Goal: Task Accomplishment & Management: Manage account settings

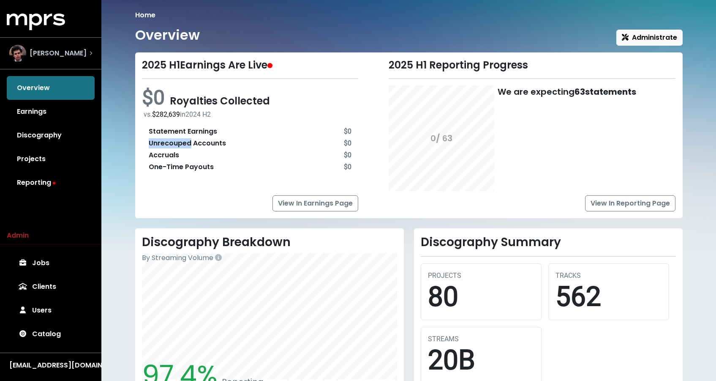
click at [58, 57] on span "James Ford" at bounding box center [58, 53] width 57 height 10
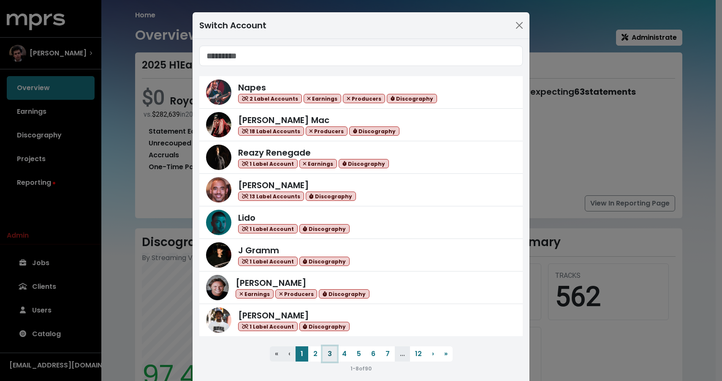
click at [326, 350] on button "3" at bounding box center [330, 353] width 14 height 15
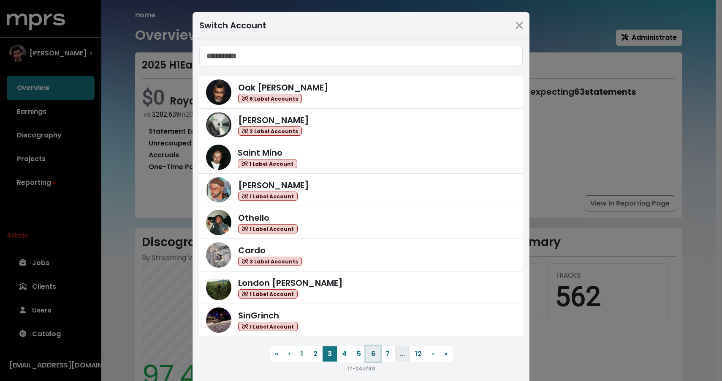
click at [366, 349] on button "6" at bounding box center [373, 353] width 14 height 15
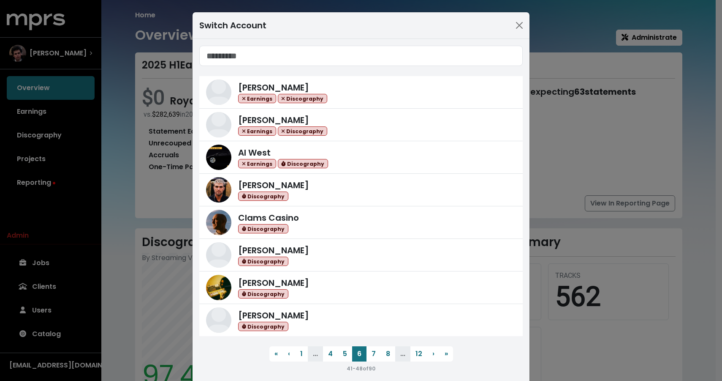
click at [55, 311] on div "Switch Account Mark Batson Earnings Discography Nick Ruth Earnings Discography …" at bounding box center [361, 190] width 722 height 381
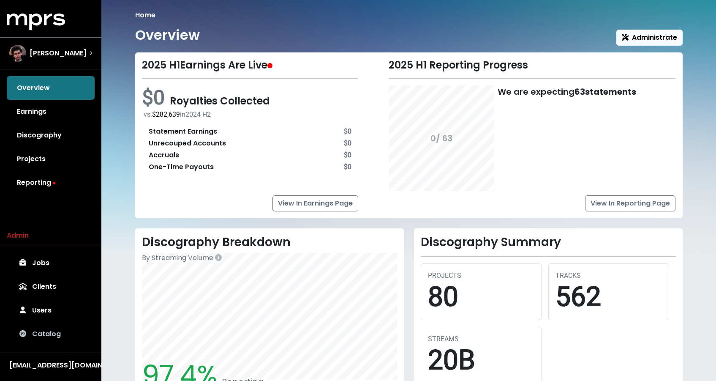
click at [50, 334] on link "Catalog" at bounding box center [51, 334] width 88 height 24
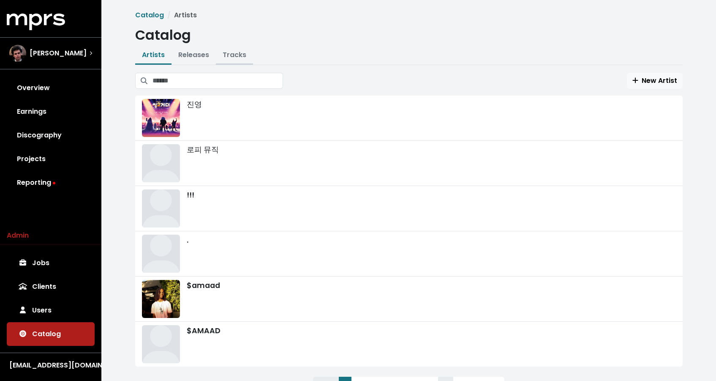
click at [232, 53] on link "Tracks" at bounding box center [235, 55] width 24 height 10
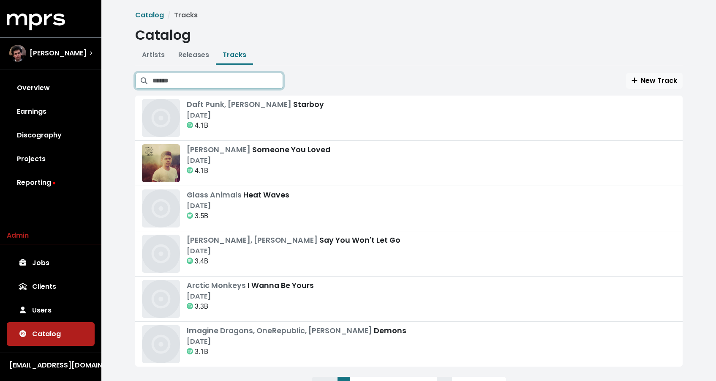
click at [232, 85] on input "Search tracks" at bounding box center [218, 81] width 131 height 16
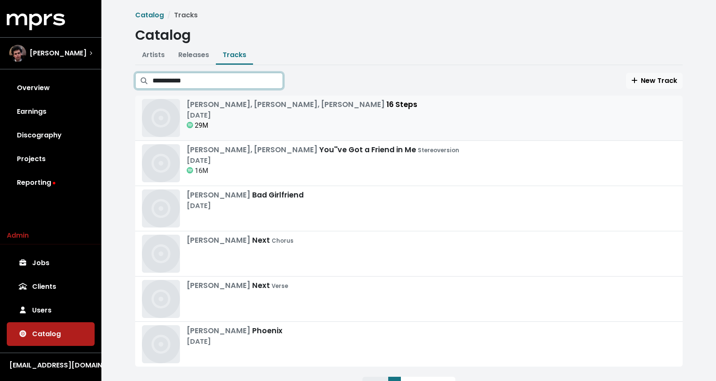
type input "**********"
click at [339, 106] on div "Yxng Bane, Olivia Holt, Martin Jensen 16 Steps" at bounding box center [302, 104] width 231 height 11
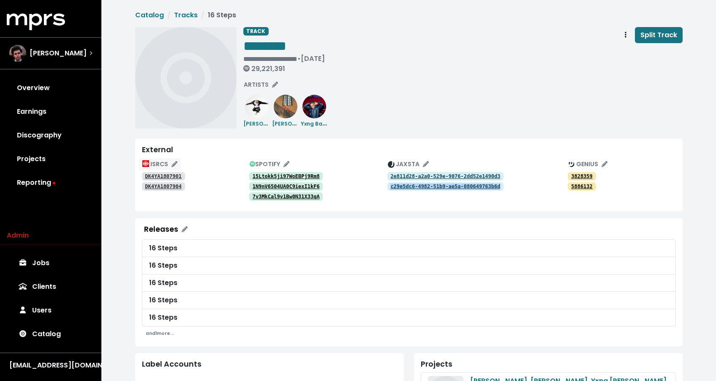
click at [161, 163] on span "ISRCS" at bounding box center [159, 164] width 35 height 8
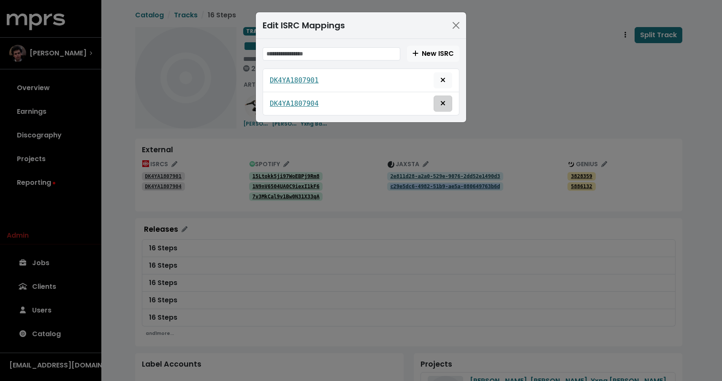
click at [447, 101] on span "Delete mapping for this ISRC" at bounding box center [443, 103] width 8 height 10
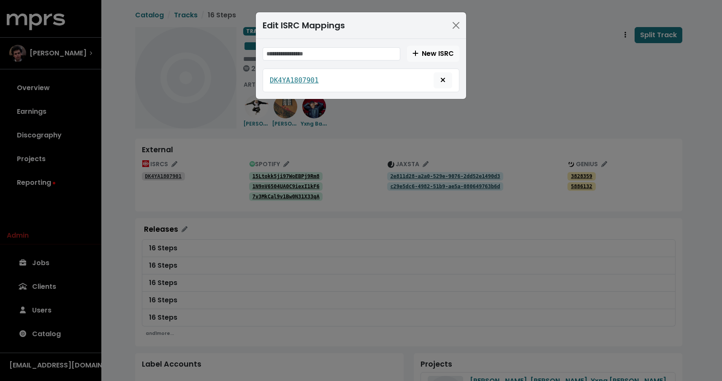
click at [521, 136] on div "Edit ISRC Mappings New ISRC DK4YA1807901" at bounding box center [361, 190] width 722 height 381
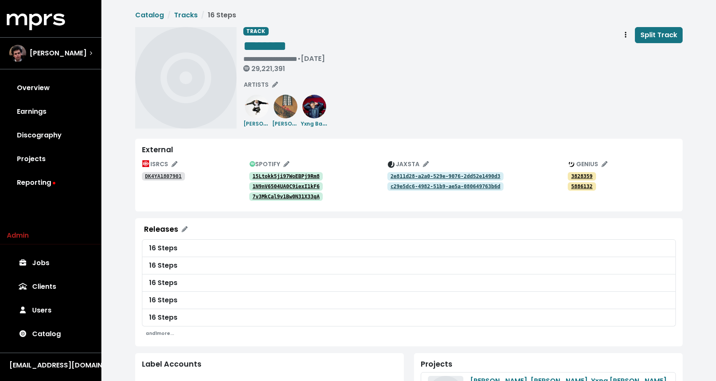
click at [481, 187] on tt "c29e5dc6-4982-51b9-ae5a-080649763b6d" at bounding box center [445, 186] width 110 height 6
click at [434, 175] on tt "2e811d28-a2a0-529e-9076-2dd52e1490d3" at bounding box center [445, 176] width 110 height 6
click at [408, 161] on span "JAXSTA" at bounding box center [408, 164] width 41 height 8
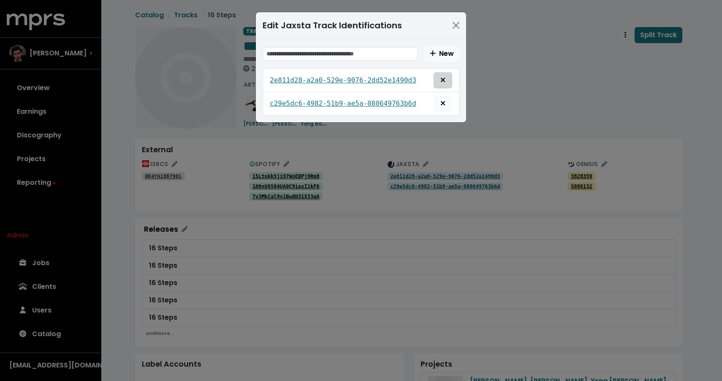
click at [443, 79] on icon "Remove this jaxsta identification" at bounding box center [443, 79] width 5 height 7
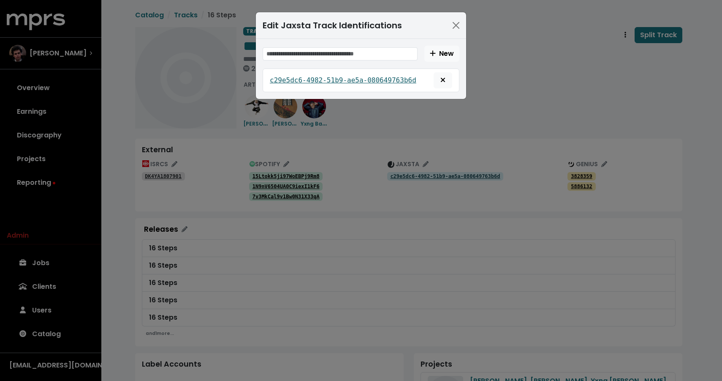
click at [329, 76] on tt "c29e5dc6-4982-51b9-ae5a-080649763b6d" at bounding box center [343, 80] width 147 height 8
click at [454, 24] on button "Close" at bounding box center [457, 26] width 14 height 14
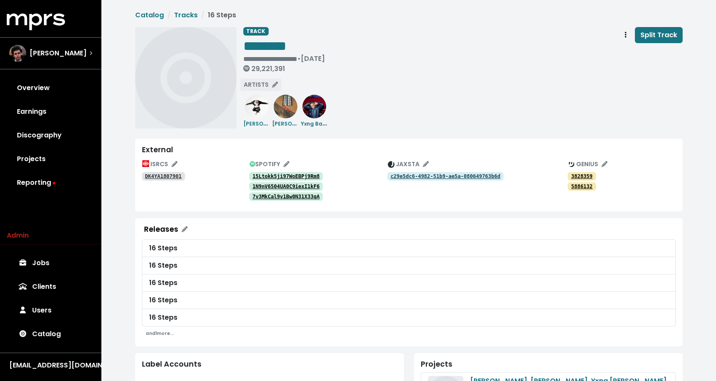
click at [256, 87] on span "ARTISTS" at bounding box center [261, 84] width 34 height 8
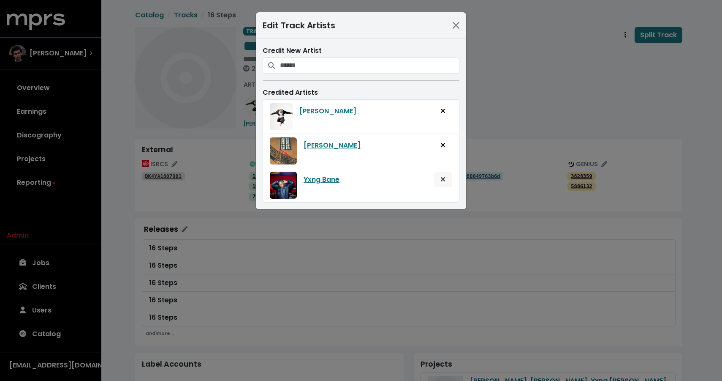
click at [441, 178] on icon "Remove artist from track" at bounding box center [443, 179] width 5 height 7
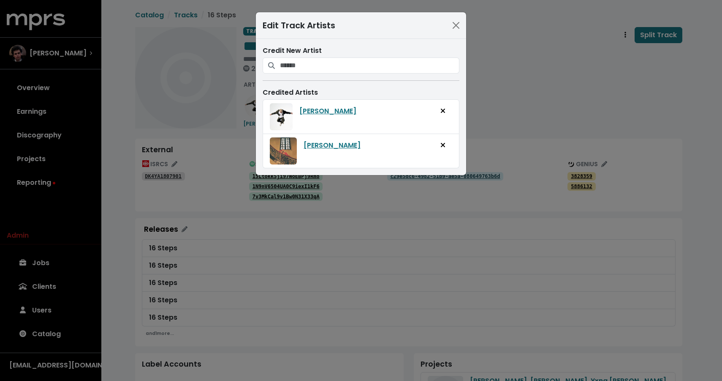
click at [525, 107] on div "Edit Track Artists Credit New Artist Credited Artists Martin Jensen Olivia Holt" at bounding box center [361, 190] width 722 height 381
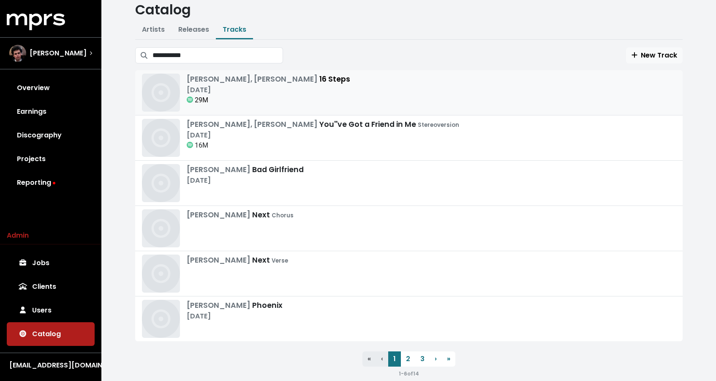
scroll to position [40, 0]
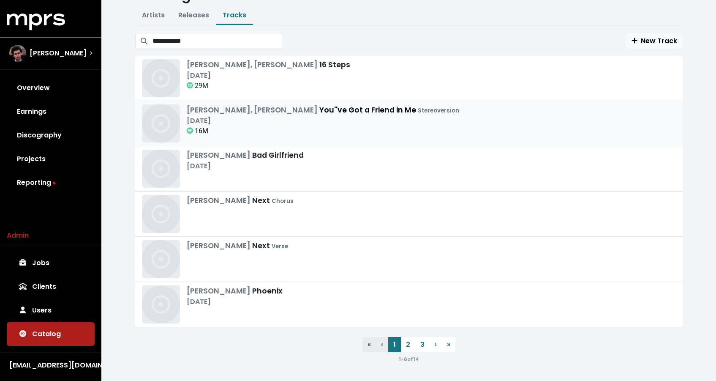
click at [423, 121] on div "Jordan Fisher, Olivia Holt You''ve Got a Friend in Me Stereoversion Apr 20th, 2…" at bounding box center [409, 123] width 534 height 38
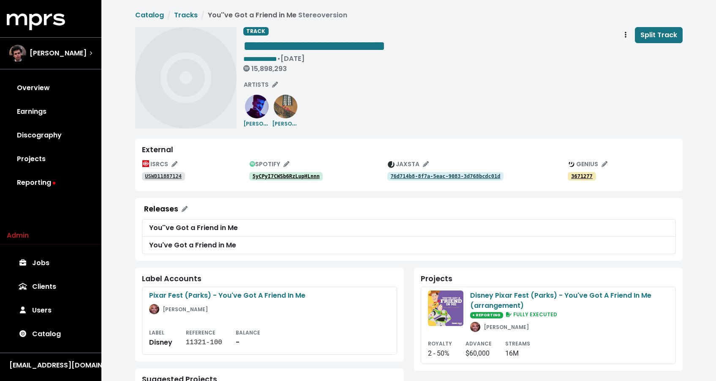
click at [319, 181] on div "ISRCS USWD11887124 SPOTIFY 5yCPyI7CWSb6RzLupHLnnn JAXSTA 76d714b8-8f7a-5eac-908…" at bounding box center [409, 171] width 534 height 27
click at [316, 173] on tt "5yCPyI7CWSb6RzLupHLnnn" at bounding box center [286, 176] width 67 height 6
click at [271, 42] on span "**********" at bounding box center [314, 46] width 142 height 14
click at [276, 41] on span "**********" at bounding box center [314, 46] width 142 height 14
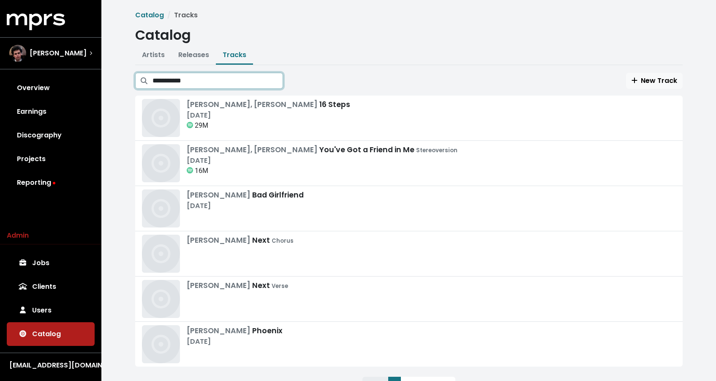
click at [195, 87] on input "**********" at bounding box center [218, 81] width 131 height 16
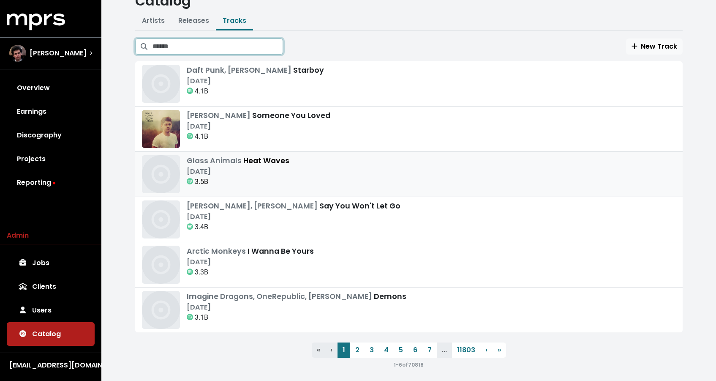
scroll to position [40, 0]
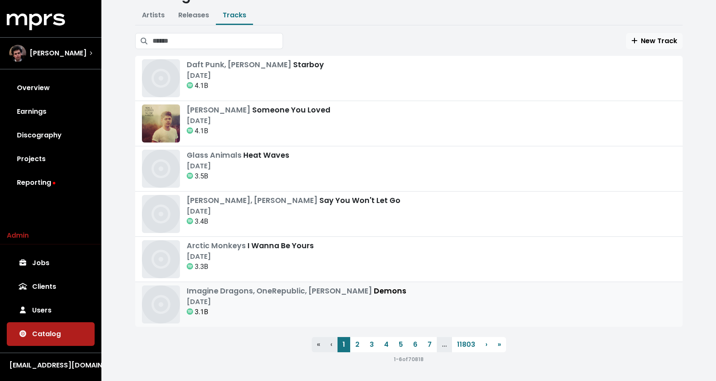
click at [311, 297] on div "Sep 4th, 2012" at bounding box center [297, 302] width 220 height 10
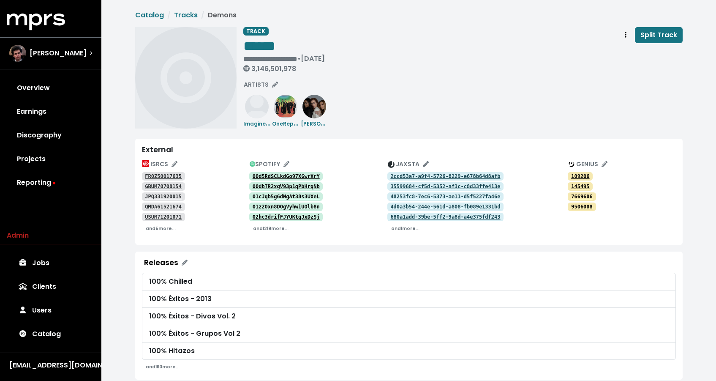
click at [294, 174] on tt "00d5RdSCLkdGo97XGwrXrY" at bounding box center [286, 176] width 67 height 6
click at [290, 185] on tt "00dbTR2xgV93p1qPbHrqNb" at bounding box center [286, 186] width 67 height 6
click at [302, 176] on tt "00d5RdSCLkdGo97XGwrXrY" at bounding box center [286, 176] width 67 height 6
click at [286, 196] on tt "01cJqb5g6dNgAt38s3UXeL" at bounding box center [286, 197] width 67 height 6
click at [294, 198] on tt "01cJqb5g6dNgAt38s3UXeL" at bounding box center [286, 197] width 67 height 6
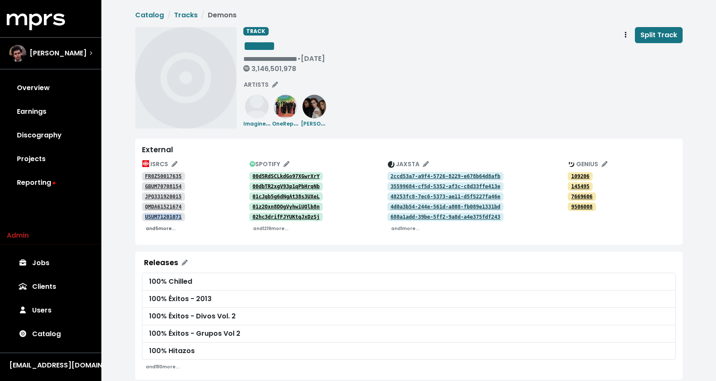
click at [169, 229] on small "and 5 more..." at bounding box center [161, 228] width 30 height 6
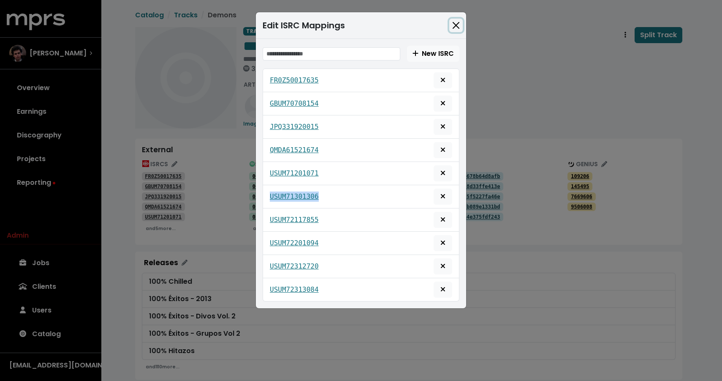
click at [455, 25] on button "Close" at bounding box center [457, 26] width 14 height 14
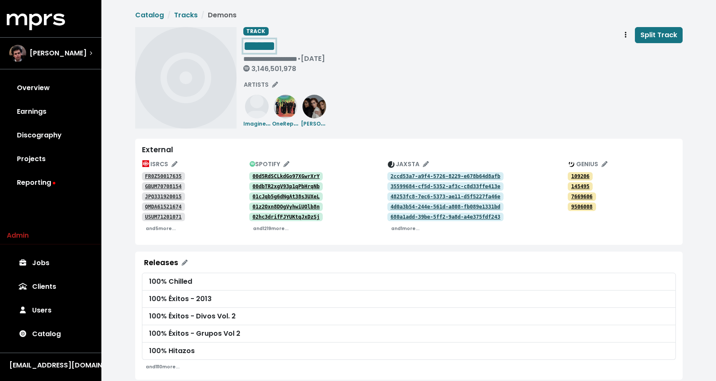
click at [275, 42] on span "******" at bounding box center [259, 46] width 32 height 14
click at [275, 43] on span "******" at bounding box center [259, 46] width 32 height 14
click at [264, 230] on small "and 1219 more..." at bounding box center [270, 228] width 35 height 6
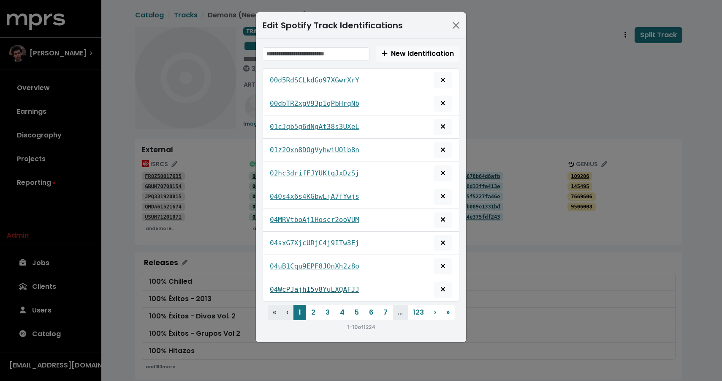
click at [336, 291] on tt "04WcPJajhI5v8YuLXQAFJJ" at bounding box center [315, 289] width 90 height 8
click at [456, 24] on button "Close" at bounding box center [457, 26] width 14 height 14
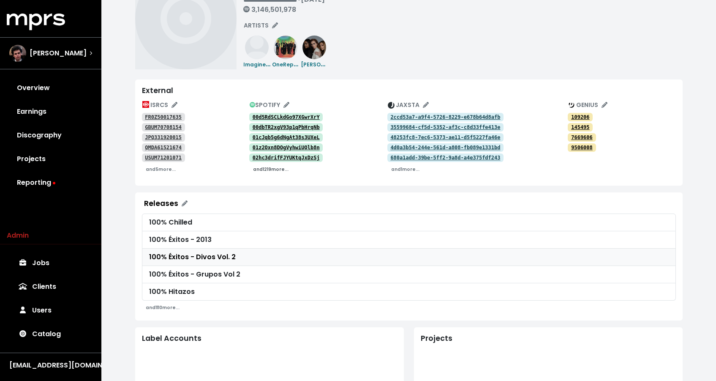
scroll to position [252, 0]
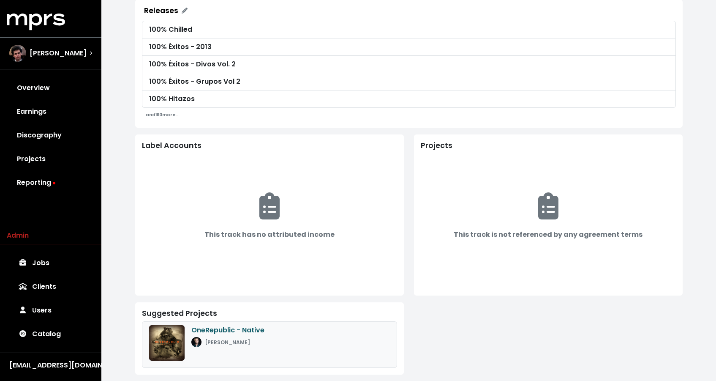
click at [243, 330] on div "OneRepublic - Native" at bounding box center [227, 330] width 73 height 10
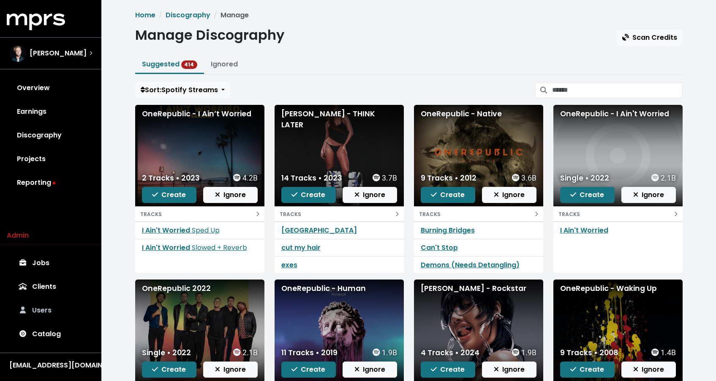
drag, startPoint x: 39, startPoint y: 332, endPoint x: 47, endPoint y: 317, distance: 17.0
click at [39, 332] on link "Catalog" at bounding box center [51, 334] width 88 height 24
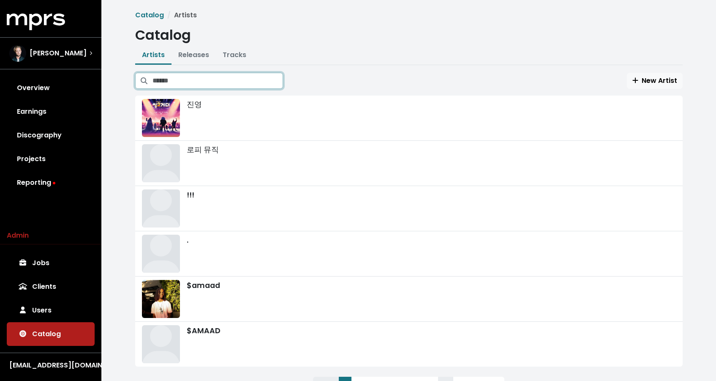
click at [194, 87] on input "Search artists" at bounding box center [218, 81] width 131 height 16
click at [227, 54] on link "Tracks" at bounding box center [235, 55] width 24 height 10
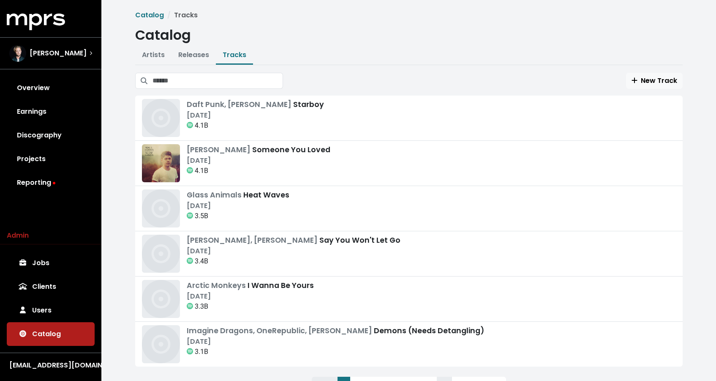
click at [212, 90] on div "New Track Daft Punk, The Weeknd Starboy Sep 21st, 2016 4.1B Lewis Capaldi Someo…" at bounding box center [409, 238] width 548 height 331
click at [213, 87] on input "Search tracks" at bounding box center [218, 81] width 131 height 16
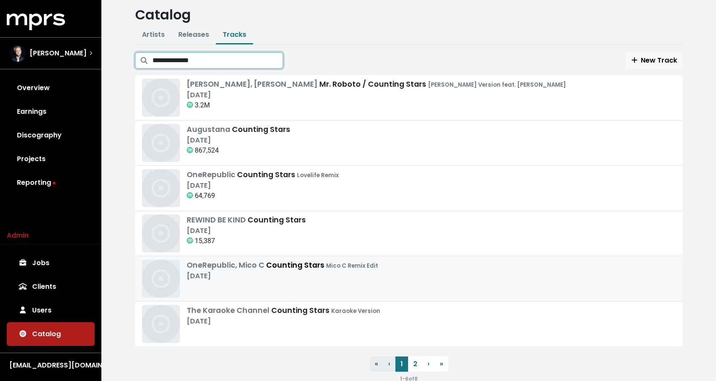
scroll to position [40, 0]
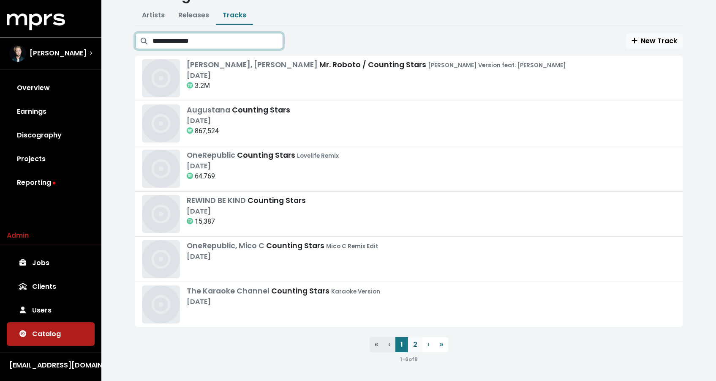
type input "**********"
click at [416, 341] on link "2" at bounding box center [415, 344] width 14 height 15
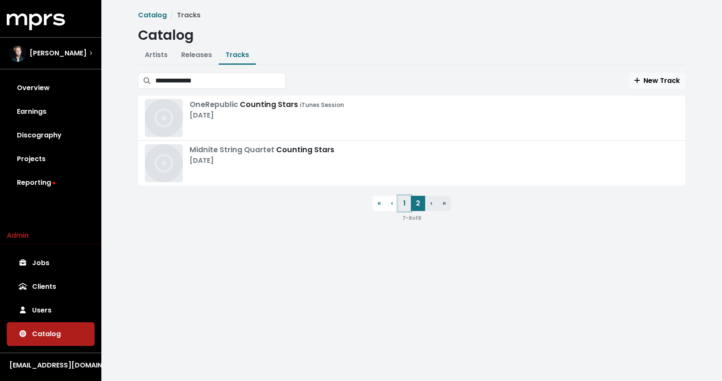
click at [405, 206] on link "1" at bounding box center [404, 203] width 13 height 15
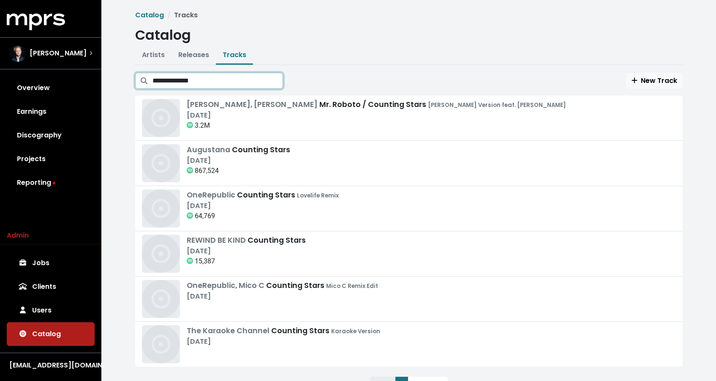
click at [266, 85] on input "**********" at bounding box center [218, 81] width 131 height 16
click at [274, 81] on input "**********" at bounding box center [218, 81] width 131 height 16
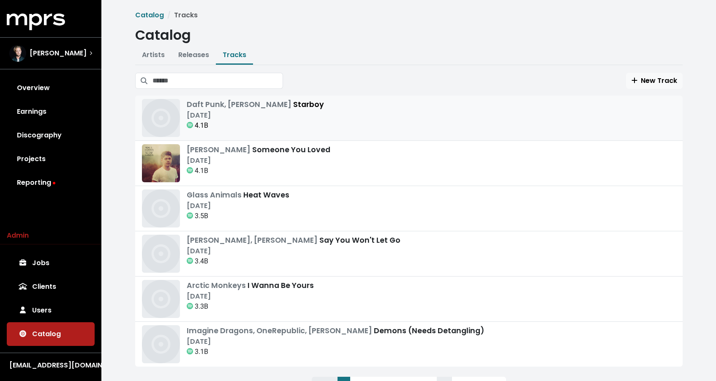
click at [269, 109] on div "Daft Punk, The Weeknd Starboy" at bounding box center [255, 104] width 137 height 11
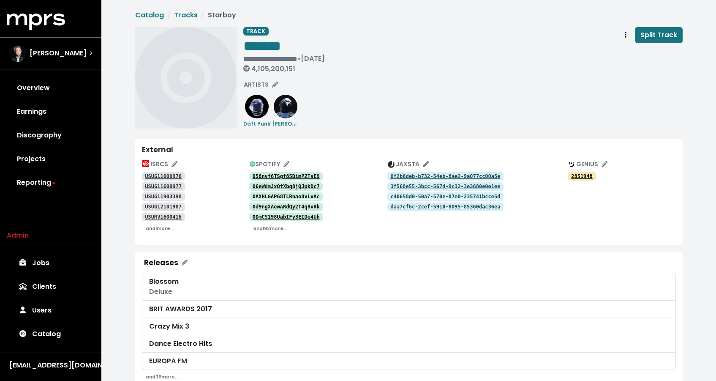
click at [278, 174] on tt "058nvf6TSgf85DimPZTsE9" at bounding box center [286, 176] width 67 height 6
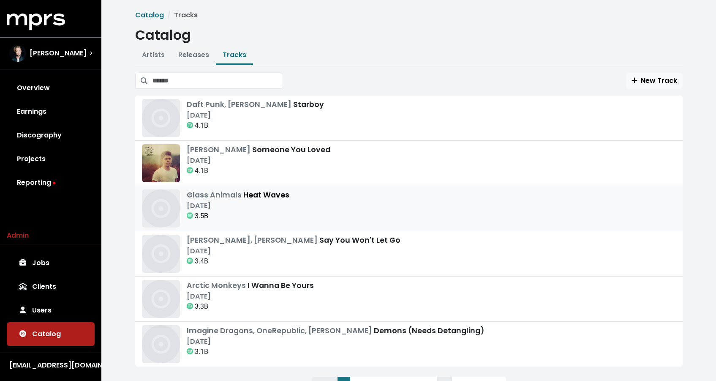
click at [312, 210] on div "Glass Animals Heat Waves Jun 29th, 2020 3.5B" at bounding box center [409, 208] width 534 height 38
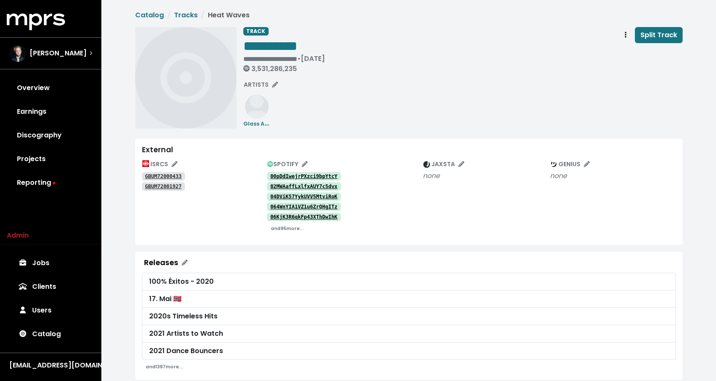
click at [315, 181] on div "02MWAaffLxlfxAUY7c5dvx" at bounding box center [345, 186] width 156 height 10
click at [315, 179] on tt "00pDdIwejrPXzci9bpYtcY" at bounding box center [303, 176] width 67 height 6
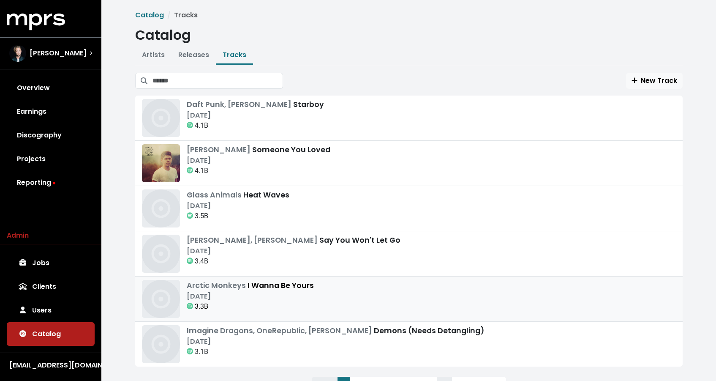
click at [356, 286] on div "Arctic Monkeys I Wanna Be Yours Sep 9th, 2013 3.3B" at bounding box center [409, 299] width 534 height 38
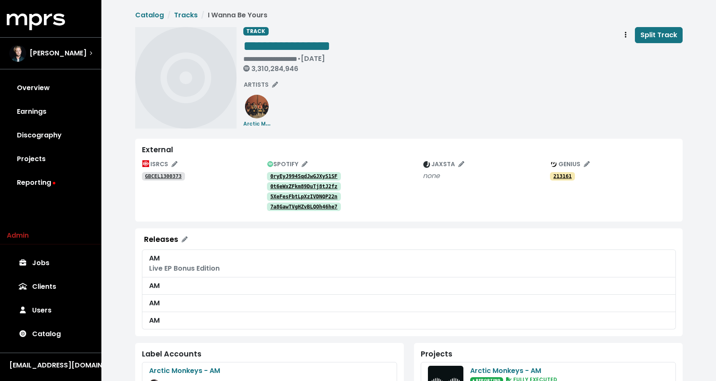
click at [294, 172] on link "0ryEyJ994SqdJwGJXyS1SF" at bounding box center [304, 176] width 74 height 8
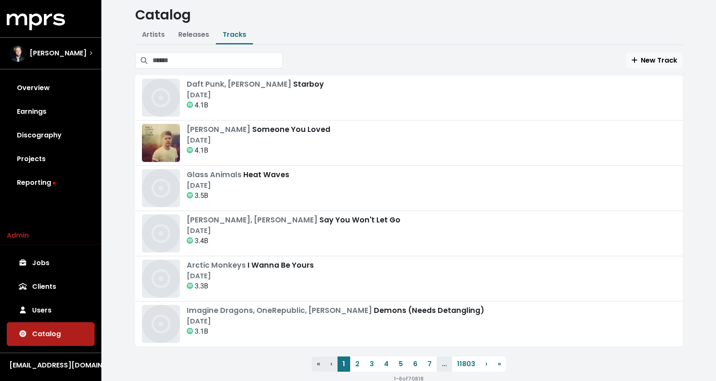
scroll to position [40, 0]
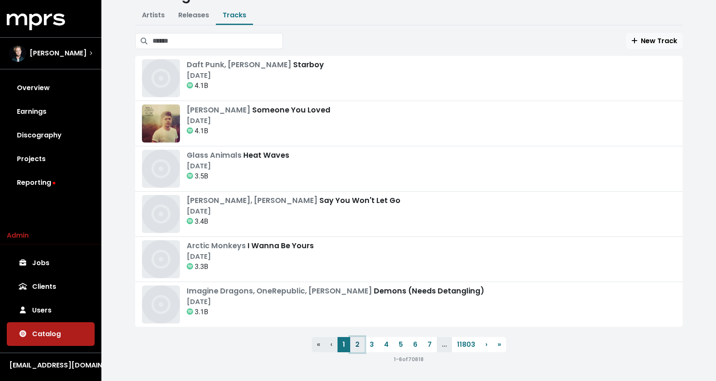
click at [356, 342] on link "2" at bounding box center [357, 344] width 14 height 15
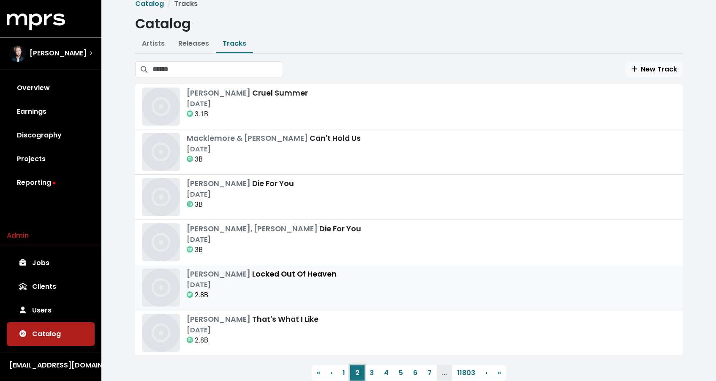
scroll to position [40, 0]
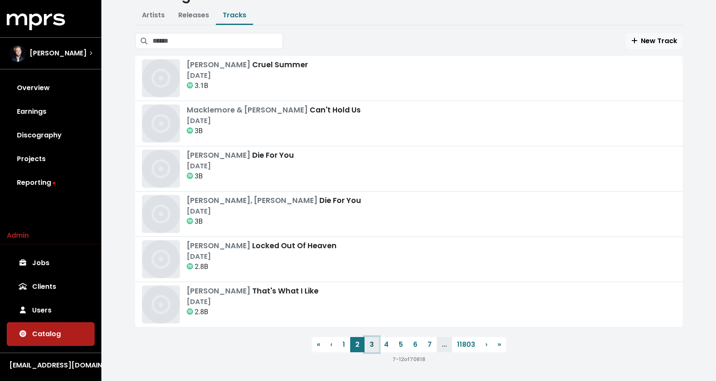
click at [371, 343] on link "3" at bounding box center [372, 344] width 14 height 15
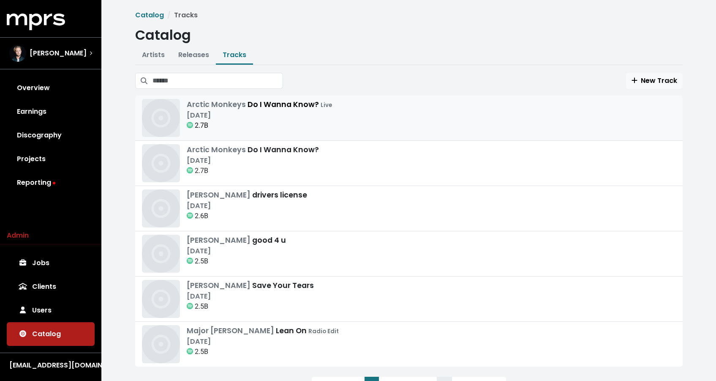
click at [303, 117] on div "[DATE]" at bounding box center [259, 115] width 145 height 10
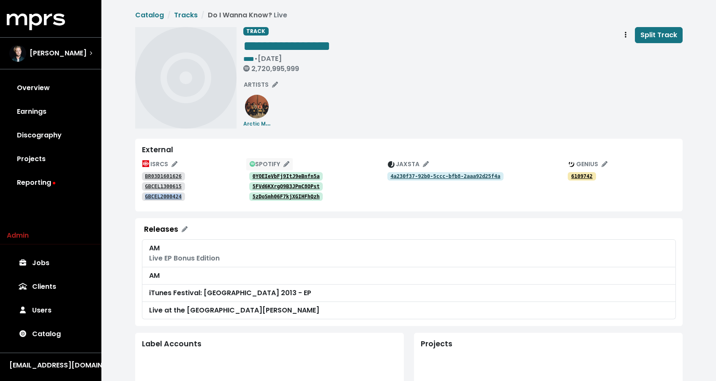
click at [277, 162] on span "SPOTIFY" at bounding box center [270, 164] width 40 height 8
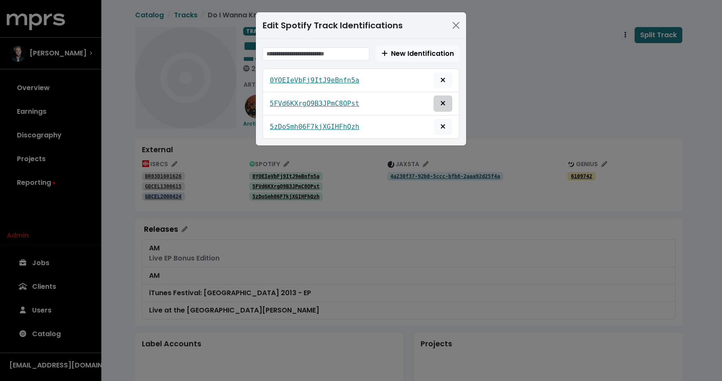
click at [450, 104] on button "Remove this spotify identification" at bounding box center [443, 103] width 19 height 16
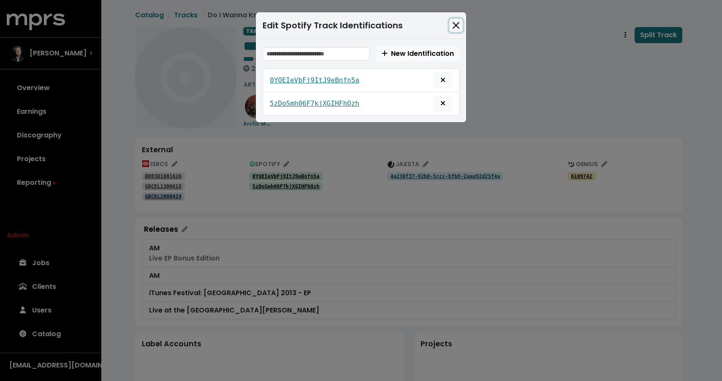
click at [461, 25] on button "Close" at bounding box center [457, 26] width 14 height 14
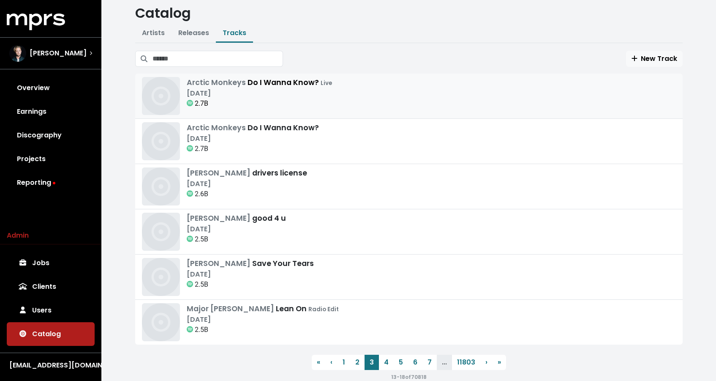
scroll to position [40, 0]
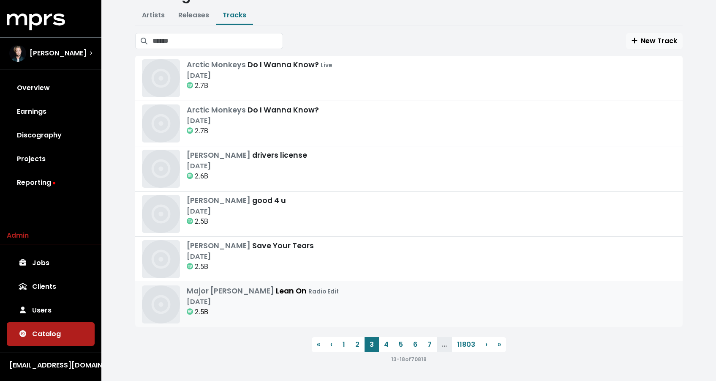
click at [250, 305] on div "Jun 1st, 2015" at bounding box center [263, 302] width 152 height 10
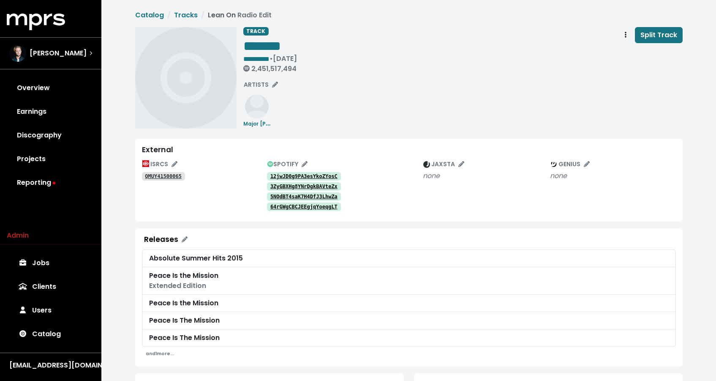
click at [307, 176] on tt "12jwJD0g9PA3esYkoZYosC" at bounding box center [303, 176] width 67 height 6
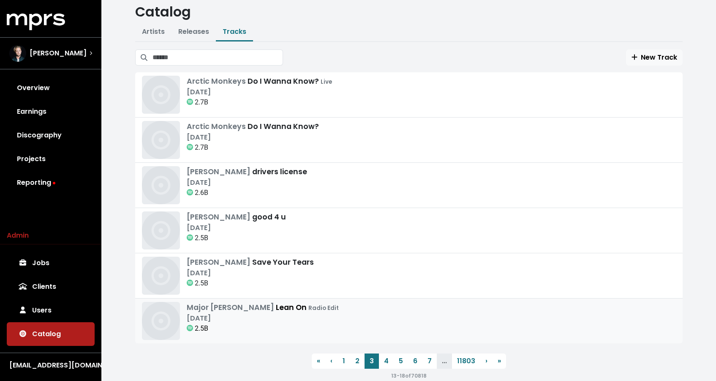
scroll to position [40, 0]
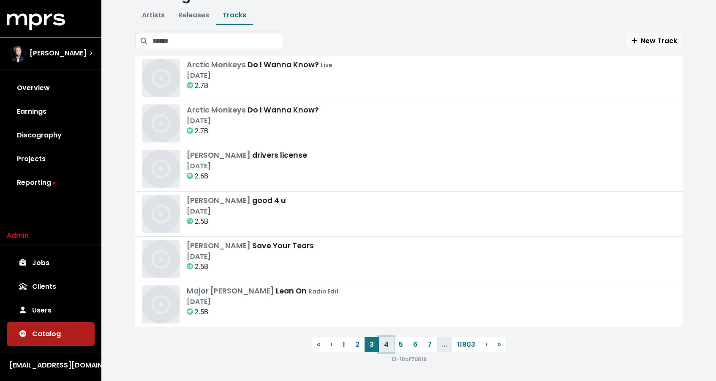
click at [389, 343] on link "4" at bounding box center [386, 344] width 15 height 15
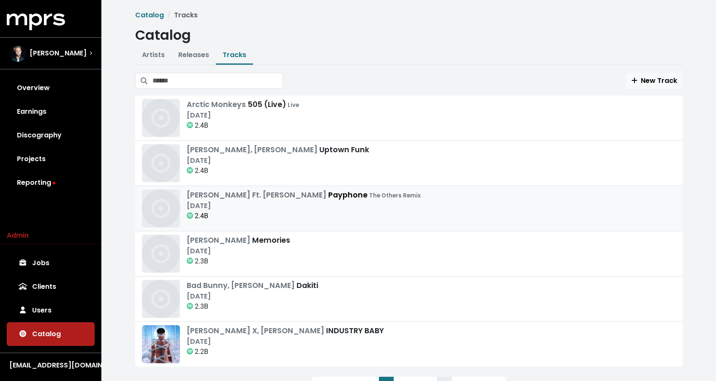
click at [359, 209] on div "[DATE]" at bounding box center [304, 206] width 234 height 10
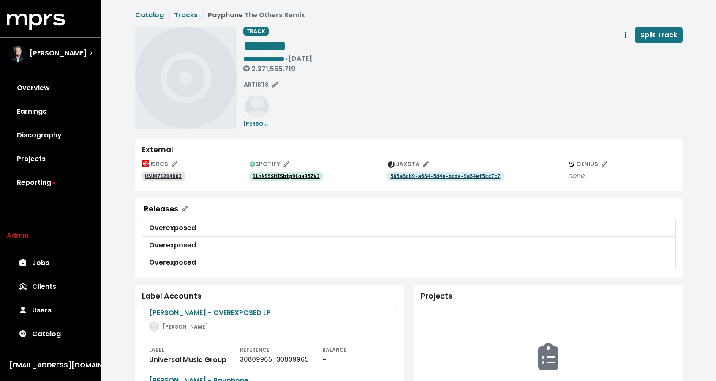
click at [312, 174] on tt "1LmN9SSHISbtp9LoaR5ZVJ" at bounding box center [286, 176] width 67 height 6
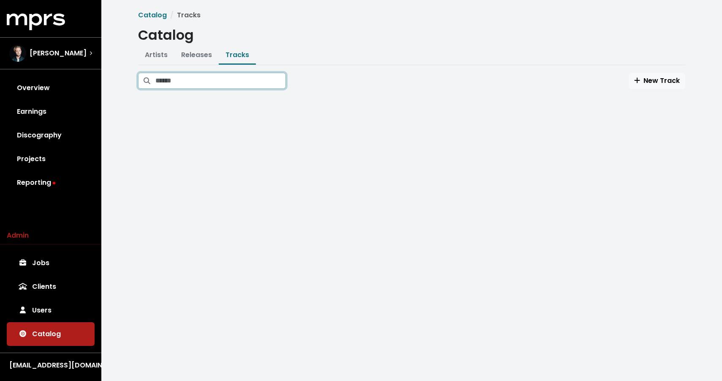
click at [174, 84] on input "Search tracks" at bounding box center [220, 81] width 131 height 16
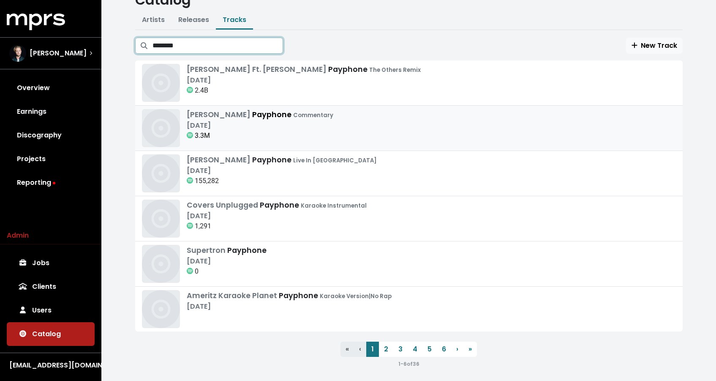
scroll to position [40, 0]
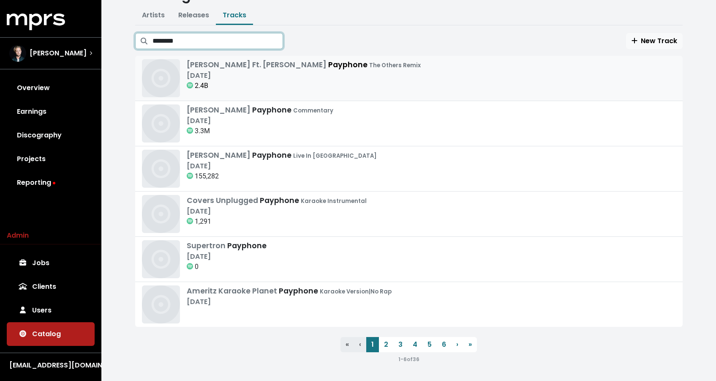
type input "********"
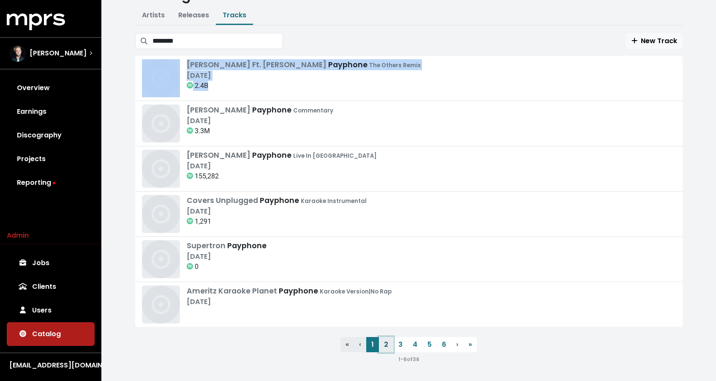
click at [384, 347] on link "2" at bounding box center [386, 344] width 14 height 15
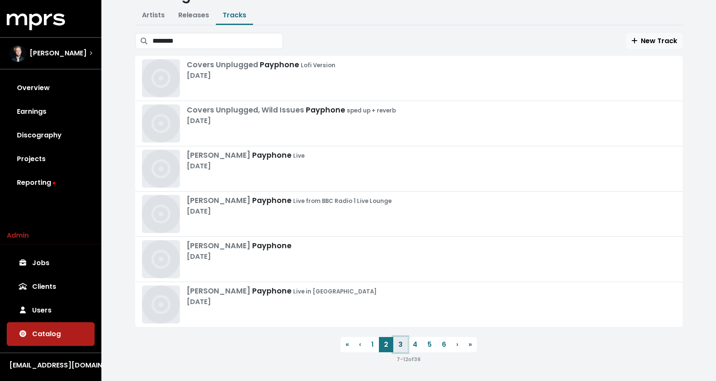
click at [402, 346] on link "3" at bounding box center [400, 344] width 14 height 15
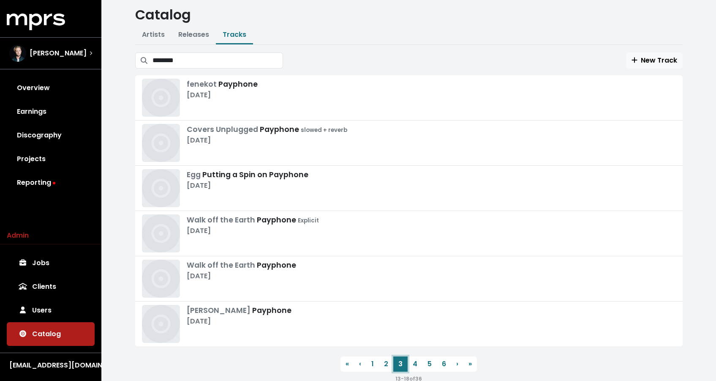
scroll to position [40, 0]
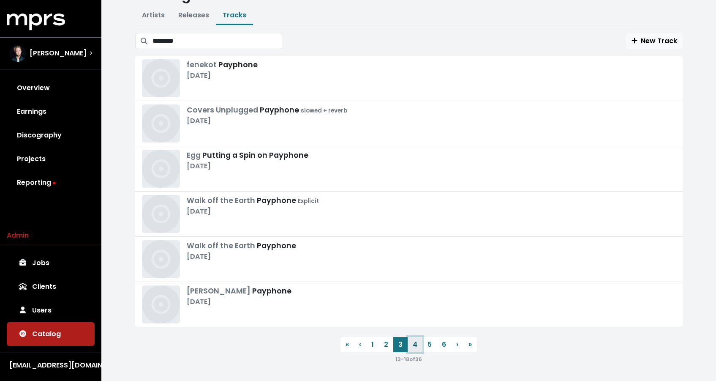
click at [410, 340] on link "4" at bounding box center [415, 344] width 15 height 15
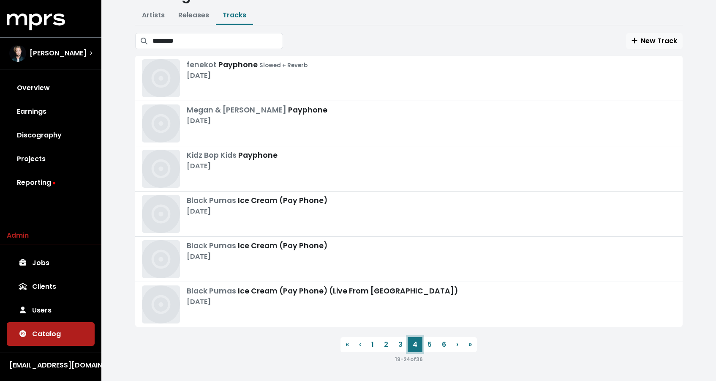
scroll to position [40, 0]
click at [431, 343] on link "5" at bounding box center [430, 344] width 14 height 15
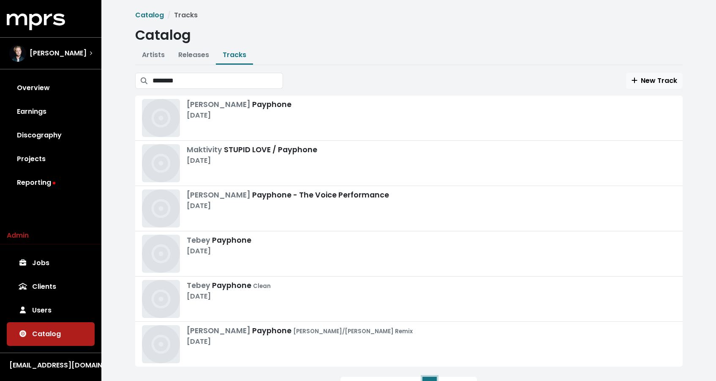
scroll to position [40, 0]
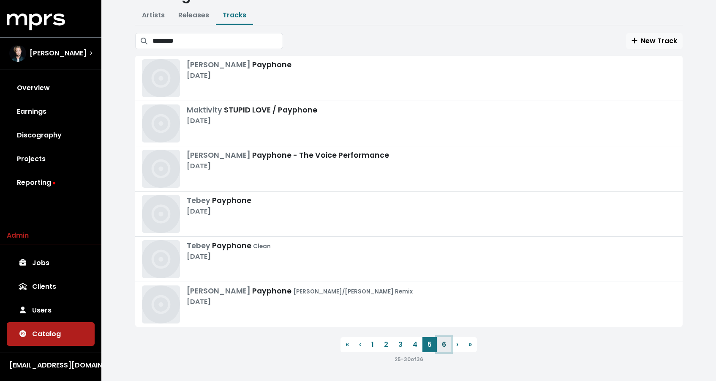
click at [443, 341] on link "6" at bounding box center [444, 344] width 14 height 15
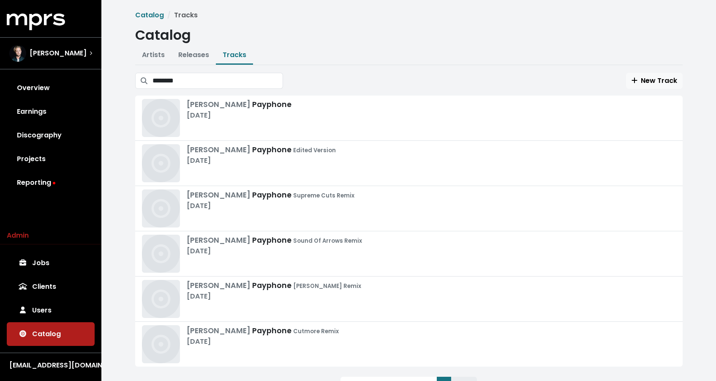
scroll to position [40, 0]
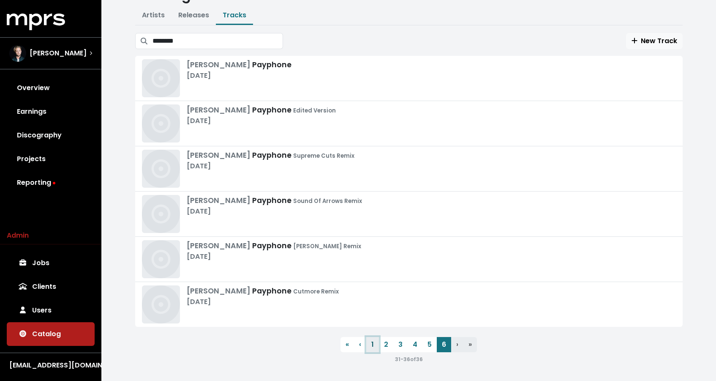
click at [369, 348] on link "1" at bounding box center [372, 344] width 13 height 15
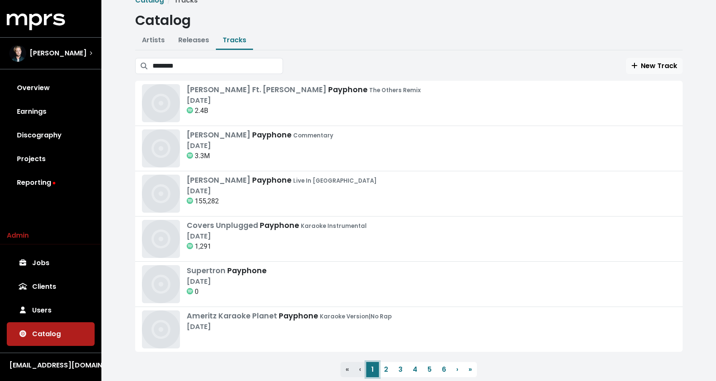
scroll to position [22, 0]
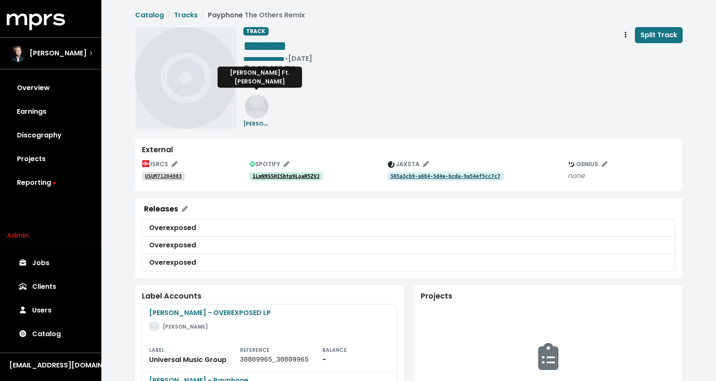
click at [254, 123] on small "Maroon 5 Ft. Wiz Khalifa" at bounding box center [293, 123] width 100 height 10
click at [625, 35] on icon "Track actions" at bounding box center [626, 35] width 2 height 6
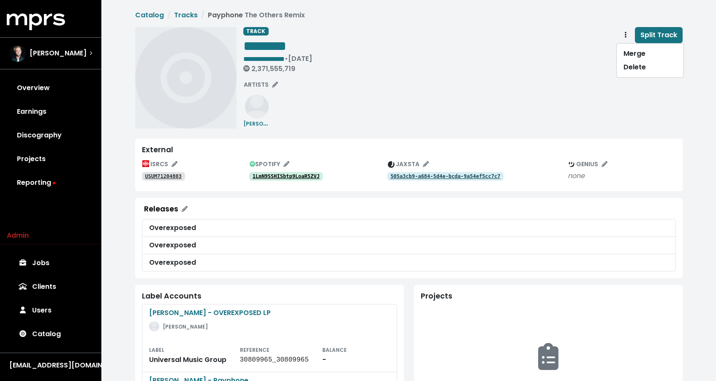
click at [310, 176] on tt "1LmN9SSHISbtp9LoaR5ZVJ" at bounding box center [286, 176] width 67 height 6
click at [624, 35] on span "Track actions" at bounding box center [626, 35] width 8 height 10
click at [628, 51] on link "Merge" at bounding box center [650, 54] width 67 height 14
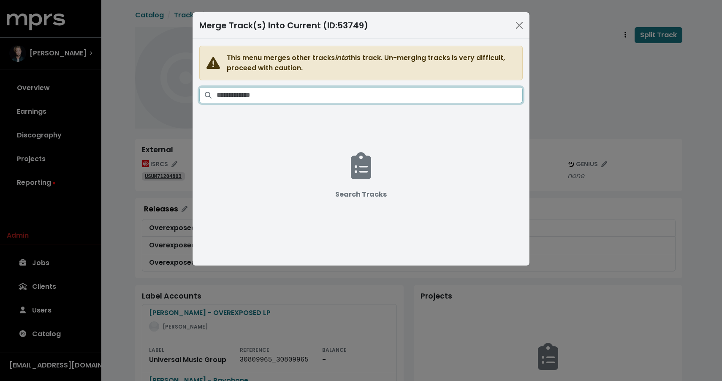
click at [486, 94] on input "Search tracks" at bounding box center [370, 95] width 306 height 16
paste input "**********"
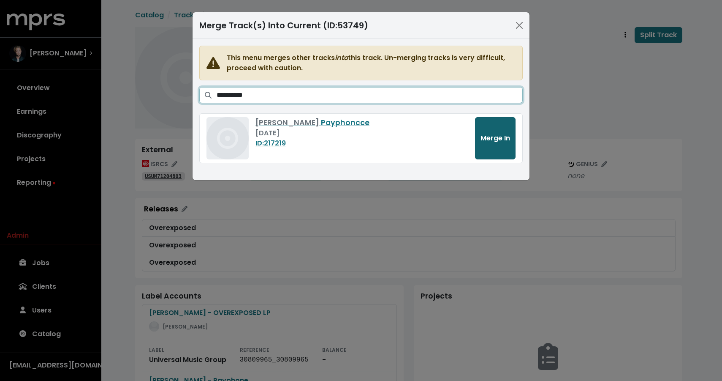
type input "**********"
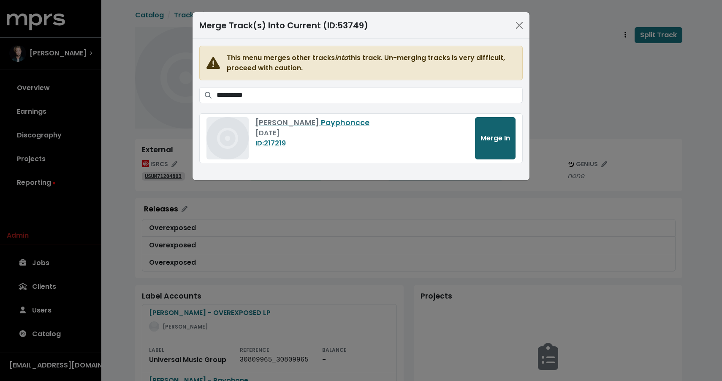
click at [501, 136] on span "Merge In" at bounding box center [496, 138] width 30 height 10
click at [493, 144] on button "Merge In" at bounding box center [495, 138] width 41 height 42
click at [516, 26] on button "Close" at bounding box center [520, 26] width 14 height 14
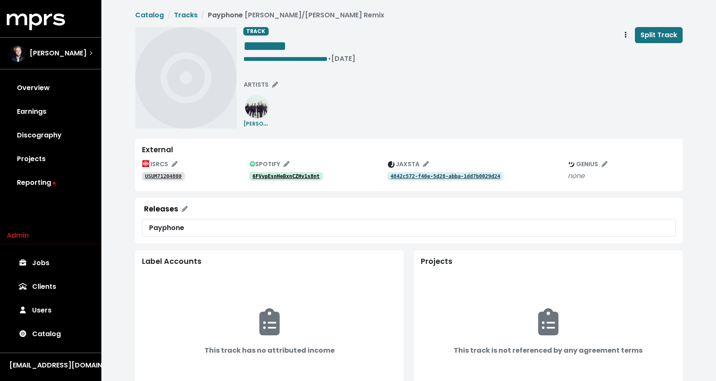
click at [284, 173] on link "6FVvpEsnHeBxnCZHv1s8nt" at bounding box center [286, 176] width 74 height 8
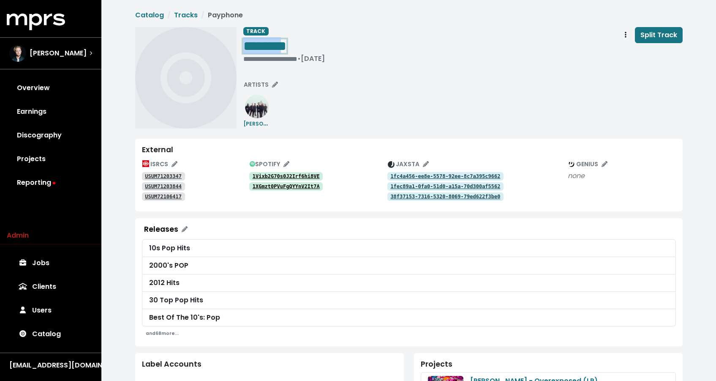
click at [286, 46] on span "********" at bounding box center [264, 46] width 43 height 14
click at [297, 48] on span "**********" at bounding box center [270, 46] width 54 height 14
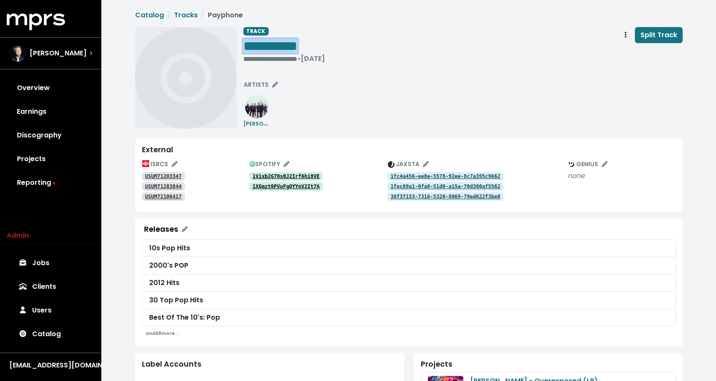
copy span "**********"
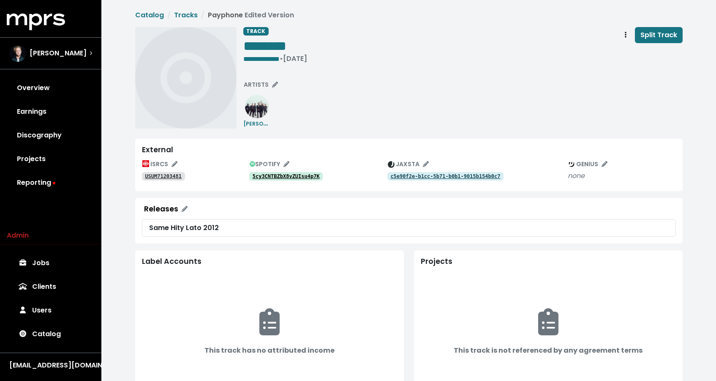
click at [301, 173] on tt "5cy3CNTBZbX8vZUIsu4p7K" at bounding box center [286, 176] width 67 height 6
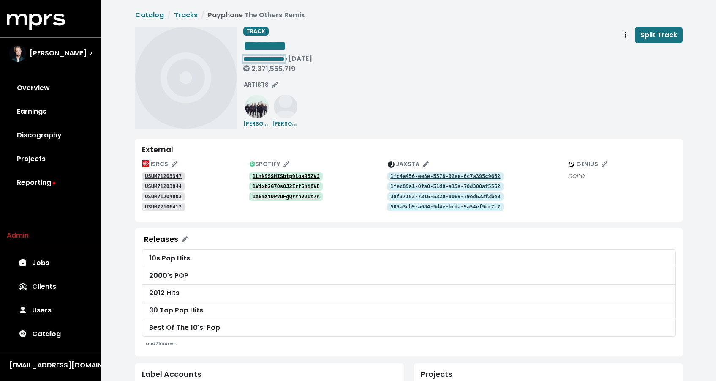
click at [285, 57] on span "**********" at bounding box center [263, 59] width 41 height 6
click at [319, 101] on div "TRACK ******** • [DATE] 2,371,555,719 Split Track ARTISTS [PERSON_NAME] [PERSON…" at bounding box center [462, 77] width 439 height 101
click at [268, 83] on span "ARTISTS" at bounding box center [261, 84] width 34 height 8
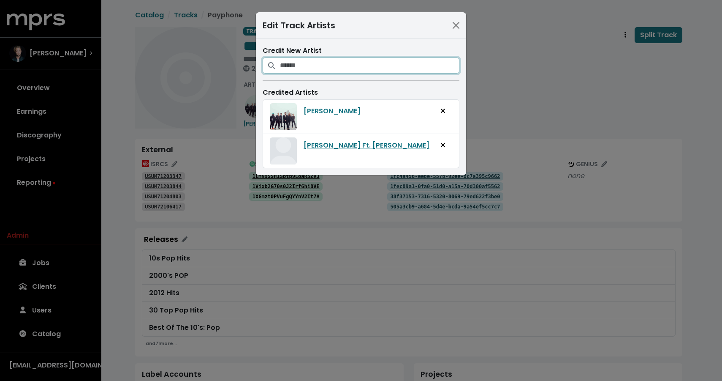
click at [311, 63] on input "Search for artists who should be credited on this track" at bounding box center [370, 65] width 180 height 16
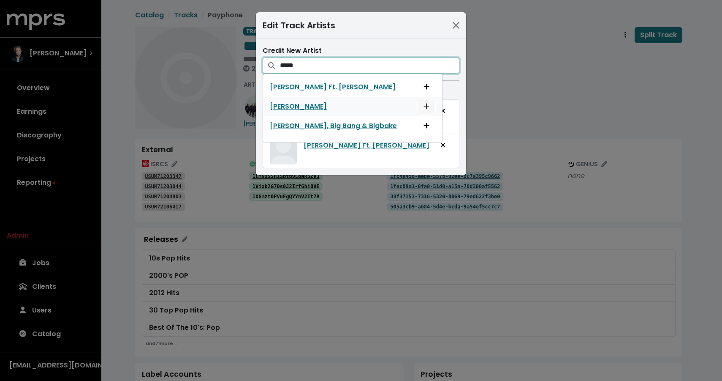
type input "*****"
click at [417, 104] on button "Add artist to this track's credited artists" at bounding box center [426, 106] width 19 height 16
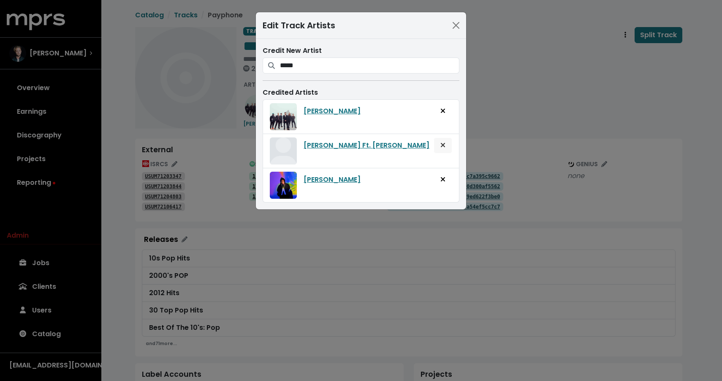
click at [444, 148] on span "Remove artist from track" at bounding box center [443, 145] width 5 height 10
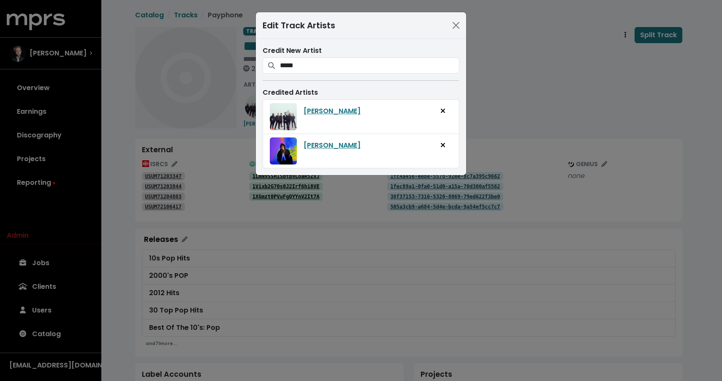
click at [507, 101] on div "Edit Track Artists Credit New Artist ***** Maroon 5 Ft. Wiz Khalifa Wiz Khalifa…" at bounding box center [361, 190] width 722 height 381
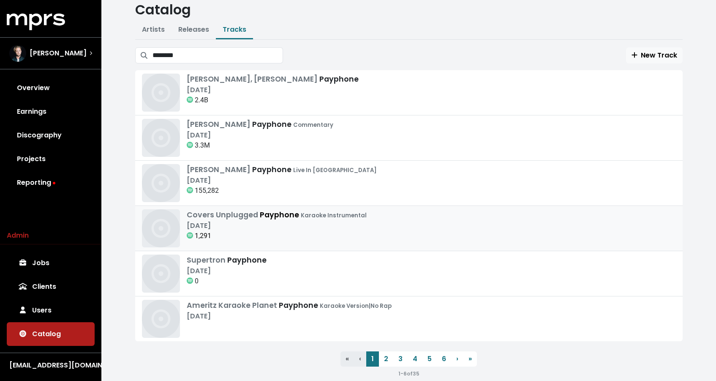
scroll to position [40, 0]
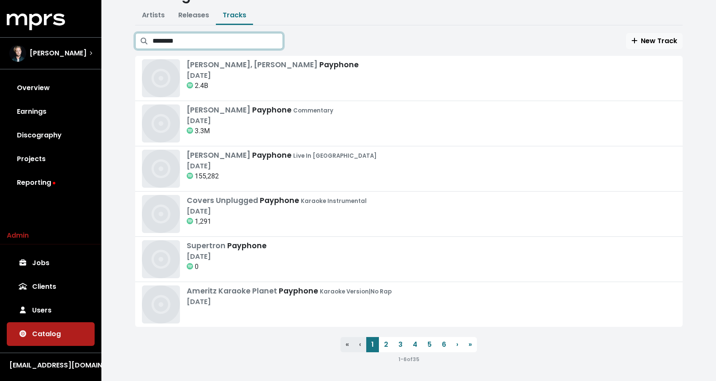
click at [274, 42] on input "********" at bounding box center [218, 41] width 131 height 16
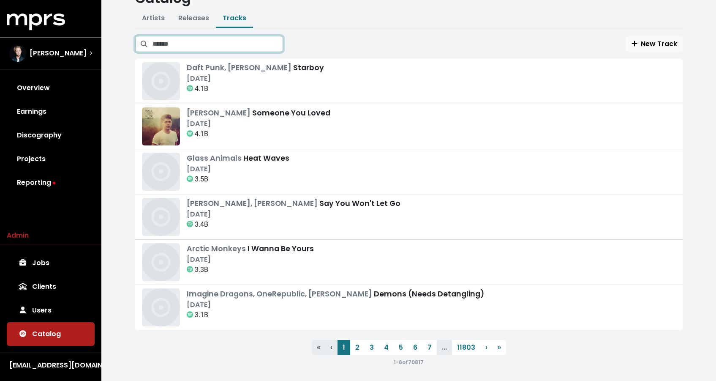
scroll to position [40, 0]
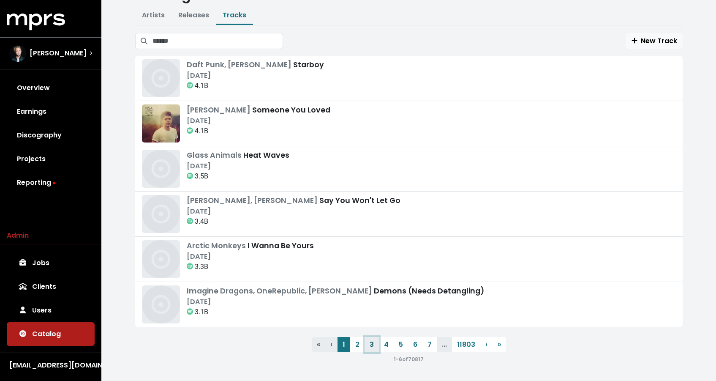
click at [373, 350] on link "3" at bounding box center [372, 344] width 14 height 15
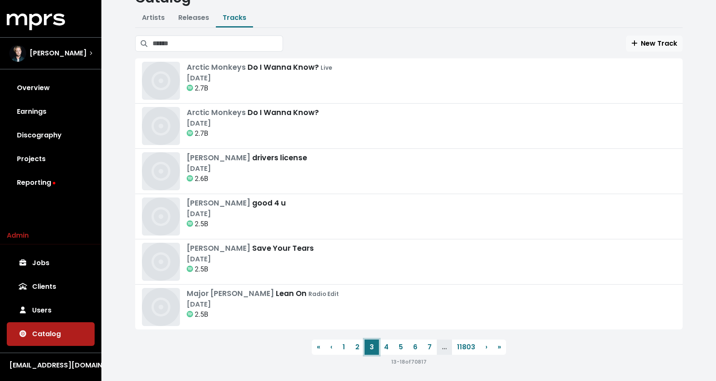
scroll to position [40, 0]
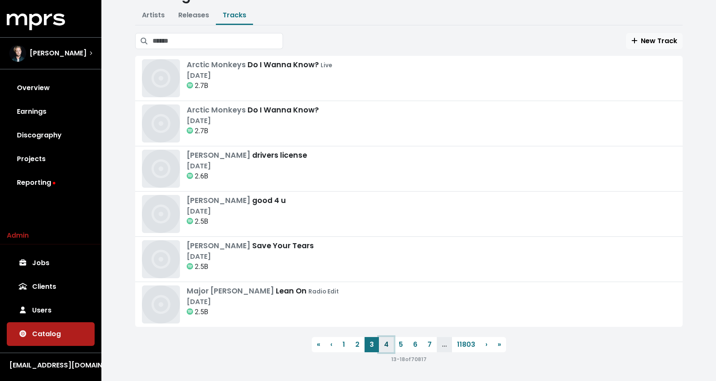
click at [388, 344] on link "4" at bounding box center [386, 344] width 15 height 15
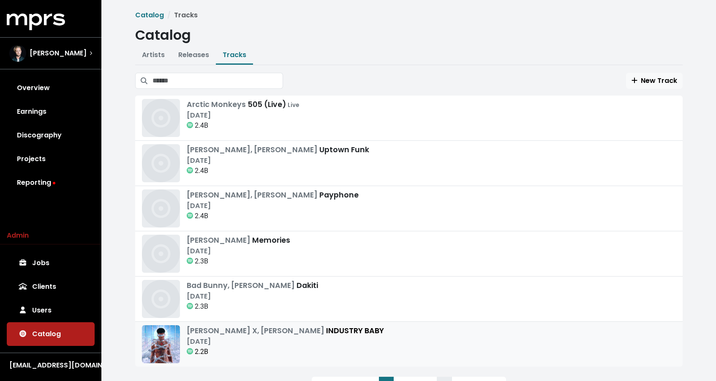
click at [341, 353] on div "Lil Nas X, Jack Harlow INDUSTRY BABY Jul 23rd, 2021 2.2B" at bounding box center [409, 344] width 534 height 38
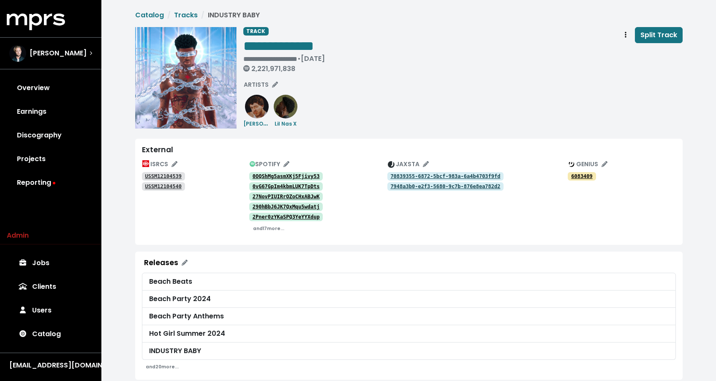
click at [311, 175] on tt "0OQShMg5asmXKj5Fjivy53" at bounding box center [286, 176] width 67 height 6
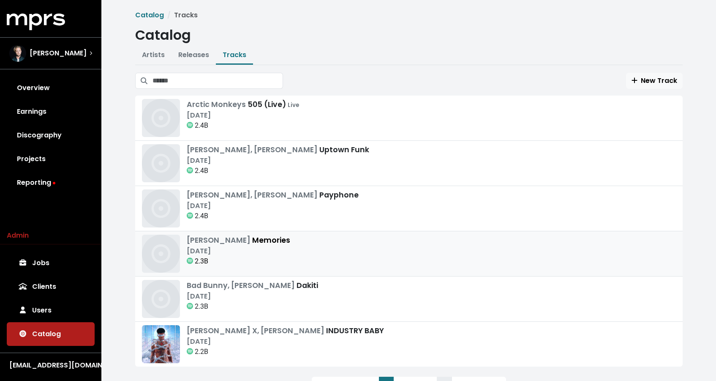
click at [252, 240] on div "Maroon 5 Memories" at bounding box center [239, 239] width 104 height 11
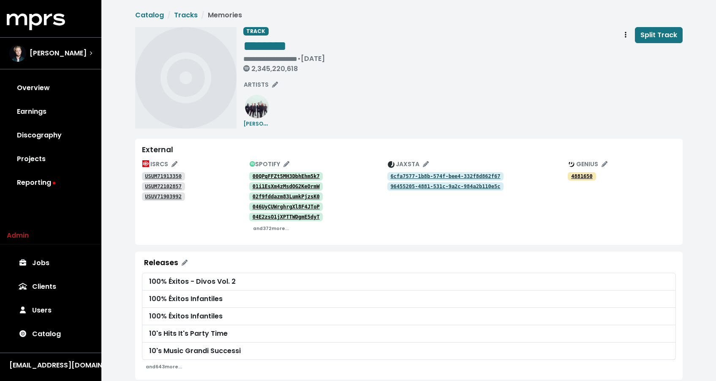
click at [276, 177] on tt "00QPqFFZt5MH3DbhEhm5k7" at bounding box center [286, 176] width 67 height 6
click at [164, 179] on link "USUM71913350" at bounding box center [163, 176] width 43 height 8
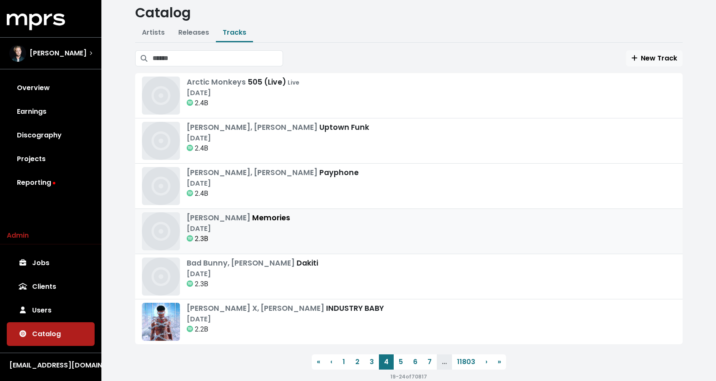
scroll to position [40, 0]
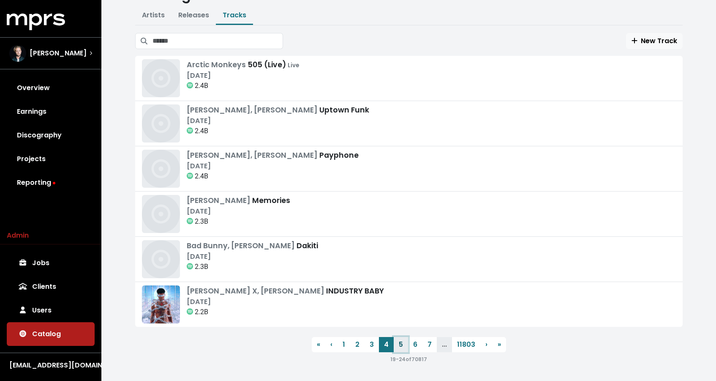
click at [398, 349] on link "5" at bounding box center [401, 344] width 14 height 15
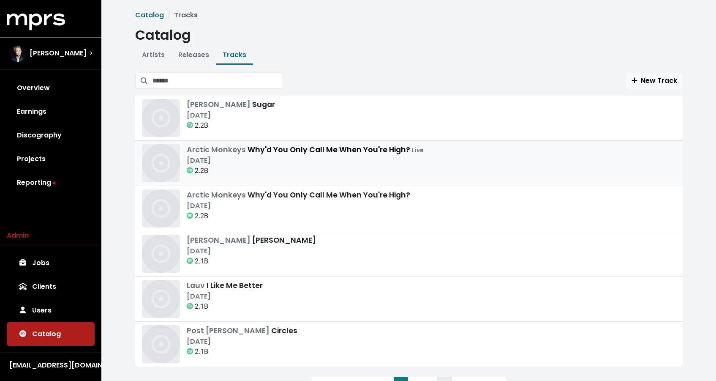
click at [355, 160] on div "Dec 4th, 2020" at bounding box center [305, 160] width 237 height 10
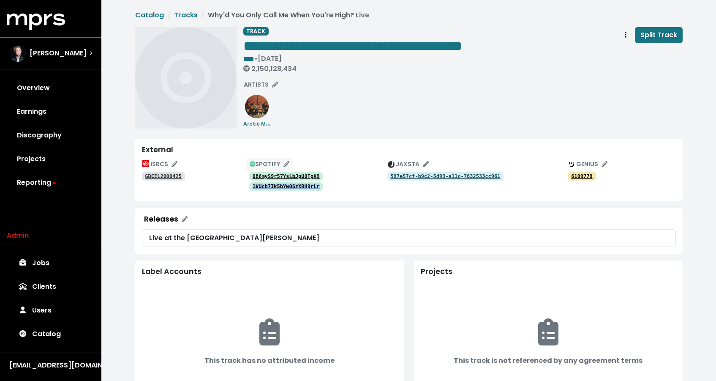
click at [269, 161] on span "SPOTIFY" at bounding box center [270, 164] width 40 height 8
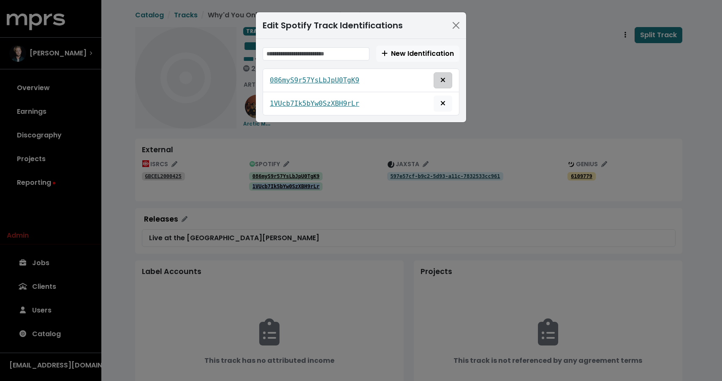
click at [440, 85] on button "Remove this spotify identification" at bounding box center [443, 80] width 19 height 16
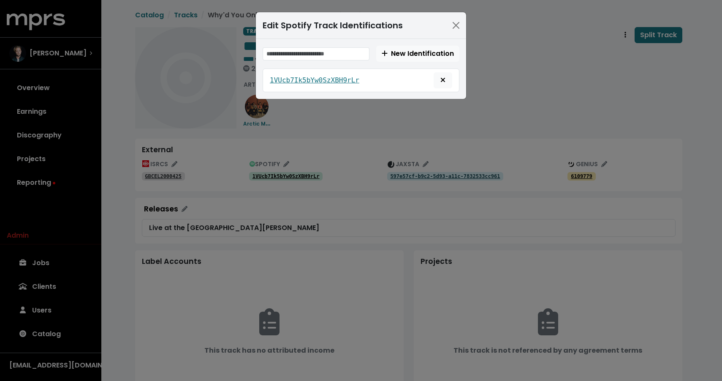
click at [350, 141] on div "Edit Spotify Track Identifications New Identification 1VUcb7Ik5bYw0SzXBH9rLr" at bounding box center [361, 190] width 722 height 381
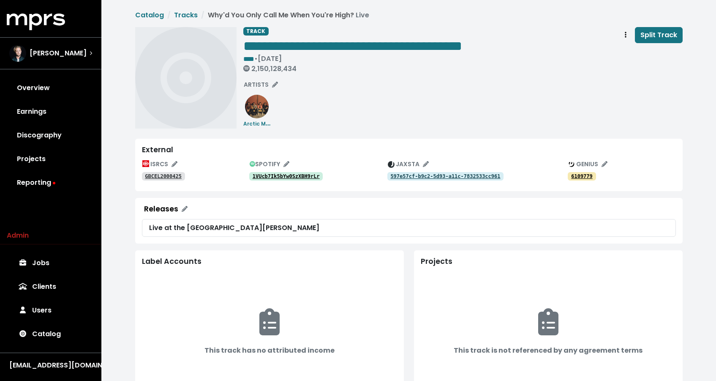
click at [160, 178] on tt "GBCEL2000425" at bounding box center [163, 176] width 37 height 6
click at [462, 174] on tt "597e57cf-b9c2-5d93-a11c-7832533cc961" at bounding box center [445, 176] width 110 height 6
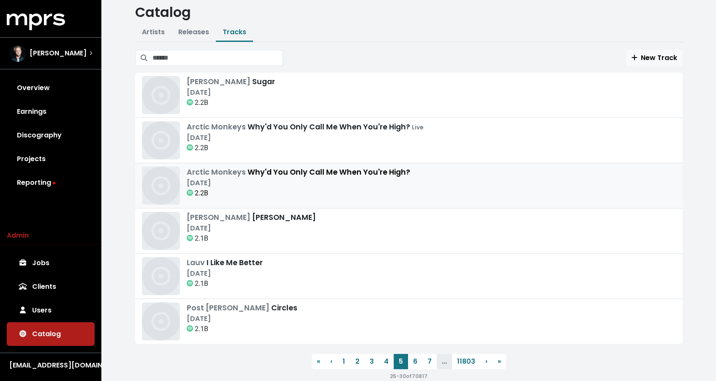
scroll to position [40, 0]
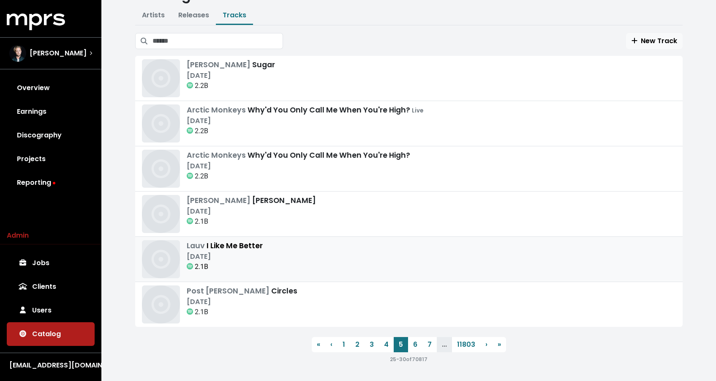
click at [342, 254] on div "Lauv I Like Me Better May 19th, 2017 2.1B" at bounding box center [409, 259] width 534 height 38
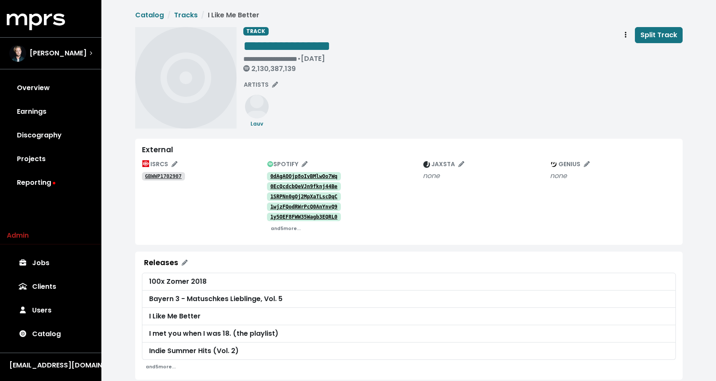
click at [319, 176] on tt "0dAgAOOjp8oIvBMlwOo7Wq" at bounding box center [303, 176] width 67 height 6
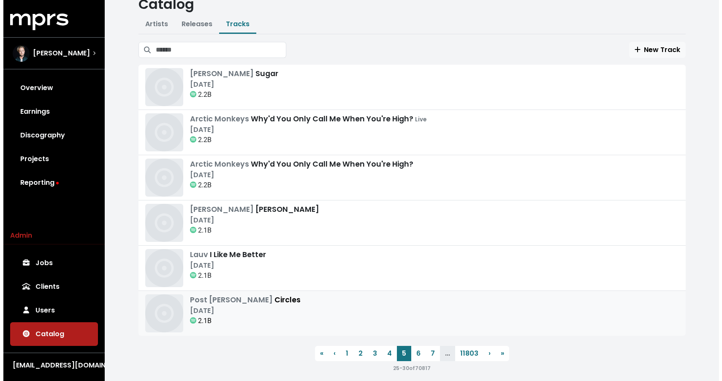
scroll to position [40, 0]
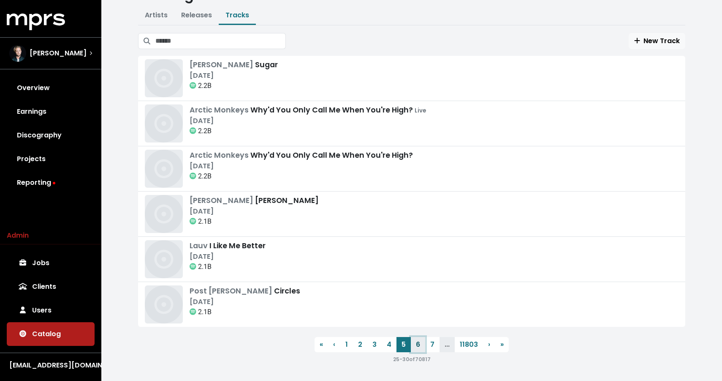
click at [418, 346] on link "6" at bounding box center [418, 344] width 14 height 15
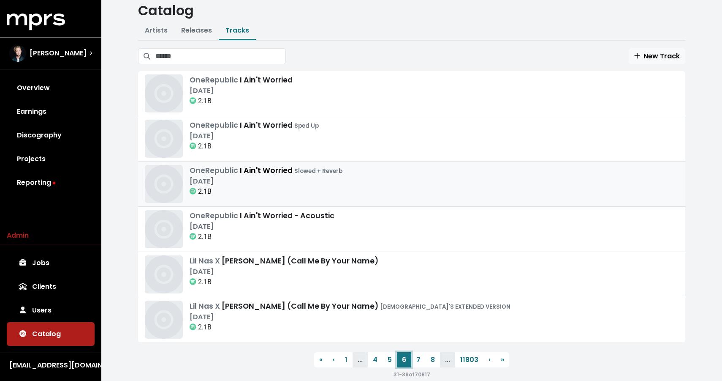
scroll to position [40, 0]
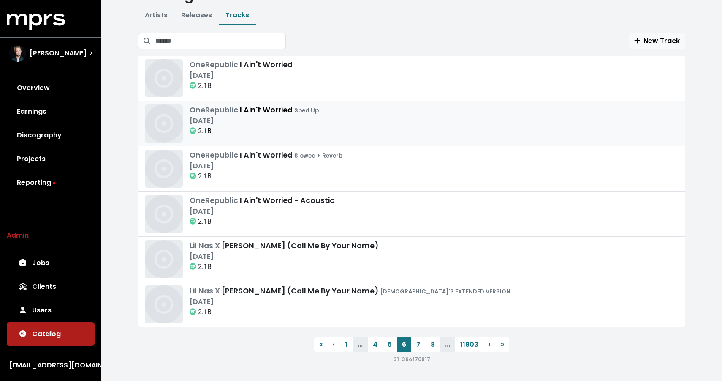
click at [368, 125] on div "OneRepublic I Ain't Worried Sped Up May 12th, 2023 2.1B" at bounding box center [412, 123] width 534 height 38
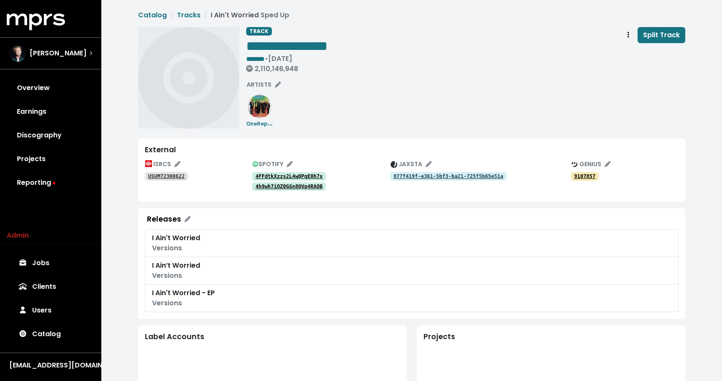
click at [299, 177] on tt "4FFdtkXzzs2L4wQPqE0h7x" at bounding box center [289, 176] width 67 height 6
click at [273, 188] on tt "4h9wh7iOZ0GGn8QVp4RAOB" at bounding box center [289, 186] width 67 height 6
click at [289, 161] on icon "Edit spotify track identifications for this track" at bounding box center [290, 164] width 6 height 6
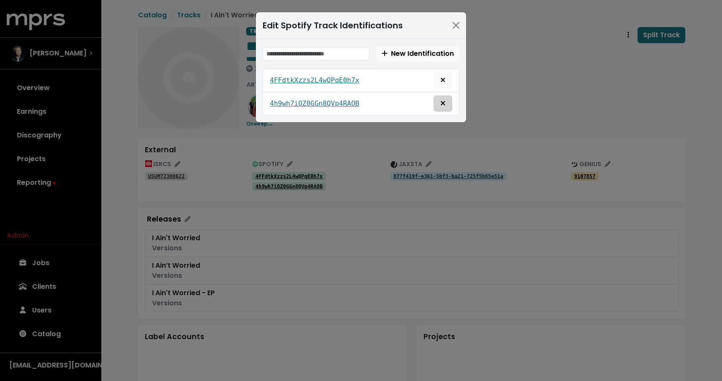
click at [441, 102] on icon "Remove this spotify identification" at bounding box center [443, 103] width 5 height 7
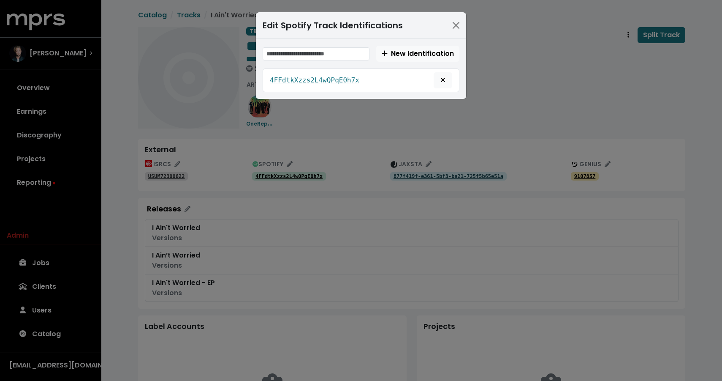
click at [419, 135] on div "Edit Spotify Track Identifications New Identification 4FFdtkXzzs2L4wQPqE0h7x" at bounding box center [361, 190] width 722 height 381
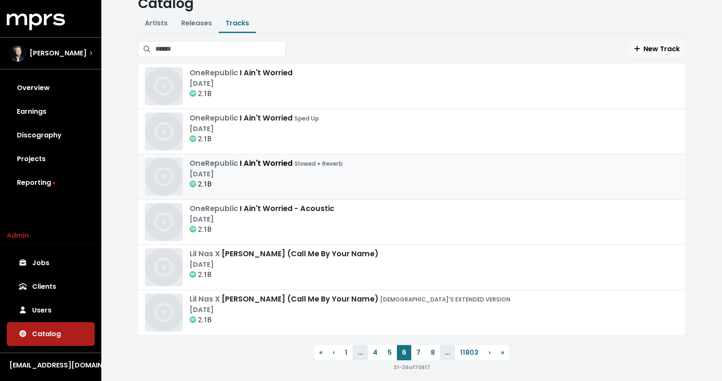
scroll to position [40, 0]
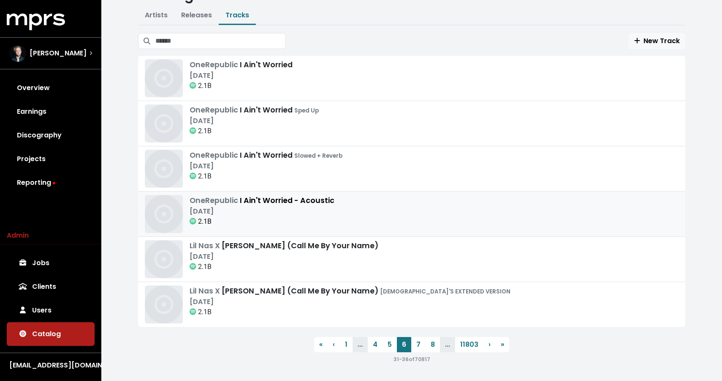
click at [330, 203] on div "OneRepublic I Ain't Worried - Acoustic" at bounding box center [262, 200] width 145 height 11
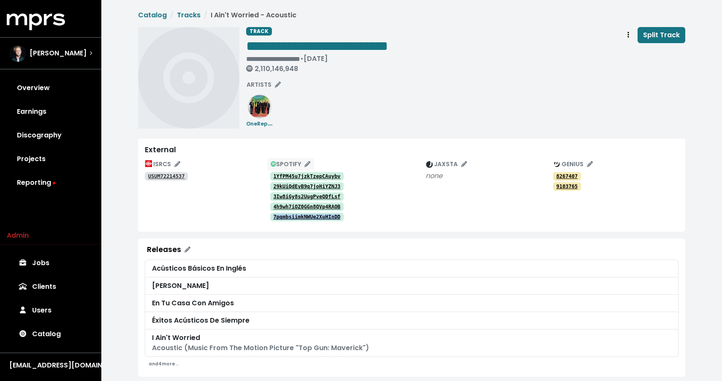
click at [294, 161] on span "SPOTIFY" at bounding box center [291, 164] width 40 height 8
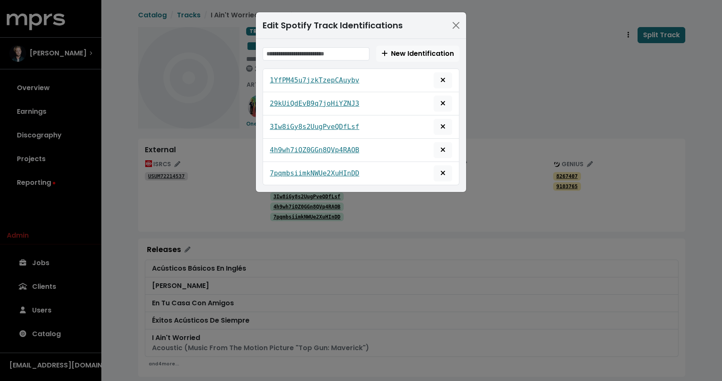
click at [433, 154] on div "4h9wh7iOZ0GGn8QVp4RAOB" at bounding box center [361, 150] width 183 height 16
click at [440, 154] on span "Remove this spotify identification" at bounding box center [443, 150] width 8 height 10
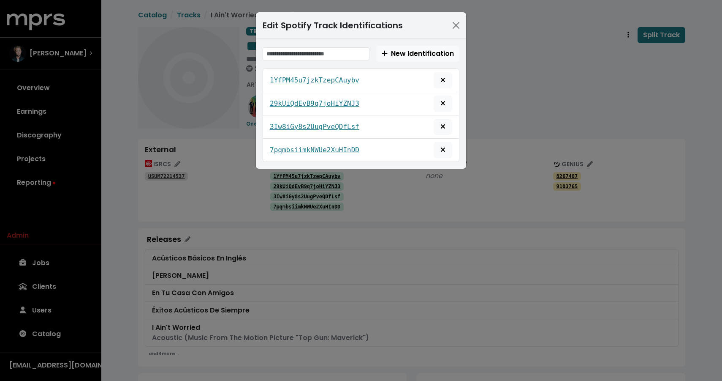
click at [462, 133] on div "New Identification 1YfPM45u7jzkTzepCAuybv 29kUiQdEvB9q7joHiYZNJ3 3Iw8iGy8s2UugP…" at bounding box center [361, 104] width 210 height 130
click at [463, 109] on div "New Identification 1YfPM45u7jzkTzepCAuybv 29kUiQdEvB9q7joHiYZNJ3 3Iw8iGy8s2UugP…" at bounding box center [361, 104] width 210 height 130
click at [491, 108] on div "Edit Spotify Track Identifications New Identification 1YfPM45u7jzkTzepCAuybv 29…" at bounding box center [361, 190] width 722 height 381
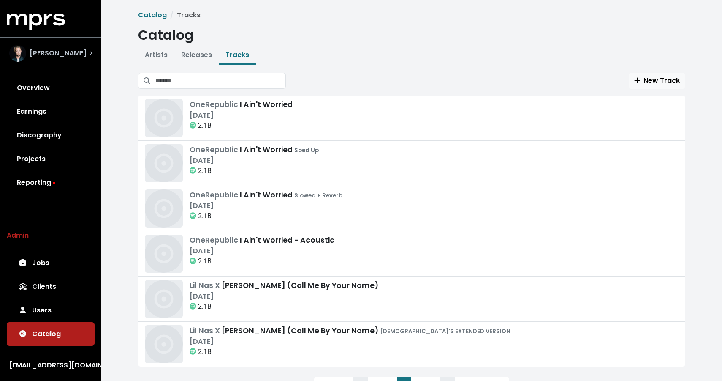
scroll to position [40, 0]
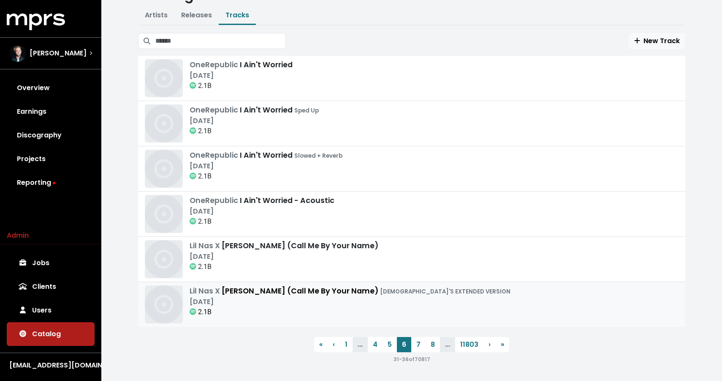
click at [240, 289] on div "Lil Nas X MONTERO (Call Me By Your Name) SATAN'S EXTENDED VERSION" at bounding box center [350, 290] width 321 height 11
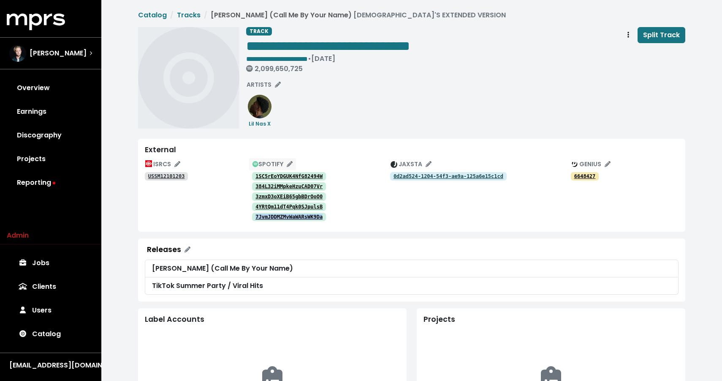
click at [270, 160] on span "SPOTIFY" at bounding box center [273, 164] width 40 height 9
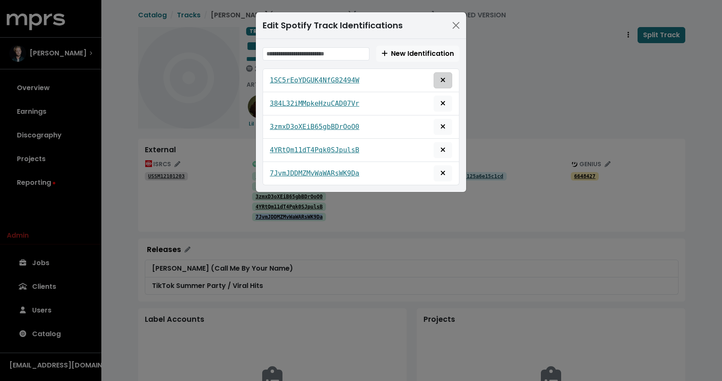
click at [440, 84] on span "Remove this spotify identification" at bounding box center [443, 80] width 8 height 10
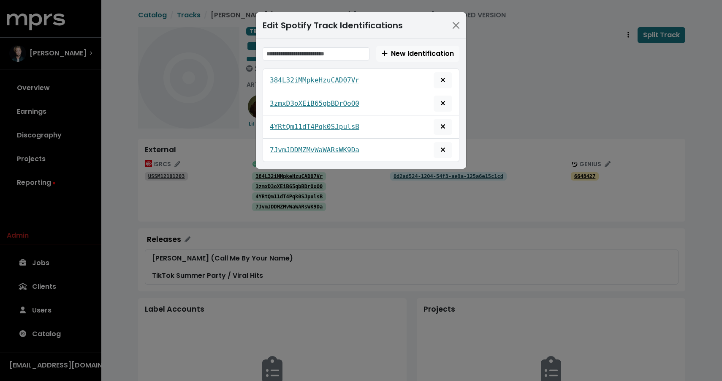
click at [521, 77] on div "Edit Spotify Track Identifications New Identification 384L32iMMpkeHzuCAD07Vr 3z…" at bounding box center [361, 190] width 722 height 381
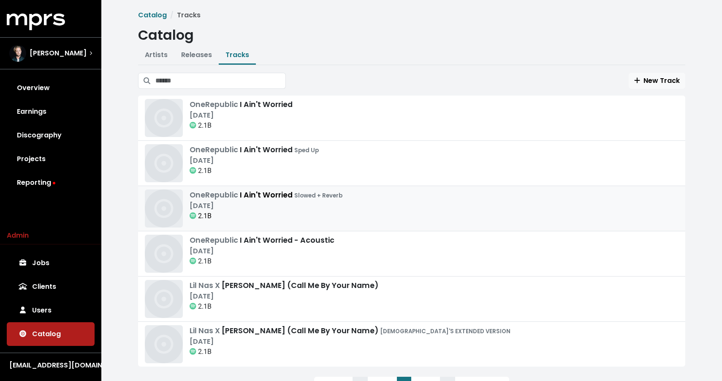
click at [249, 199] on div "OneRepublic I Ain't Worried Slowed + Reverb" at bounding box center [266, 194] width 153 height 11
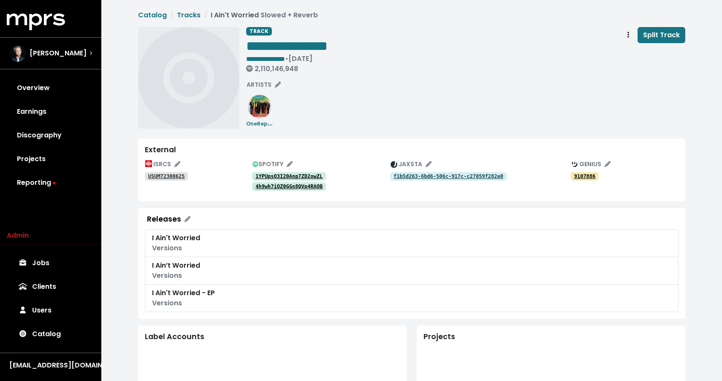
click at [277, 176] on tt "1YPUpsQ3I20Anp7ZD2owZL" at bounding box center [289, 176] width 67 height 6
click at [289, 186] on tt "4h9wh7iOZ0GGn8QVp4RAOB" at bounding box center [289, 186] width 67 height 6
click at [287, 163] on icon "Edit spotify track identifications for this track" at bounding box center [290, 164] width 6 height 6
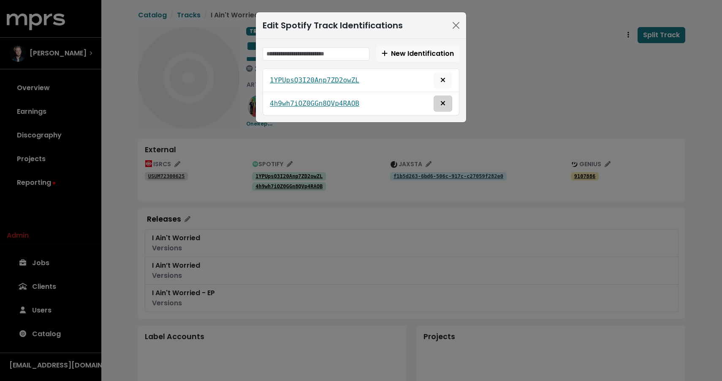
click at [445, 106] on icon "Remove this spotify identification" at bounding box center [443, 103] width 5 height 7
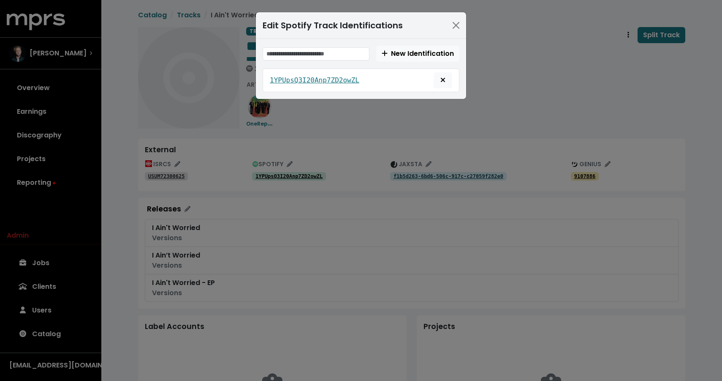
click at [506, 101] on div "Edit Spotify Track Identifications New Identification 1YPUpsQ3I20Anp7ZD2owZL" at bounding box center [361, 190] width 722 height 381
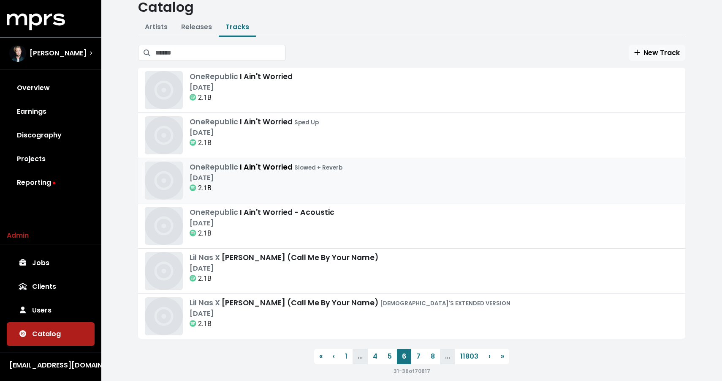
scroll to position [40, 0]
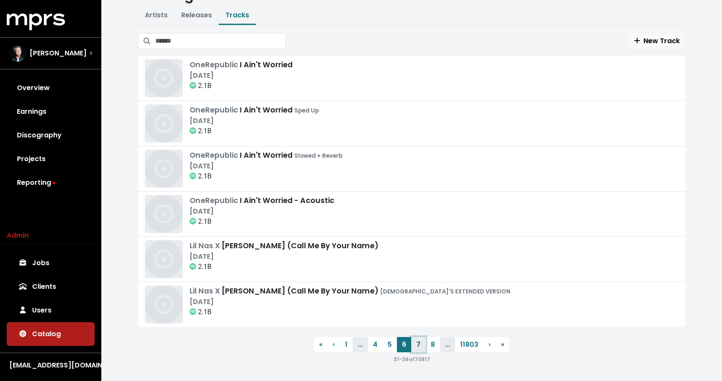
click at [424, 347] on link "7" at bounding box center [419, 344] width 14 height 15
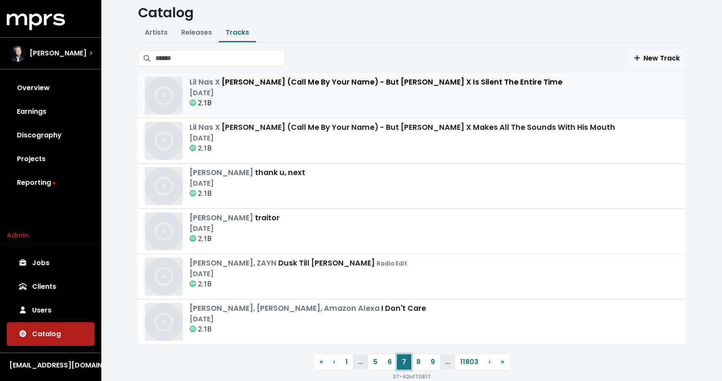
scroll to position [40, 0]
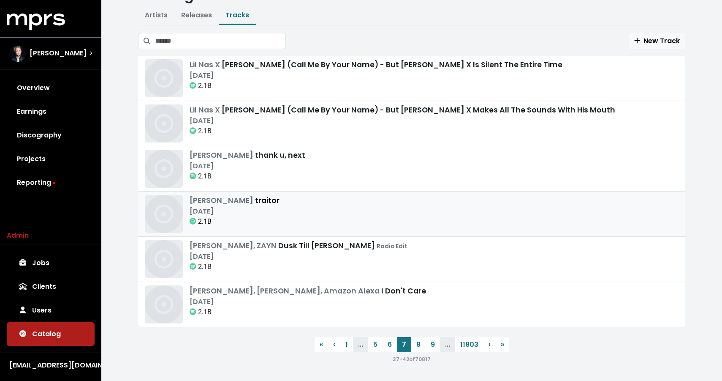
click at [339, 200] on div "Olivia Rodrigo traitor May 21st, 2021 2.1B" at bounding box center [412, 214] width 534 height 38
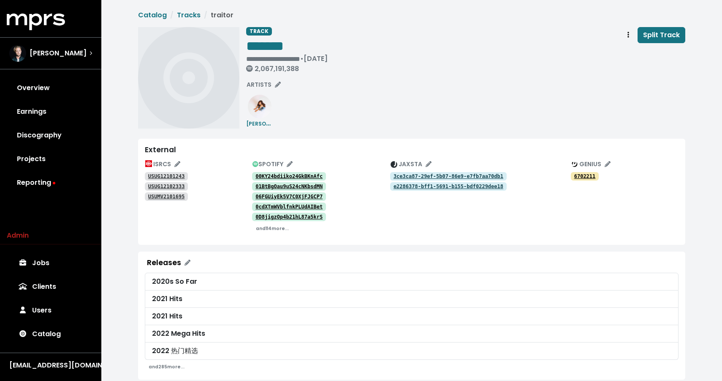
click at [307, 180] on link "00KY24bdiiko24GkBKnAfc" at bounding box center [289, 176] width 74 height 8
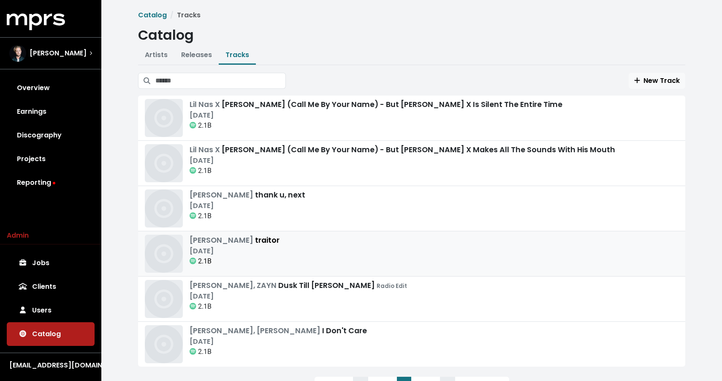
scroll to position [40, 0]
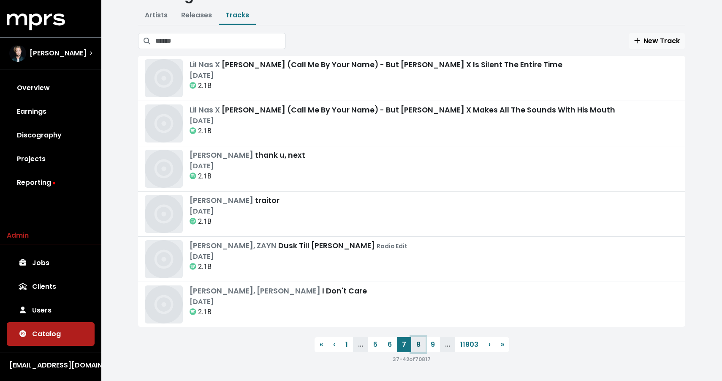
click at [422, 348] on link "8" at bounding box center [419, 344] width 14 height 15
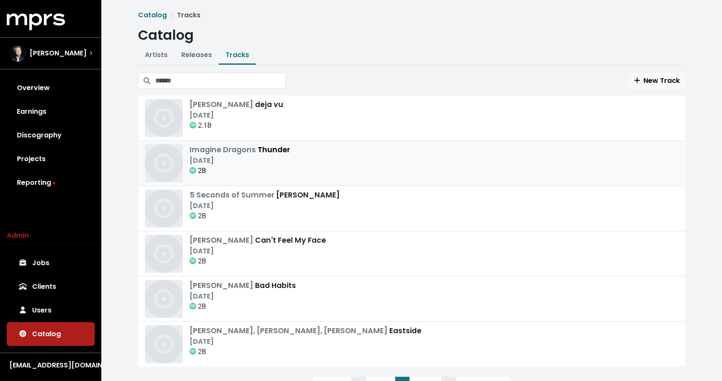
click at [316, 166] on div "Imagine Dragons Thunder Apr 27th, 2017 2B" at bounding box center [412, 163] width 534 height 38
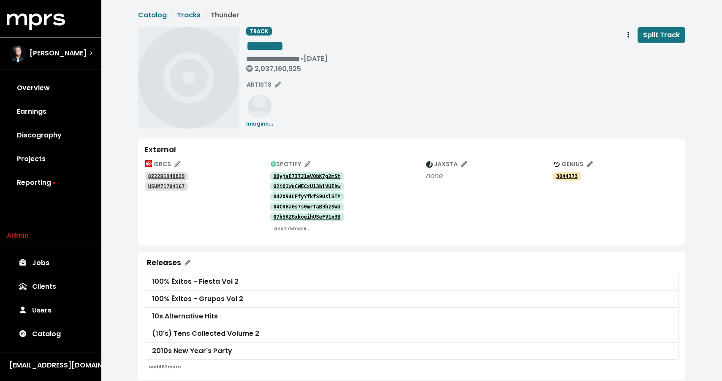
click at [310, 174] on tt "00yjsE7I7J1aV0bK7g2mSt" at bounding box center [306, 176] width 67 height 6
click at [329, 188] on tt "02i01WuCWECxU13blVUEhw" at bounding box center [306, 186] width 67 height 6
click at [294, 164] on span "SPOTIFY" at bounding box center [291, 164] width 40 height 8
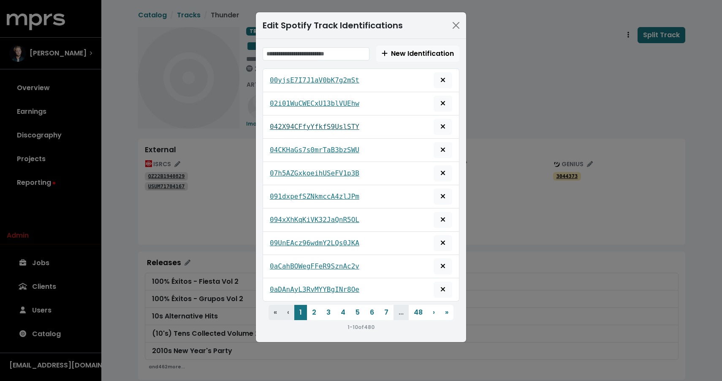
click at [333, 129] on tt "042X94CFfyYfkfS9UslSTY" at bounding box center [315, 127] width 90 height 8
click at [341, 150] on tt "04CKHaGs7s0mrTaB3bzSWU" at bounding box center [315, 150] width 90 height 8
click at [327, 220] on tt "094xXhKqKiVK32JaQnR5OL" at bounding box center [315, 219] width 90 height 8
click at [318, 313] on button "2" at bounding box center [314, 312] width 14 height 15
click at [317, 127] on tt "0B5ZK7sKy63LqzBFdc1Juj" at bounding box center [315, 127] width 90 height 8
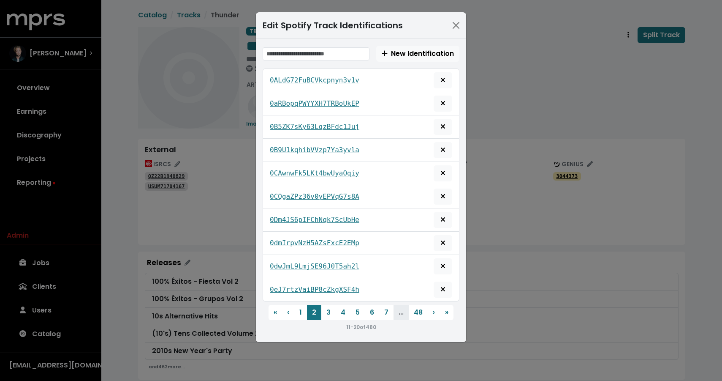
click at [382, 95] on div "0aRBopqPWYYXH7TRBoUkEP" at bounding box center [361, 103] width 183 height 16
click at [310, 199] on tt "0CQgaZPz36v0yEPVqG7s8A" at bounding box center [315, 196] width 90 height 8
click at [307, 244] on tt "0dmIrpvNzH5AZsFxcE2EMp" at bounding box center [315, 243] width 90 height 8
click at [193, 215] on div "Edit Spotify Track Identifications New Identification 0ALdG72FuBCVkcpnyn3v1v 0a…" at bounding box center [361, 190] width 722 height 381
click at [210, 195] on div "Edit Spotify Track Identifications New Identification 0ALdG72FuBCVkcpnyn3v1v 0a…" at bounding box center [361, 190] width 722 height 381
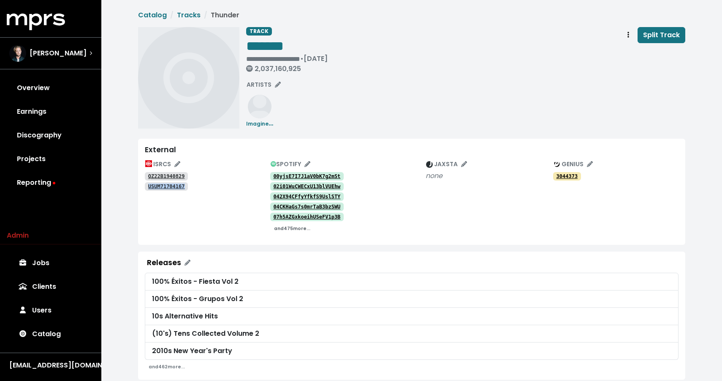
click at [295, 228] on small "and 475 more..." at bounding box center [292, 228] width 36 height 6
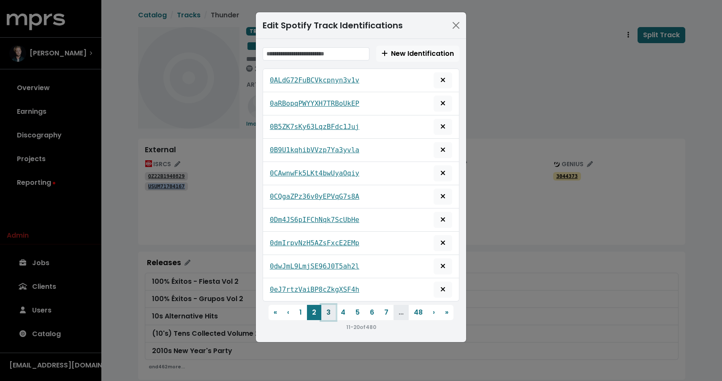
click at [330, 307] on button "3" at bounding box center [329, 312] width 14 height 15
click at [307, 266] on tt "0hZrhcFPQg59sCuPoqe4iA" at bounding box center [315, 266] width 90 height 8
click at [345, 316] on button "4" at bounding box center [343, 312] width 15 height 15
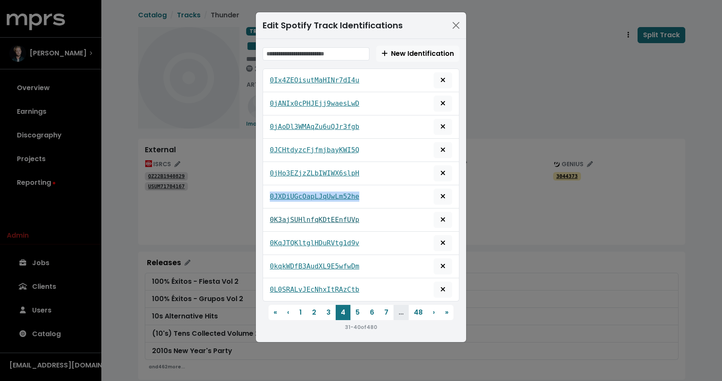
click at [310, 218] on tt "0K3ajSUHlnfqKDtEEnfUVp" at bounding box center [315, 219] width 90 height 8
click at [300, 243] on tt "0KqJTQKltglHDuRVtg1d9v" at bounding box center [315, 243] width 90 height 8
click at [507, 11] on div "Edit Spotify Track Identifications New Identification 0Ix4ZEOisutMaHINr7dI4u 0j…" at bounding box center [361, 190] width 722 height 381
click at [460, 25] on button "Close" at bounding box center [457, 26] width 14 height 14
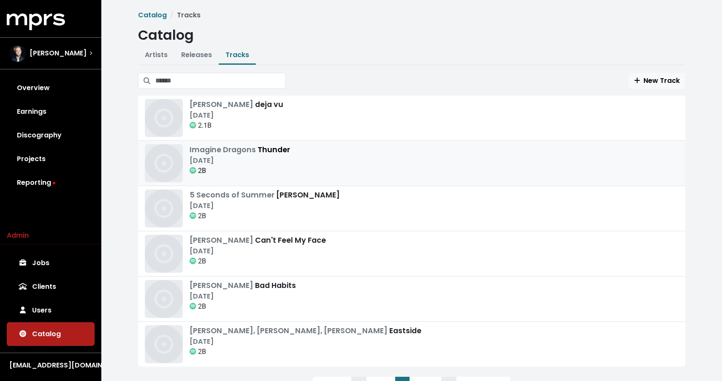
scroll to position [40, 0]
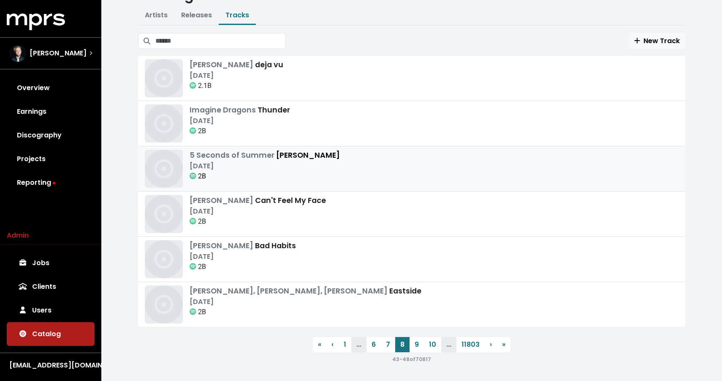
click at [396, 163] on div "5 Seconds of Summer Youngblood Apr 12th, 2018 2B" at bounding box center [412, 169] width 534 height 38
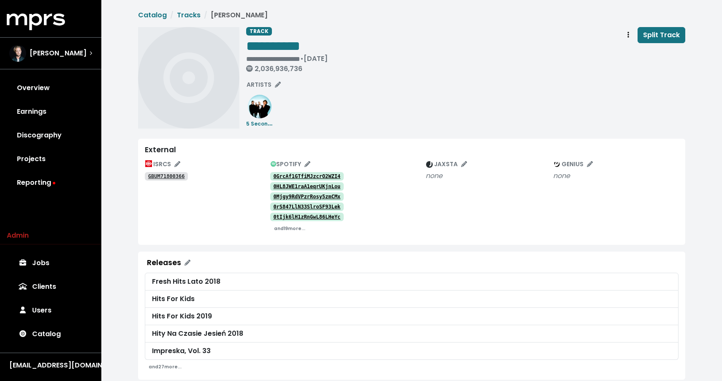
click at [324, 175] on tt "0GrcAf1GTfiMJzcrO2WZI4" at bounding box center [306, 176] width 67 height 6
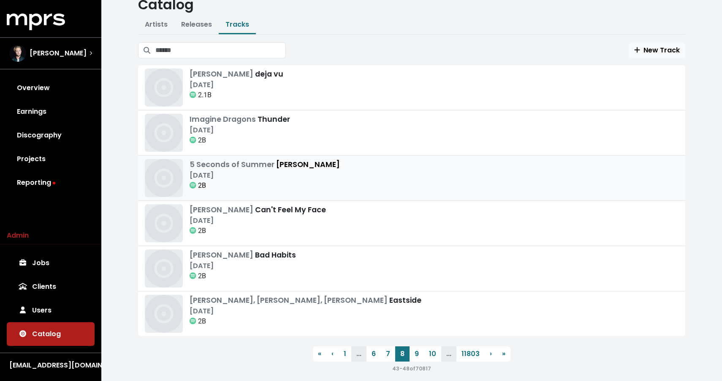
scroll to position [40, 0]
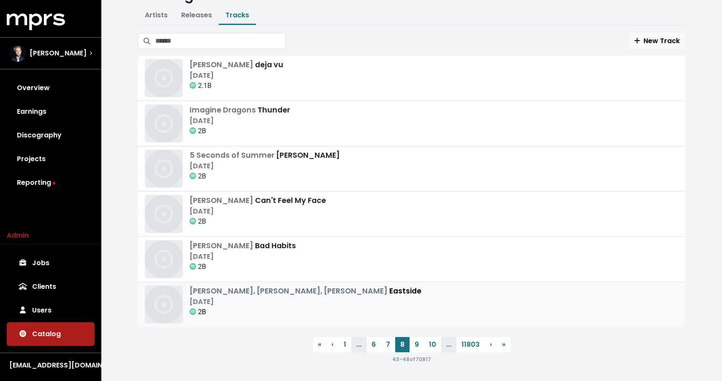
click at [305, 317] on div "Khalid, benny blanco, Halsey Eastside Jul 12th, 2018 2B" at bounding box center [306, 304] width 232 height 38
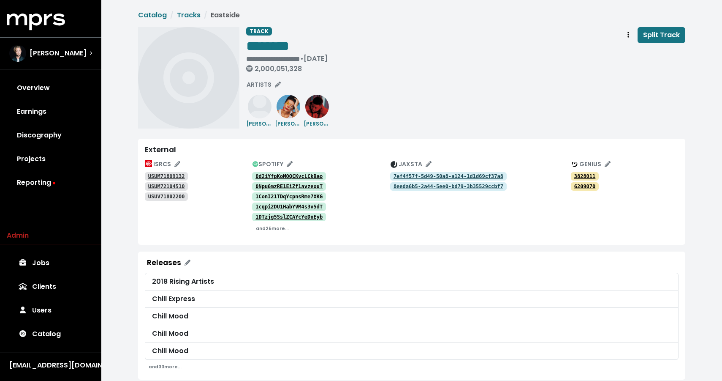
click at [303, 174] on tt "0d2iYfpKoM0QCKvcLCkBao" at bounding box center [289, 176] width 67 height 6
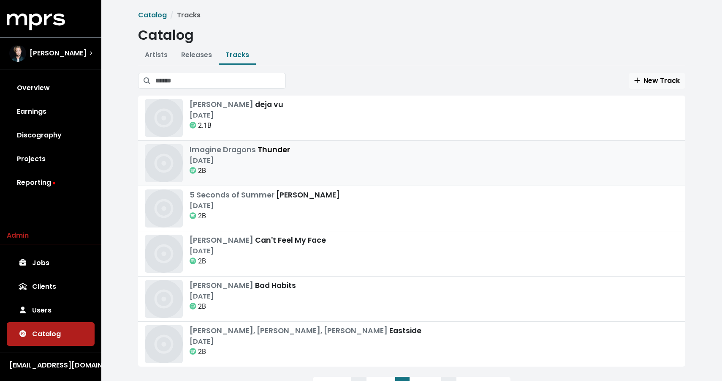
scroll to position [40, 0]
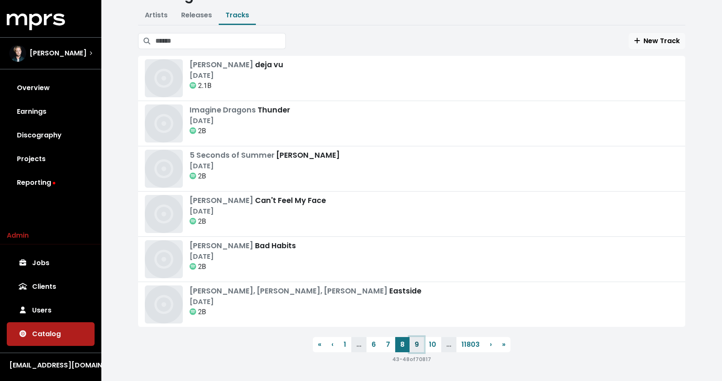
click at [411, 340] on link "9" at bounding box center [417, 344] width 14 height 15
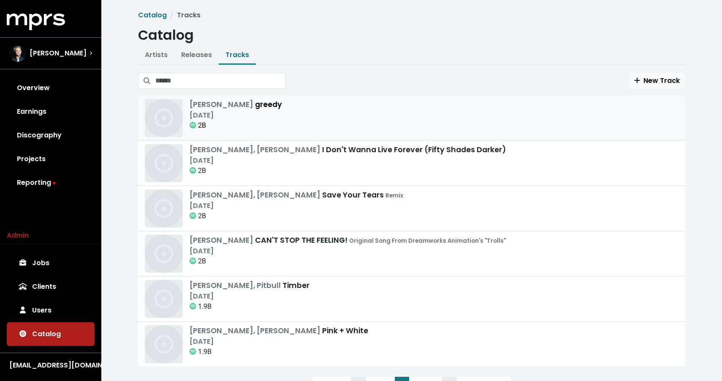
click at [344, 112] on div "Tate McRae greedy Sep 14th, 2023 2B" at bounding box center [412, 118] width 534 height 38
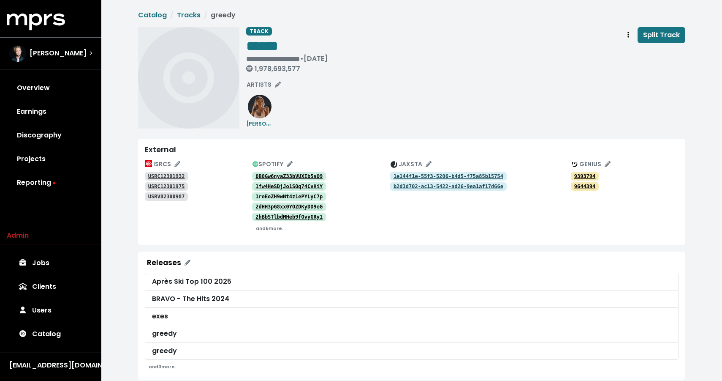
click at [294, 178] on tt "0B0Gw6nyaZ33bVUXIb5sO9" at bounding box center [289, 176] width 67 height 6
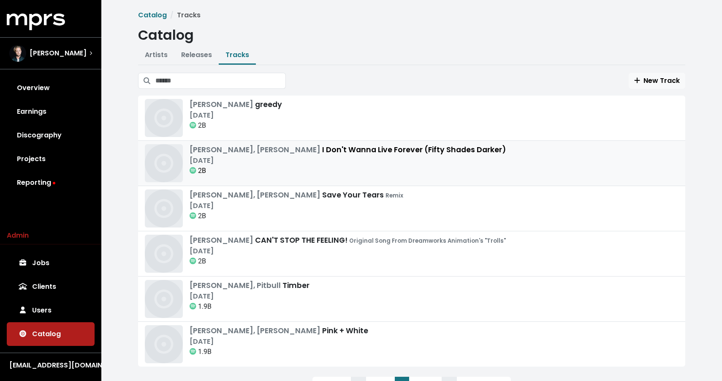
click at [306, 157] on div "Dec 9th, 2016" at bounding box center [348, 160] width 316 height 10
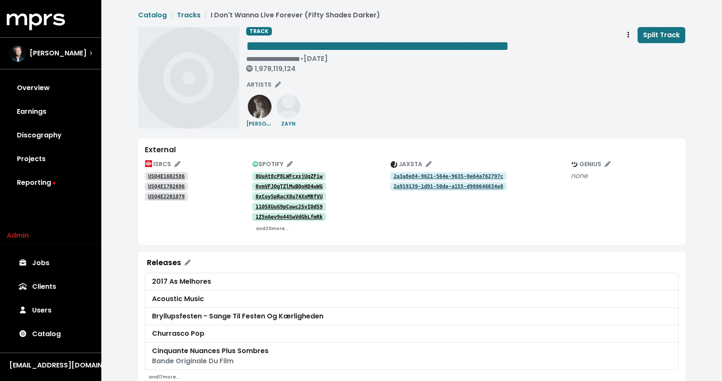
click at [306, 177] on tt "0UuAt8cP8LWFcxxjUqZFiw" at bounding box center [289, 176] width 67 height 6
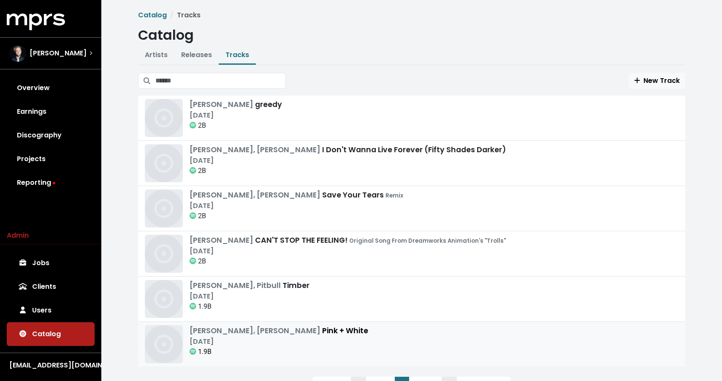
scroll to position [40, 0]
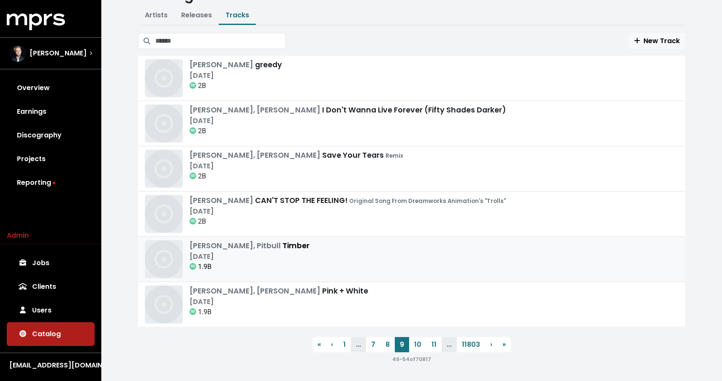
click at [263, 256] on div "Jan 1st, 2009" at bounding box center [250, 256] width 120 height 10
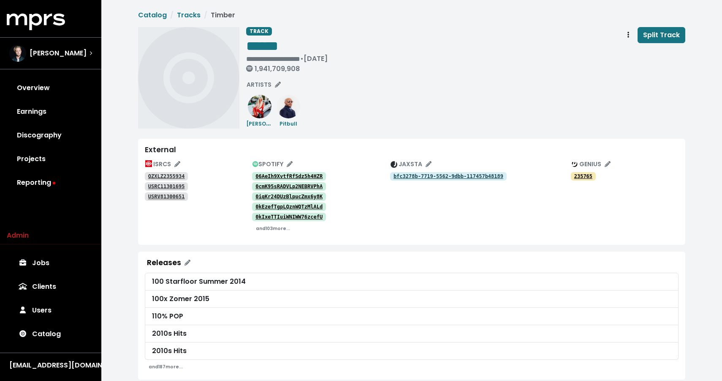
click at [276, 174] on tt "06AeIh9XvtfRfSdz5h4HZR" at bounding box center [289, 176] width 67 height 6
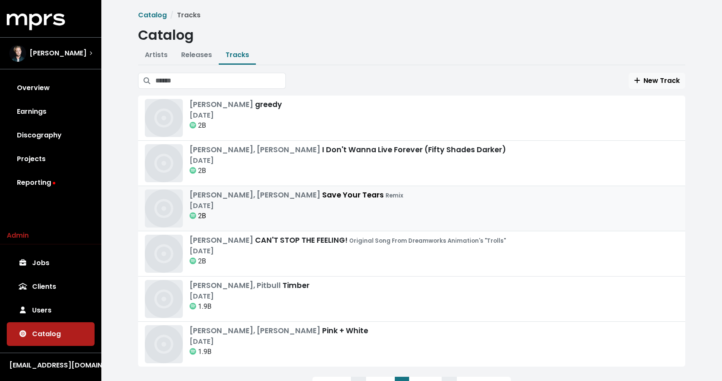
scroll to position [40, 0]
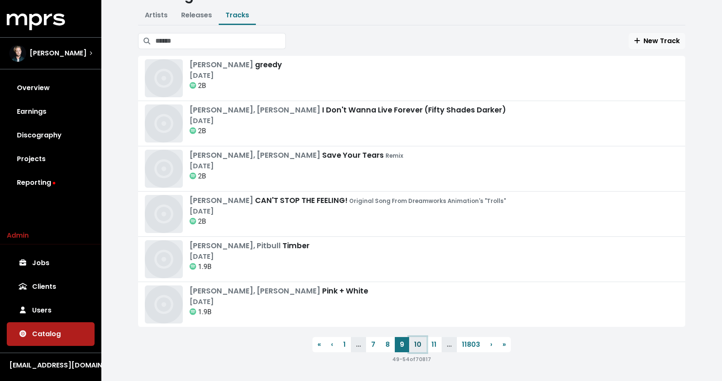
click at [416, 342] on link "10" at bounding box center [417, 344] width 17 height 15
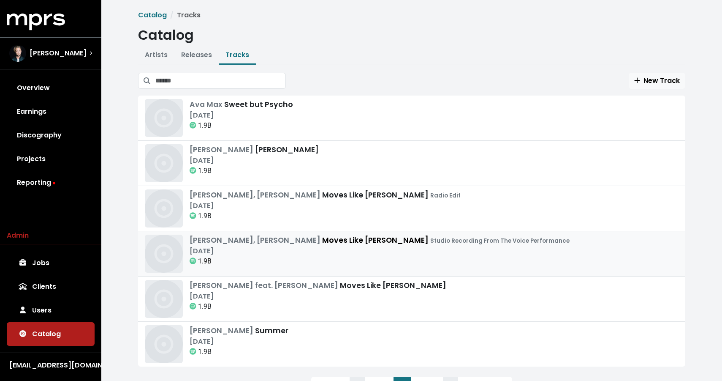
click at [383, 256] on div "1.9B" at bounding box center [380, 261] width 380 height 10
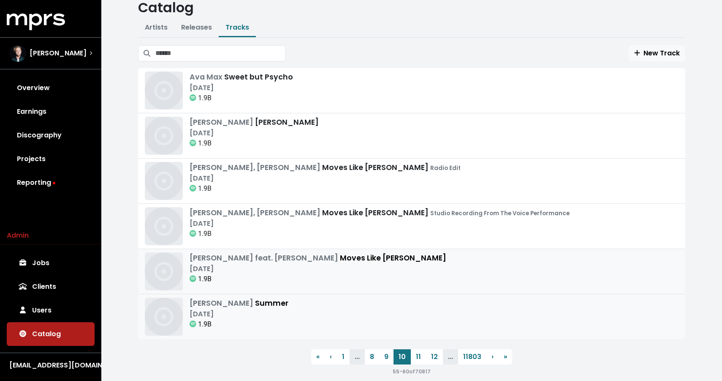
scroll to position [40, 0]
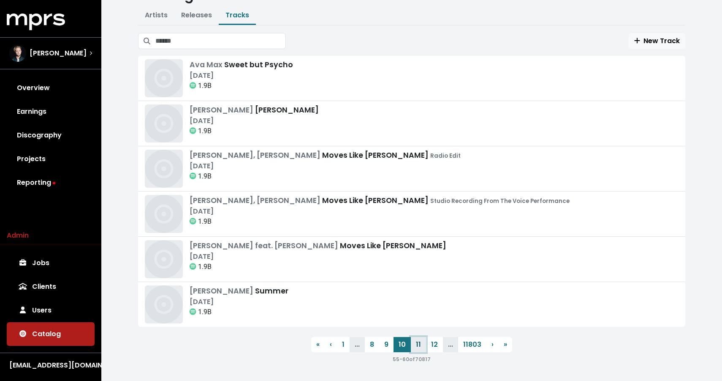
click at [415, 346] on link "11" at bounding box center [418, 344] width 15 height 15
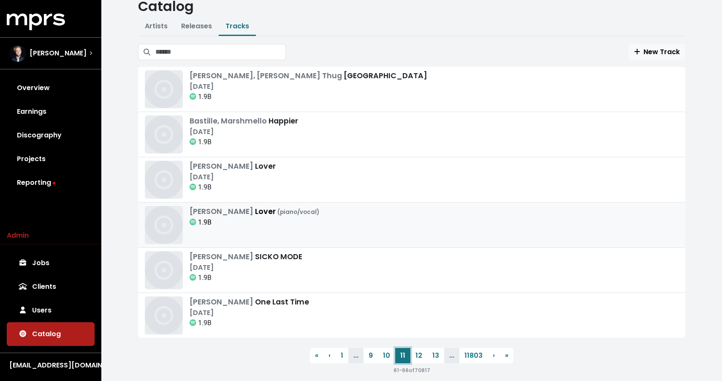
scroll to position [40, 0]
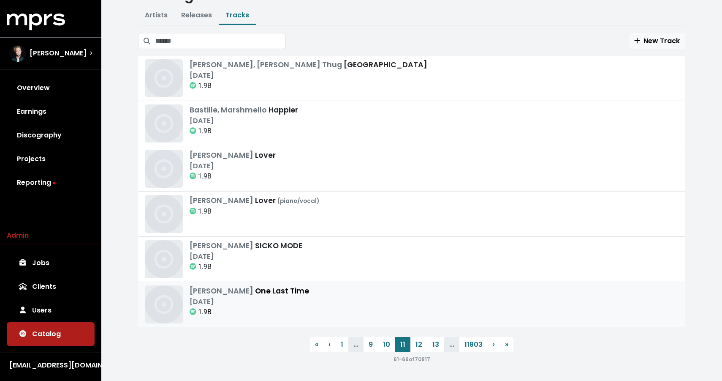
click at [224, 313] on div "1.9B" at bounding box center [250, 312] width 120 height 10
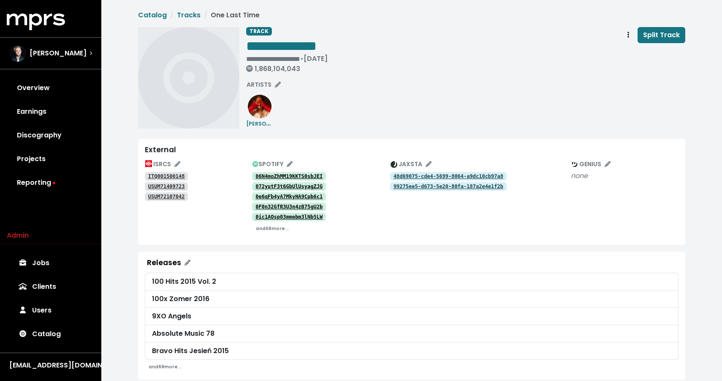
click at [294, 182] on div "072yutF3t6GbUlUsyagZJG" at bounding box center [321, 186] width 138 height 10
click at [294, 180] on link "06N4moZhMM19KKTS0sbJEI" at bounding box center [289, 176] width 74 height 8
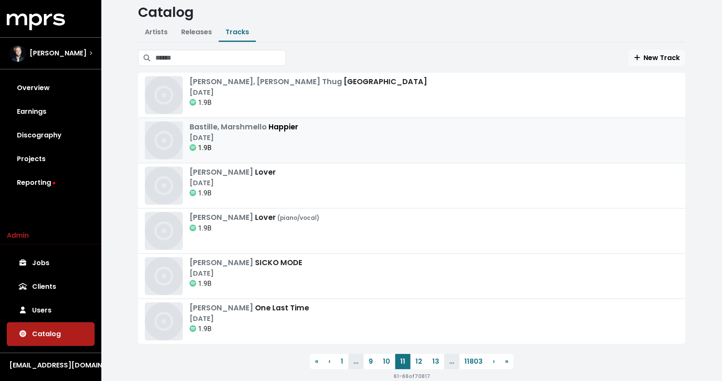
scroll to position [40, 0]
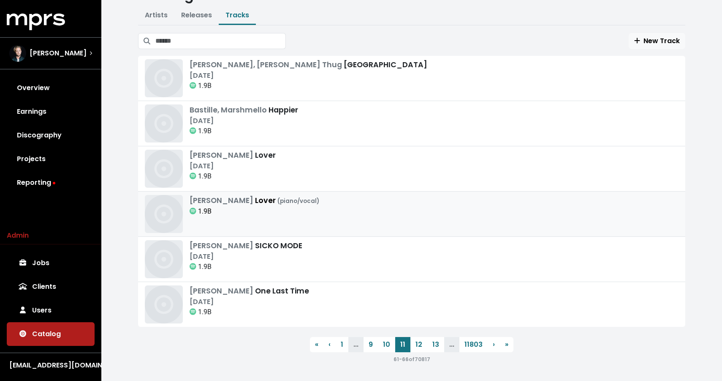
click at [284, 219] on div "Taylor Swi Lover (piano/vocal) 1.9B" at bounding box center [255, 214] width 130 height 38
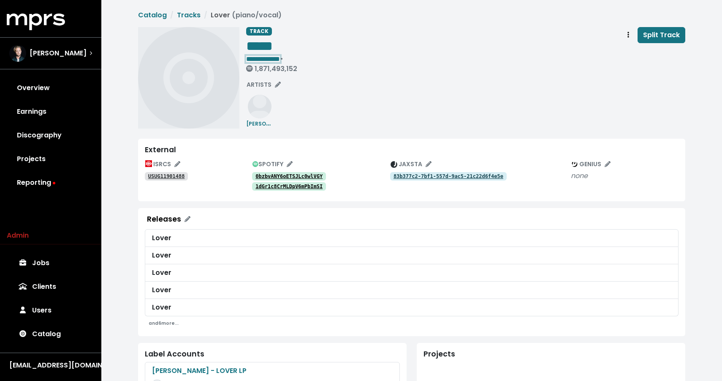
click at [270, 58] on span "**********" at bounding box center [263, 59] width 34 height 6
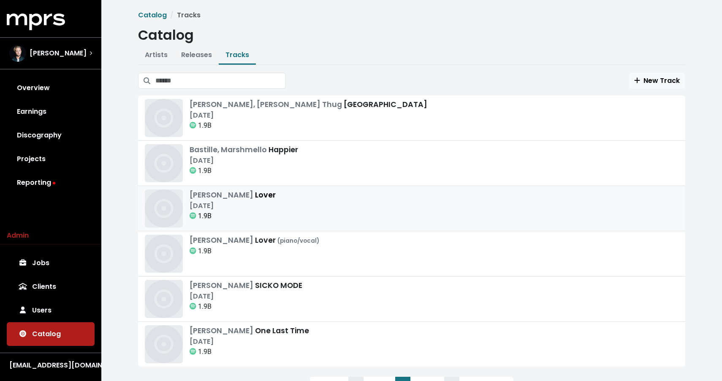
scroll to position [40, 0]
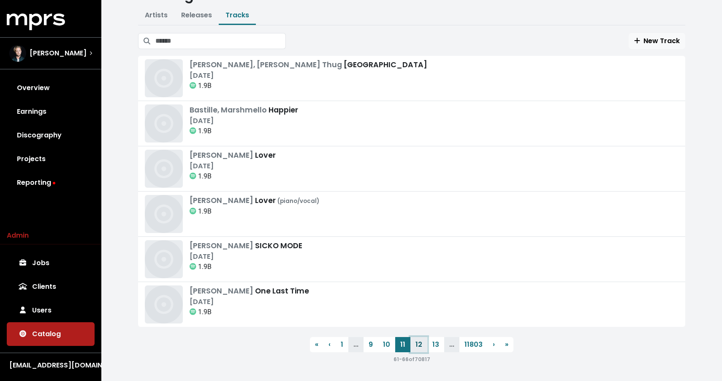
click at [423, 344] on link "12" at bounding box center [419, 344] width 17 height 15
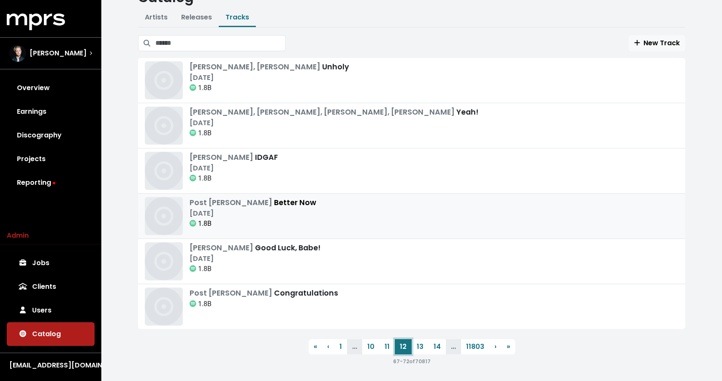
scroll to position [40, 0]
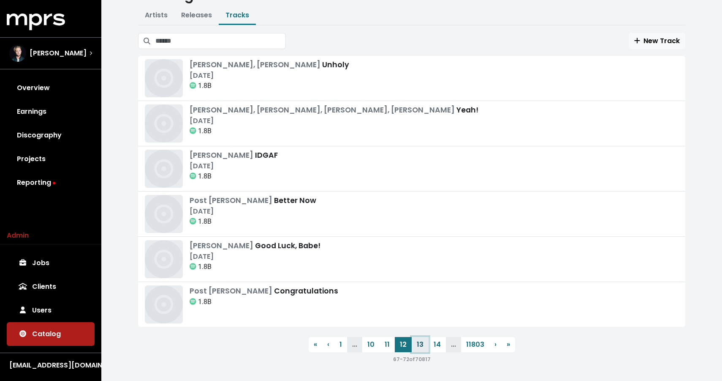
click at [418, 345] on link "13" at bounding box center [420, 344] width 17 height 15
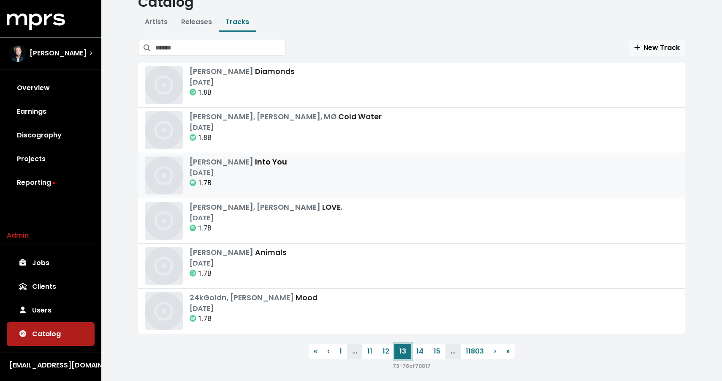
scroll to position [34, 0]
click at [422, 352] on link "14" at bounding box center [420, 349] width 17 height 15
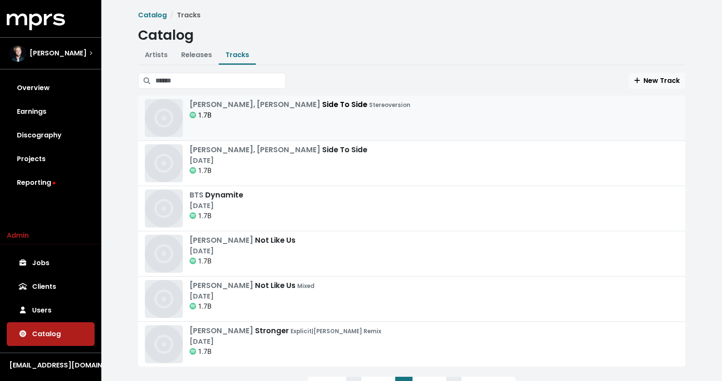
click at [376, 128] on div "Ariana Grande, Nicki Minaj Side To Side Stereoversion 1.7B" at bounding box center [300, 118] width 221 height 38
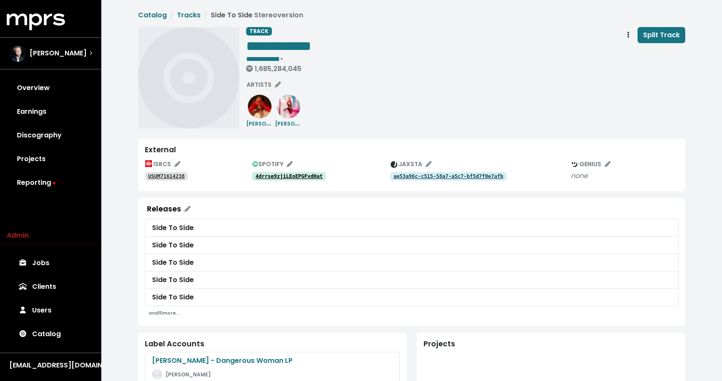
click at [321, 176] on tt "4drrse9zjiLEoEPGFvdHat" at bounding box center [289, 176] width 67 height 6
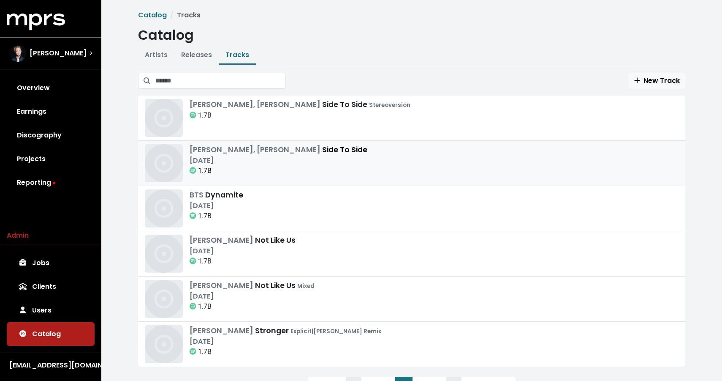
scroll to position [40, 0]
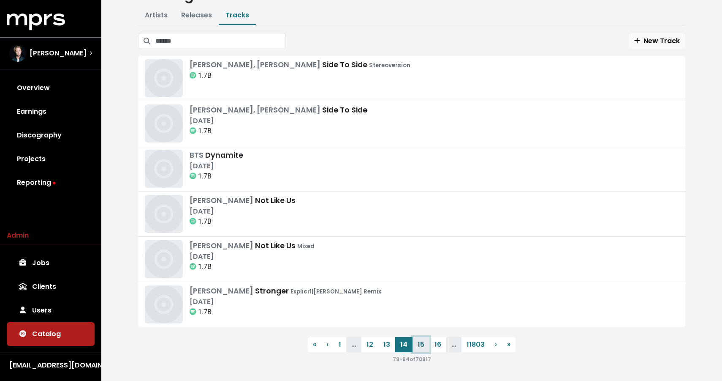
click at [421, 349] on link "15" at bounding box center [421, 344] width 17 height 15
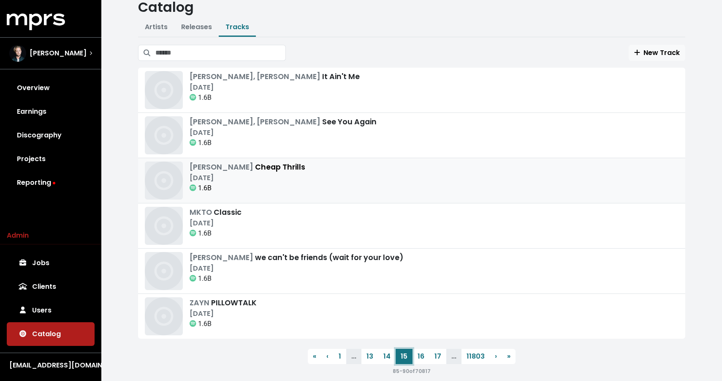
scroll to position [27, 0]
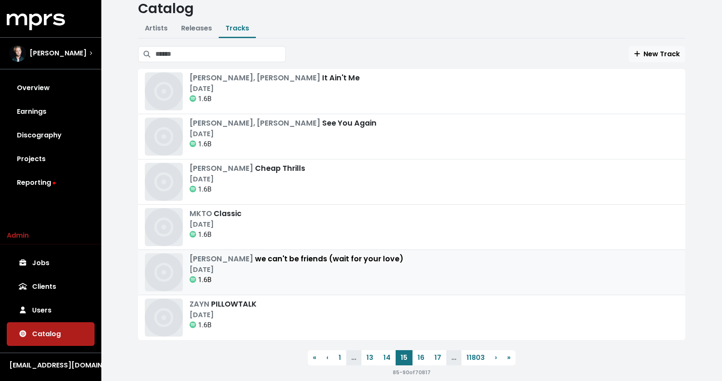
click at [355, 269] on div "Mar 8th, 2024" at bounding box center [297, 269] width 214 height 10
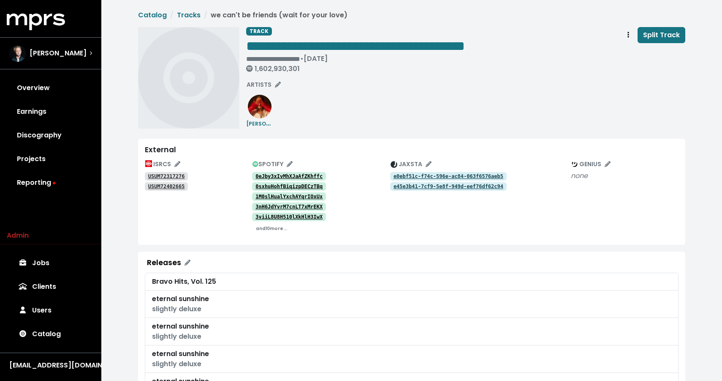
click at [322, 17] on li "we can't be friends (wait for your love)" at bounding box center [274, 15] width 147 height 10
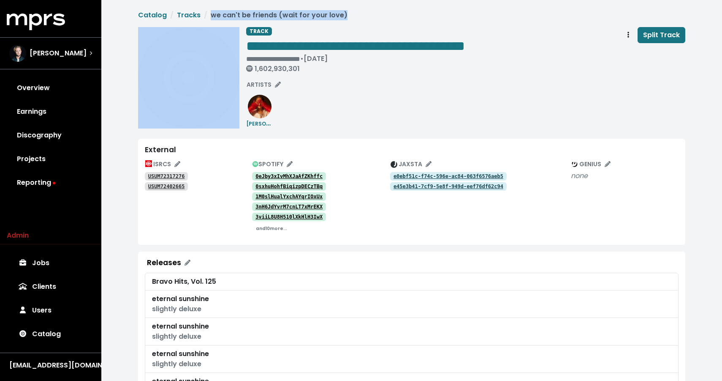
click at [322, 17] on li "we can't be friends (wait for your love)" at bounding box center [274, 15] width 147 height 10
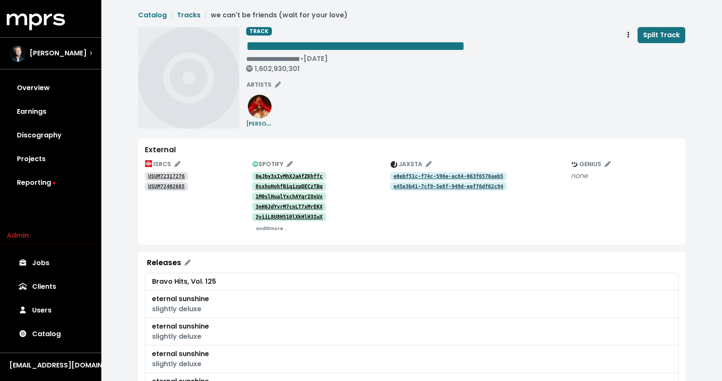
click at [308, 16] on li "we can't be friends (wait for your love)" at bounding box center [274, 15] width 147 height 10
drag, startPoint x: 278, startPoint y: 15, endPoint x: 335, endPoint y: 16, distance: 57.1
click at [336, 16] on li "we can't be friends (wait for your love)" at bounding box center [274, 15] width 147 height 10
click at [337, 23] on span "**********" at bounding box center [412, 382] width 548 height 745
click at [331, 15] on li "we can't be friends (wait for your love)" at bounding box center [274, 15] width 147 height 10
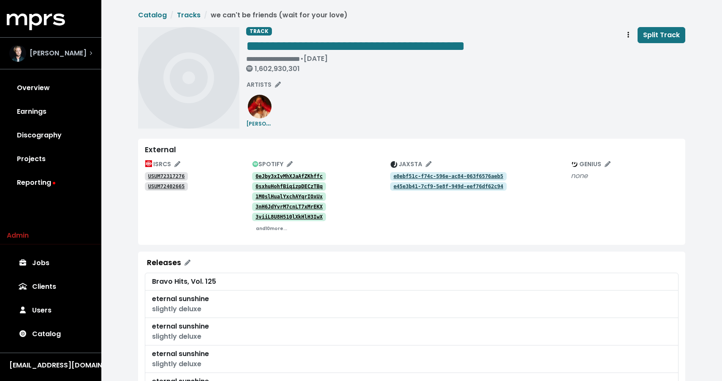
click at [57, 53] on span "Ryan Tedder" at bounding box center [58, 53] width 57 height 10
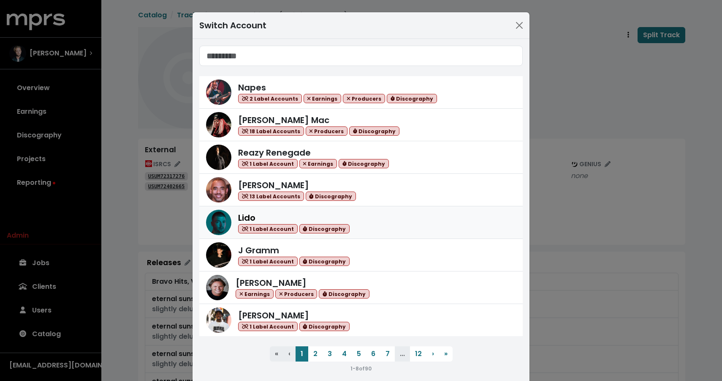
click at [373, 226] on div "Lido 1 Label Account Discography" at bounding box center [377, 222] width 278 height 22
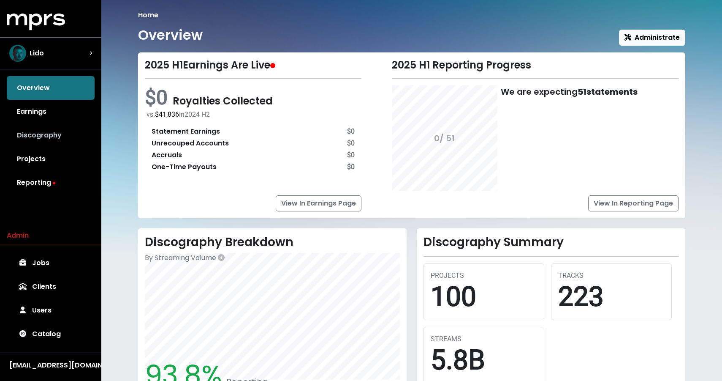
click at [46, 141] on link "Discography" at bounding box center [51, 135] width 88 height 24
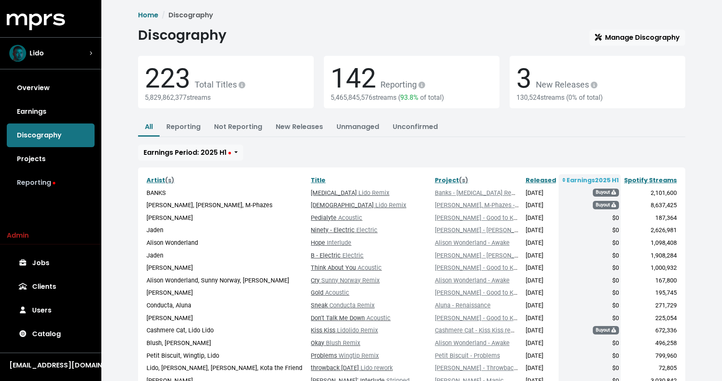
click at [38, 185] on link "Reporting" at bounding box center [51, 183] width 88 height 24
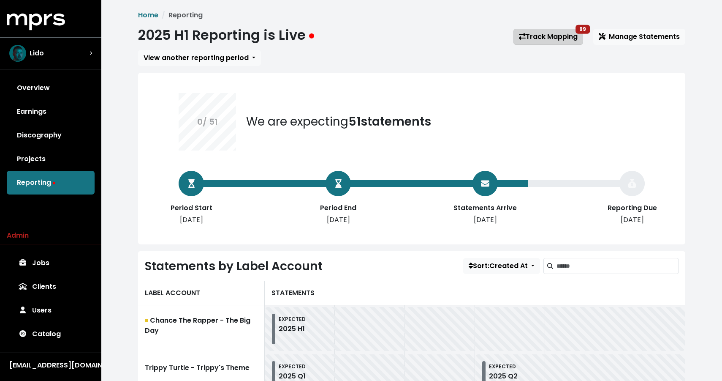
click at [569, 38] on link "Track Mapping 99" at bounding box center [549, 37] width 70 height 16
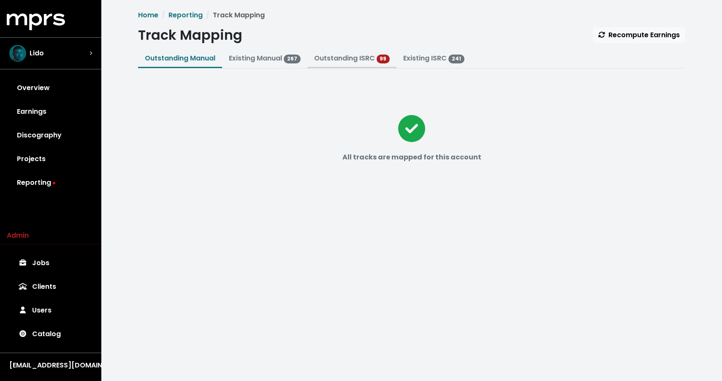
click at [357, 61] on link "Outstanding ISRC" at bounding box center [344, 58] width 61 height 10
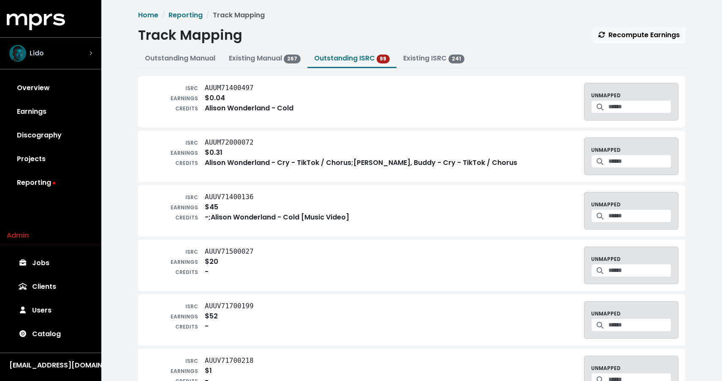
click at [79, 57] on div "Lido" at bounding box center [50, 53] width 83 height 17
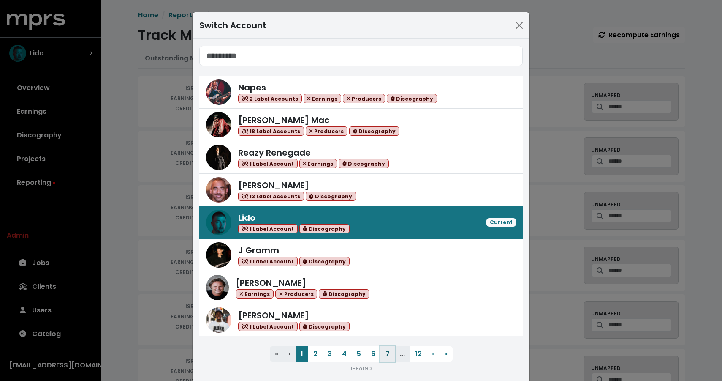
click at [381, 354] on button "7" at bounding box center [388, 353] width 14 height 15
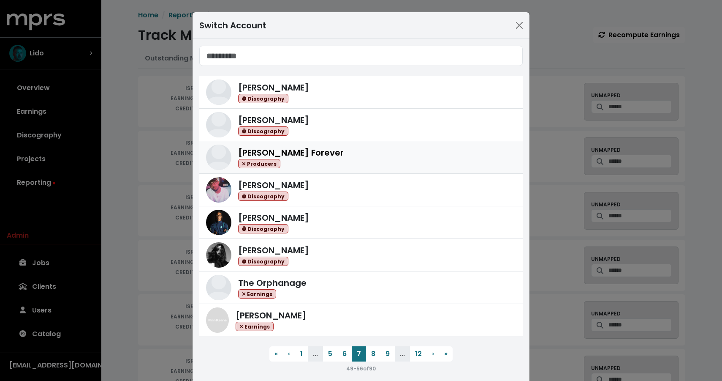
click at [337, 153] on div "Hector Forever Producers" at bounding box center [377, 157] width 278 height 22
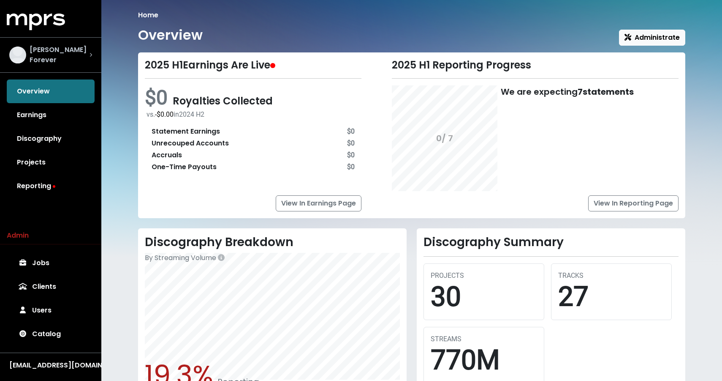
click at [65, 55] on span "Hector Forever" at bounding box center [60, 55] width 60 height 20
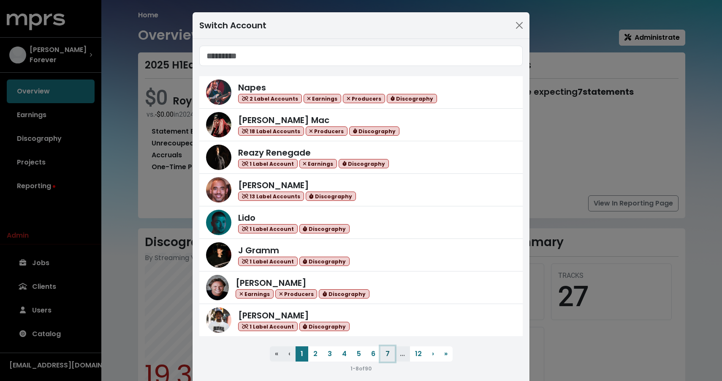
click at [390, 355] on button "7" at bounding box center [388, 353] width 14 height 15
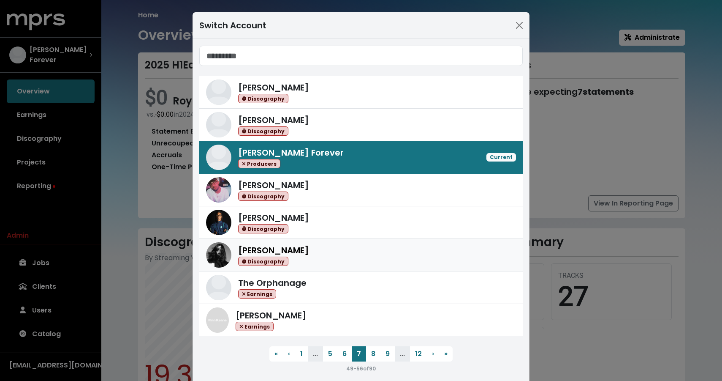
click at [360, 258] on div "Shintaro Yasuda Discography" at bounding box center [377, 255] width 278 height 22
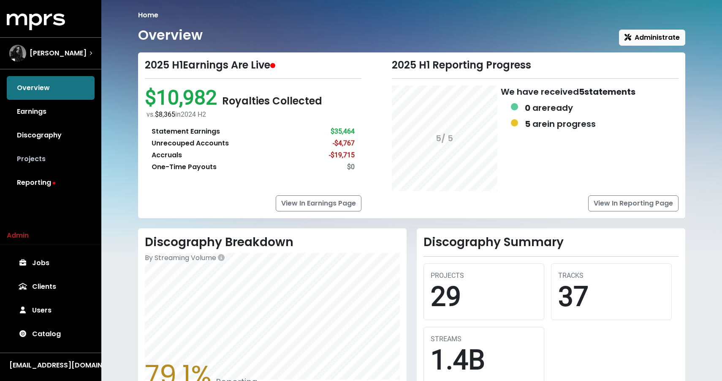
click at [40, 156] on link "Projects" at bounding box center [51, 159] width 88 height 24
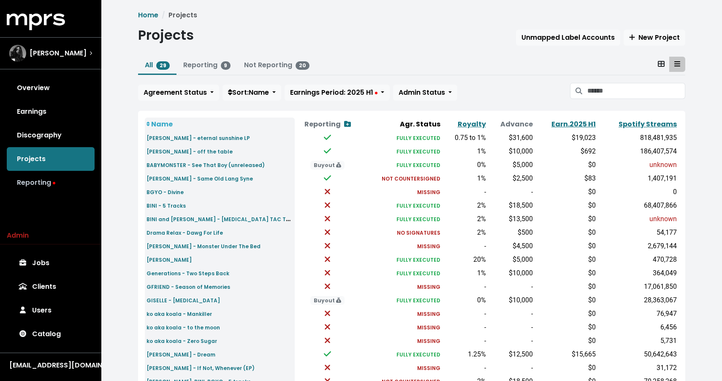
click at [45, 183] on link "Reporting" at bounding box center [51, 183] width 88 height 24
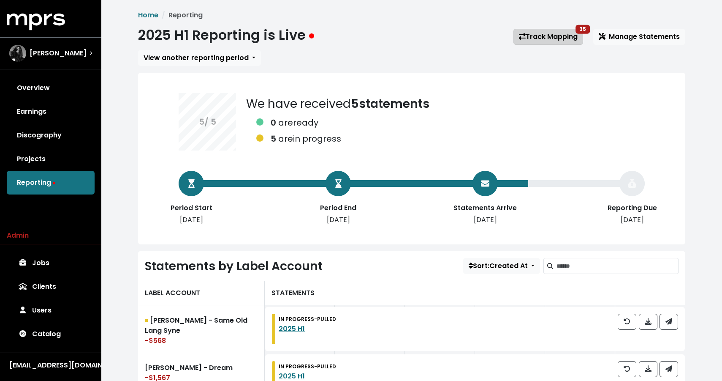
click at [560, 33] on link "Track Mapping 35" at bounding box center [549, 37] width 70 height 16
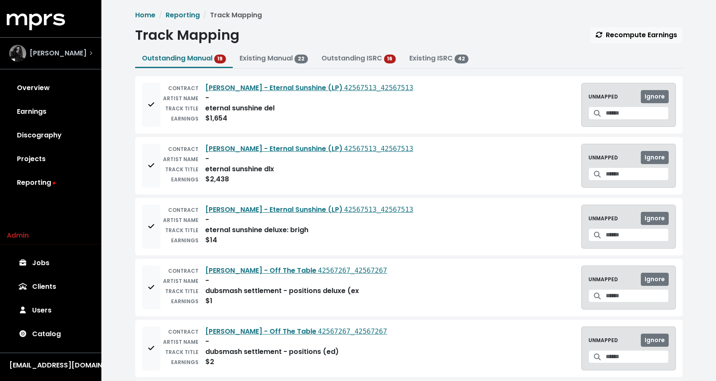
click at [39, 56] on span "Shintaro Yasuda" at bounding box center [58, 53] width 57 height 10
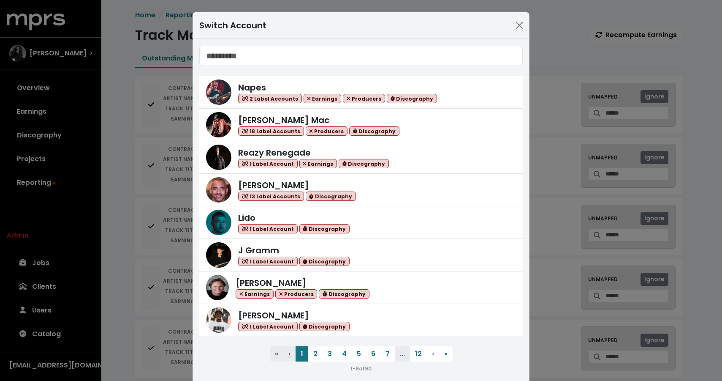
click at [596, 16] on div "Switch Account Napes 2 Label Accounts Earnings Producers Discography Keegan Mac…" at bounding box center [361, 190] width 722 height 381
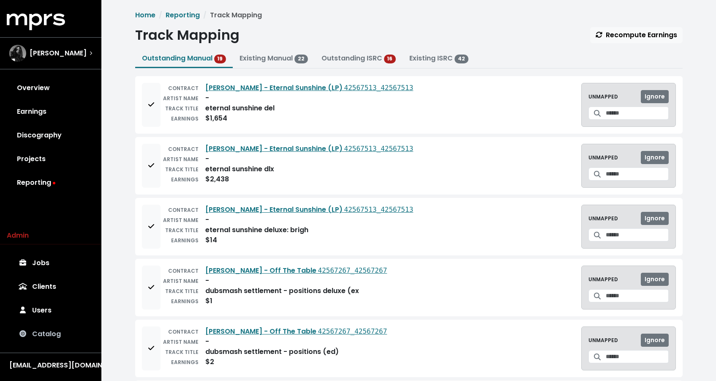
click at [45, 341] on link "Catalog" at bounding box center [51, 334] width 88 height 24
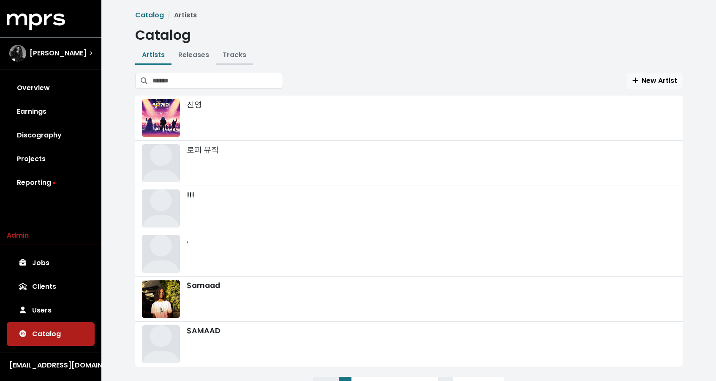
click at [232, 51] on link "Tracks" at bounding box center [235, 55] width 24 height 10
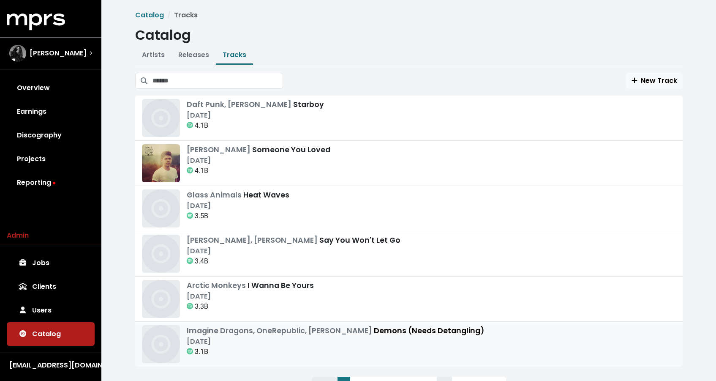
click at [308, 346] on div "[DATE]" at bounding box center [335, 341] width 297 height 10
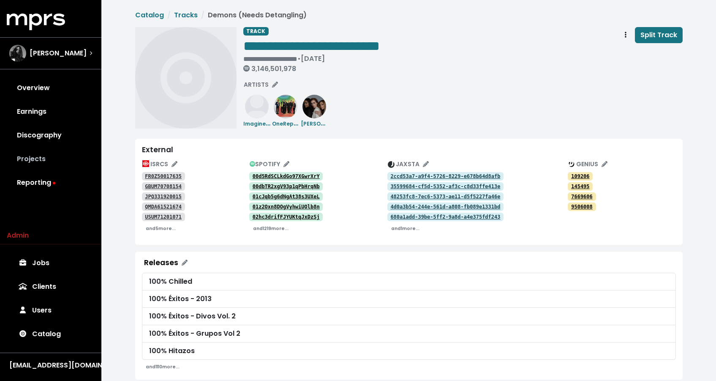
click at [42, 161] on link "Projects" at bounding box center [51, 159] width 88 height 24
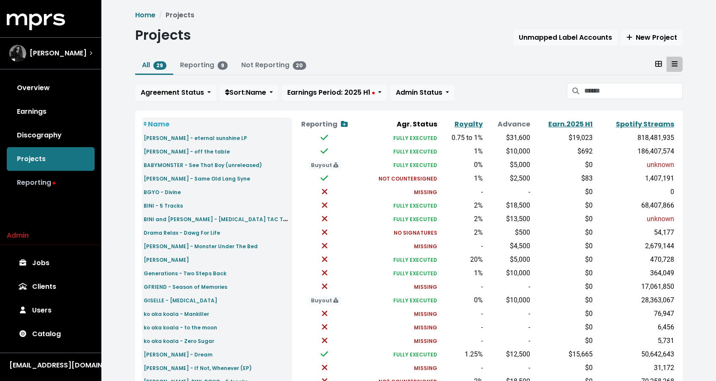
click at [46, 181] on link "Reporting" at bounding box center [51, 183] width 88 height 24
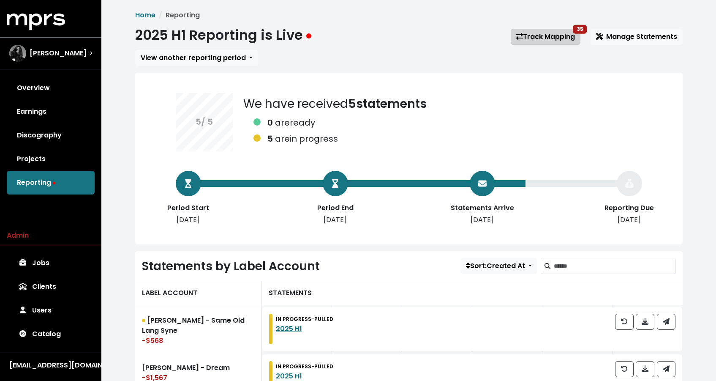
click at [528, 30] on link "Track Mapping 35" at bounding box center [546, 37] width 70 height 16
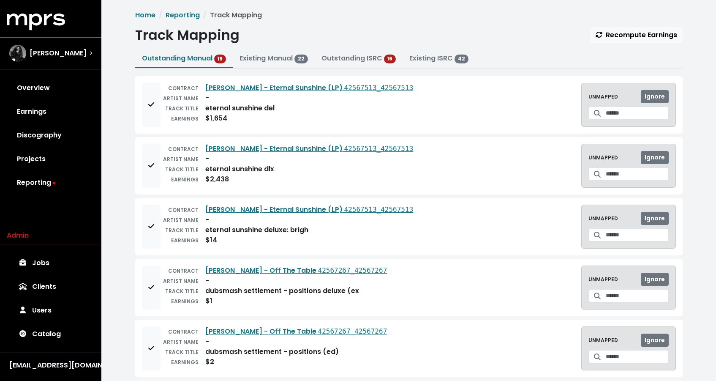
drag, startPoint x: 317, startPoint y: 372, endPoint x: 657, endPoint y: 113, distance: 427.5
click at [649, 114] on input "Search for a track to map to" at bounding box center [637, 112] width 63 height 13
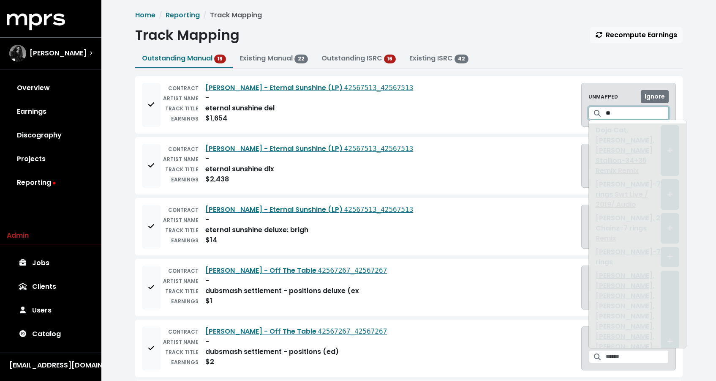
type input "*"
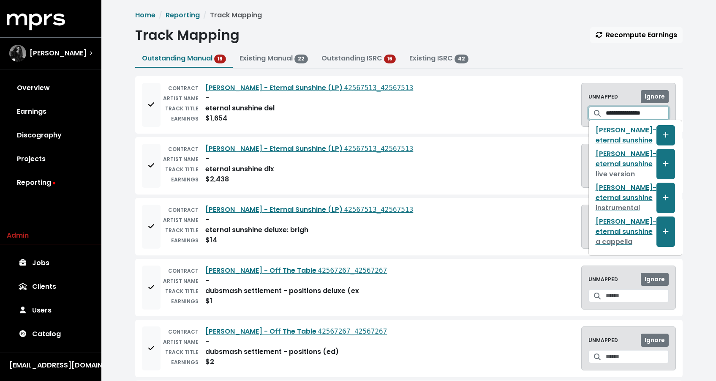
type input "**********"
click at [461, 122] on div "**********" at bounding box center [409, 105] width 534 height 44
click at [619, 109] on input "**********" at bounding box center [637, 112] width 63 height 13
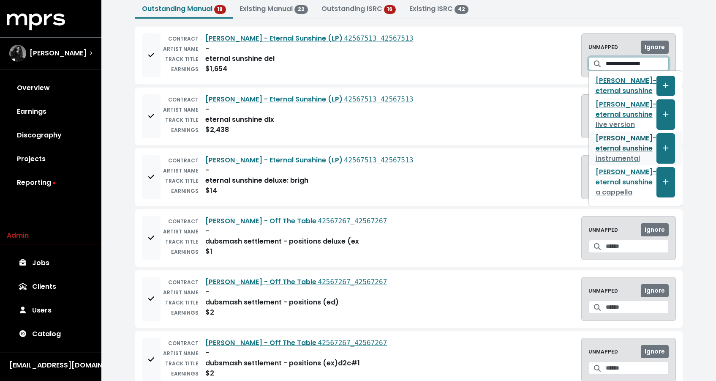
scroll to position [7, 0]
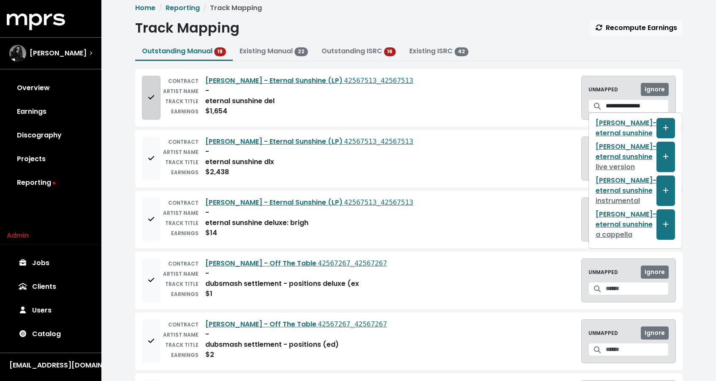
click at [147, 101] on span "Add to mapping queue" at bounding box center [151, 98] width 8 height 10
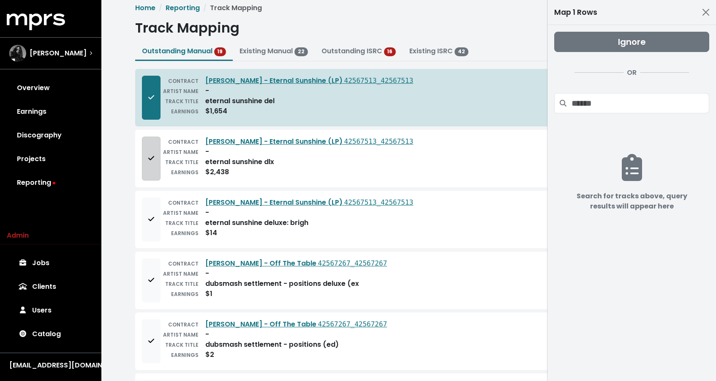
click at [145, 140] on button "Add to mapping queue" at bounding box center [151, 158] width 19 height 44
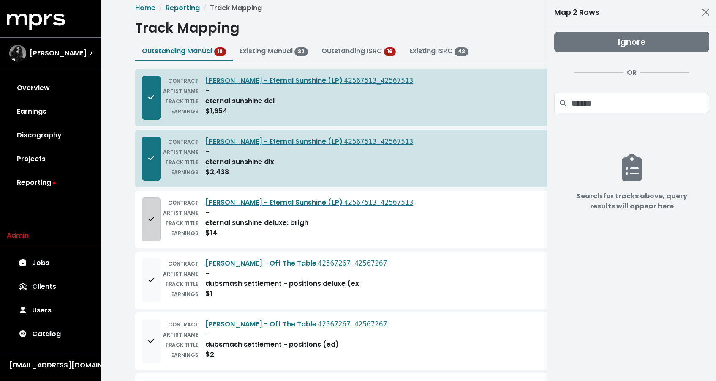
click at [147, 231] on button "Add to mapping queue" at bounding box center [151, 219] width 19 height 44
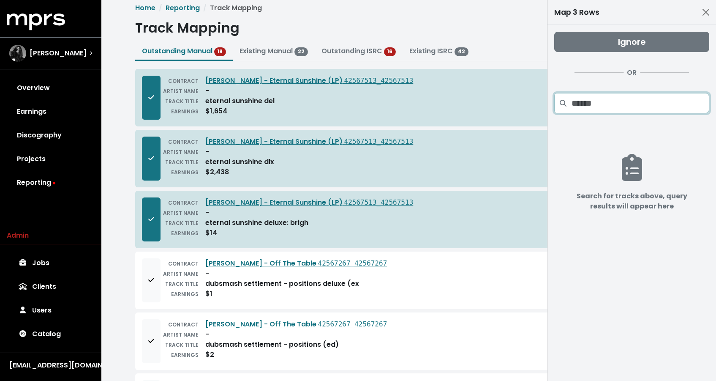
click at [628, 112] on input "Search projects" at bounding box center [641, 103] width 138 height 20
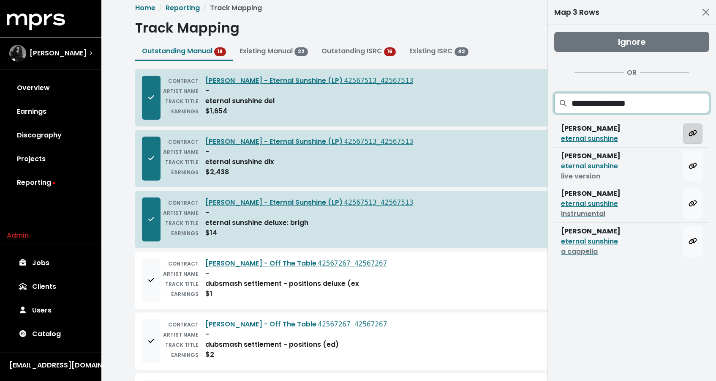
type input "**********"
click at [691, 133] on icon "Map all rows to this track" at bounding box center [693, 133] width 8 height 7
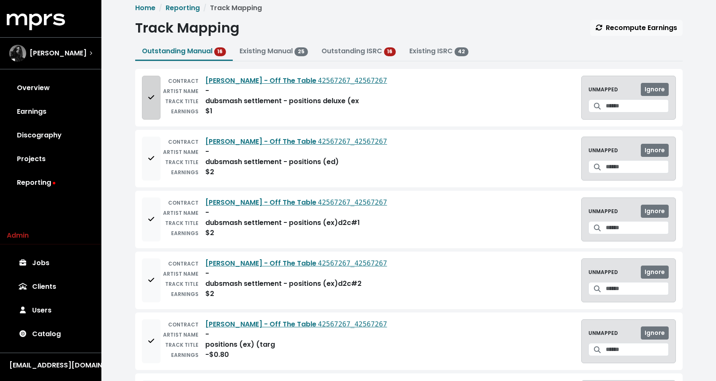
click at [154, 107] on button "Add to mapping queue" at bounding box center [151, 98] width 19 height 44
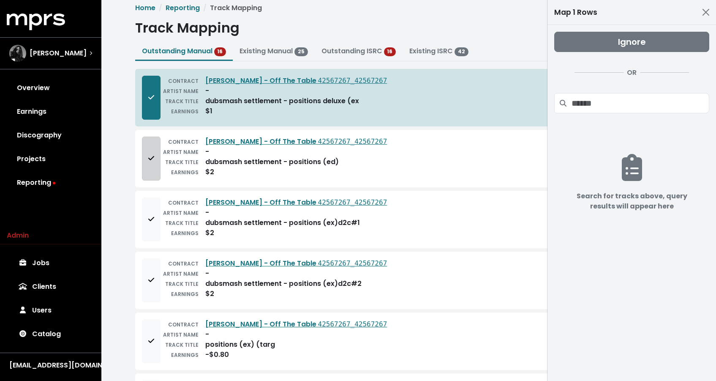
click at [155, 152] on button "Add to mapping queue" at bounding box center [151, 158] width 19 height 44
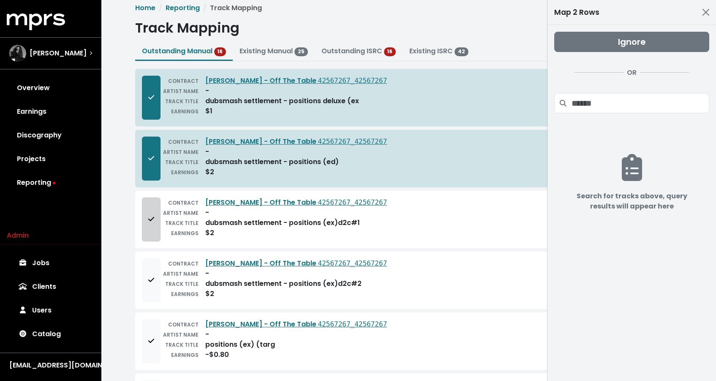
click at [158, 216] on button "Add to mapping queue" at bounding box center [151, 219] width 19 height 44
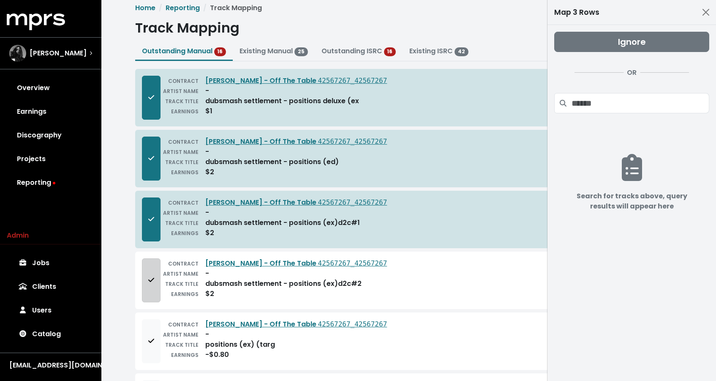
click at [155, 292] on button "Add to mapping queue" at bounding box center [151, 280] width 19 height 44
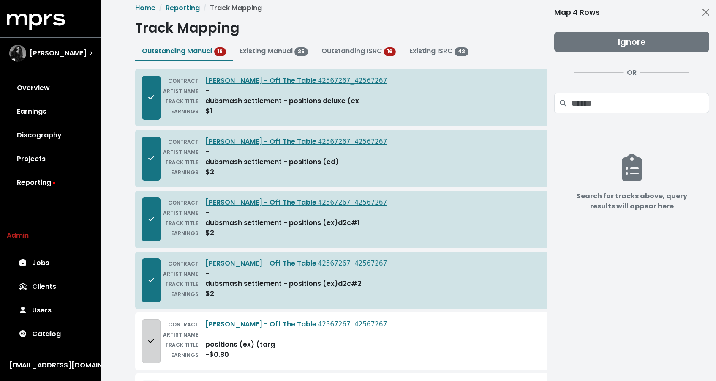
click at [148, 328] on button "Add to mapping queue" at bounding box center [151, 341] width 19 height 44
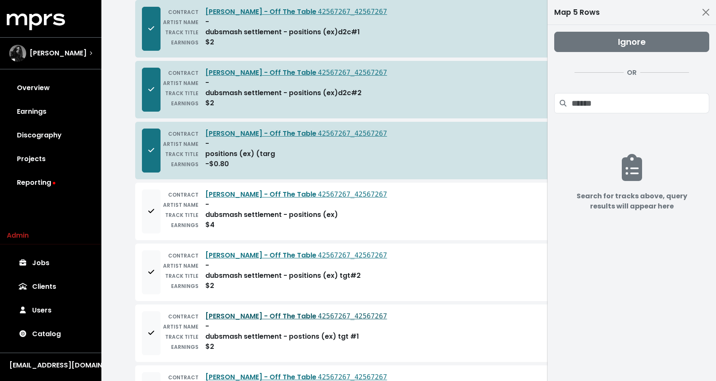
scroll to position [259, 0]
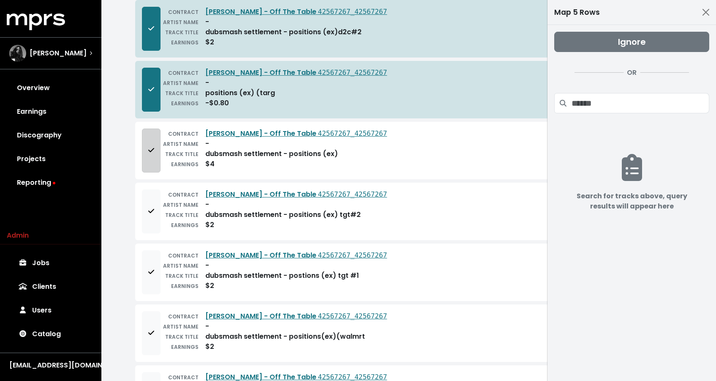
click at [148, 135] on button "Add to mapping queue" at bounding box center [151, 150] width 19 height 44
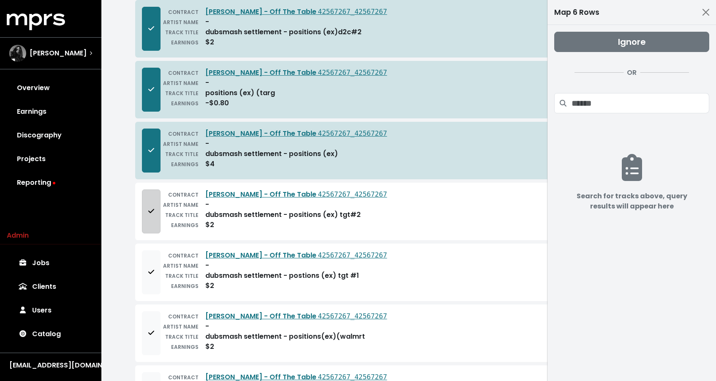
click at [151, 207] on span "Add to mapping queue" at bounding box center [151, 211] width 6 height 10
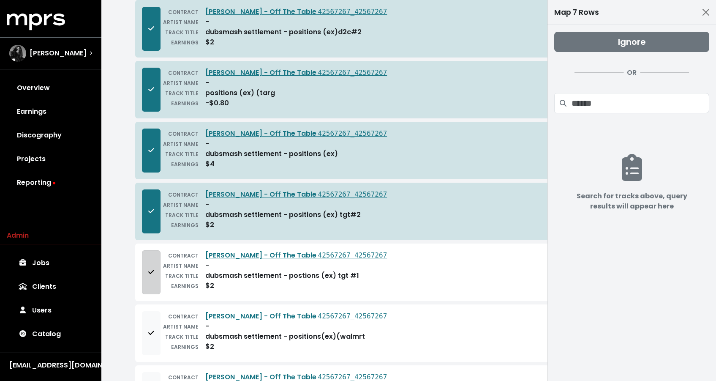
click at [157, 273] on button "Add to mapping queue" at bounding box center [151, 272] width 19 height 44
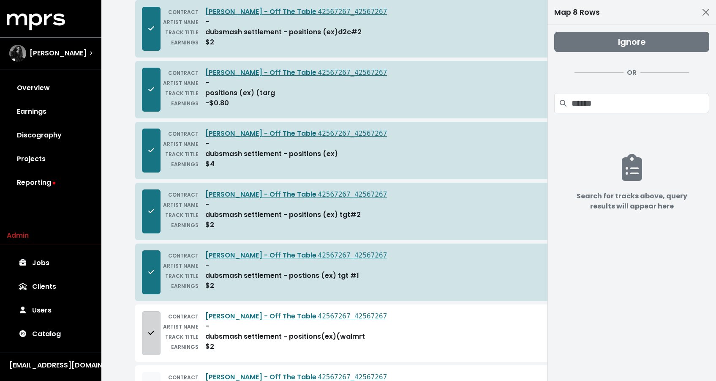
click at [155, 342] on button "Add to mapping queue" at bounding box center [151, 333] width 19 height 44
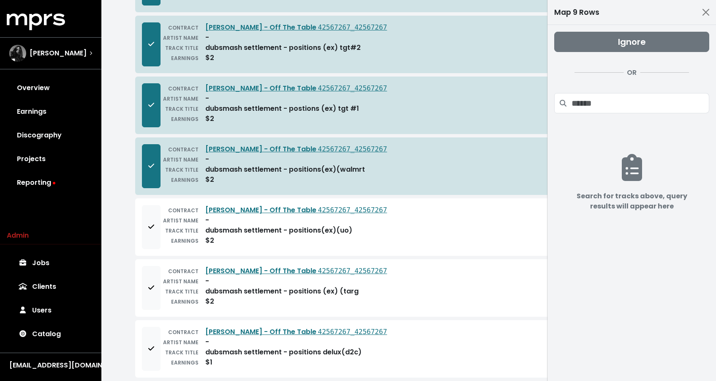
scroll to position [488, 0]
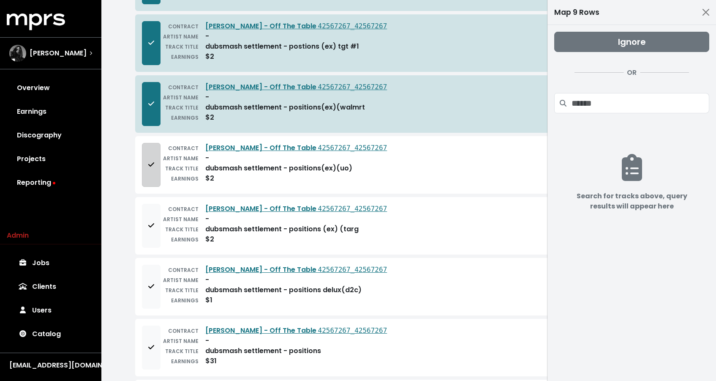
click at [148, 161] on span "Add to mapping queue" at bounding box center [151, 165] width 6 height 10
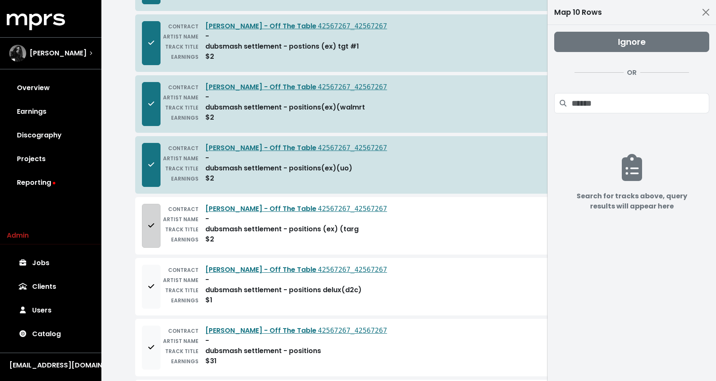
click at [148, 229] on span "Add to mapping queue" at bounding box center [151, 226] width 6 height 10
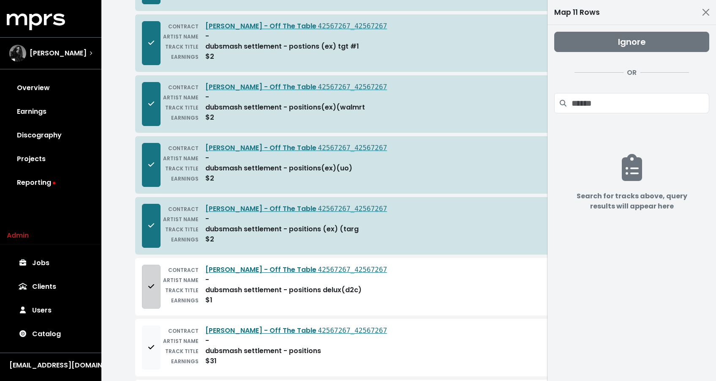
click at [144, 304] on button "Add to mapping queue" at bounding box center [151, 286] width 19 height 44
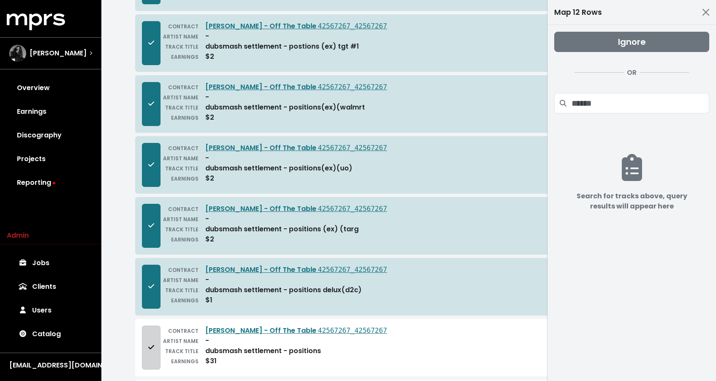
click at [154, 364] on button "Add to mapping queue" at bounding box center [151, 347] width 19 height 44
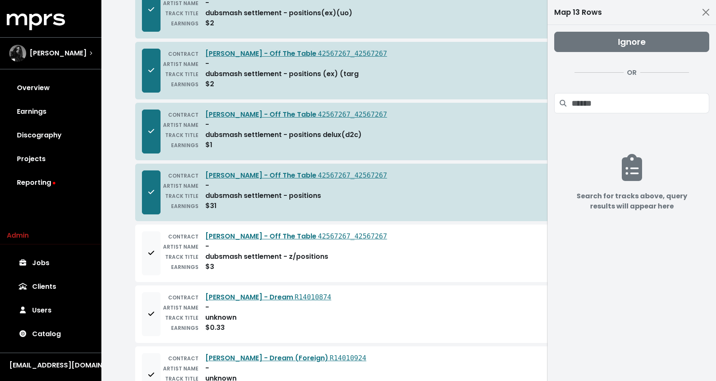
scroll to position [682, 0]
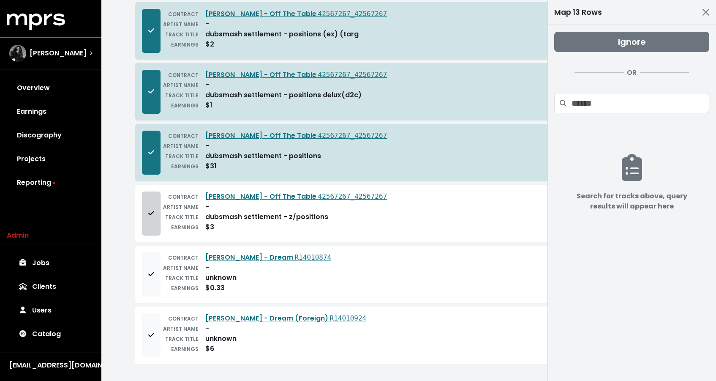
click at [155, 215] on button "Add to mapping queue" at bounding box center [151, 213] width 19 height 44
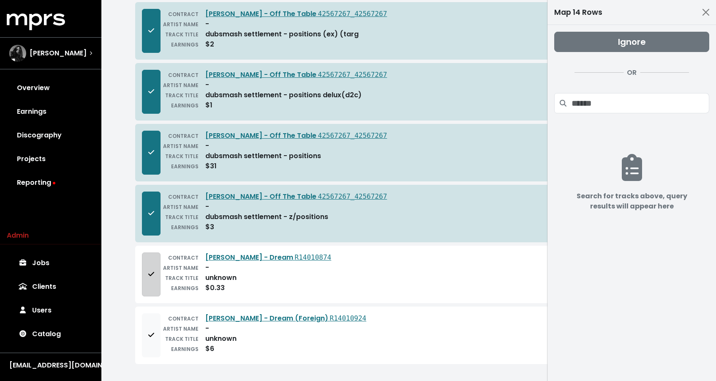
click at [155, 269] on button "Add to mapping queue" at bounding box center [151, 274] width 19 height 44
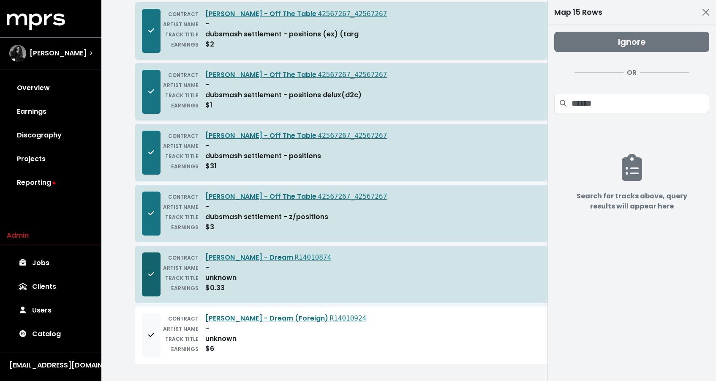
click at [154, 272] on span "Remove from mapping queue" at bounding box center [151, 274] width 8 height 10
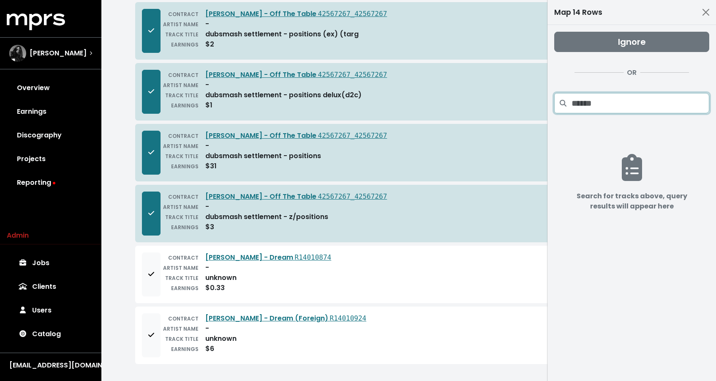
click at [587, 104] on input "Search projects" at bounding box center [641, 103] width 138 height 20
type input "*"
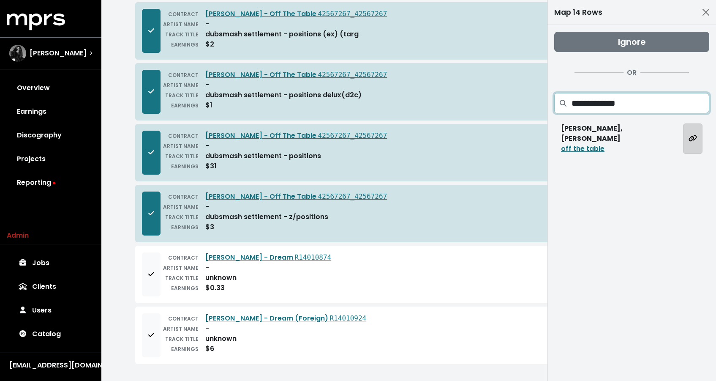
type input "**********"
click at [695, 135] on icon "Map all rows to this track" at bounding box center [693, 138] width 8 height 7
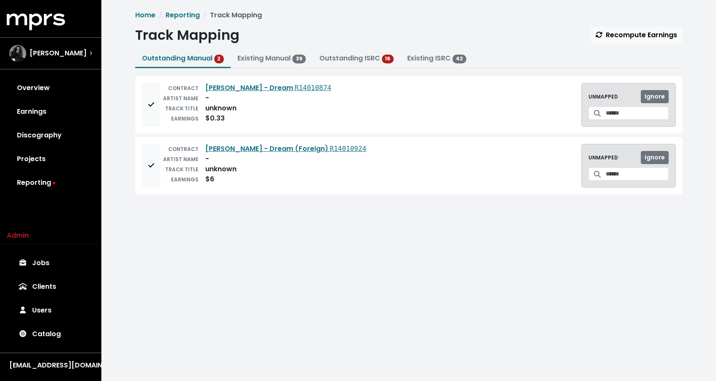
scroll to position [0, 0]
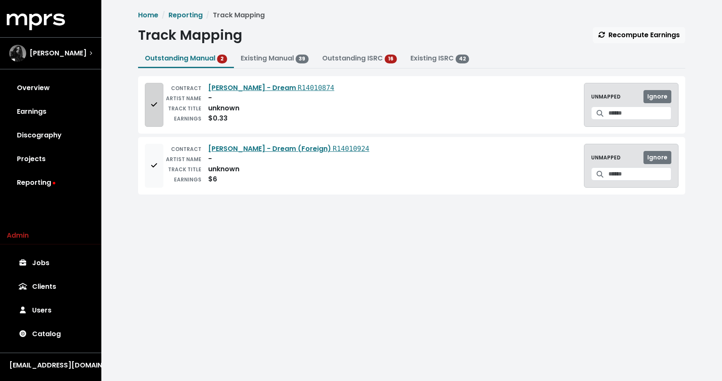
click at [160, 113] on button "Add to mapping queue" at bounding box center [154, 105] width 19 height 44
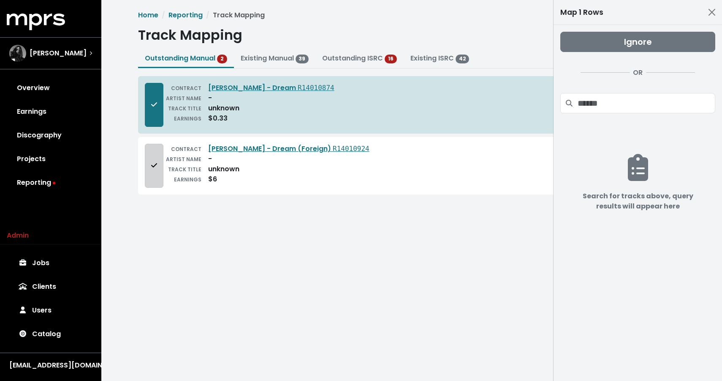
click at [158, 177] on button "Add to mapping queue" at bounding box center [154, 166] width 19 height 44
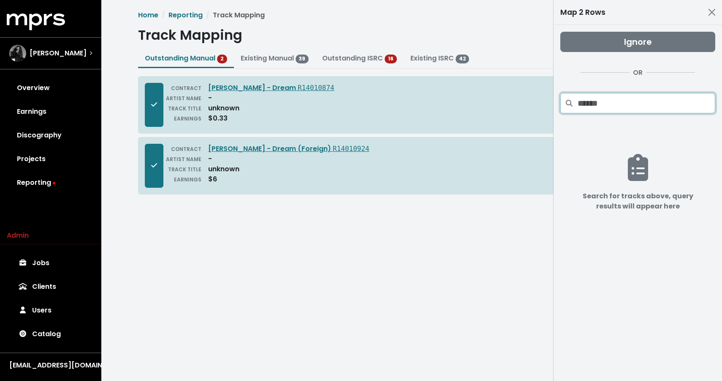
click at [599, 108] on input "Search projects" at bounding box center [647, 103] width 138 height 20
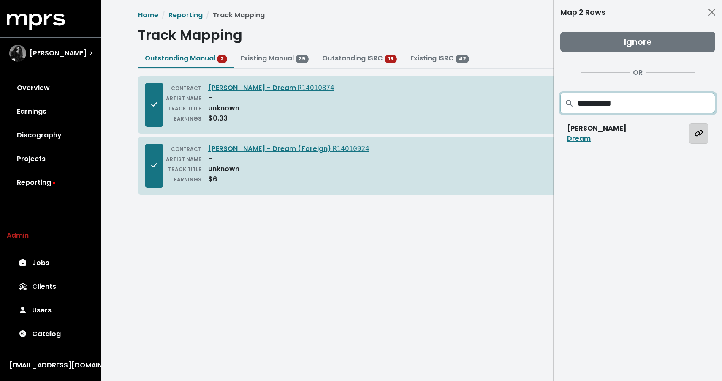
type input "**********"
click at [702, 137] on span "Map all rows to this track" at bounding box center [699, 133] width 8 height 10
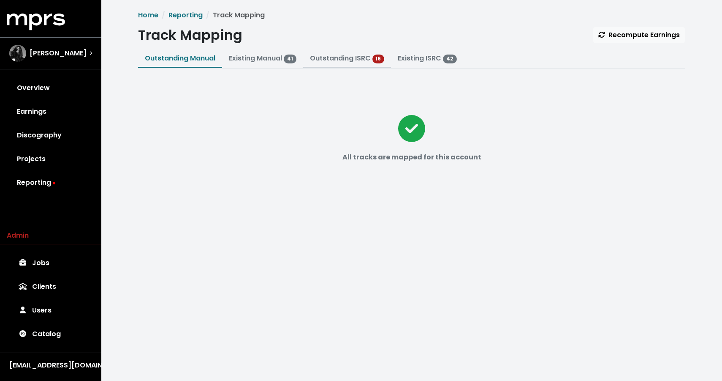
click at [352, 60] on link "Outstanding ISRC" at bounding box center [340, 58] width 61 height 10
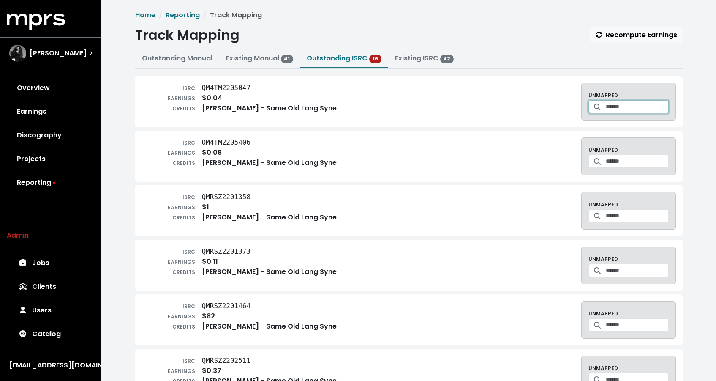
click at [616, 109] on input "Search for a track to map to" at bounding box center [637, 106] width 63 height 13
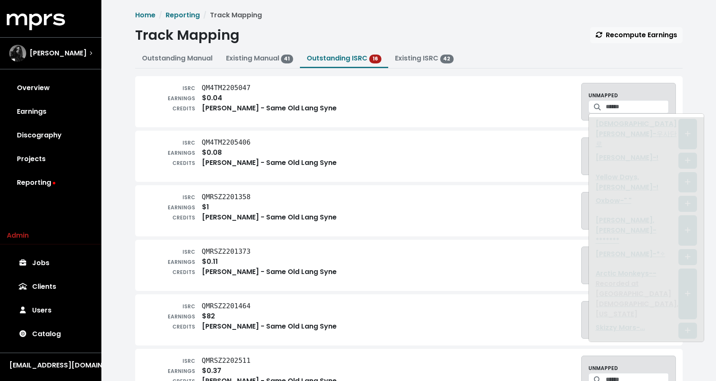
click at [341, 109] on div "ISRC QM4TM2205047 EARNINGS $0.04 CREDITS Backstreet Boys - Same Old Lang Syne U…" at bounding box center [409, 102] width 534 height 38
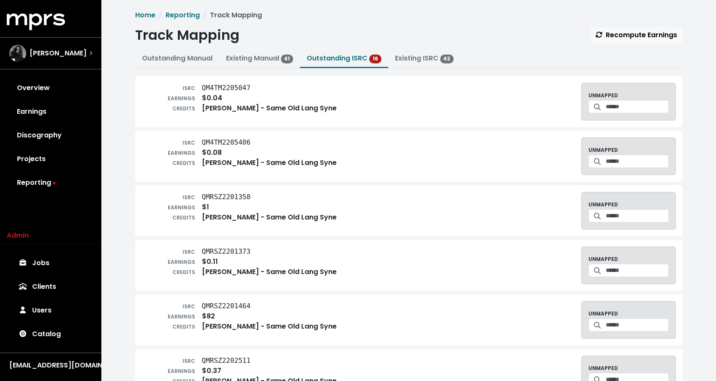
drag, startPoint x: 339, startPoint y: 110, endPoint x: 264, endPoint y: 109, distance: 75.2
click at [264, 109] on div "ISRC QM4TM2205047 EARNINGS $0.04 CREDITS Backstreet Boys - Same Old Lang Syne U…" at bounding box center [409, 102] width 534 height 38
copy div "Same Old Lang Syne"
click at [646, 106] on input "Search for a track to map to" at bounding box center [637, 106] width 63 height 13
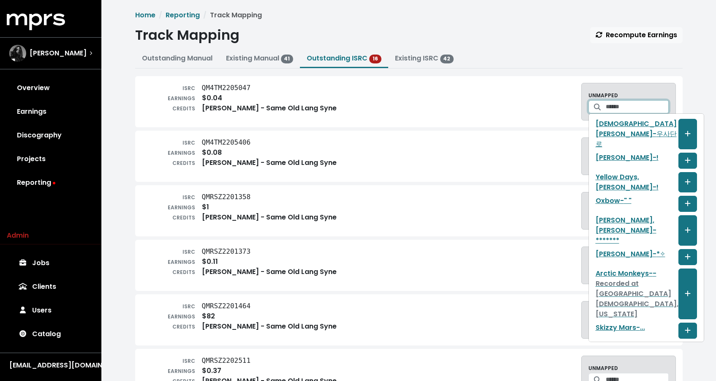
paste input "**********"
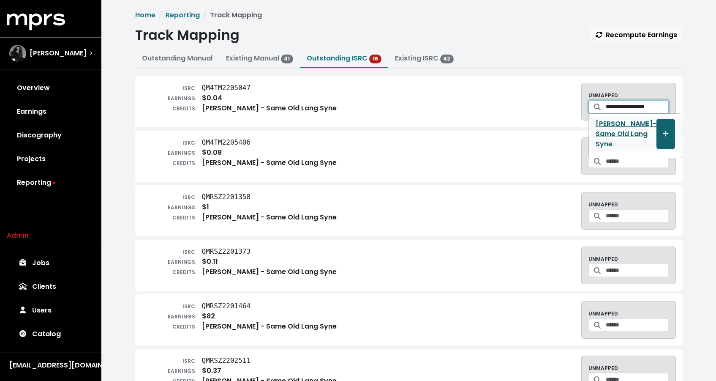
type input "**********"
click at [657, 128] on button "Create track mapping" at bounding box center [666, 134] width 19 height 30
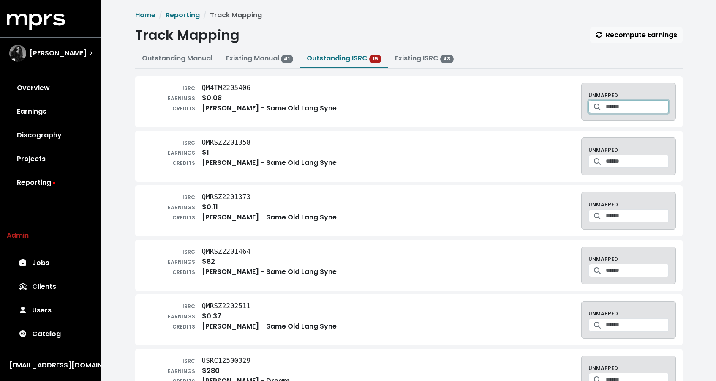
click at [635, 109] on input "Search for a track to map to" at bounding box center [637, 106] width 63 height 13
paste input "**********"
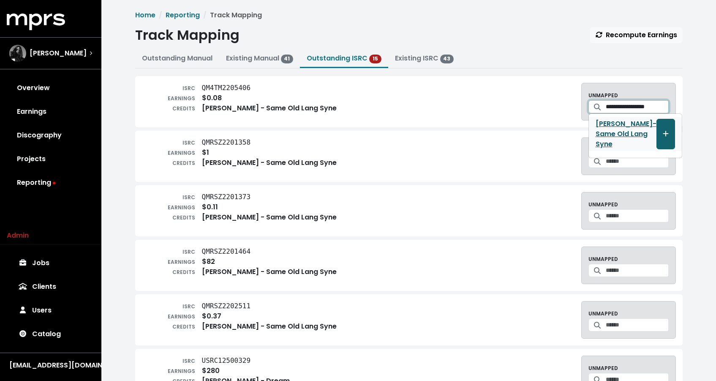
type input "**********"
click at [657, 128] on button "Create track mapping" at bounding box center [666, 134] width 19 height 30
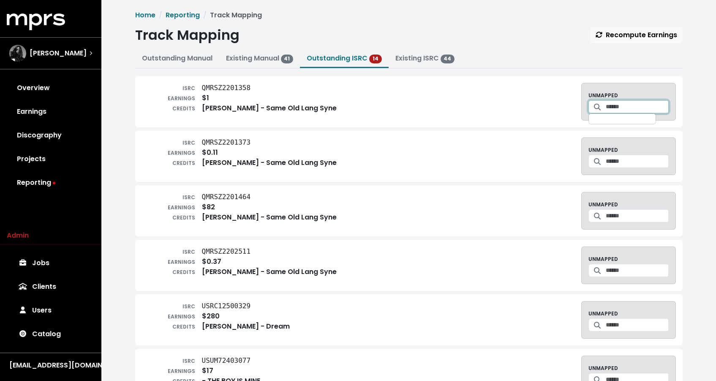
click at [628, 108] on input "Search for a track to map to" at bounding box center [637, 106] width 63 height 13
paste input "**********"
type input "**********"
click at [663, 133] on icon "Create track mapping" at bounding box center [666, 133] width 6 height 7
click at [631, 109] on input "Search for a track to map to" at bounding box center [637, 106] width 63 height 13
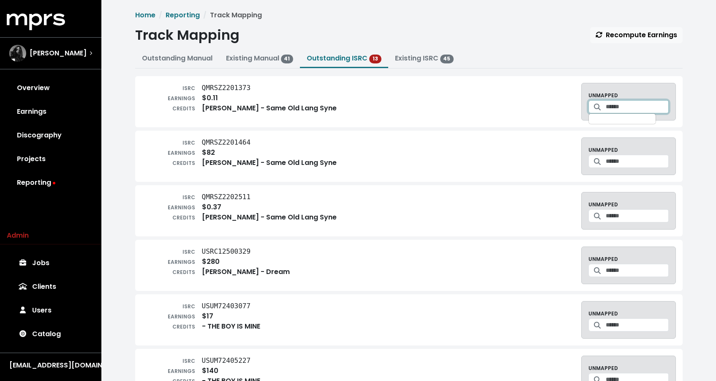
paste input "**********"
type input "**********"
click at [663, 131] on icon "Create track mapping" at bounding box center [666, 133] width 6 height 7
click at [626, 107] on input "Search for a track to map to" at bounding box center [637, 106] width 63 height 13
paste input "**********"
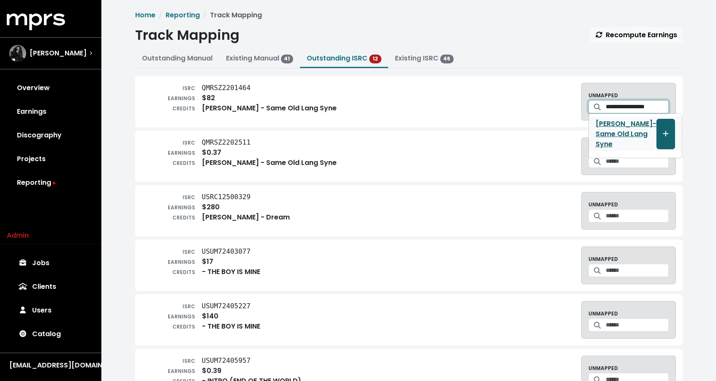
type input "**********"
click at [663, 130] on span "Create track mapping" at bounding box center [666, 134] width 6 height 10
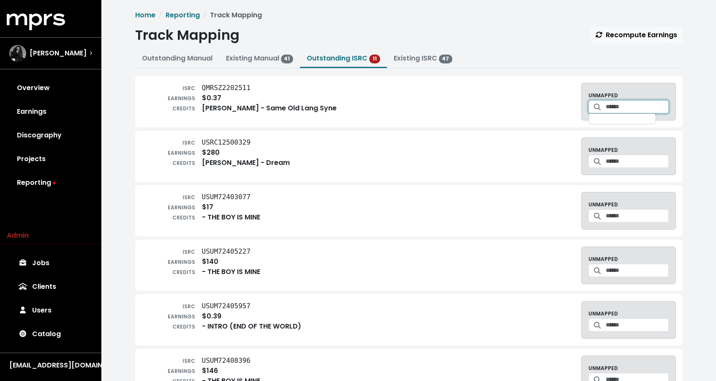
click at [607, 107] on input "Search for a track to map to" at bounding box center [637, 106] width 63 height 13
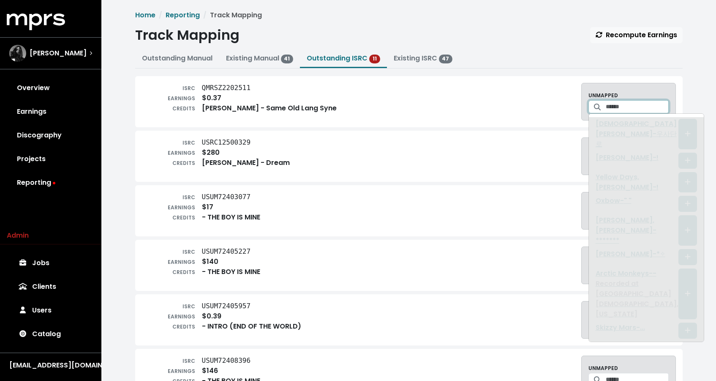
paste input "**********"
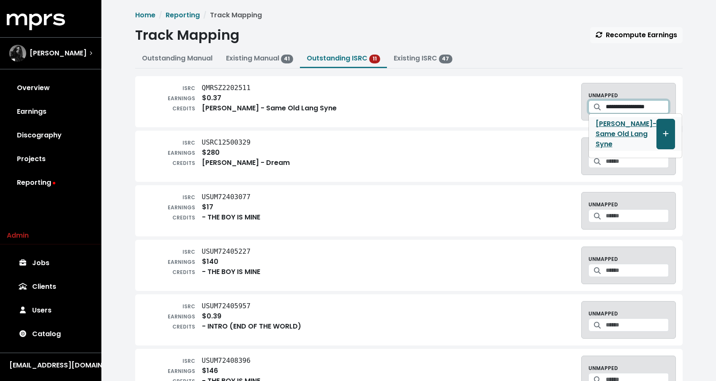
type input "**********"
click at [657, 128] on button "Create track mapping" at bounding box center [666, 134] width 19 height 30
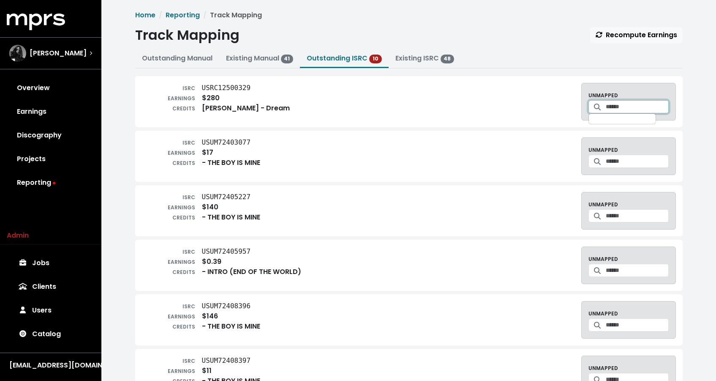
click at [616, 106] on input "Search for a track to map to" at bounding box center [637, 106] width 63 height 13
type input "**********"
click at [663, 127] on icon "Create track mapping" at bounding box center [666, 128] width 6 height 7
click at [608, 113] on div at bounding box center [629, 106] width 80 height 13
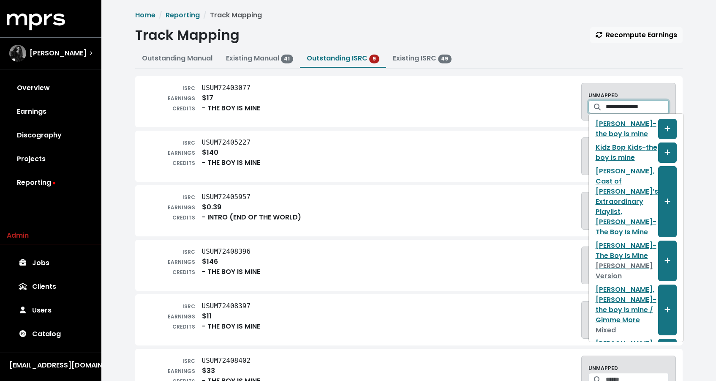
click at [628, 103] on input "**********" at bounding box center [637, 106] width 63 height 13
type input "**********"
click at [665, 130] on icon "Create track mapping" at bounding box center [668, 128] width 6 height 7
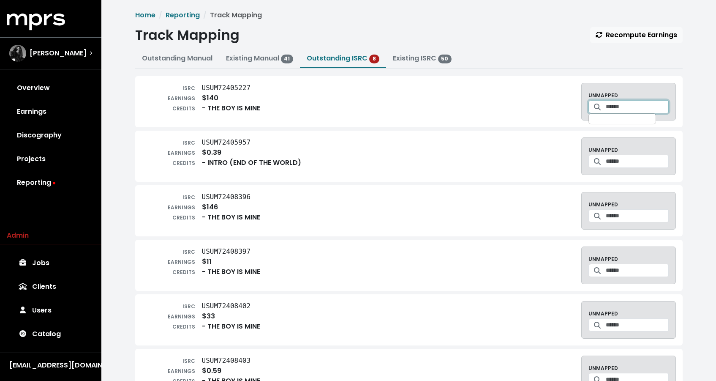
click at [615, 106] on input "Search for a track to map to" at bounding box center [637, 106] width 63 height 13
paste input "**********"
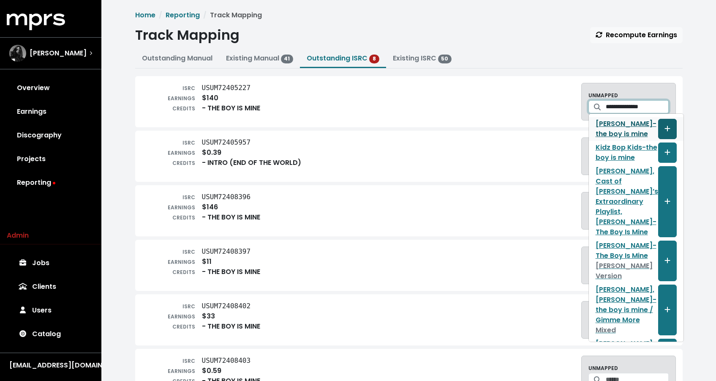
type input "**********"
click at [658, 127] on button "Create track mapping" at bounding box center [667, 129] width 19 height 20
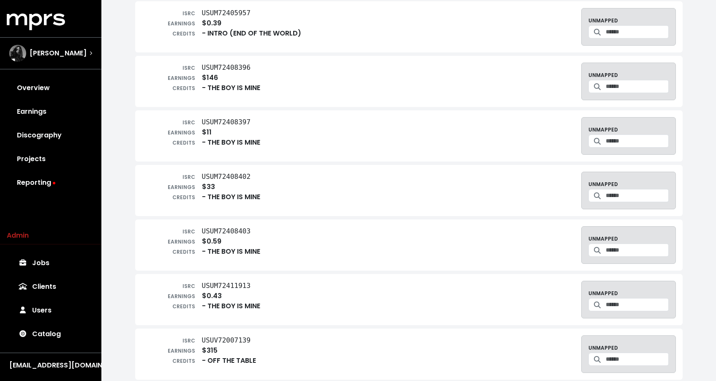
scroll to position [90, 0]
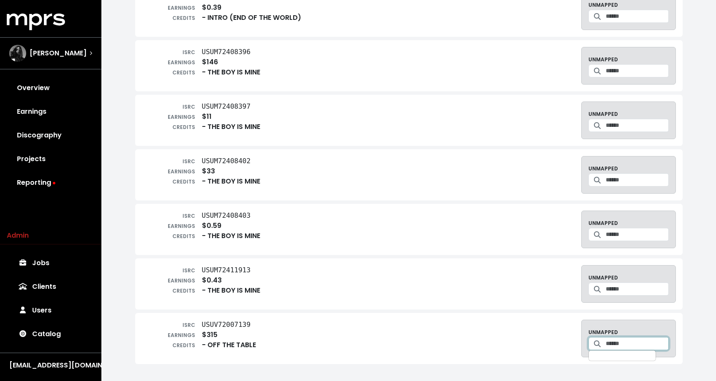
click at [620, 342] on input "Search for a track to map to" at bounding box center [637, 343] width 63 height 13
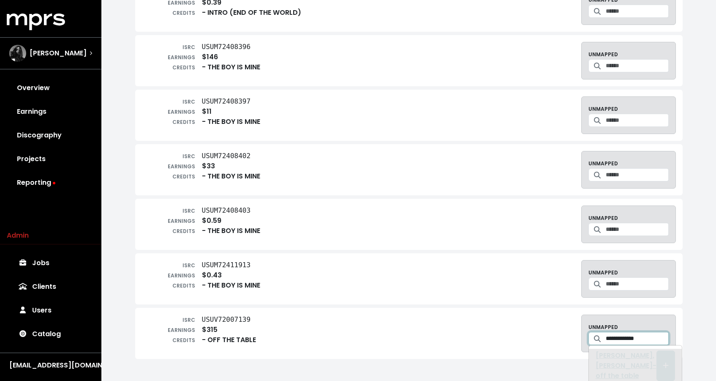
scroll to position [14, 0]
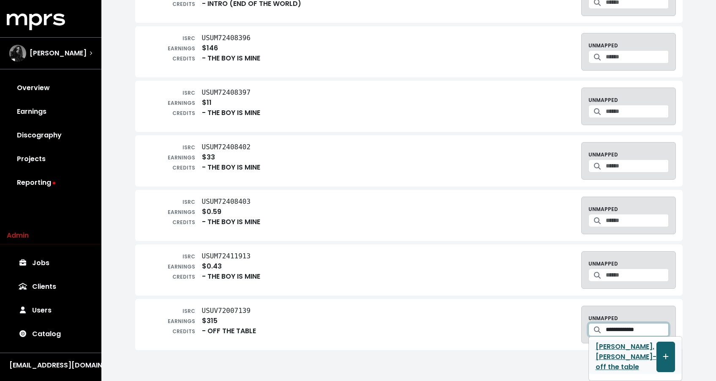
type input "**********"
click at [657, 357] on button "Create track mapping" at bounding box center [666, 356] width 19 height 30
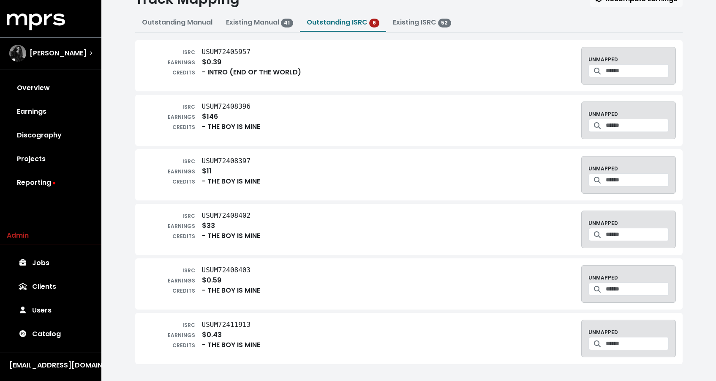
scroll to position [0, 0]
click at [612, 342] on input "Search for a track to map to" at bounding box center [637, 343] width 63 height 13
paste input "**********"
type input "**********"
drag, startPoint x: 643, startPoint y: 364, endPoint x: 641, endPoint y: 357, distance: 7.6
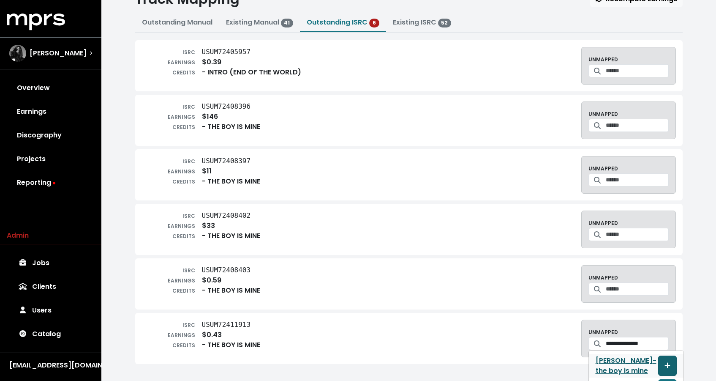
click at [658, 364] on button "Create track mapping" at bounding box center [667, 365] width 19 height 20
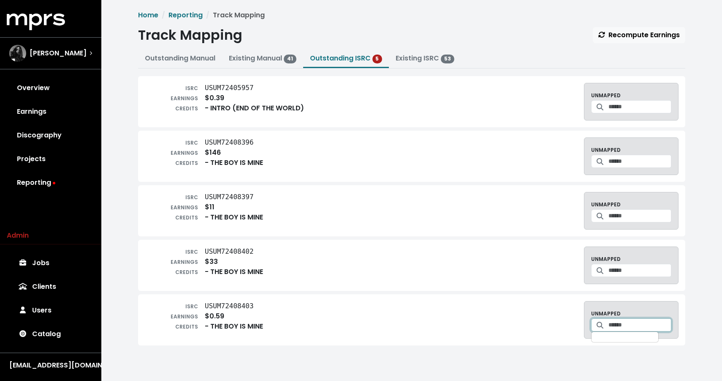
click at [622, 325] on input "Search for a track to map to" at bounding box center [640, 324] width 63 height 13
paste input "**********"
type input "**********"
click at [661, 344] on button "Create track mapping" at bounding box center [670, 347] width 19 height 20
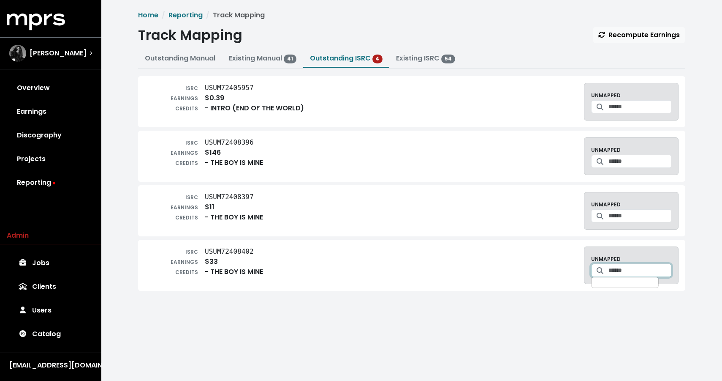
click at [612, 273] on input "Search for a track to map to" at bounding box center [640, 270] width 63 height 13
paste input "**********"
type input "**********"
click at [668, 293] on span "Create track mapping" at bounding box center [671, 292] width 6 height 10
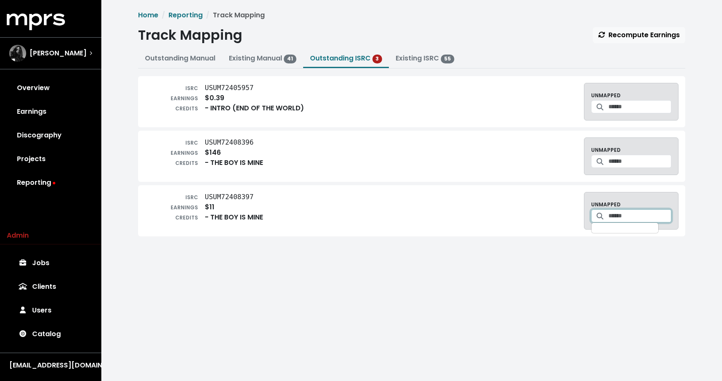
click at [611, 218] on input "Search for a track to map to" at bounding box center [640, 215] width 63 height 13
paste input "**********"
type input "**********"
click at [661, 237] on button "Create track mapping" at bounding box center [670, 238] width 19 height 20
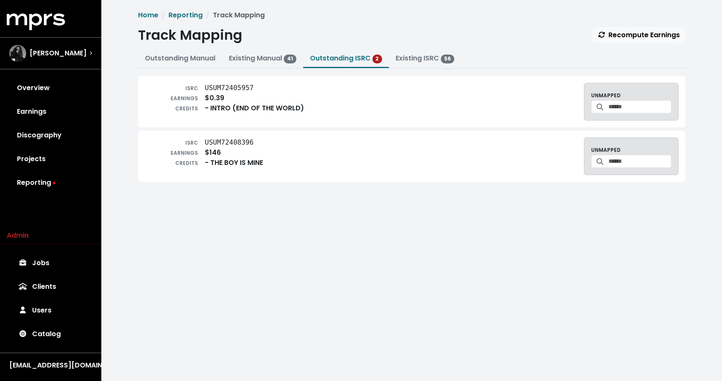
click at [597, 161] on span at bounding box center [601, 161] width 18 height 13
click at [609, 161] on input "Search for a track to map to" at bounding box center [640, 161] width 63 height 13
paste input "**********"
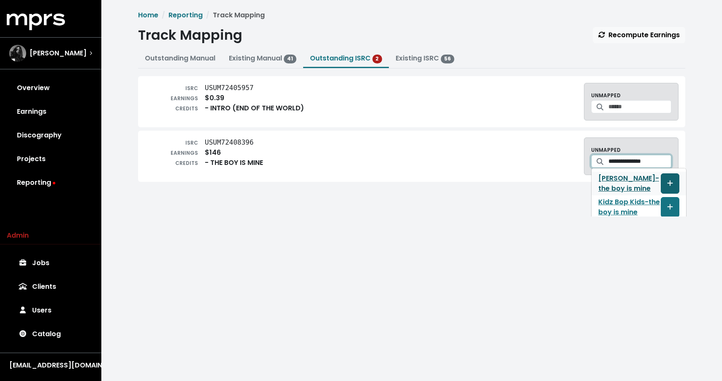
type input "**********"
click at [668, 185] on icon "Create track mapping" at bounding box center [671, 183] width 6 height 7
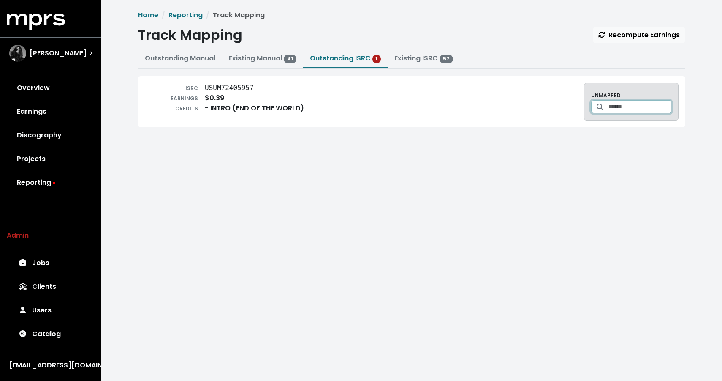
click at [613, 108] on input "Search for a track to map to" at bounding box center [640, 106] width 63 height 13
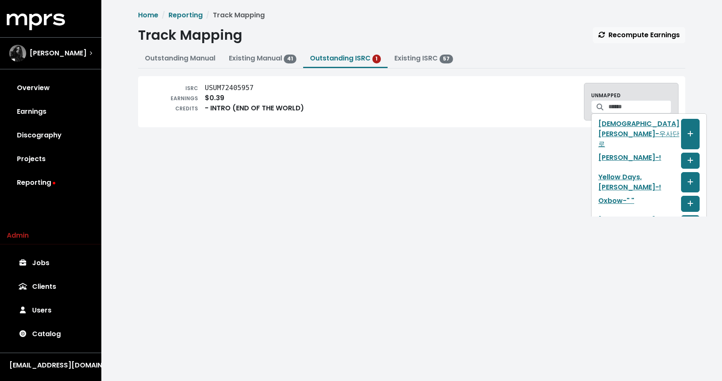
click at [308, 112] on div "ISRC USUM72405957 EARNINGS $0.39 CREDITS - INTRO (END OF THE WORLD) UNMAPPED Ch…" at bounding box center [412, 102] width 534 height 38
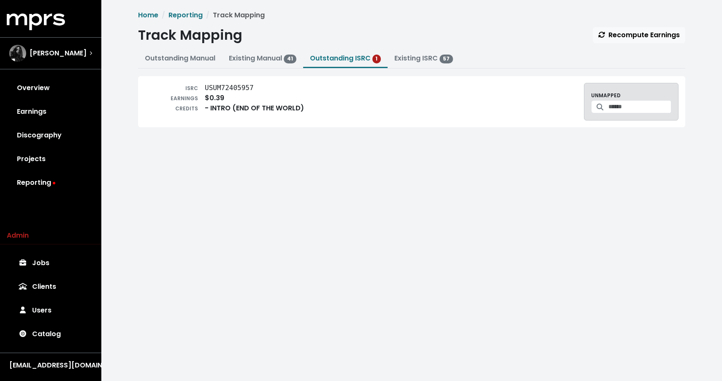
drag, startPoint x: 313, startPoint y: 109, endPoint x: 212, endPoint y: 108, distance: 100.6
click at [212, 108] on div "ISRC USUM72405957 EARNINGS $0.39 CREDITS - INTRO (END OF THE WORLD) UNMAPPED Ch…" at bounding box center [412, 102] width 534 height 38
copy div "INTRO (END OF THE WORLD)"
click at [612, 108] on input "Search for a track to map to" at bounding box center [640, 106] width 63 height 13
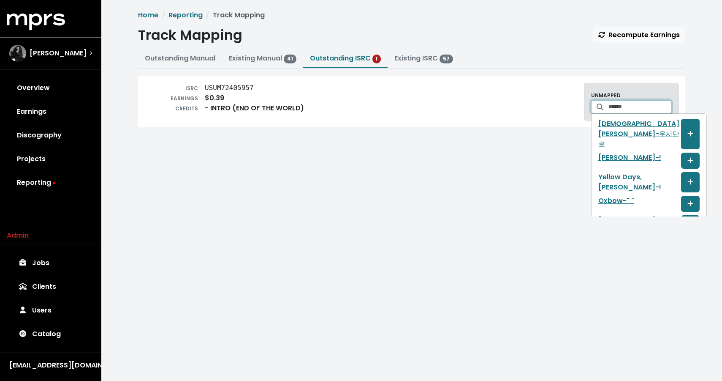
paste input "**********"
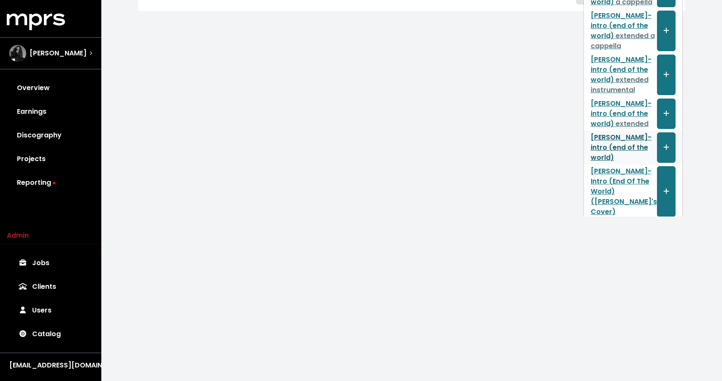
scroll to position [125, 0]
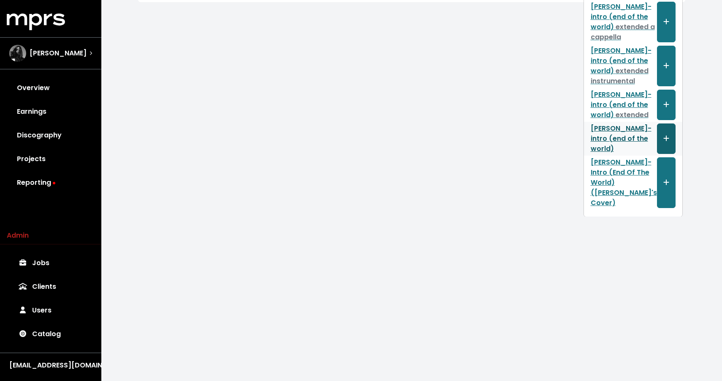
type input "**********"
click at [664, 136] on icon "Create track mapping" at bounding box center [666, 138] width 5 height 5
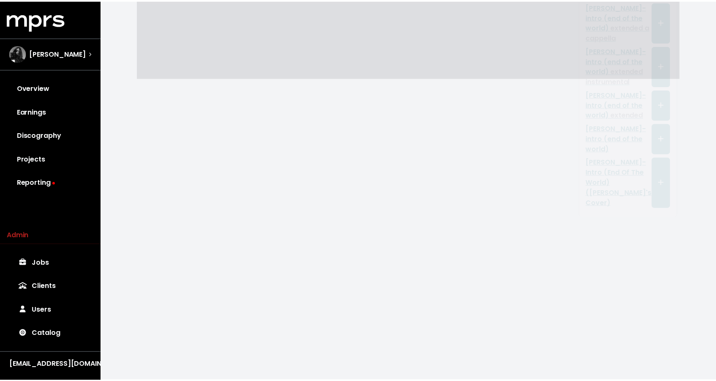
scroll to position [0, 0]
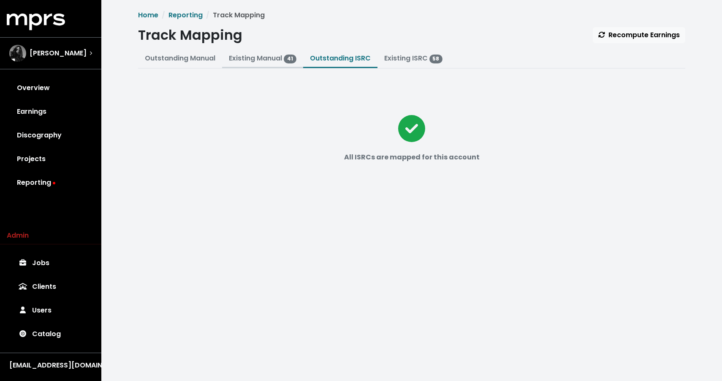
click at [259, 63] on link "Existing Manual 41" at bounding box center [263, 58] width 68 height 10
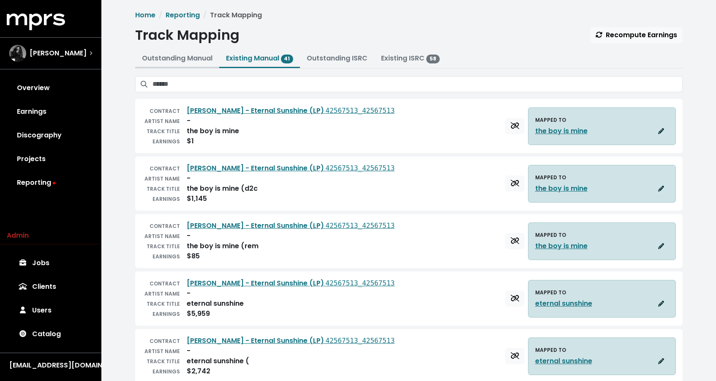
click at [188, 56] on link "Outstanding Manual" at bounding box center [177, 58] width 71 height 10
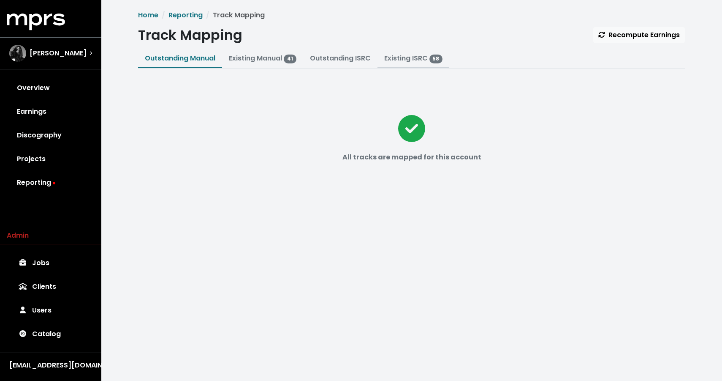
click at [400, 55] on link "Existing ISRC 58" at bounding box center [413, 58] width 59 height 10
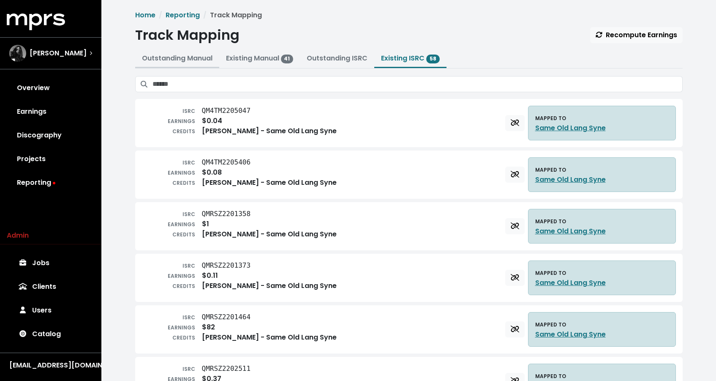
click at [186, 57] on link "Outstanding Manual" at bounding box center [177, 58] width 71 height 10
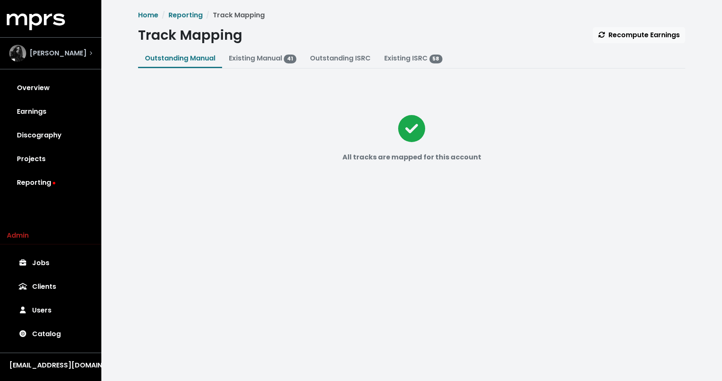
click at [54, 60] on div "Shintaro Yasuda" at bounding box center [47, 53] width 77 height 17
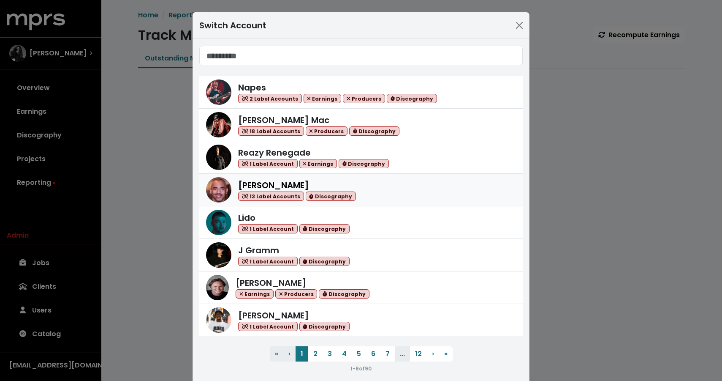
click at [407, 188] on div "Harvey Mason Jr 13 Label Accounts Discography" at bounding box center [377, 190] width 278 height 22
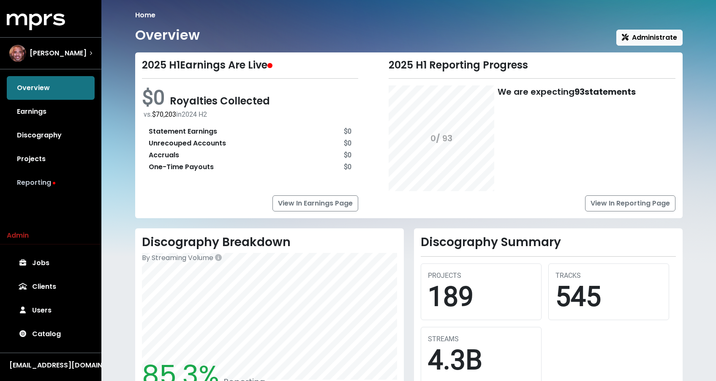
click at [27, 179] on link "Reporting" at bounding box center [51, 183] width 88 height 24
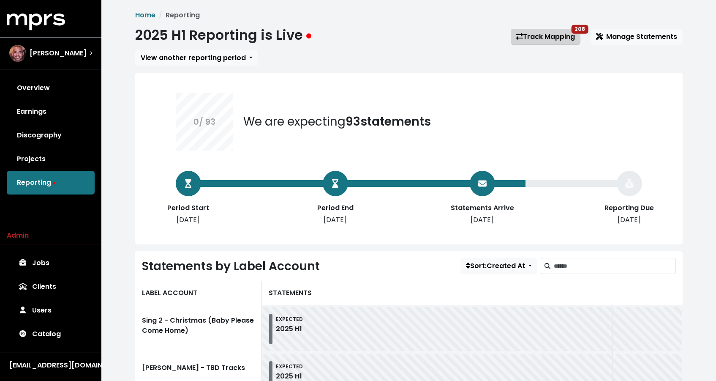
click at [542, 38] on link "Track Mapping 208" at bounding box center [546, 37] width 70 height 16
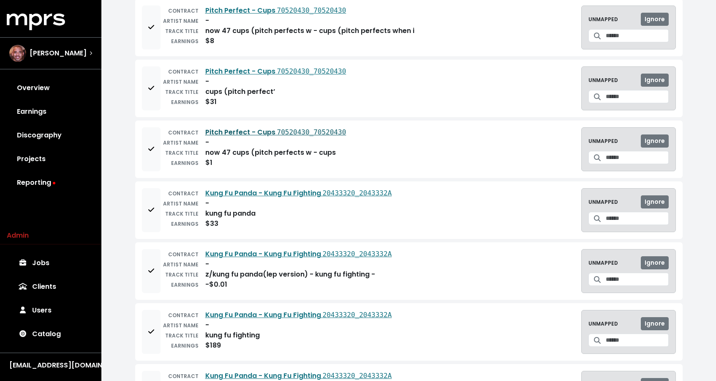
scroll to position [797, 0]
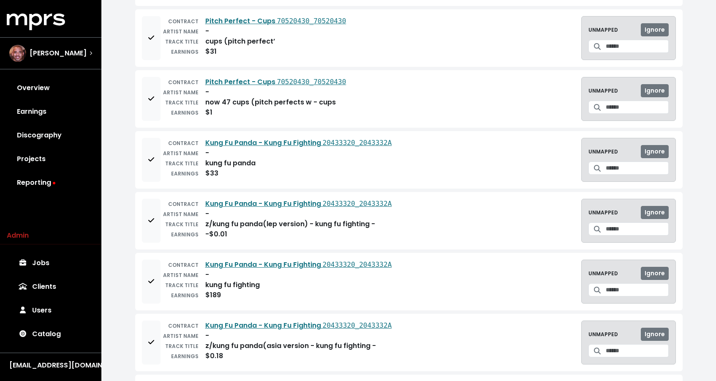
click at [259, 284] on div "kung fu fighting" at bounding box center [232, 285] width 55 height 10
click at [258, 284] on div "kung fu fighting" at bounding box center [232, 285] width 55 height 10
copy div "kung fu fighting"
click at [152, 341] on icon "Add to mapping queue" at bounding box center [151, 341] width 6 height 7
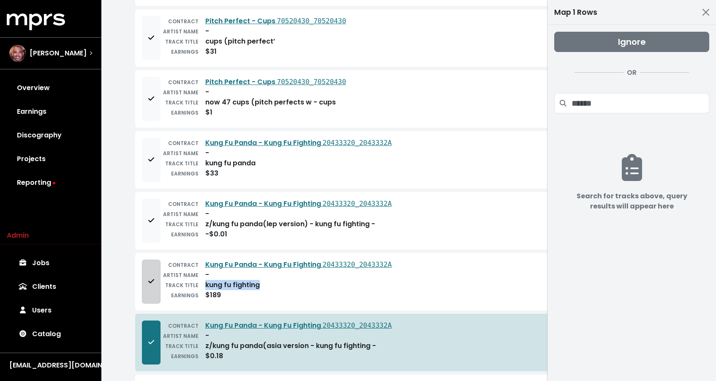
click at [155, 287] on button "Add to mapping queue" at bounding box center [151, 281] width 19 height 44
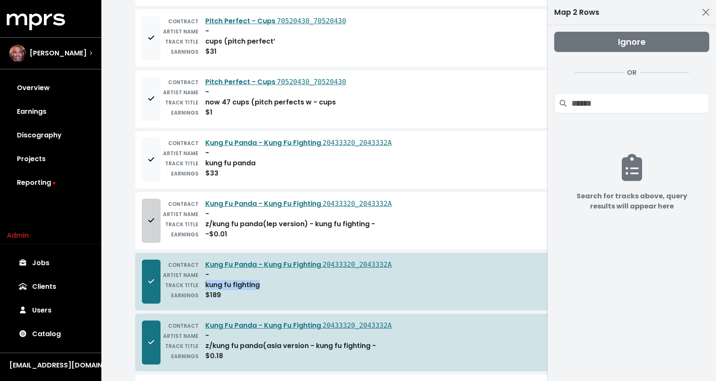
click at [149, 221] on icon "Add to mapping queue" at bounding box center [151, 220] width 6 height 4
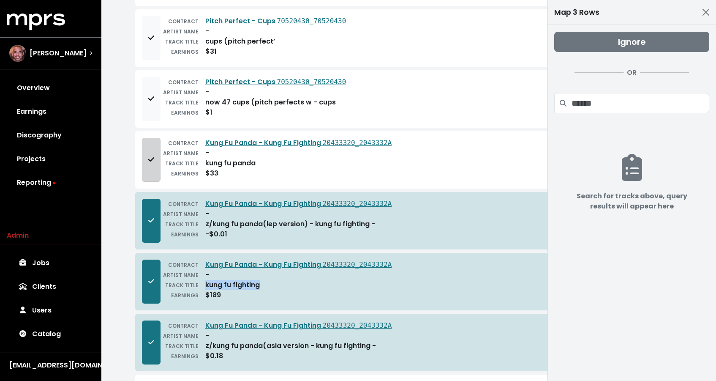
click at [150, 174] on button "Add to mapping queue" at bounding box center [151, 160] width 19 height 44
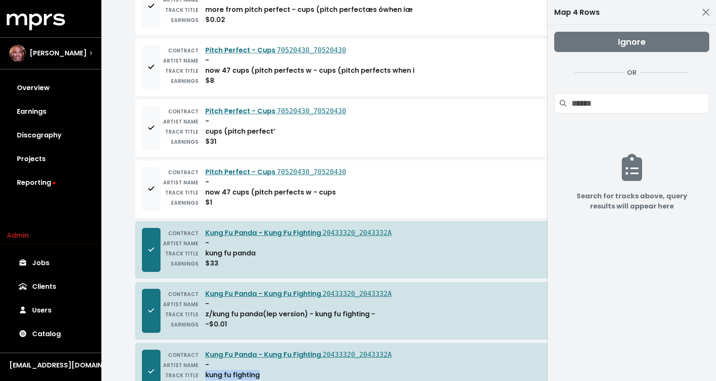
scroll to position [638, 0]
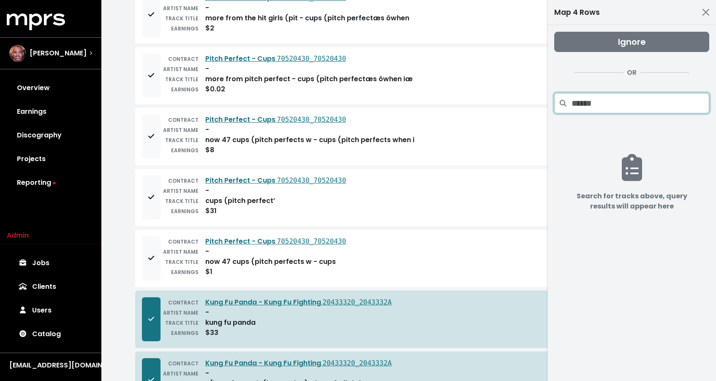
click at [641, 95] on input "Search projects" at bounding box center [641, 103] width 138 height 20
paste input "**********"
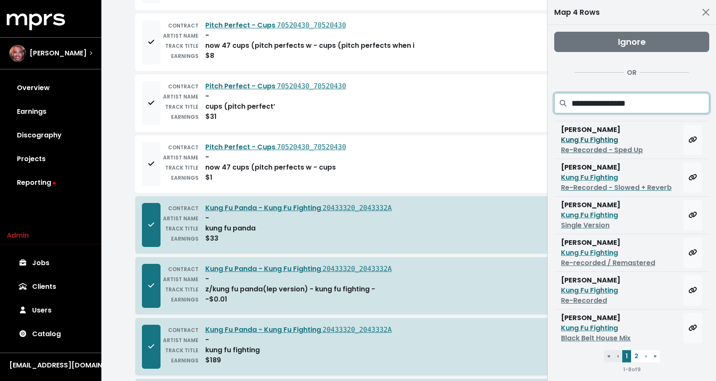
scroll to position [738, 0]
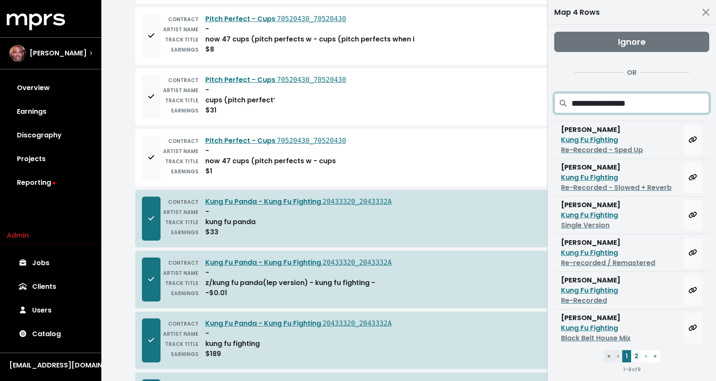
type input "**********"
click at [635, 359] on button "2" at bounding box center [636, 356] width 11 height 12
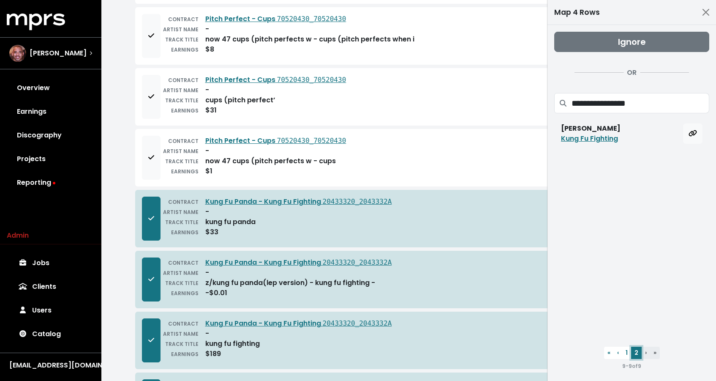
scroll to position [0, 0]
click at [624, 349] on button "1" at bounding box center [626, 352] width 9 height 12
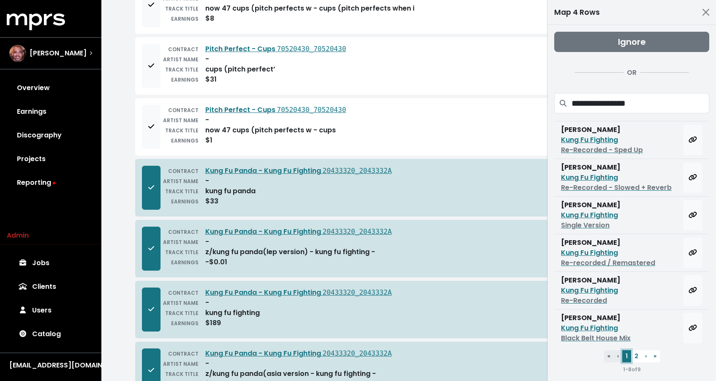
scroll to position [821, 0]
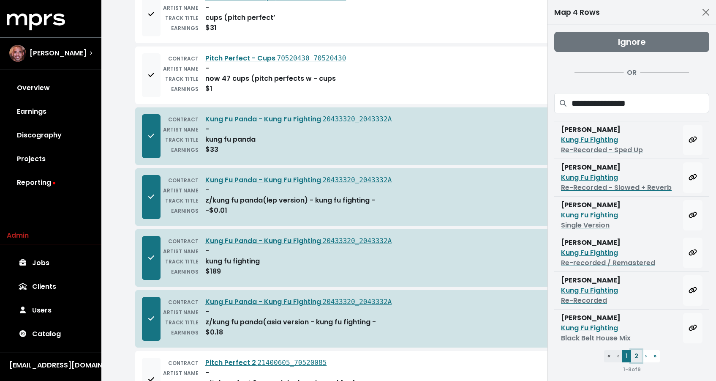
click at [633, 356] on button "2" at bounding box center [636, 356] width 11 height 12
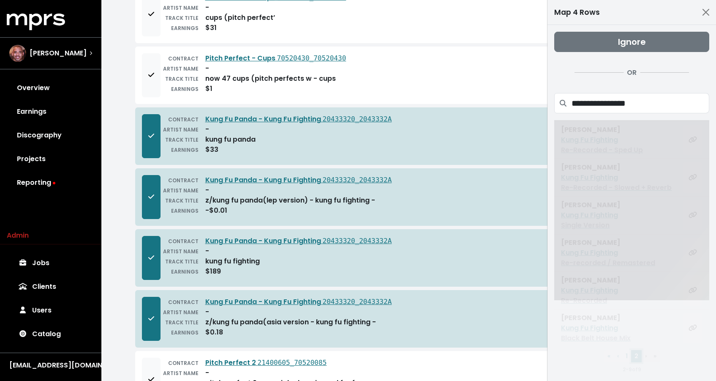
scroll to position [0, 0]
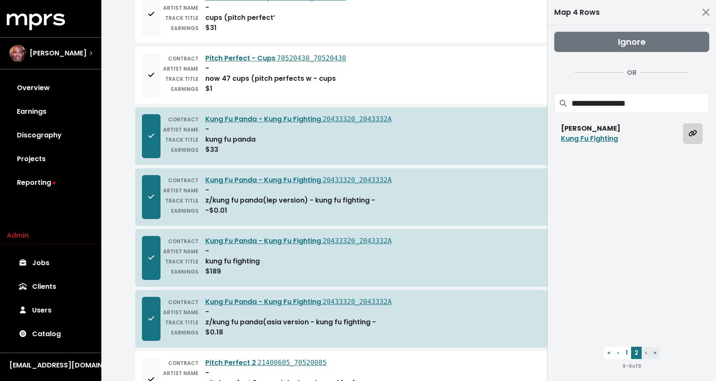
click at [690, 139] on span "Map all rows to this track" at bounding box center [693, 133] width 8 height 10
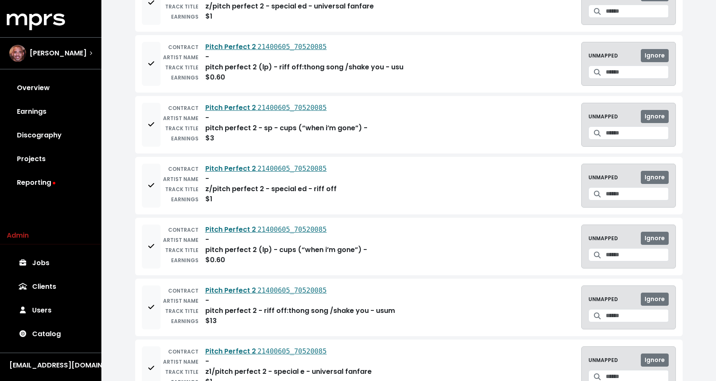
scroll to position [1377, 0]
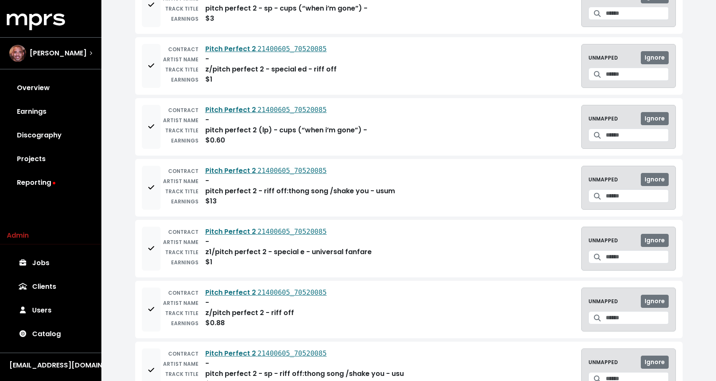
click at [294, 196] on div "EARNINGS $13" at bounding box center [278, 201] width 234 height 10
drag, startPoint x: 285, startPoint y: 191, endPoint x: 306, endPoint y: 189, distance: 20.8
click at [306, 189] on div "pitch perfect 2 - riff off:thong song /shake you - usum" at bounding box center [300, 191] width 190 height 10
click at [354, 254] on div "z1/pitch perfect 2 - special e - universal fanfare" at bounding box center [288, 252] width 166 height 10
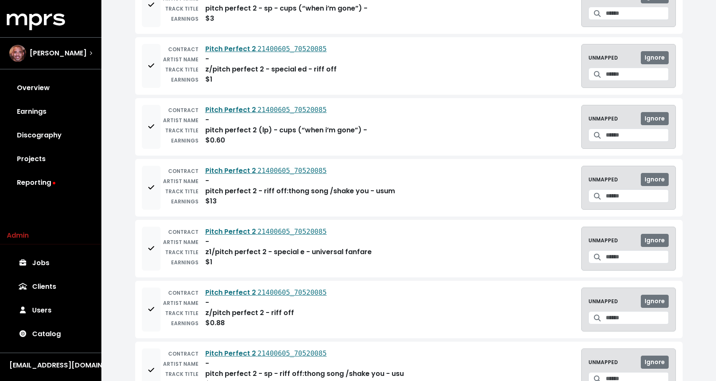
click at [317, 254] on div "z1/pitch perfect 2 - special e - universal fanfare" at bounding box center [288, 252] width 166 height 10
drag, startPoint x: 309, startPoint y: 253, endPoint x: 366, endPoint y: 252, distance: 57.1
click at [366, 252] on div "z1/pitch perfect 2 - special e - universal fanfare" at bounding box center [288, 252] width 166 height 10
copy div "universal fanfare"
click at [611, 257] on input "Search for a track to map to" at bounding box center [637, 256] width 63 height 13
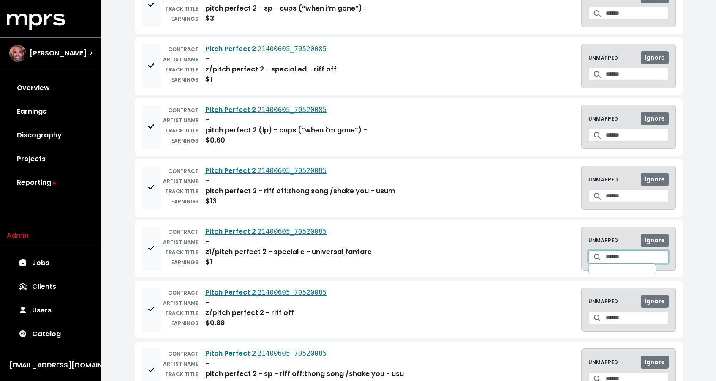
paste input "**********"
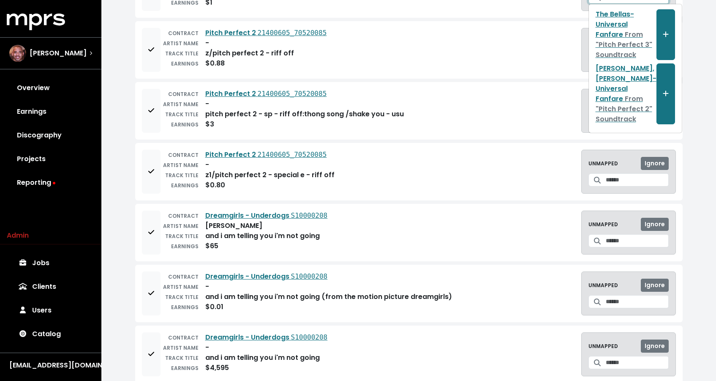
scroll to position [1574, 0]
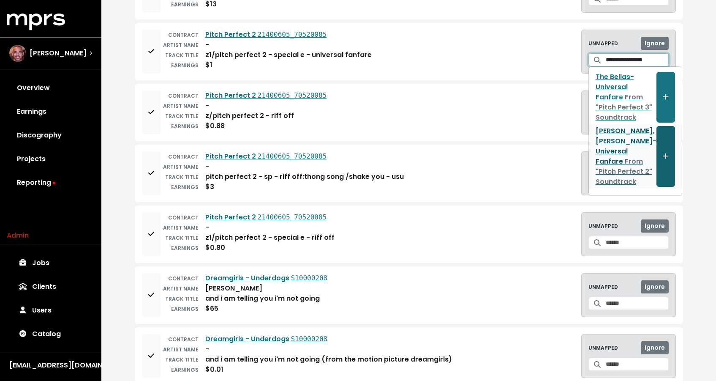
type input "**********"
click at [661, 170] on button "Create track mapping" at bounding box center [666, 156] width 19 height 61
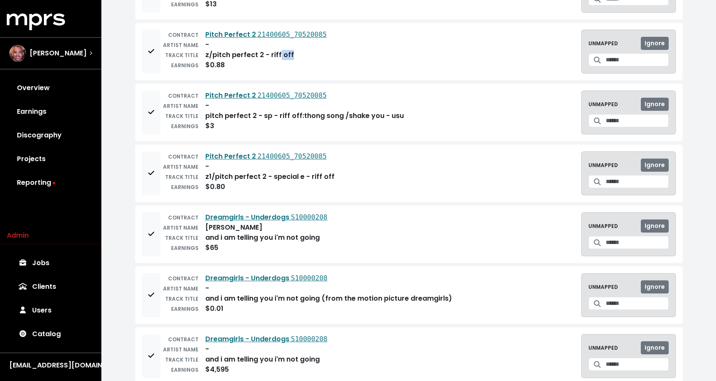
drag, startPoint x: 323, startPoint y: 53, endPoint x: 275, endPoint y: 53, distance: 48.6
click at [275, 53] on div "TRACK TITLE z/pitch perfect 2 - riff off" at bounding box center [244, 55] width 166 height 10
drag, startPoint x: 268, startPoint y: 54, endPoint x: 291, endPoint y: 57, distance: 23.0
click at [291, 57] on div "TRACK TITLE z/pitch perfect 2 - riff off" at bounding box center [244, 55] width 166 height 10
copy div "riff off"
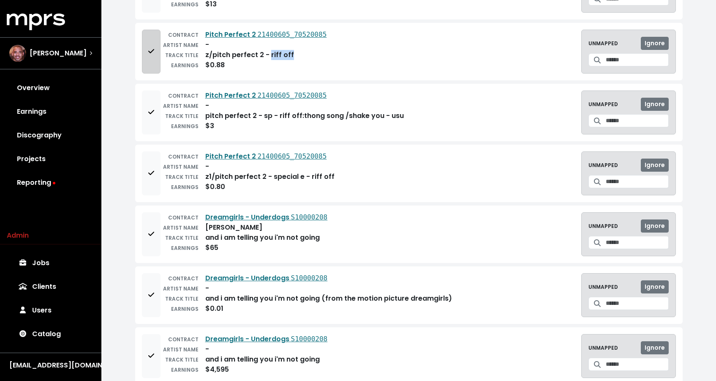
click at [153, 36] on button "Add to mapping queue" at bounding box center [151, 52] width 19 height 44
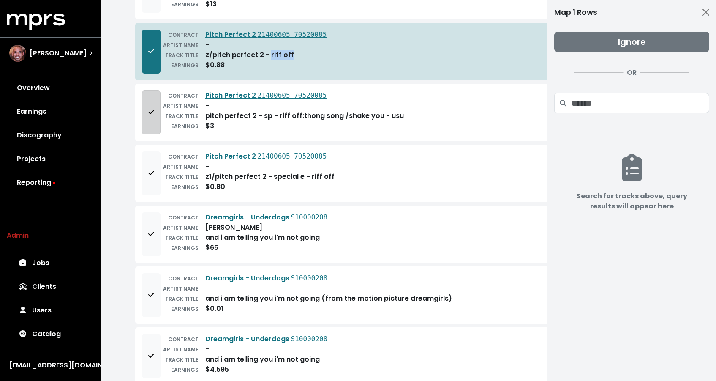
click at [143, 98] on button "Add to mapping queue" at bounding box center [151, 112] width 19 height 44
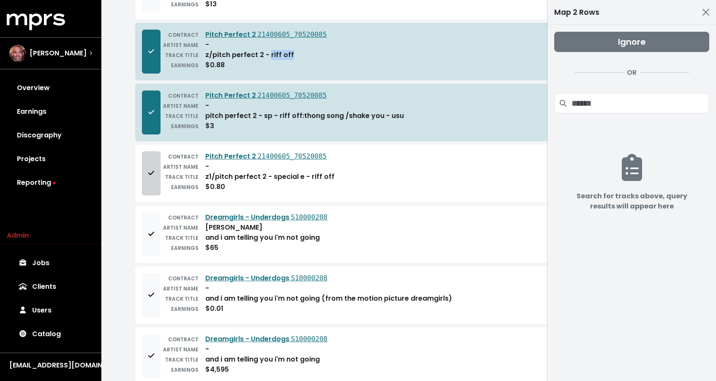
click at [146, 165] on button "Add to mapping queue" at bounding box center [151, 173] width 19 height 44
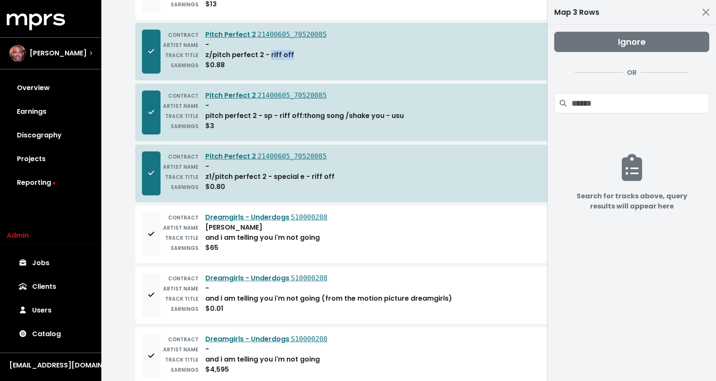
scroll to position [1503, 0]
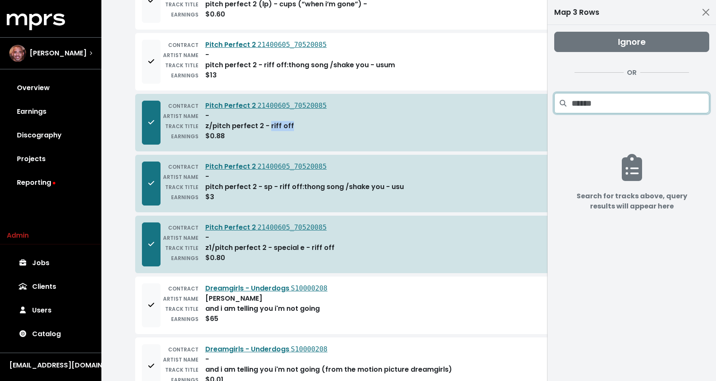
click at [605, 106] on input "Search projects" at bounding box center [641, 103] width 138 height 20
paste input "********"
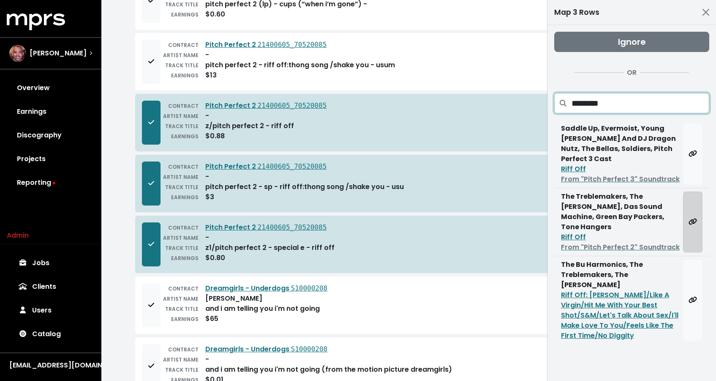
type input "********"
click at [692, 210] on button "Map all rows to this track" at bounding box center [692, 221] width 19 height 61
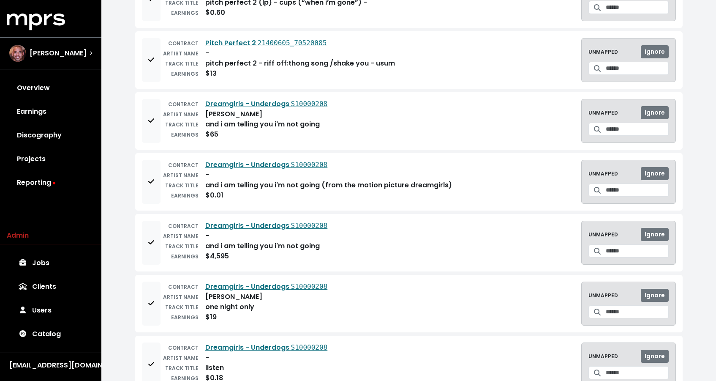
scroll to position [1568, 0]
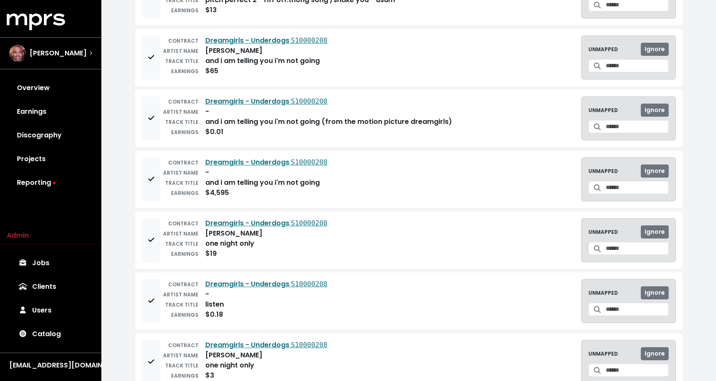
click at [237, 245] on div "one night only" at bounding box center [229, 243] width 49 height 10
copy div "one night only"
click at [620, 249] on input "Search for a track to map to" at bounding box center [637, 248] width 63 height 13
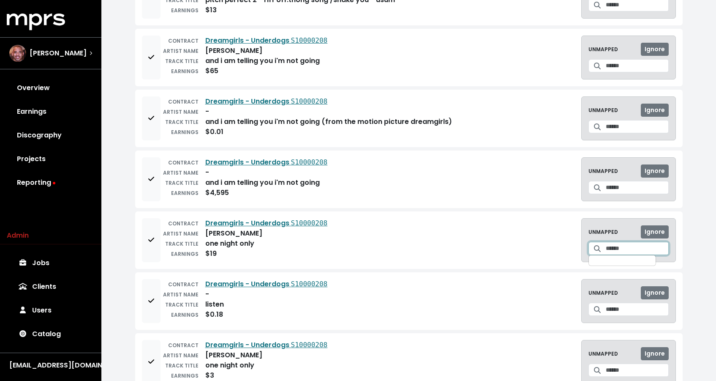
paste input "**********"
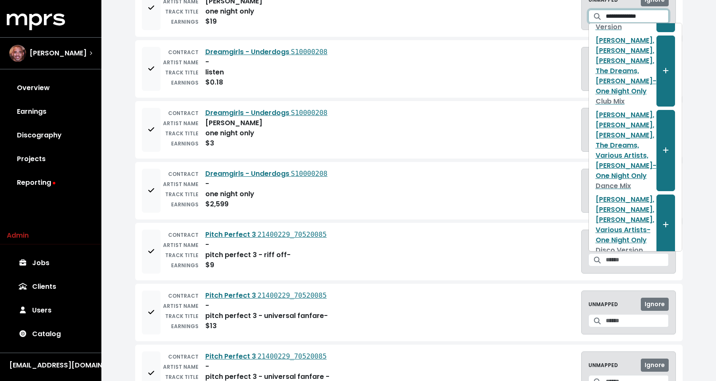
scroll to position [0, 0]
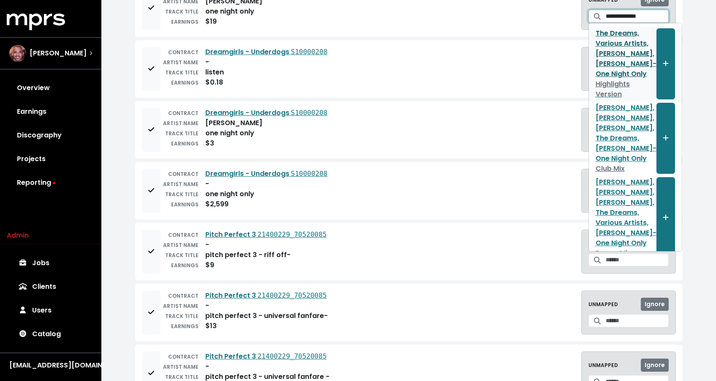
type input "**********"
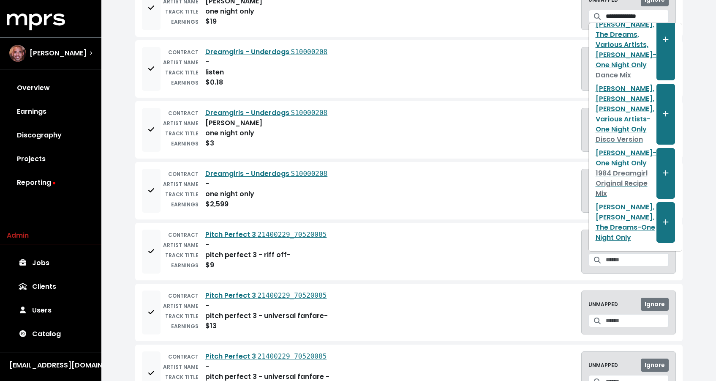
scroll to position [300, 0]
click at [616, 236] on link "Jennifer Hudson, Deena Jones, The Dreams - One Night Only" at bounding box center [626, 222] width 61 height 41
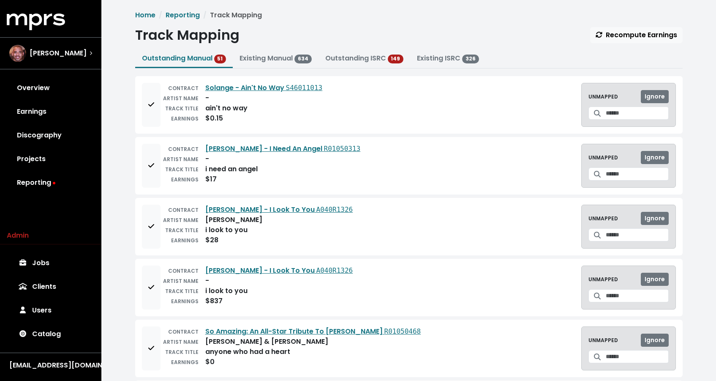
click at [229, 235] on div "EARNINGS $28" at bounding box center [257, 240] width 193 height 10
click at [231, 231] on div "i look to you" at bounding box center [226, 230] width 42 height 10
copy div "i look to you"
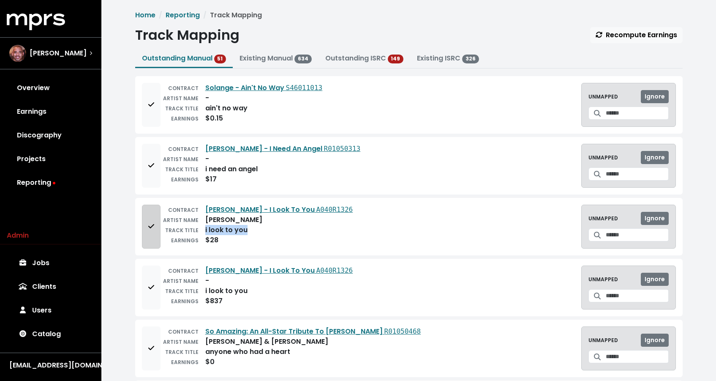
click at [152, 233] on button "Add to mapping queue" at bounding box center [151, 226] width 19 height 44
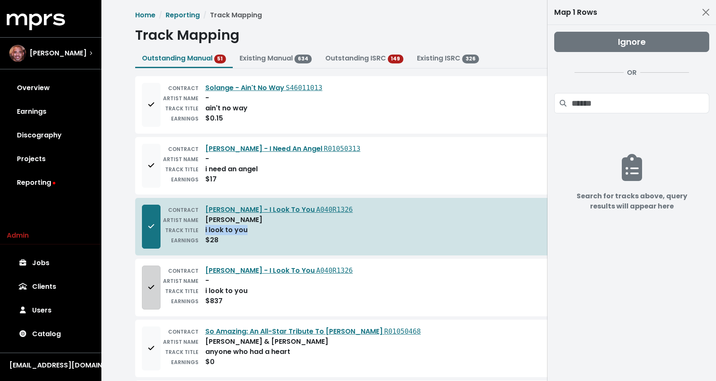
click at [145, 277] on button "Add to mapping queue" at bounding box center [151, 287] width 19 height 44
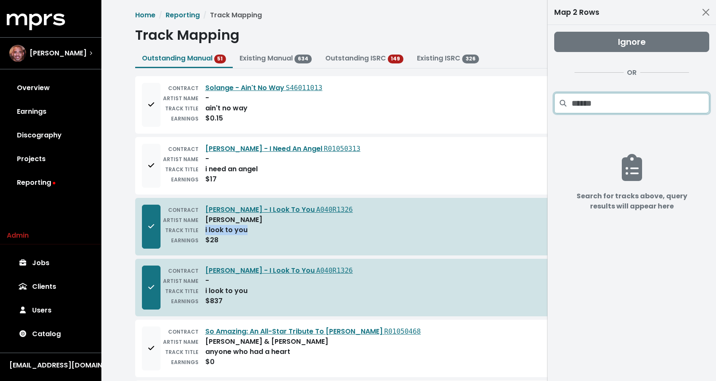
click at [614, 97] on input "Search projects" at bounding box center [641, 103] width 138 height 20
paste input "**********"
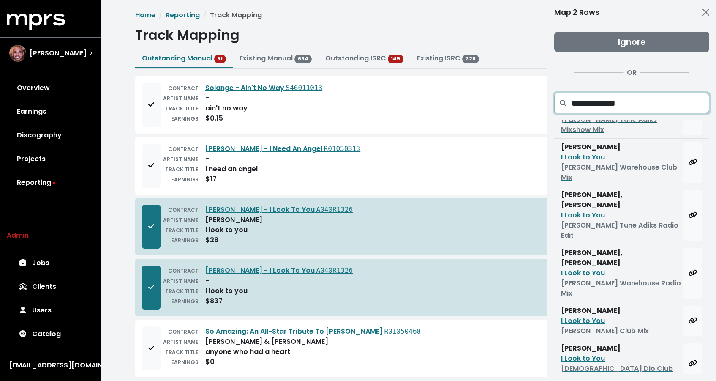
scroll to position [82, 0]
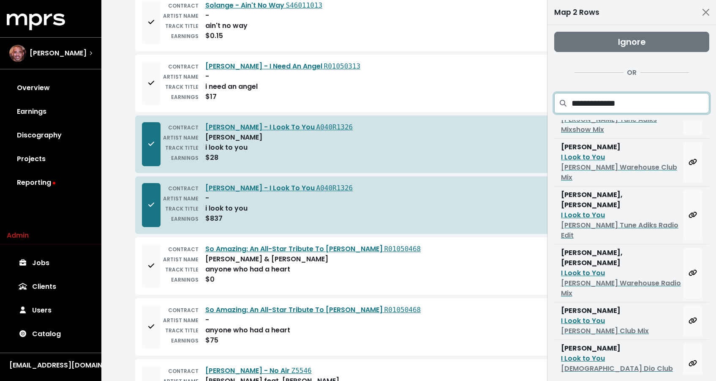
type input "**********"
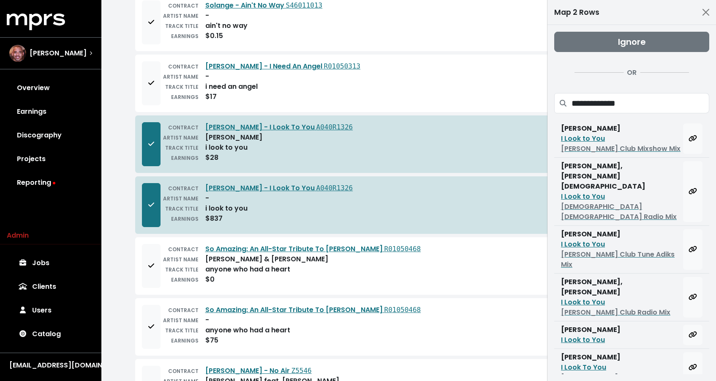
scroll to position [101, 0]
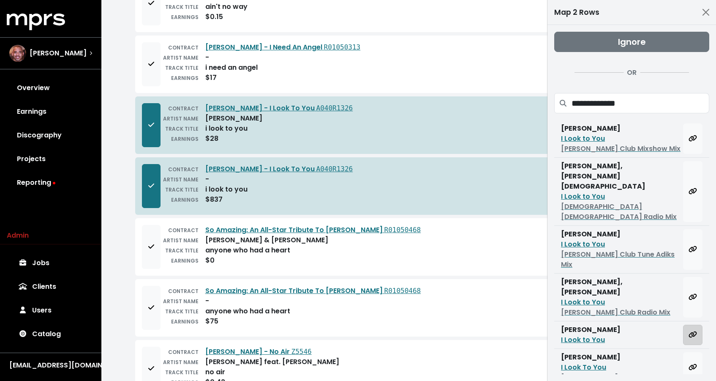
click at [690, 331] on icon "Map all rows to this track" at bounding box center [693, 334] width 8 height 7
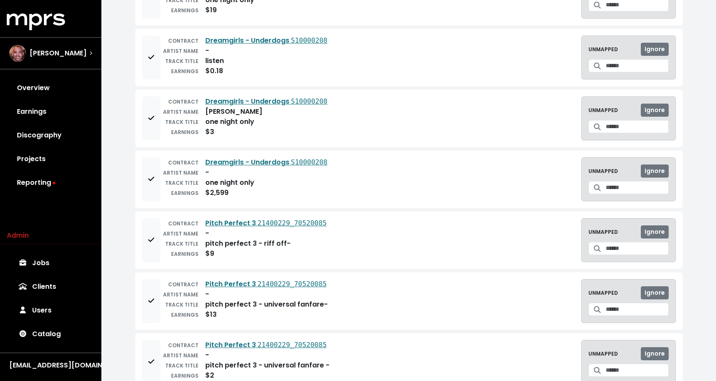
scroll to position [2173, 0]
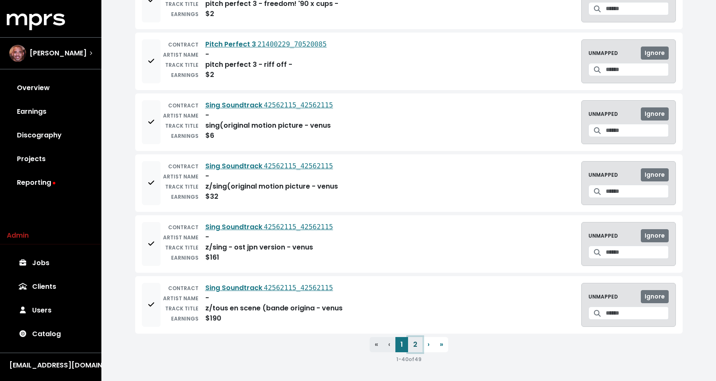
click at [415, 341] on button "2" at bounding box center [415, 344] width 14 height 15
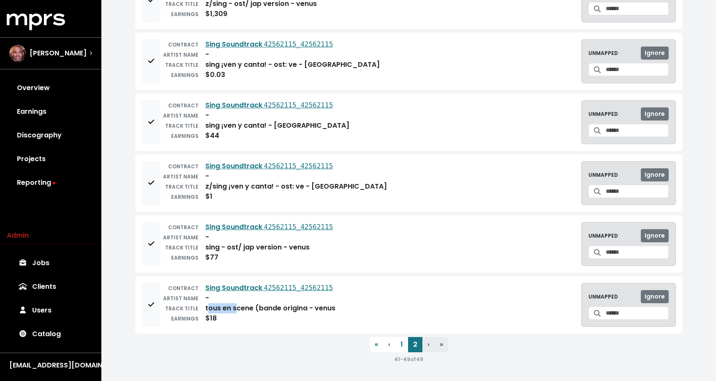
drag, startPoint x: 207, startPoint y: 307, endPoint x: 237, endPoint y: 306, distance: 30.9
click at [237, 306] on div "tous en scene (bande origina - venus" at bounding box center [270, 308] width 130 height 10
click at [237, 307] on div "tous en scene (bande origina - venus" at bounding box center [270, 308] width 130 height 10
drag, startPoint x: 207, startPoint y: 307, endPoint x: 251, endPoint y: 308, distance: 43.9
click at [251, 308] on div "tous en scene (bande origina - venus" at bounding box center [270, 308] width 130 height 10
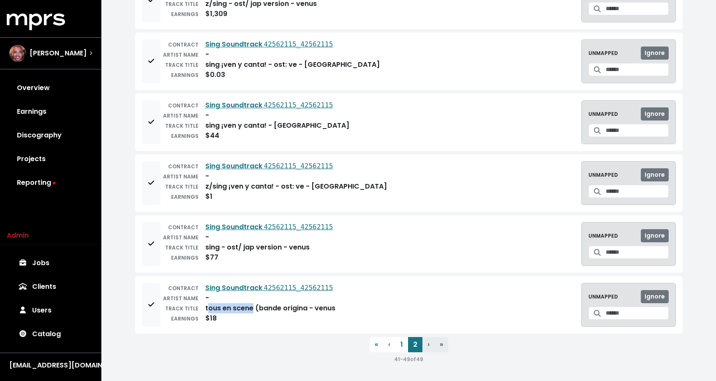
copy div "ous en scene"
click at [638, 297] on div "UNMAPPED Ignore" at bounding box center [629, 296] width 80 height 13
click at [631, 314] on input "Search for a track to map to" at bounding box center [637, 312] width 63 height 13
paste input "**********"
type input "**********"
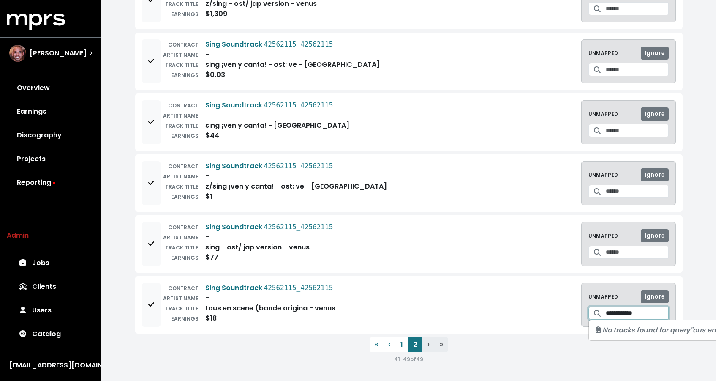
click at [626, 311] on input "**********" at bounding box center [637, 312] width 63 height 13
click at [327, 307] on div "tous en scene (bande origina - venus" at bounding box center [270, 308] width 130 height 10
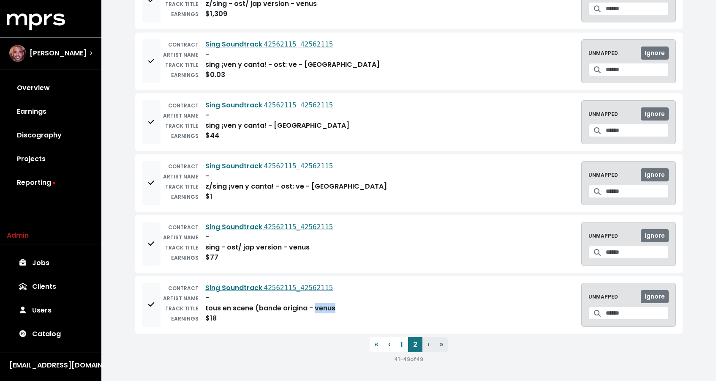
copy div "venus"
click at [617, 312] on input "Search for a track to map to" at bounding box center [637, 312] width 63 height 13
paste input "*****"
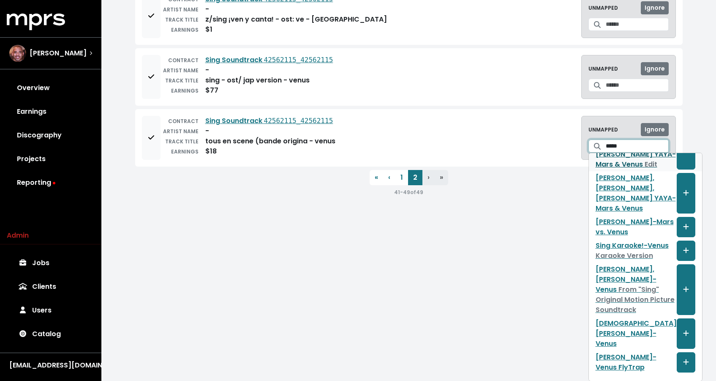
scroll to position [208, 0]
type input "*****"
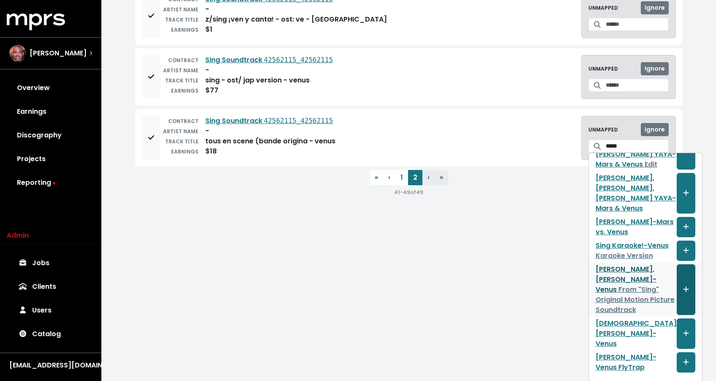
click at [677, 264] on button "Create track mapping" at bounding box center [686, 289] width 19 height 51
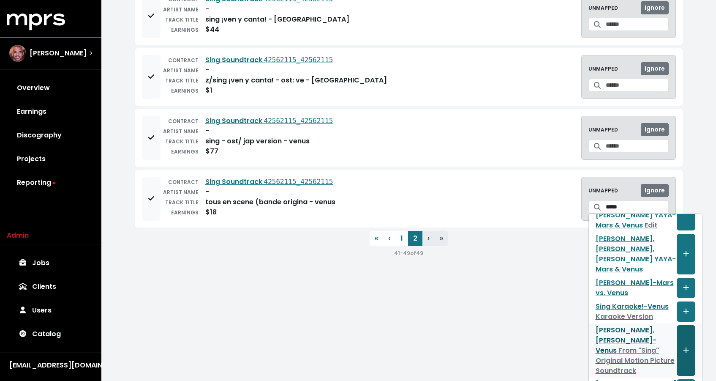
scroll to position [0, 0]
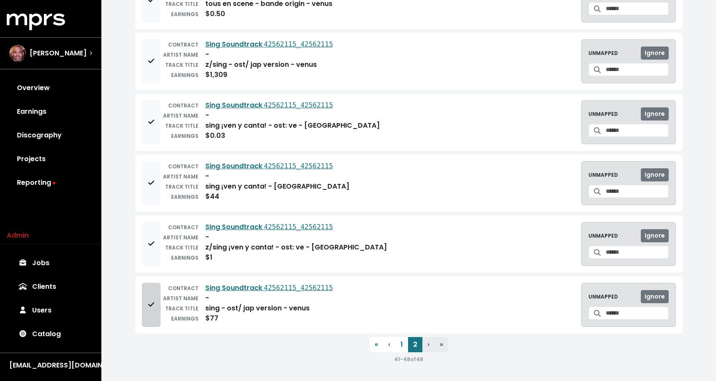
click at [160, 299] on button "Add to mapping queue" at bounding box center [151, 305] width 19 height 44
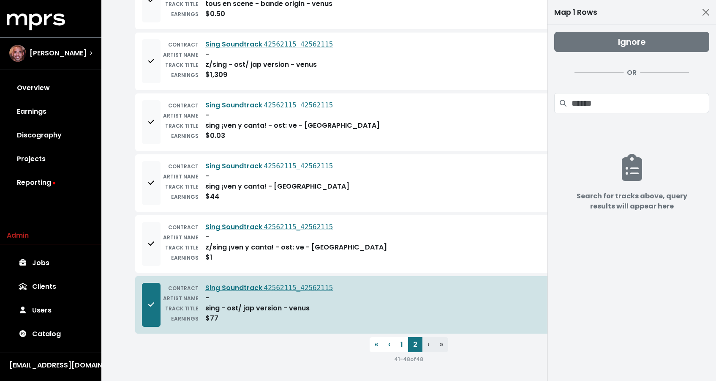
click at [168, 237] on small "ARTIST NAME" at bounding box center [180, 237] width 35 height 7
click at [159, 237] on button "Add to mapping queue" at bounding box center [151, 244] width 19 height 44
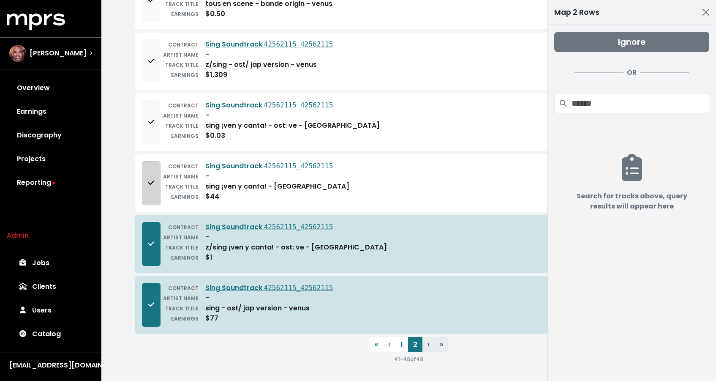
click at [158, 172] on button "Add to mapping queue" at bounding box center [151, 183] width 19 height 44
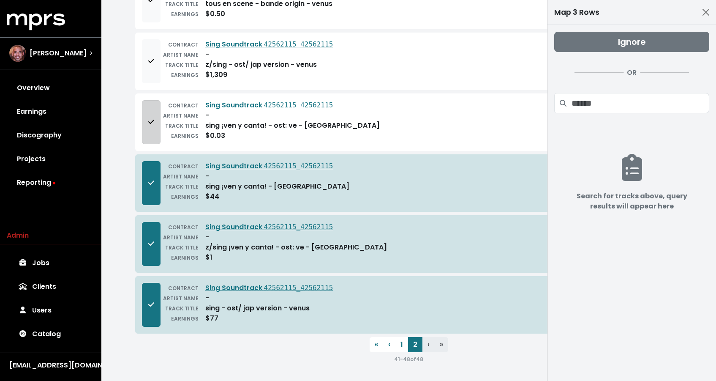
click at [157, 133] on button "Add to mapping queue" at bounding box center [151, 122] width 19 height 44
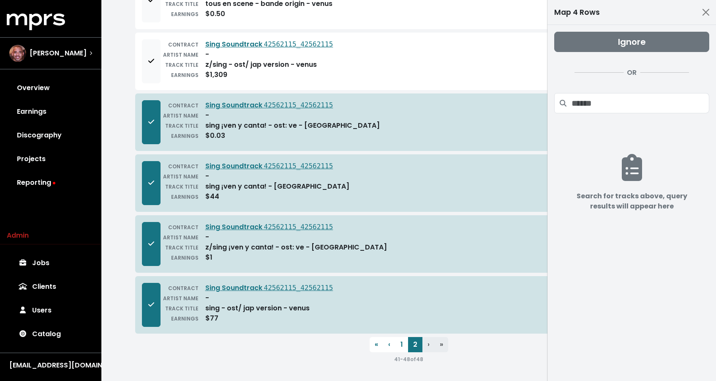
click at [162, 55] on div "ARTIST NAME" at bounding box center [180, 54] width 38 height 10
click at [153, 68] on button "Add to mapping queue" at bounding box center [151, 61] width 19 height 44
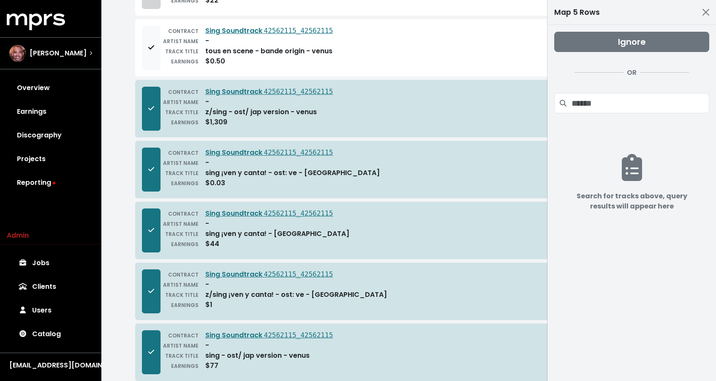
scroll to position [18, 0]
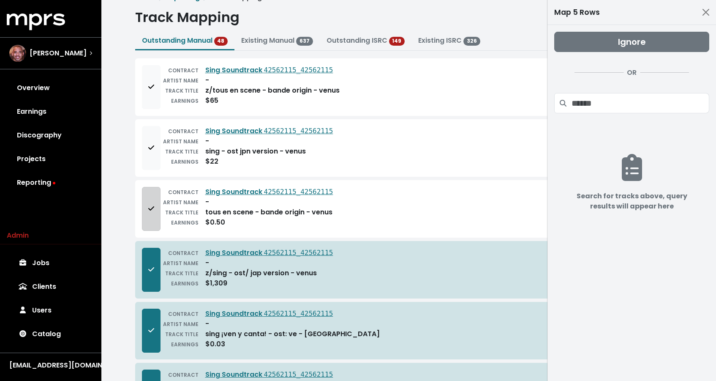
click at [146, 213] on button "Add to mapping queue" at bounding box center [151, 209] width 19 height 44
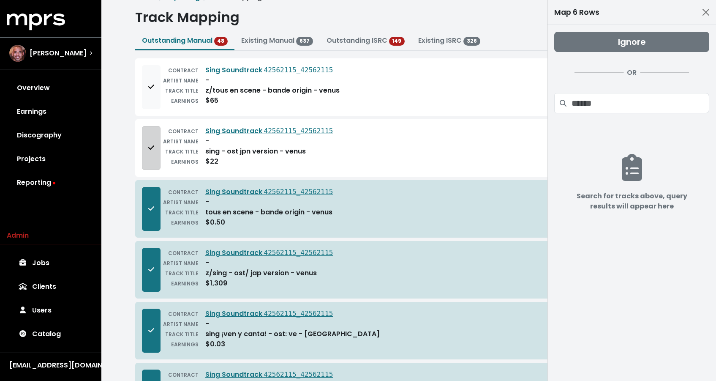
click at [153, 147] on icon "Add to mapping queue" at bounding box center [151, 147] width 6 height 7
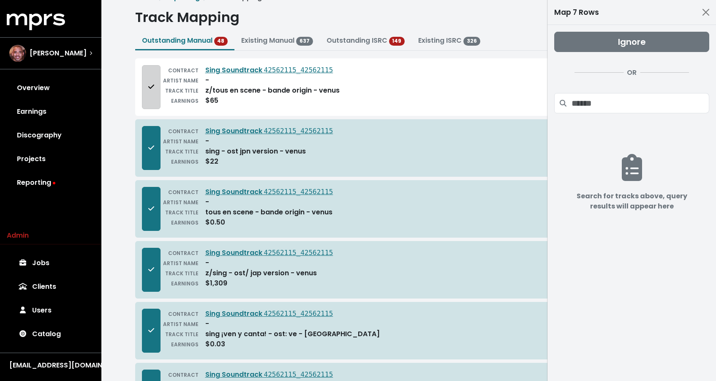
click at [154, 98] on button "Add to mapping queue" at bounding box center [151, 87] width 19 height 44
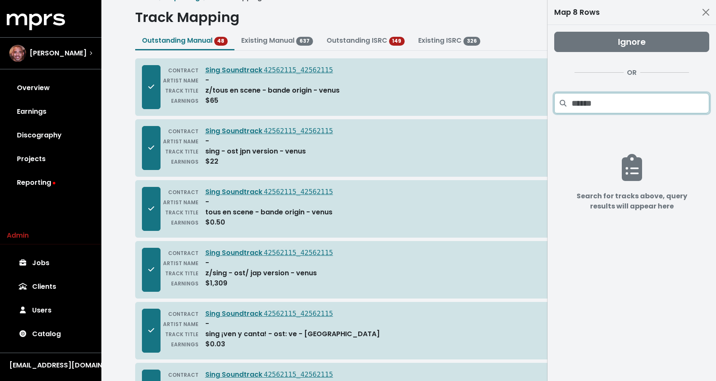
click at [675, 107] on input "Search projects" at bounding box center [641, 103] width 138 height 20
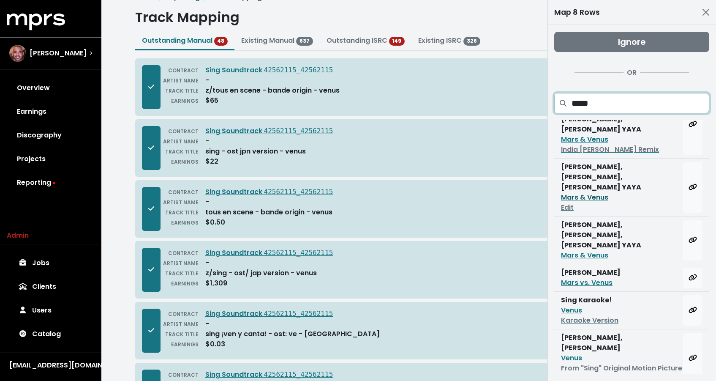
scroll to position [74, 0]
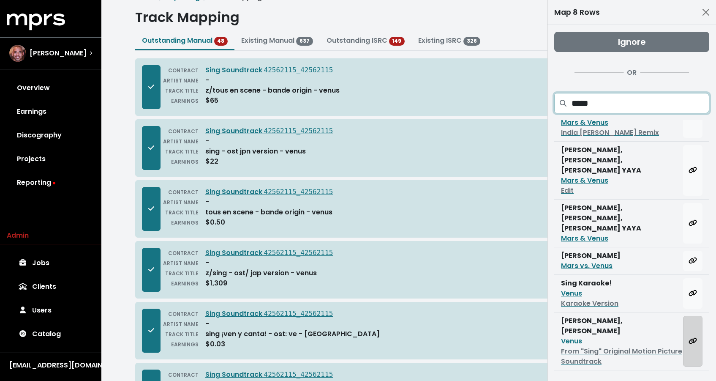
type input "*****"
click at [683, 316] on button "Map all rows to this track" at bounding box center [692, 341] width 19 height 51
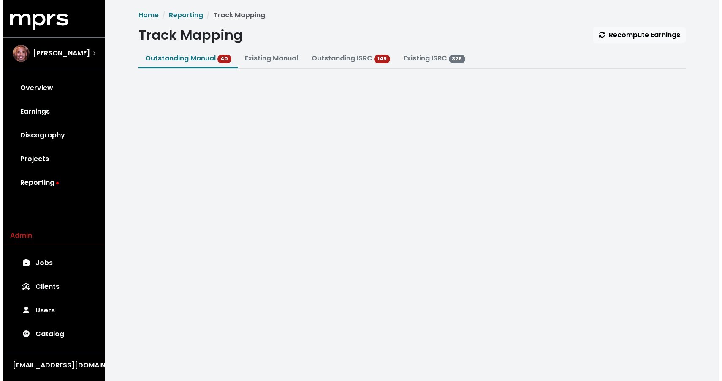
scroll to position [0, 0]
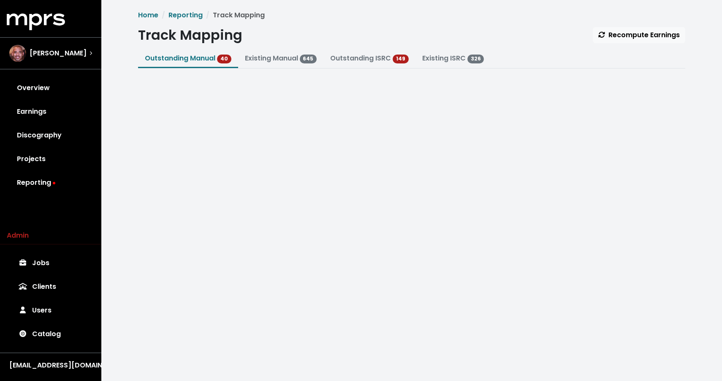
click at [198, 62] on link "Outstanding Manual 40" at bounding box center [188, 58] width 87 height 10
click at [196, 53] on button "Outstanding Manual 40" at bounding box center [188, 59] width 100 height 18
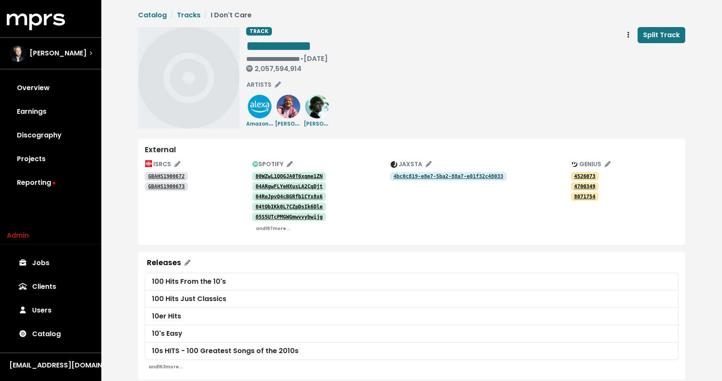
click at [284, 175] on tt "00WZwL1QOGJA0T6xqme1ZN" at bounding box center [289, 176] width 67 height 6
click at [270, 90] on button "ARTISTS" at bounding box center [264, 84] width 42 height 13
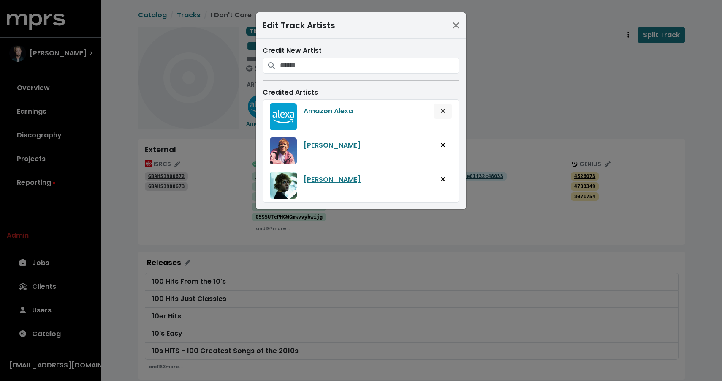
click at [439, 111] on button "Remove artist from track" at bounding box center [443, 111] width 19 height 16
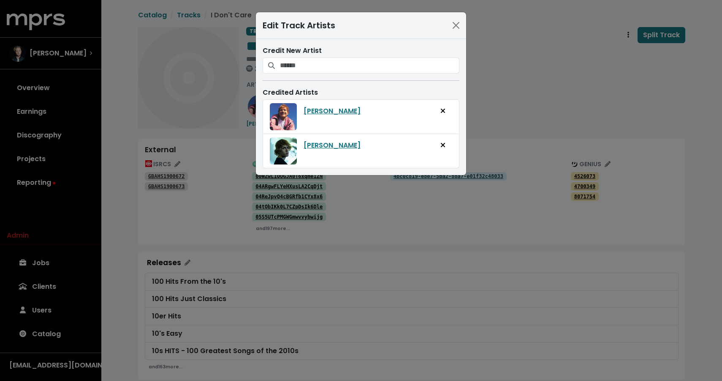
click at [518, 79] on div "Edit Track Artists Credit New Artist Credited Artists Ed Sheeran Justin Bieber" at bounding box center [361, 190] width 722 height 381
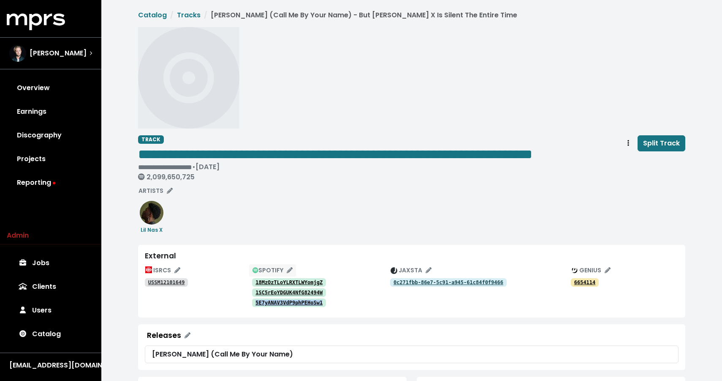
click at [284, 274] on span "SPOTIFY" at bounding box center [273, 270] width 40 height 8
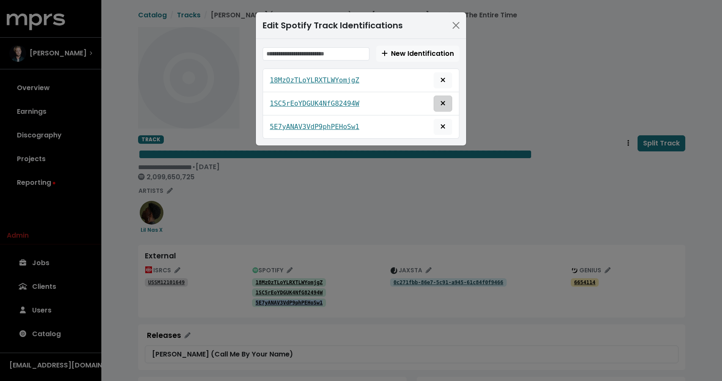
click at [446, 106] on span "Remove this spotify identification" at bounding box center [443, 103] width 8 height 10
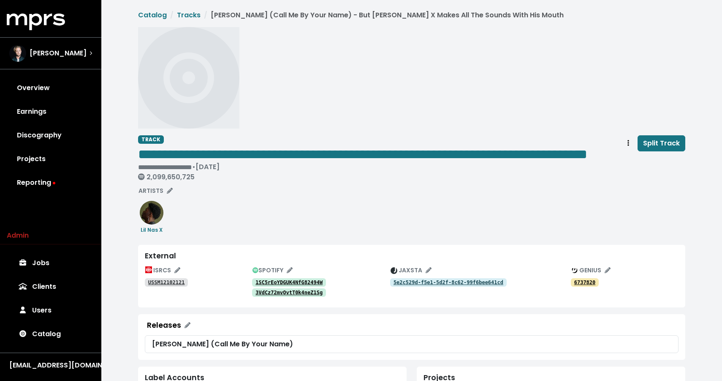
click at [300, 285] on tt "1SC5rEoYDGUK4NfG82494W" at bounding box center [289, 282] width 67 height 6
click at [284, 274] on span "SPOTIFY" at bounding box center [273, 270] width 40 height 8
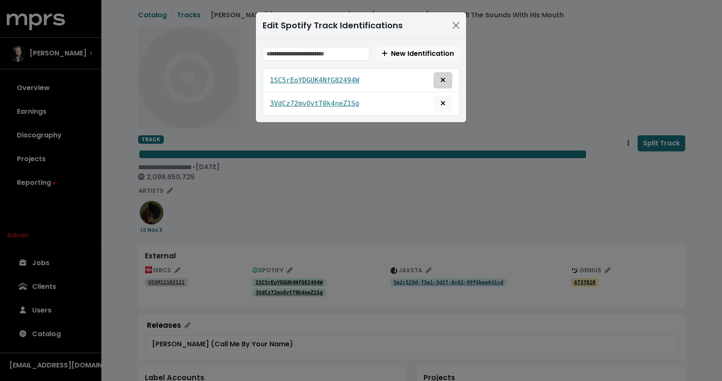
click at [450, 78] on button "Remove this spotify identification" at bounding box center [443, 80] width 19 height 16
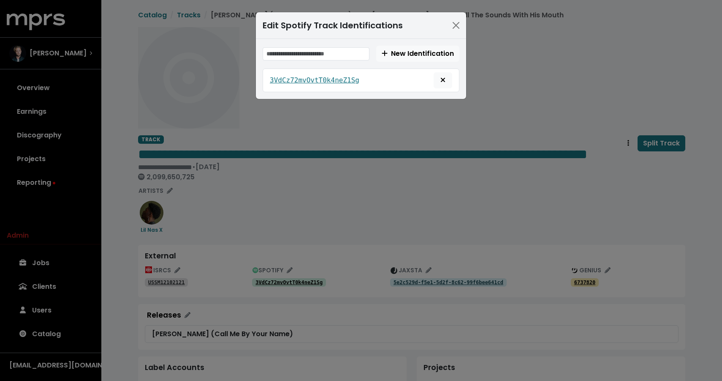
click at [534, 95] on div "Edit Spotify Track Identifications New Identification 3VdCz72mvOvtT0k4neZ1Sg" at bounding box center [361, 190] width 722 height 381
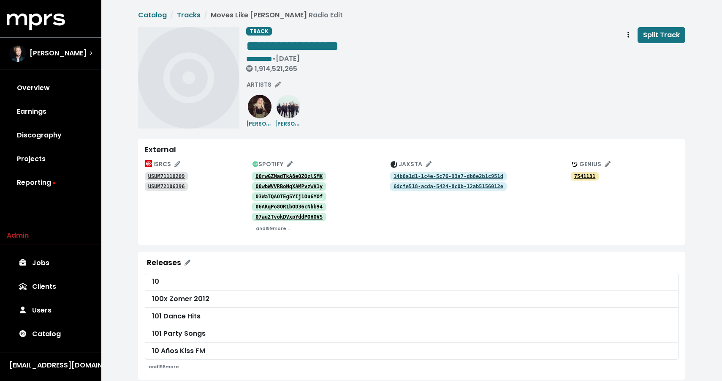
click at [302, 177] on tt "00rwGZMadTkA8eOZQzlSMK" at bounding box center [289, 176] width 67 height 6
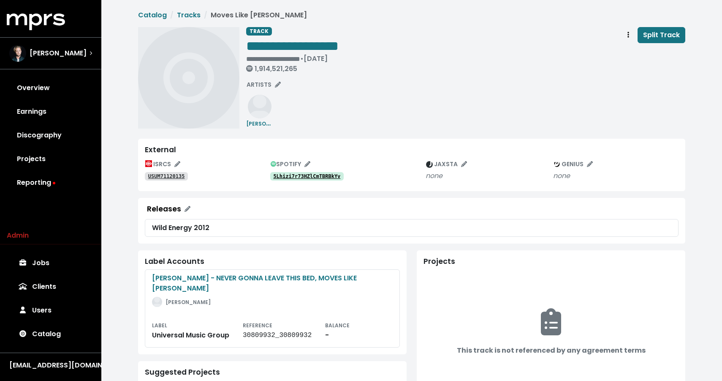
click at [317, 177] on tt "5Lhizi7r73HZlCmTBRBkYv" at bounding box center [306, 176] width 67 height 6
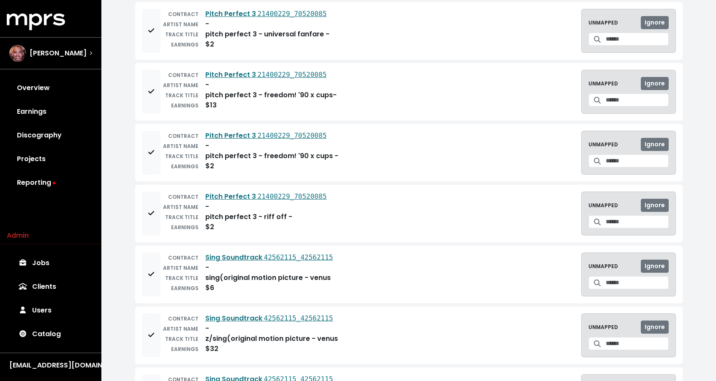
scroll to position [2143, 0]
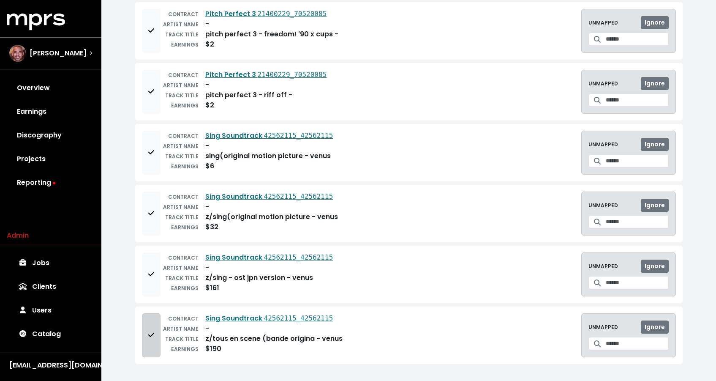
click at [157, 336] on button "Add to mapping queue" at bounding box center [151, 335] width 19 height 44
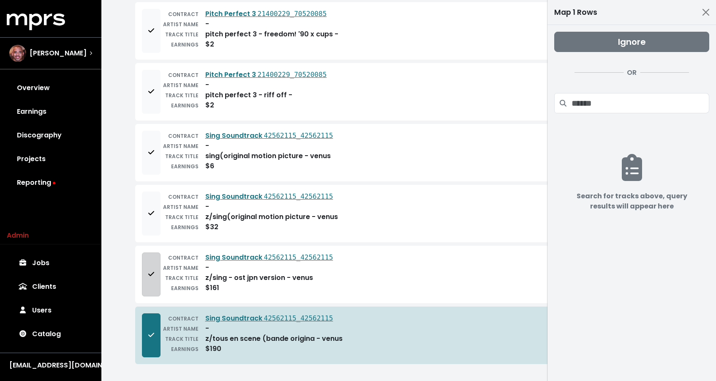
click at [158, 291] on button "Add to mapping queue" at bounding box center [151, 274] width 19 height 44
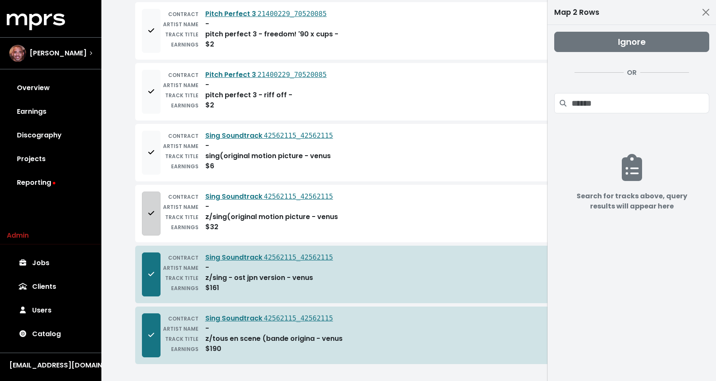
click at [158, 216] on button "Add to mapping queue" at bounding box center [151, 213] width 19 height 44
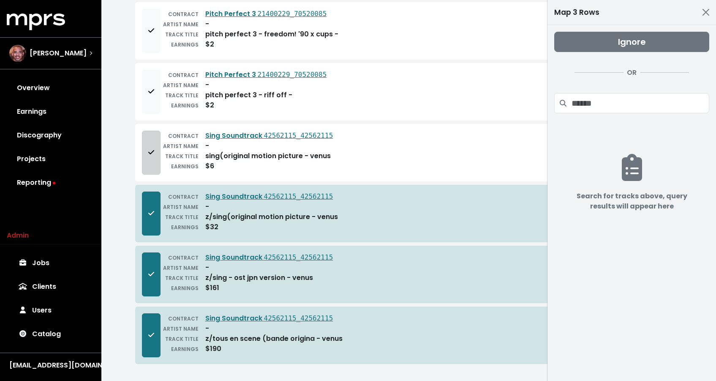
click at [156, 161] on button "Add to mapping queue" at bounding box center [151, 153] width 19 height 44
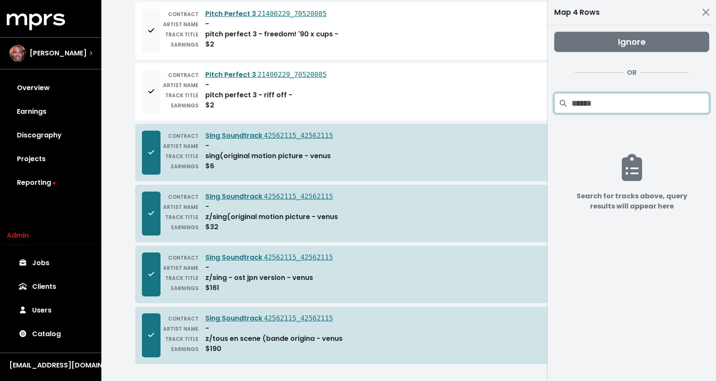
click at [641, 105] on input "Search projects" at bounding box center [641, 103] width 138 height 20
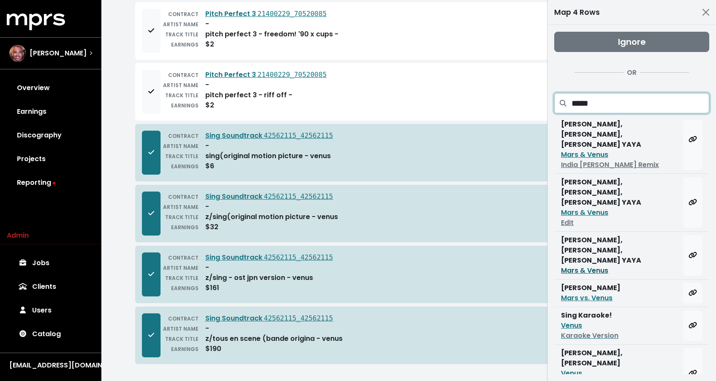
scroll to position [49, 0]
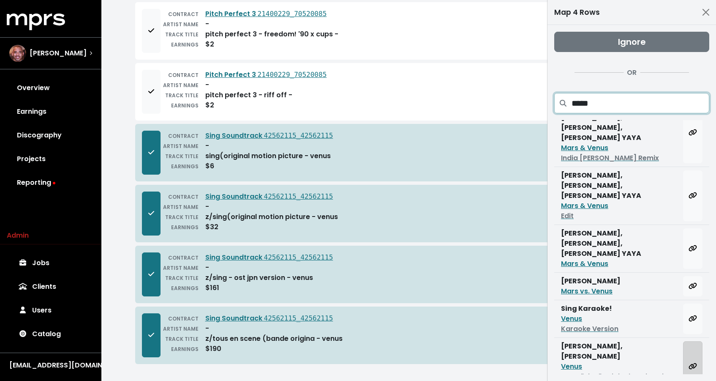
type input "*****"
click at [692, 341] on button "Map all rows to this track" at bounding box center [692, 366] width 19 height 51
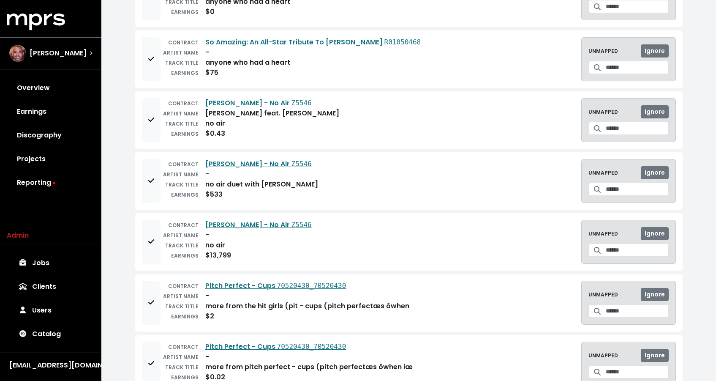
scroll to position [0, 0]
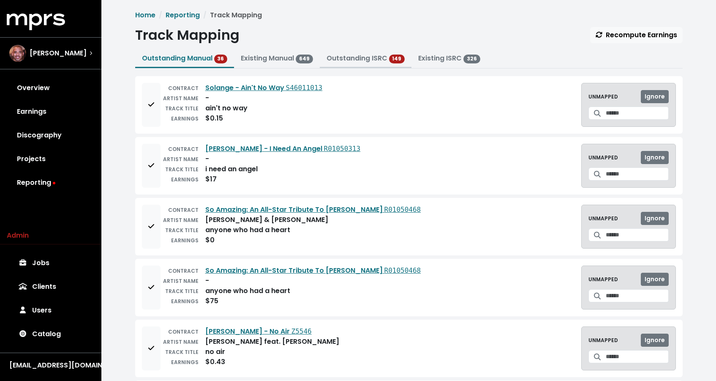
click at [373, 59] on link "Outstanding ISRC" at bounding box center [357, 58] width 61 height 10
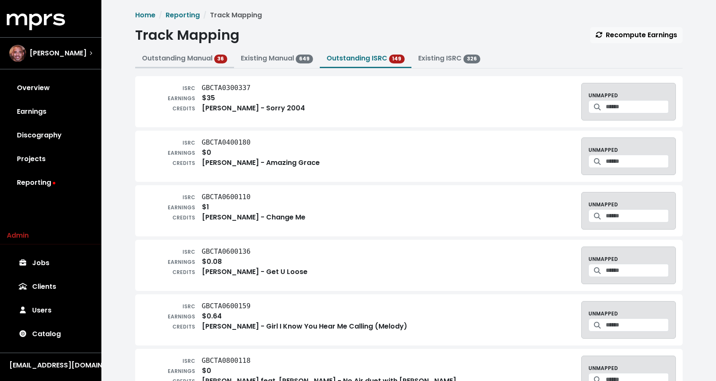
click at [183, 54] on link "Outstanding Manual 36" at bounding box center [185, 58] width 86 height 10
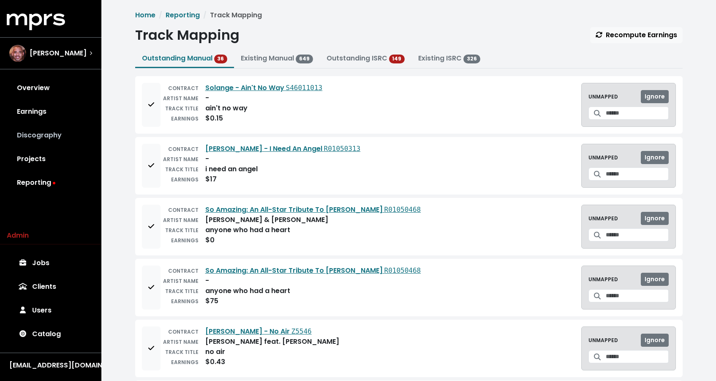
click at [45, 137] on link "Discography" at bounding box center [51, 135] width 88 height 24
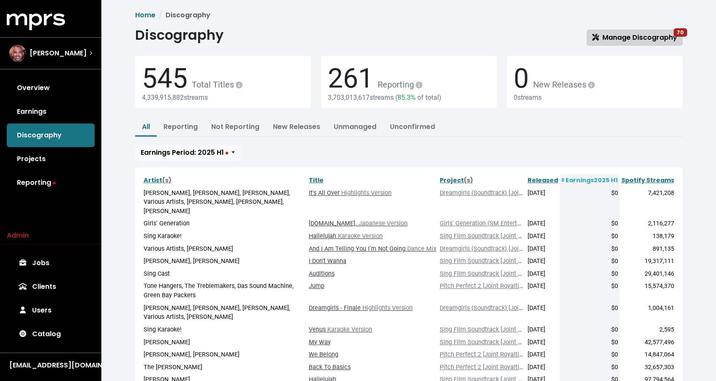
click at [625, 34] on span "Manage Discography 70" at bounding box center [634, 38] width 85 height 10
click at [39, 181] on link "Reporting" at bounding box center [51, 183] width 88 height 24
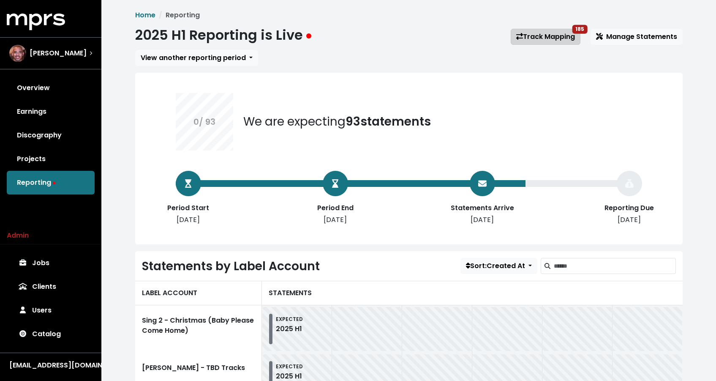
click at [524, 39] on link "Track Mapping 185" at bounding box center [546, 37] width 70 height 16
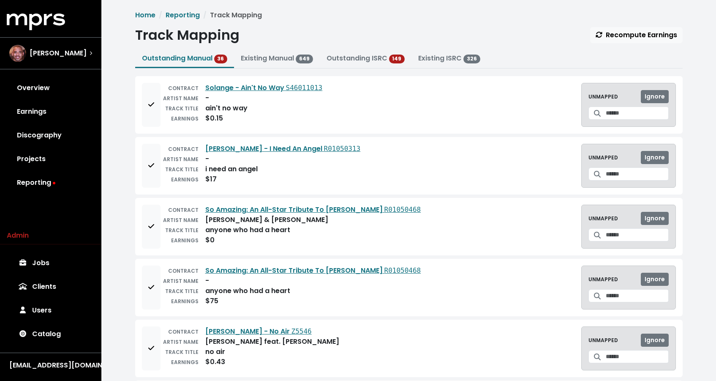
click at [162, 226] on div "TRACK TITLE" at bounding box center [180, 230] width 38 height 10
click at [158, 225] on button "Add to mapping queue" at bounding box center [151, 226] width 19 height 44
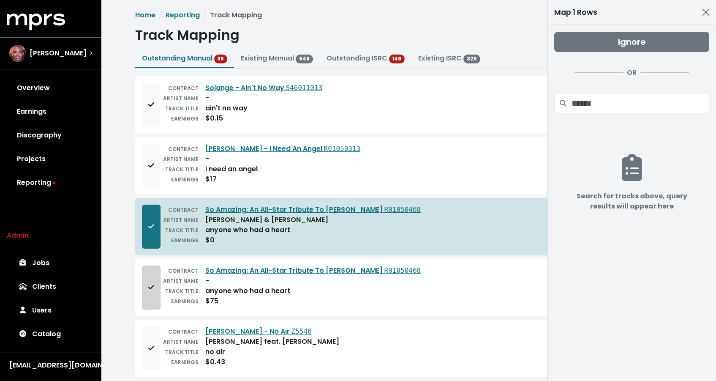
click at [153, 285] on icon "Add to mapping queue" at bounding box center [151, 287] width 6 height 7
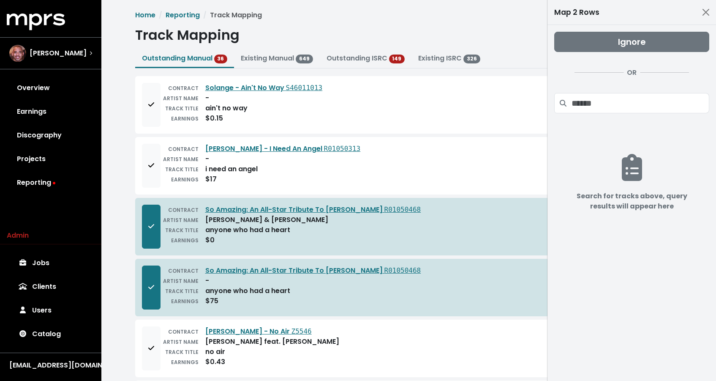
click at [279, 290] on div "anyone who had a heart" at bounding box center [247, 291] width 85 height 10
copy div "anyone who had a heart"
click at [649, 102] on input "Search projects" at bounding box center [641, 103] width 138 height 20
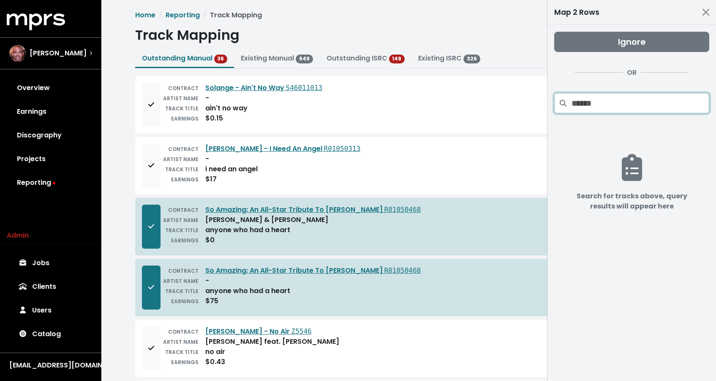
paste input "**********"
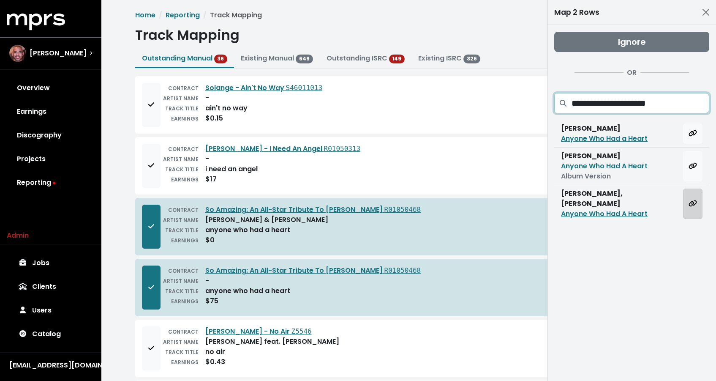
type input "**********"
click at [689, 200] on icon "Map all rows to this track" at bounding box center [693, 203] width 8 height 7
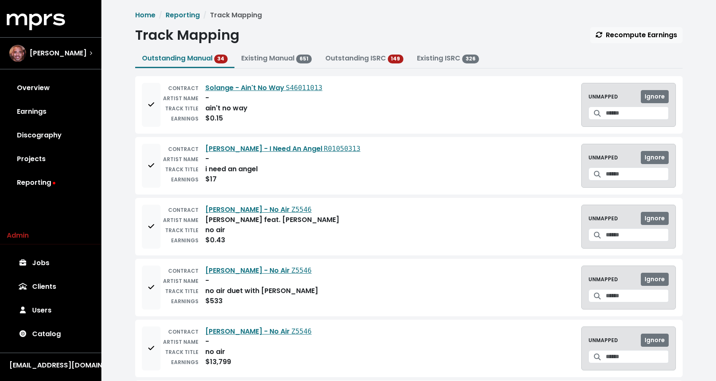
click at [213, 237] on div "$0.43" at bounding box center [215, 240] width 20 height 10
click at [212, 233] on div "no air" at bounding box center [215, 230] width 20 height 10
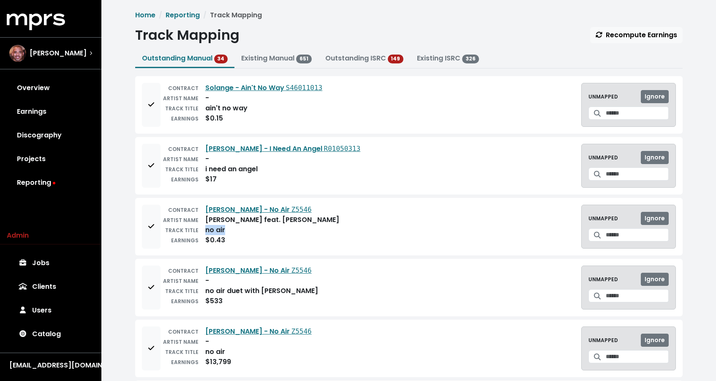
click at [212, 233] on div "no air" at bounding box center [215, 230] width 20 height 10
copy div "no air"
click at [152, 219] on button "Add to mapping queue" at bounding box center [151, 226] width 19 height 44
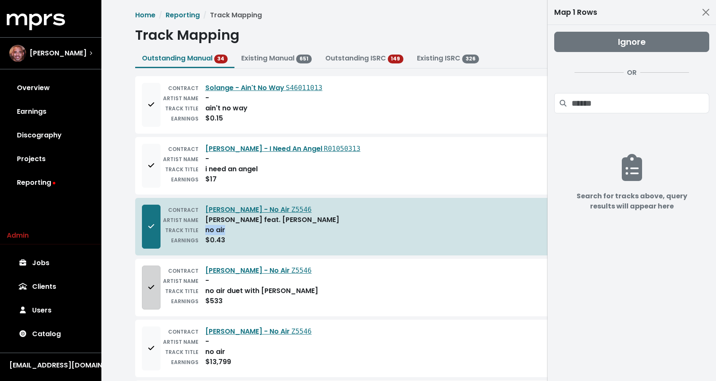
click at [150, 266] on button "Add to mapping queue" at bounding box center [151, 287] width 19 height 44
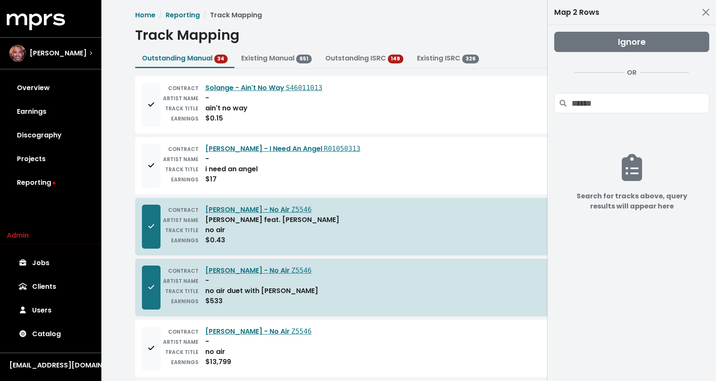
click at [153, 342] on button "Add to mapping queue" at bounding box center [151, 348] width 19 height 44
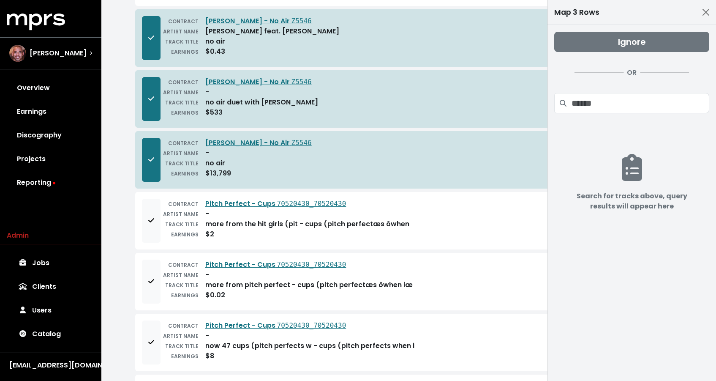
scroll to position [189, 0]
click at [596, 105] on input "Search projects" at bounding box center [641, 103] width 138 height 20
paste input "******"
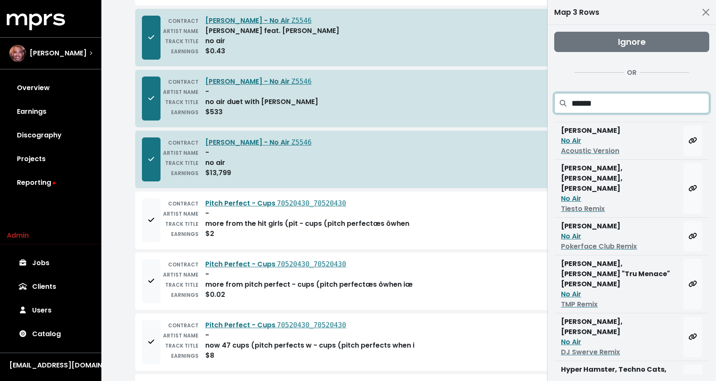
scroll to position [145, 0]
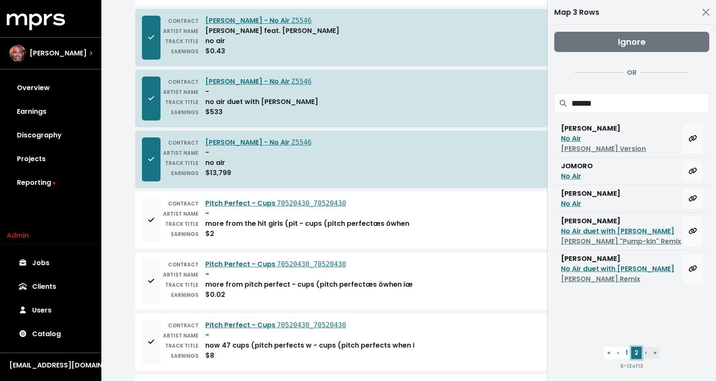
scroll to position [0, 0]
click at [624, 354] on button "1" at bounding box center [626, 352] width 9 height 12
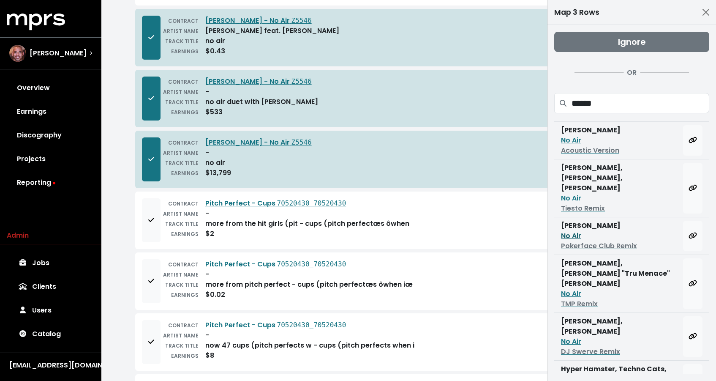
scroll to position [145, 0]
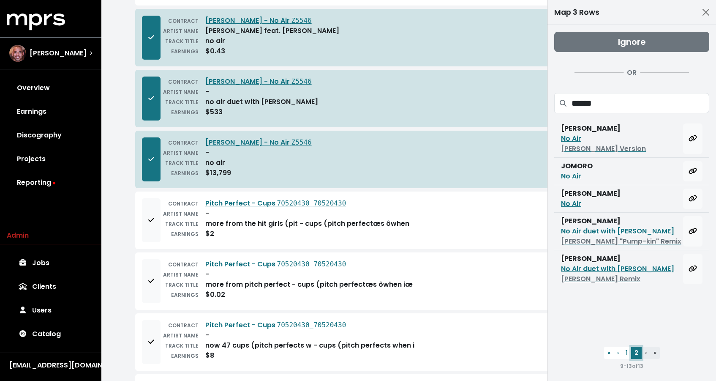
scroll to position [0, 0]
click at [571, 104] on span at bounding box center [563, 103] width 18 height 20
click at [574, 104] on input "******" at bounding box center [641, 103] width 138 height 20
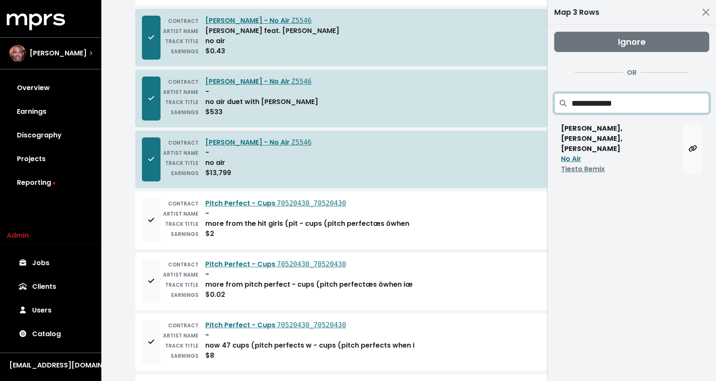
drag, startPoint x: 601, startPoint y: 103, endPoint x: 564, endPoint y: 104, distance: 36.8
click at [564, 104] on div "**********" at bounding box center [631, 103] width 155 height 20
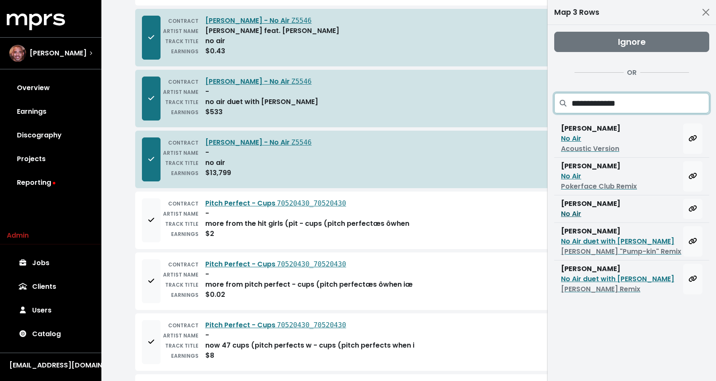
type input "**********"
click at [688, 210] on button "Map all rows to this track" at bounding box center [692, 209] width 19 height 20
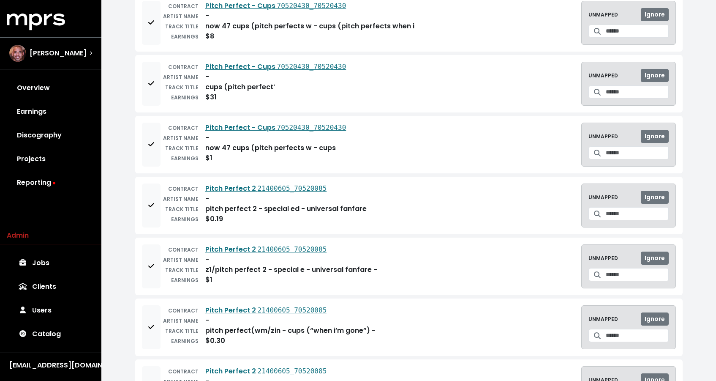
scroll to position [413, 0]
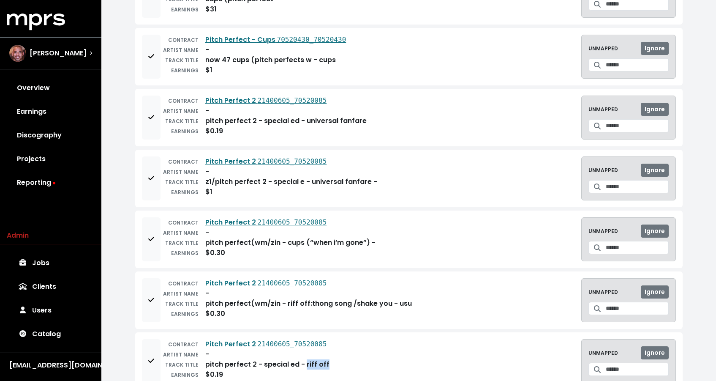
drag, startPoint x: 346, startPoint y: 364, endPoint x: 304, endPoint y: 363, distance: 42.7
click at [304, 363] on div "CONTRACT Pitch Perfect 2 21400605_70520085 ARTIST NAME - TRACK TITLE pitch perf…" at bounding box center [409, 361] width 534 height 44
copy div "riff off"
click at [438, 291] on div "CONTRACT Pitch Perfect 2 21400605_70520085 ARTIST NAME - TRACK TITLE pitch perf…" at bounding box center [409, 300] width 534 height 44
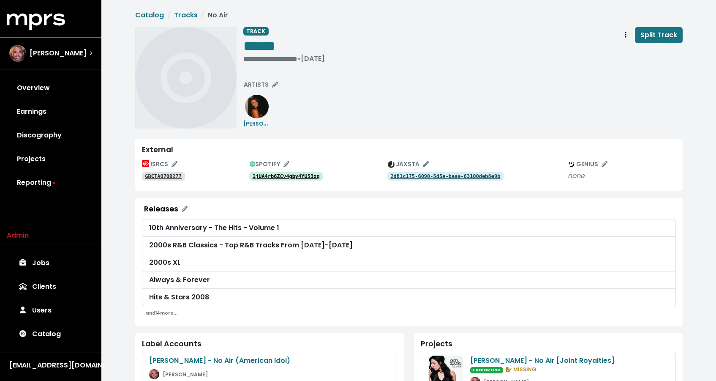
click at [280, 183] on div "ISRCS GBCTA0700277 SPOTIFY 1jUA4rb6ZCv4gby4YU53xq JAXSTA 2d81c175-6090-5d5e-baa…" at bounding box center [409, 171] width 534 height 27
click at [284, 179] on tt "1jUA4rb6ZCv4gby4YU53xq" at bounding box center [286, 176] width 67 height 6
click at [254, 79] on button "ARTISTS" at bounding box center [261, 84] width 42 height 13
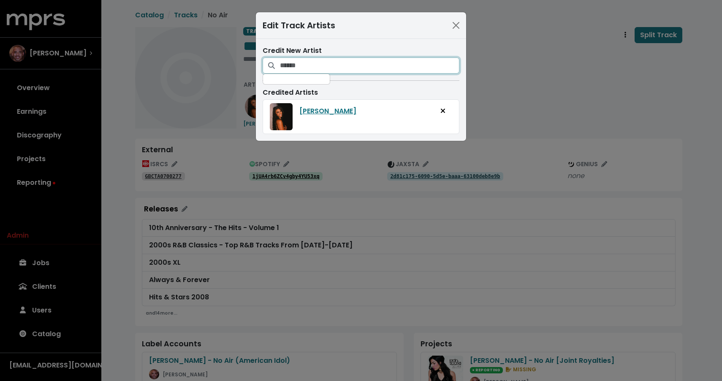
click at [310, 68] on input "Search for artists who should be credited on this track" at bounding box center [370, 65] width 180 height 16
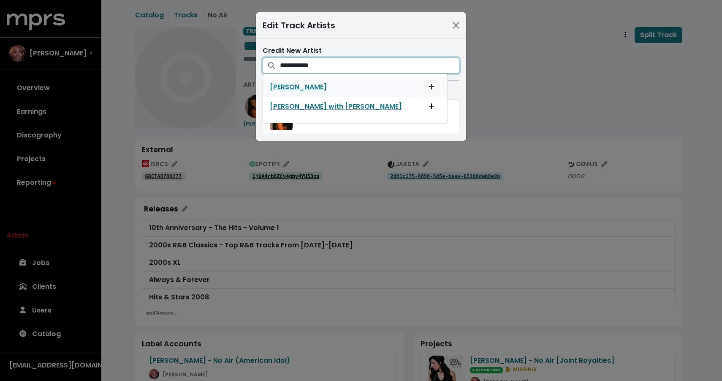
type input "**********"
click at [429, 87] on icon "Add artist to this track's credited artists" at bounding box center [432, 86] width 6 height 7
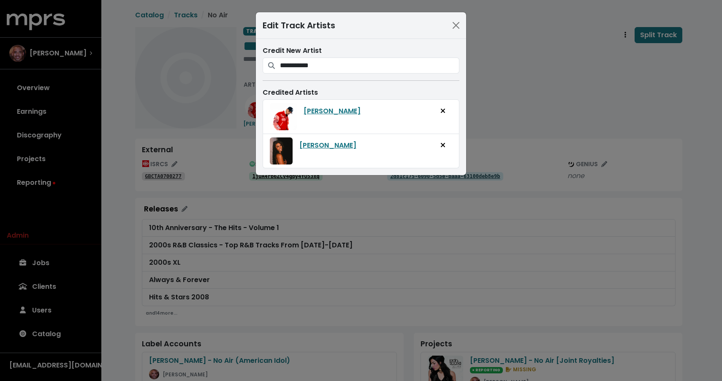
click at [519, 71] on div "**********" at bounding box center [361, 190] width 722 height 381
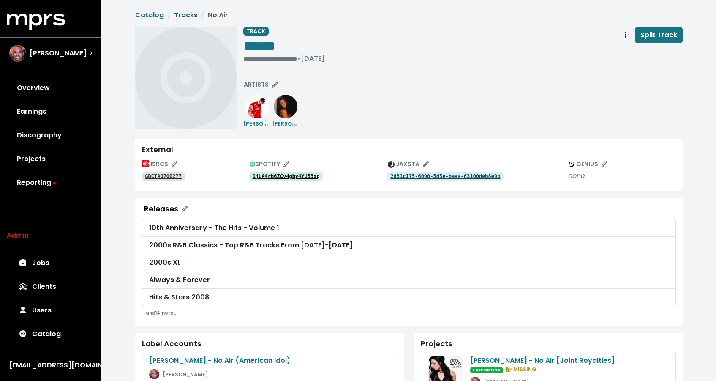
click at [177, 16] on link "Tracks" at bounding box center [186, 15] width 24 height 10
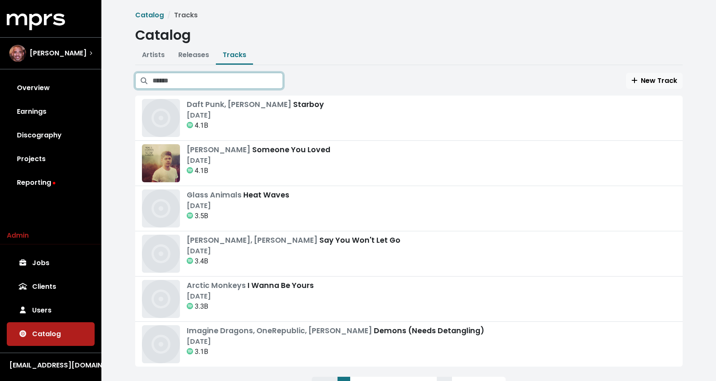
click at [233, 78] on input "Search tracks" at bounding box center [218, 81] width 131 height 16
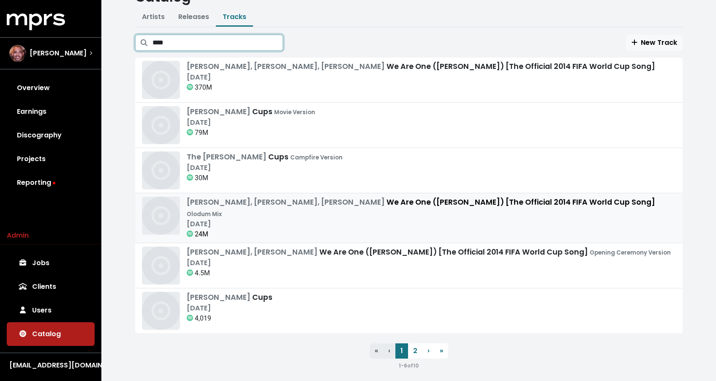
scroll to position [40, 0]
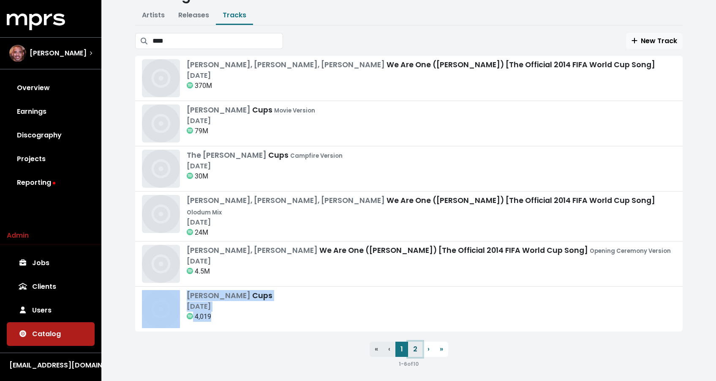
click at [416, 346] on link "2" at bounding box center [415, 348] width 14 height 15
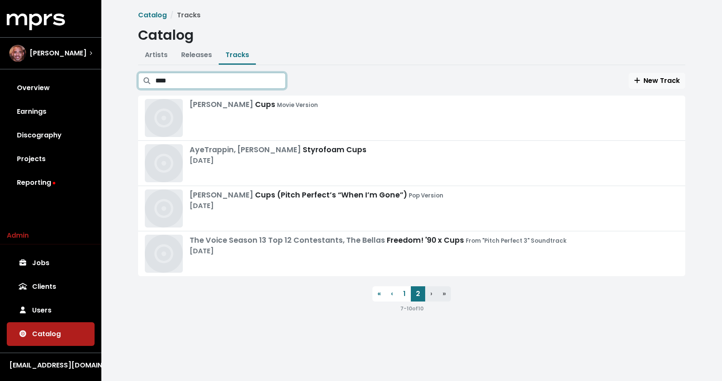
click at [234, 82] on input "****" at bounding box center [220, 81] width 131 height 16
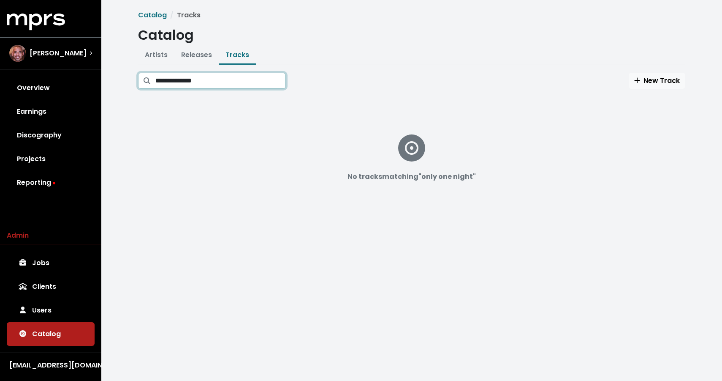
click at [213, 83] on input "**********" at bounding box center [220, 81] width 131 height 16
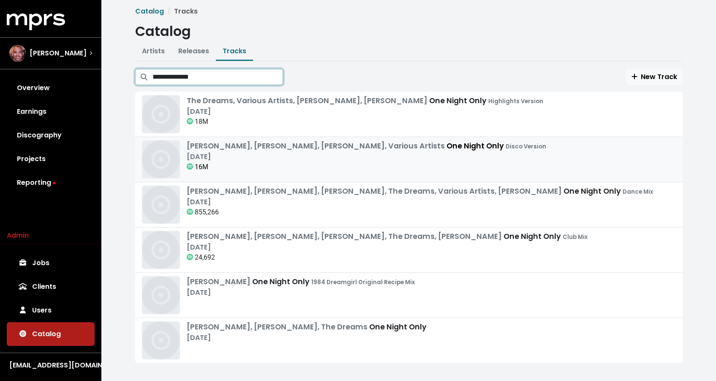
scroll to position [9, 0]
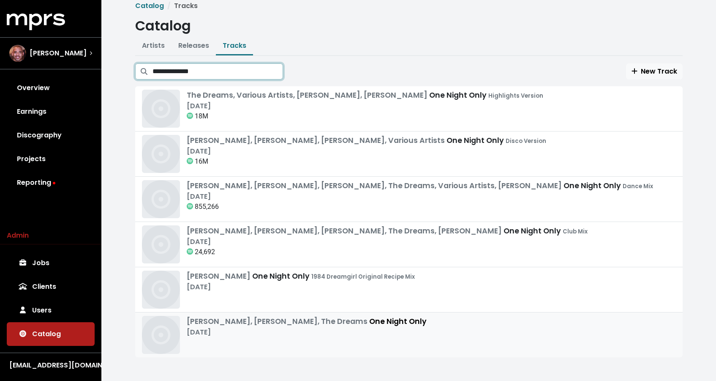
type input "**********"
click at [270, 328] on div "[DATE]" at bounding box center [307, 332] width 240 height 10
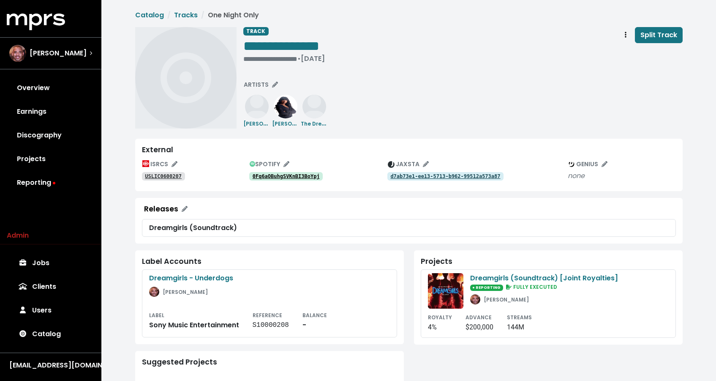
click at [275, 177] on tt "0Fq6aOBuhgSVKnBI3BoYpj" at bounding box center [286, 176] width 67 height 6
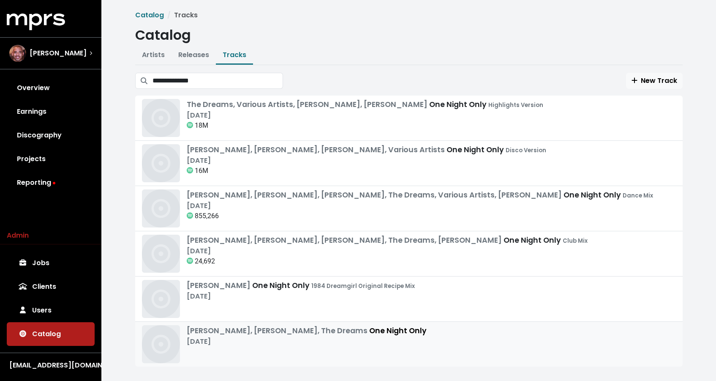
click at [333, 344] on div "[DATE]" at bounding box center [307, 341] width 240 height 10
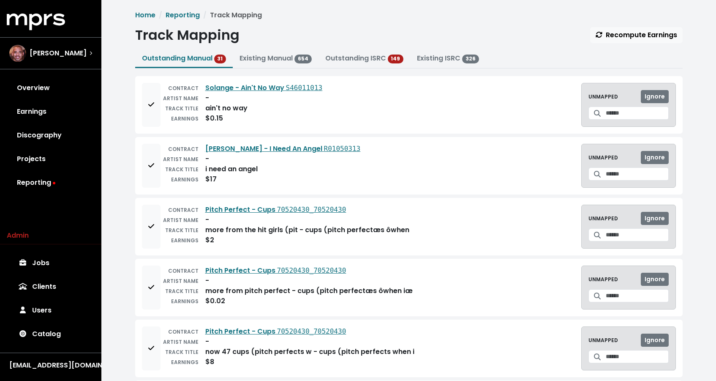
scroll to position [526, 0]
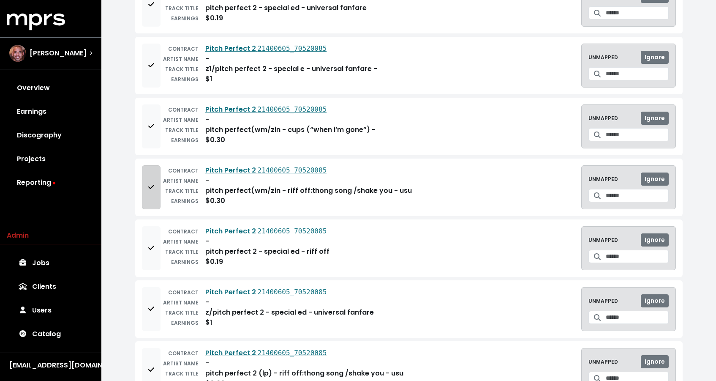
click at [154, 184] on icon "Add to mapping queue" at bounding box center [151, 186] width 6 height 7
click at [170, 251] on small "TRACK TITLE" at bounding box center [181, 251] width 33 height 7
click at [166, 251] on div "TRACK TITLE" at bounding box center [180, 251] width 38 height 10
click at [158, 253] on button "Add to mapping queue" at bounding box center [151, 248] width 19 height 44
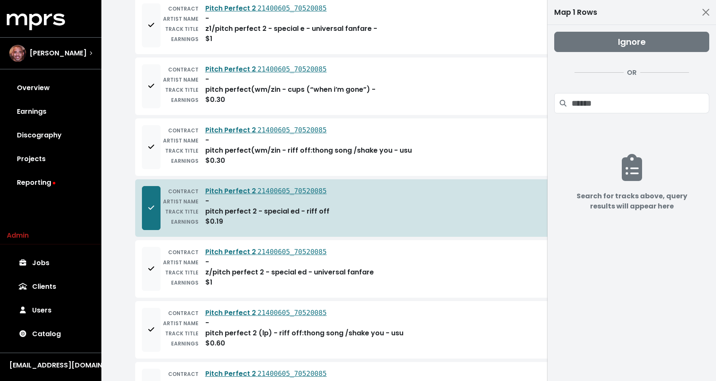
scroll to position [712, 0]
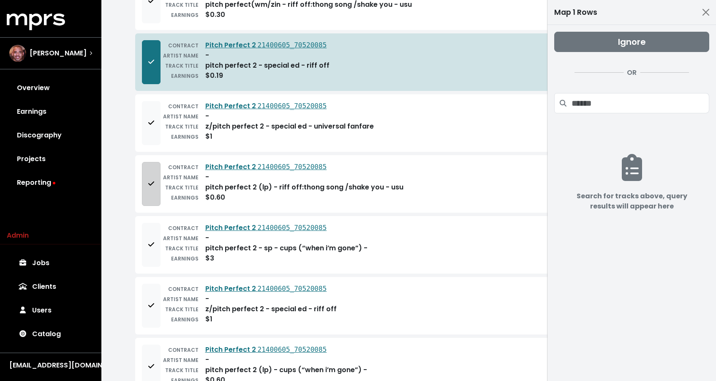
click at [155, 181] on span "Add to mapping queue" at bounding box center [151, 184] width 8 height 10
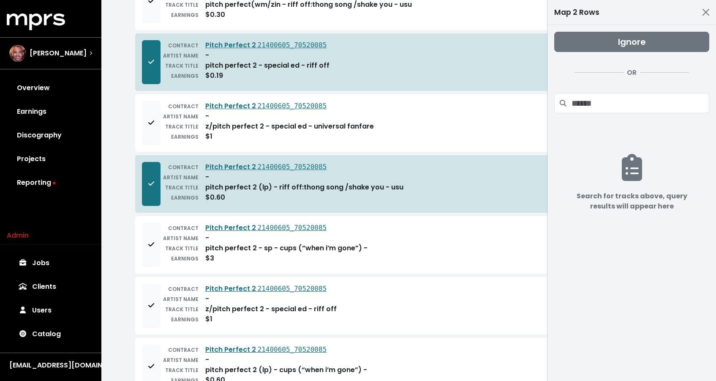
click at [175, 305] on div "TRACK TITLE" at bounding box center [180, 309] width 38 height 10
click at [171, 306] on small "TRACK TITLE" at bounding box center [181, 308] width 33 height 7
click at [156, 305] on button "Add to mapping queue" at bounding box center [151, 306] width 19 height 44
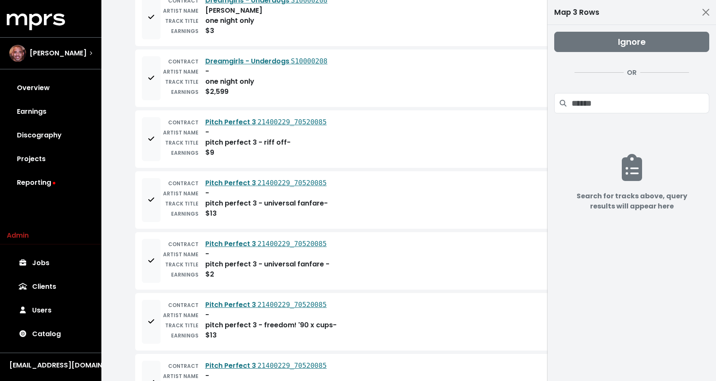
scroll to position [1595, 0]
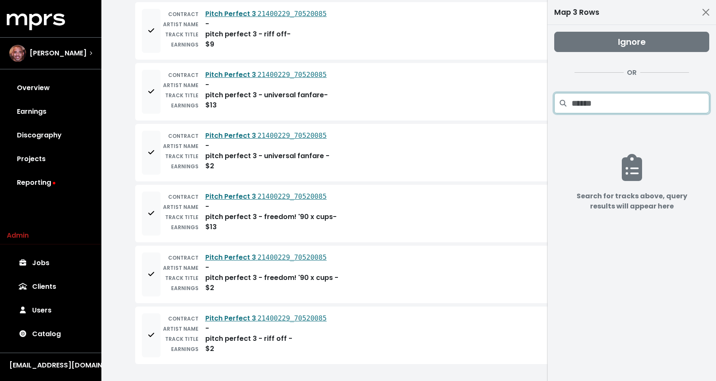
click at [635, 109] on input "Search projects" at bounding box center [641, 103] width 138 height 20
paste input "********"
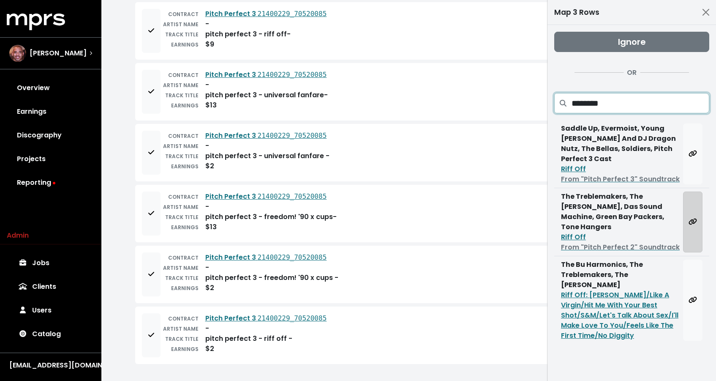
type input "********"
click at [693, 218] on icon "Map all rows to this track" at bounding box center [693, 221] width 8 height 7
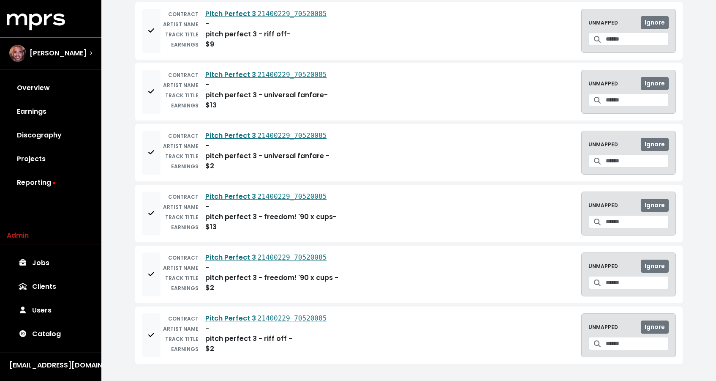
scroll to position [1412, 0]
click at [153, 46] on button "Add to mapping queue" at bounding box center [151, 31] width 19 height 44
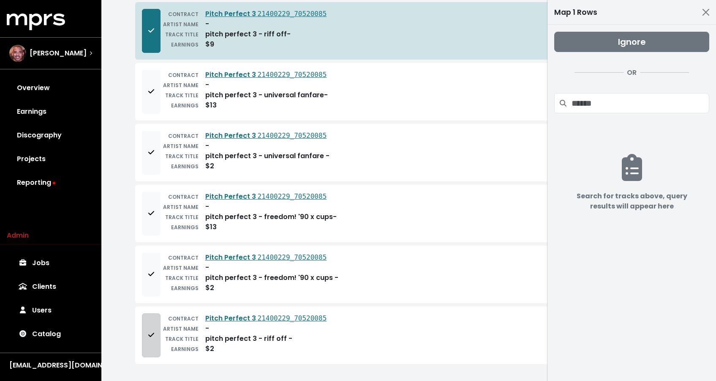
click at [156, 330] on button "Add to mapping queue" at bounding box center [151, 335] width 19 height 44
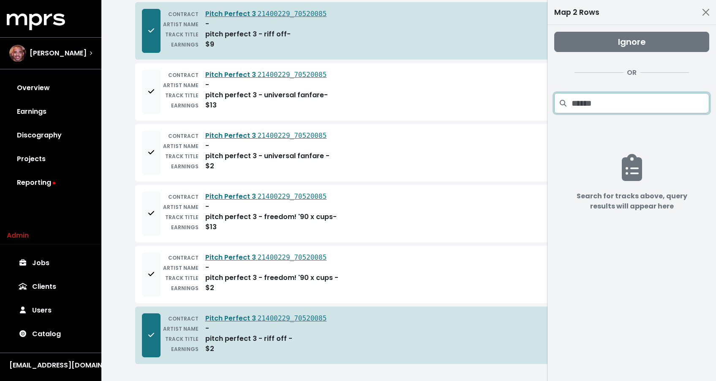
click at [623, 97] on input "Search projects" at bounding box center [641, 103] width 138 height 20
paste input "********"
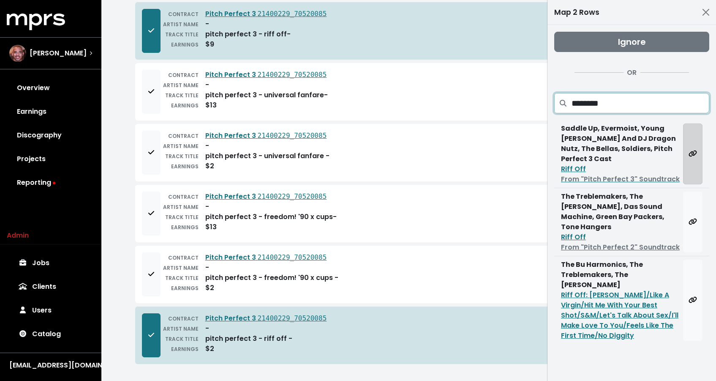
type input "********"
click at [692, 144] on button "Map all rows to this track" at bounding box center [692, 153] width 19 height 61
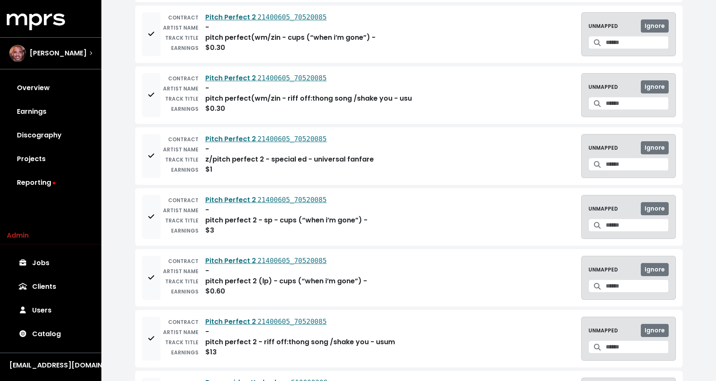
scroll to position [470, 0]
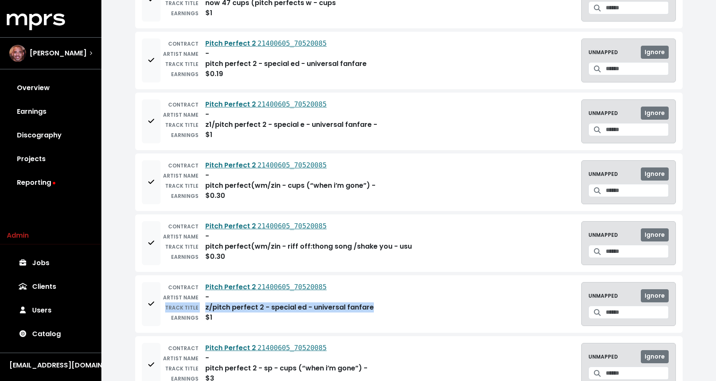
drag, startPoint x: 389, startPoint y: 311, endPoint x: 324, endPoint y: 299, distance: 66.2
click at [324, 299] on div "CONTRACT Pitch Perfect 2 21400605_70520085 ARTIST NAME - TRACK TITLE z/pitch pe…" at bounding box center [409, 304] width 534 height 44
click at [328, 299] on div "ARTIST NAME -" at bounding box center [267, 297] width 213 height 10
click at [304, 245] on div "pitch perfect(wm/zin - riff off:thong song /shake you - usu" at bounding box center [308, 246] width 207 height 10
drag, startPoint x: 307, startPoint y: 245, endPoint x: 345, endPoint y: 245, distance: 38.0
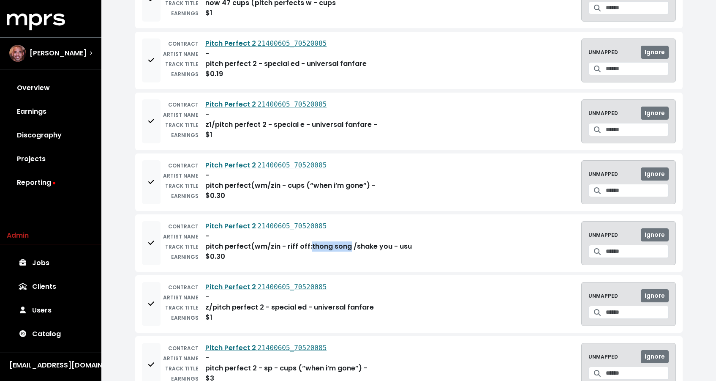
click at [345, 245] on div "pitch perfect(wm/zin - riff off:thong song /shake you - usu" at bounding box center [308, 246] width 207 height 10
copy div "thong song"
click at [627, 248] on input "Search for a track to map to" at bounding box center [637, 251] width 63 height 13
paste input "**********"
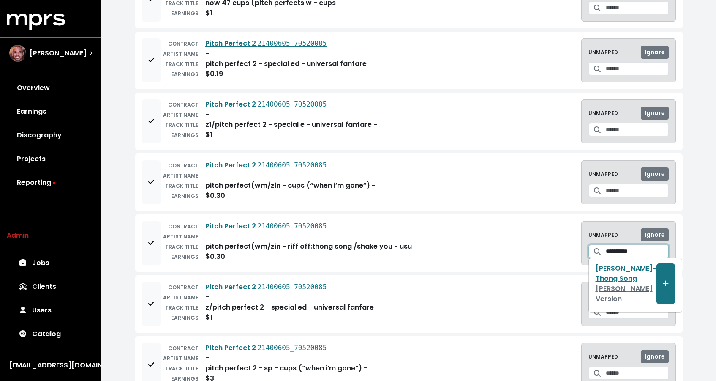
click at [625, 250] on input "**********" at bounding box center [637, 251] width 63 height 13
type input "**********"
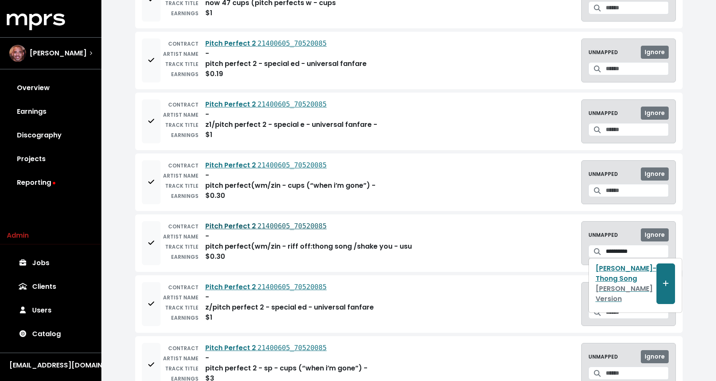
click at [277, 228] on tt "21400605_70520085" at bounding box center [292, 226] width 69 height 8
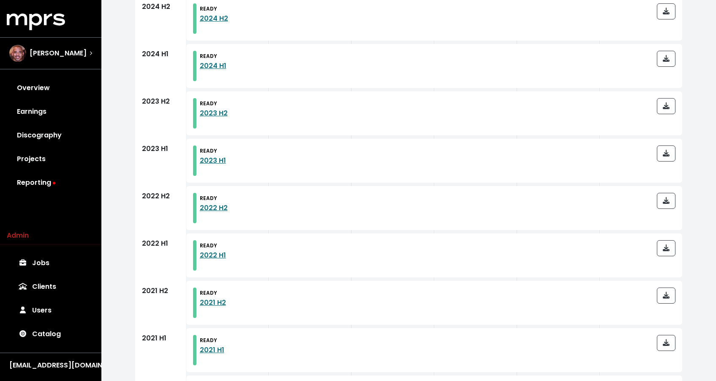
scroll to position [254, 0]
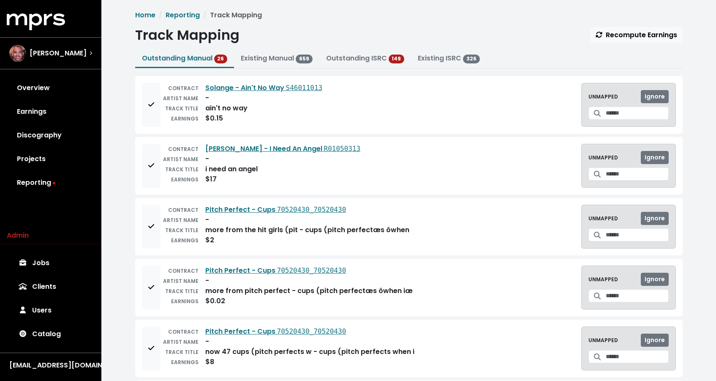
click at [224, 108] on div "ain't no way" at bounding box center [226, 108] width 42 height 10
copy div "ain't no way"
click at [644, 117] on input "Search for a track to map to" at bounding box center [637, 112] width 63 height 13
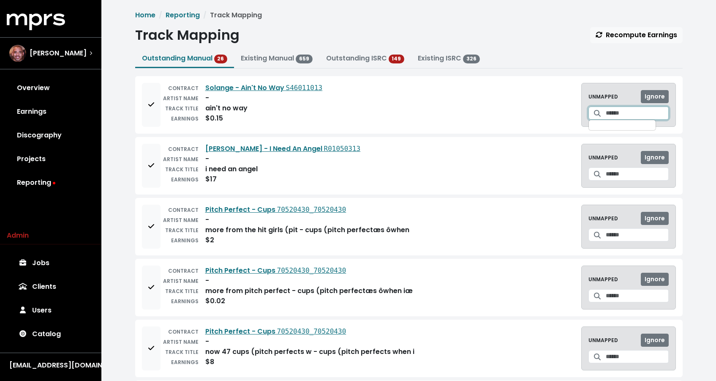
paste input "**********"
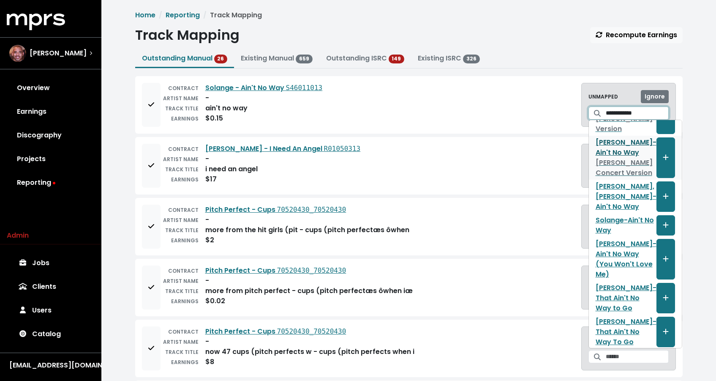
scroll to position [67, 0]
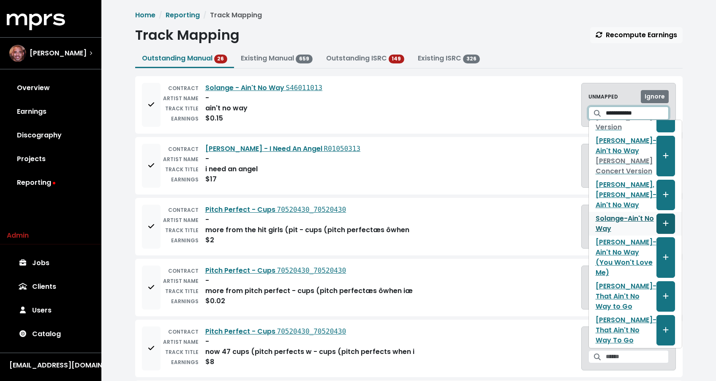
type input "**********"
click at [657, 234] on button "Create track mapping" at bounding box center [666, 223] width 19 height 20
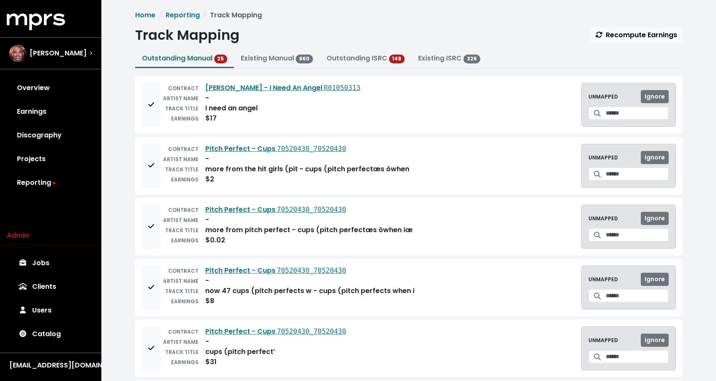
click at [252, 108] on div "i need an angel" at bounding box center [231, 108] width 52 height 10
copy div "i need an angel"
click at [609, 114] on input "Search for a track to map to" at bounding box center [637, 112] width 63 height 13
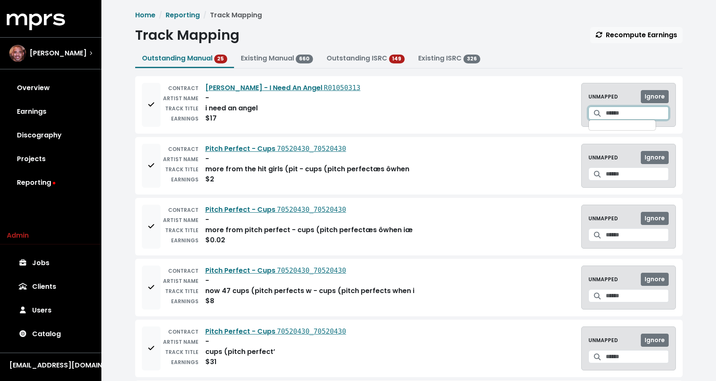
paste input "**********"
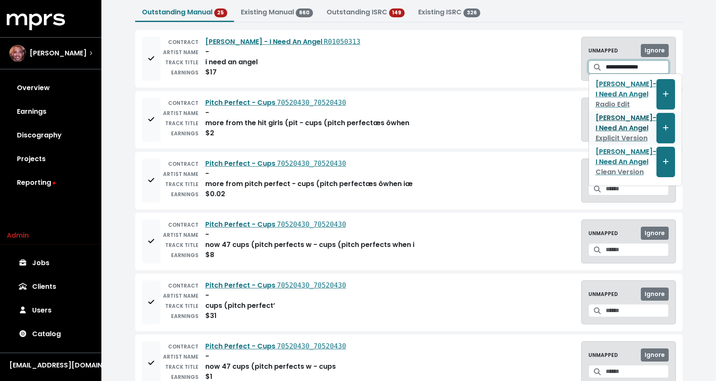
scroll to position [0, 0]
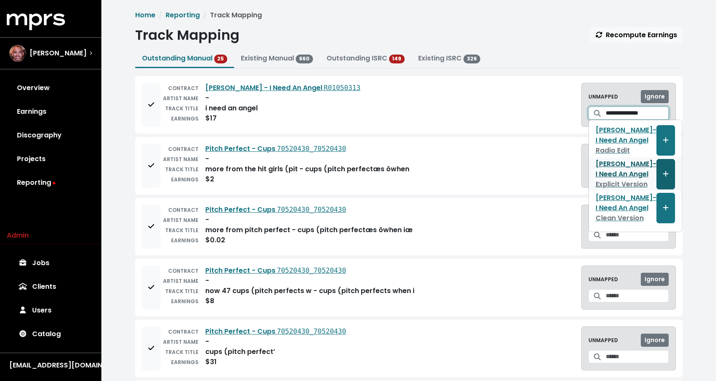
type input "**********"
click at [662, 179] on span "Create track mapping" at bounding box center [666, 174] width 8 height 10
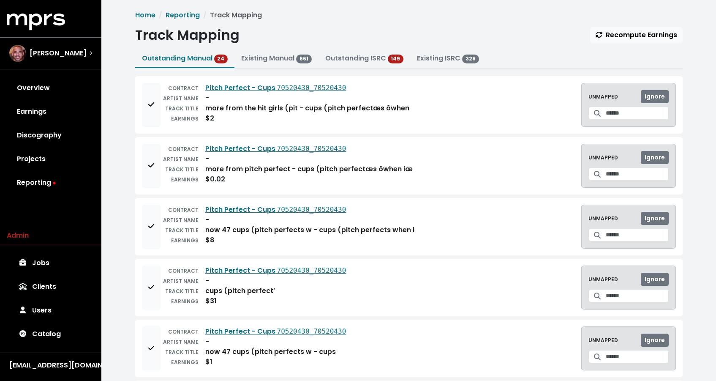
click at [309, 105] on div "more from the hit girls (pit - cups (pitch perfectæs ôwhen" at bounding box center [307, 108] width 204 height 10
copy div "cups"
click at [652, 114] on input "Search for a track to map to" at bounding box center [637, 112] width 63 height 13
paste input "****"
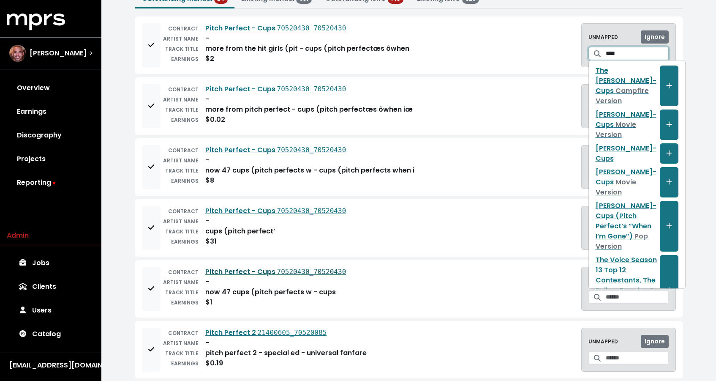
scroll to position [130, 0]
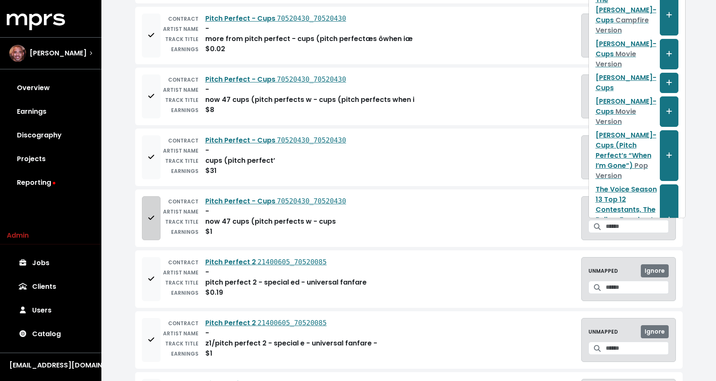
type input "****"
click at [148, 210] on button "Add to mapping queue" at bounding box center [151, 218] width 19 height 44
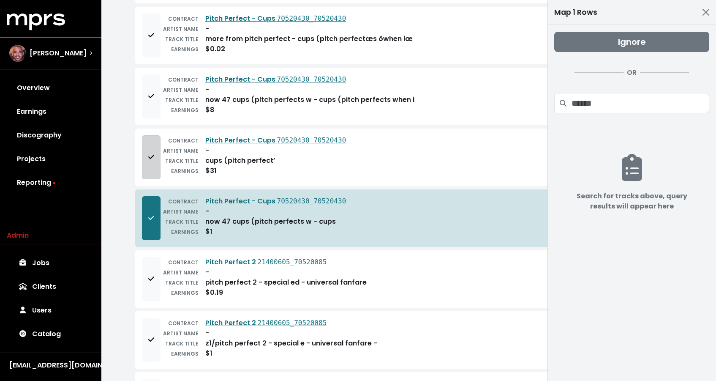
click at [147, 146] on button "Add to mapping queue" at bounding box center [151, 157] width 19 height 44
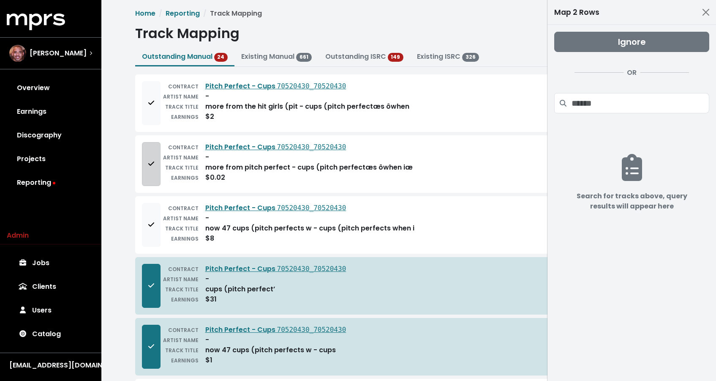
scroll to position [0, 0]
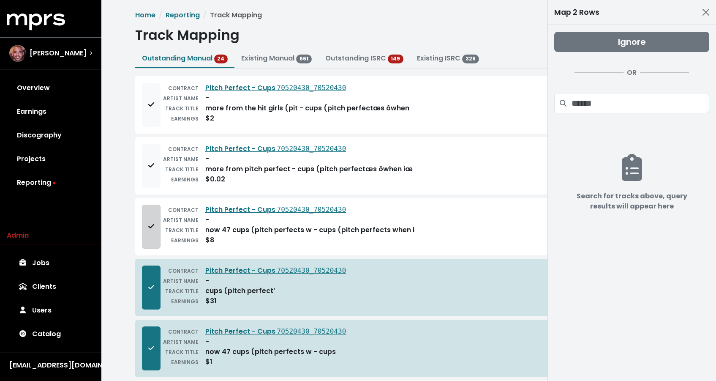
click at [144, 222] on button "Add to mapping queue" at bounding box center [151, 226] width 19 height 44
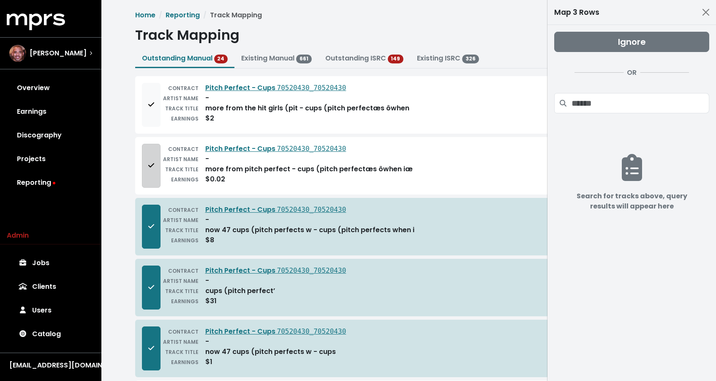
click at [152, 164] on icon "Add to mapping queue" at bounding box center [151, 165] width 6 height 7
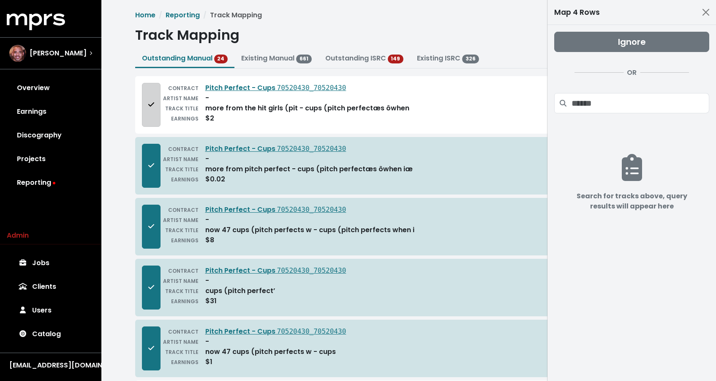
click at [155, 108] on button "Add to mapping queue" at bounding box center [151, 105] width 19 height 44
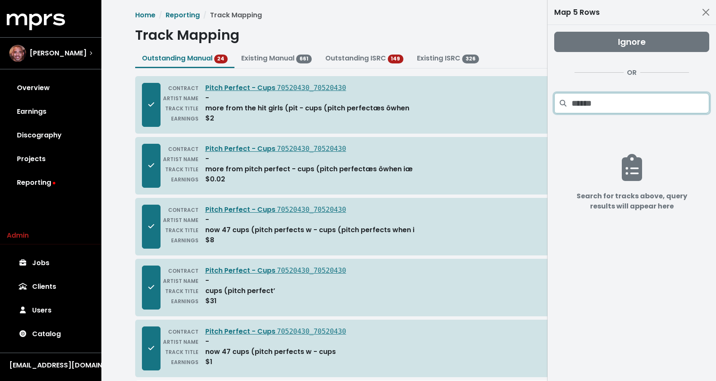
click at [654, 94] on input "Search projects" at bounding box center [641, 103] width 138 height 20
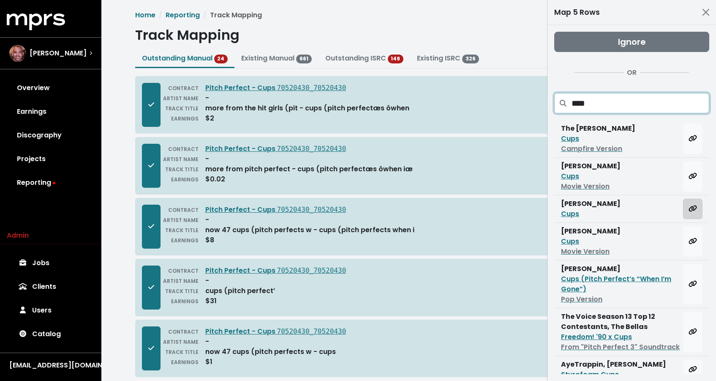
type input "****"
click at [694, 215] on button "Map all rows to this track" at bounding box center [692, 209] width 19 height 20
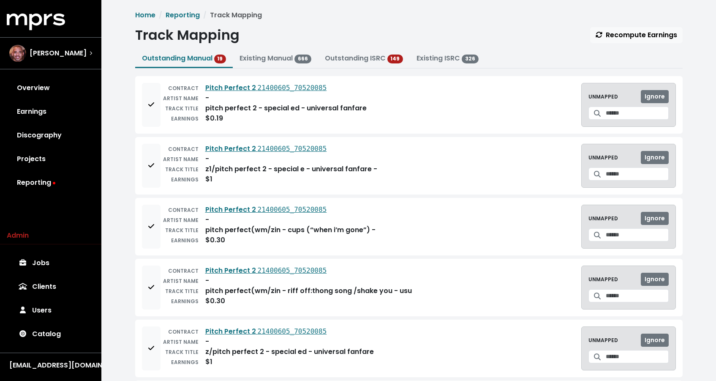
click at [304, 108] on div "pitch perfect 2 - special ed - universal fanfare" at bounding box center [285, 108] width 161 height 10
drag, startPoint x: 305, startPoint y: 107, endPoint x: 362, endPoint y: 109, distance: 57.1
click at [362, 109] on div "pitch perfect 2 - special ed - universal fanfare" at bounding box center [285, 108] width 161 height 10
copy div "universal fanfare"
click at [146, 113] on button "Add to mapping queue" at bounding box center [151, 105] width 19 height 44
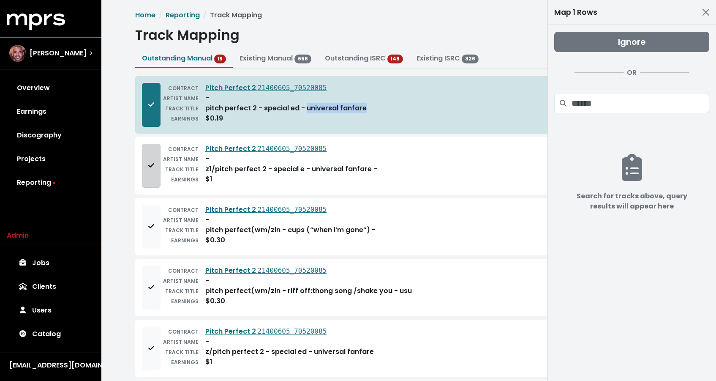
click at [153, 149] on button "Add to mapping queue" at bounding box center [151, 166] width 19 height 44
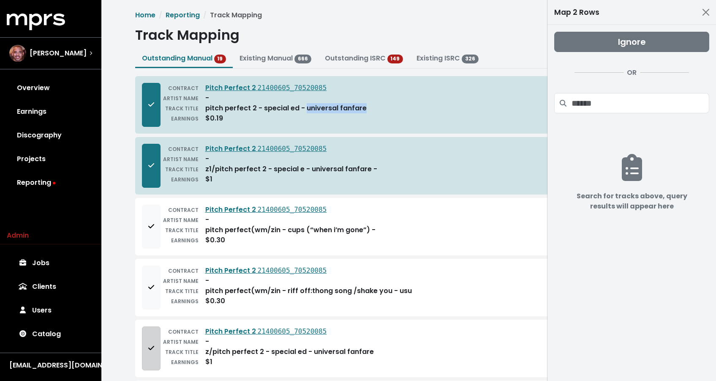
click at [152, 342] on button "Add to mapping queue" at bounding box center [151, 348] width 19 height 44
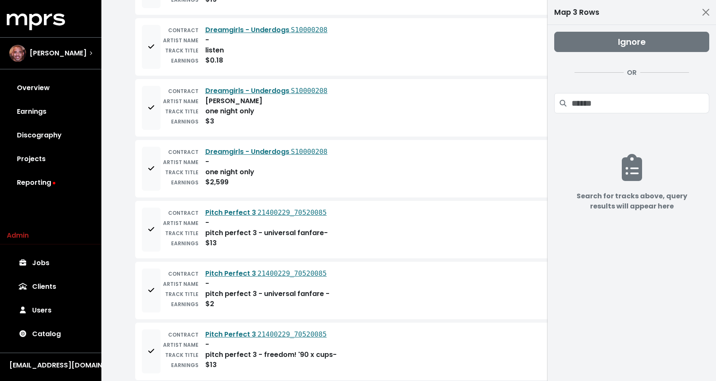
scroll to position [865, 0]
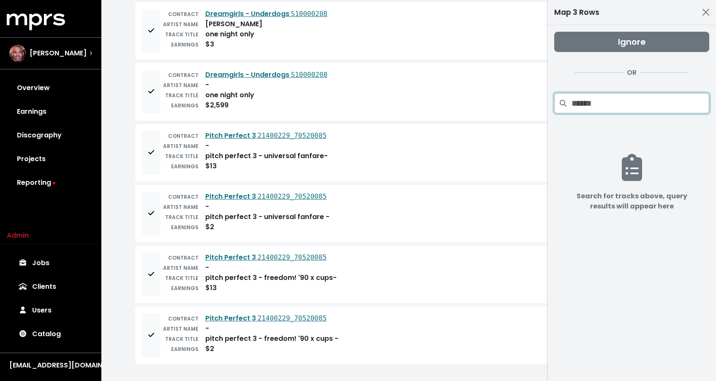
click at [604, 112] on input "Search projects" at bounding box center [641, 103] width 138 height 20
paste input "**********"
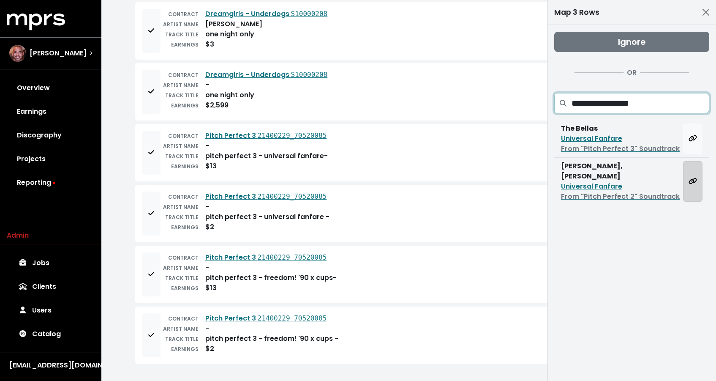
type input "**********"
click at [698, 190] on button "Map all rows to this track" at bounding box center [692, 181] width 19 height 41
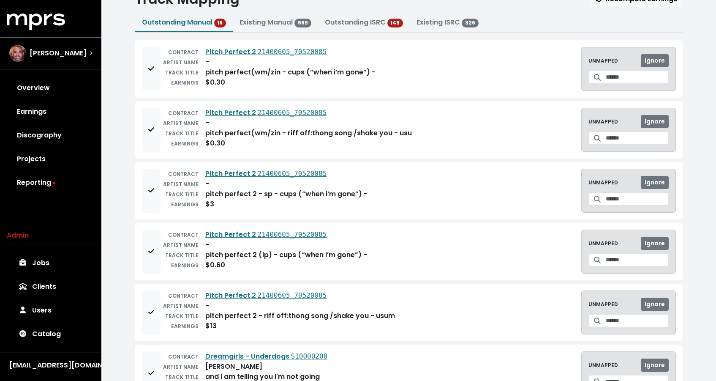
scroll to position [0, 0]
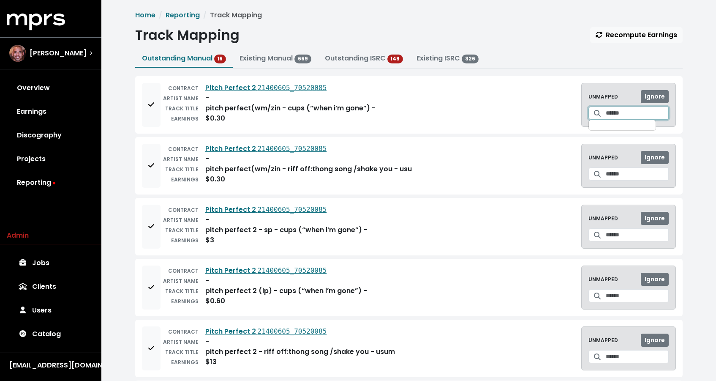
click at [606, 116] on input "Search for a track to map to" at bounding box center [637, 112] width 63 height 13
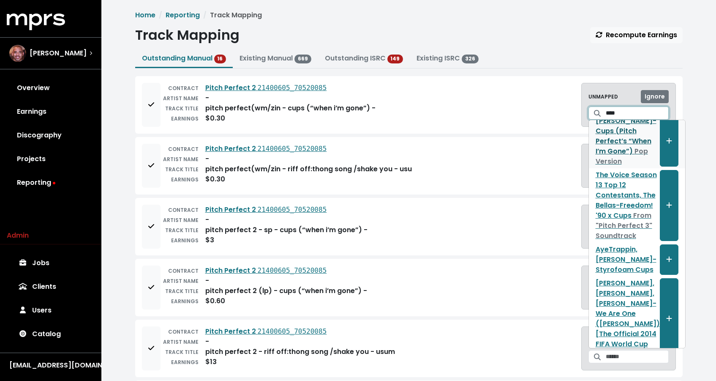
scroll to position [143, 0]
type input "****"
click at [442, 132] on div "CONTRACT Pitch Perfect 2 21400605_70520085 ARTIST NAME - TRACK TITLE pitch perf…" at bounding box center [409, 104] width 548 height 57
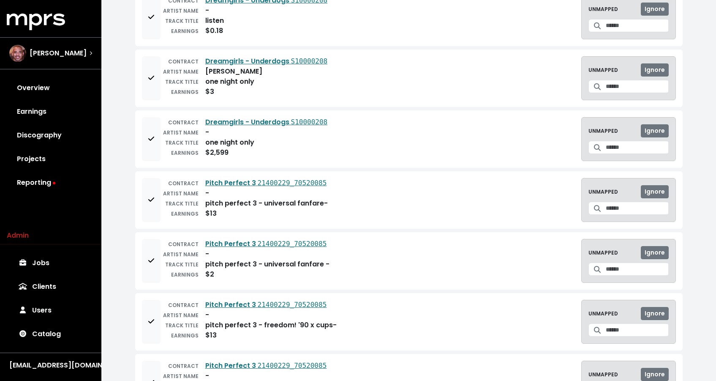
scroll to position [682, 0]
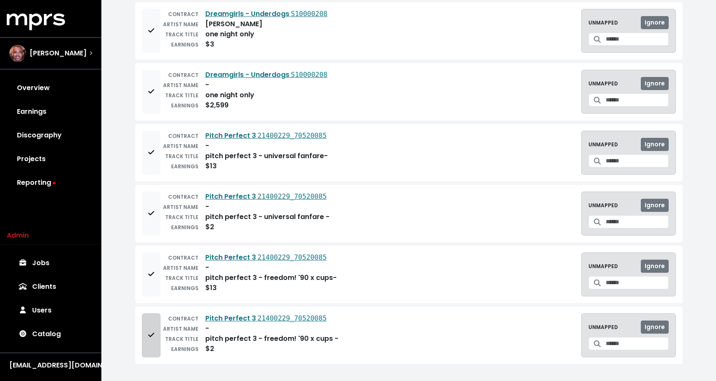
click at [144, 322] on button "Add to mapping queue" at bounding box center [151, 335] width 19 height 44
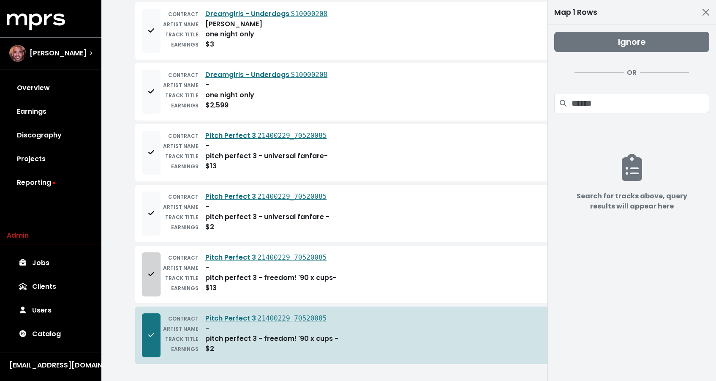
click at [144, 281] on button "Add to mapping queue" at bounding box center [151, 274] width 19 height 44
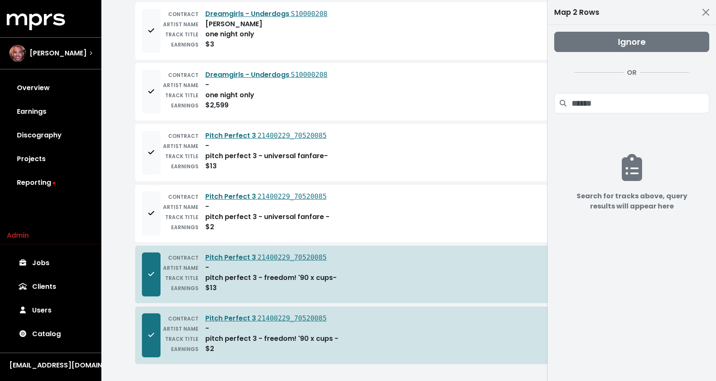
click at [618, 114] on div "Ignore OR" at bounding box center [631, 76] width 155 height 88
click at [619, 103] on input "Search projects" at bounding box center [641, 103] width 138 height 20
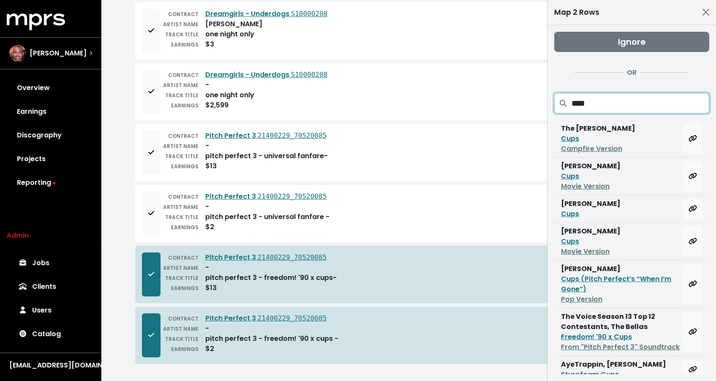
type input "****"
click at [683, 341] on button "Map all rows to this track" at bounding box center [692, 331] width 19 height 41
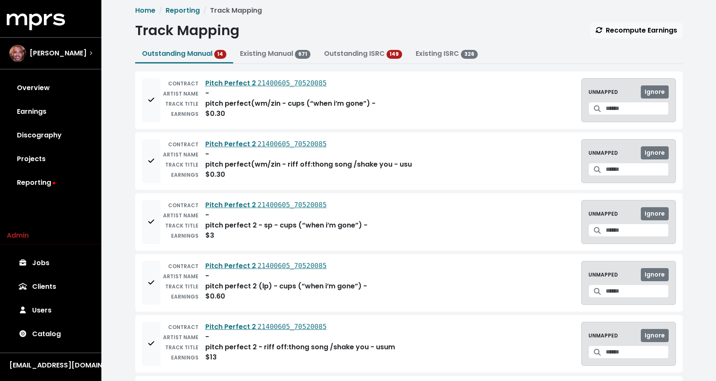
scroll to position [0, 0]
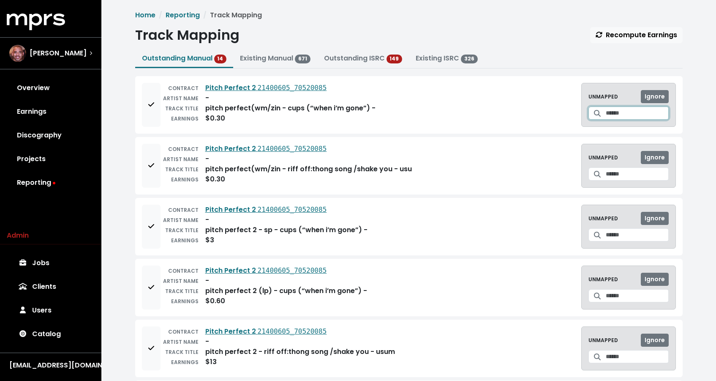
click at [625, 112] on input "Search for a track to map to" at bounding box center [637, 112] width 63 height 13
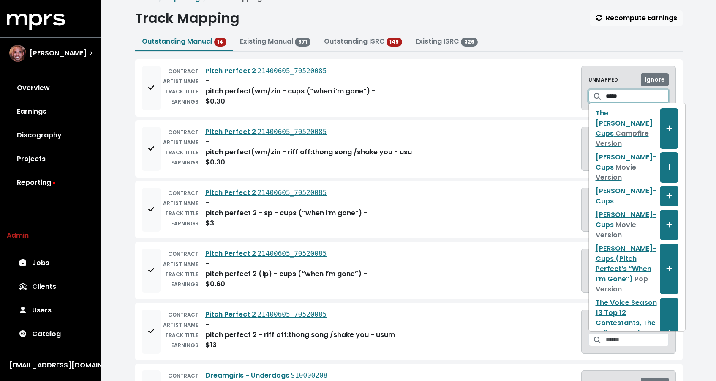
type input "****"
click at [494, 104] on div "CONTRACT Pitch Perfect 2 21400605_70520085 ARTIST NAME - TRACK TITLE pitch perf…" at bounding box center [409, 88] width 534 height 44
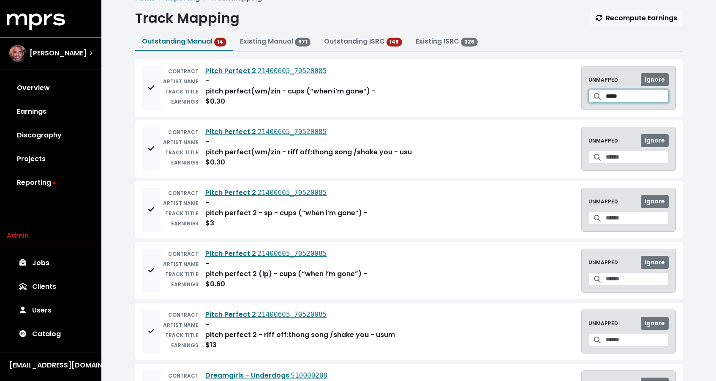
click at [633, 97] on input "****" at bounding box center [637, 96] width 63 height 13
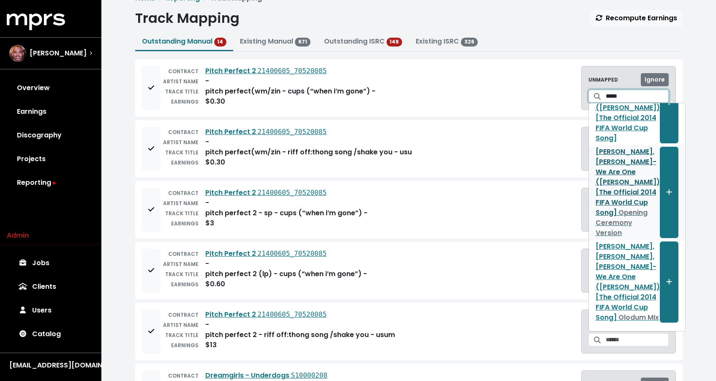
scroll to position [36, 0]
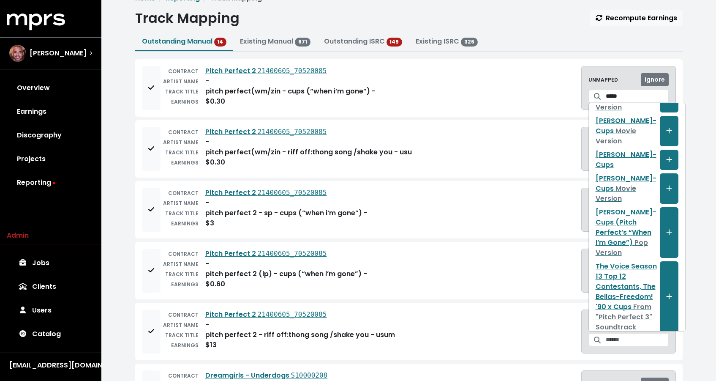
click at [485, 159] on div "CONTRACT Pitch Perfect 2 21400605_70520085 ARTIST NAME - TRACK TITLE pitch perf…" at bounding box center [409, 149] width 534 height 44
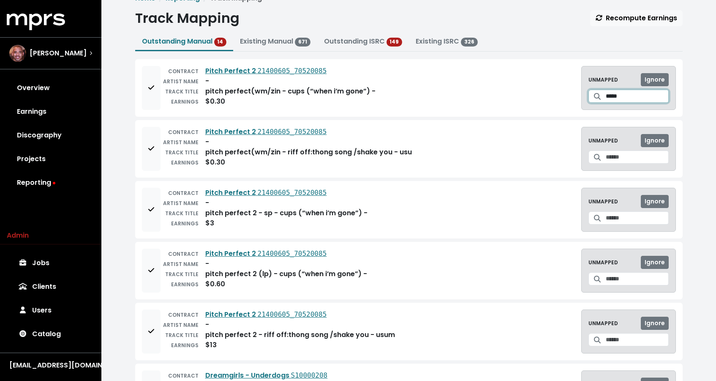
click at [645, 101] on input "****" at bounding box center [637, 96] width 63 height 13
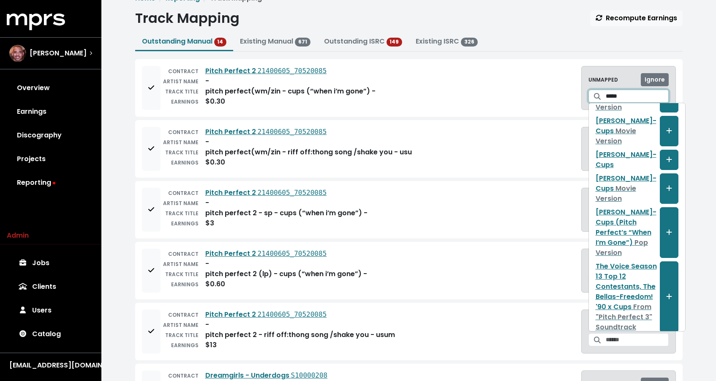
click at [645, 101] on input "****" at bounding box center [637, 96] width 63 height 13
click at [664, 95] on input "****" at bounding box center [637, 96] width 63 height 13
click at [663, 96] on input "****" at bounding box center [637, 96] width 63 height 13
click at [663, 96] on input "Search for a track to map to" at bounding box center [637, 96] width 63 height 13
click at [631, 95] on input "Search for a track to map to" at bounding box center [637, 96] width 63 height 13
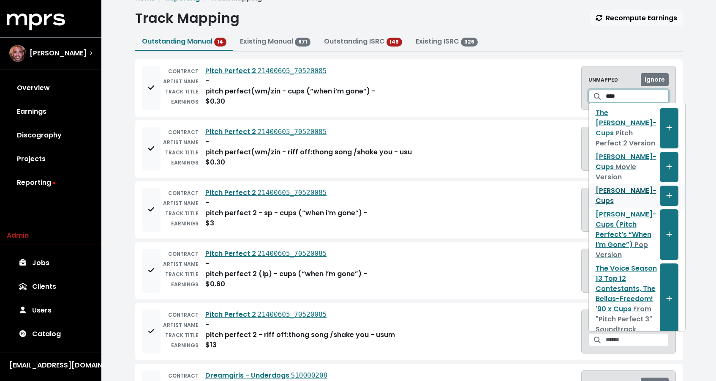
scroll to position [0, 0]
type input "****"
click at [523, 131] on div "CONTRACT Pitch Perfect 2 21400605_70520085 ARTIST NAME - TRACK TITLE pitch perf…" at bounding box center [409, 149] width 534 height 44
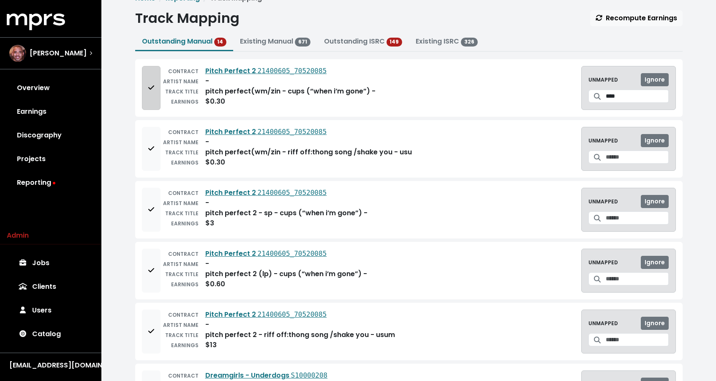
click at [147, 96] on button "Add to mapping queue" at bounding box center [151, 88] width 19 height 44
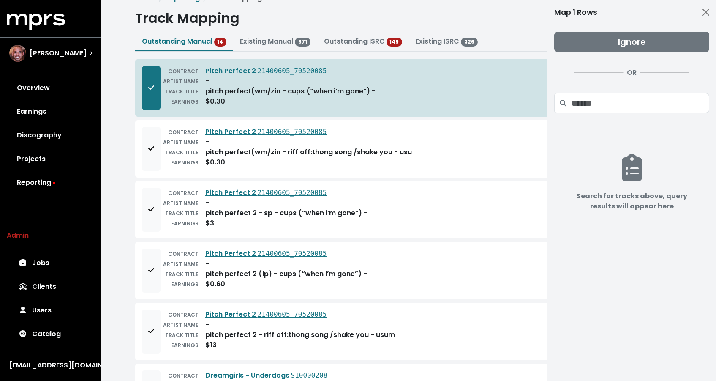
click at [162, 209] on div "TRACK TITLE" at bounding box center [180, 213] width 38 height 10
click at [156, 210] on button "Add to mapping queue" at bounding box center [151, 210] width 19 height 44
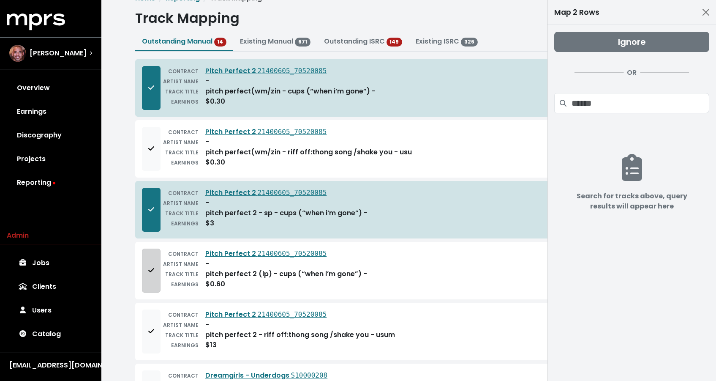
click at [158, 283] on button "Add to mapping queue" at bounding box center [151, 270] width 19 height 44
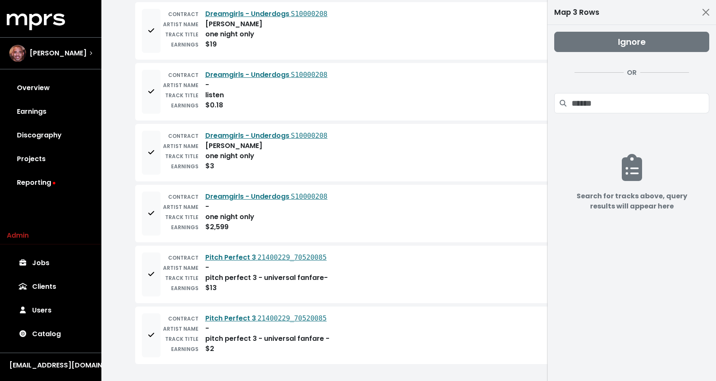
scroll to position [561, 0]
click at [643, 106] on input "Search projects" at bounding box center [641, 103] width 138 height 20
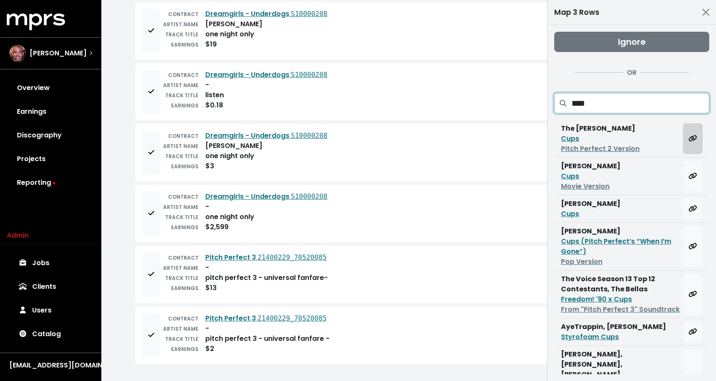
type input "****"
click at [690, 139] on icon "Map all rows to this track" at bounding box center [693, 138] width 8 height 7
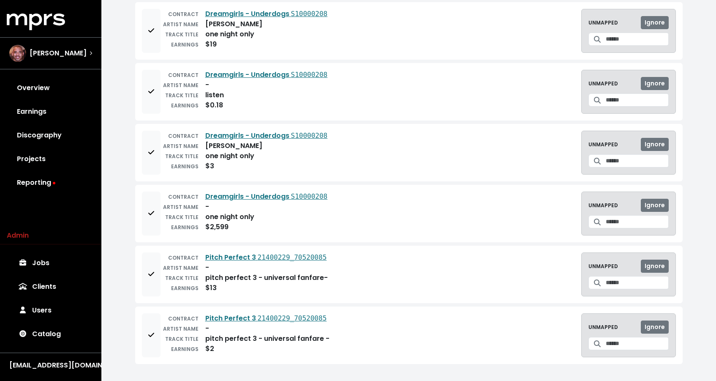
scroll to position [378, 0]
click at [270, 340] on div "pitch perfect 3 - universal fanfare -" at bounding box center [267, 338] width 124 height 10
drag, startPoint x: 262, startPoint y: 337, endPoint x: 318, endPoint y: 334, distance: 56.3
click at [318, 334] on div "pitch perfect 3 - universal fanfare -" at bounding box center [267, 338] width 124 height 10
copy div "universal fanfar"
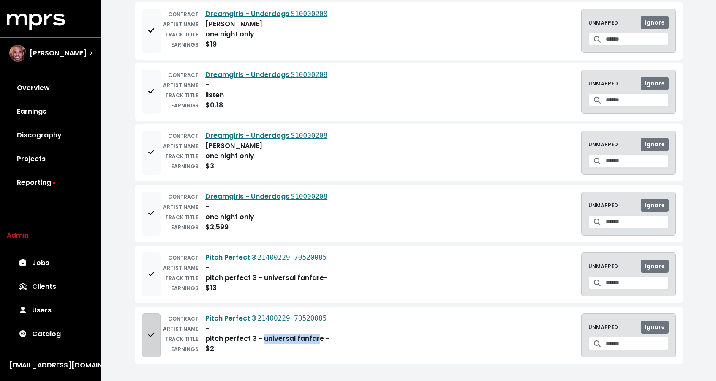
click at [144, 337] on button "Add to mapping queue" at bounding box center [151, 335] width 19 height 44
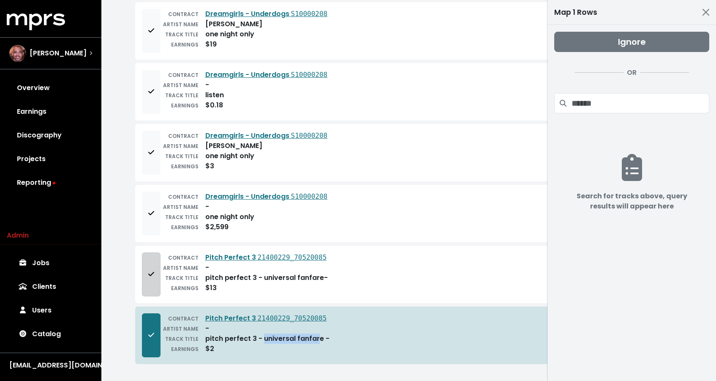
click at [151, 274] on icon "Add to mapping queue" at bounding box center [151, 274] width 6 height 4
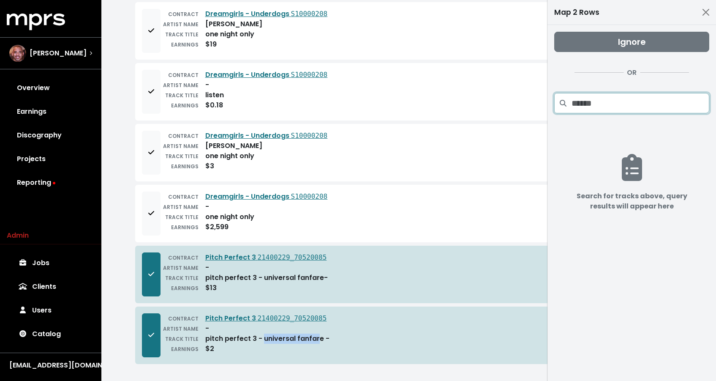
click at [615, 106] on input "Search projects" at bounding box center [641, 103] width 138 height 20
paste input "**********"
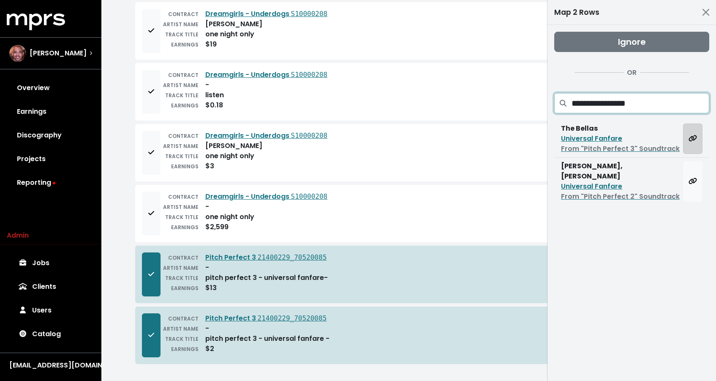
type input "**********"
click at [691, 141] on icon "Map all rows to this track" at bounding box center [693, 138] width 8 height 6
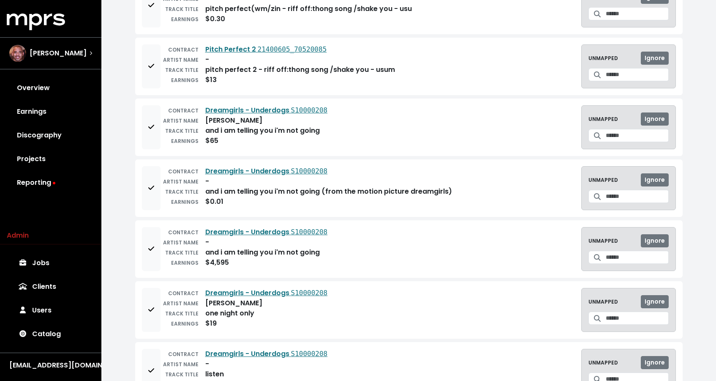
scroll to position [0, 0]
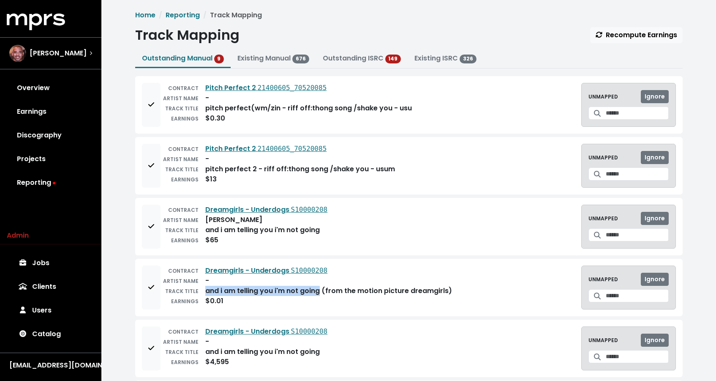
drag, startPoint x: 320, startPoint y: 289, endPoint x: 206, endPoint y: 292, distance: 113.7
click at [206, 292] on div "and i am telling you i'm not going (from the motion picture dreamgirls)" at bounding box center [328, 291] width 247 height 10
copy div "and i am telling you i'm not going"
click at [153, 285] on icon "Add to mapping queue" at bounding box center [151, 287] width 6 height 7
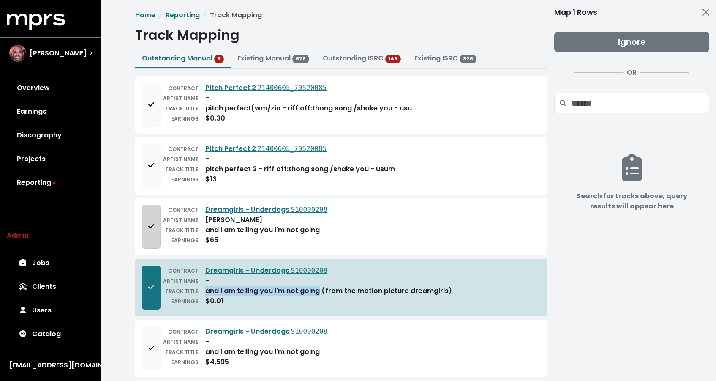
click at [152, 233] on button "Add to mapping queue" at bounding box center [151, 226] width 19 height 44
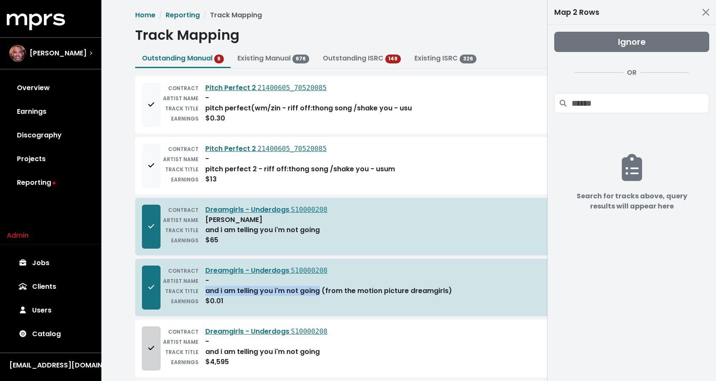
click at [146, 348] on button "Add to mapping queue" at bounding box center [151, 348] width 19 height 44
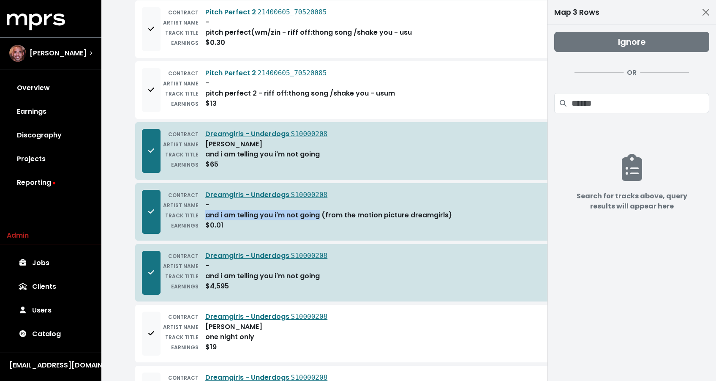
scroll to position [108, 0]
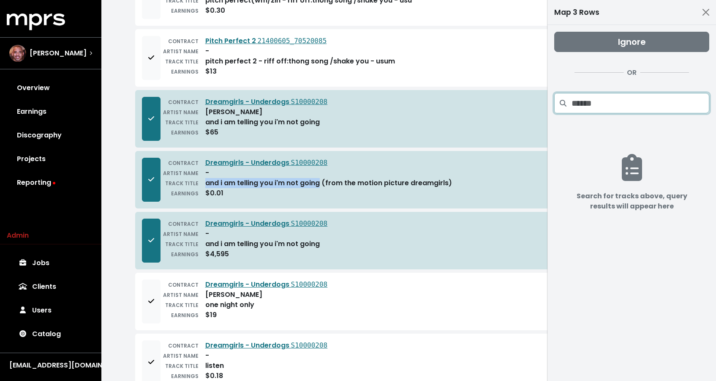
click at [616, 101] on input "Search projects" at bounding box center [641, 103] width 138 height 20
paste input "**********"
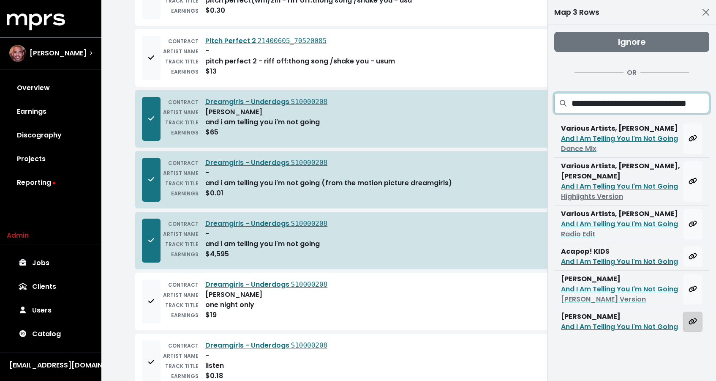
type input "**********"
click at [699, 323] on button "Map all rows to this track" at bounding box center [692, 321] width 19 height 20
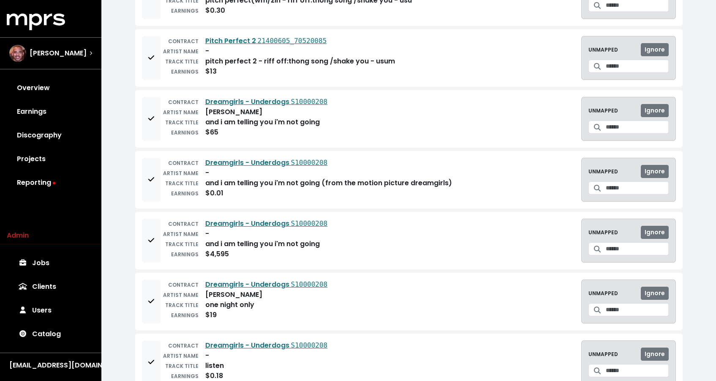
scroll to position [74, 0]
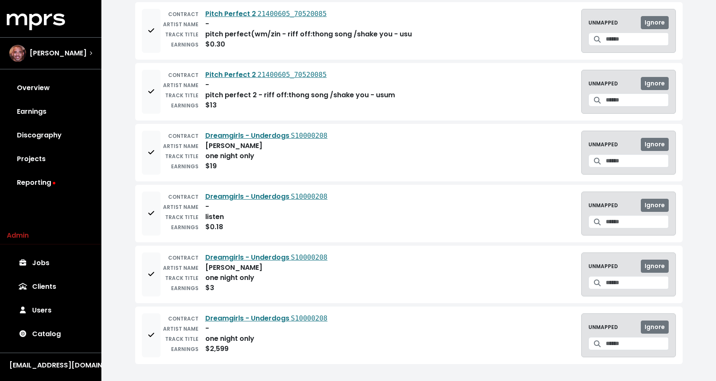
click at [232, 279] on div "one night only" at bounding box center [229, 278] width 49 height 10
copy div "one night only"
click at [155, 341] on button "Add to mapping queue" at bounding box center [151, 335] width 19 height 44
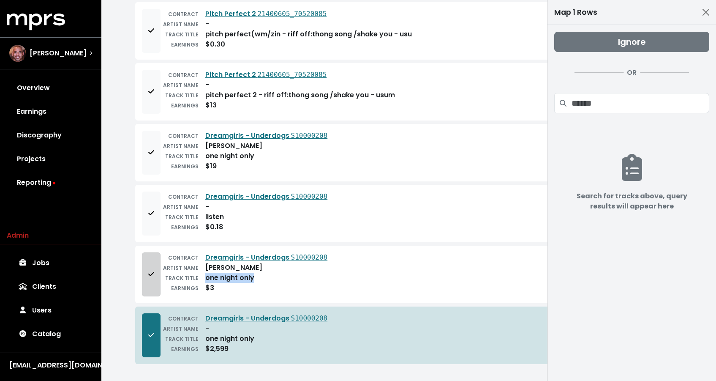
click at [146, 264] on button "Add to mapping queue" at bounding box center [151, 274] width 19 height 44
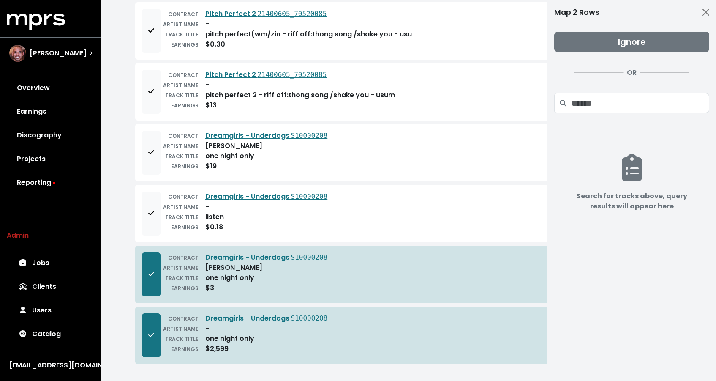
click at [166, 144] on small "ARTIST NAME" at bounding box center [180, 145] width 35 height 7
click at [161, 146] on div "ARTIST NAME" at bounding box center [180, 146] width 38 height 10
click at [156, 150] on button "Add to mapping queue" at bounding box center [151, 153] width 19 height 44
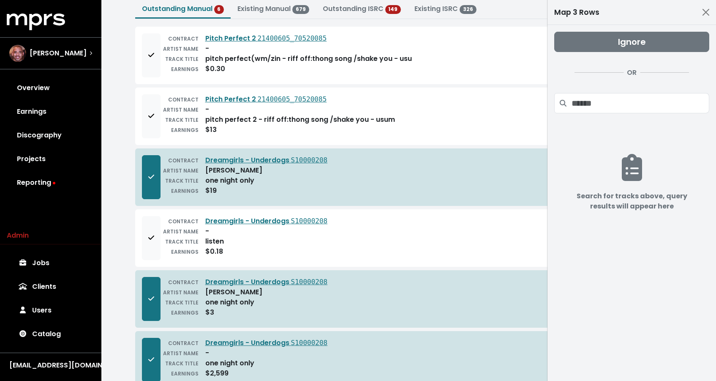
scroll to position [0, 0]
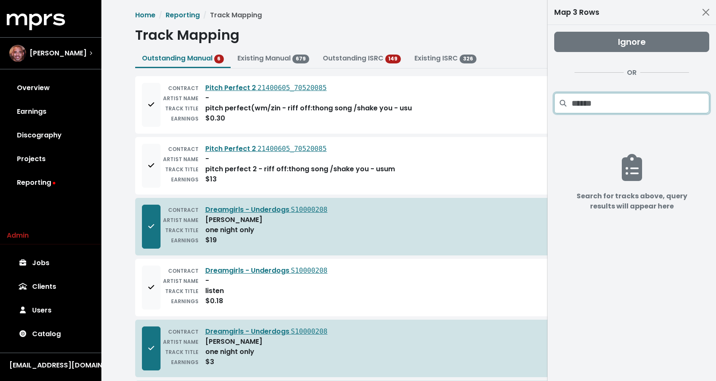
click at [604, 106] on input "Search projects" at bounding box center [641, 103] width 138 height 20
paste input "**********"
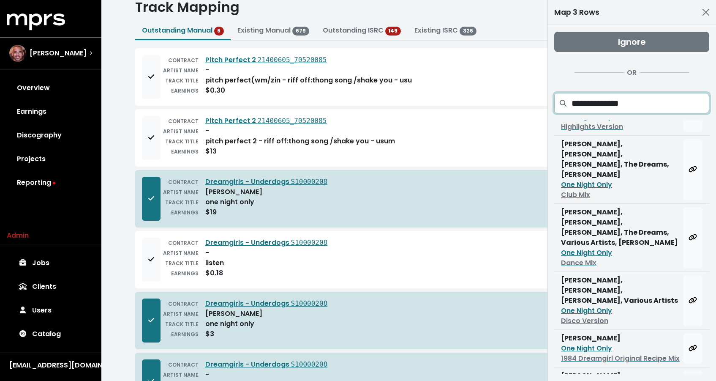
scroll to position [74, 0]
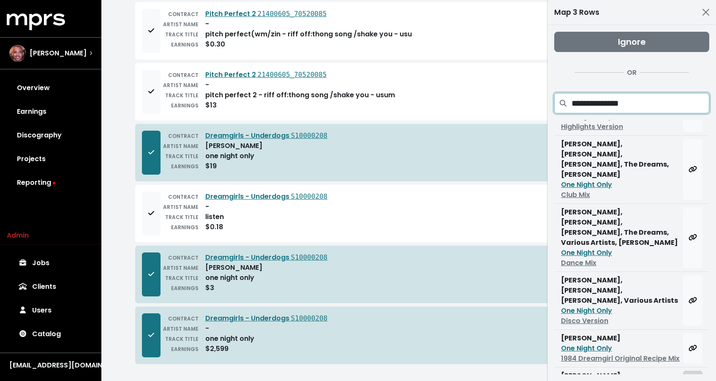
type input "**********"
click at [696, 371] on button "Map all rows to this track" at bounding box center [692, 386] width 19 height 30
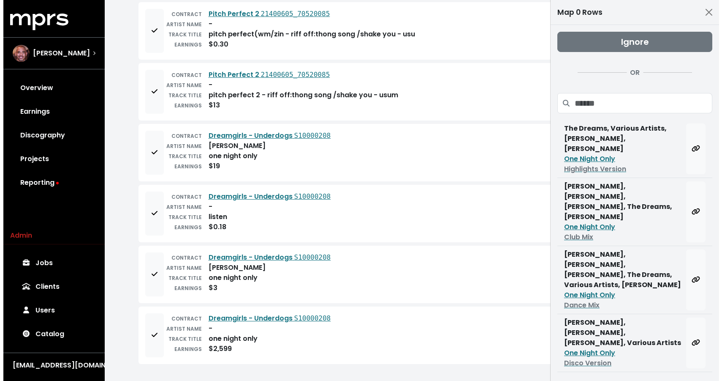
scroll to position [0, 0]
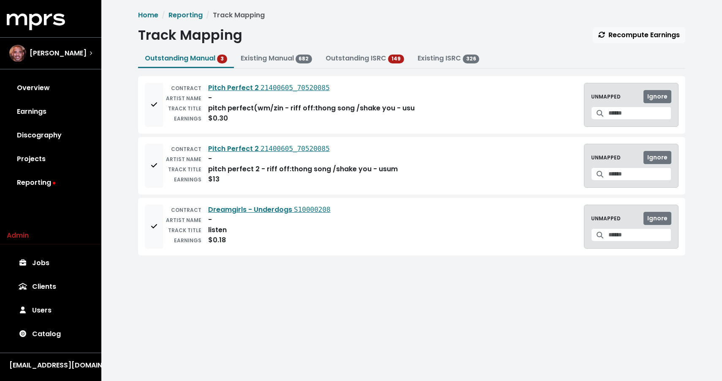
click at [634, 106] on div "UNMAPPED Ignore" at bounding box center [631, 105] width 95 height 44
click at [635, 110] on input "Search for a track to map to" at bounding box center [640, 112] width 63 height 13
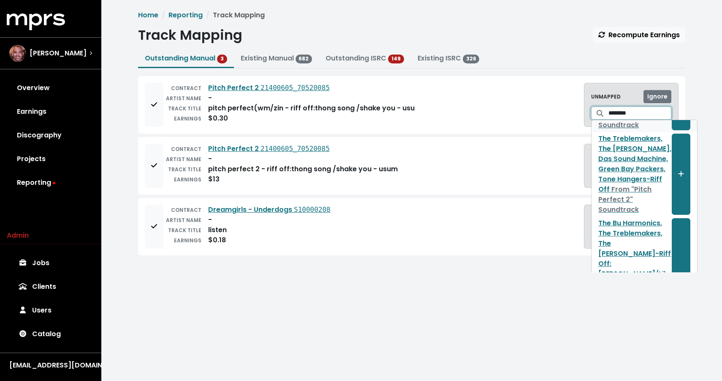
scroll to position [139, 0]
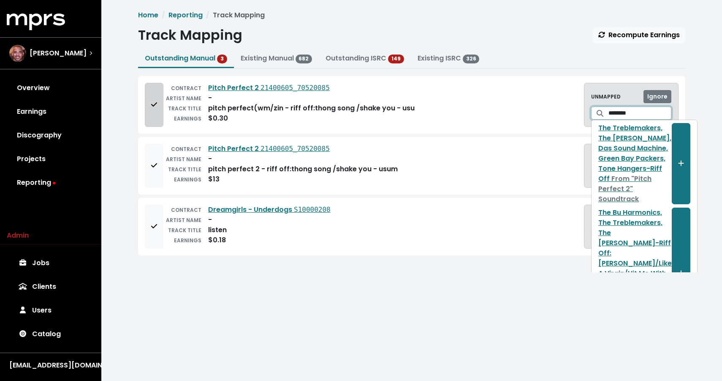
type input "********"
click at [147, 112] on button "Add to mapping queue" at bounding box center [154, 105] width 19 height 44
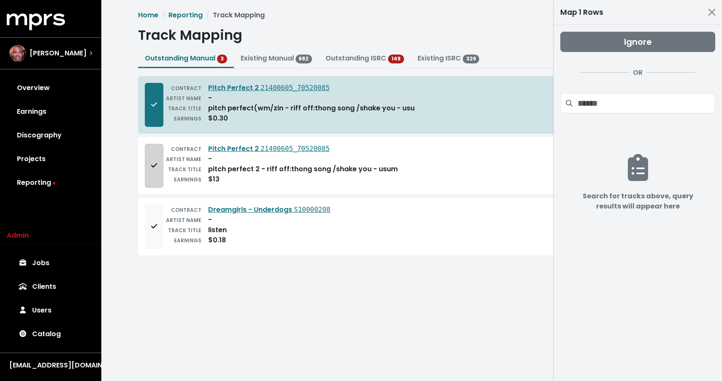
click at [159, 154] on button "Add to mapping queue" at bounding box center [154, 166] width 19 height 44
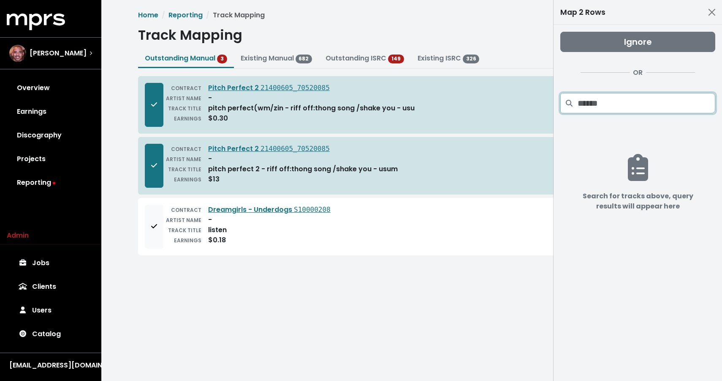
click at [600, 112] on input "Search projects" at bounding box center [647, 103] width 138 height 20
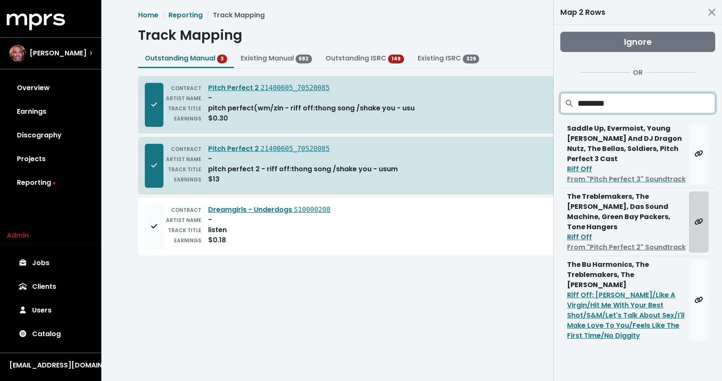
type input "********"
click at [703, 218] on icon "Map all rows to this track" at bounding box center [699, 221] width 8 height 6
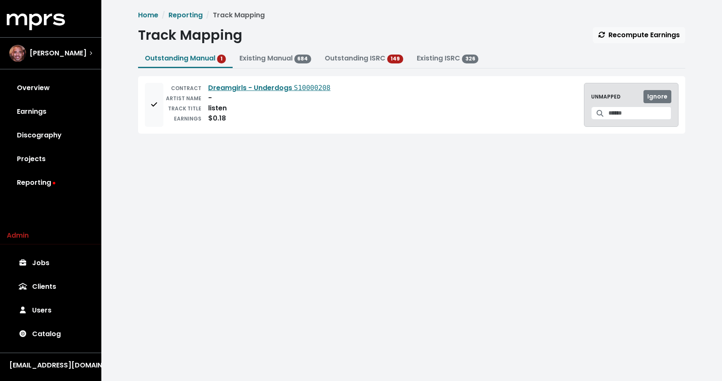
click at [672, 97] on div "UNMAPPED Ignore" at bounding box center [631, 105] width 95 height 44
click at [157, 101] on icon "Add to mapping queue" at bounding box center [154, 104] width 6 height 7
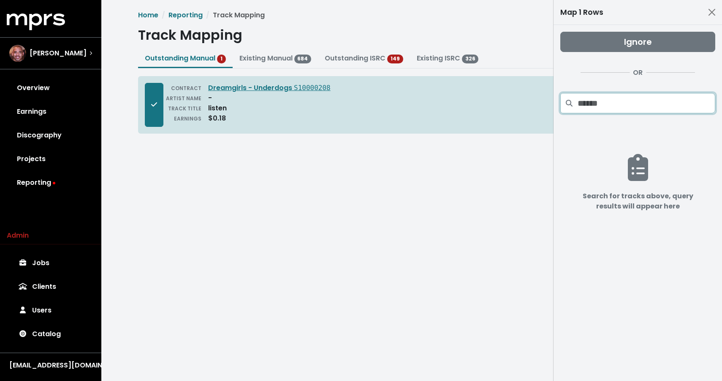
click at [637, 112] on input "Search projects" at bounding box center [647, 103] width 138 height 20
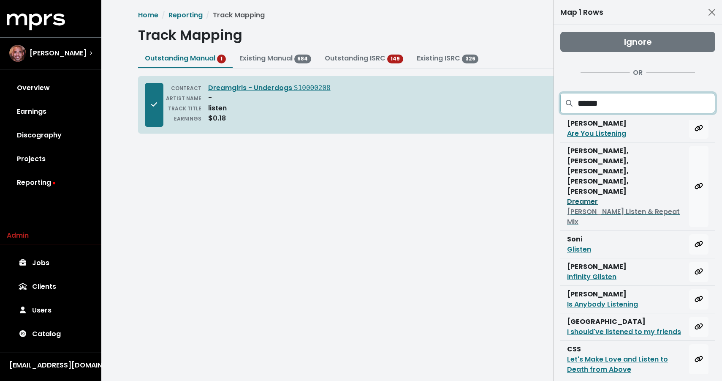
scroll to position [33, 0]
click at [578, 106] on input "******" at bounding box center [647, 103] width 138 height 20
click at [654, 114] on div "Ignore OR ******" at bounding box center [638, 76] width 155 height 88
click at [635, 111] on input "******" at bounding box center [647, 103] width 138 height 20
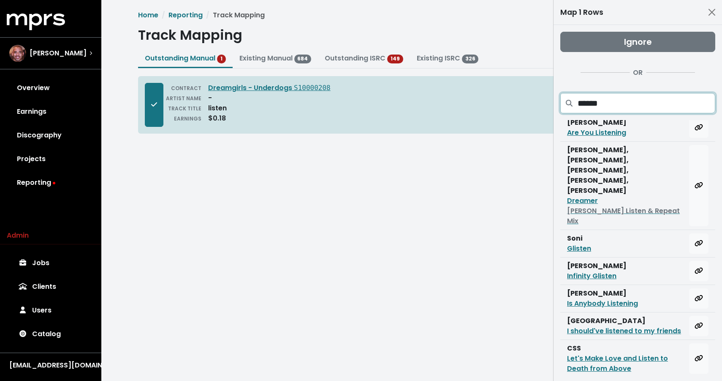
click at [635, 111] on input "******" at bounding box center [647, 103] width 138 height 20
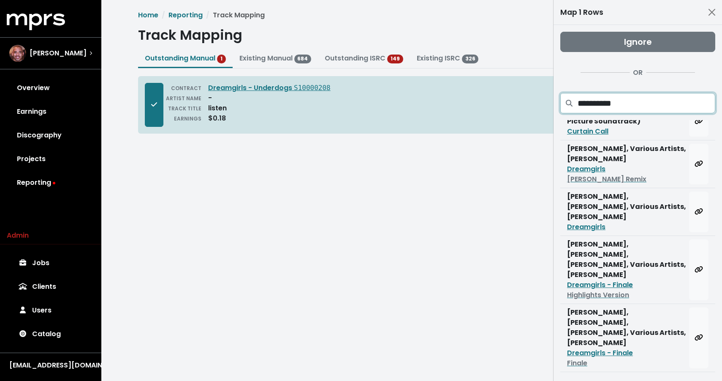
scroll to position [70, 0]
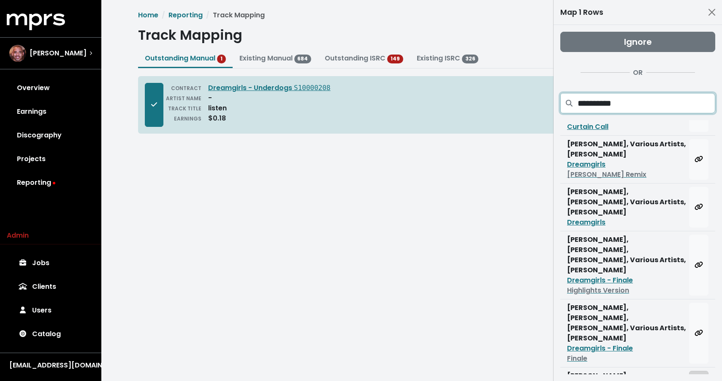
type input "**********"
click at [697, 380] on icon "Map all rows to this track" at bounding box center [699, 385] width 8 height 7
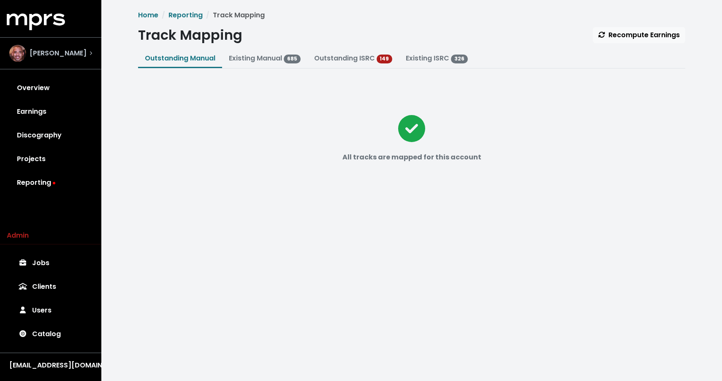
click at [75, 56] on span "Harvey Mason Jr" at bounding box center [58, 53] width 57 height 10
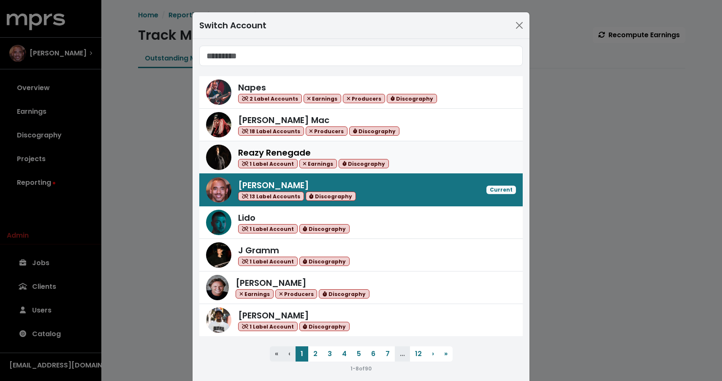
click at [394, 160] on div "Reazy Renegade 1 Label Account Earnings Discography" at bounding box center [377, 157] width 278 height 22
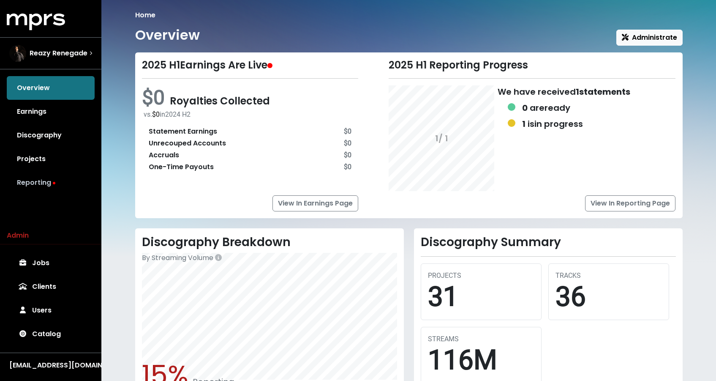
click at [41, 182] on link "Reporting" at bounding box center [51, 183] width 88 height 24
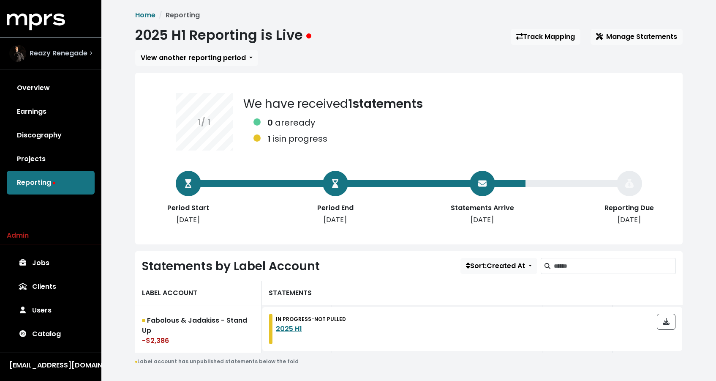
click at [82, 60] on div "Reazy Renegade" at bounding box center [48, 53] width 78 height 17
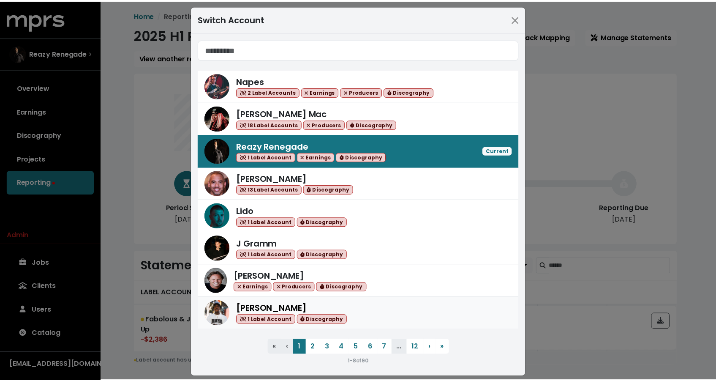
scroll to position [15, 0]
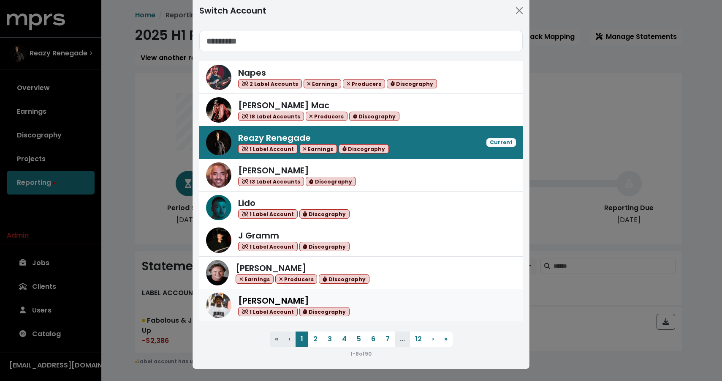
click at [352, 306] on div "Lex Luger 1 Label Account Discography" at bounding box center [377, 305] width 278 height 22
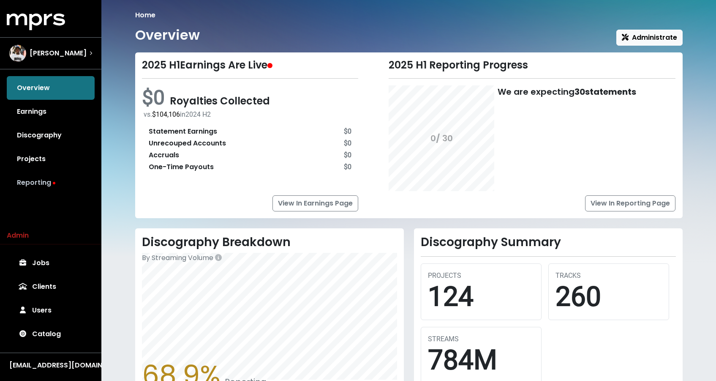
click at [50, 186] on link "Reporting" at bounding box center [51, 183] width 88 height 24
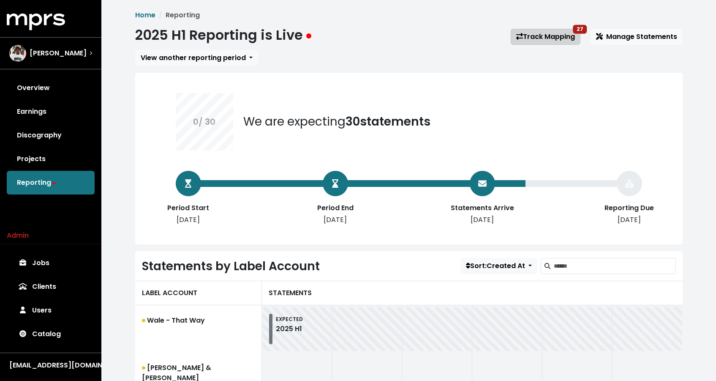
click at [529, 36] on link "Track Mapping 27" at bounding box center [546, 37] width 70 height 16
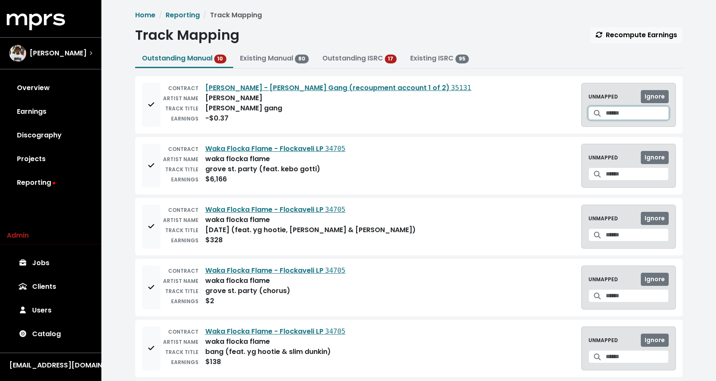
click at [594, 113] on icon at bounding box center [597, 113] width 7 height 7
click at [609, 113] on input "Search for a track to map to" at bounding box center [637, 112] width 63 height 13
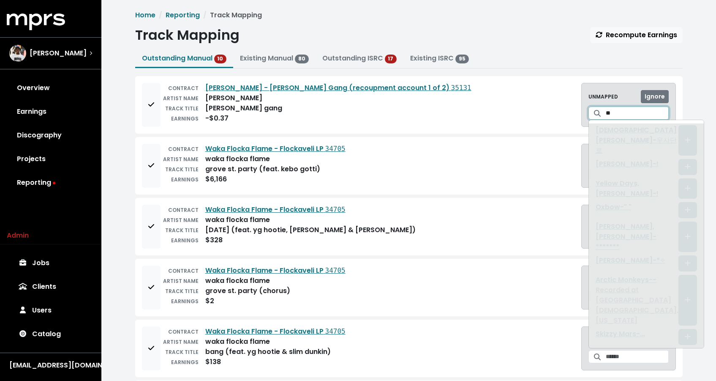
type input "*"
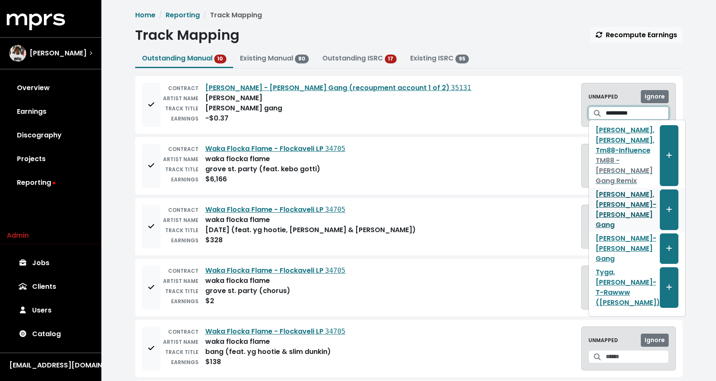
type input "**********"
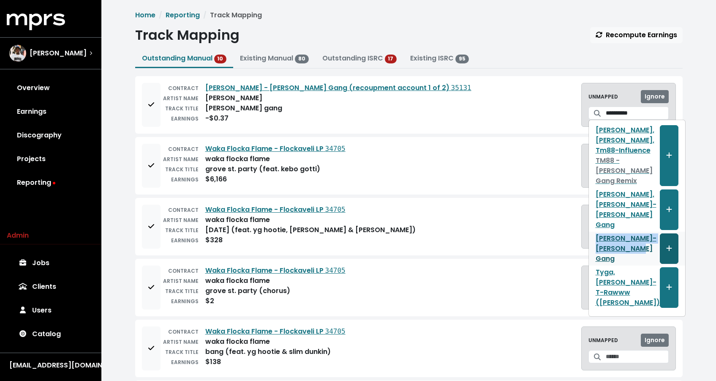
click at [666, 245] on icon "Create track mapping" at bounding box center [668, 247] width 5 height 5
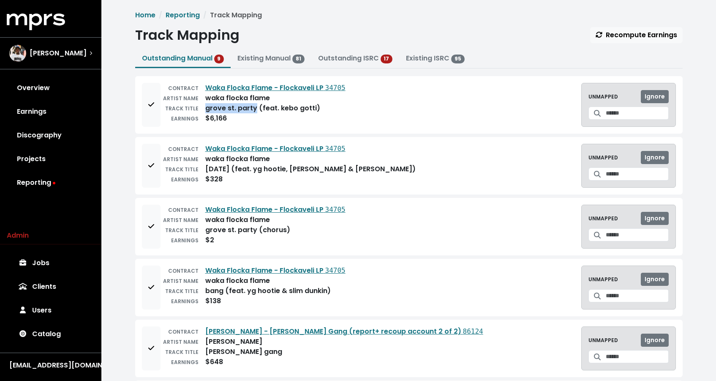
drag, startPoint x: 254, startPoint y: 107, endPoint x: 201, endPoint y: 107, distance: 53.7
click at [201, 107] on div "TRACK TITLE grove st. party (feat. kebo gotti)" at bounding box center [253, 108] width 185 height 10
copy div "grove st. party"
click at [142, 102] on button "Add to mapping queue" at bounding box center [151, 105] width 19 height 44
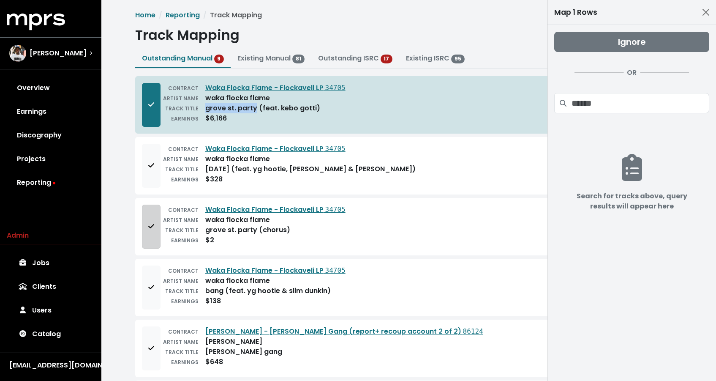
click at [156, 228] on button "Add to mapping queue" at bounding box center [151, 226] width 19 height 44
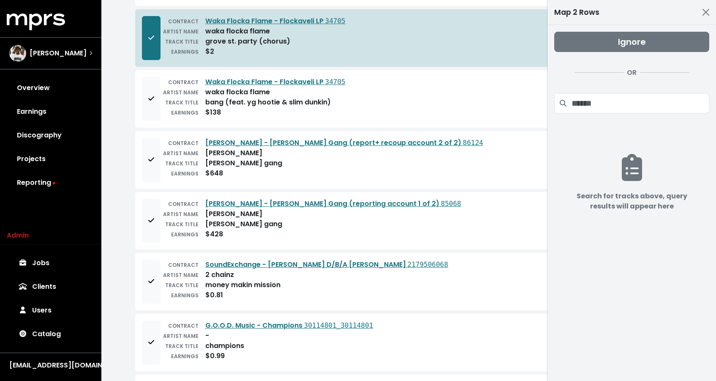
scroll to position [256, 0]
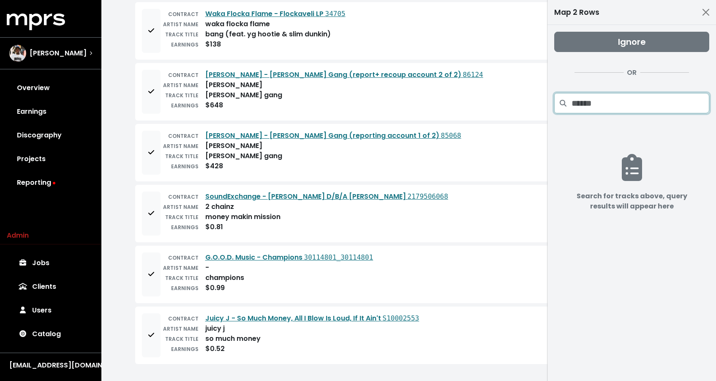
click at [626, 102] on input "Search projects" at bounding box center [641, 103] width 138 height 20
paste input "**********"
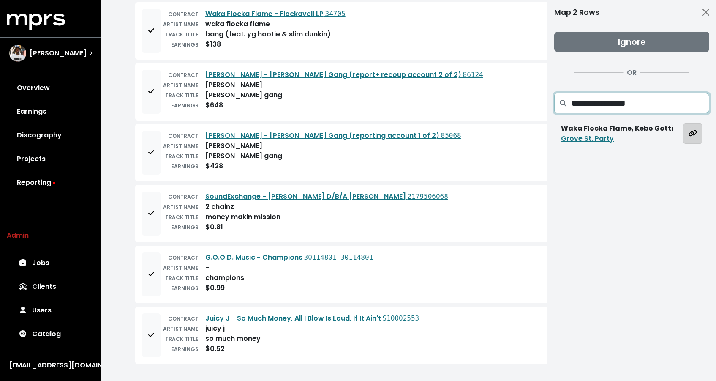
type input "**********"
click at [685, 132] on button "Map all rows to this track" at bounding box center [692, 133] width 19 height 20
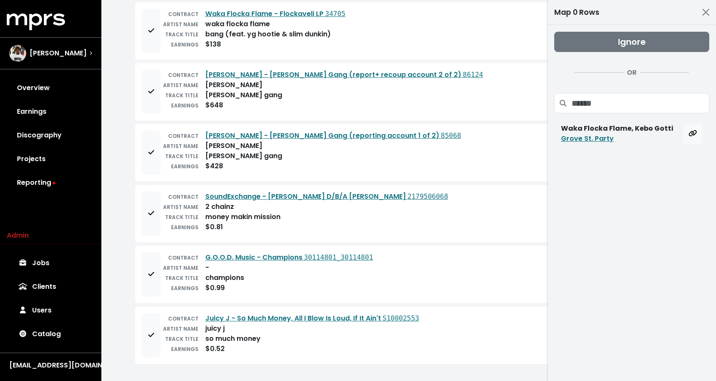
scroll to position [135, 0]
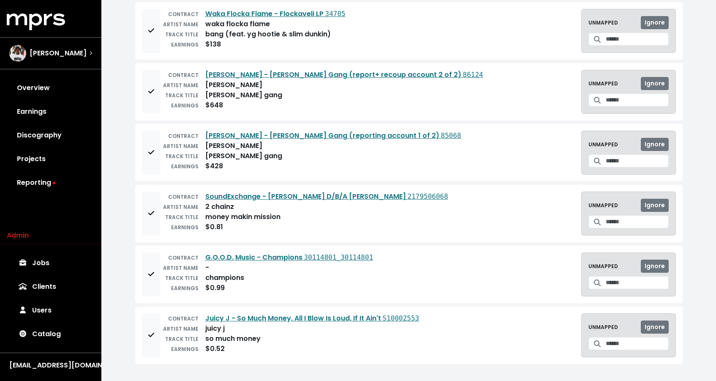
click at [235, 341] on div "so much money" at bounding box center [232, 338] width 55 height 10
copy div "so much money"
click at [635, 343] on input "Search for a track to map to" at bounding box center [637, 343] width 63 height 13
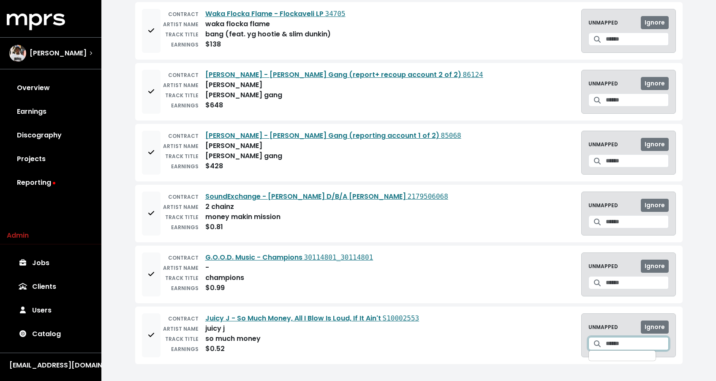
paste input "**********"
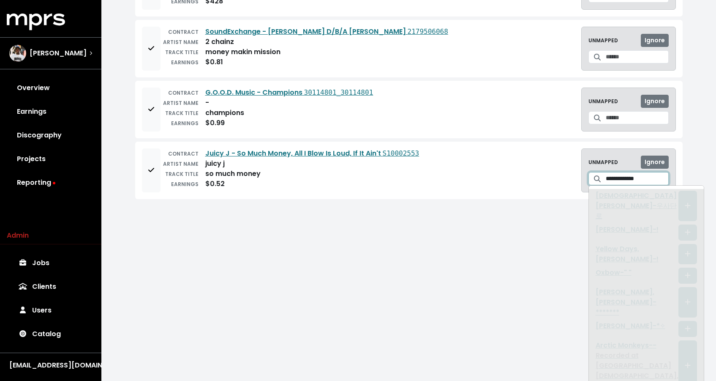
scroll to position [38, 0]
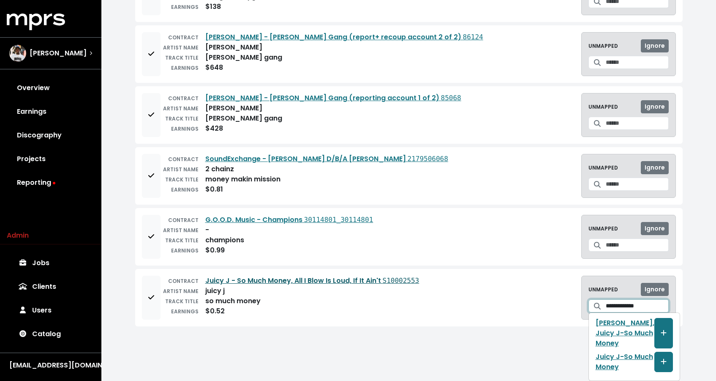
type input "**********"
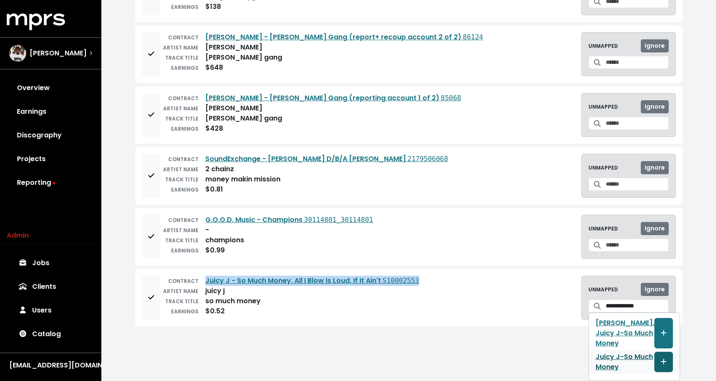
click at [661, 362] on icon "Create track mapping" at bounding box center [664, 361] width 6 height 7
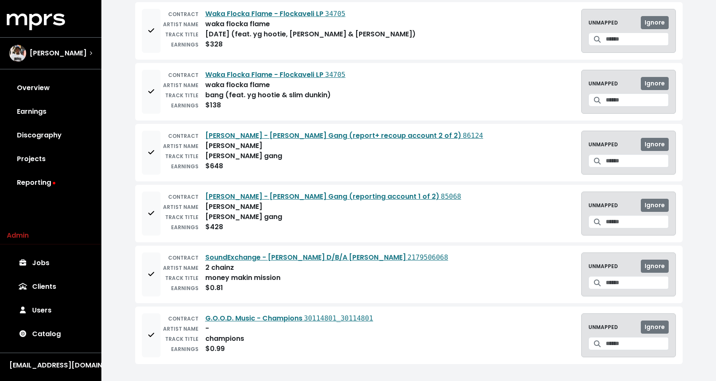
scroll to position [0, 0]
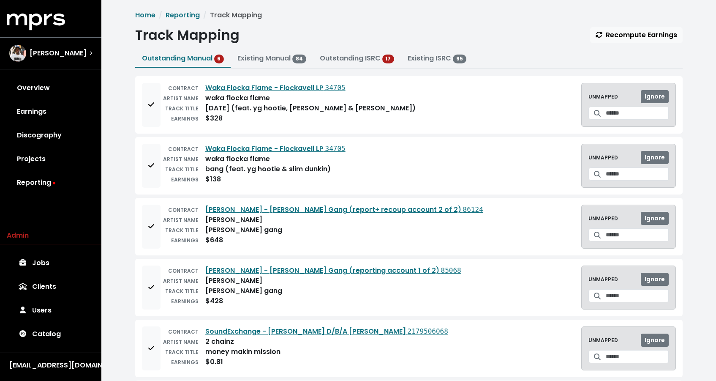
click at [208, 104] on div "karma (feat. yg hootie, popa smurf & slim dunkin)" at bounding box center [310, 108] width 210 height 10
click at [638, 117] on input "Search for a track to map to" at bounding box center [637, 112] width 63 height 13
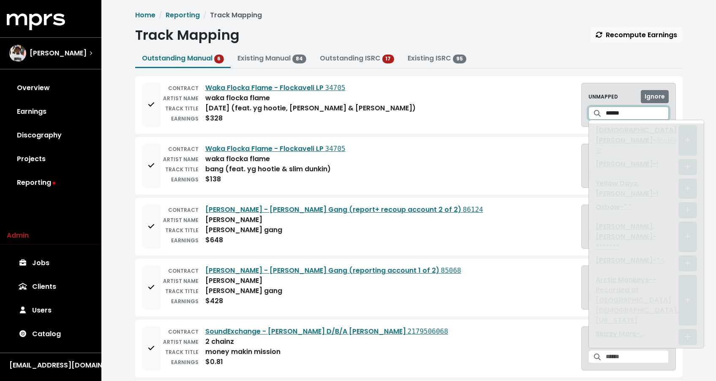
paste input "******"
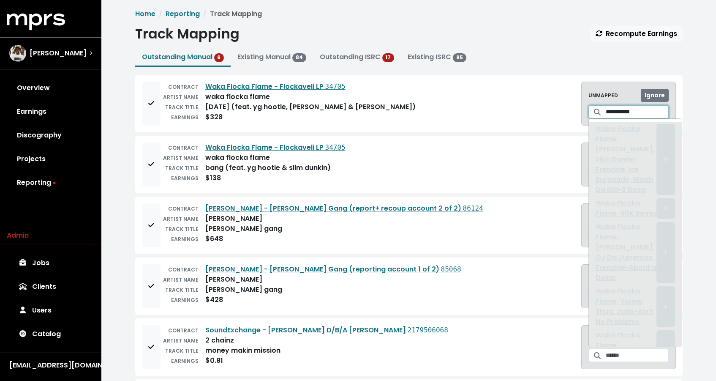
scroll to position [2, 0]
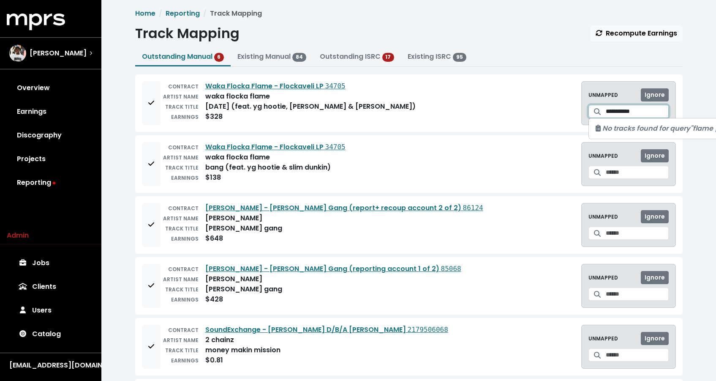
click at [633, 114] on input "**********" at bounding box center [637, 111] width 63 height 13
type input "**********"
click at [477, 135] on div "CONTRACT Waka Flocka Flame - Flockaveli LP 34705 ARTIST NAME waka flocka flame …" at bounding box center [409, 163] width 548 height 57
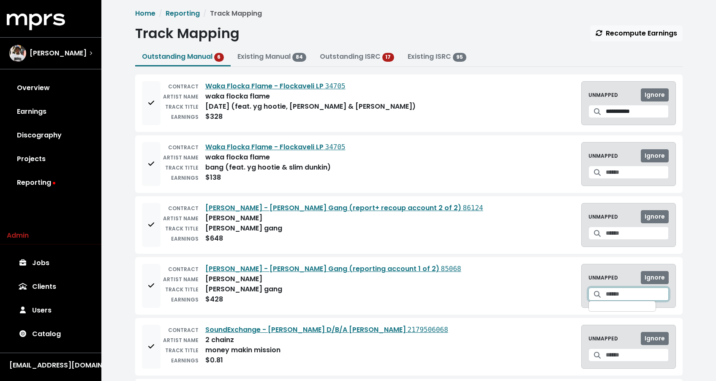
click at [645, 299] on input "Search for a track to map to" at bounding box center [637, 293] width 63 height 13
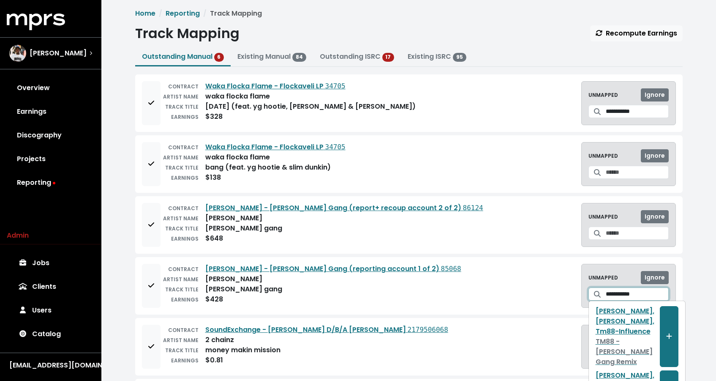
click at [641, 298] on input "**********" at bounding box center [637, 293] width 63 height 13
type input "**********"
click at [144, 280] on button "Add to mapping queue" at bounding box center [151, 286] width 19 height 44
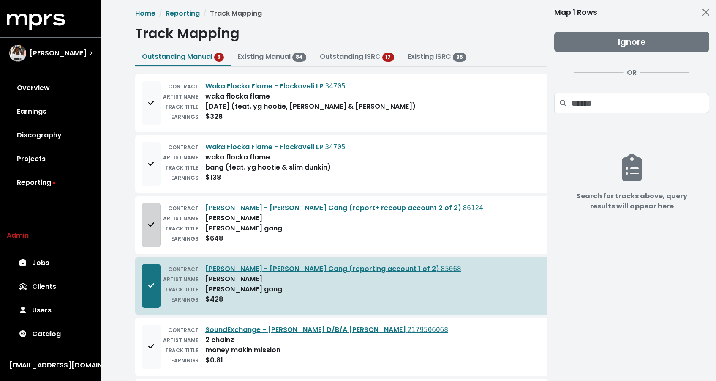
click at [149, 240] on button "Add to mapping queue" at bounding box center [151, 225] width 19 height 44
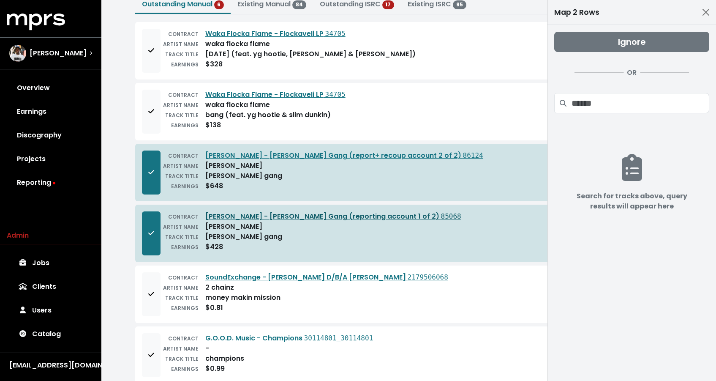
scroll to position [74, 0]
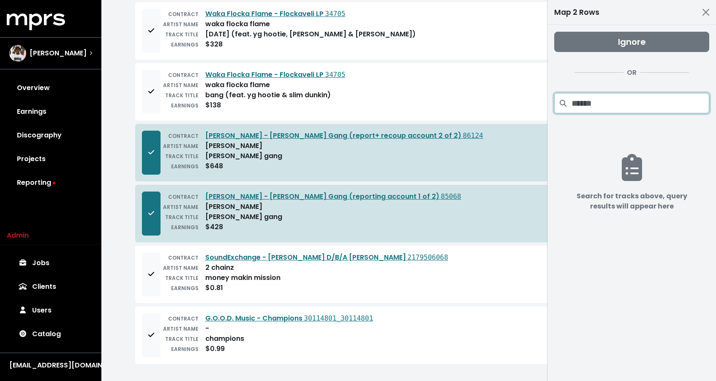
click at [619, 106] on input "Search projects" at bounding box center [641, 103] width 138 height 20
paste input "**********"
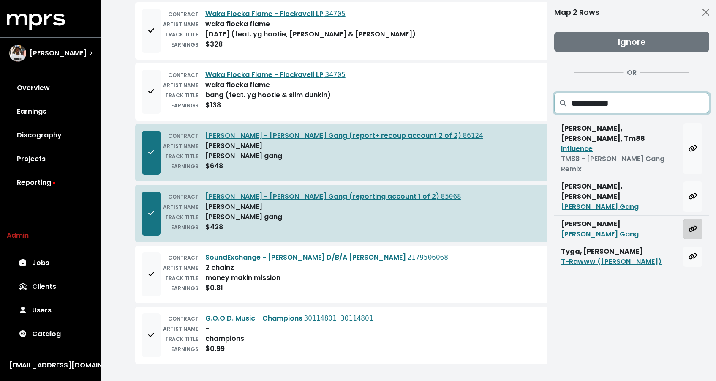
type input "**********"
click at [699, 219] on button "Map all rows to this track" at bounding box center [692, 229] width 19 height 20
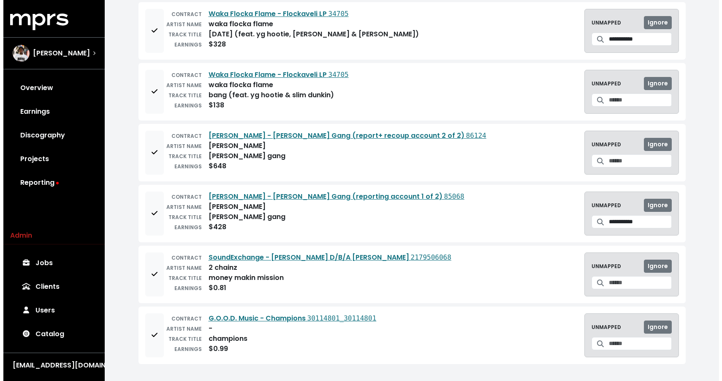
scroll to position [0, 0]
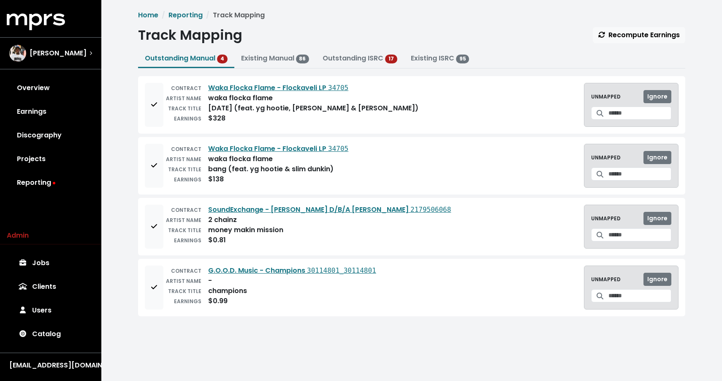
click at [236, 228] on div "money makin mission" at bounding box center [245, 230] width 75 height 10
click at [653, 232] on input "Search for a track to map to" at bounding box center [640, 234] width 63 height 13
paste input "**********"
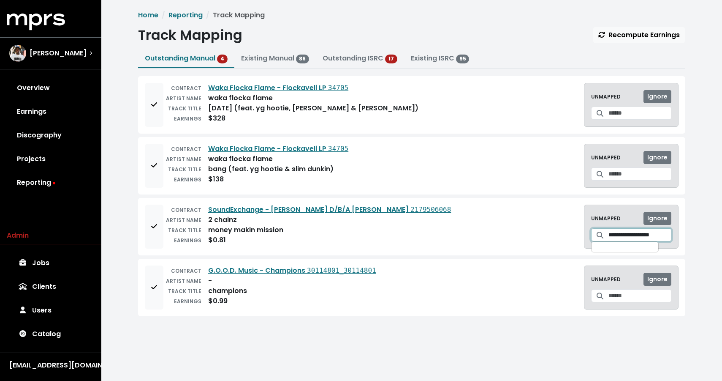
scroll to position [0, 5]
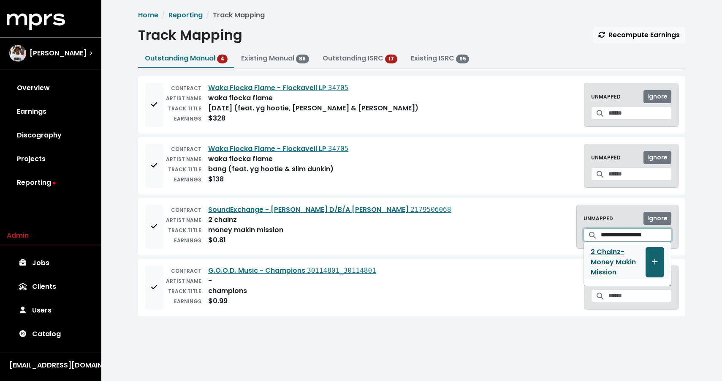
type input "**********"
click at [651, 262] on button "Create track mapping" at bounding box center [655, 262] width 19 height 30
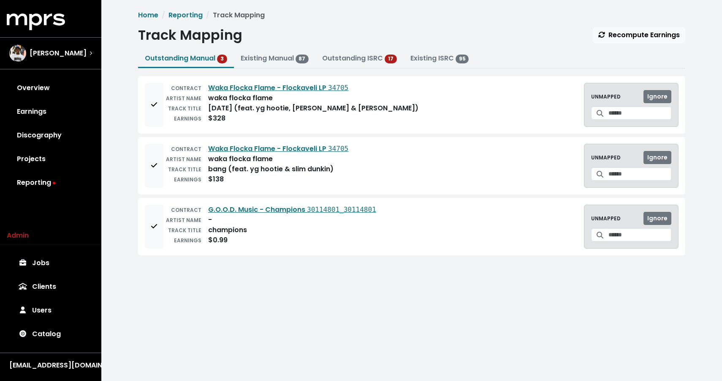
click at [220, 109] on div "karma (feat. yg hootie, popa smurf & slim dunkin)" at bounding box center [313, 108] width 210 height 10
click at [148, 113] on button "Add to mapping queue" at bounding box center [154, 105] width 19 height 44
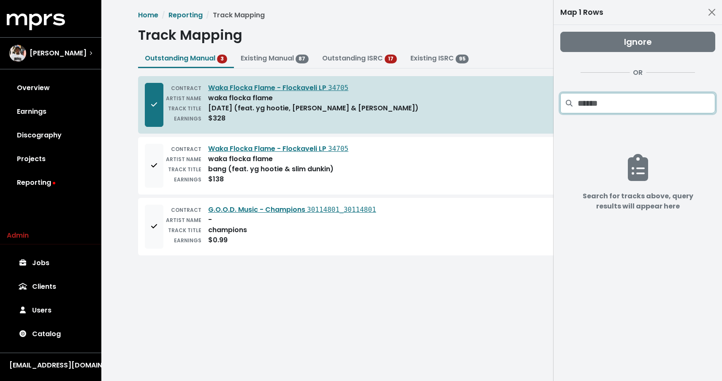
click at [583, 98] on input "Search projects" at bounding box center [647, 103] width 138 height 20
paste input "*****"
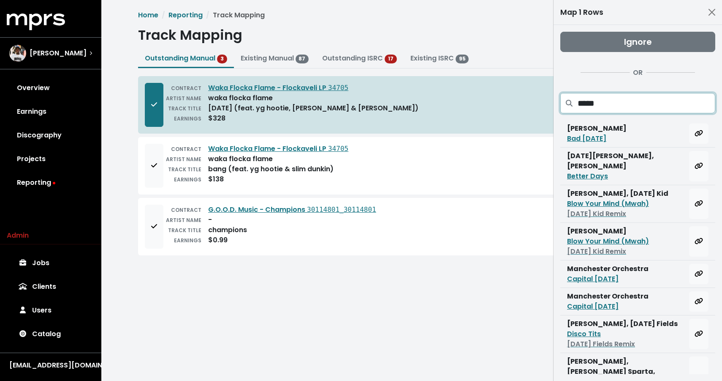
click at [583, 102] on input "*****" at bounding box center [647, 103] width 138 height 20
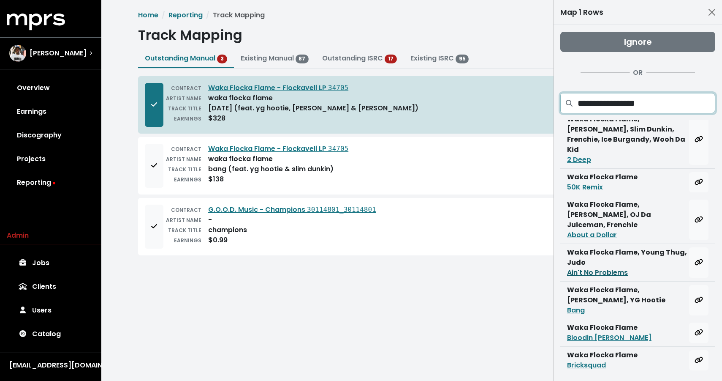
scroll to position [11, 0]
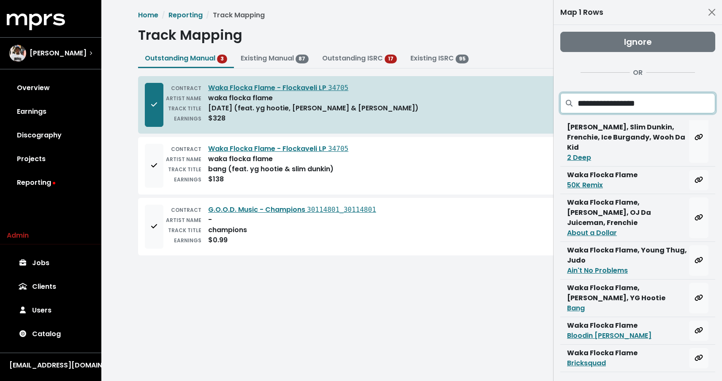
click at [613, 107] on input "**********" at bounding box center [647, 103] width 138 height 20
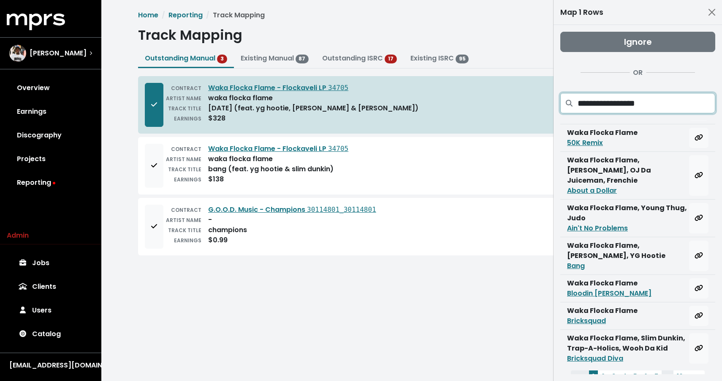
scroll to position [54, 0]
type input "**********"
click at [481, 234] on div "CONTRACT G.O.O.D. Music - Champions 30114801_30114801 ARTIST NAME - TRACK TITLE…" at bounding box center [412, 226] width 534 height 44
click at [148, 172] on button "Add to mapping queue" at bounding box center [154, 166] width 19 height 44
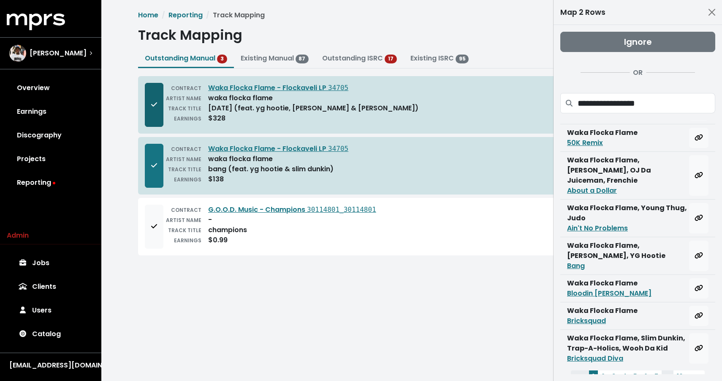
click at [154, 113] on button "Remove from mapping queue" at bounding box center [154, 105] width 19 height 44
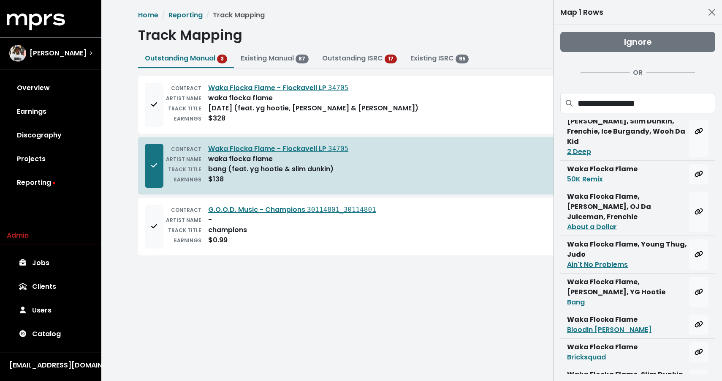
scroll to position [0, 0]
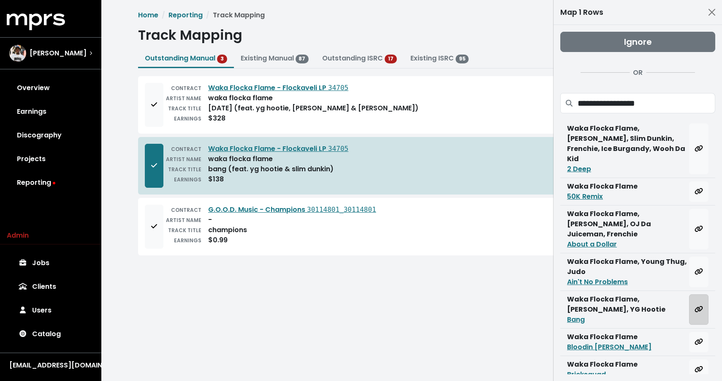
click at [701, 294] on button "Map all rows to this track" at bounding box center [699, 309] width 19 height 30
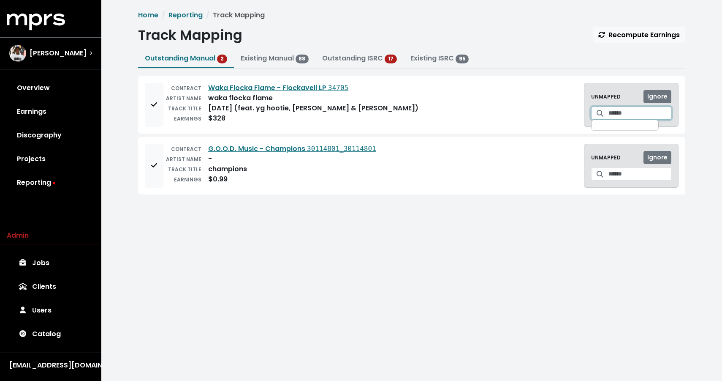
click at [609, 114] on input "Search for a track to map to" at bounding box center [640, 112] width 63 height 13
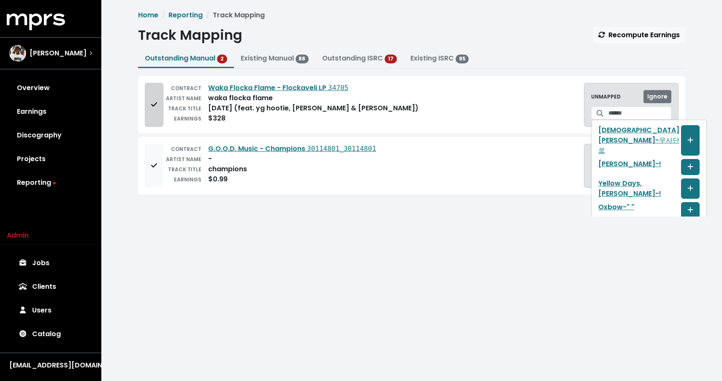
click at [145, 97] on button "Add to mapping queue" at bounding box center [154, 105] width 19 height 44
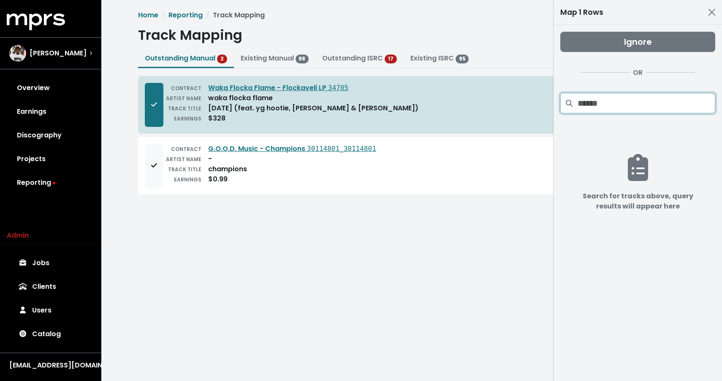
click at [592, 102] on input "Search projects" at bounding box center [647, 103] width 138 height 20
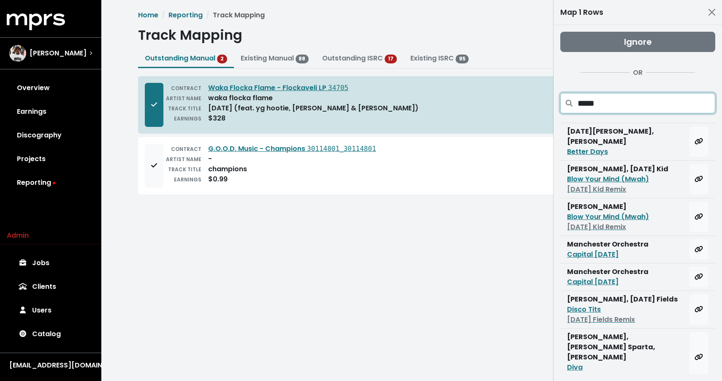
scroll to position [44, 0]
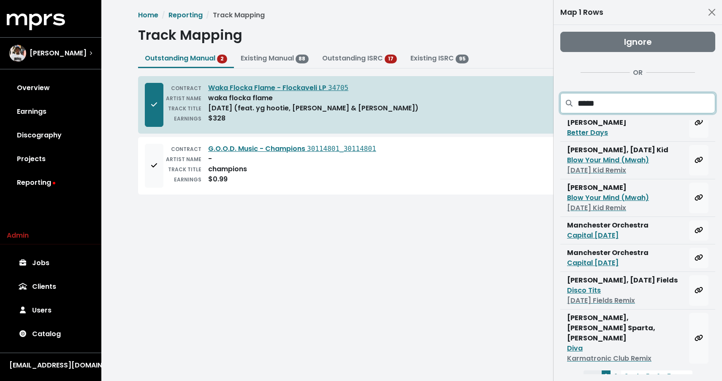
type input "*****"
click at [617, 370] on button "2" at bounding box center [616, 376] width 11 height 12
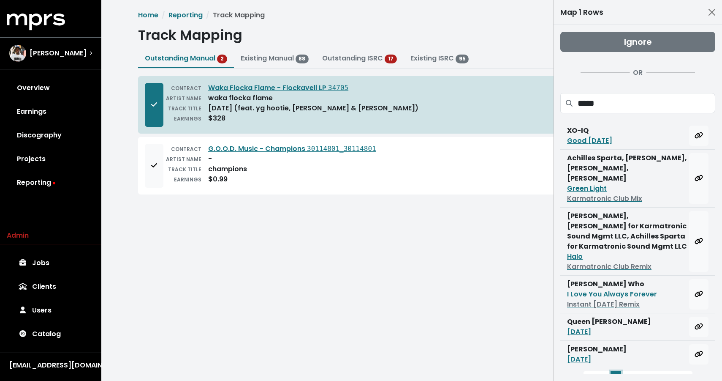
scroll to position [64, 0]
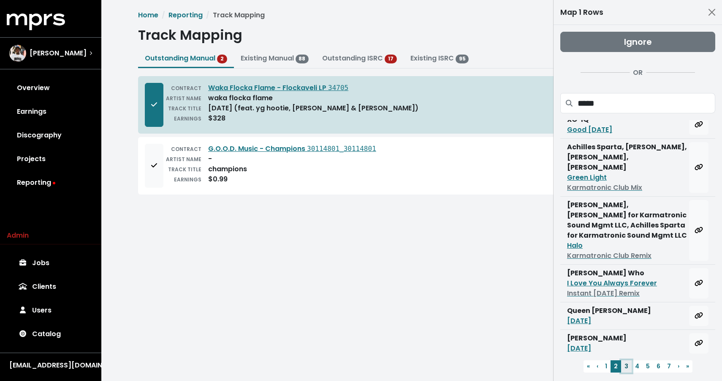
click at [624, 360] on button "3" at bounding box center [627, 366] width 11 height 12
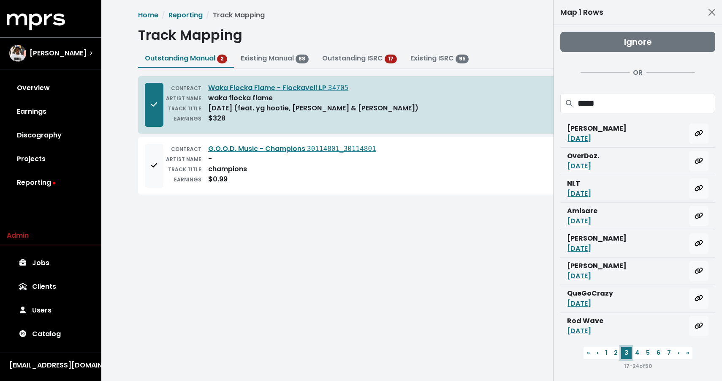
scroll to position [0, 0]
click at [636, 353] on button "4" at bounding box center [637, 352] width 11 height 12
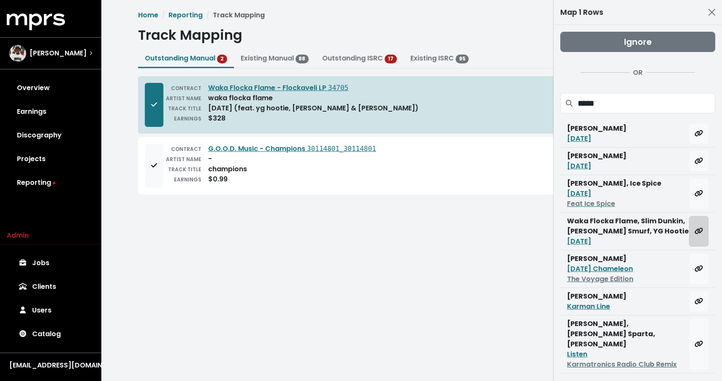
click at [695, 232] on icon "Map all rows to this track" at bounding box center [699, 230] width 8 height 7
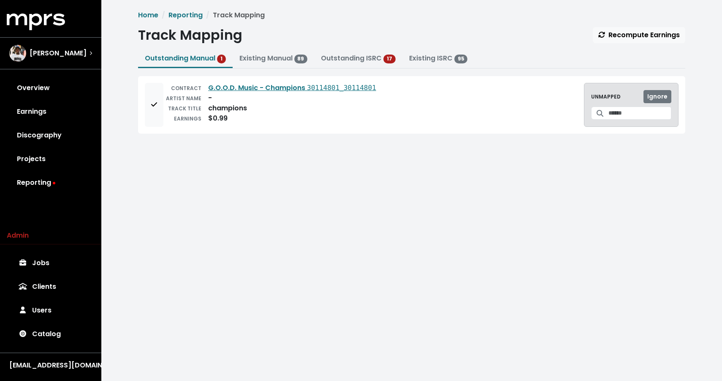
click at [223, 112] on div "champions" at bounding box center [227, 108] width 39 height 10
click at [150, 92] on button "Add to mapping queue" at bounding box center [154, 105] width 19 height 44
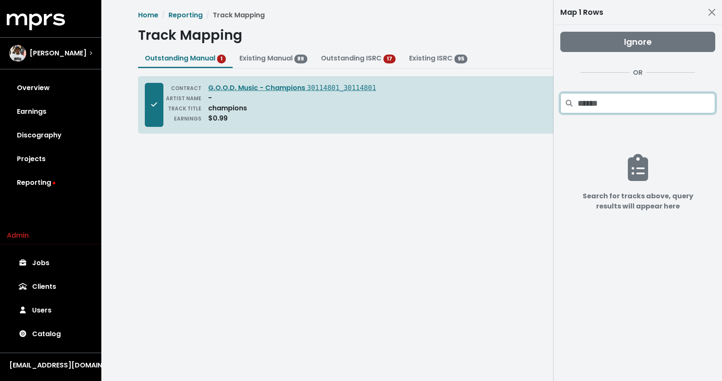
click at [600, 95] on input "Search projects" at bounding box center [647, 103] width 138 height 20
paste input "*********"
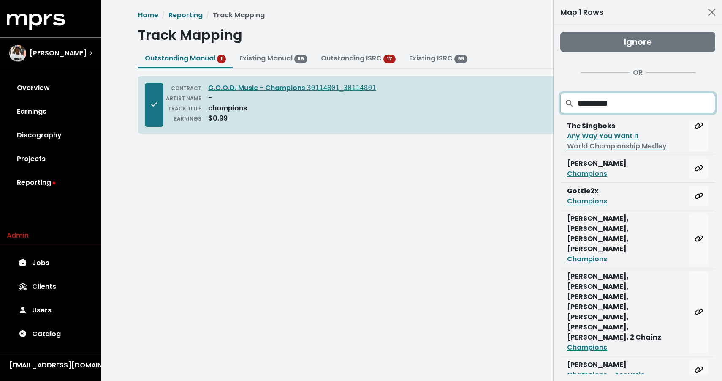
scroll to position [64, 0]
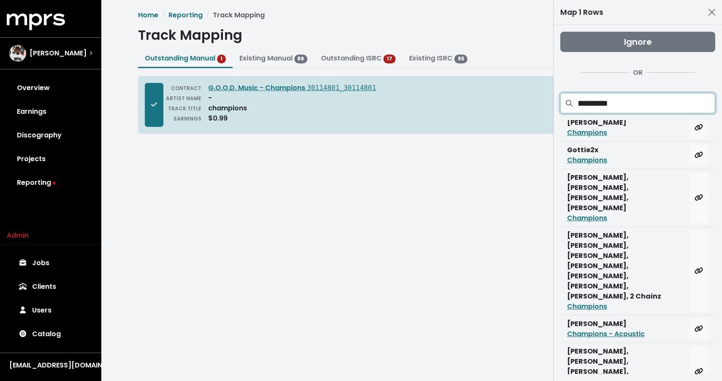
type input "*********"
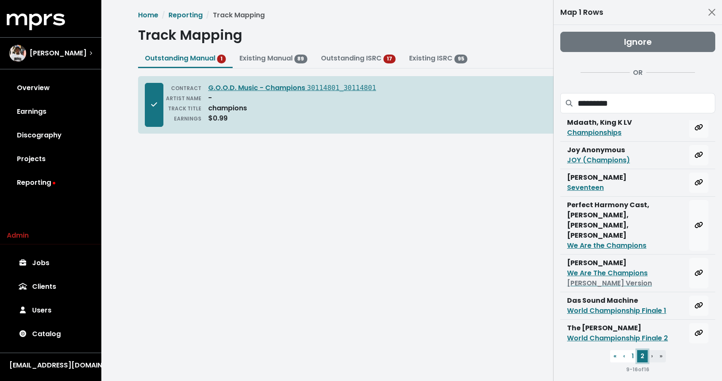
scroll to position [23, 0]
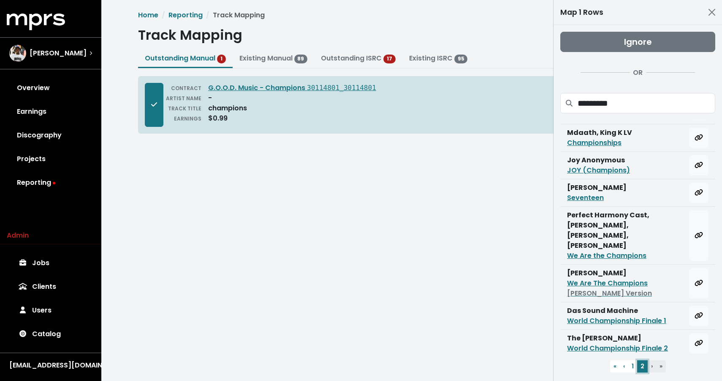
click at [638, 360] on button "2" at bounding box center [643, 366] width 11 height 12
click at [633, 360] on button "1" at bounding box center [633, 366] width 9 height 12
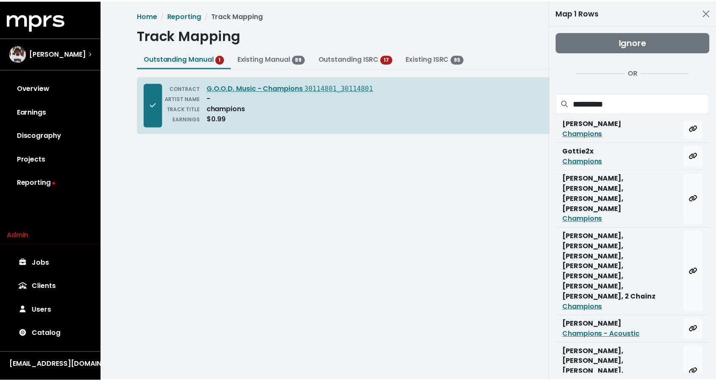
scroll to position [64, 0]
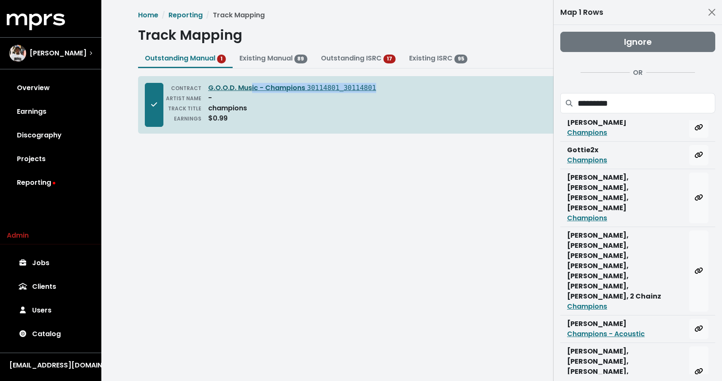
drag, startPoint x: 388, startPoint y: 84, endPoint x: 252, endPoint y: 84, distance: 136.0
click at [252, 84] on div "CONTRACT G.O.O.D. Music - Champions 30114801_30114801 ARTIST NAME - TRACK TITLE…" at bounding box center [412, 105] width 534 height 44
click at [268, 101] on div "ARTIST NAME -" at bounding box center [270, 98] width 213 height 10
drag, startPoint x: 207, startPoint y: 86, endPoint x: 368, endPoint y: 93, distance: 160.7
click at [368, 93] on div "CONTRACT G.O.O.D. Music - Champions 30114801_30114801" at bounding box center [270, 88] width 213 height 10
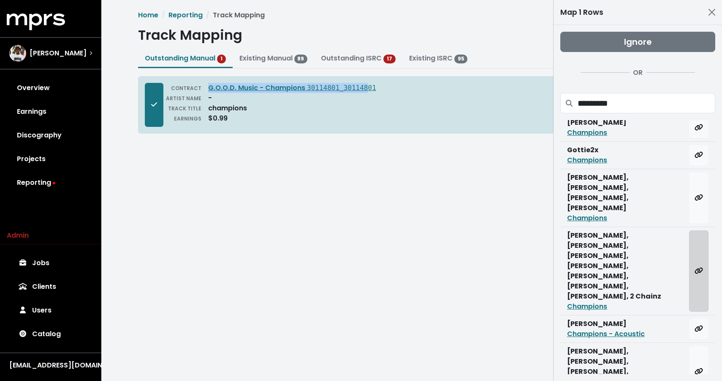
click at [699, 237] on button "Map all rows to this track" at bounding box center [699, 270] width 19 height 81
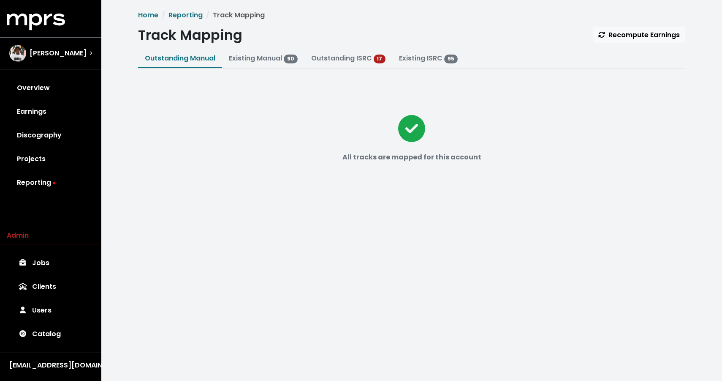
click at [203, 155] on div "All tracks are mapped for this account" at bounding box center [412, 143] width 548 height 135
click at [45, 328] on link "Catalog" at bounding box center [51, 334] width 88 height 24
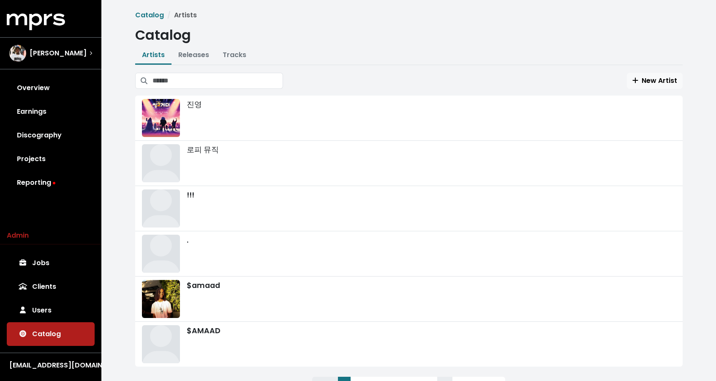
click at [238, 44] on div "Catalog Artists Catalog Artists Releases Tracks New Artist 진영 로피 뮤직 !!! . $amaa…" at bounding box center [409, 206] width 558 height 393
click at [238, 57] on link "Tracks" at bounding box center [235, 55] width 24 height 10
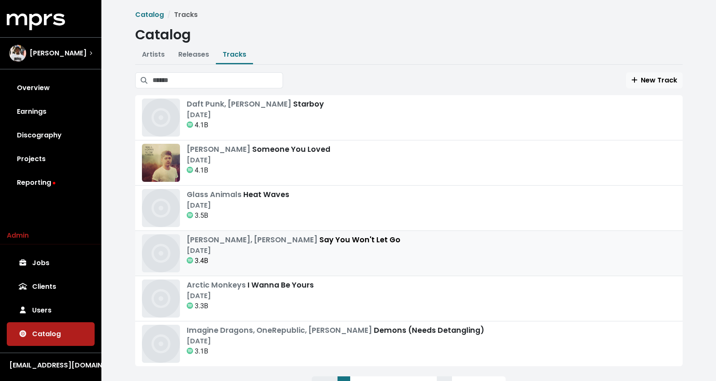
scroll to position [40, 0]
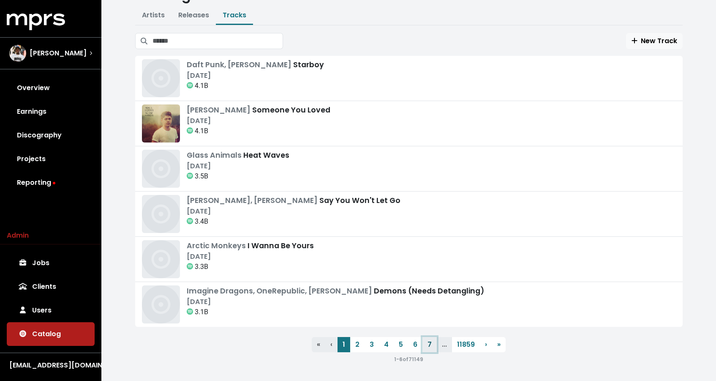
click at [428, 346] on link "7" at bounding box center [430, 344] width 14 height 15
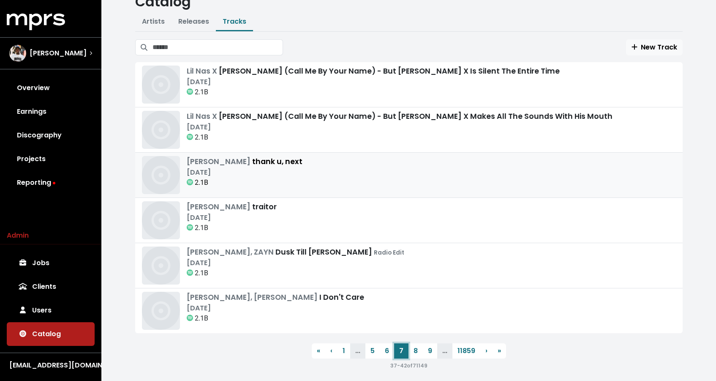
scroll to position [40, 0]
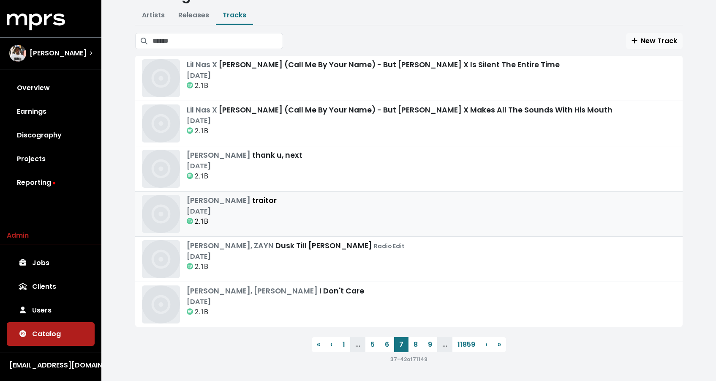
click at [329, 201] on div "Olivia Rodrigo traitor May 21st, 2021 2.1B" at bounding box center [409, 214] width 534 height 38
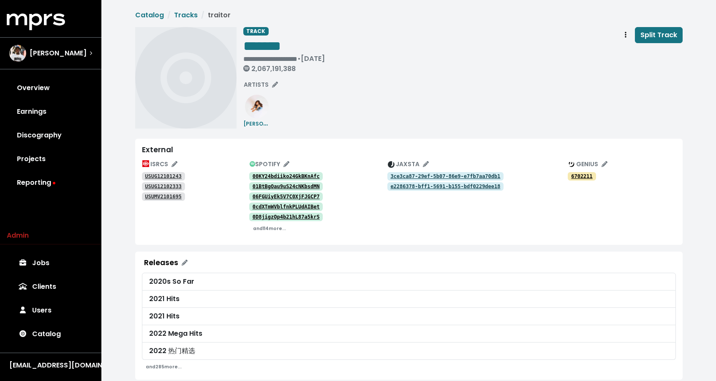
click at [275, 176] on tt "00KY24bdiiko24GkBKnAfc" at bounding box center [286, 176] width 67 height 6
click at [288, 165] on icon "Edit spotify track identifications for this track" at bounding box center [287, 164] width 6 height 6
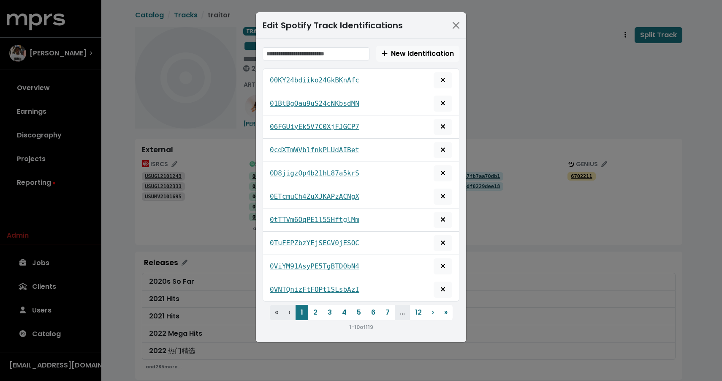
click at [239, 172] on div "Edit Spotify Track Identifications New Identification 00KY24bdiiko24GkBKnAfc 01…" at bounding box center [361, 190] width 722 height 381
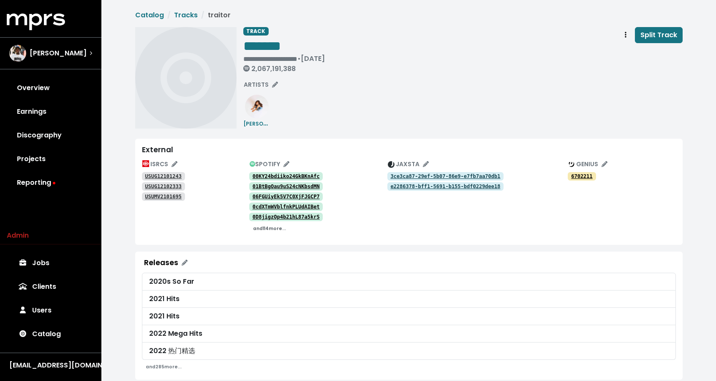
click at [269, 231] on small "and 114 more..." at bounding box center [269, 228] width 33 height 6
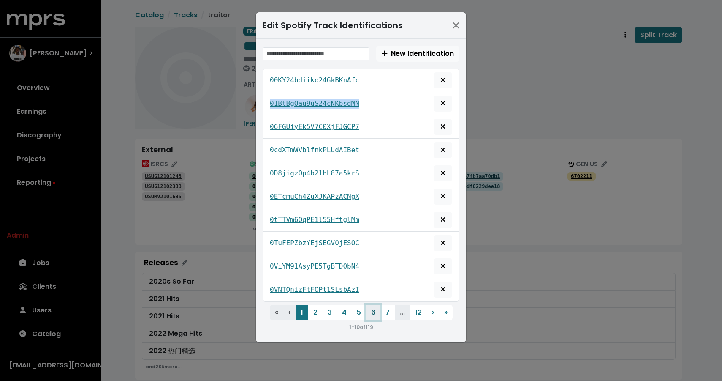
click at [376, 311] on button "6" at bounding box center [373, 312] width 14 height 15
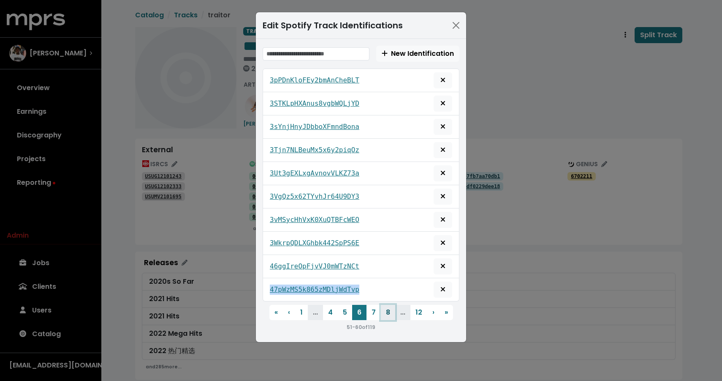
click at [390, 312] on button "8" at bounding box center [388, 312] width 14 height 15
click at [424, 316] on button "12" at bounding box center [420, 312] width 17 height 15
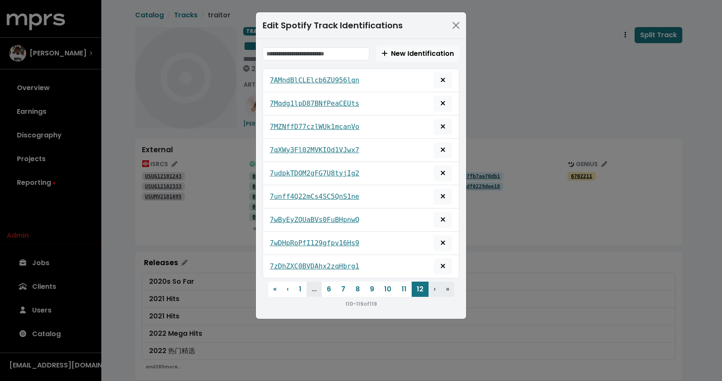
click at [204, 106] on div "Edit Spotify Track Identifications New Identification 7AMndBlCLElcb6ZU956lqn 7M…" at bounding box center [361, 190] width 722 height 381
click at [208, 178] on div "Edit Spotify Track Identifications New Identification 7AMndBlCLElcb6ZU956lqn 7M…" at bounding box center [361, 190] width 722 height 381
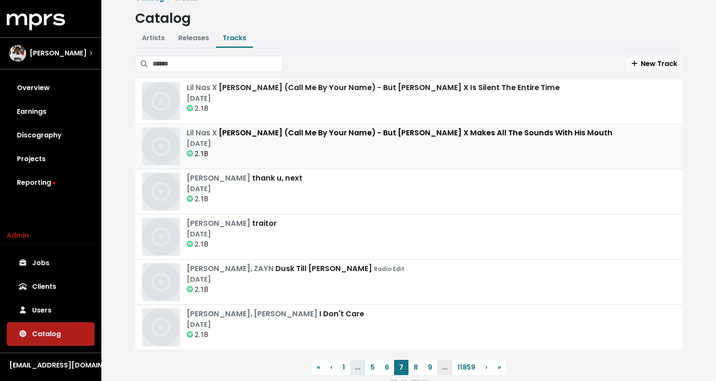
scroll to position [40, 0]
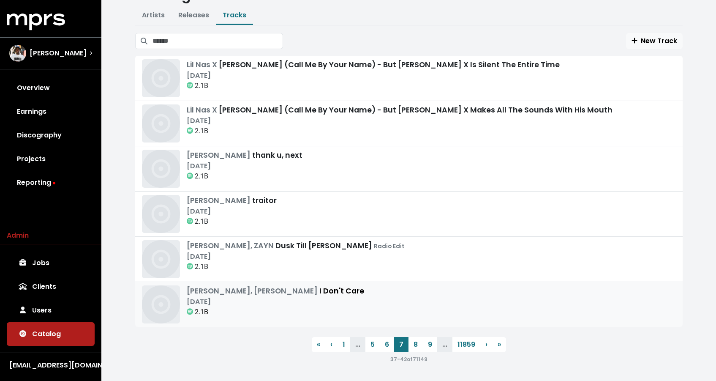
click at [264, 303] on div "May 10th, 2019" at bounding box center [275, 302] width 177 height 10
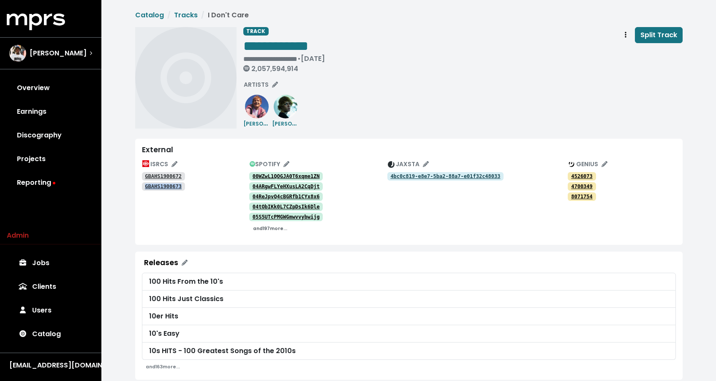
click at [275, 232] on button "and 197 more..." at bounding box center [270, 227] width 42 height 13
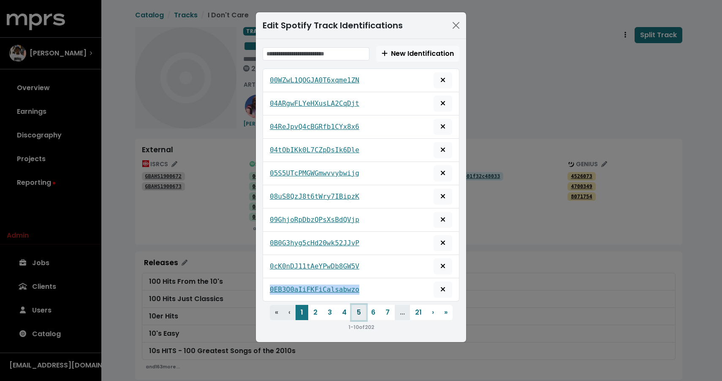
click at [356, 317] on button "5" at bounding box center [359, 312] width 14 height 15
click at [206, 187] on div "Edit Spotify Track Identifications New Identification 1OiYUu0VmlgDncPaQ4hSMV 1O…" at bounding box center [361, 190] width 722 height 381
click at [212, 170] on div "Edit Spotify Track Identifications New Identification 1OiYUu0VmlgDncPaQ4hSMV 1O…" at bounding box center [361, 190] width 722 height 381
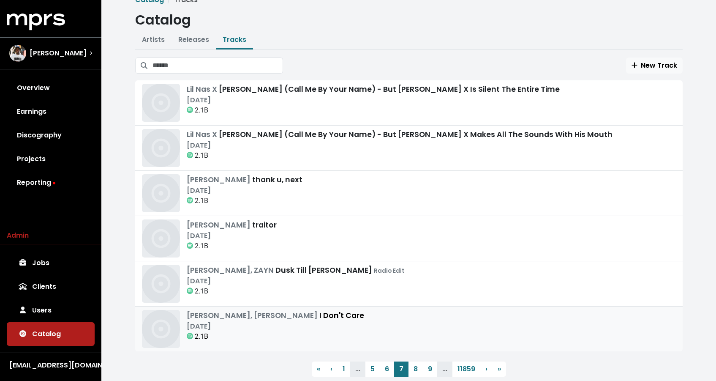
scroll to position [40, 0]
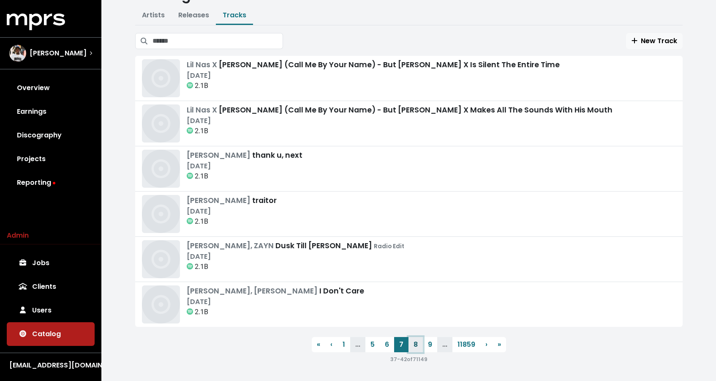
click at [420, 345] on link "8" at bounding box center [416, 344] width 14 height 15
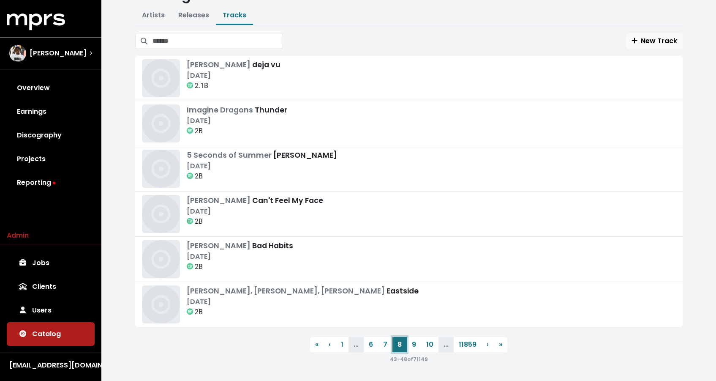
scroll to position [40, 0]
click at [429, 346] on link "10" at bounding box center [429, 344] width 17 height 15
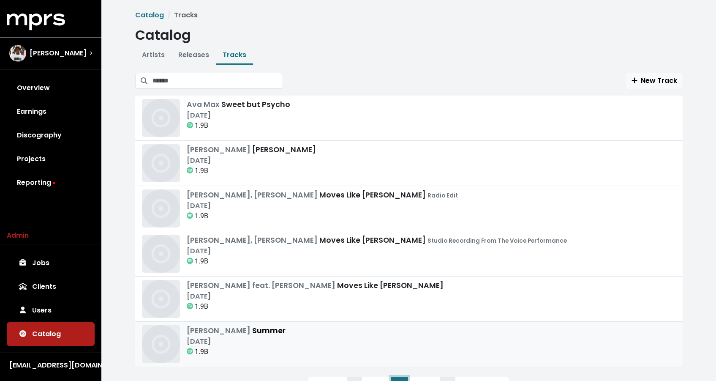
scroll to position [40, 0]
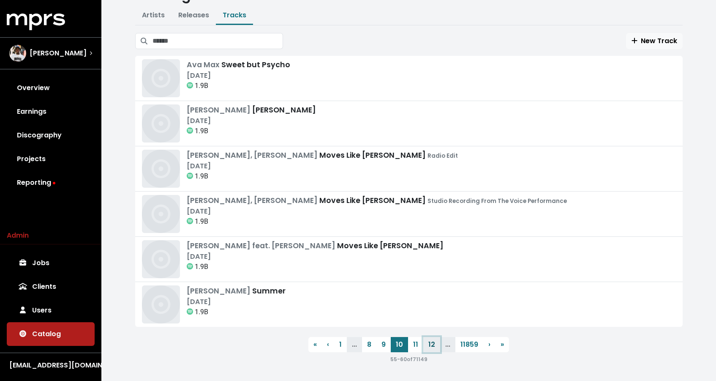
click at [431, 342] on link "12" at bounding box center [431, 344] width 17 height 15
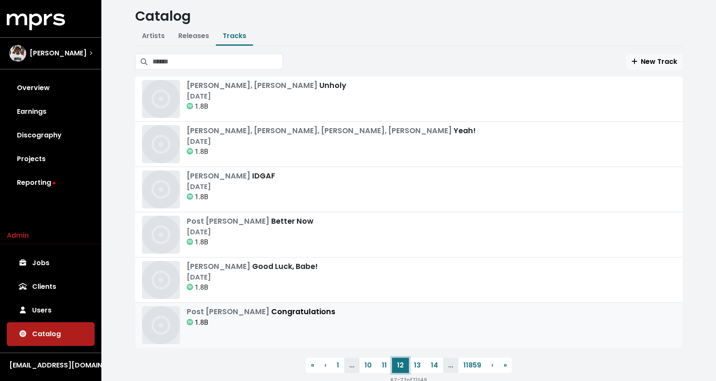
scroll to position [40, 0]
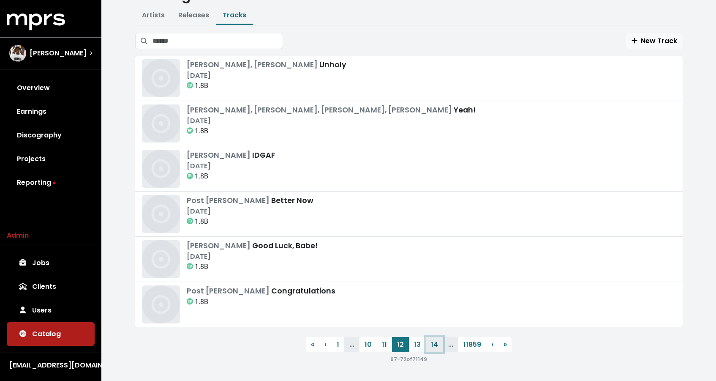
click at [431, 343] on link "14" at bounding box center [434, 344] width 17 height 15
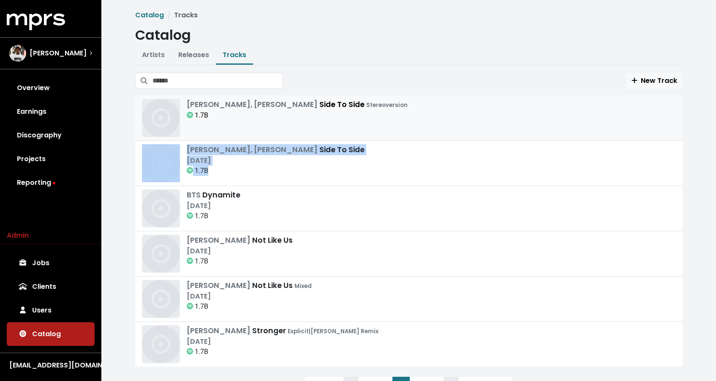
click at [425, 96] on link "Ariana Grande, Nicki Minaj Side To Side Stereoversion 1.7B" at bounding box center [409, 117] width 548 height 45
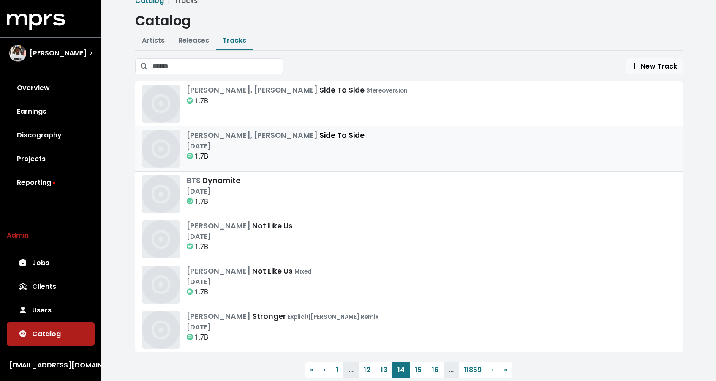
scroll to position [40, 0]
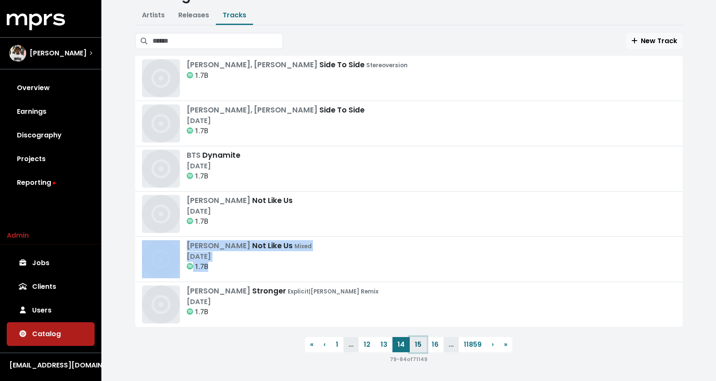
click at [423, 342] on link "15" at bounding box center [418, 344] width 17 height 15
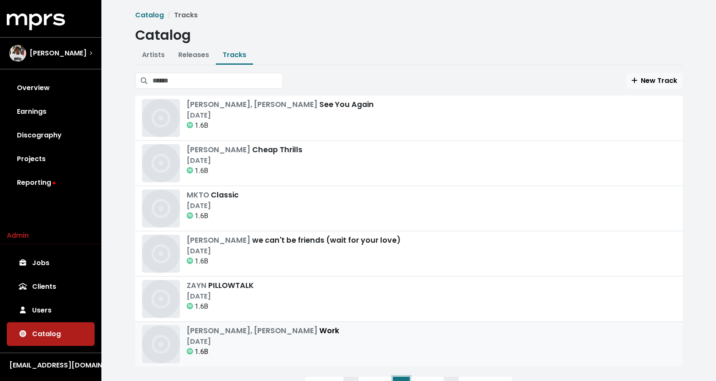
scroll to position [40, 0]
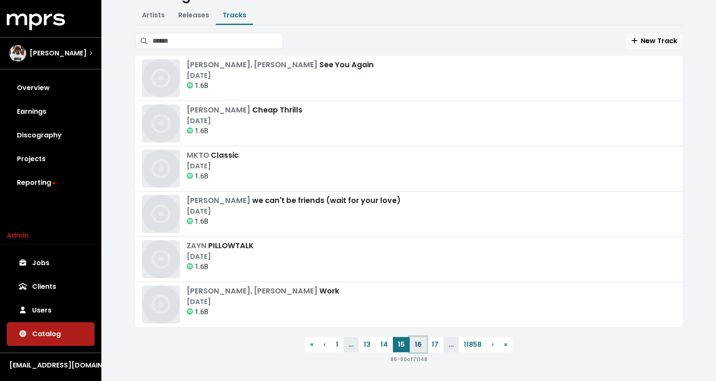
click at [418, 345] on link "16" at bounding box center [418, 344] width 17 height 15
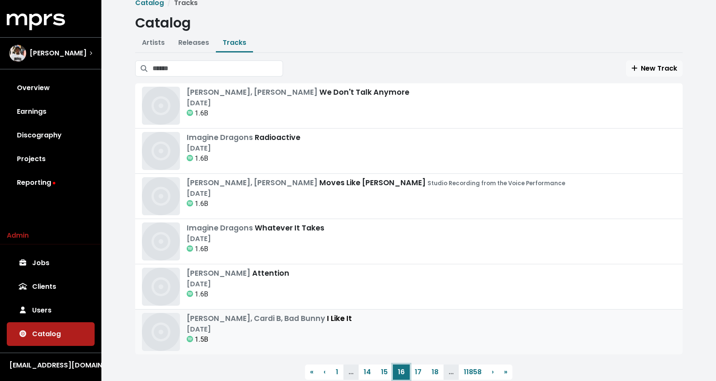
scroll to position [40, 0]
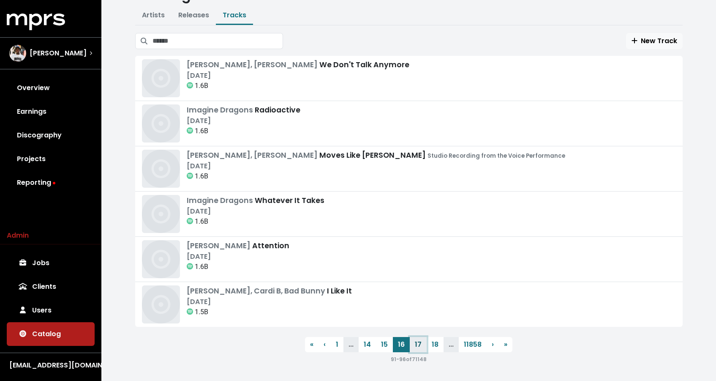
click at [419, 344] on link "17" at bounding box center [418, 344] width 17 height 15
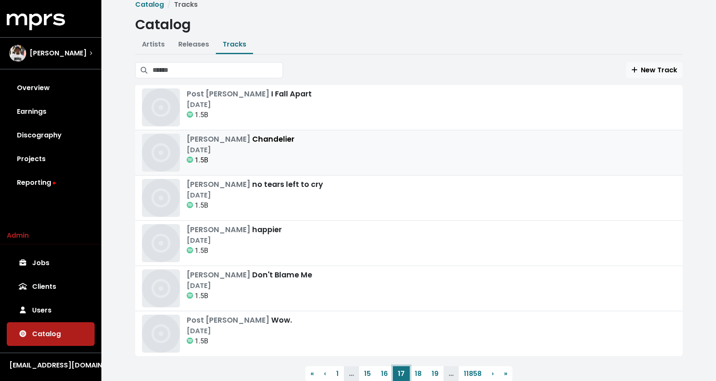
scroll to position [20, 0]
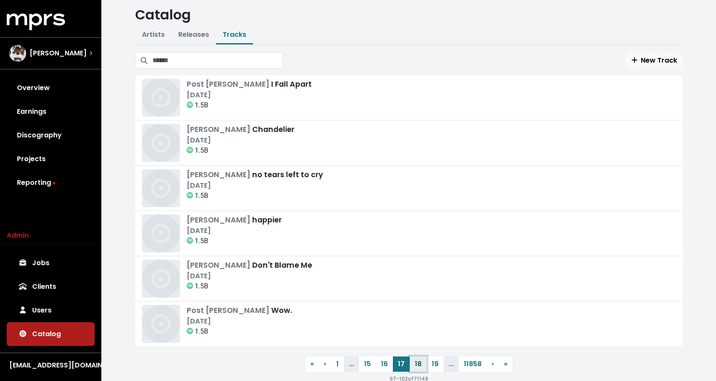
click at [419, 360] on link "18" at bounding box center [418, 363] width 17 height 15
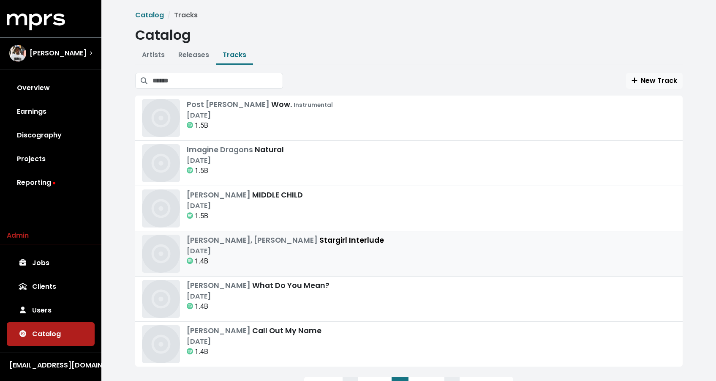
click at [342, 251] on div "Nov 24th, 2016" at bounding box center [285, 251] width 197 height 10
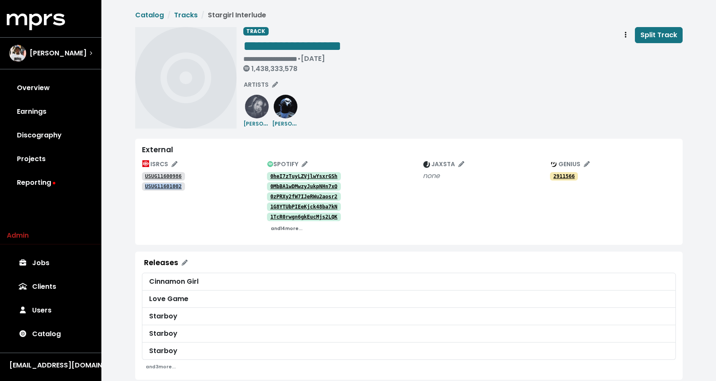
click at [277, 228] on small "and 14 more..." at bounding box center [287, 228] width 32 height 6
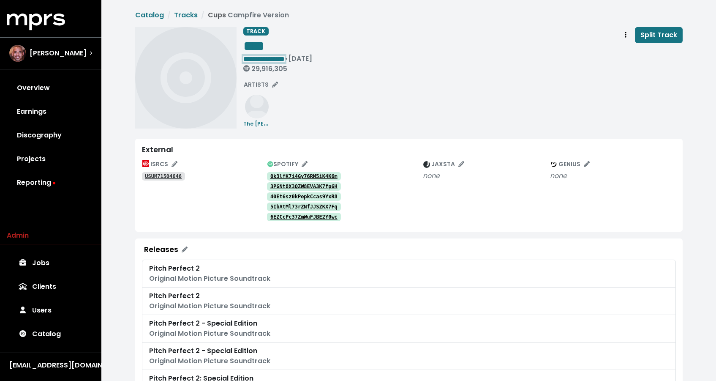
click at [260, 57] on span "**********" at bounding box center [263, 59] width 41 height 6
click at [261, 56] on span "**********" at bounding box center [263, 59] width 41 height 6
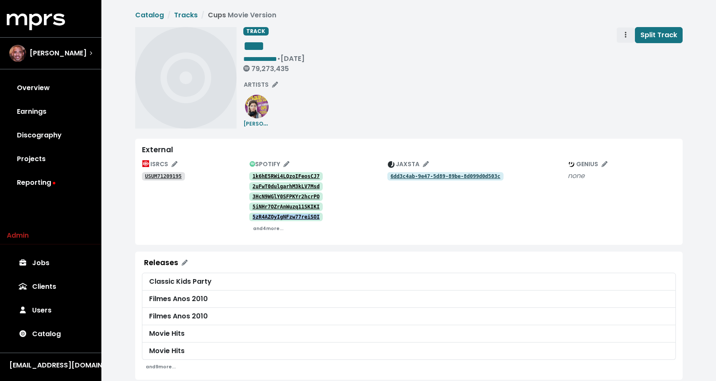
click at [627, 37] on span "Track actions" at bounding box center [626, 35] width 8 height 10
click at [628, 49] on link "Merge" at bounding box center [650, 54] width 67 height 14
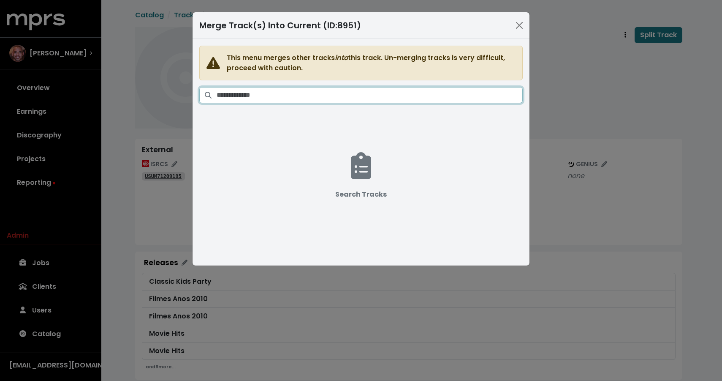
click at [434, 90] on input "Search tracks" at bounding box center [370, 95] width 306 height 16
paste input "****"
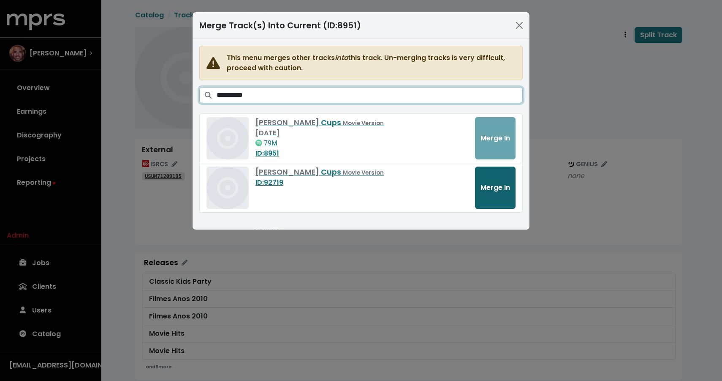
type input "**********"
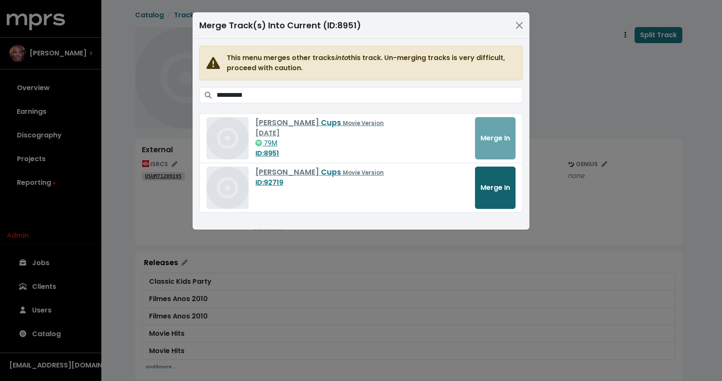
click at [494, 191] on span "Merge In" at bounding box center [496, 188] width 30 height 10
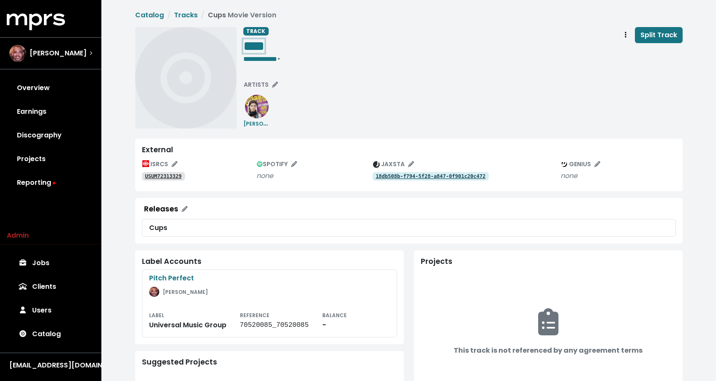
click at [264, 46] on span "****" at bounding box center [253, 46] width 21 height 14
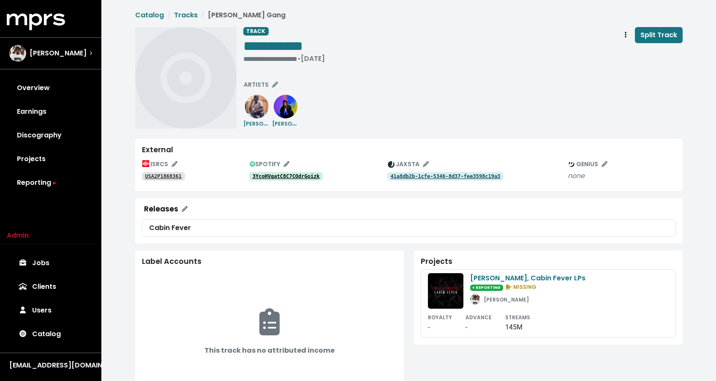
click at [286, 177] on tt "3YcoHVqatC8C7COdrGoizk" at bounding box center [286, 176] width 67 height 6
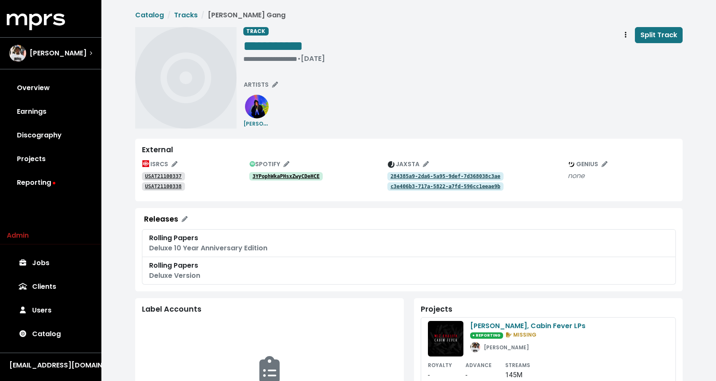
click at [306, 174] on tt "3YPophWkaPHsxZwyCDeHCE" at bounding box center [286, 176] width 67 height 6
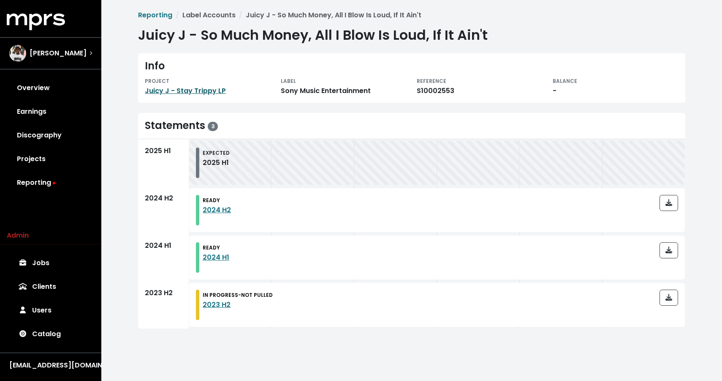
click at [192, 91] on link "Juicy J - Stay Trippy LP" at bounding box center [185, 91] width 81 height 10
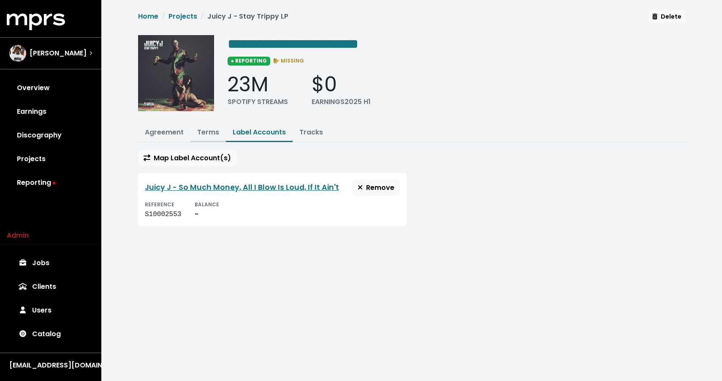
click at [213, 134] on link "Terms" at bounding box center [208, 132] width 22 height 10
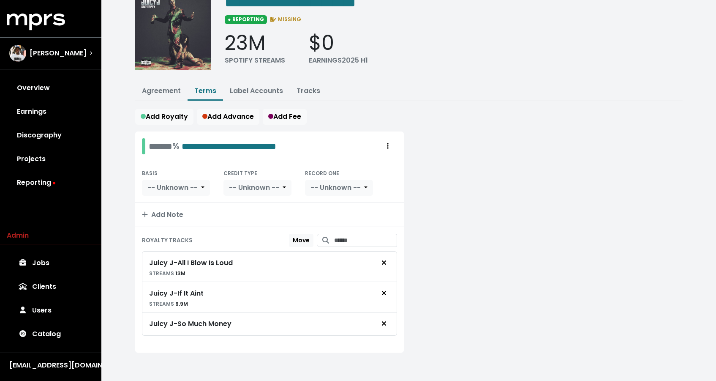
scroll to position [42, 0]
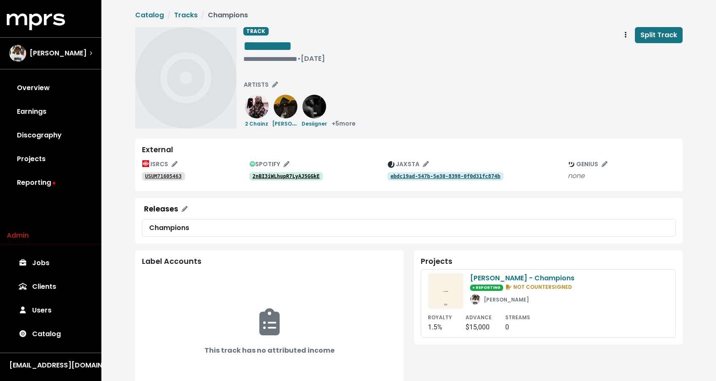
click at [285, 183] on div "ISRCS USUM71605463 SPOTIFY 2nBI3iWLhupR7LyAJ5GGkE JAXSTA ebdc19ad-547b-5e30-839…" at bounding box center [409, 171] width 534 height 27
click at [286, 179] on link "2nBI3iWLhupR7LyAJ5GGkE" at bounding box center [286, 176] width 74 height 8
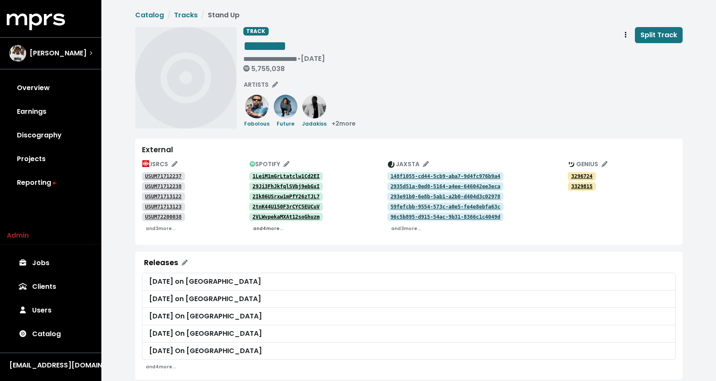
click at [275, 230] on small "and 4 more..." at bounding box center [268, 228] width 30 height 6
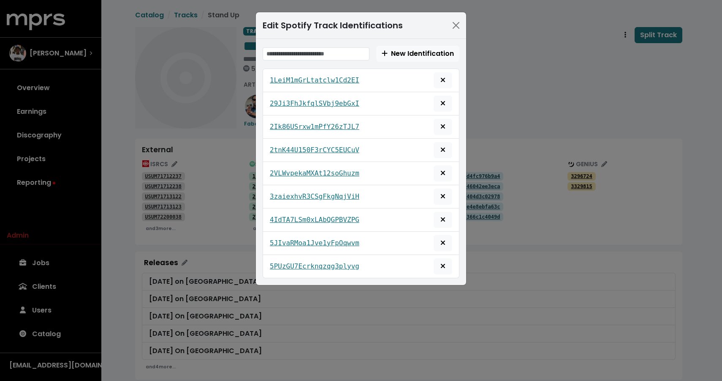
click at [221, 135] on div "Edit Spotify Track Identifications New Identification 1LeiM1mGrLtatclw1Cd2EI 29…" at bounding box center [361, 190] width 722 height 381
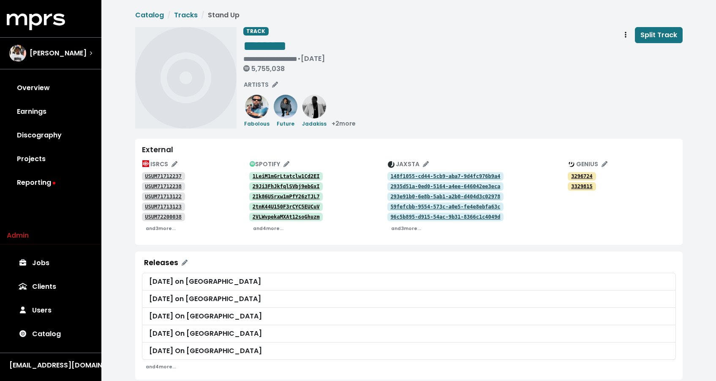
click at [275, 177] on tt "1LeiM1mGrLtatclw1Cd2EI" at bounding box center [286, 176] width 67 height 6
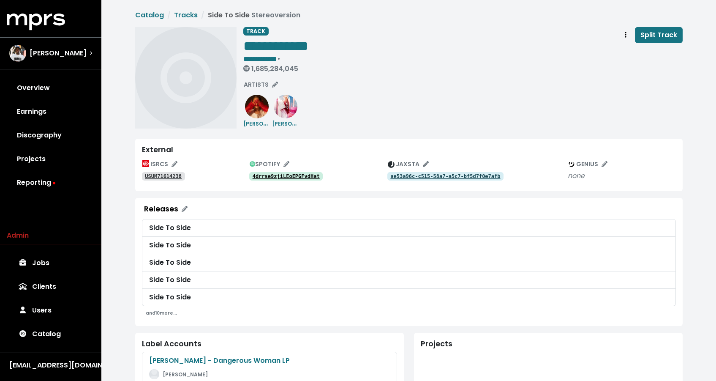
click at [304, 177] on tt "4drrse9zjiLEoEPGFvdHat" at bounding box center [286, 176] width 67 height 6
click at [437, 175] on tt "ae53a96c-c515-58a7-a5c7-bf5d7f0e7afb" at bounding box center [445, 176] width 110 height 6
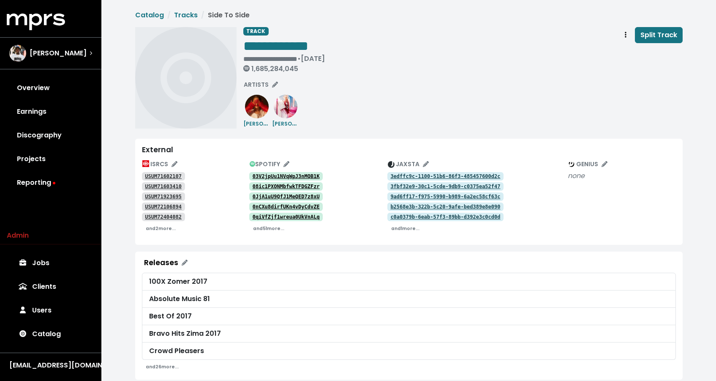
click at [432, 177] on tt "3edffc9c-1100-51b6-86f3-485457600d2c" at bounding box center [445, 176] width 110 height 6
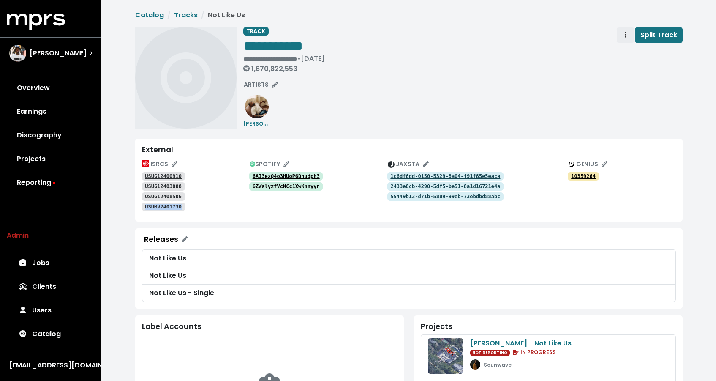
click at [627, 37] on icon "Track actions" at bounding box center [626, 35] width 2 height 6
drag, startPoint x: 625, startPoint y: 46, endPoint x: 624, endPoint y: 52, distance: 5.6
click at [625, 47] on div "Merge Delete" at bounding box center [650, 60] width 68 height 35
click at [624, 55] on link "Merge" at bounding box center [650, 54] width 67 height 14
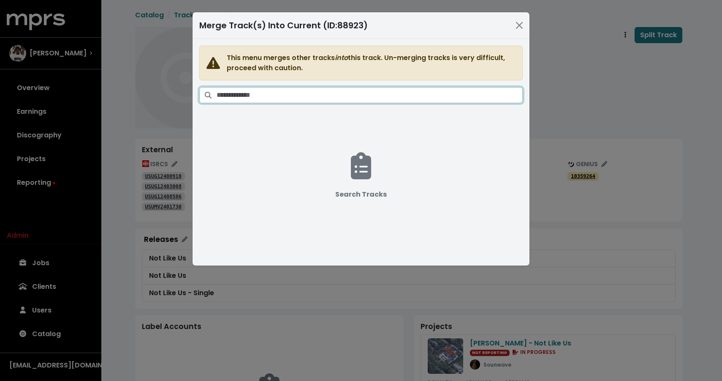
click at [371, 96] on input "Search tracks" at bounding box center [370, 95] width 306 height 16
paste input "**********"
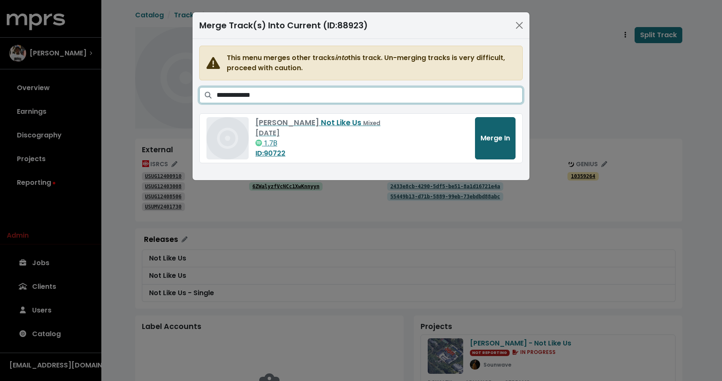
type input "**********"
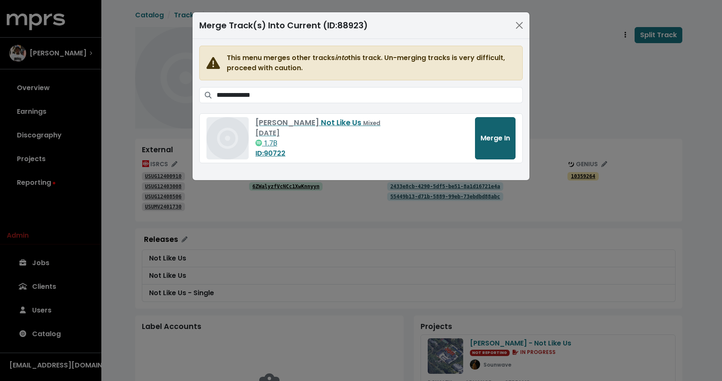
click at [497, 138] on span "Merge In" at bounding box center [496, 138] width 30 height 10
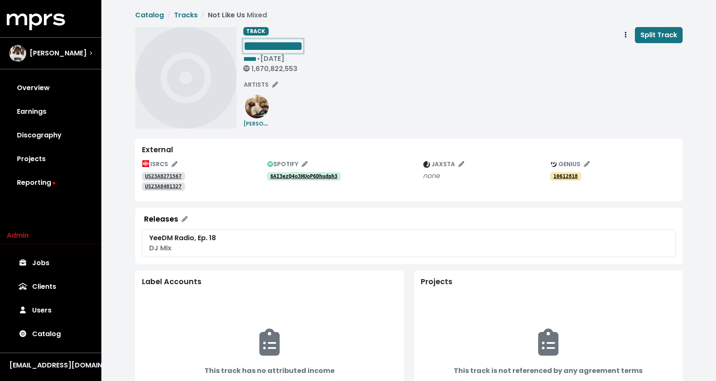
click at [278, 41] on span "**********" at bounding box center [273, 46] width 60 height 14
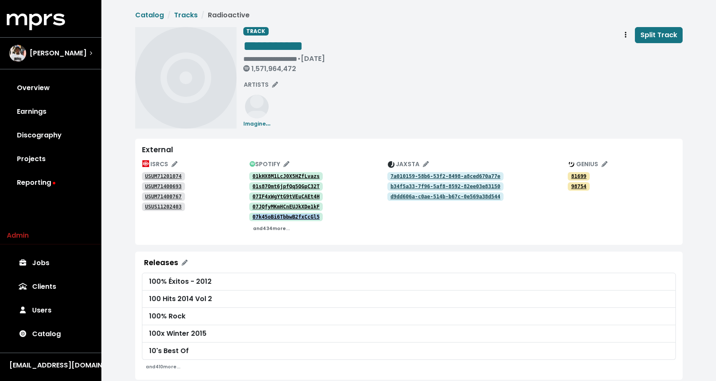
click at [268, 226] on small "and 434 more..." at bounding box center [271, 228] width 37 height 6
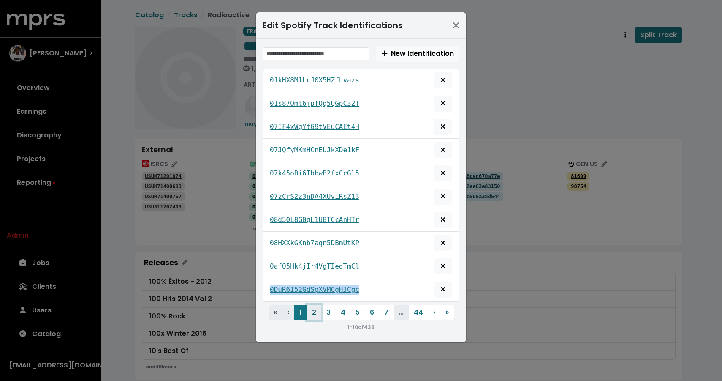
click at [316, 317] on button "2" at bounding box center [314, 312] width 14 height 15
click at [330, 314] on button "3" at bounding box center [329, 312] width 14 height 15
click at [343, 316] on button "4" at bounding box center [343, 312] width 15 height 15
click at [356, 310] on button "5" at bounding box center [358, 312] width 14 height 15
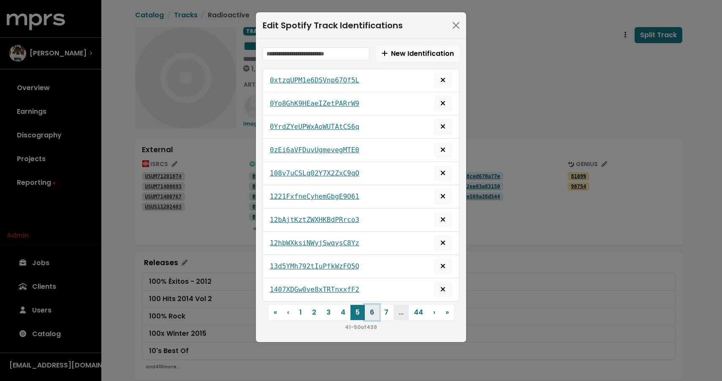
click at [373, 315] on button "6" at bounding box center [372, 312] width 14 height 15
click at [503, 84] on div "Edit Spotify Track Identifications New Identification 14hRbuAaFN7ENN8254NtUM 15…" at bounding box center [361, 190] width 722 height 381
click at [458, 23] on button "Close" at bounding box center [457, 26] width 14 height 14
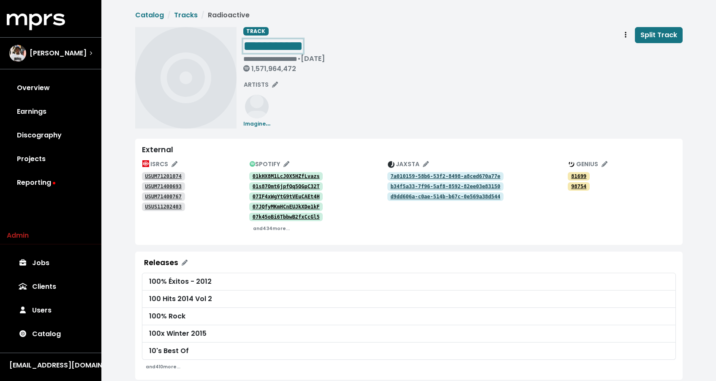
click at [303, 47] on span "**********" at bounding box center [273, 46] width 60 height 14
click at [303, 46] on span "**********" at bounding box center [273, 46] width 60 height 14
click at [293, 154] on div "External ISRCS USUM71201074 USUM71400693 USUM71400767 USUS11202403 SPOTIFY 01kH…" at bounding box center [409, 192] width 548 height 106
click at [298, 182] on link "01s87Omt6jpfQq5QGpC32T" at bounding box center [286, 186] width 74 height 8
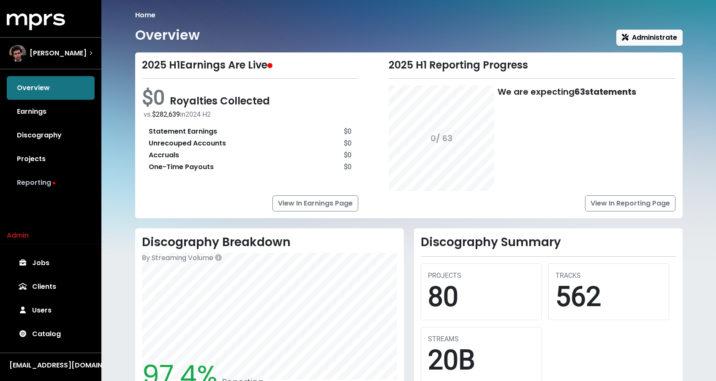
click at [52, 180] on link "Reporting" at bounding box center [51, 183] width 88 height 24
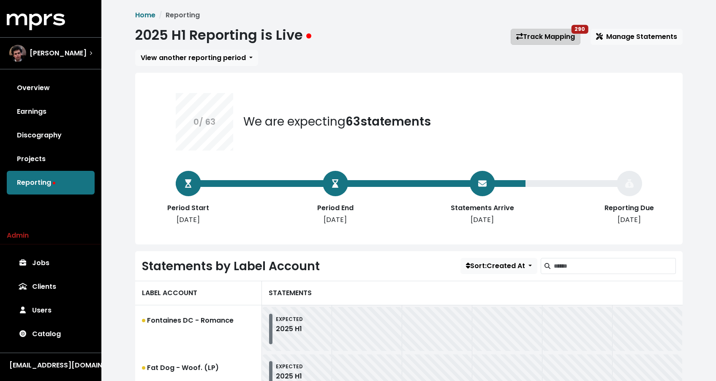
click at [539, 38] on link "Track Mapping 290" at bounding box center [546, 37] width 70 height 16
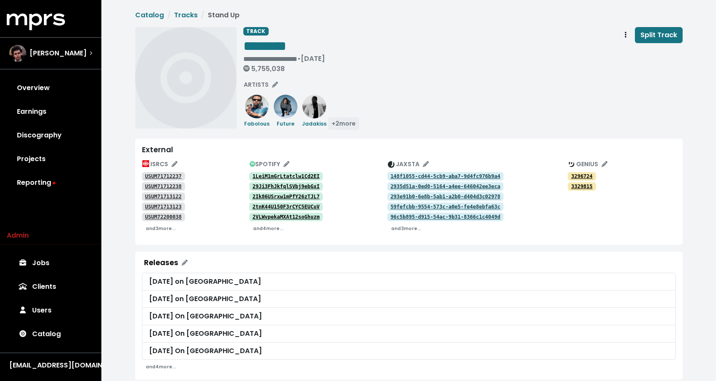
click at [352, 123] on span "+ 2 more" at bounding box center [344, 123] width 24 height 8
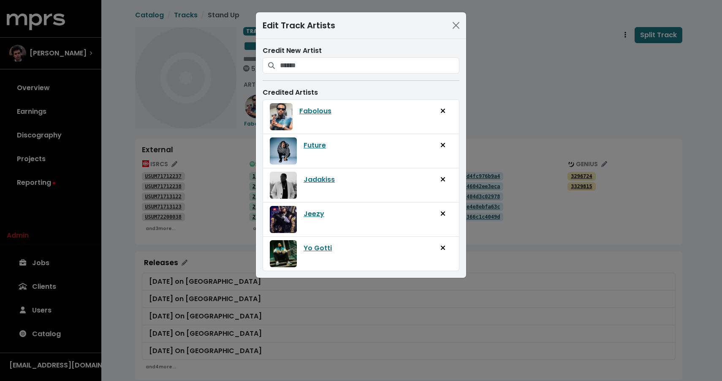
click at [508, 96] on div "Edit Track Artists Credit New Artist Credited Artists Fabolous Future [PERSON_N…" at bounding box center [361, 190] width 722 height 381
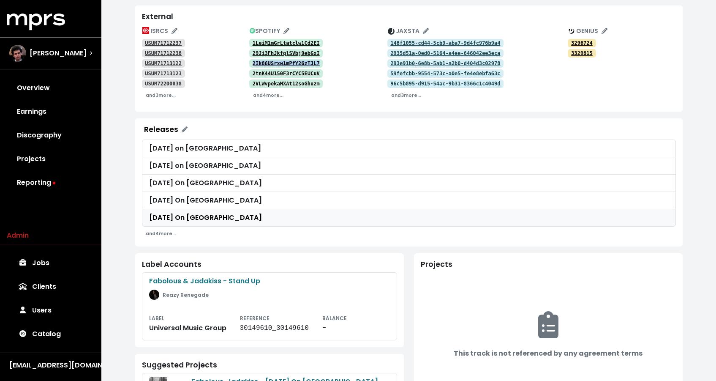
scroll to position [192, 0]
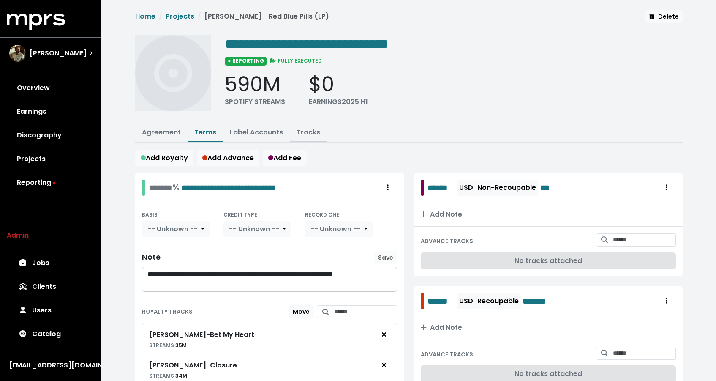
click at [300, 131] on link "Tracks" at bounding box center [309, 132] width 24 height 10
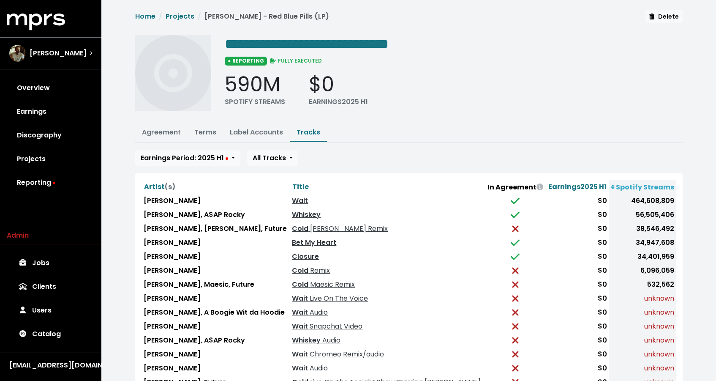
scroll to position [68, 0]
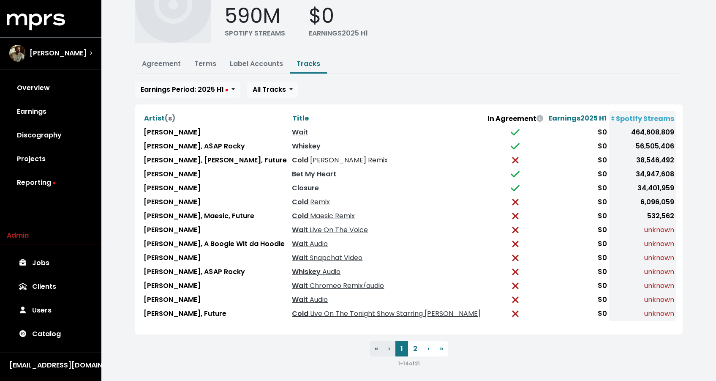
click at [311, 159] on span "[PERSON_NAME] Remix" at bounding box center [347, 160] width 79 height 10
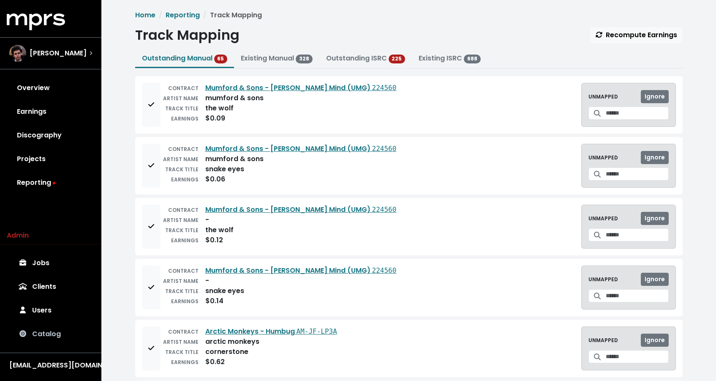
click at [32, 330] on link "Catalog" at bounding box center [51, 334] width 88 height 24
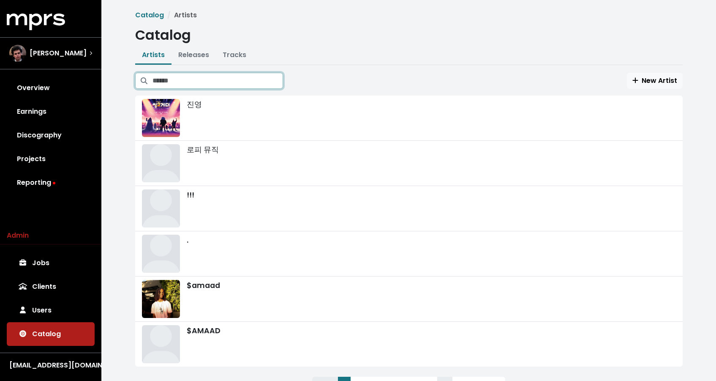
click at [251, 82] on input "Search artists" at bounding box center [218, 81] width 131 height 16
click at [241, 57] on link "Tracks" at bounding box center [235, 55] width 24 height 10
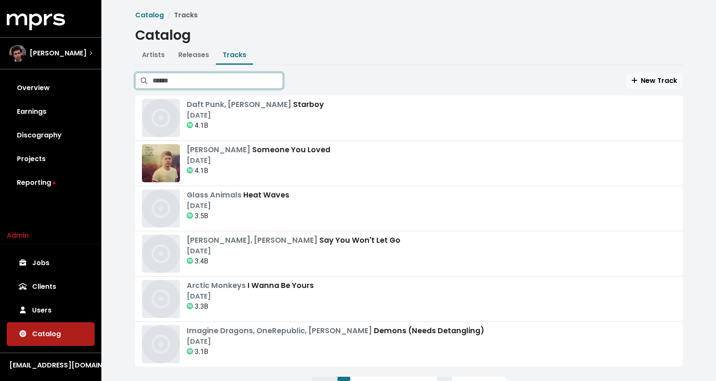
click at [238, 75] on input "Search tracks" at bounding box center [218, 81] width 131 height 16
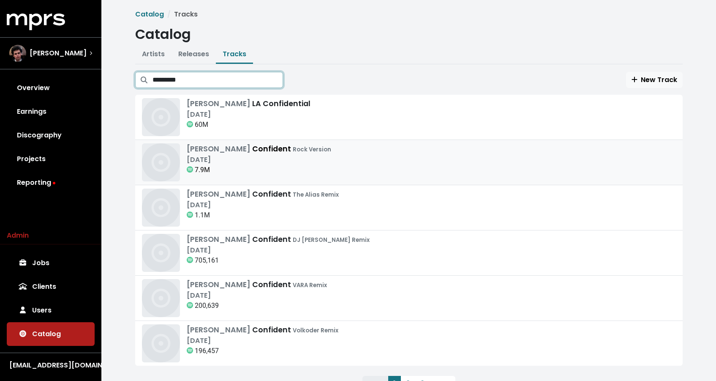
scroll to position [40, 0]
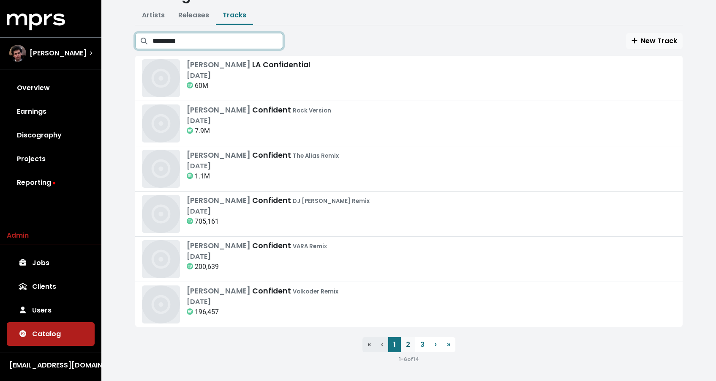
type input "*********"
click at [405, 346] on link "2" at bounding box center [408, 344] width 14 height 15
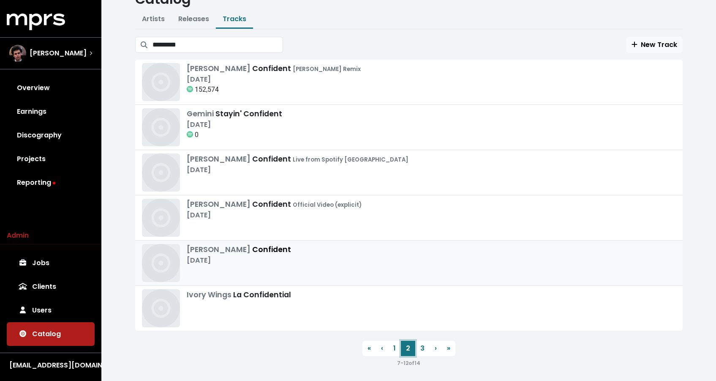
scroll to position [40, 0]
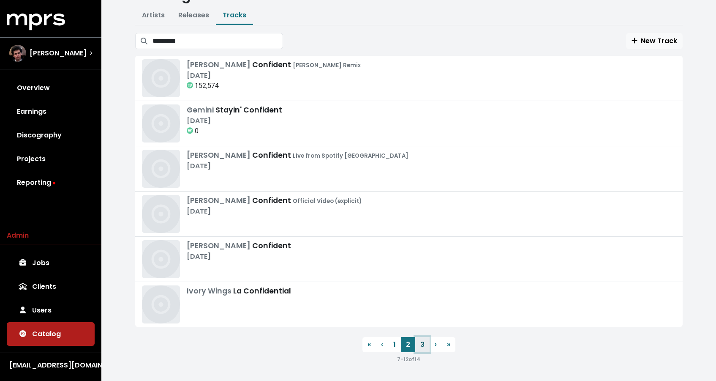
click at [419, 345] on link "3" at bounding box center [422, 344] width 14 height 15
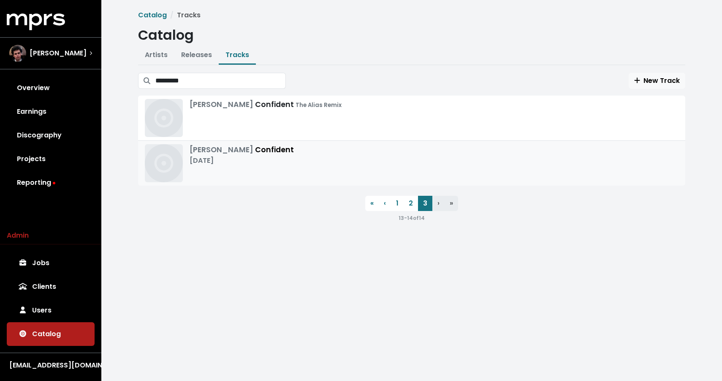
click at [269, 165] on div "[DATE]" at bounding box center [242, 160] width 104 height 10
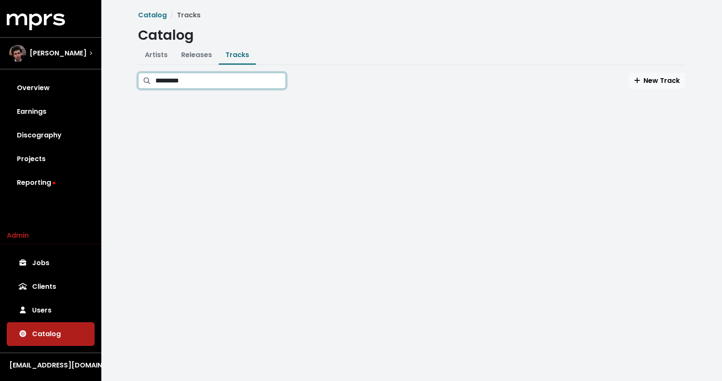
click at [208, 87] on input "*********" at bounding box center [220, 81] width 131 height 16
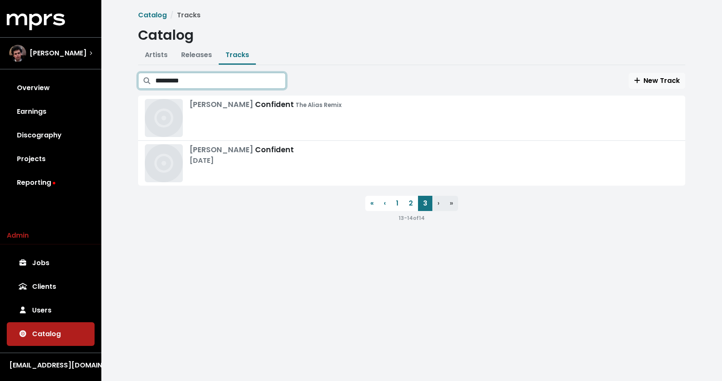
click at [208, 87] on input "*********" at bounding box center [220, 81] width 131 height 16
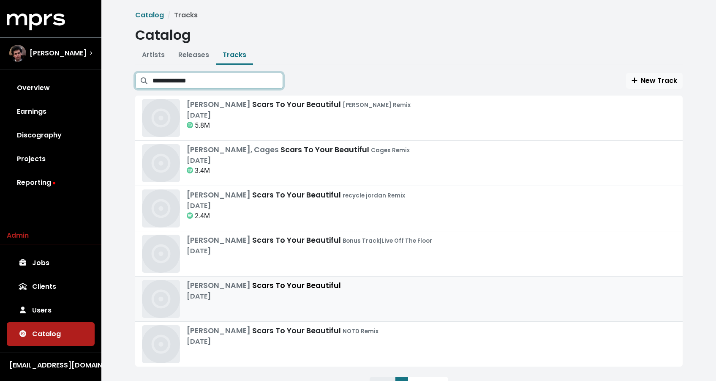
type input "**********"
click at [241, 294] on div "[DATE]" at bounding box center [264, 296] width 154 height 10
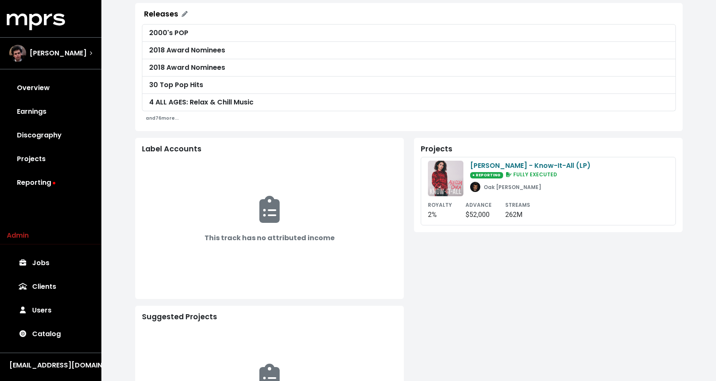
scroll to position [304, 0]
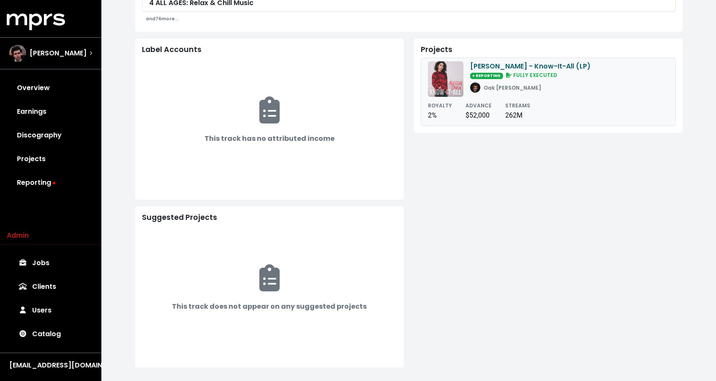
click at [549, 68] on div "[PERSON_NAME] - Know-It-All (LP)" at bounding box center [530, 66] width 120 height 10
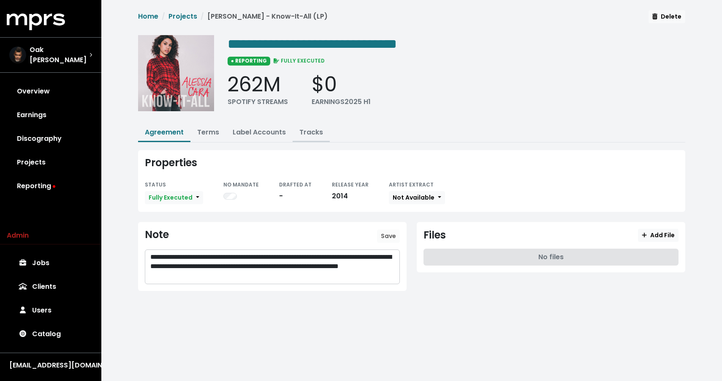
click at [303, 128] on link "Tracks" at bounding box center [312, 132] width 24 height 10
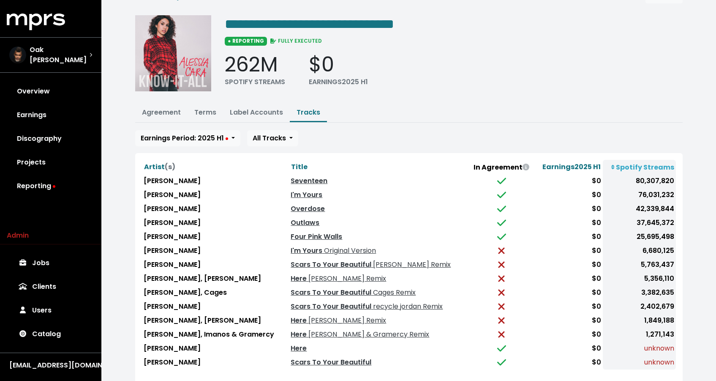
scroll to position [38, 0]
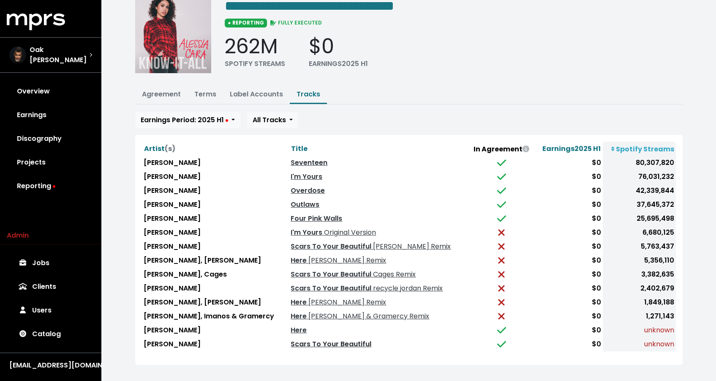
click at [302, 341] on link "Scars To Your Beautiful" at bounding box center [331, 344] width 81 height 10
click at [153, 93] on link "Agreement" at bounding box center [161, 94] width 39 height 10
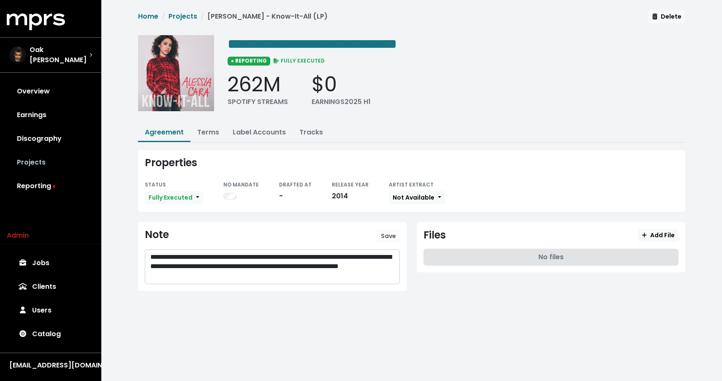
click at [41, 157] on link "Projects" at bounding box center [51, 162] width 88 height 24
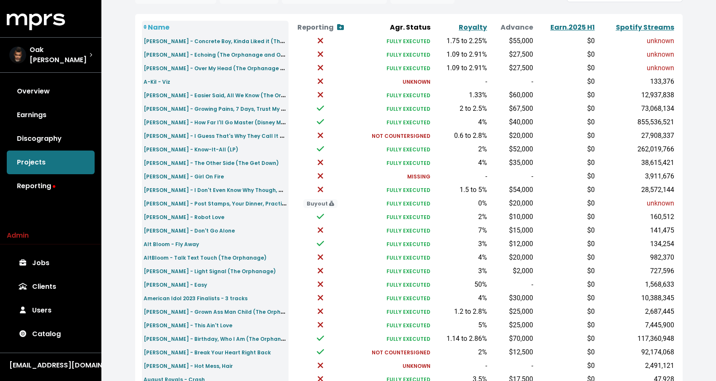
scroll to position [251, 0]
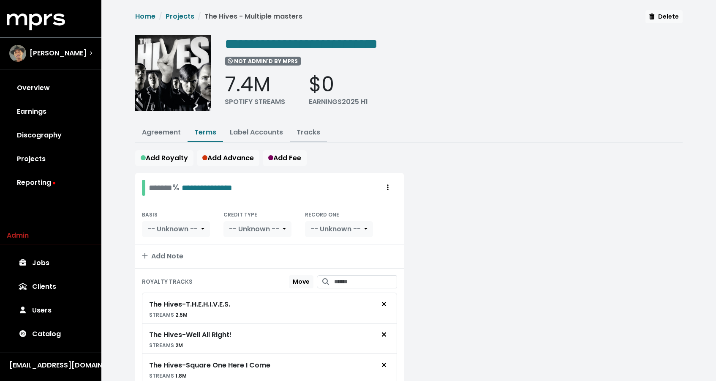
click at [307, 130] on link "Tracks" at bounding box center [309, 132] width 24 height 10
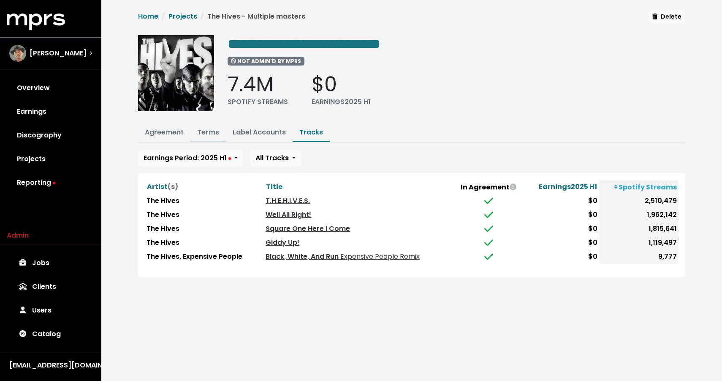
click at [217, 132] on link "Terms" at bounding box center [208, 132] width 22 height 10
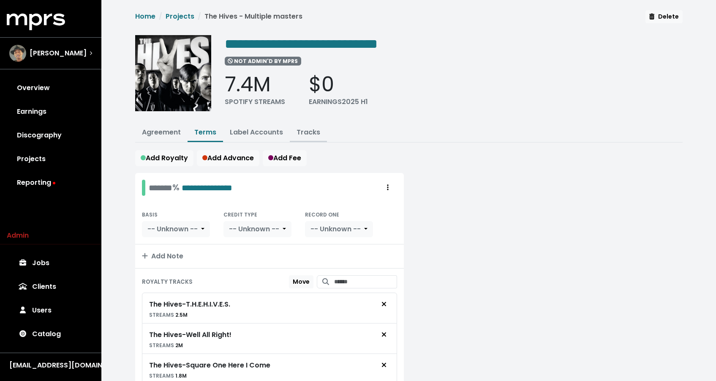
click at [311, 135] on link "Tracks" at bounding box center [309, 132] width 24 height 10
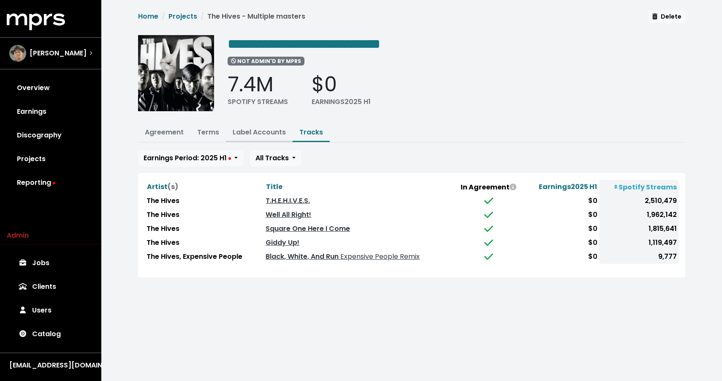
click at [259, 133] on link "Label Accounts" at bounding box center [259, 132] width 53 height 10
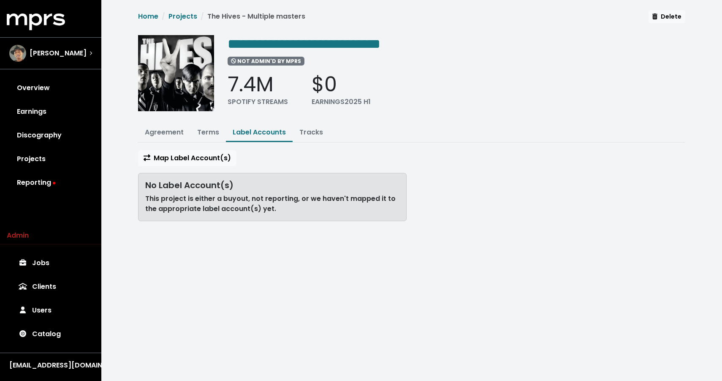
click at [291, 129] on button "Label Accounts" at bounding box center [259, 133] width 67 height 18
click at [297, 130] on button "Tracks" at bounding box center [311, 133] width 37 height 18
click at [301, 131] on link "Tracks" at bounding box center [312, 132] width 24 height 10
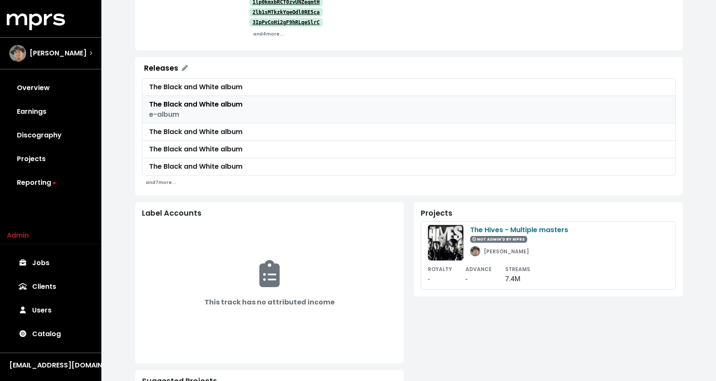
scroll to position [256, 0]
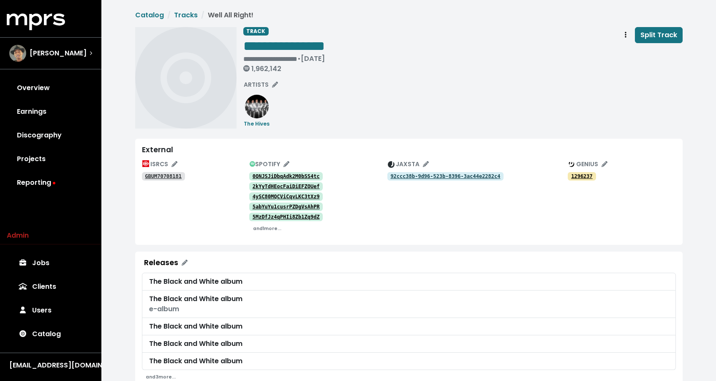
scroll to position [227, 0]
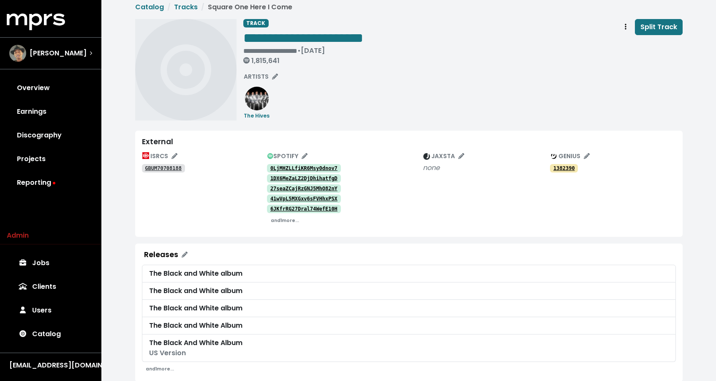
scroll to position [214, 0]
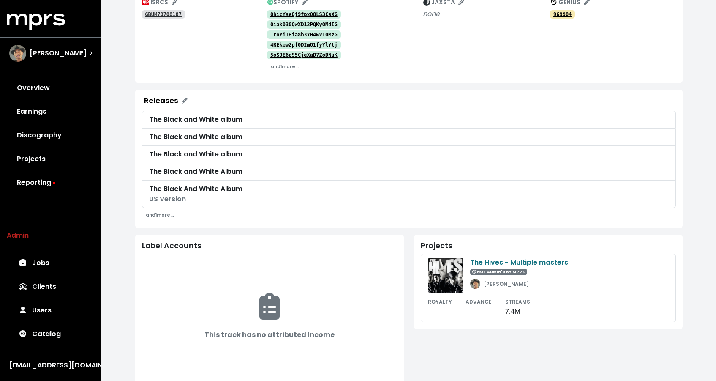
scroll to position [237, 0]
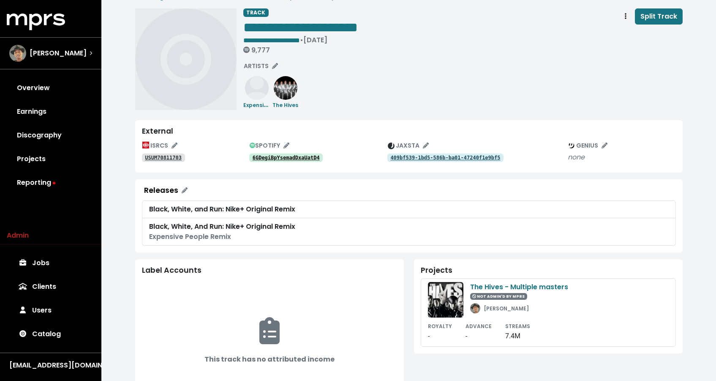
scroll to position [108, 0]
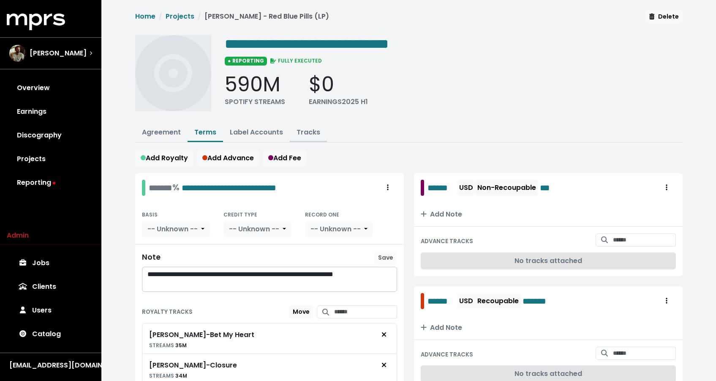
click at [316, 132] on link "Tracks" at bounding box center [309, 132] width 24 height 10
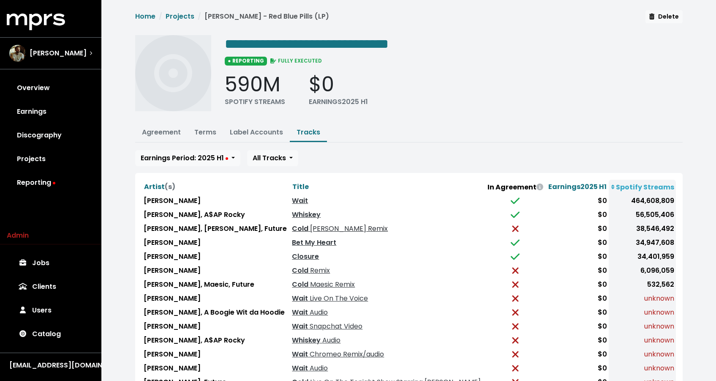
click at [327, 227] on span "[PERSON_NAME] Remix" at bounding box center [347, 229] width 79 height 10
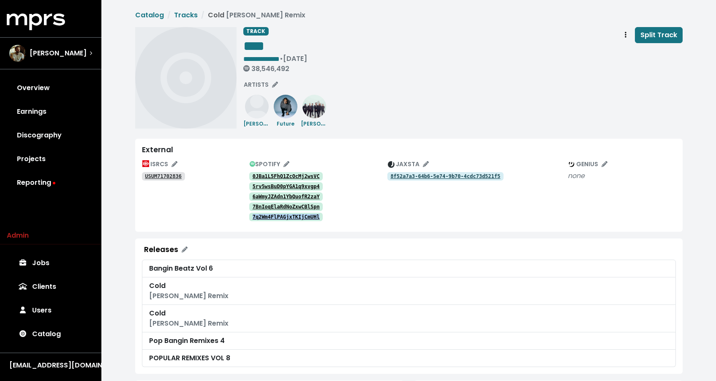
click at [169, 177] on tt "USUM71702836" at bounding box center [163, 176] width 37 height 6
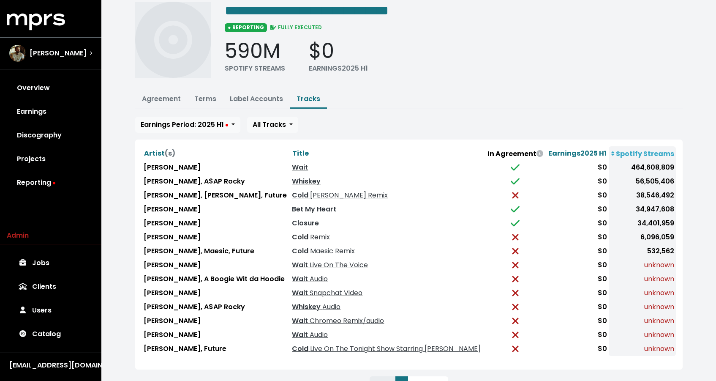
scroll to position [68, 0]
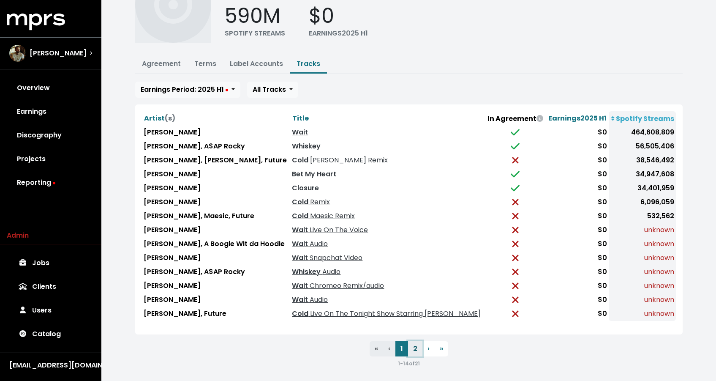
click at [417, 342] on button "2" at bounding box center [415, 348] width 14 height 15
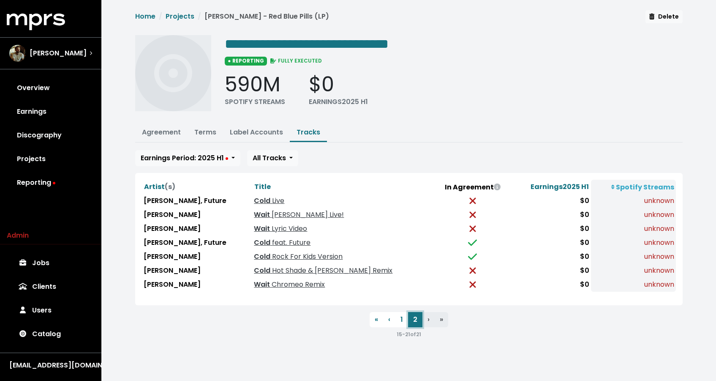
scroll to position [0, 0]
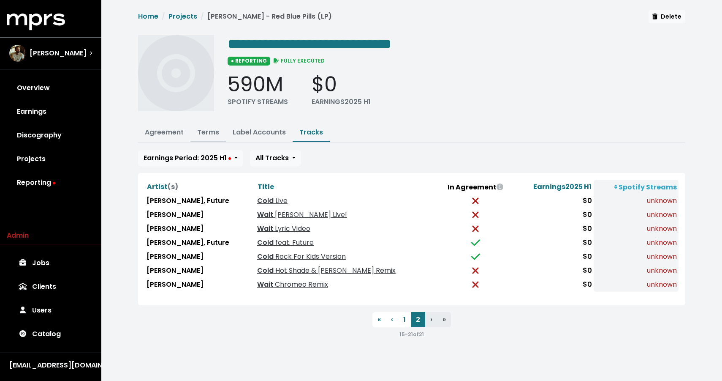
click at [207, 139] on button "Terms" at bounding box center [208, 133] width 35 height 18
click at [207, 134] on link "Terms" at bounding box center [208, 132] width 22 height 10
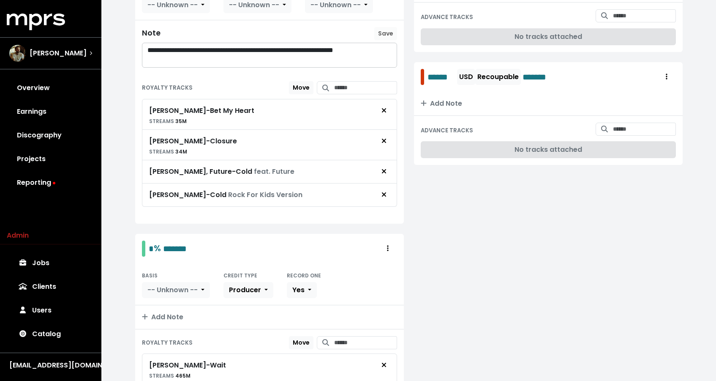
scroll to position [224, 0]
click at [385, 198] on button "Remove royalty target" at bounding box center [384, 194] width 19 height 16
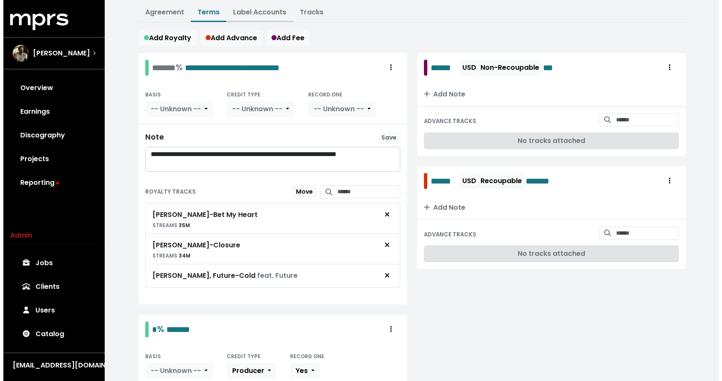
scroll to position [0, 0]
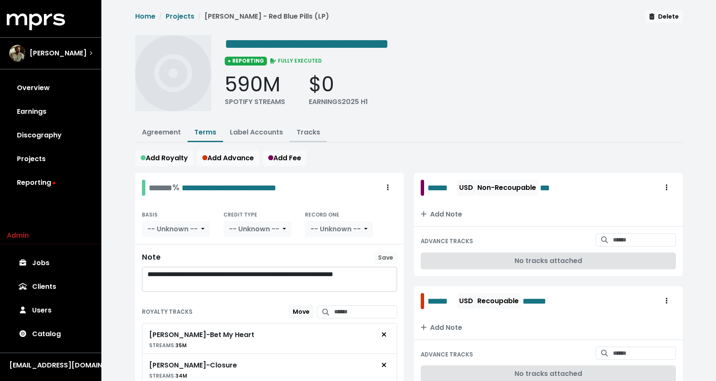
click at [290, 126] on button "Tracks" at bounding box center [308, 133] width 37 height 18
click at [291, 127] on button "Tracks" at bounding box center [308, 133] width 37 height 18
click at [297, 127] on link "Tracks" at bounding box center [309, 132] width 24 height 10
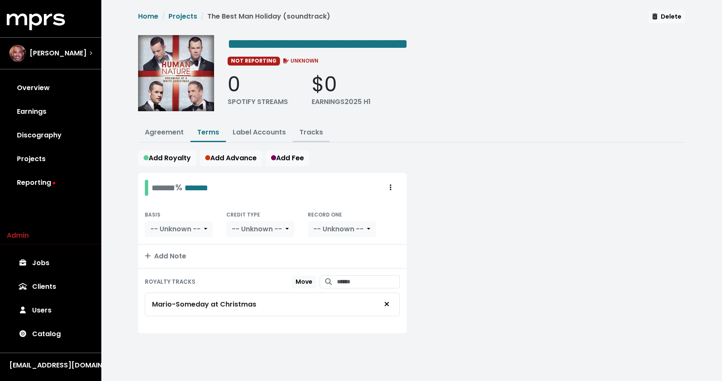
click at [318, 133] on link "Tracks" at bounding box center [312, 132] width 24 height 10
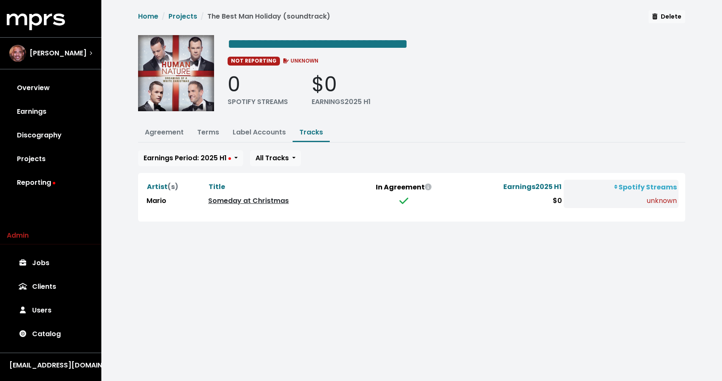
click at [270, 202] on link "Someday at Christmas" at bounding box center [248, 201] width 81 height 10
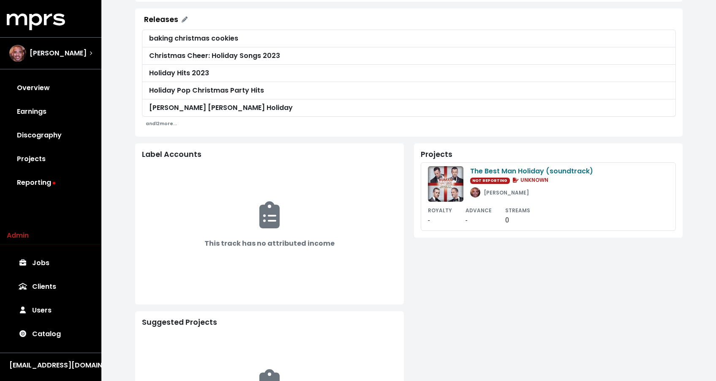
scroll to position [252, 0]
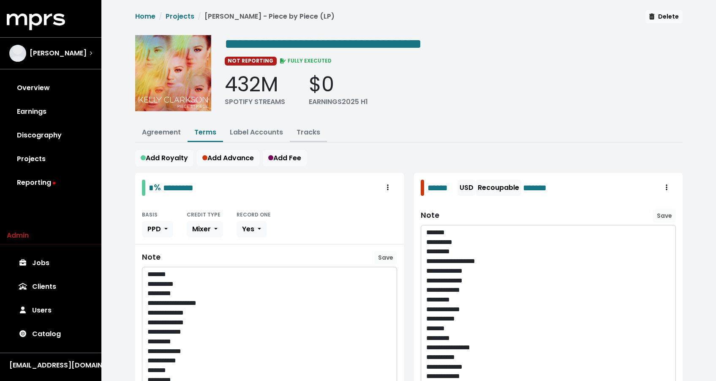
click at [305, 129] on link "Tracks" at bounding box center [309, 132] width 24 height 10
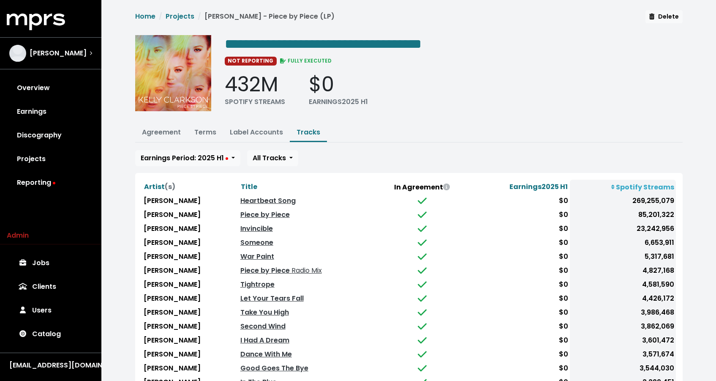
scroll to position [68, 0]
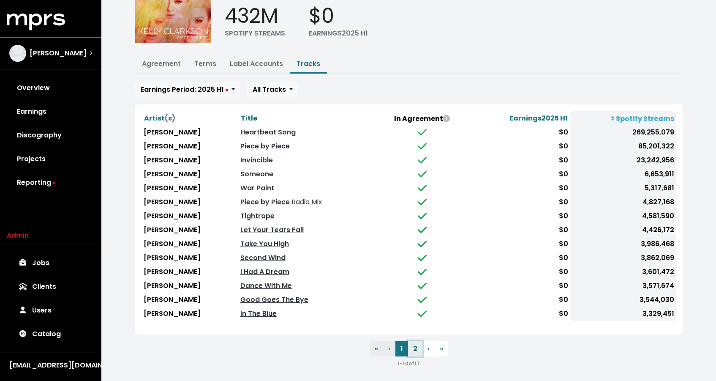
click at [414, 345] on button "2" at bounding box center [415, 348] width 14 height 15
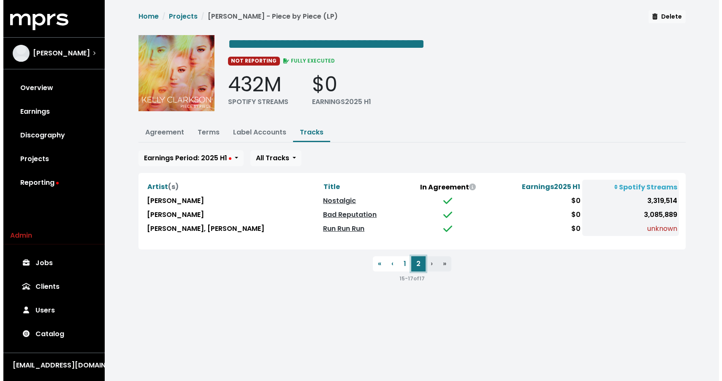
scroll to position [0, 0]
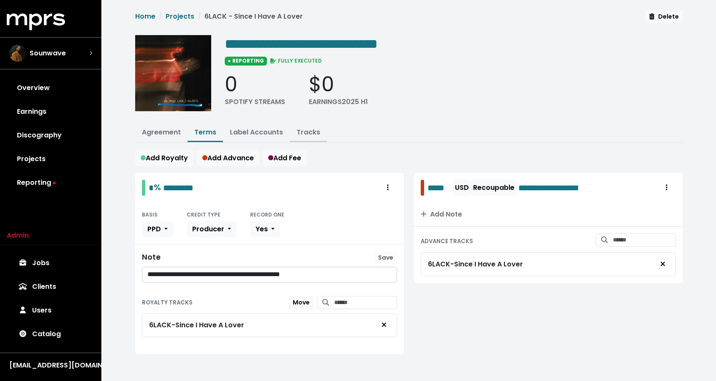
click at [313, 130] on link "Tracks" at bounding box center [309, 132] width 24 height 10
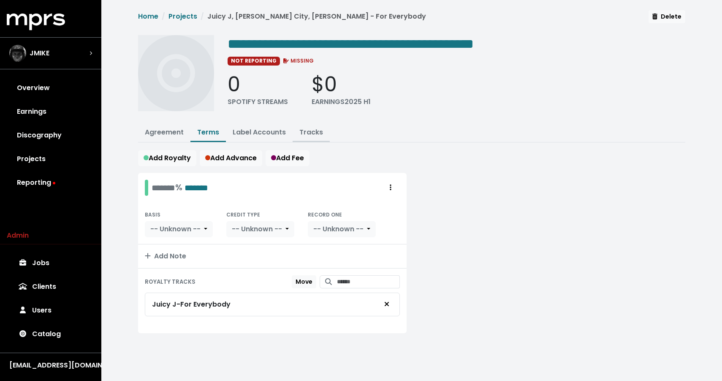
click at [302, 131] on link "Tracks" at bounding box center [312, 132] width 24 height 10
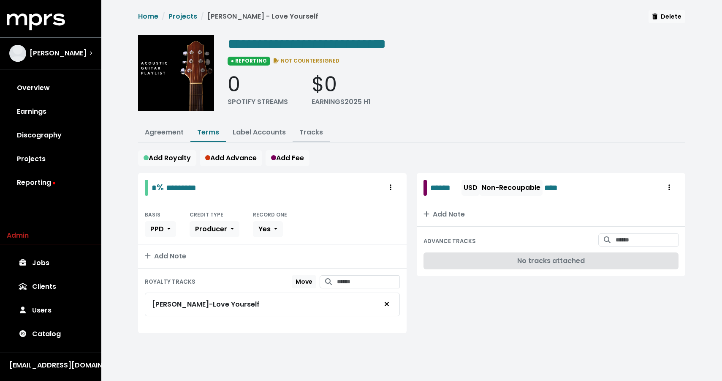
click at [312, 130] on link "Tracks" at bounding box center [312, 132] width 24 height 10
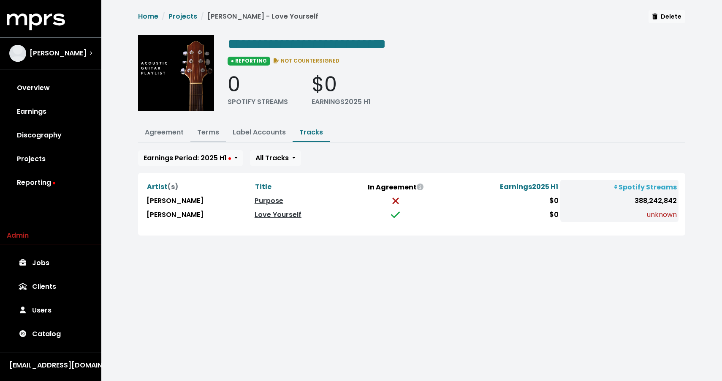
click at [214, 134] on link "Terms" at bounding box center [208, 132] width 22 height 10
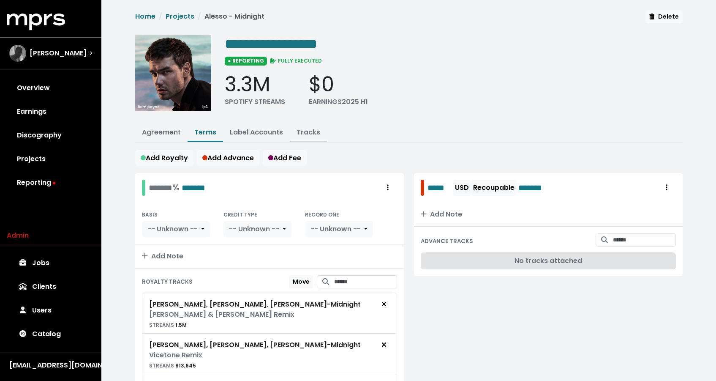
click at [307, 131] on link "Tracks" at bounding box center [309, 132] width 24 height 10
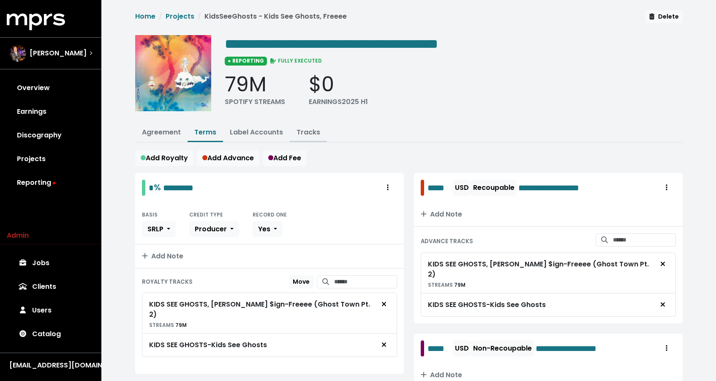
click at [316, 136] on button "Tracks" at bounding box center [308, 133] width 37 height 18
click at [308, 129] on link "Tracks" at bounding box center [309, 132] width 24 height 10
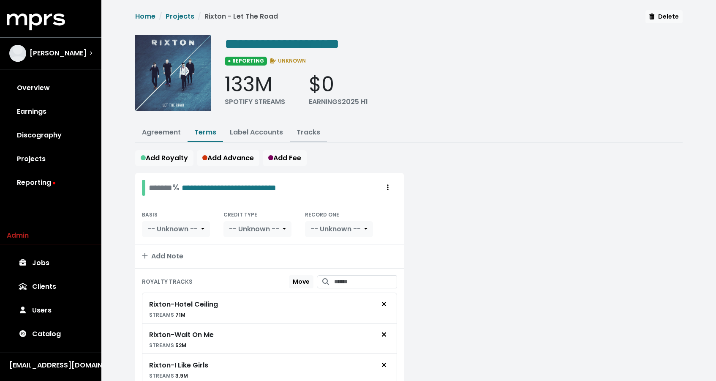
click at [299, 135] on link "Tracks" at bounding box center [309, 132] width 24 height 10
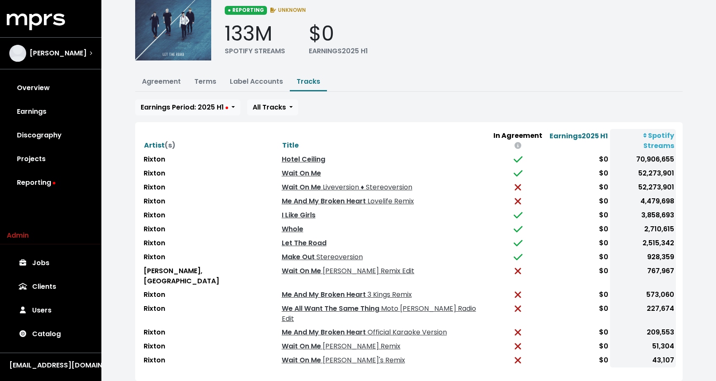
scroll to position [68, 0]
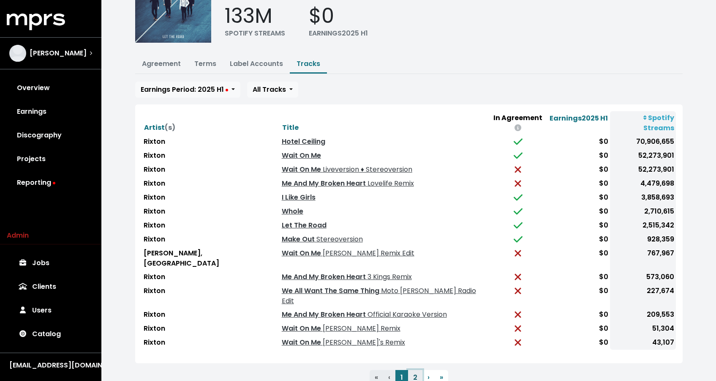
click at [410, 370] on button "2" at bounding box center [415, 377] width 14 height 15
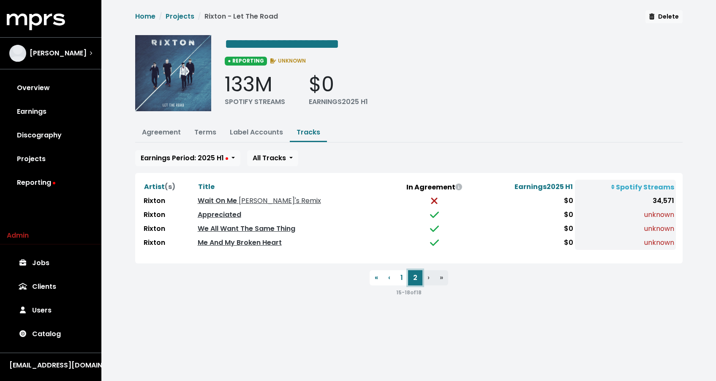
scroll to position [0, 0]
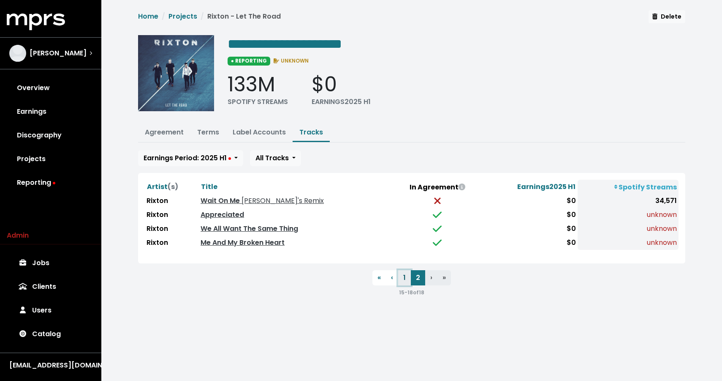
click at [405, 275] on button "1" at bounding box center [404, 277] width 13 height 15
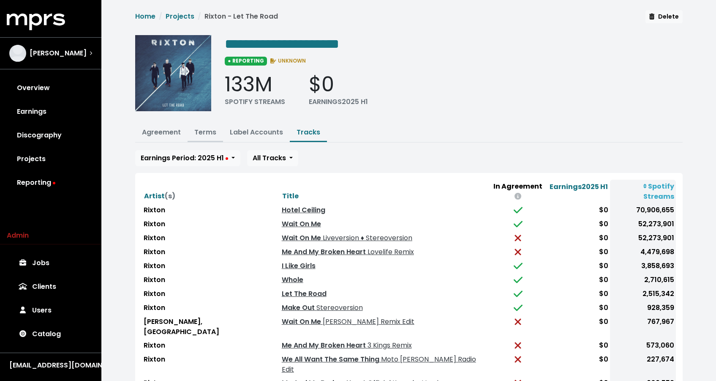
click at [207, 127] on link "Terms" at bounding box center [205, 132] width 22 height 10
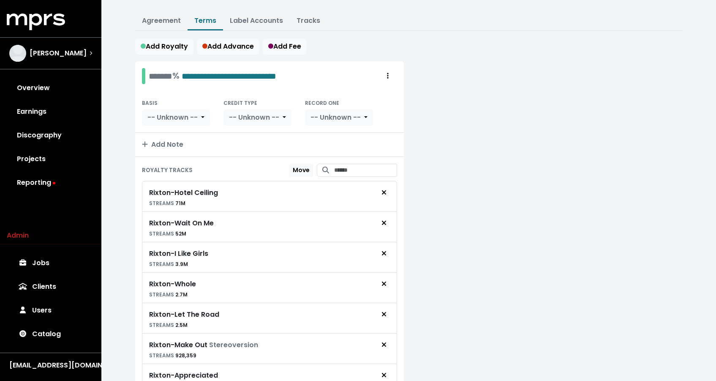
scroll to position [210, 0]
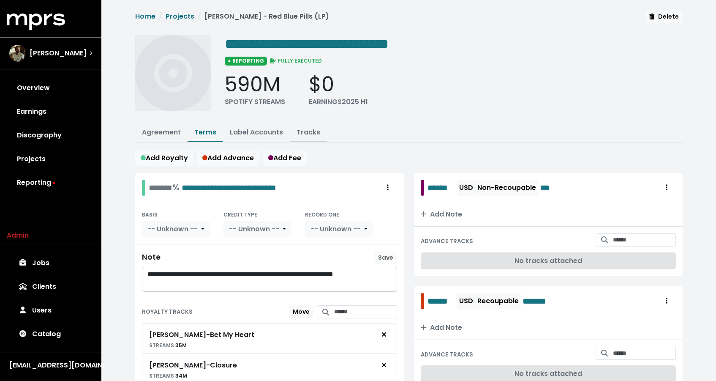
click at [311, 132] on link "Tracks" at bounding box center [309, 132] width 24 height 10
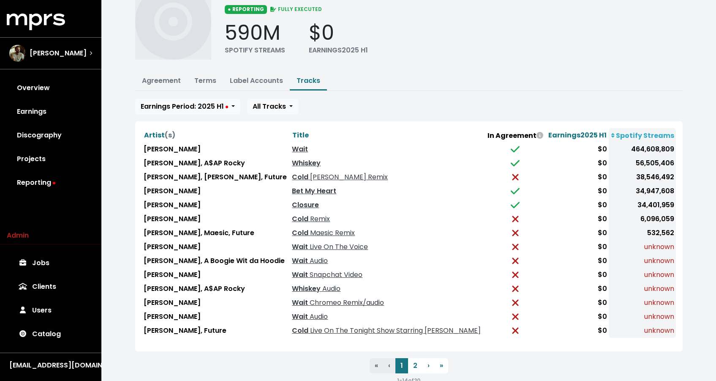
scroll to position [68, 0]
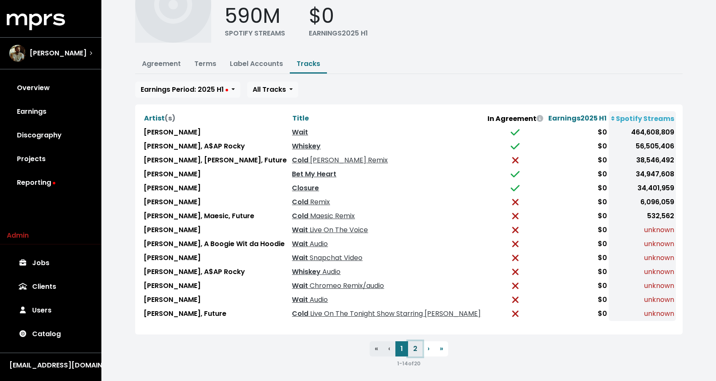
click at [416, 344] on button "2" at bounding box center [415, 348] width 14 height 15
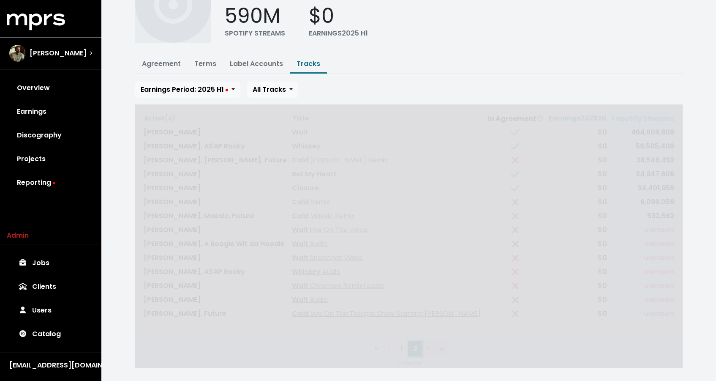
scroll to position [0, 0]
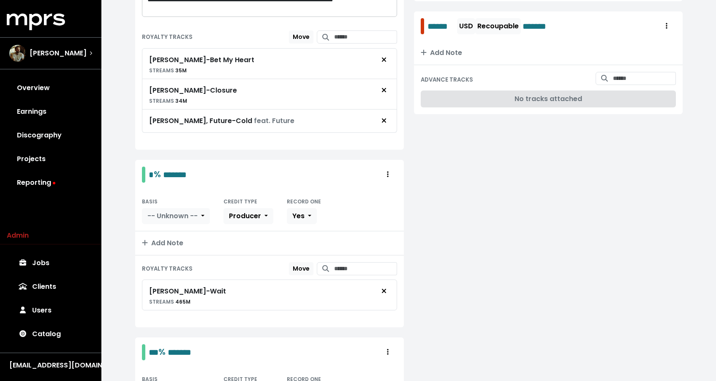
scroll to position [207, 0]
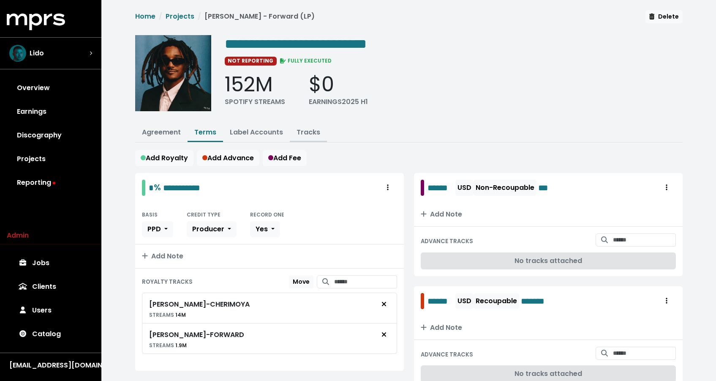
click at [297, 127] on link "Tracks" at bounding box center [309, 132] width 24 height 10
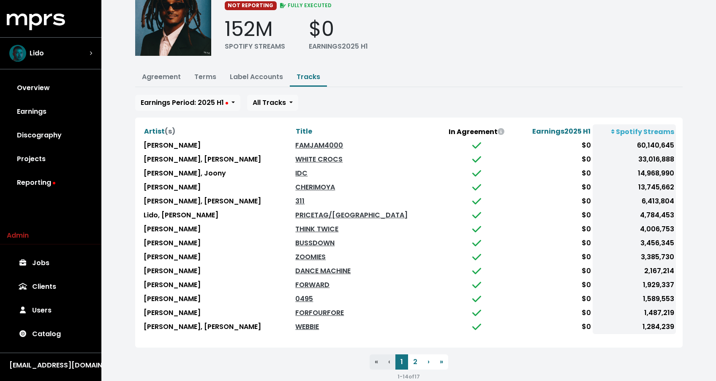
scroll to position [68, 0]
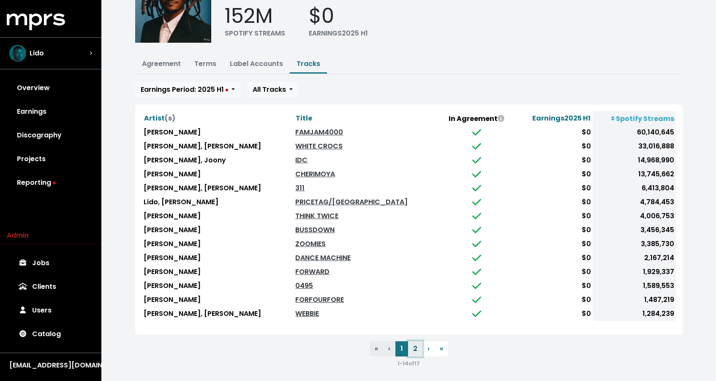
click at [419, 348] on button "2" at bounding box center [415, 348] width 14 height 15
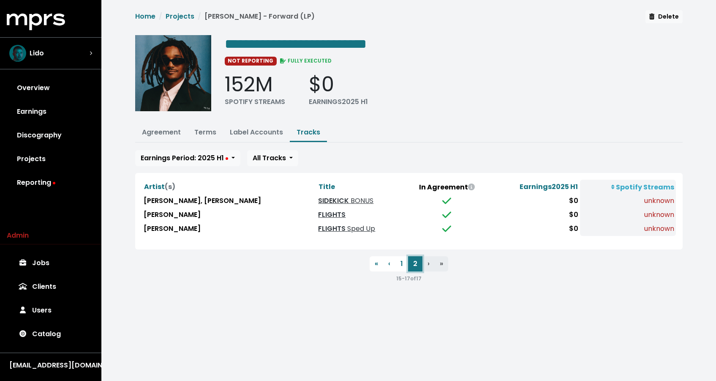
scroll to position [0, 0]
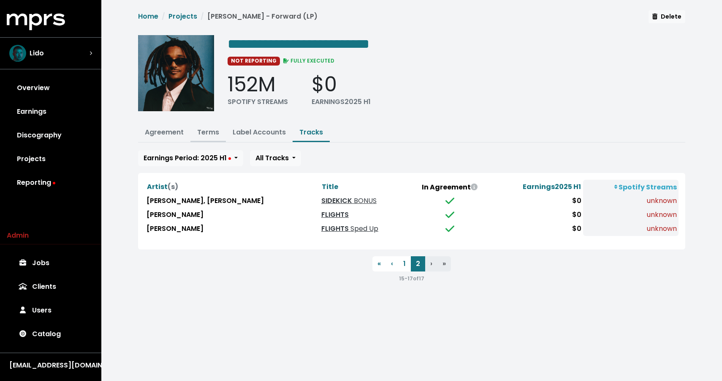
click at [202, 132] on link "Terms" at bounding box center [208, 132] width 22 height 10
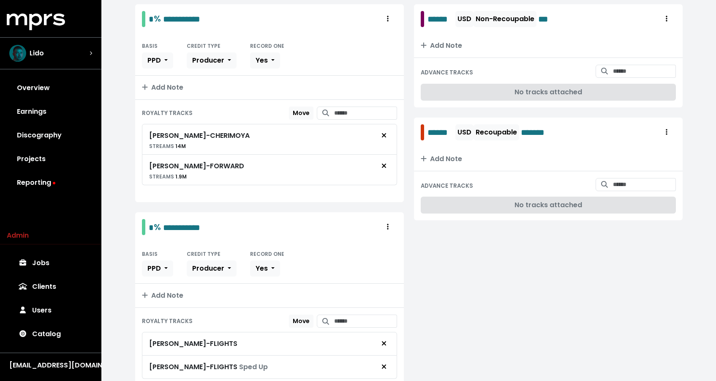
scroll to position [236, 0]
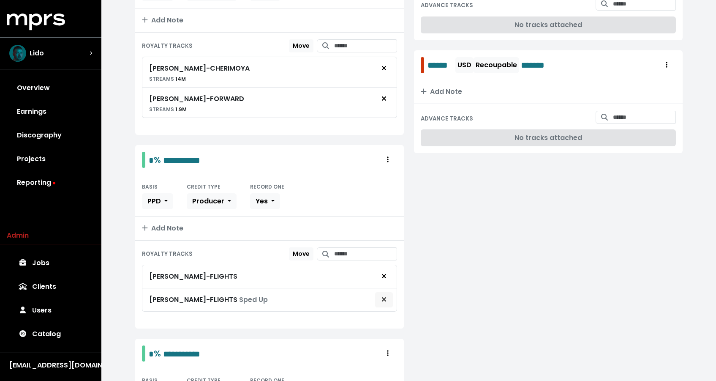
click at [385, 297] on icon "Remove royalty target" at bounding box center [384, 299] width 5 height 7
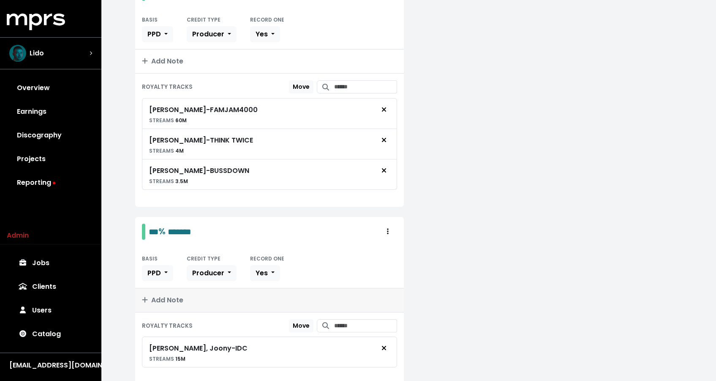
scroll to position [1165, 0]
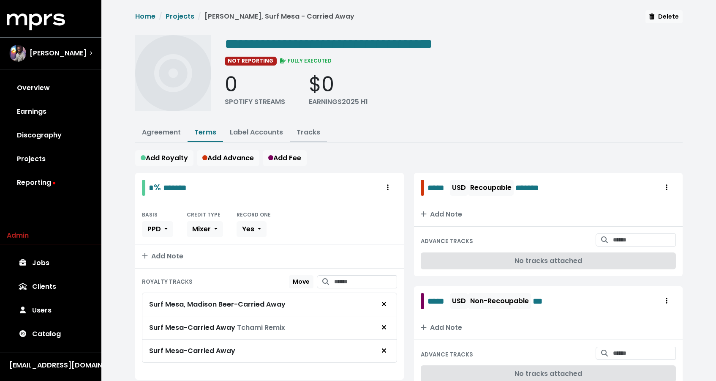
click at [311, 135] on link "Tracks" at bounding box center [309, 132] width 24 height 10
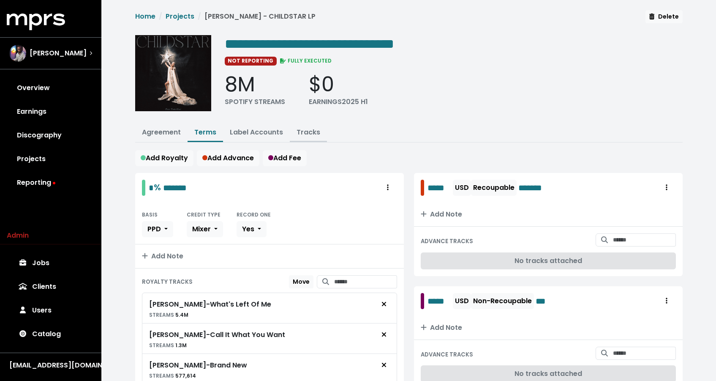
click at [308, 133] on link "Tracks" at bounding box center [309, 132] width 24 height 10
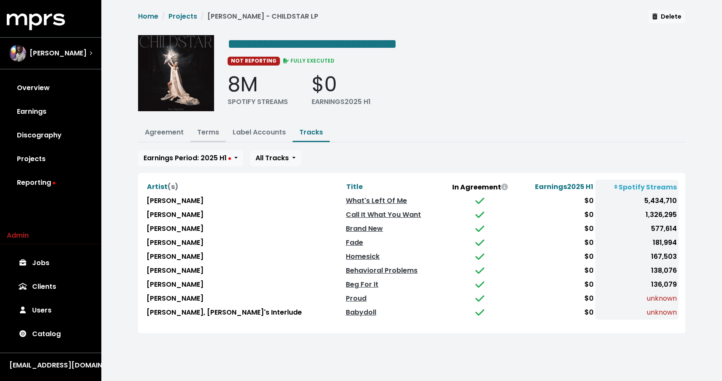
click at [207, 134] on link "Terms" at bounding box center [208, 132] width 22 height 10
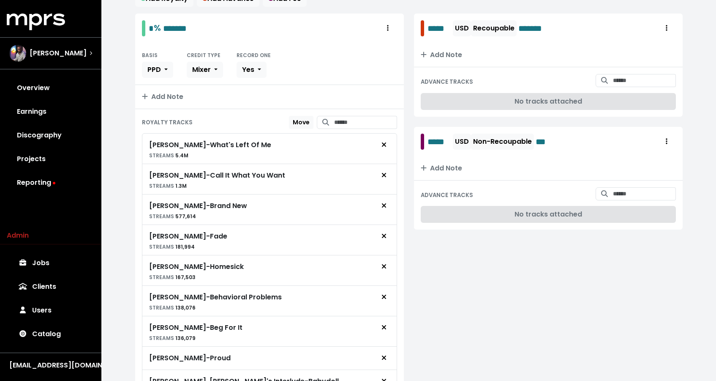
scroll to position [113, 0]
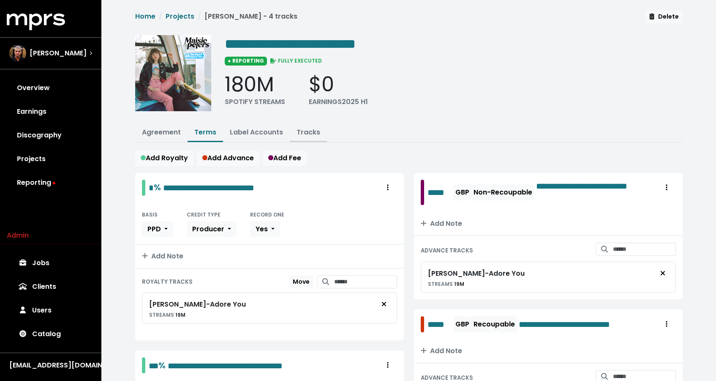
click at [313, 138] on button "Tracks" at bounding box center [308, 133] width 37 height 18
click at [308, 131] on link "Tracks" at bounding box center [309, 132] width 24 height 10
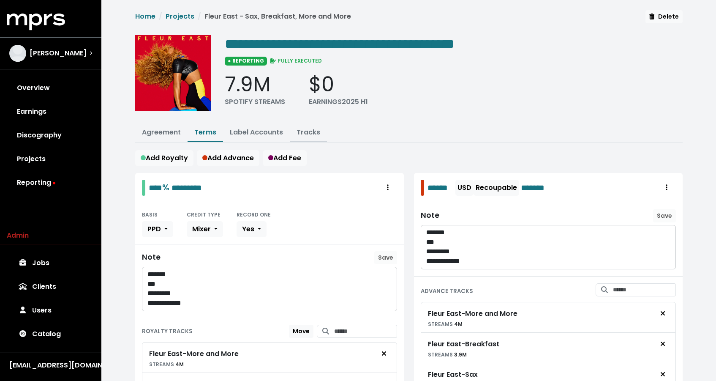
click at [305, 127] on link "Tracks" at bounding box center [309, 132] width 24 height 10
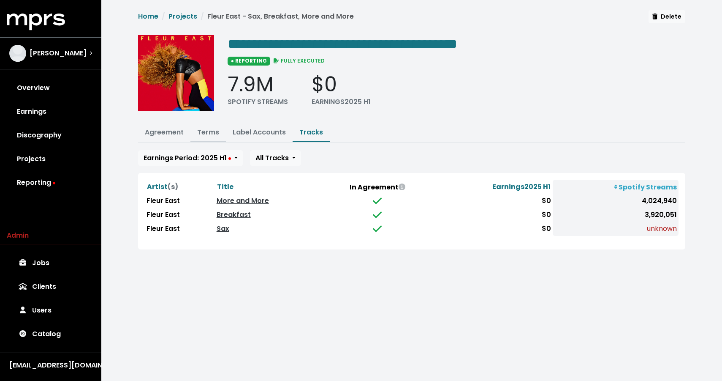
click at [205, 132] on link "Terms" at bounding box center [208, 132] width 22 height 10
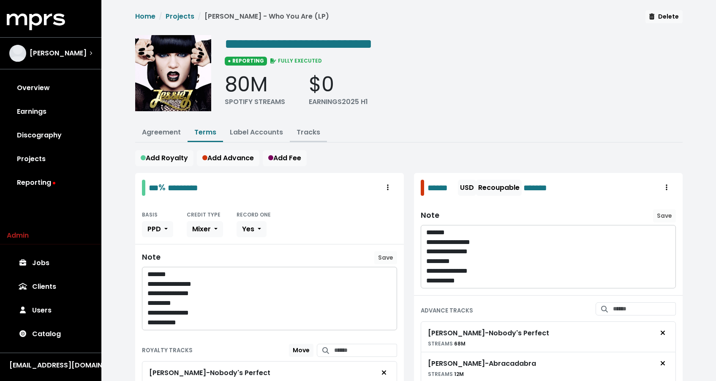
click at [305, 131] on link "Tracks" at bounding box center [309, 132] width 24 height 10
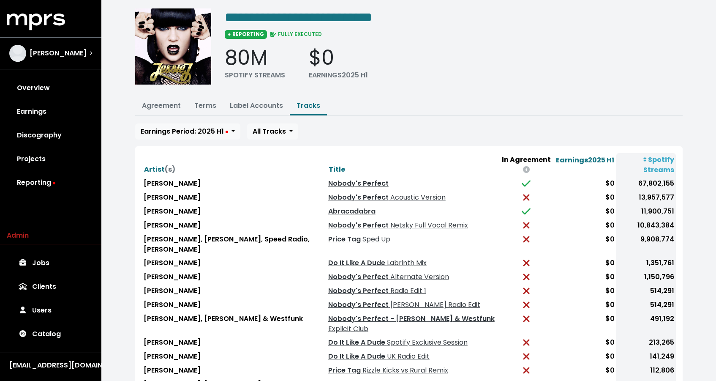
scroll to position [68, 0]
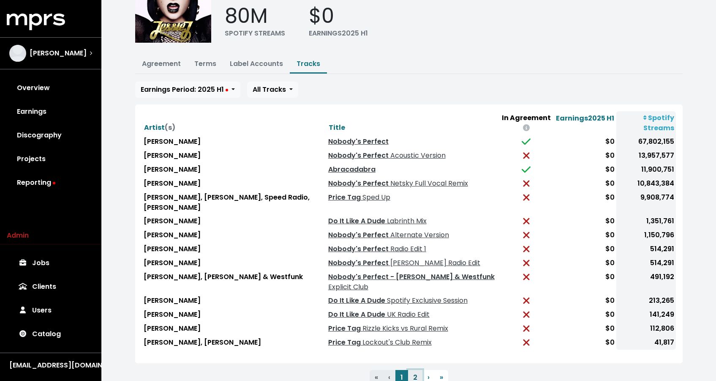
click at [415, 370] on button "2" at bounding box center [415, 377] width 14 height 15
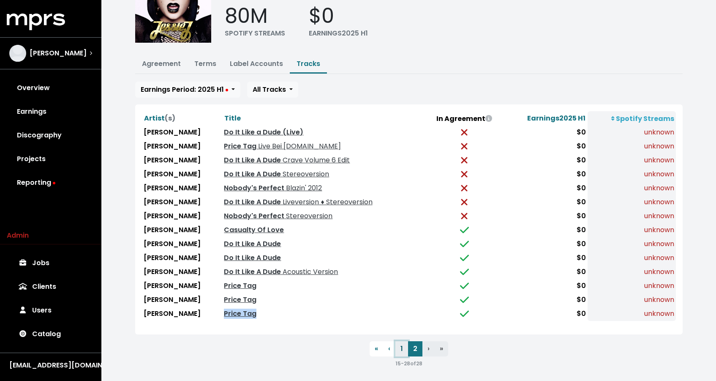
click at [401, 344] on button "1" at bounding box center [401, 348] width 13 height 15
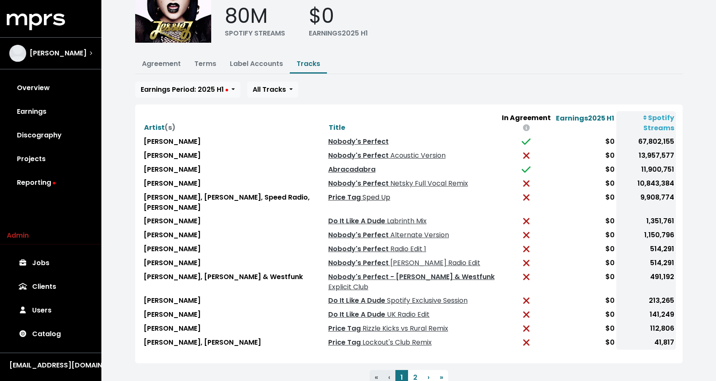
click at [328, 192] on link "Price Tag Sped Up" at bounding box center [359, 197] width 62 height 10
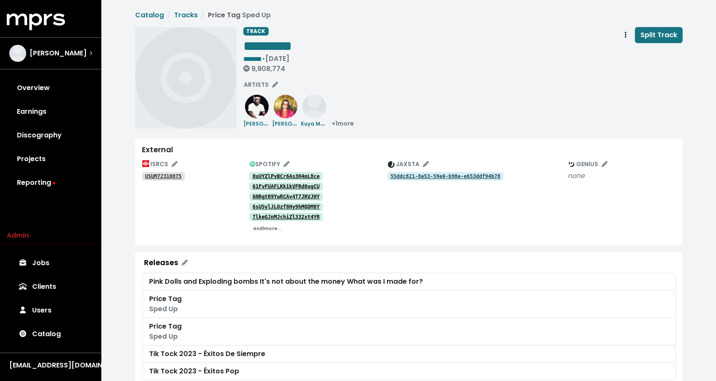
click at [276, 227] on small "and 1 more..." at bounding box center [267, 228] width 28 height 6
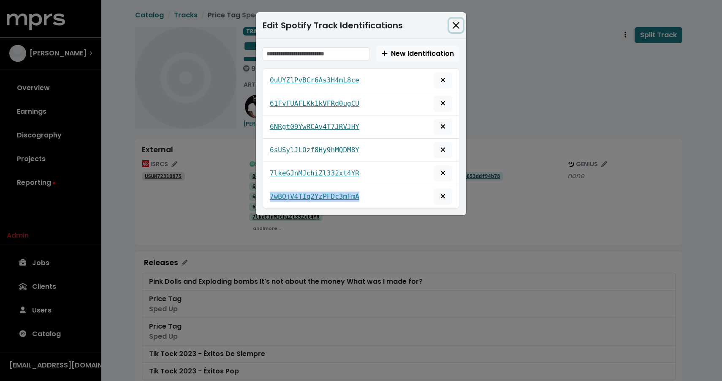
click at [453, 23] on button "Close" at bounding box center [457, 26] width 14 height 14
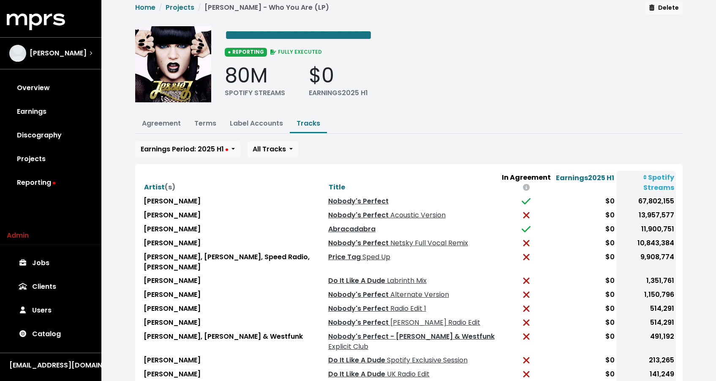
scroll to position [68, 0]
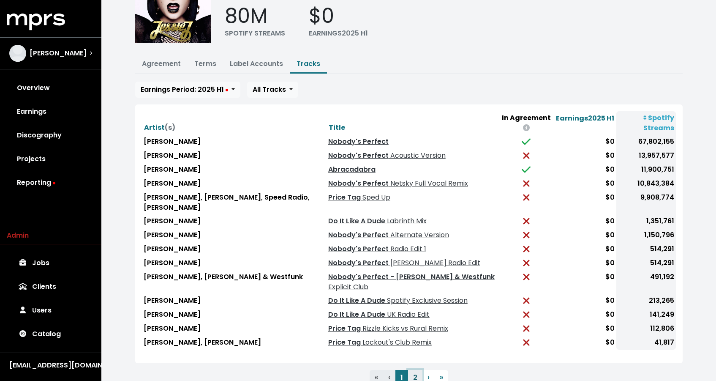
click at [412, 370] on button "2" at bounding box center [415, 377] width 14 height 15
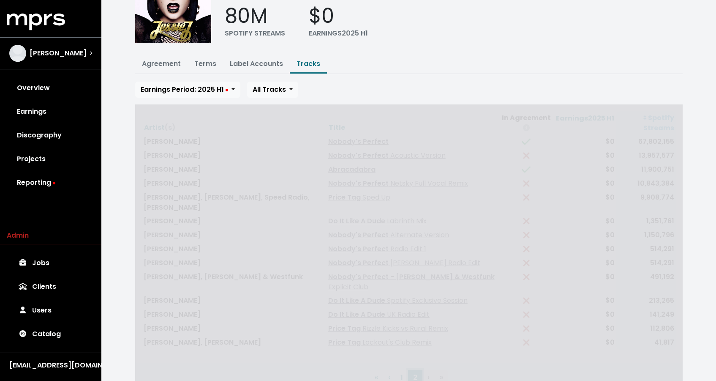
scroll to position [55, 0]
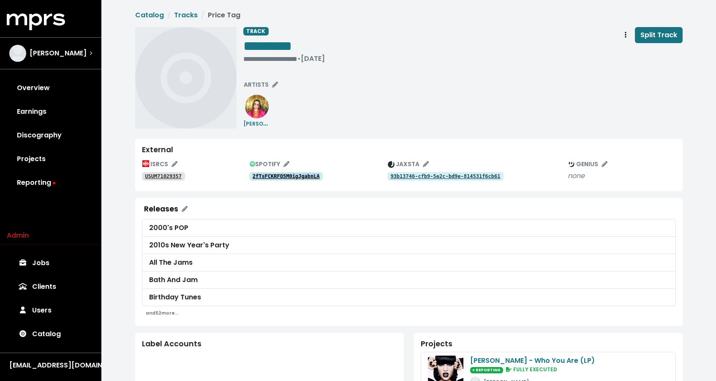
click at [166, 172] on link "USUM71029357" at bounding box center [163, 176] width 43 height 8
click at [624, 32] on span "Track actions" at bounding box center [626, 35] width 8 height 10
click at [629, 51] on link "Merge" at bounding box center [650, 54] width 67 height 14
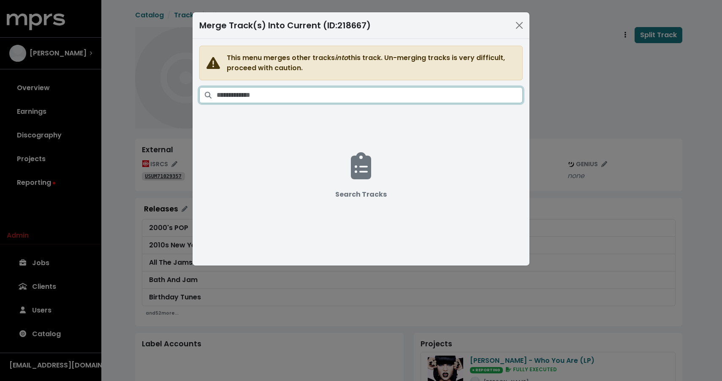
click at [425, 93] on input "Search tracks" at bounding box center [370, 95] width 306 height 16
paste input "**********"
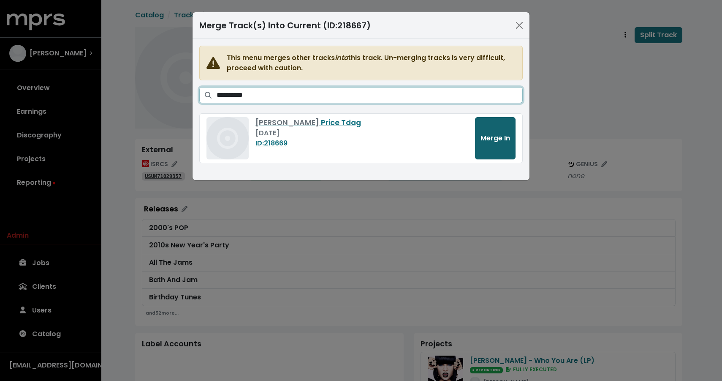
type input "**********"
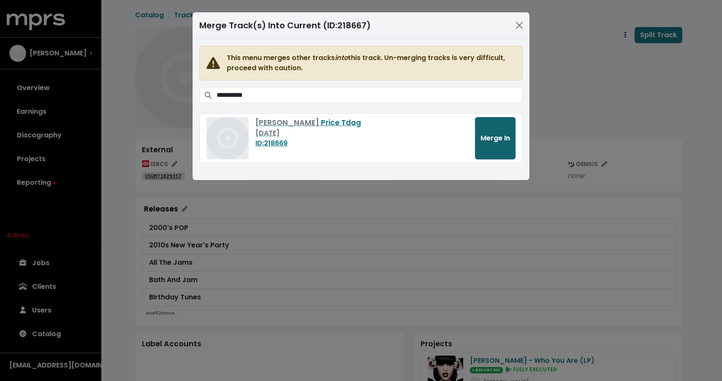
click at [480, 130] on button "Merge In" at bounding box center [495, 138] width 41 height 42
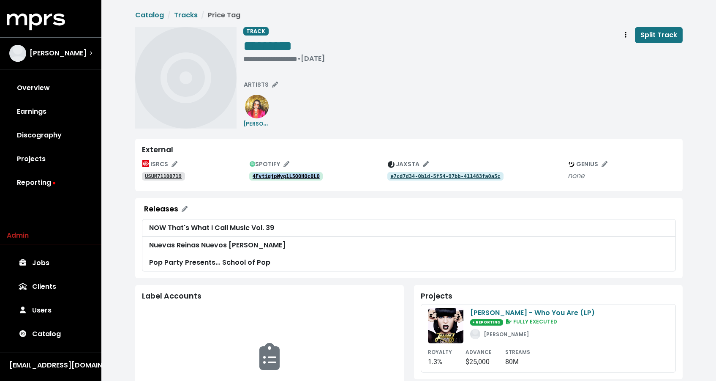
click at [163, 175] on tt "USUM71100719" at bounding box center [163, 176] width 37 height 6
click at [289, 58] on div "• [DATE]" at bounding box center [267, 59] width 49 height 8
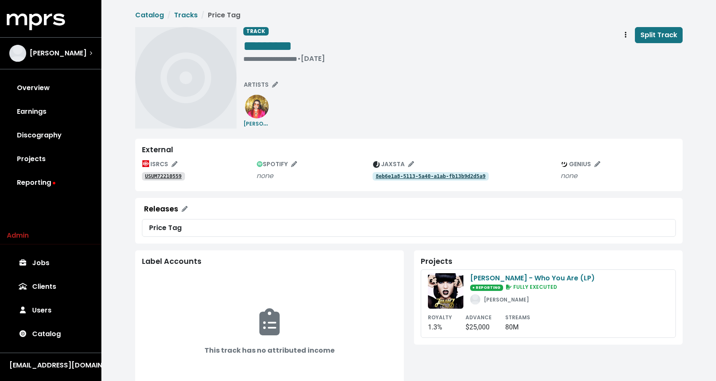
click at [178, 177] on tt "USUM72210559" at bounding box center [163, 176] width 37 height 6
click at [285, 45] on span "*********" at bounding box center [267, 46] width 49 height 14
click at [291, 44] on span "*********" at bounding box center [267, 46] width 49 height 14
click at [286, 45] on span "**********" at bounding box center [270, 46] width 54 height 14
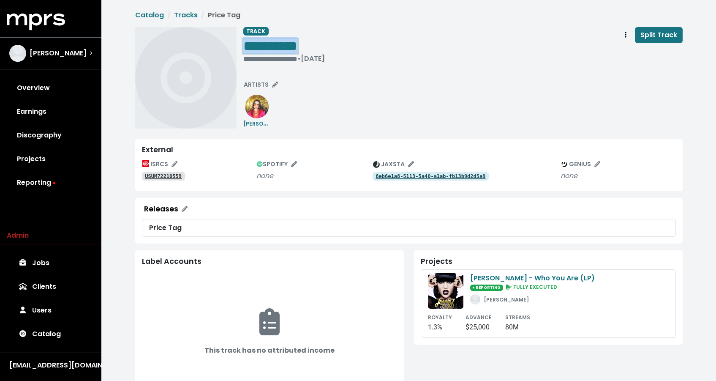
click at [286, 45] on span "**********" at bounding box center [270, 46] width 54 height 14
copy span "**********"
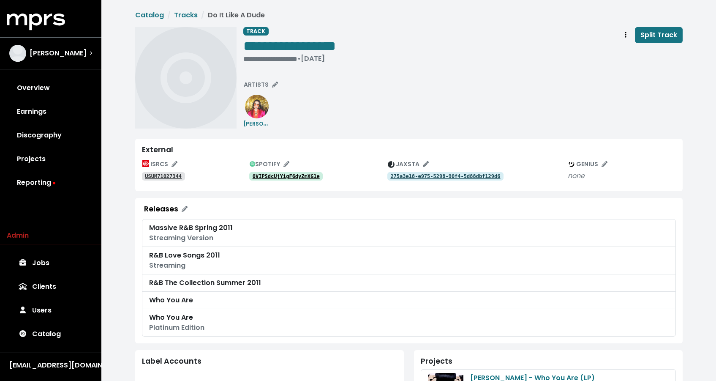
click at [298, 177] on tt "0VIPSdcUjYigF6dyZmXG1e" at bounding box center [286, 176] width 67 height 6
click at [316, 44] on span "**********" at bounding box center [289, 46] width 93 height 14
click at [322, 44] on span "**********" at bounding box center [289, 46] width 93 height 14
click at [321, 45] on span "**********" at bounding box center [292, 46] width 98 height 14
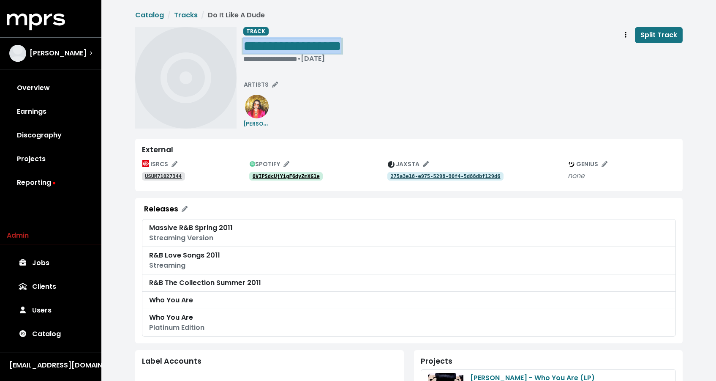
click at [321, 45] on span "**********" at bounding box center [292, 46] width 98 height 14
copy span "**********"
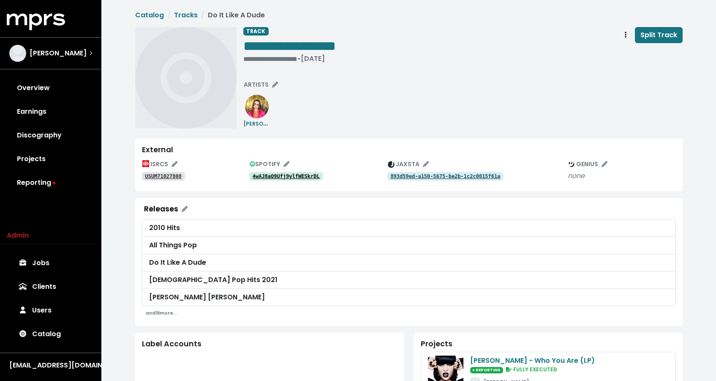
click at [279, 180] on link "4wAJ8aQ9Ufj9ylfWESkrDL" at bounding box center [286, 176] width 74 height 8
click at [624, 41] on button "Track actions" at bounding box center [625, 35] width 19 height 16
click at [625, 52] on link "Merge" at bounding box center [650, 54] width 67 height 14
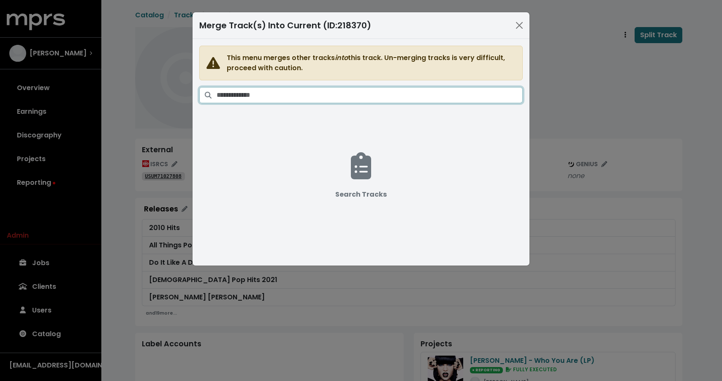
click at [436, 93] on input "Search tracks" at bounding box center [370, 95] width 306 height 16
paste input "**********"
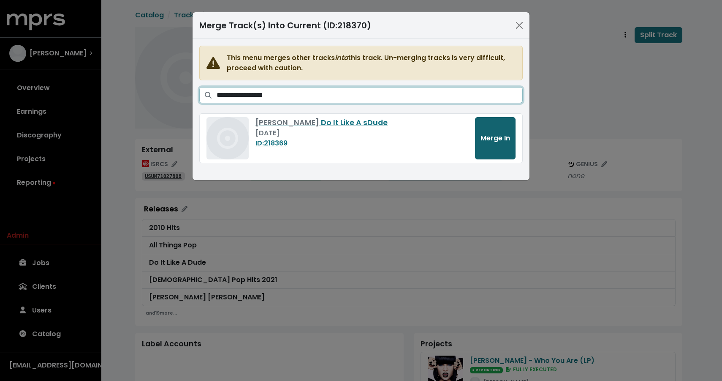
type input "**********"
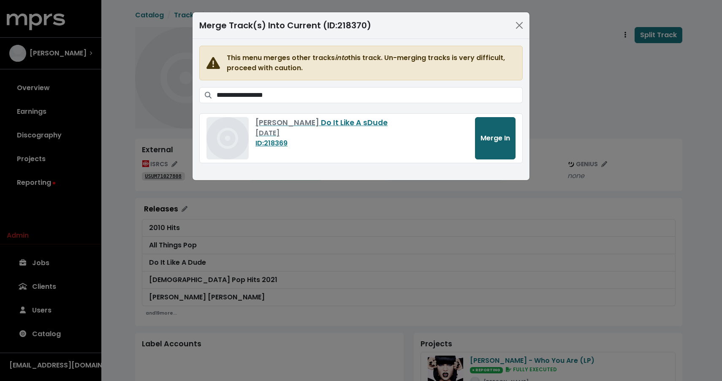
click at [501, 145] on button "Merge In" at bounding box center [495, 138] width 41 height 42
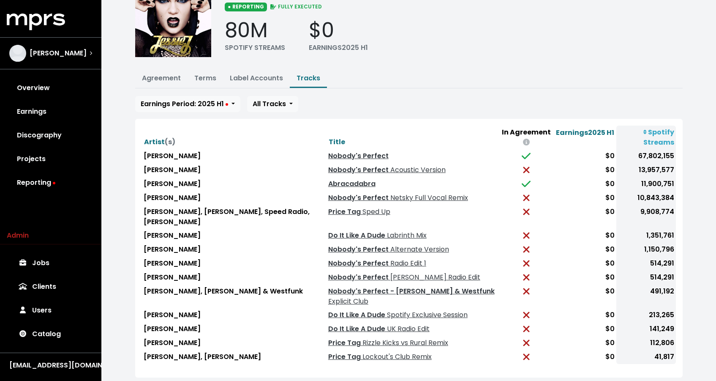
scroll to position [68, 0]
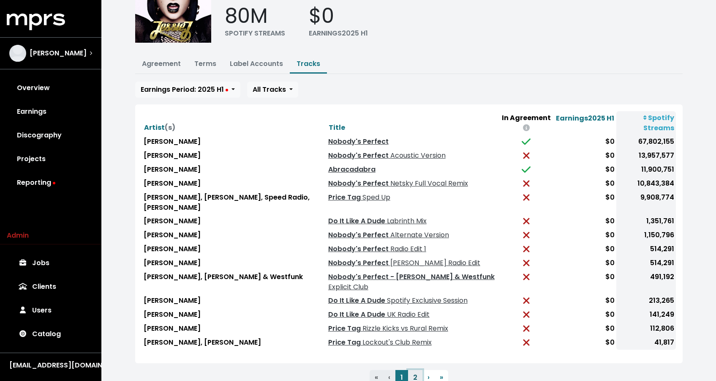
click at [415, 370] on button "2" at bounding box center [415, 377] width 14 height 15
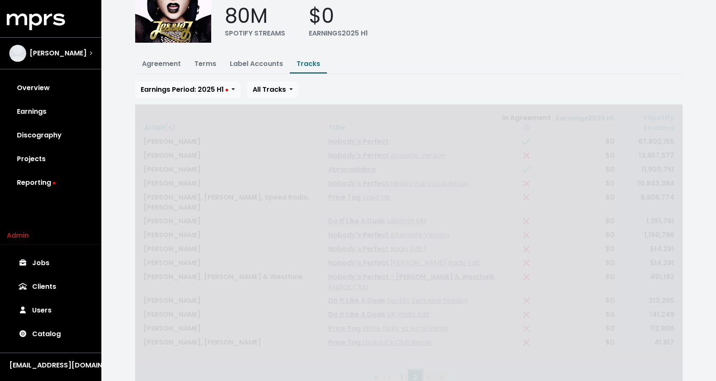
scroll to position [41, 0]
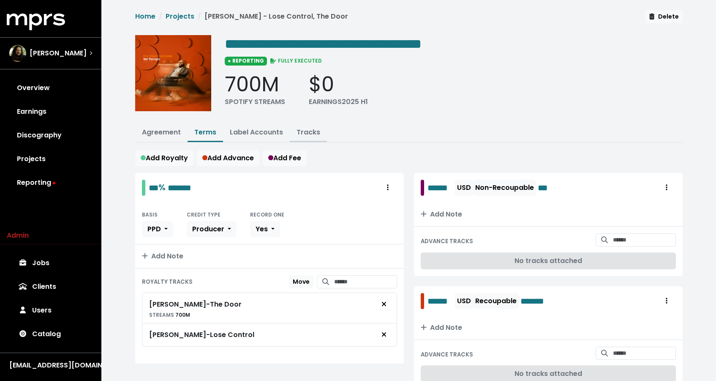
click at [313, 135] on link "Tracks" at bounding box center [309, 132] width 24 height 10
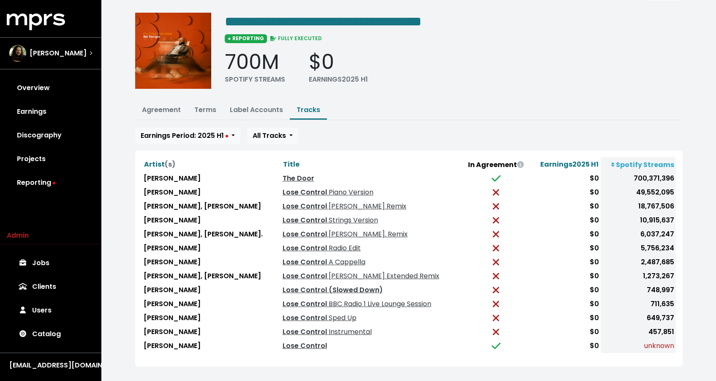
scroll to position [25, 0]
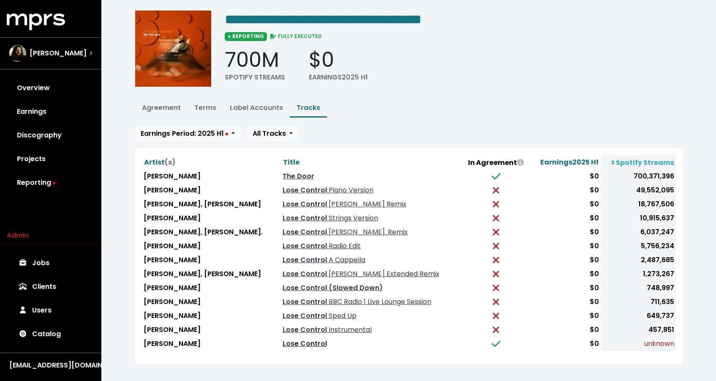
click at [286, 340] on link "Lose Control" at bounding box center [305, 343] width 44 height 10
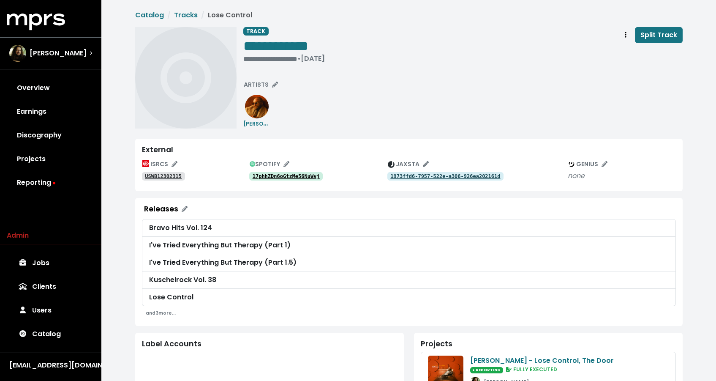
click at [278, 176] on tt "17phhZDn6oGtzMe56NuWvj" at bounding box center [286, 176] width 67 height 6
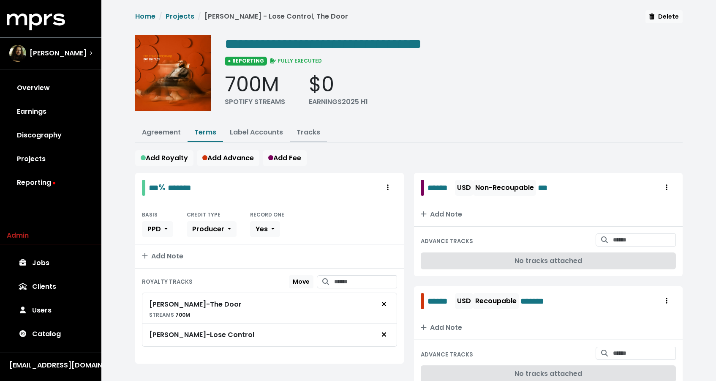
click at [306, 134] on link "Tracks" at bounding box center [309, 132] width 24 height 10
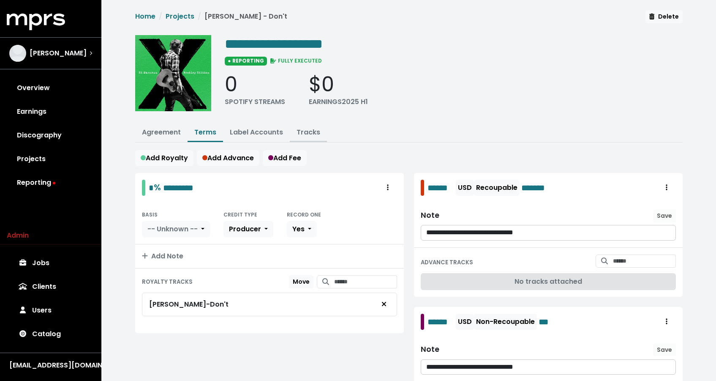
click at [307, 129] on link "Tracks" at bounding box center [309, 132] width 24 height 10
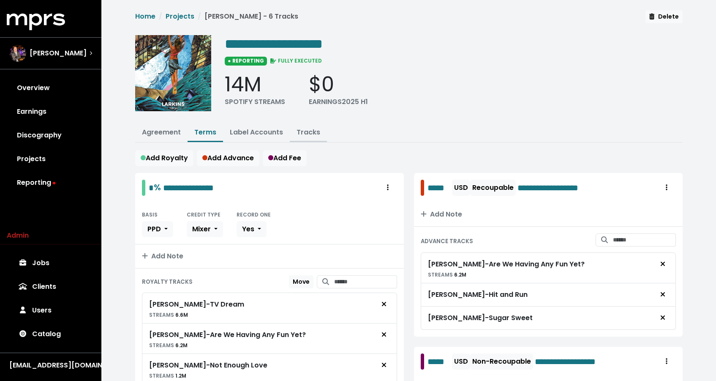
click at [311, 127] on link "Tracks" at bounding box center [309, 132] width 24 height 10
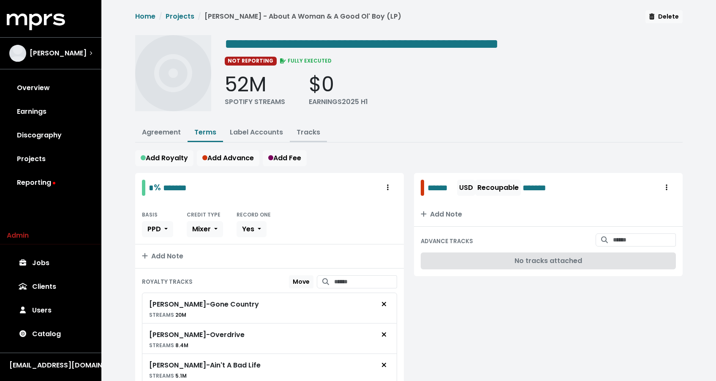
click at [309, 134] on link "Tracks" at bounding box center [309, 132] width 24 height 10
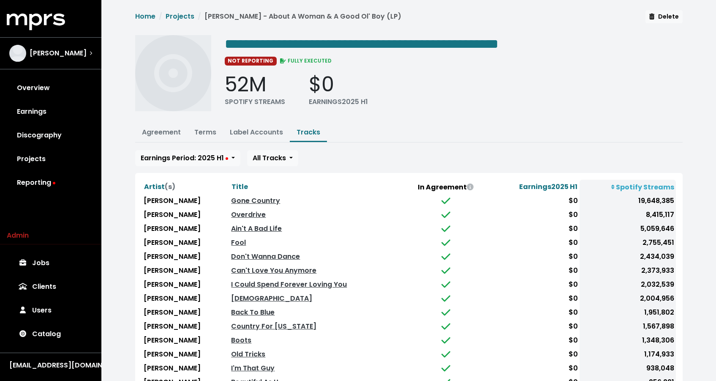
scroll to position [68, 0]
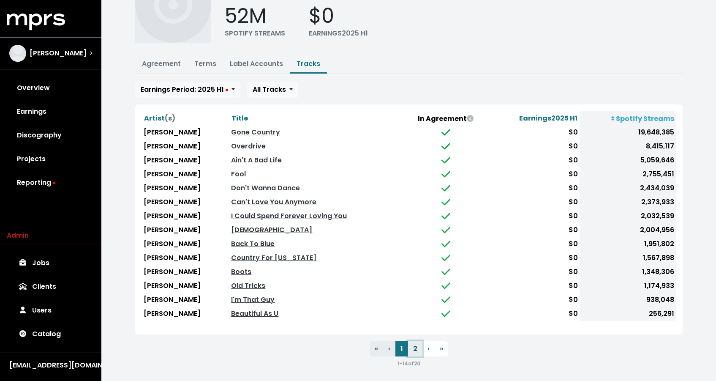
click at [413, 341] on button "2" at bounding box center [415, 348] width 14 height 15
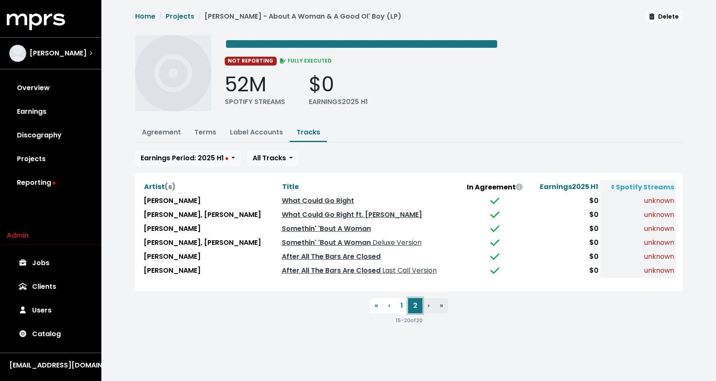
scroll to position [0, 0]
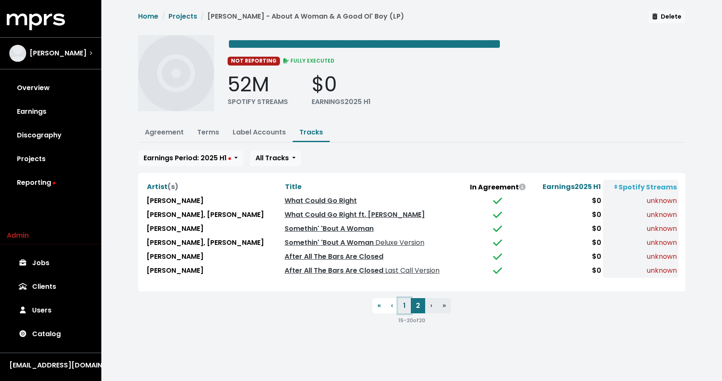
click at [406, 305] on button "1" at bounding box center [404, 305] width 13 height 15
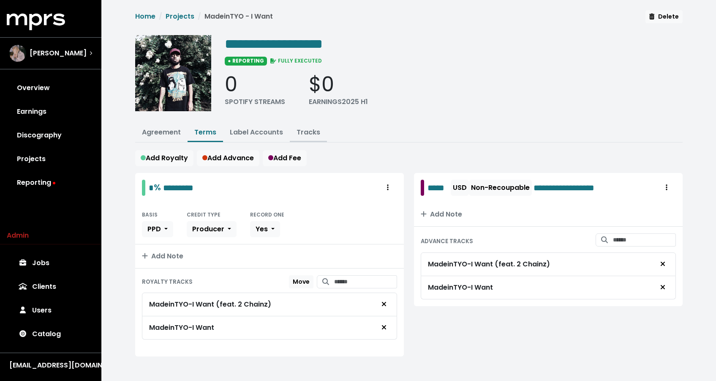
click at [305, 130] on link "Tracks" at bounding box center [309, 132] width 24 height 10
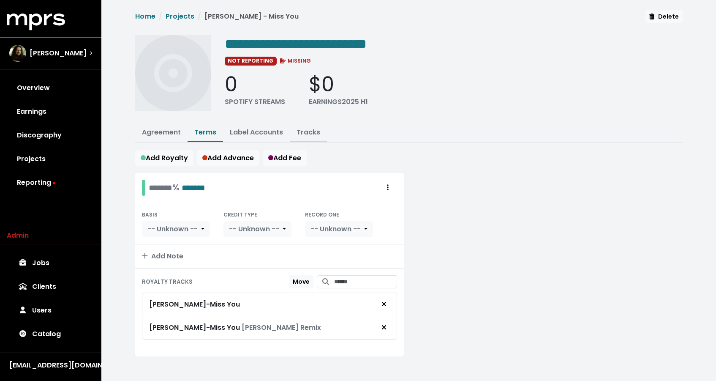
click at [310, 127] on link "Tracks" at bounding box center [309, 132] width 24 height 10
click at [382, 325] on icon "Remove royalty target" at bounding box center [384, 327] width 4 height 4
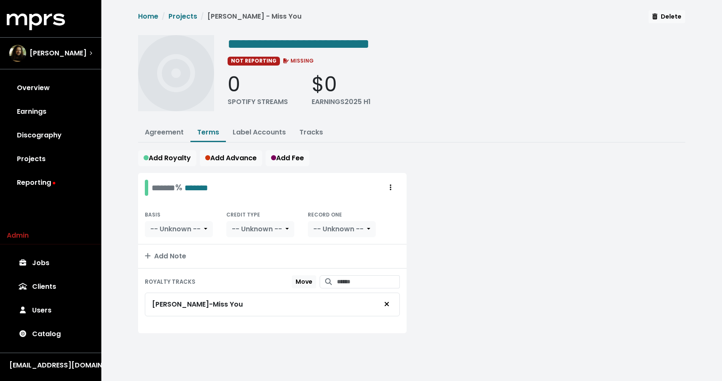
click at [459, 262] on div at bounding box center [551, 258] width 279 height 170
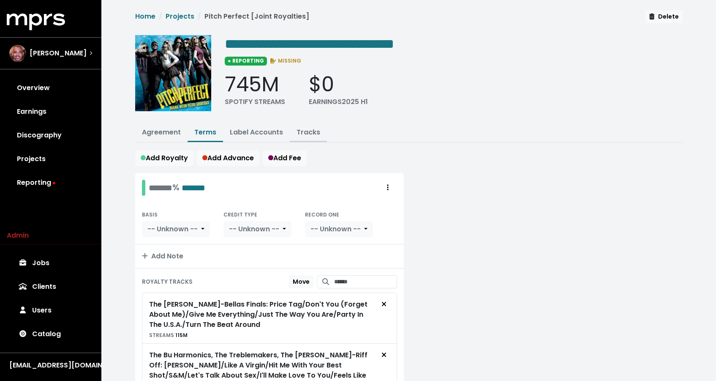
click at [305, 131] on link "Tracks" at bounding box center [309, 132] width 24 height 10
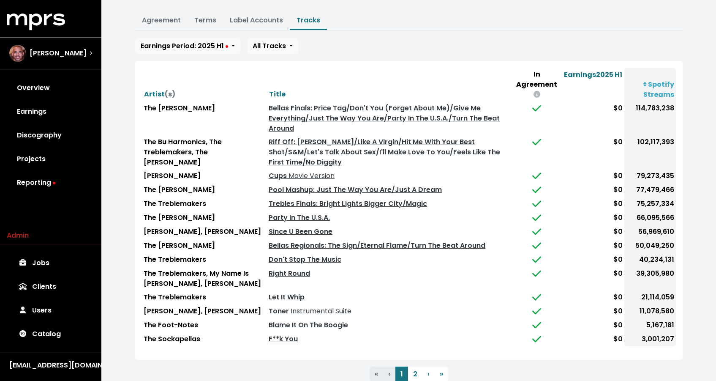
scroll to position [128, 0]
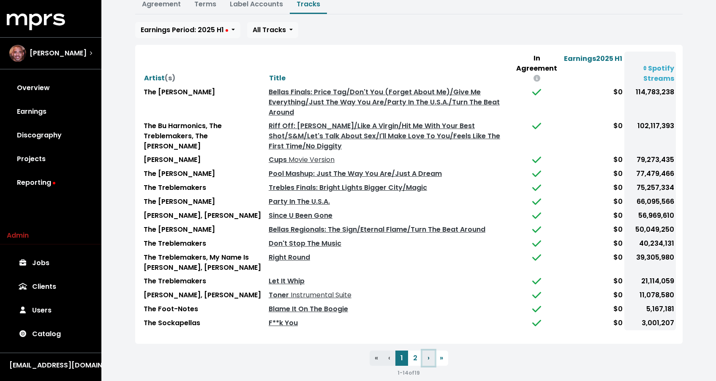
click at [423, 350] on button "› Next" at bounding box center [429, 357] width 12 height 15
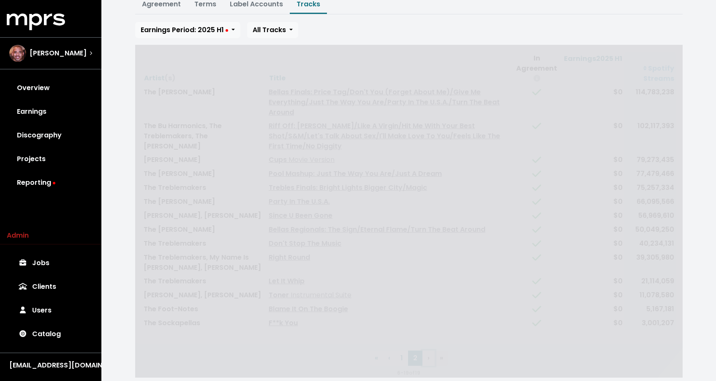
scroll to position [0, 0]
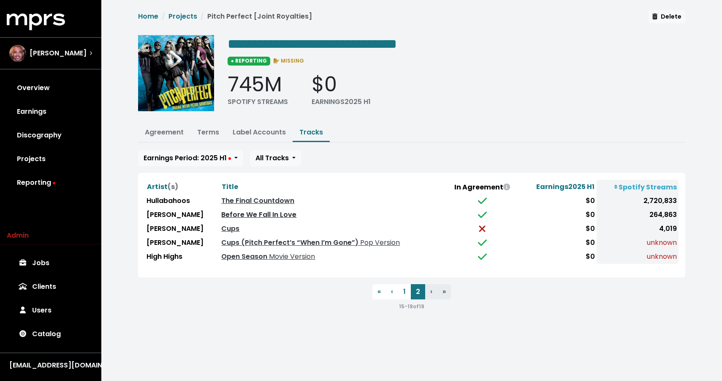
click at [256, 213] on link "Before We Fall In Love" at bounding box center [258, 215] width 75 height 10
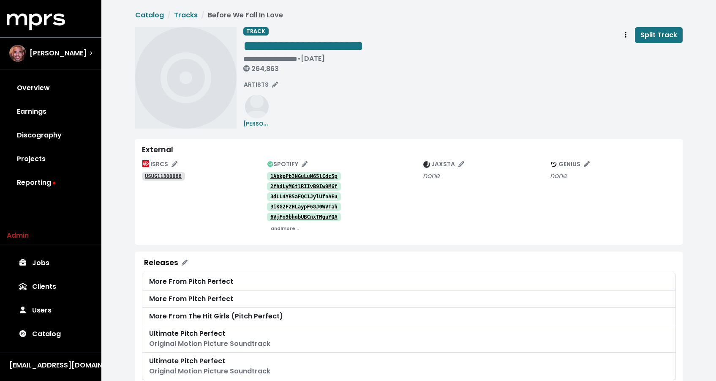
click at [290, 173] on link "1AbkpPb3NGuLuN65lCdc5p" at bounding box center [304, 176] width 74 height 8
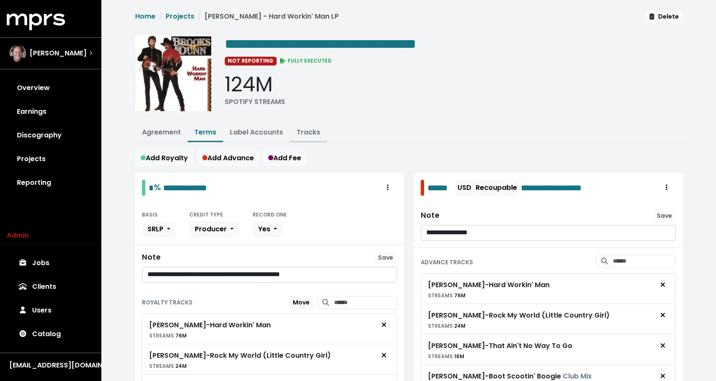
click at [316, 138] on button "Tracks" at bounding box center [308, 133] width 37 height 18
click at [308, 139] on button "Tracks" at bounding box center [308, 133] width 37 height 18
click at [308, 132] on link "Tracks" at bounding box center [309, 132] width 24 height 10
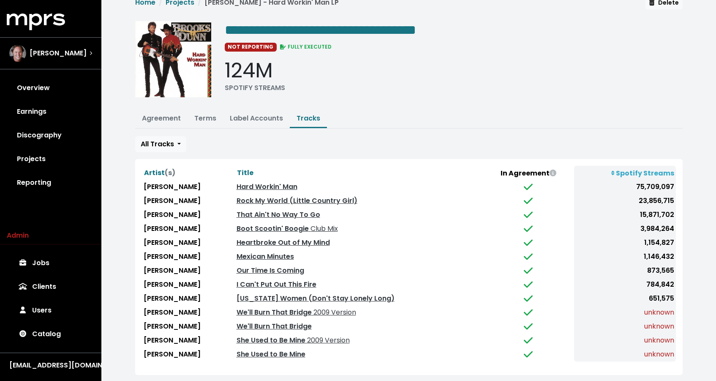
scroll to position [25, 0]
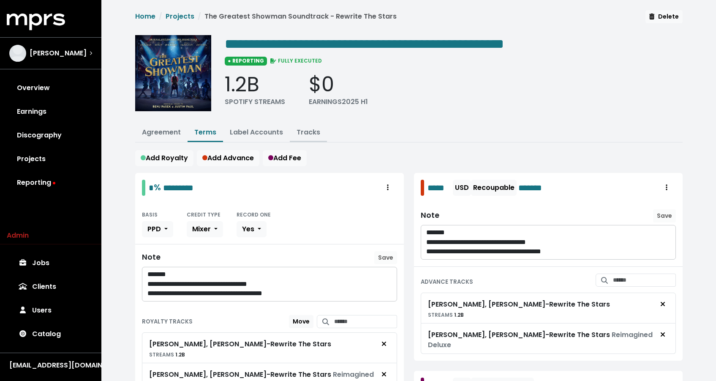
click at [316, 134] on link "Tracks" at bounding box center [309, 132] width 24 height 10
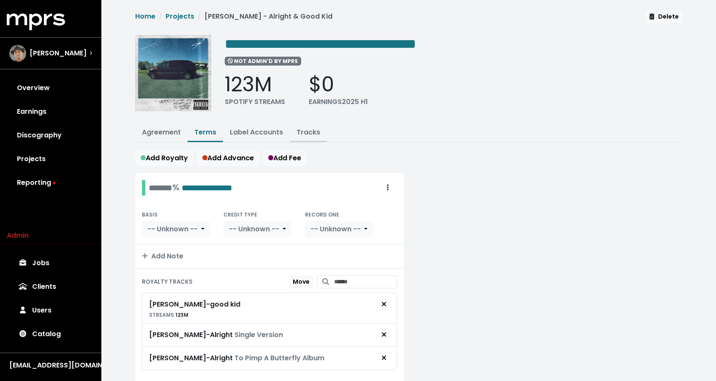
click at [311, 134] on link "Tracks" at bounding box center [309, 132] width 24 height 10
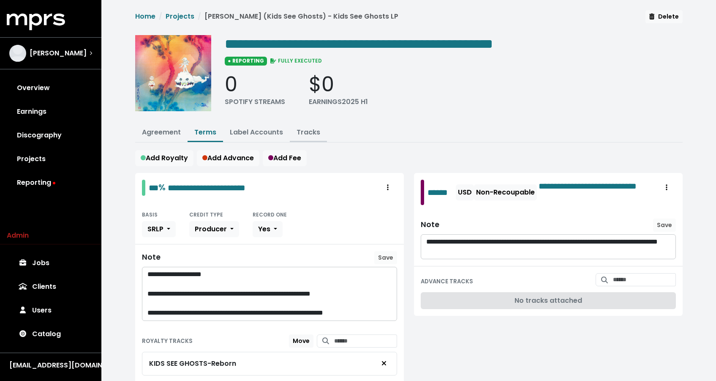
click at [305, 134] on link "Tracks" at bounding box center [309, 132] width 24 height 10
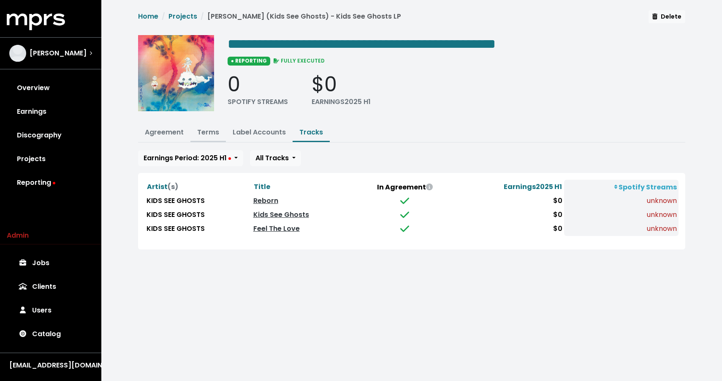
click at [194, 131] on button "Terms" at bounding box center [208, 133] width 35 height 18
click at [201, 130] on link "Terms" at bounding box center [208, 132] width 22 height 10
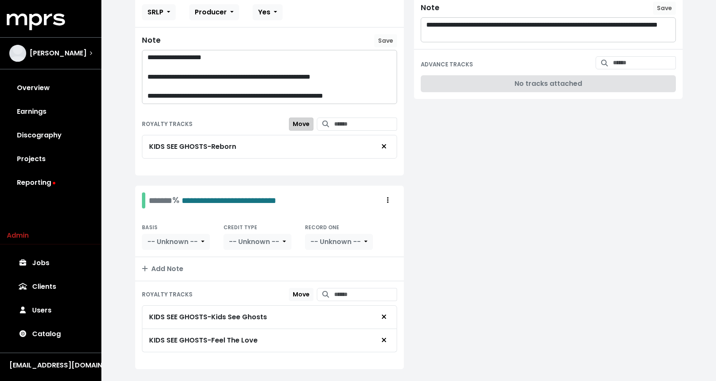
scroll to position [234, 0]
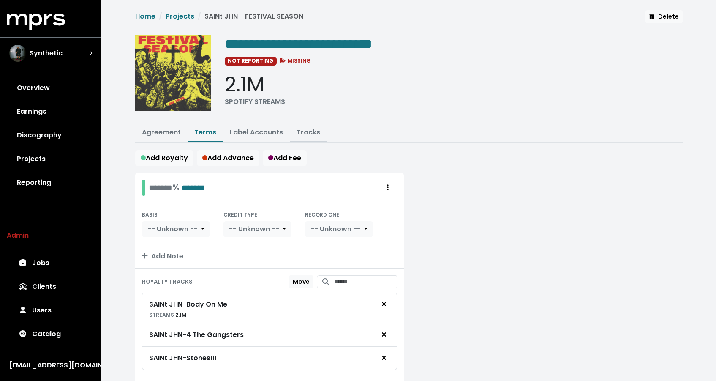
click at [301, 133] on link "Tracks" at bounding box center [309, 132] width 24 height 10
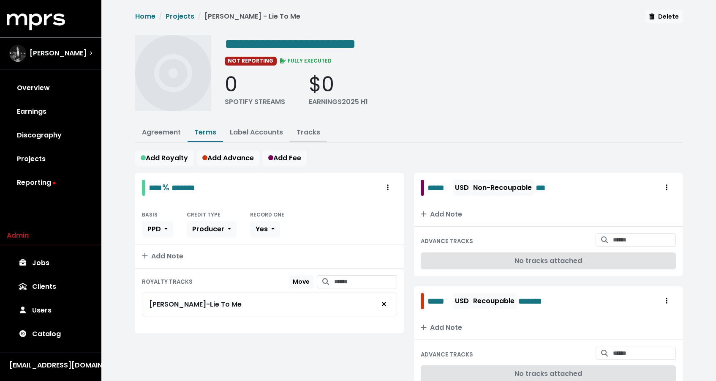
click at [320, 129] on button "Tracks" at bounding box center [308, 133] width 37 height 18
click at [324, 126] on button "Tracks" at bounding box center [308, 133] width 37 height 18
click at [313, 132] on link "Tracks" at bounding box center [309, 132] width 24 height 10
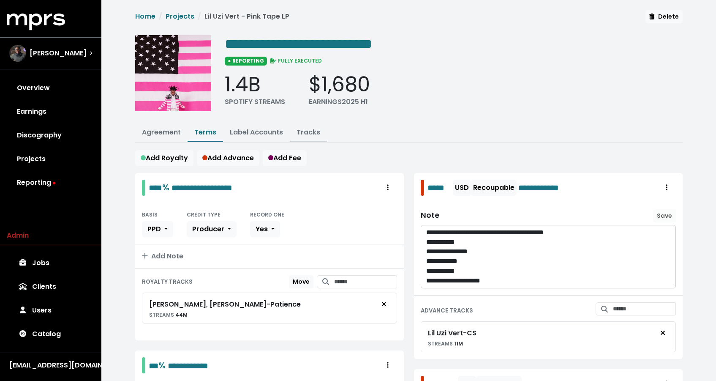
click at [297, 128] on link "Tracks" at bounding box center [309, 132] width 24 height 10
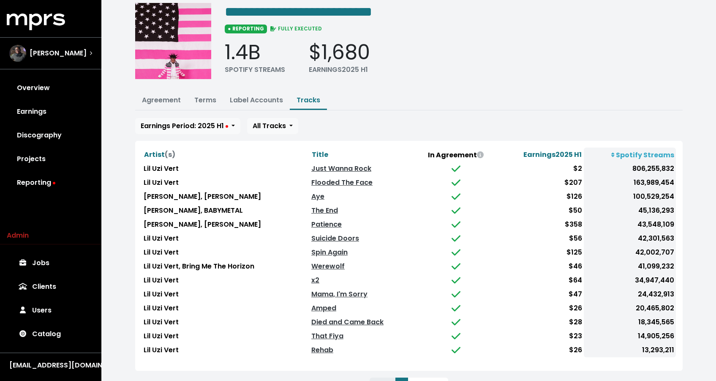
scroll to position [68, 0]
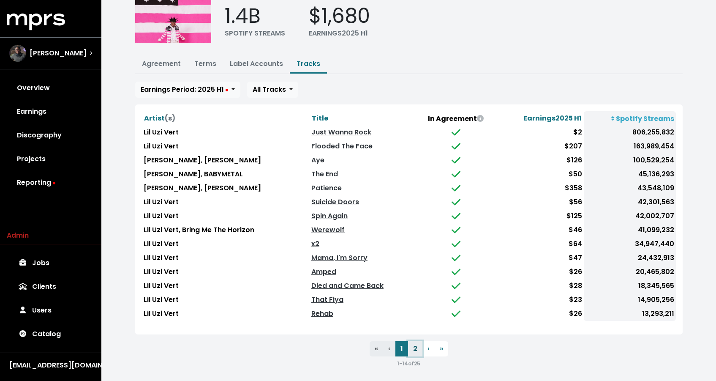
click at [414, 344] on button "2" at bounding box center [415, 348] width 14 height 15
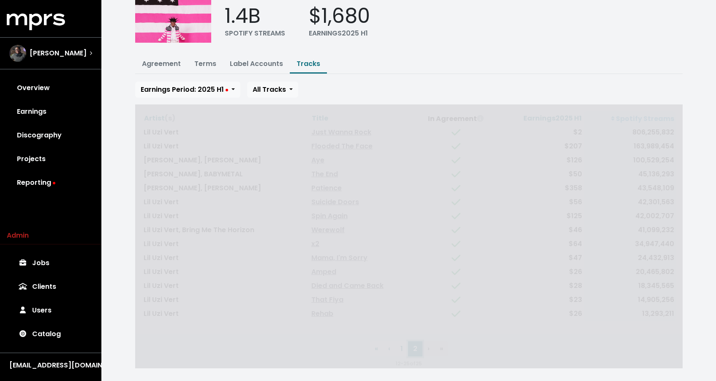
scroll to position [57, 0]
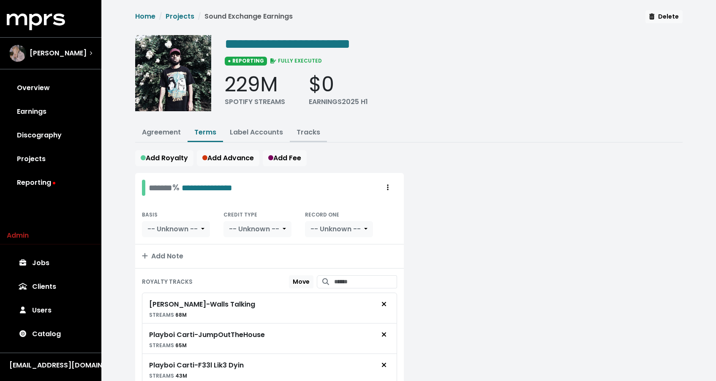
click at [312, 127] on link "Tracks" at bounding box center [309, 132] width 24 height 10
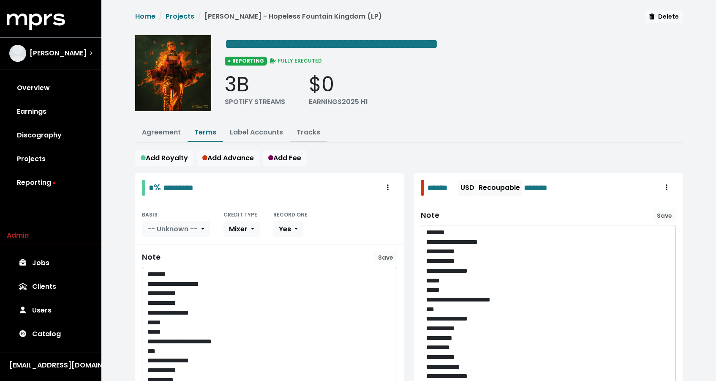
click at [297, 128] on link "Tracks" at bounding box center [309, 132] width 24 height 10
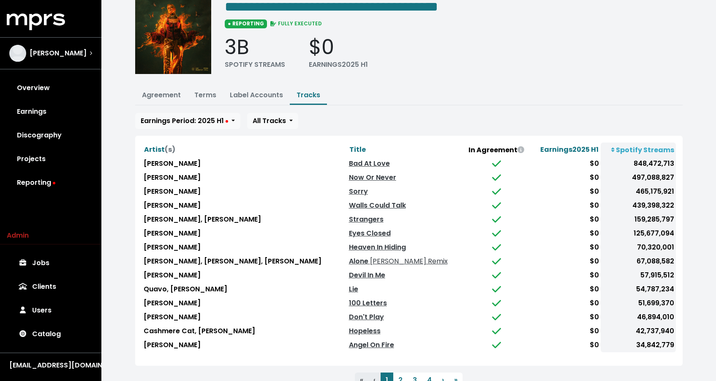
scroll to position [68, 0]
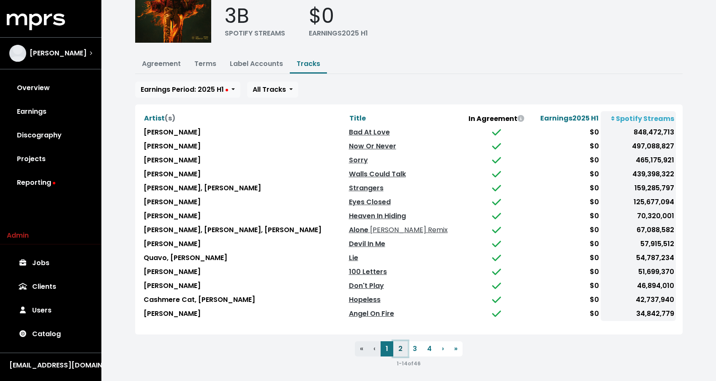
click at [403, 341] on button "2" at bounding box center [400, 348] width 14 height 15
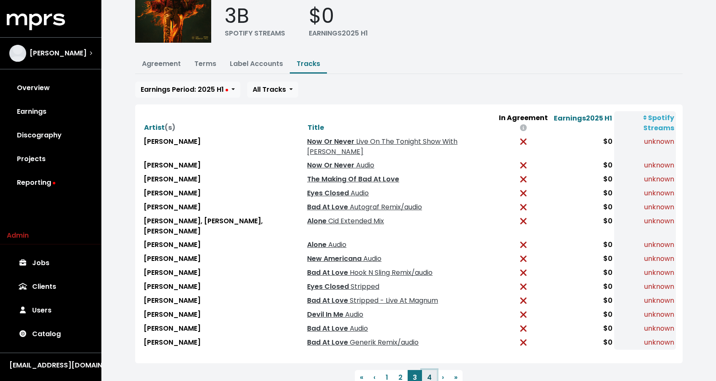
click at [428, 370] on button "4" at bounding box center [429, 377] width 15 height 15
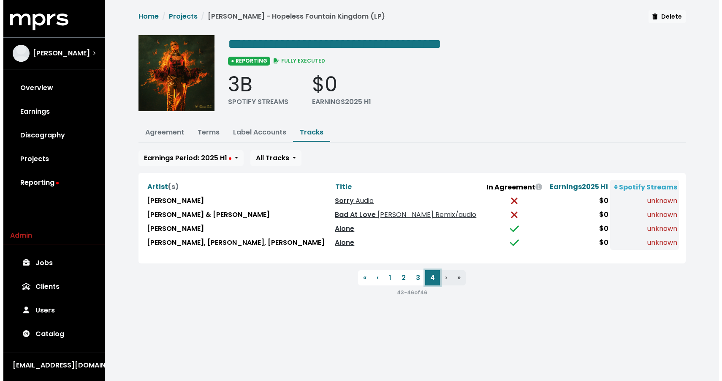
scroll to position [0, 0]
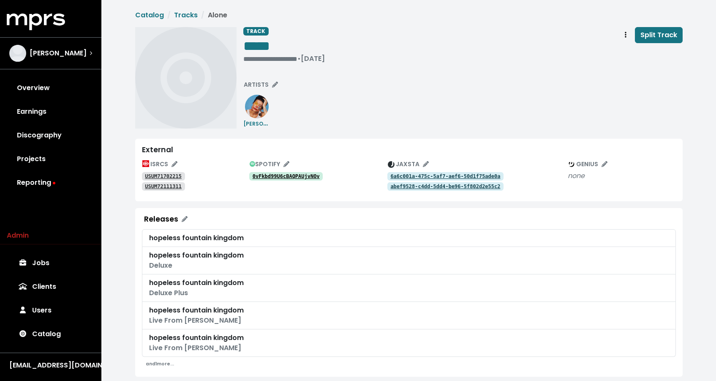
click at [309, 174] on tt "0vFkbd99U6cBAQPAUjvNOv" at bounding box center [286, 176] width 67 height 6
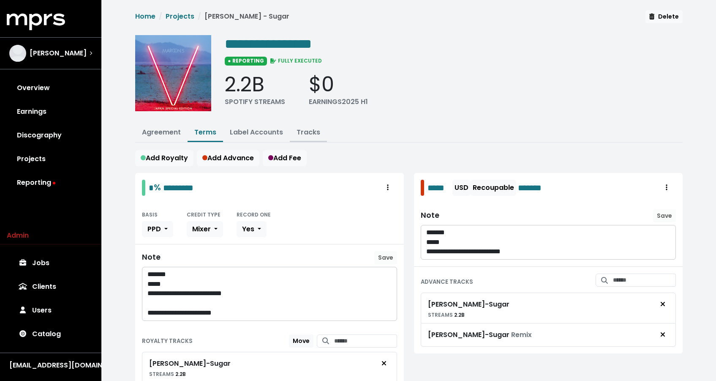
click at [305, 134] on link "Tracks" at bounding box center [309, 132] width 24 height 10
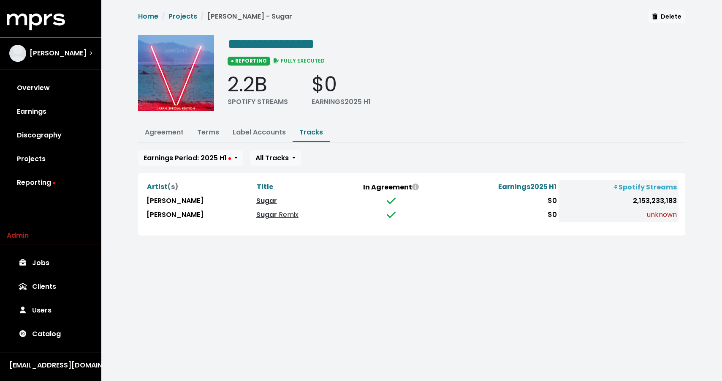
click at [256, 201] on link "Sugar" at bounding box center [266, 201] width 21 height 10
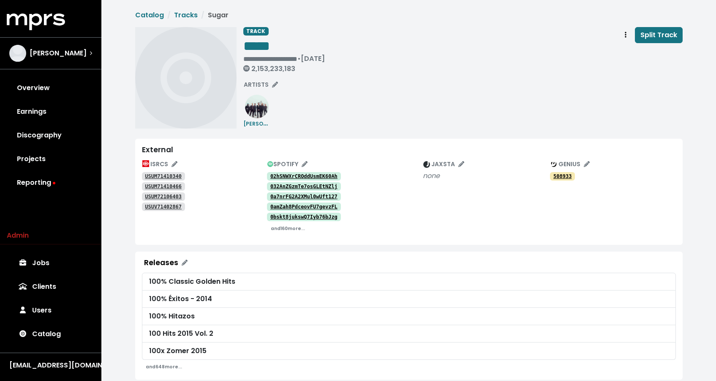
click at [283, 176] on tt "02hSNWXrCROddUsmEK60Ah" at bounding box center [303, 176] width 67 height 6
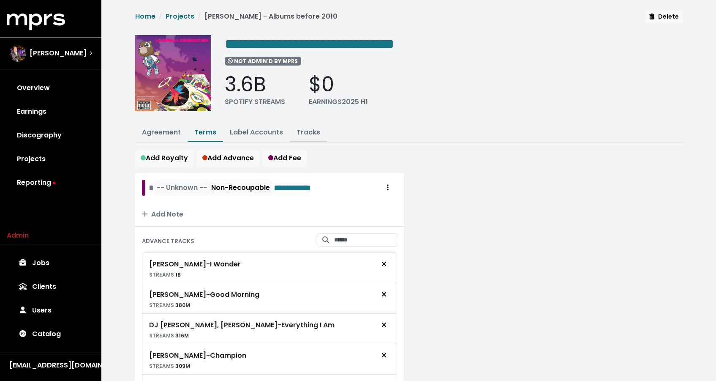
click at [311, 134] on link "Tracks" at bounding box center [309, 132] width 24 height 10
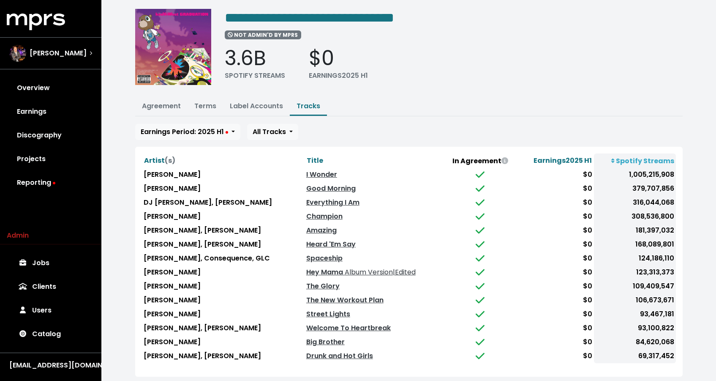
scroll to position [68, 0]
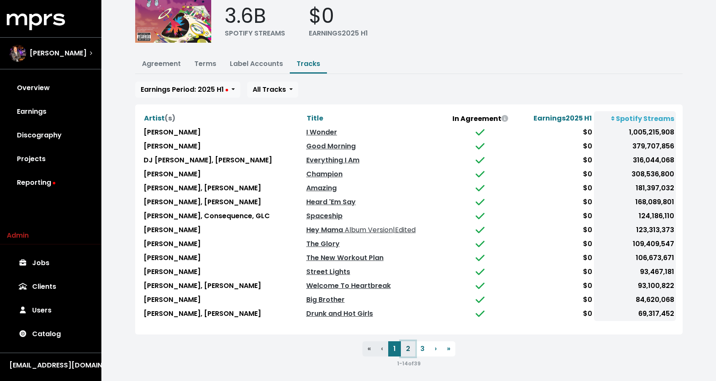
click at [406, 344] on button "2" at bounding box center [408, 348] width 14 height 15
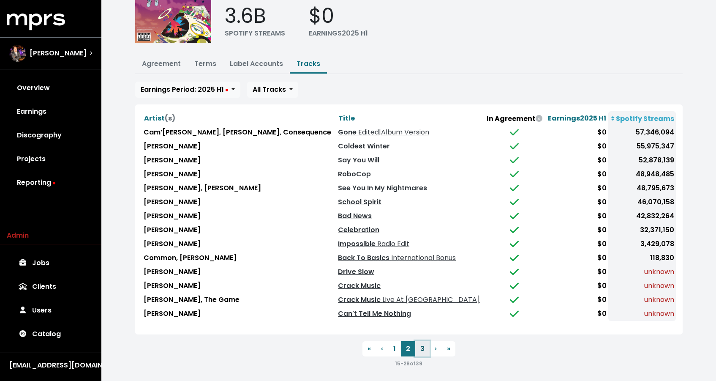
click at [419, 348] on button "3" at bounding box center [422, 348] width 14 height 15
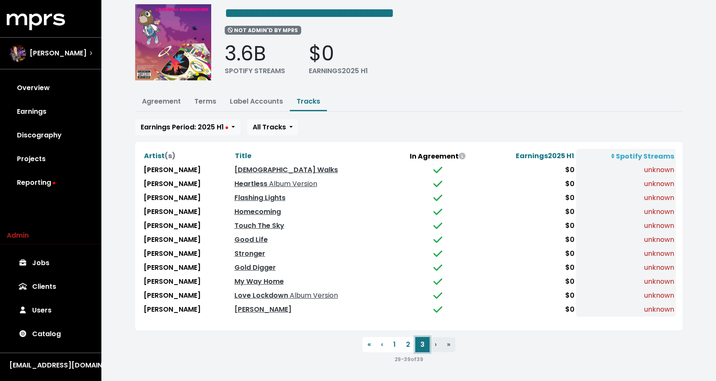
scroll to position [27, 0]
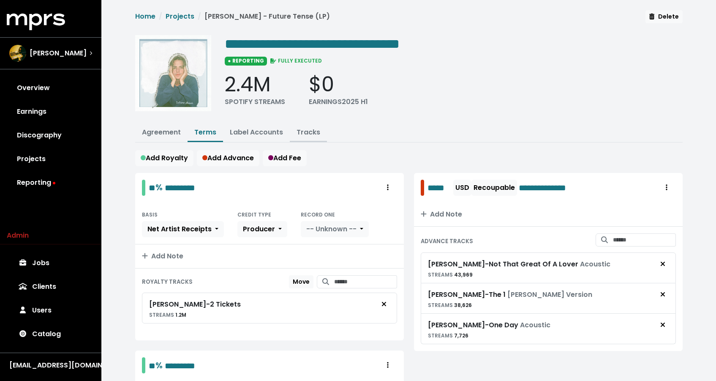
click at [317, 131] on link "Tracks" at bounding box center [309, 132] width 24 height 10
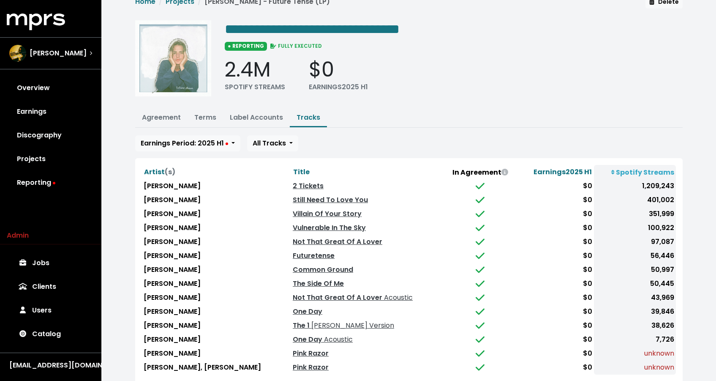
scroll to position [38, 0]
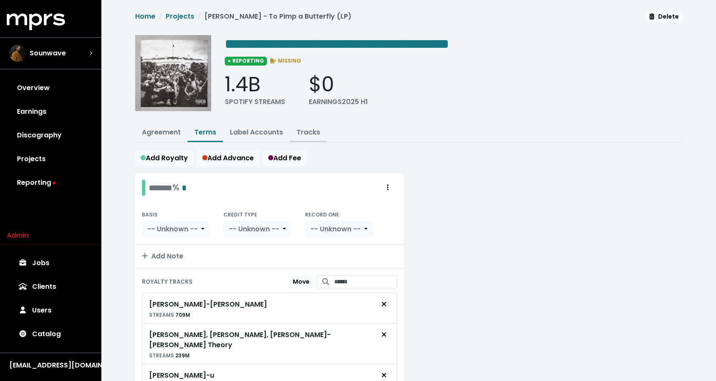
click at [314, 133] on link "Tracks" at bounding box center [309, 132] width 24 height 10
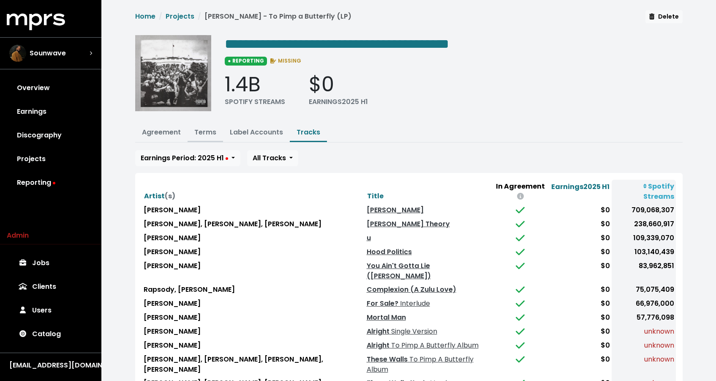
click at [209, 134] on link "Terms" at bounding box center [205, 132] width 22 height 10
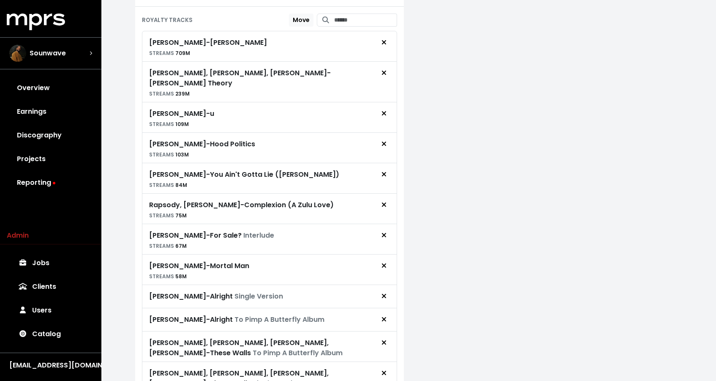
scroll to position [309, 0]
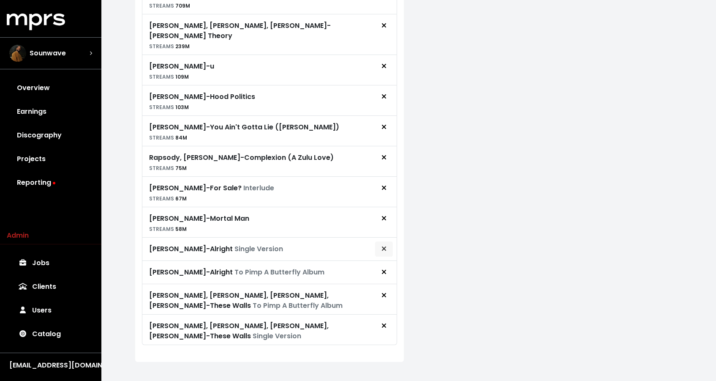
click at [385, 245] on icon "Remove royalty target" at bounding box center [384, 248] width 5 height 7
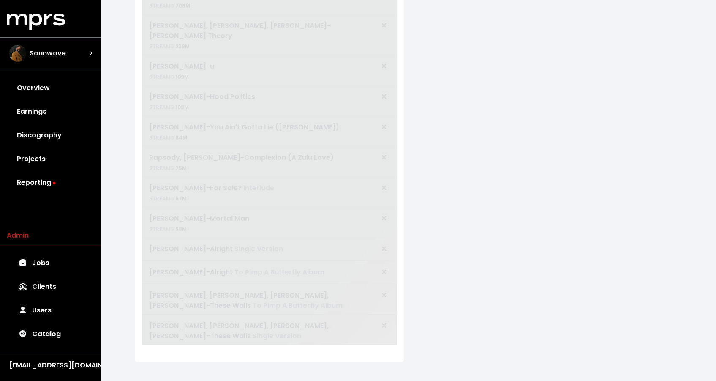
scroll to position [286, 0]
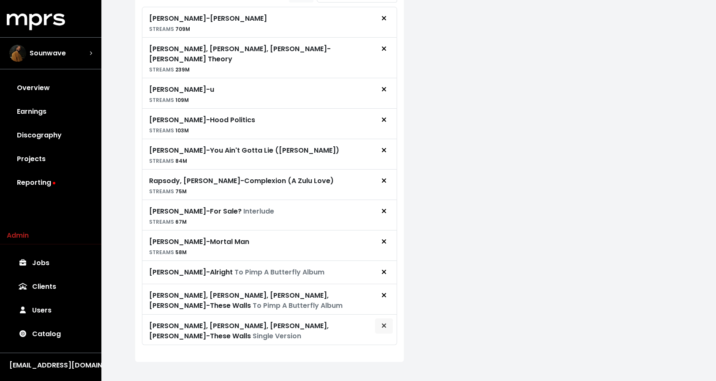
click at [379, 320] on button "Remove royalty target" at bounding box center [384, 326] width 19 height 16
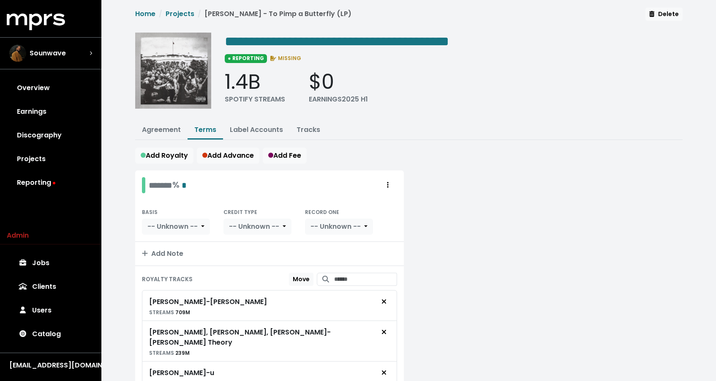
scroll to position [0, 0]
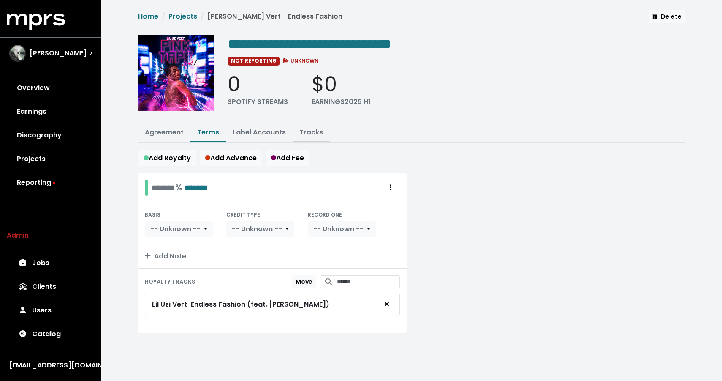
click at [326, 134] on button "Tracks" at bounding box center [311, 133] width 37 height 18
click at [313, 134] on link "Tracks" at bounding box center [312, 132] width 24 height 10
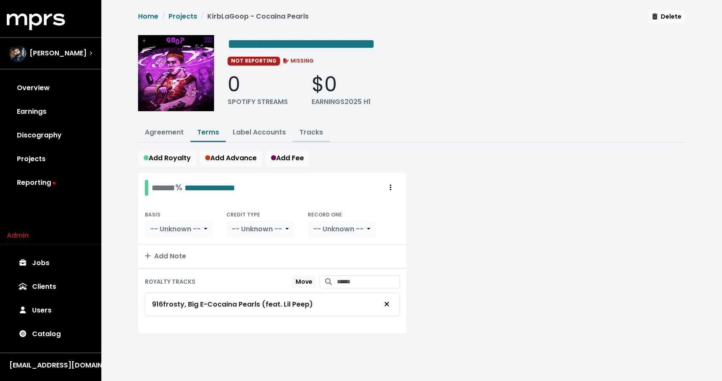
click at [297, 135] on button "Tracks" at bounding box center [311, 133] width 37 height 18
click at [305, 133] on link "Tracks" at bounding box center [312, 132] width 24 height 10
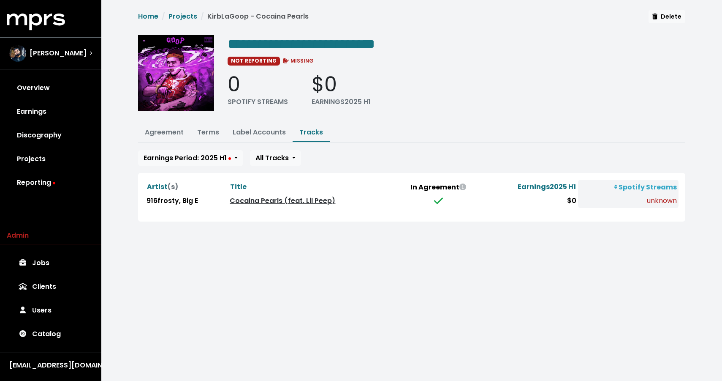
click at [259, 198] on link "Cocaina Pearls (feat. Lil Peep)" at bounding box center [283, 201] width 106 height 10
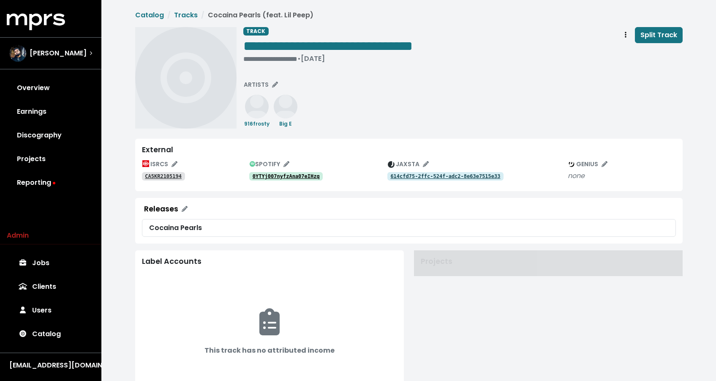
click at [290, 172] on div "0YTYj007nyfzAna07eIHzq" at bounding box center [318, 176] width 138 height 10
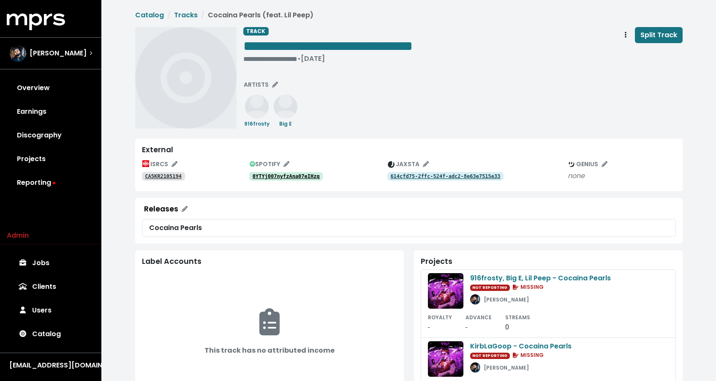
click at [291, 179] on tt "0YTYj007nyfzAna07eIHzq" at bounding box center [286, 176] width 67 height 6
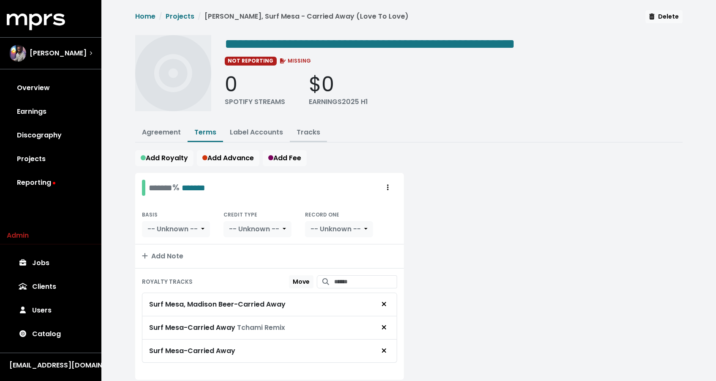
click at [295, 136] on button "Tracks" at bounding box center [308, 133] width 37 height 18
click at [306, 128] on link "Tracks" at bounding box center [309, 132] width 24 height 10
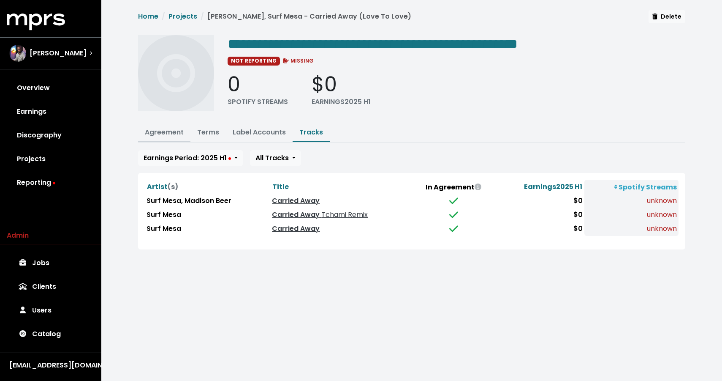
click at [177, 134] on link "Agreement" at bounding box center [164, 132] width 39 height 10
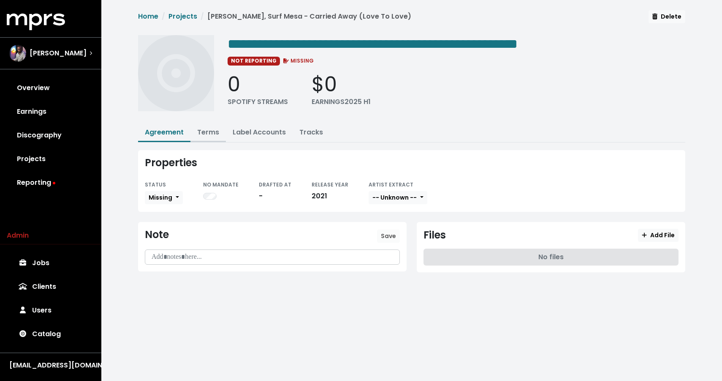
click at [215, 136] on button "Terms" at bounding box center [208, 133] width 35 height 18
click at [213, 134] on link "Terms" at bounding box center [208, 132] width 22 height 10
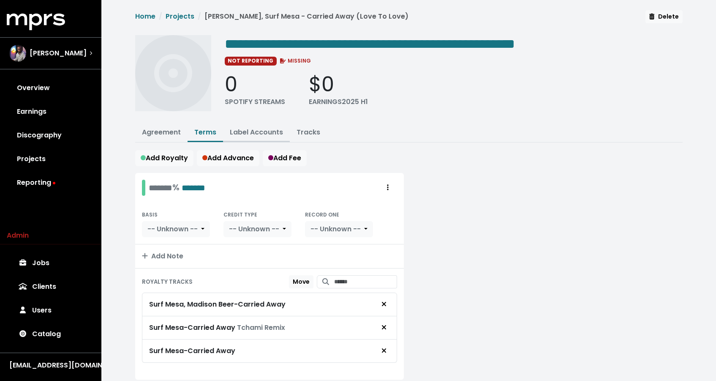
click at [261, 133] on link "Label Accounts" at bounding box center [256, 132] width 53 height 10
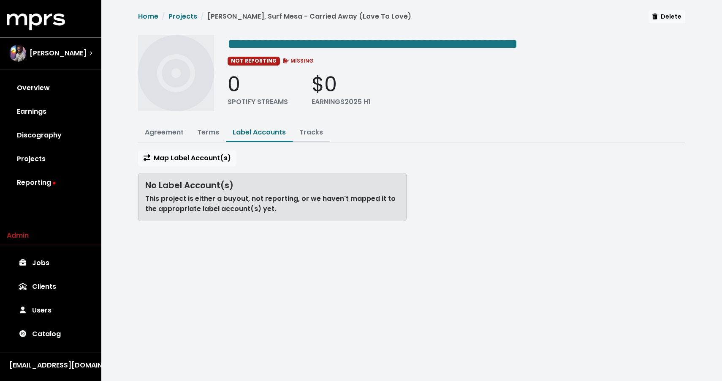
click at [293, 125] on button "Tracks" at bounding box center [311, 133] width 37 height 18
click at [303, 128] on link "Tracks" at bounding box center [312, 132] width 24 height 10
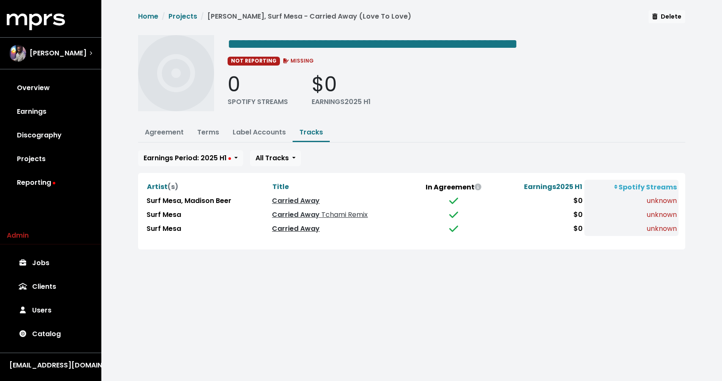
click at [293, 228] on link "Carried Away" at bounding box center [296, 229] width 48 height 10
click at [196, 132] on button "Terms" at bounding box center [208, 133] width 35 height 18
click at [204, 135] on link "Terms" at bounding box center [208, 132] width 22 height 10
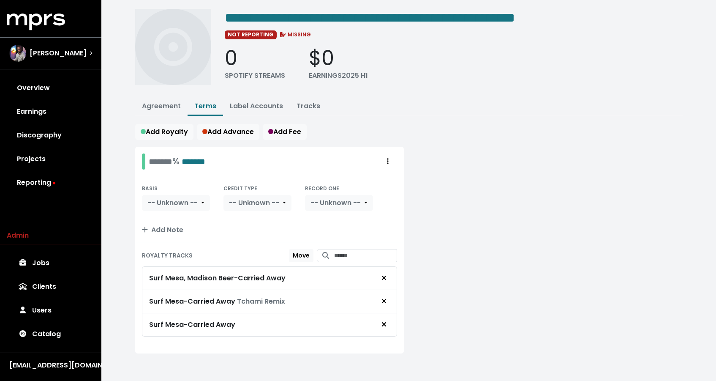
scroll to position [28, 0]
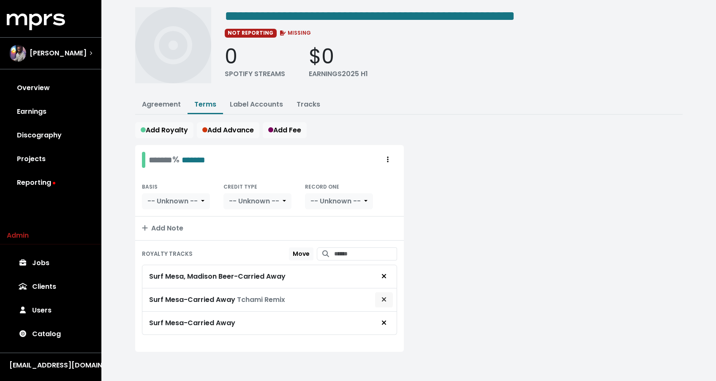
click at [388, 301] on button "Remove royalty target" at bounding box center [384, 300] width 19 height 16
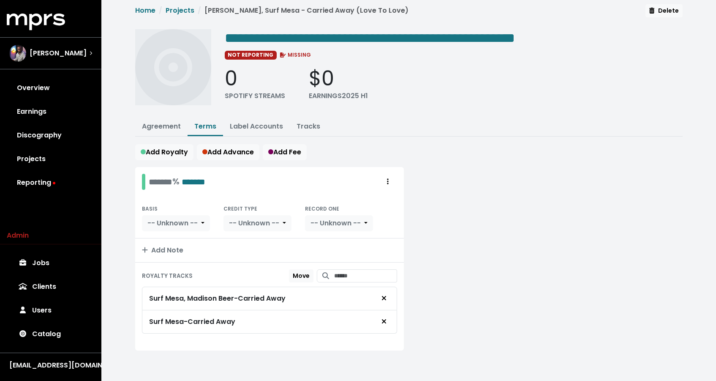
scroll to position [5, 0]
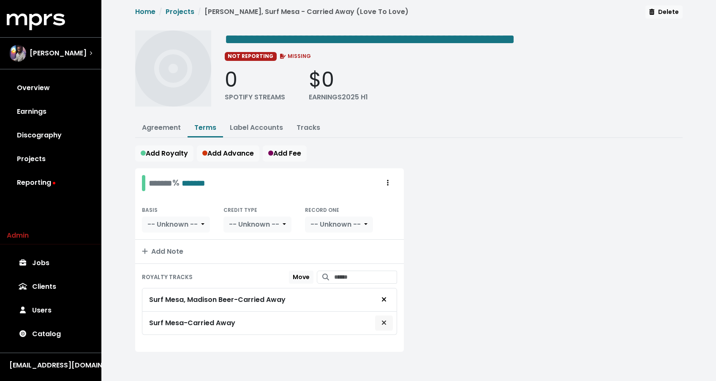
click at [384, 315] on button "Remove royalty target" at bounding box center [384, 323] width 19 height 16
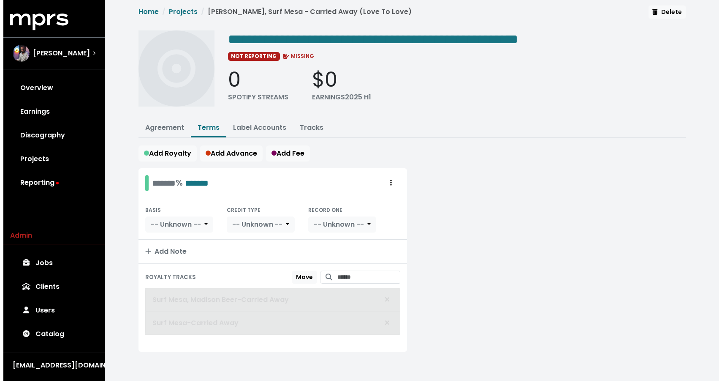
scroll to position [0, 0]
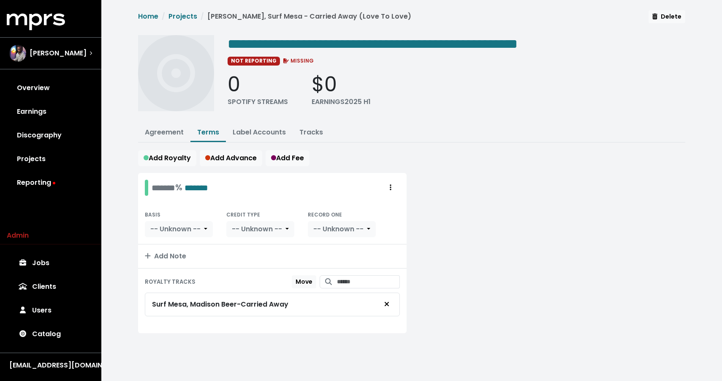
click at [439, 255] on div at bounding box center [551, 258] width 279 height 170
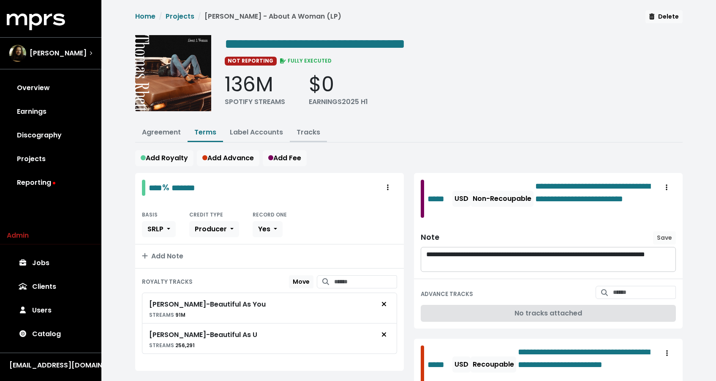
click at [299, 131] on link "Tracks" at bounding box center [309, 132] width 24 height 10
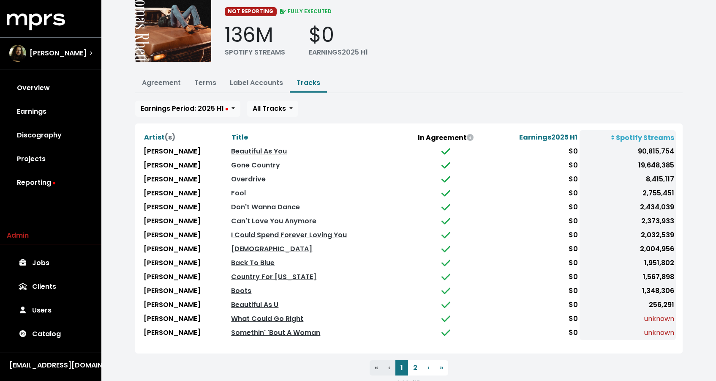
scroll to position [68, 0]
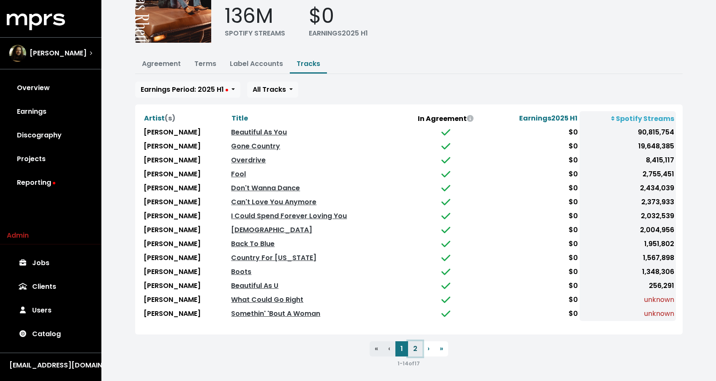
click at [416, 342] on button "2" at bounding box center [415, 348] width 14 height 15
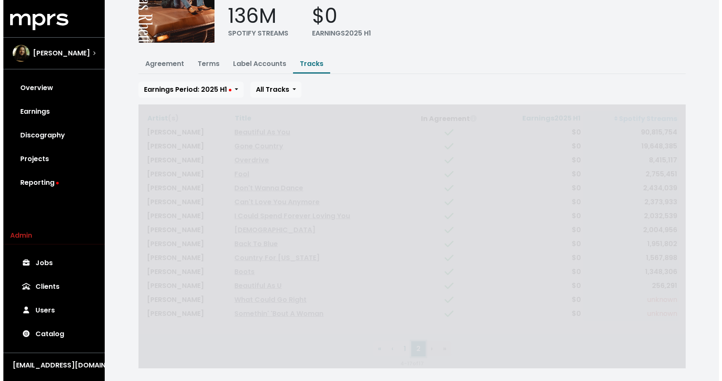
scroll to position [0, 0]
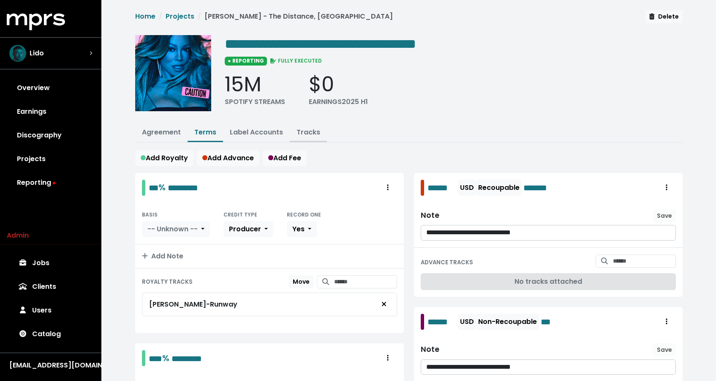
click at [300, 130] on link "Tracks" at bounding box center [309, 132] width 24 height 10
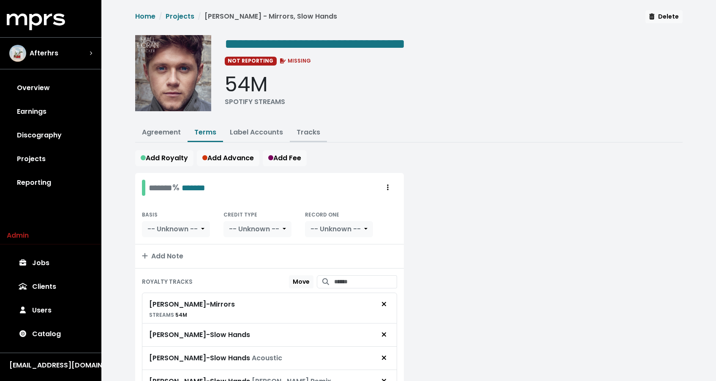
click at [308, 132] on link "Tracks" at bounding box center [309, 132] width 24 height 10
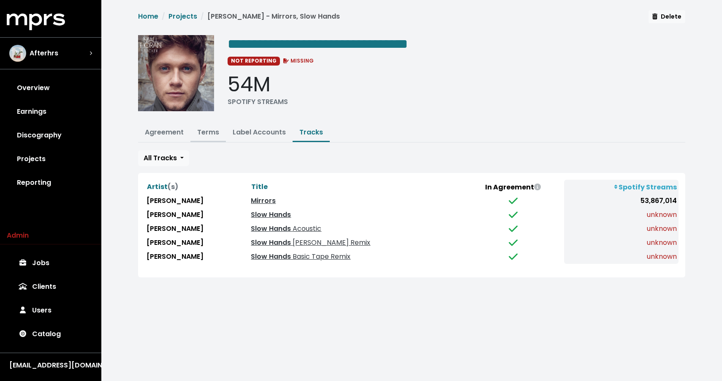
click at [210, 139] on button "Terms" at bounding box center [208, 133] width 35 height 18
click at [205, 135] on link "Terms" at bounding box center [208, 132] width 22 height 10
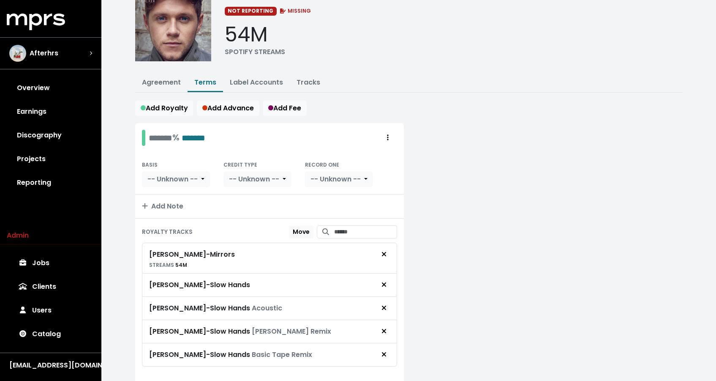
scroll to position [82, 0]
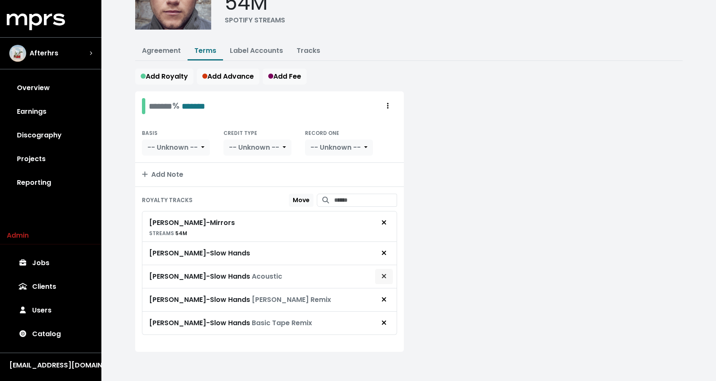
click at [383, 275] on icon "Remove royalty target" at bounding box center [384, 276] width 4 height 4
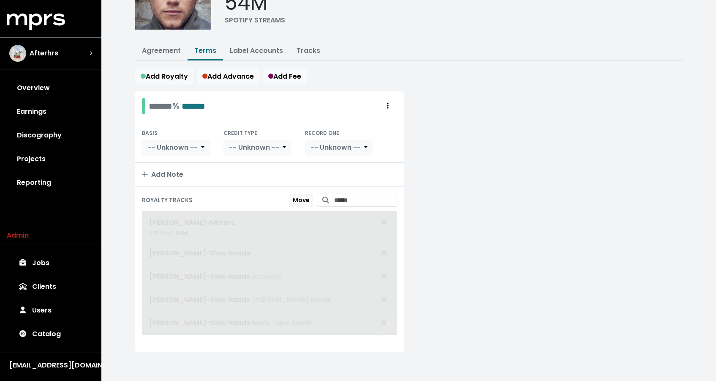
scroll to position [58, 0]
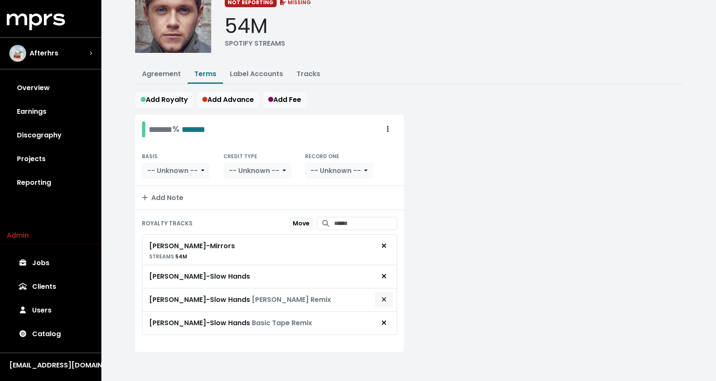
click at [382, 299] on icon "Remove royalty target" at bounding box center [384, 299] width 5 height 7
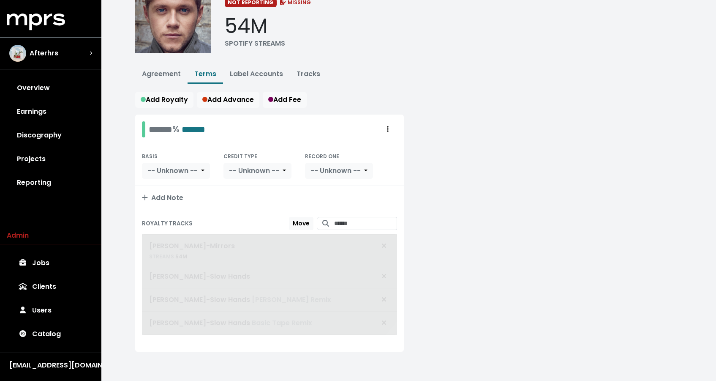
scroll to position [35, 0]
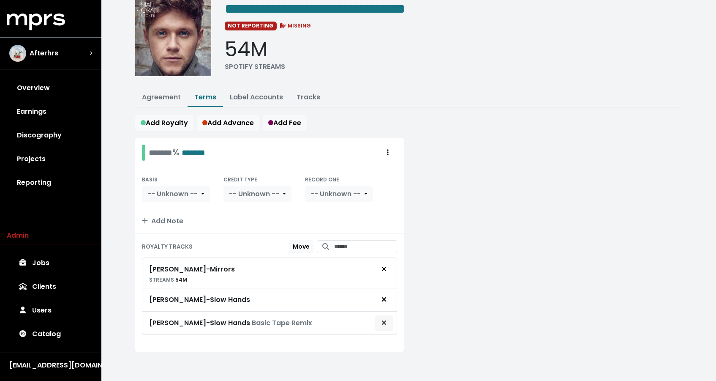
click at [383, 318] on span "Remove royalty target" at bounding box center [384, 323] width 5 height 10
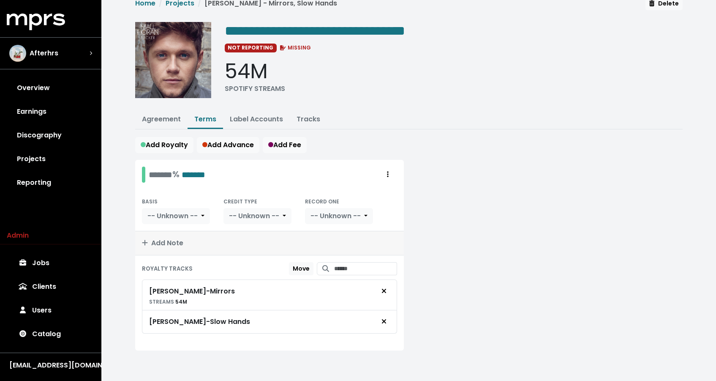
scroll to position [12, 0]
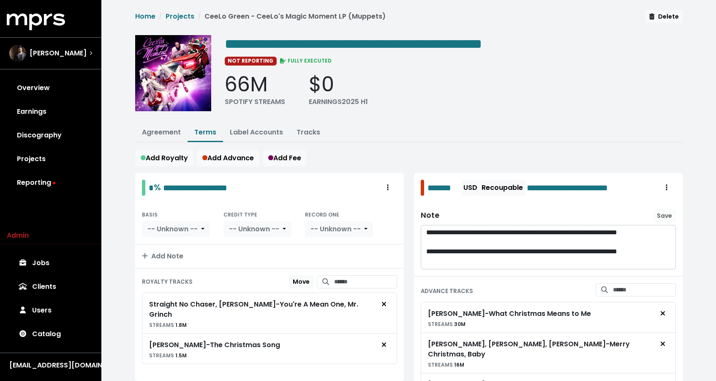
click at [310, 132] on link "Tracks" at bounding box center [309, 132] width 24 height 10
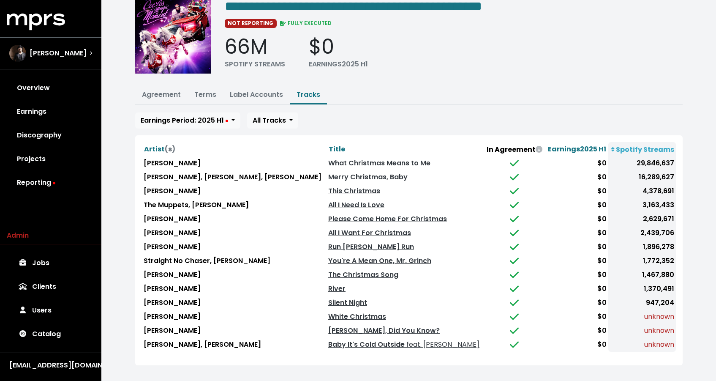
scroll to position [38, 0]
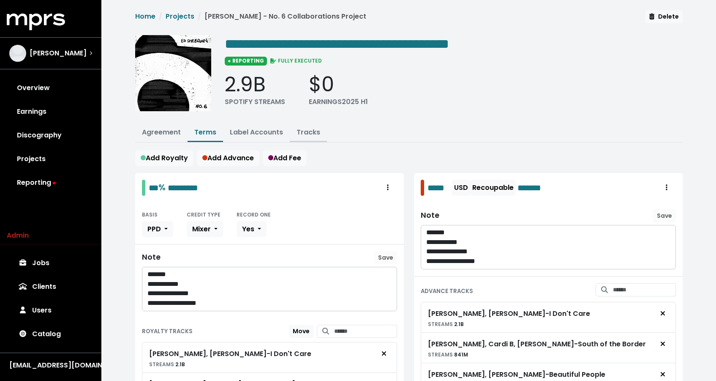
click at [314, 135] on link "Tracks" at bounding box center [309, 132] width 24 height 10
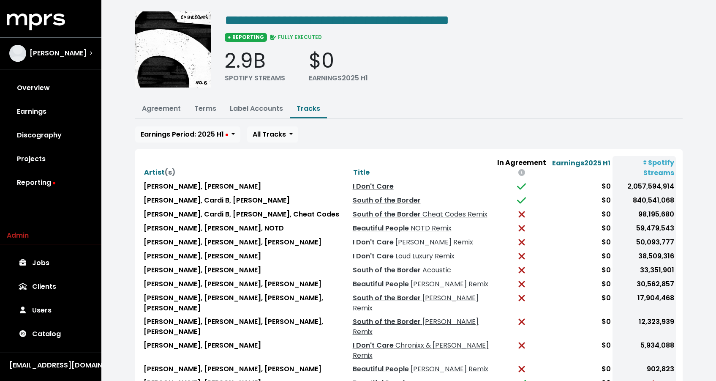
scroll to position [25, 0]
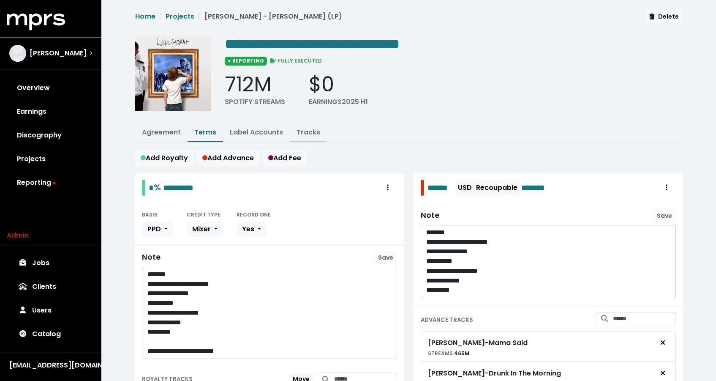
click at [318, 129] on button "Tracks" at bounding box center [308, 133] width 37 height 18
click at [314, 129] on link "Tracks" at bounding box center [309, 132] width 24 height 10
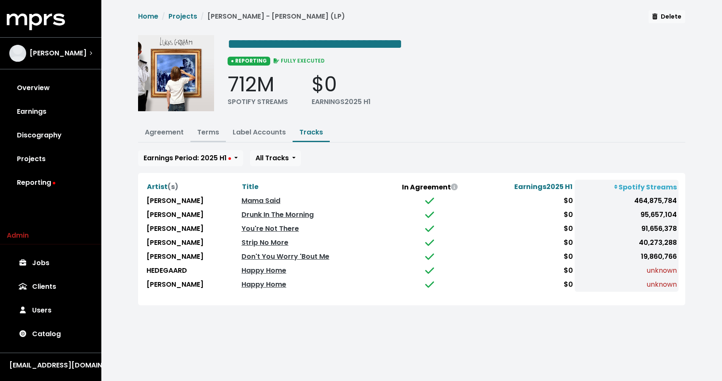
click at [207, 134] on link "Terms" at bounding box center [208, 132] width 22 height 10
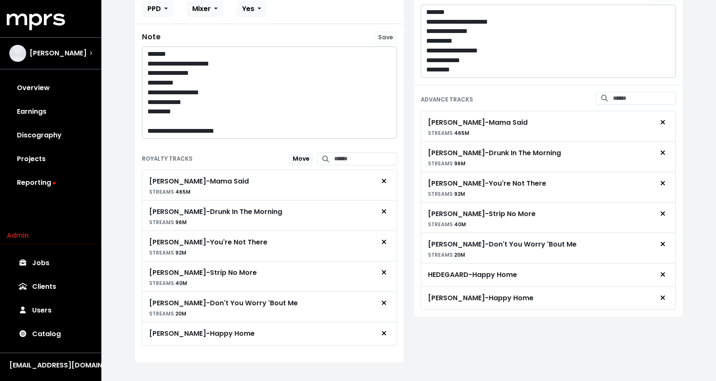
scroll to position [231, 0]
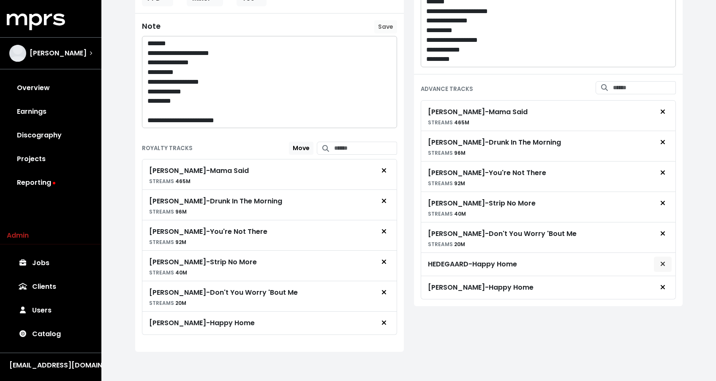
click at [656, 261] on button "Remove advance target" at bounding box center [663, 264] width 19 height 16
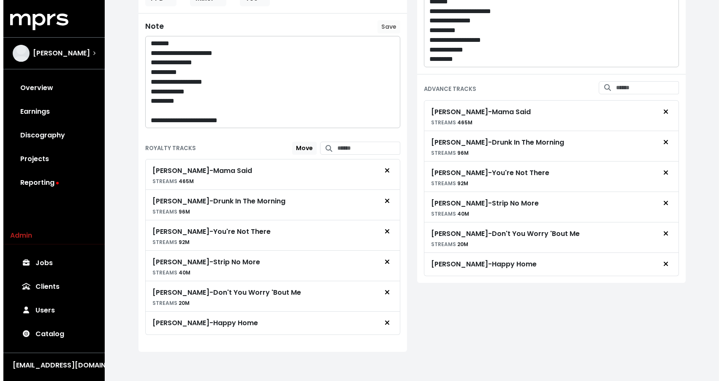
scroll to position [0, 0]
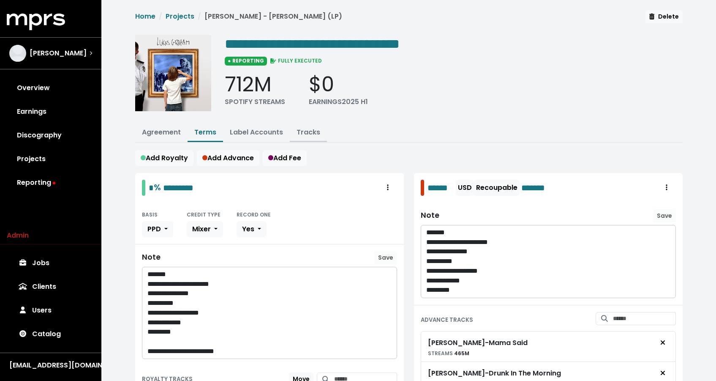
drag, startPoint x: 312, startPoint y: 135, endPoint x: 307, endPoint y: 133, distance: 5.1
click at [312, 135] on link "Tracks" at bounding box center [309, 132] width 24 height 10
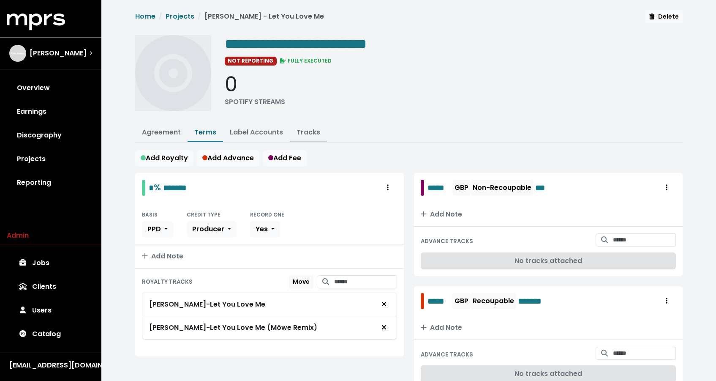
click at [308, 130] on link "Tracks" at bounding box center [309, 132] width 24 height 10
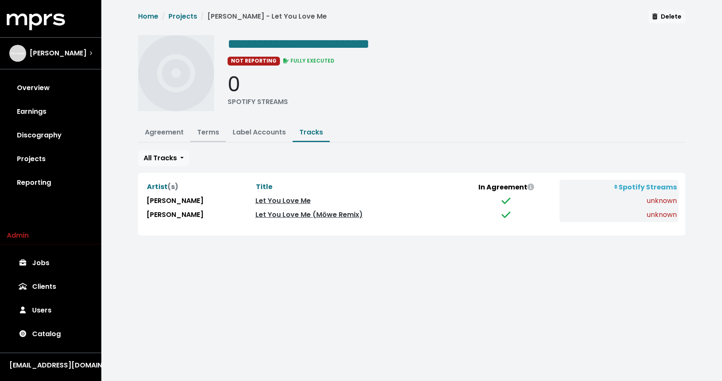
click at [208, 134] on link "Terms" at bounding box center [208, 132] width 22 height 10
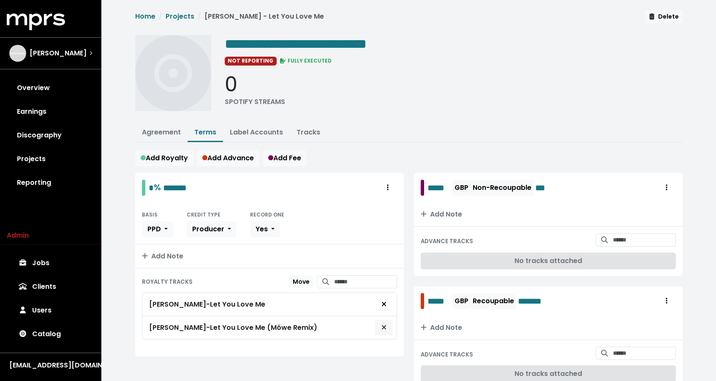
click at [386, 325] on icon "Remove royalty target" at bounding box center [384, 327] width 5 height 7
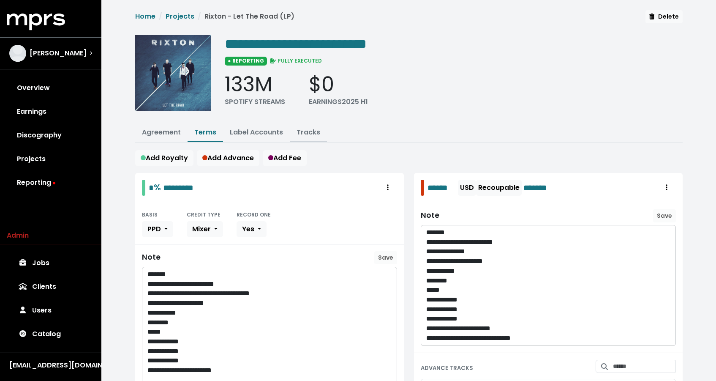
click at [313, 130] on link "Tracks" at bounding box center [309, 132] width 24 height 10
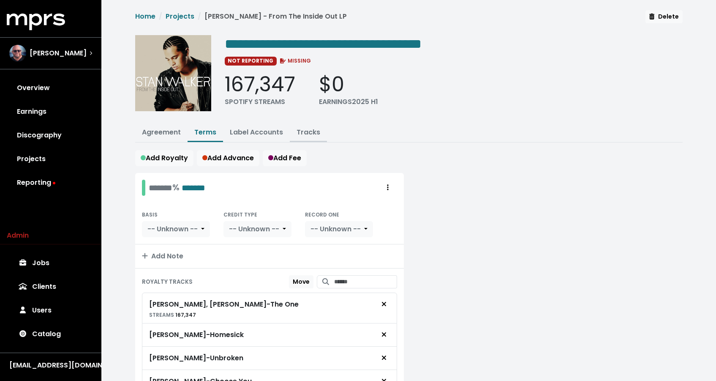
click at [310, 130] on link "Tracks" at bounding box center [309, 132] width 24 height 10
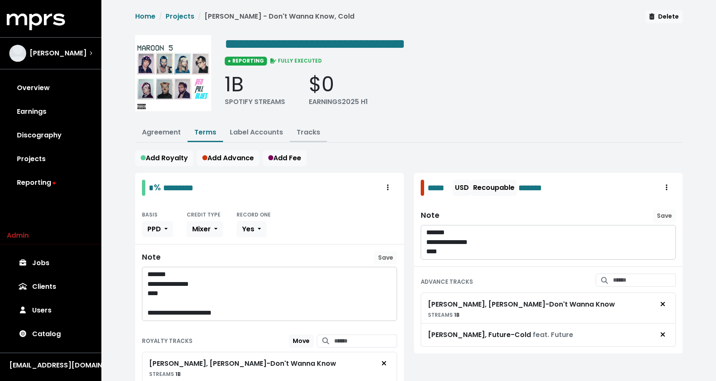
click at [311, 135] on link "Tracks" at bounding box center [309, 132] width 24 height 10
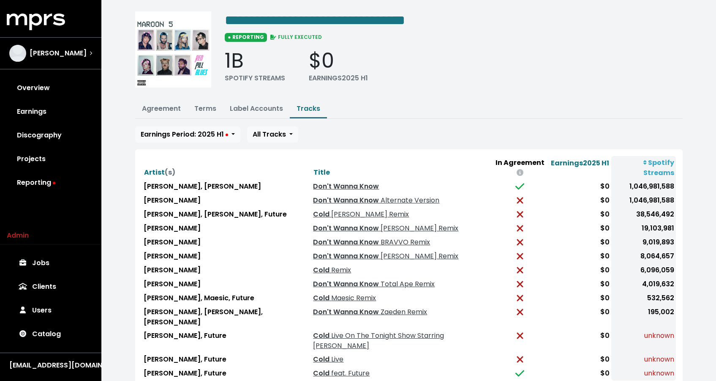
scroll to position [25, 0]
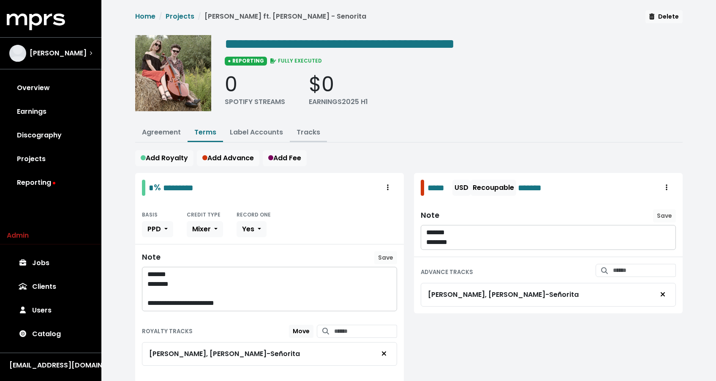
click at [311, 136] on link "Tracks" at bounding box center [309, 132] width 24 height 10
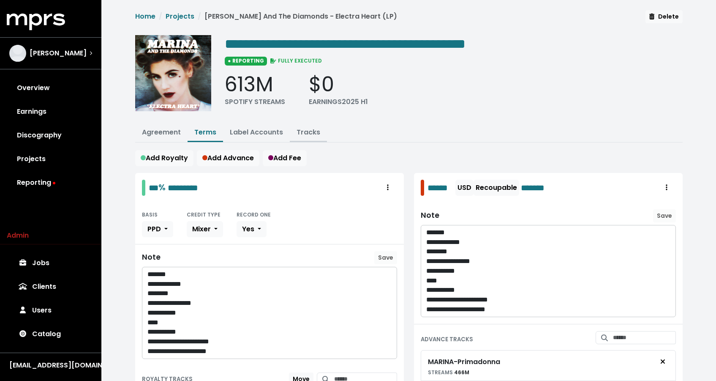
click at [302, 135] on link "Tracks" at bounding box center [309, 132] width 24 height 10
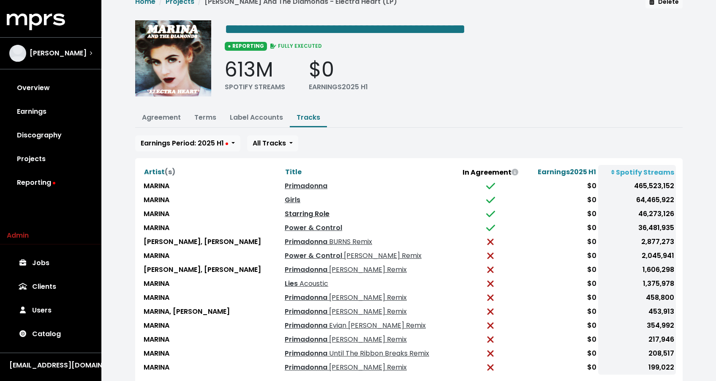
scroll to position [68, 0]
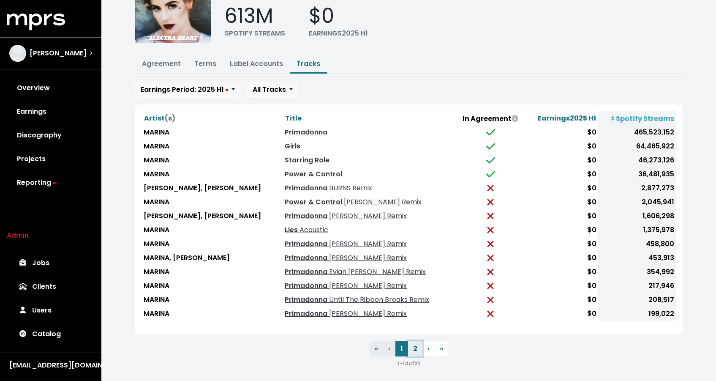
click at [413, 344] on button "2" at bounding box center [415, 348] width 14 height 15
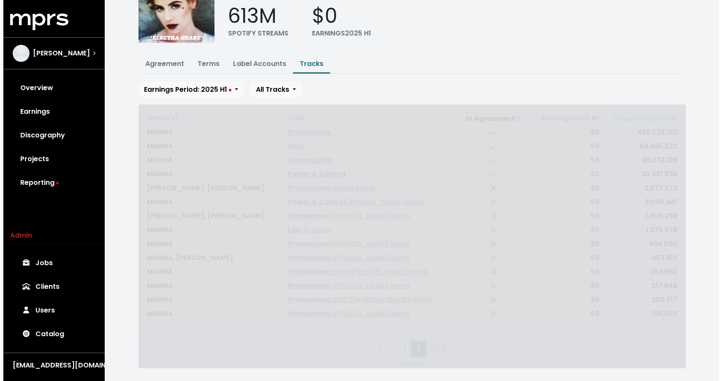
scroll to position [0, 0]
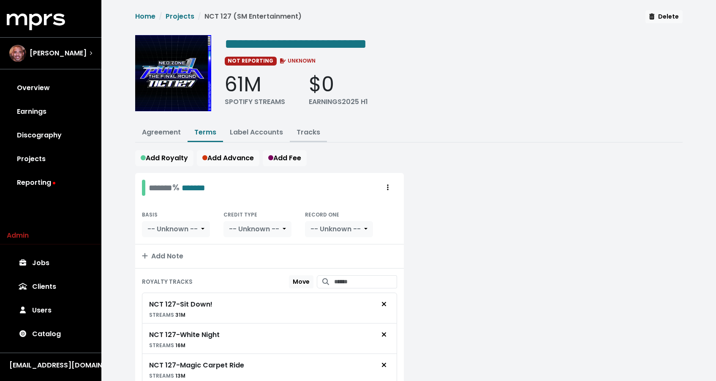
click at [303, 129] on link "Tracks" at bounding box center [309, 132] width 24 height 10
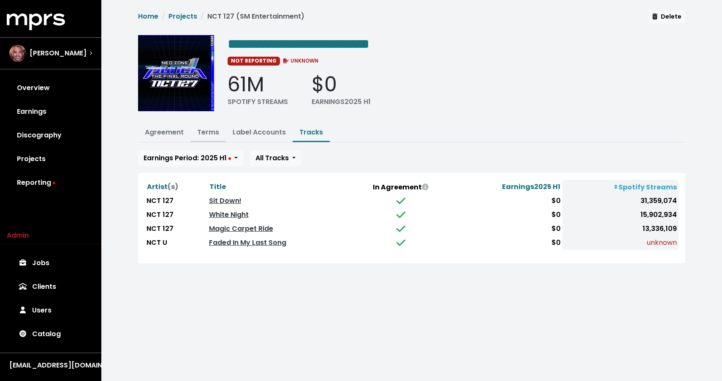
click at [214, 130] on link "Terms" at bounding box center [208, 132] width 22 height 10
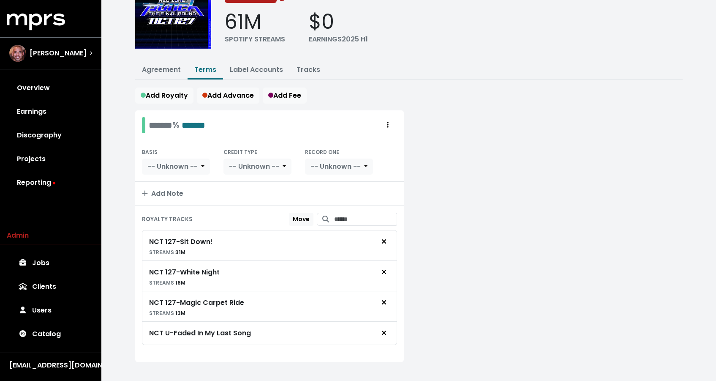
scroll to position [73, 0]
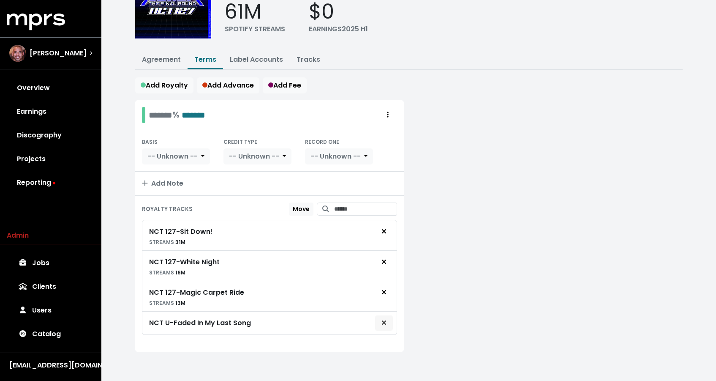
click at [386, 320] on icon "Remove royalty target" at bounding box center [384, 322] width 5 height 7
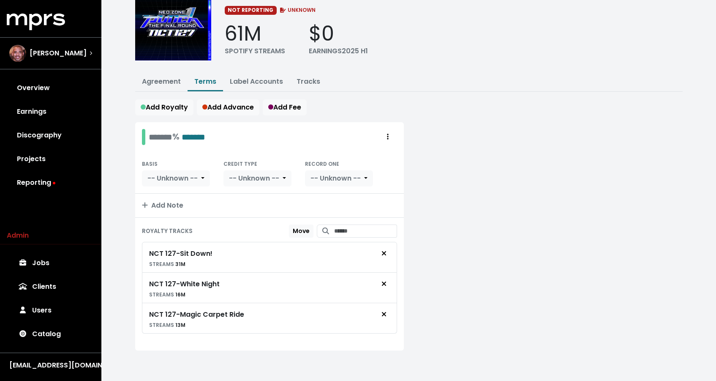
scroll to position [49, 0]
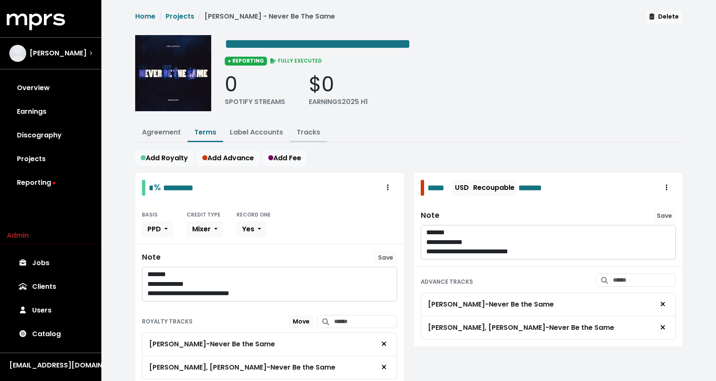
click at [306, 134] on link "Tracks" at bounding box center [309, 132] width 24 height 10
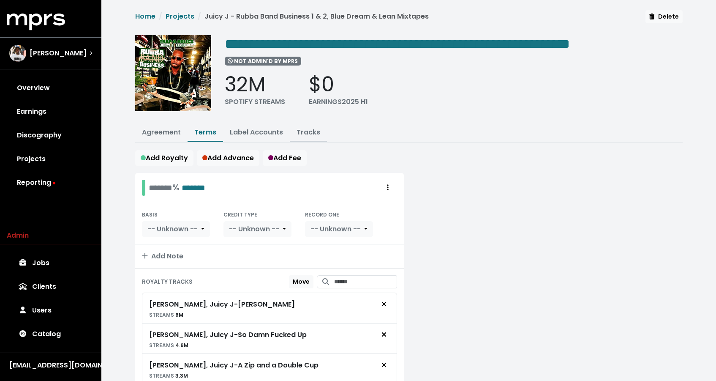
click at [305, 131] on link "Tracks" at bounding box center [309, 132] width 24 height 10
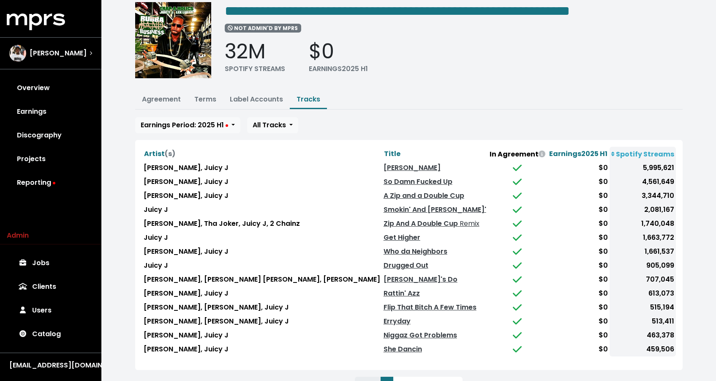
scroll to position [68, 0]
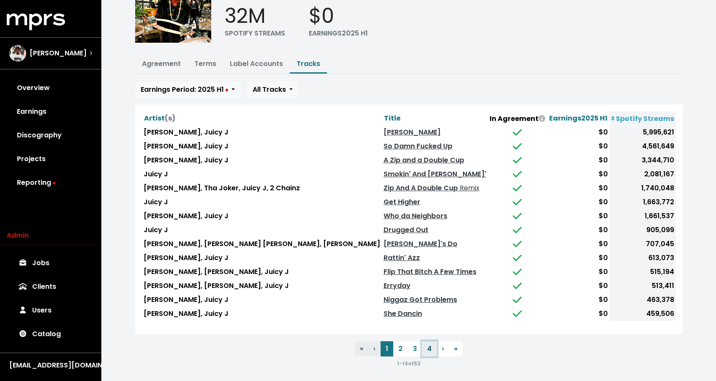
click at [431, 345] on button "4" at bounding box center [429, 348] width 15 height 15
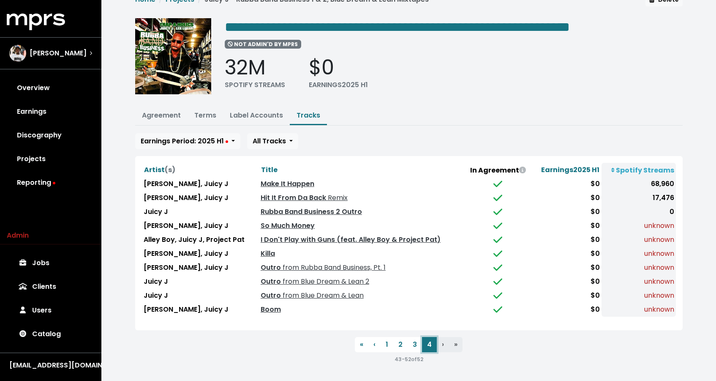
scroll to position [14, 0]
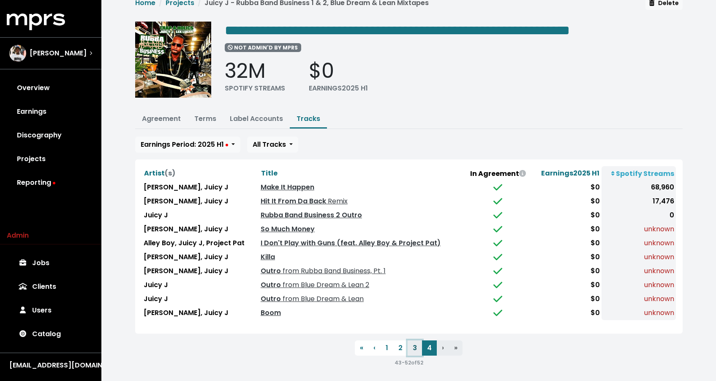
click at [411, 340] on button "3" at bounding box center [415, 347] width 14 height 15
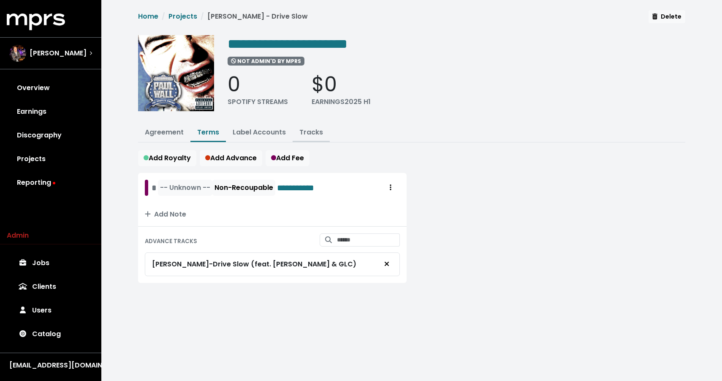
click at [314, 127] on link "Tracks" at bounding box center [312, 132] width 24 height 10
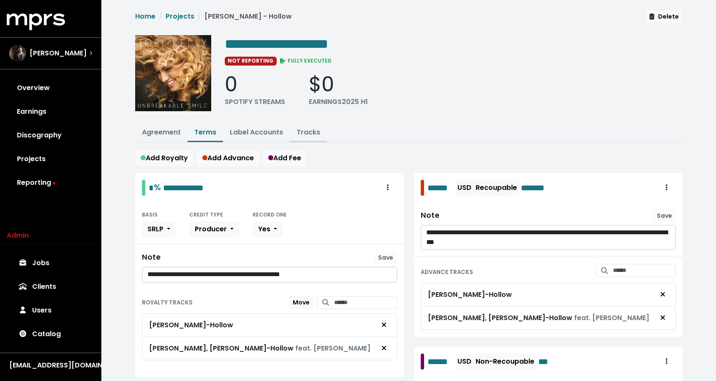
click at [300, 131] on link "Tracks" at bounding box center [309, 132] width 24 height 10
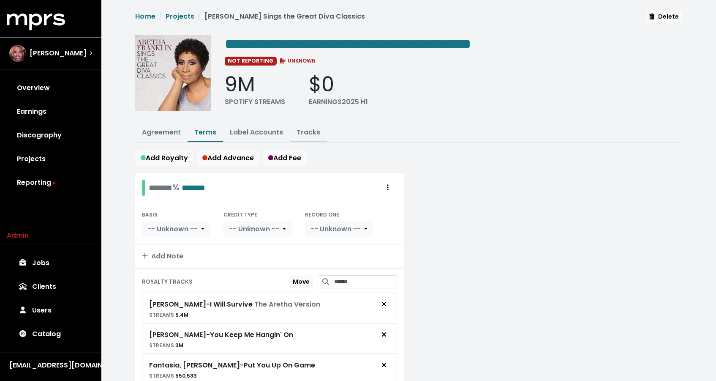
click at [297, 136] on button "Tracks" at bounding box center [308, 133] width 37 height 18
click at [300, 133] on link "Tracks" at bounding box center [309, 132] width 24 height 10
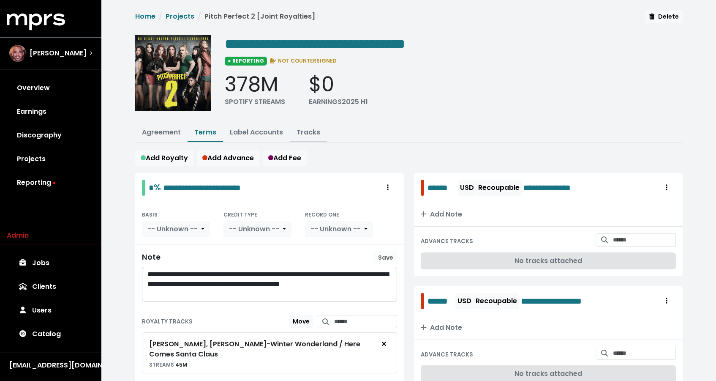
click at [297, 127] on link "Tracks" at bounding box center [309, 132] width 24 height 10
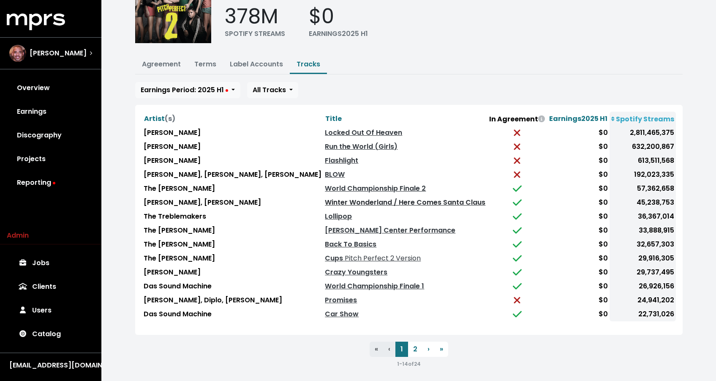
scroll to position [67, 0]
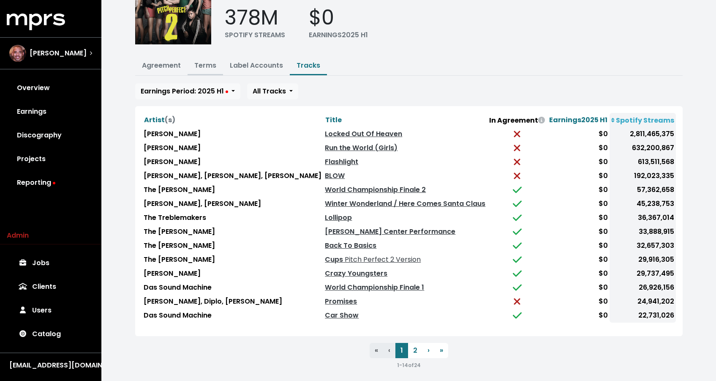
click at [209, 68] on link "Terms" at bounding box center [205, 65] width 22 height 10
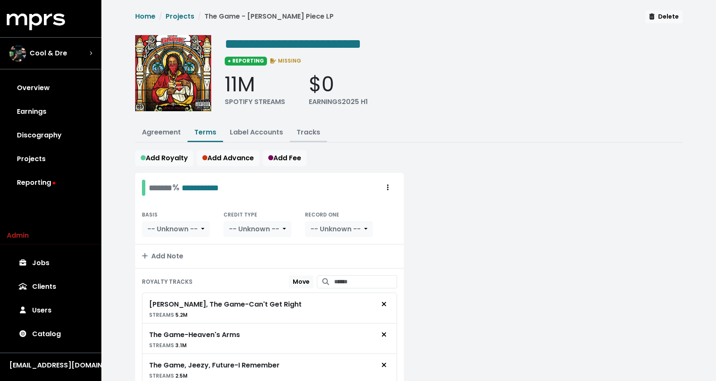
click at [320, 134] on button "Tracks" at bounding box center [308, 133] width 37 height 18
click at [315, 133] on link "Tracks" at bounding box center [309, 132] width 24 height 10
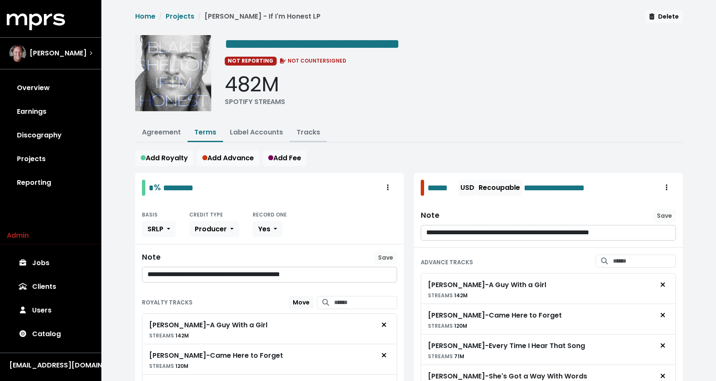
click at [304, 130] on link "Tracks" at bounding box center [309, 132] width 24 height 10
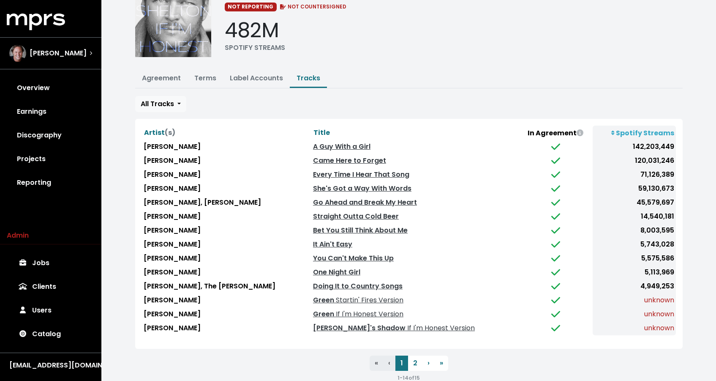
scroll to position [68, 0]
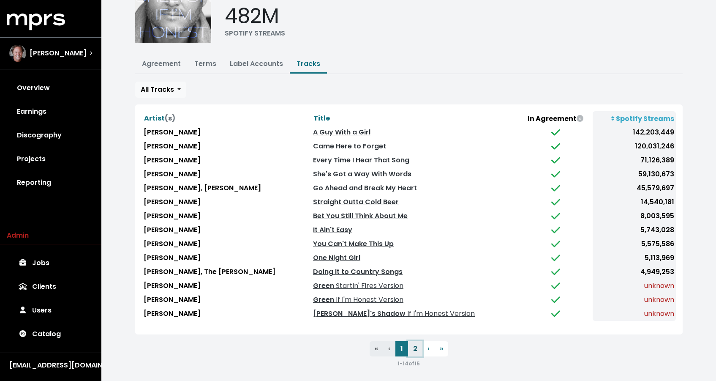
click at [418, 344] on button "2" at bounding box center [415, 348] width 14 height 15
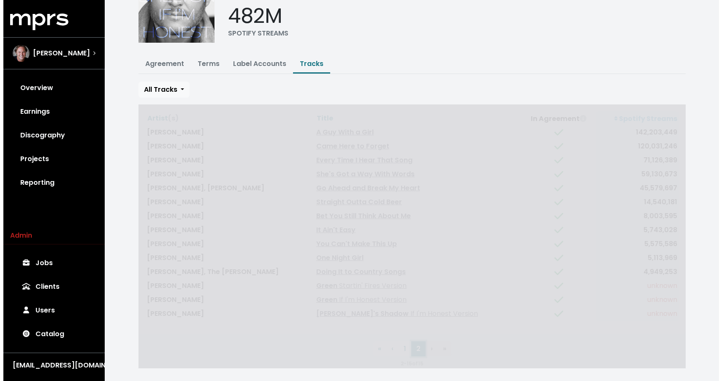
scroll to position [0, 0]
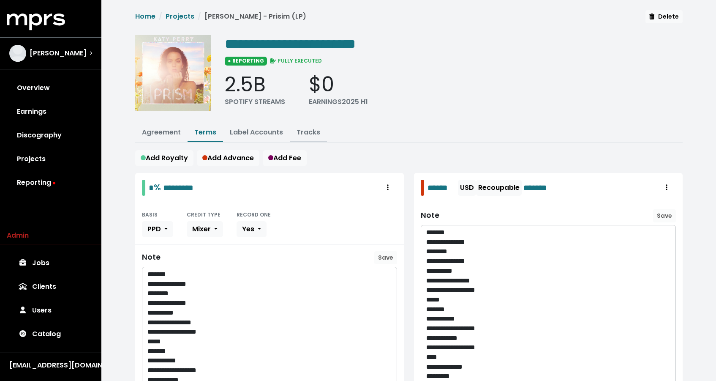
click at [312, 129] on link "Tracks" at bounding box center [309, 132] width 24 height 10
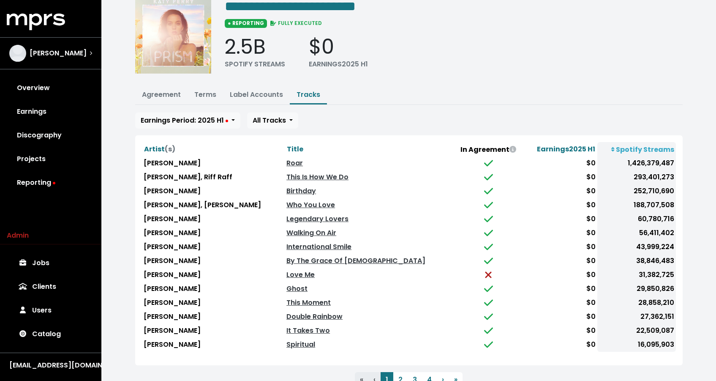
scroll to position [68, 0]
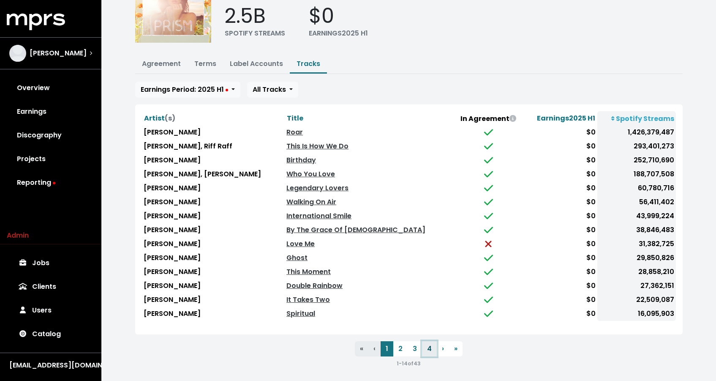
click at [432, 345] on button "4" at bounding box center [429, 348] width 15 height 15
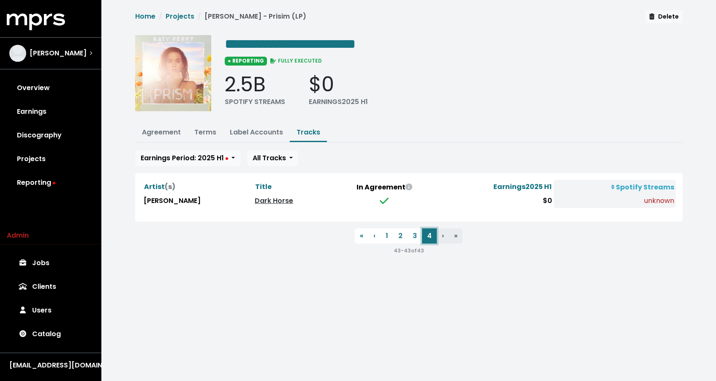
scroll to position [0, 0]
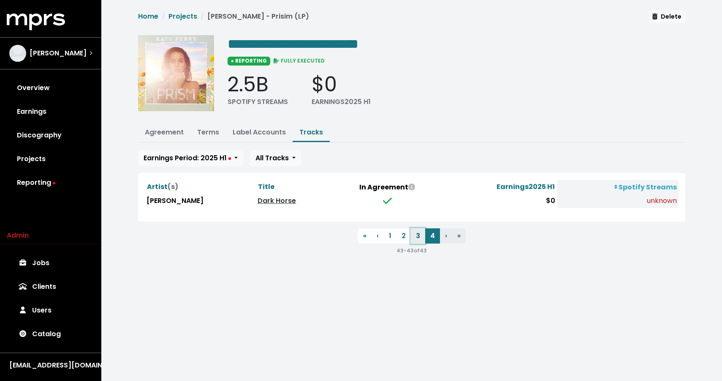
click at [415, 233] on button "3" at bounding box center [418, 235] width 14 height 15
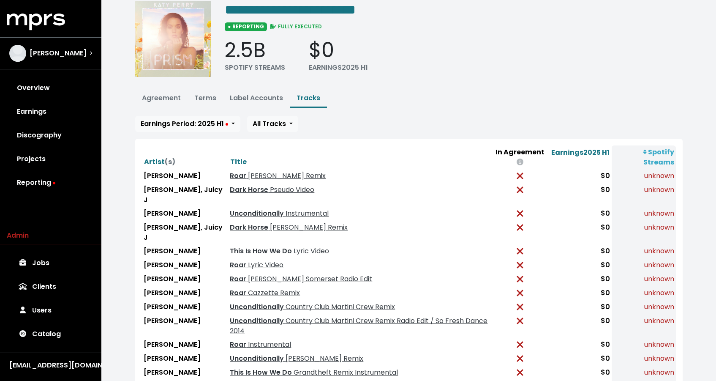
scroll to position [68, 0]
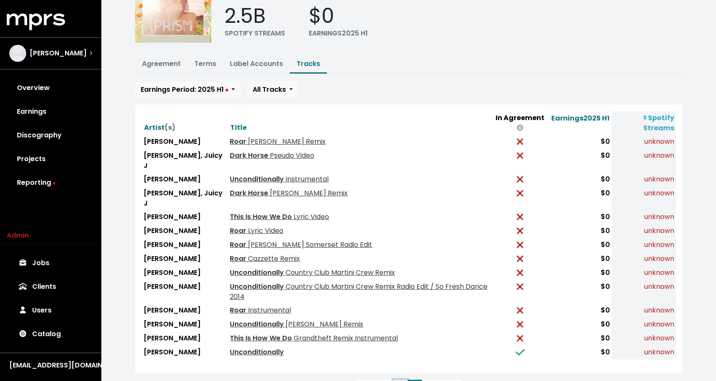
click at [402, 379] on button "2" at bounding box center [400, 386] width 14 height 15
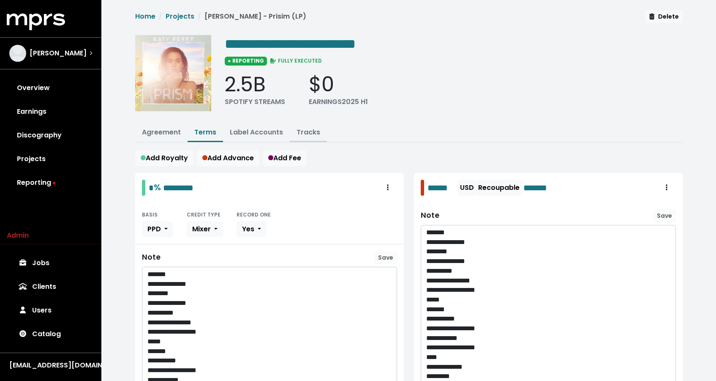
click at [306, 125] on button "Tracks" at bounding box center [308, 133] width 37 height 18
click at [309, 134] on link "Tracks" at bounding box center [309, 132] width 24 height 10
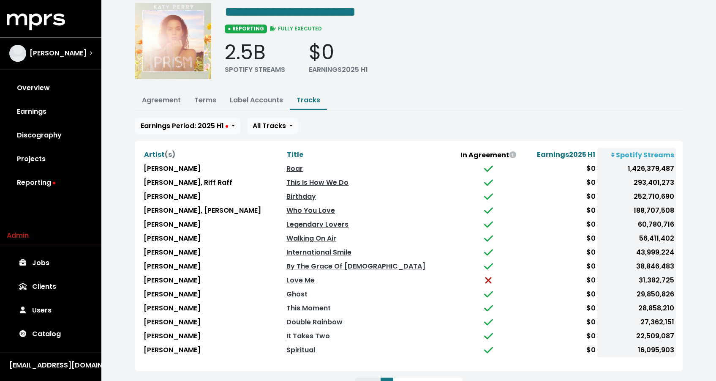
scroll to position [68, 0]
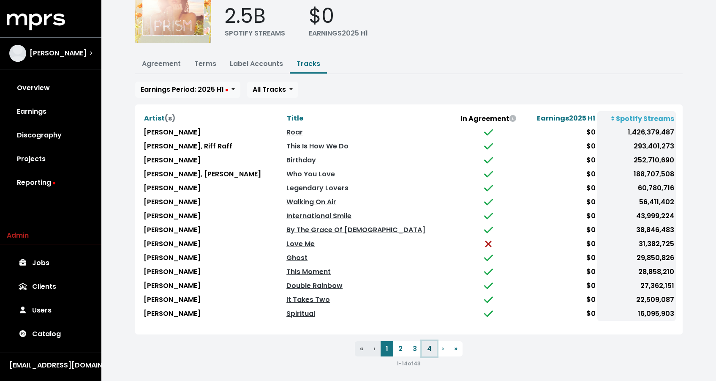
click at [425, 343] on button "4" at bounding box center [429, 348] width 15 height 15
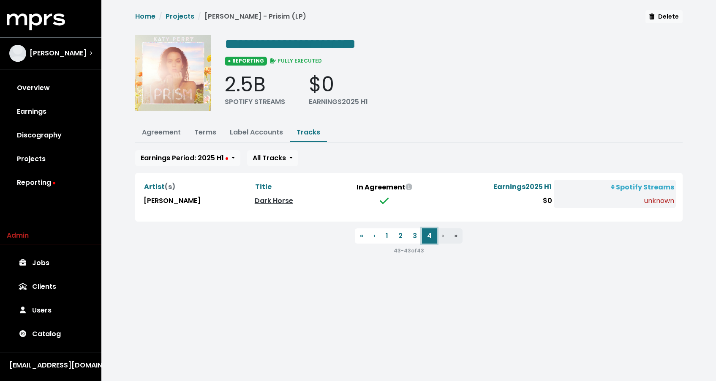
scroll to position [0, 0]
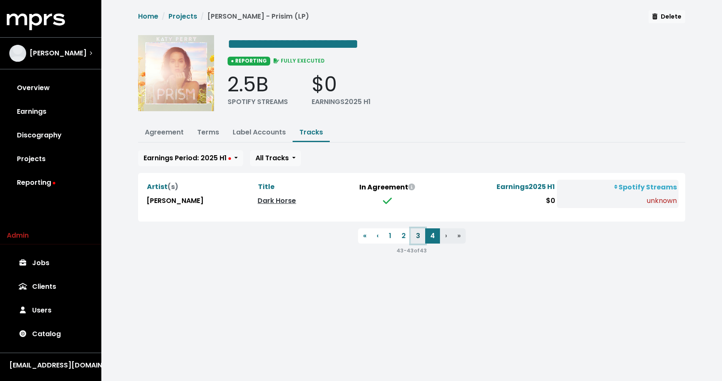
click at [413, 232] on button "3" at bounding box center [418, 235] width 14 height 15
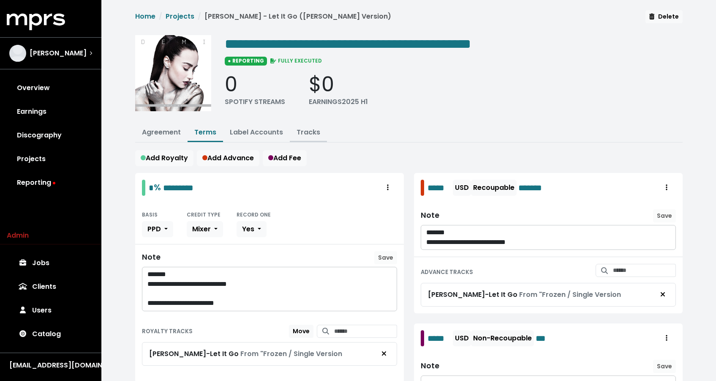
click at [311, 128] on link "Tracks" at bounding box center [309, 132] width 24 height 10
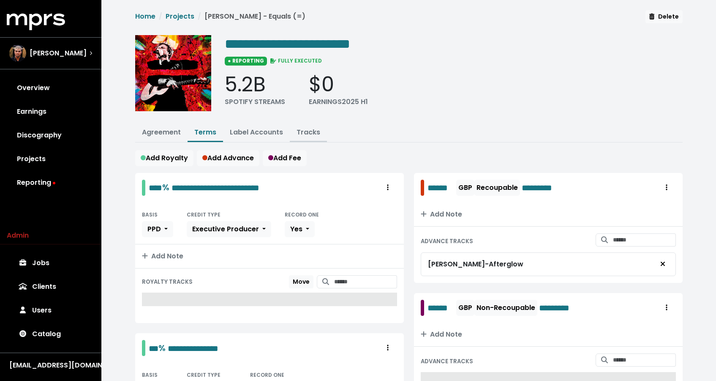
click at [309, 136] on button "Tracks" at bounding box center [308, 133] width 37 height 18
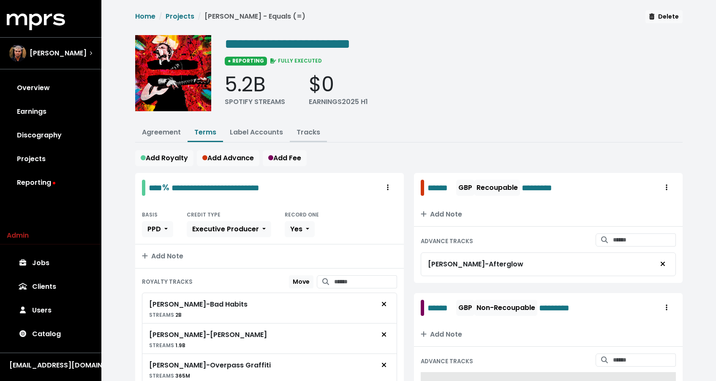
click at [308, 136] on button "Tracks" at bounding box center [308, 133] width 37 height 18
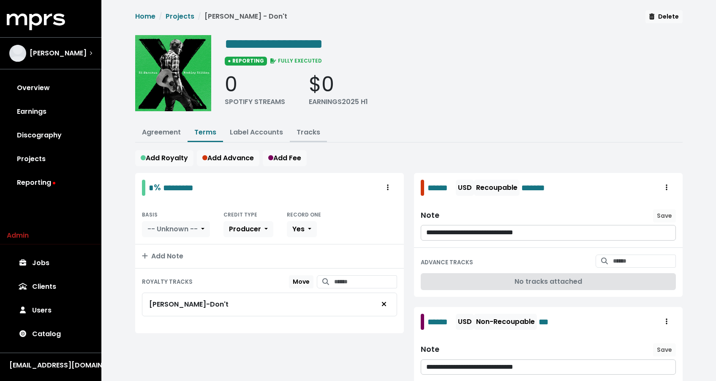
click at [298, 127] on link "Tracks" at bounding box center [309, 132] width 24 height 10
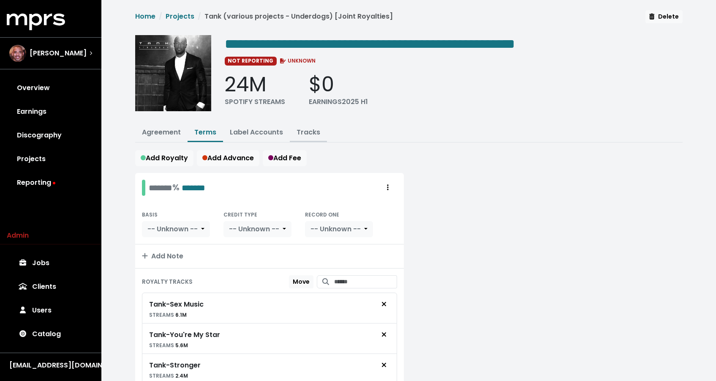
click at [312, 137] on button "Tracks" at bounding box center [308, 133] width 37 height 18
click at [313, 133] on link "Tracks" at bounding box center [309, 132] width 24 height 10
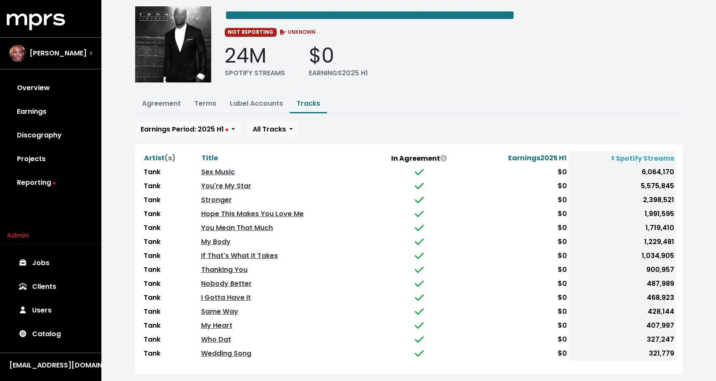
scroll to position [68, 0]
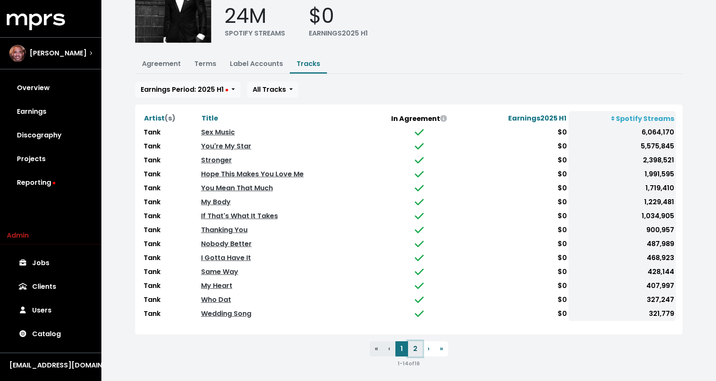
click at [417, 342] on button "2" at bounding box center [415, 348] width 14 height 15
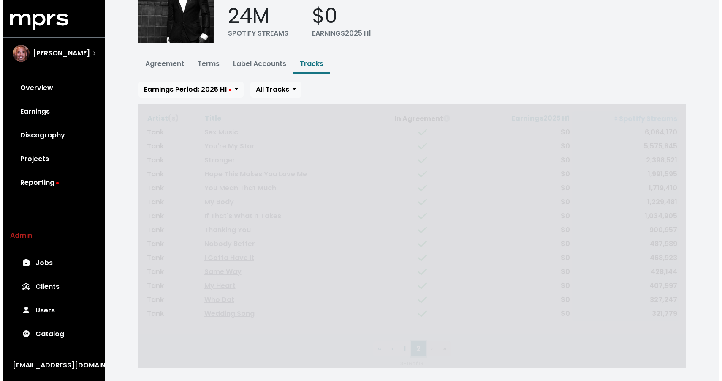
scroll to position [0, 0]
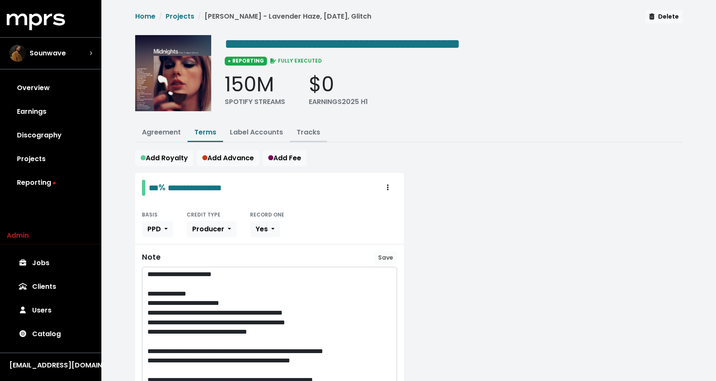
click at [316, 131] on link "Tracks" at bounding box center [309, 132] width 24 height 10
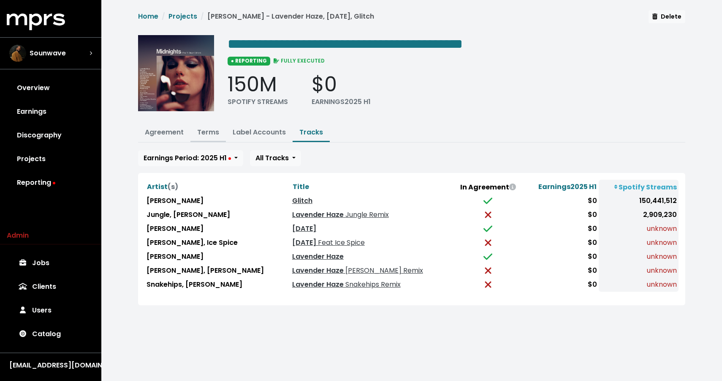
click at [221, 128] on button "Terms" at bounding box center [208, 133] width 35 height 18
click at [209, 138] on button "Terms" at bounding box center [208, 133] width 35 height 18
click at [209, 132] on link "Terms" at bounding box center [208, 132] width 22 height 10
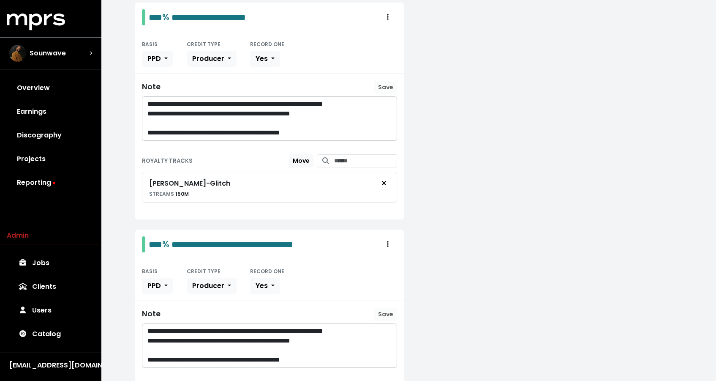
scroll to position [1037, 0]
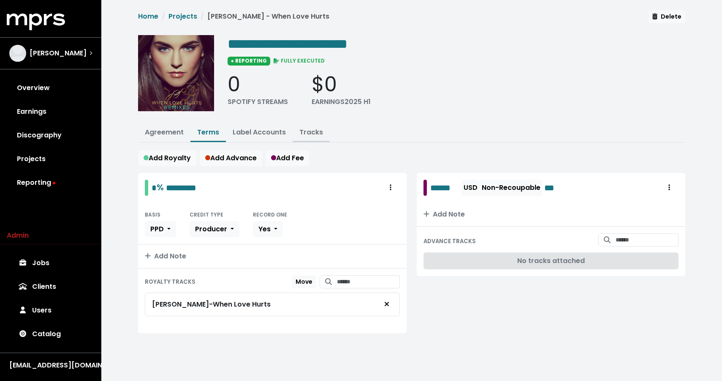
click at [302, 130] on link "Tracks" at bounding box center [312, 132] width 24 height 10
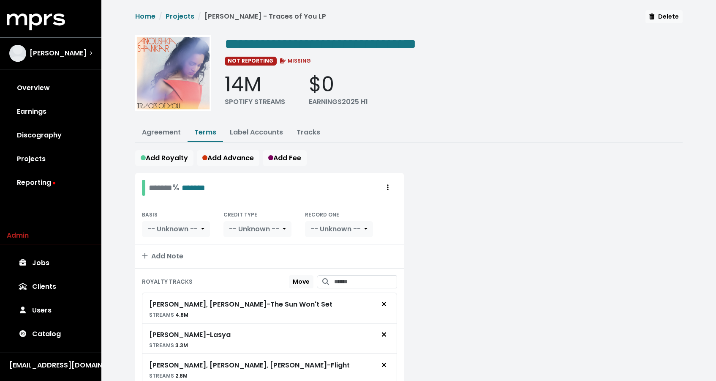
click at [311, 141] on ul "Agreement Terms Label Accounts Tracks" at bounding box center [409, 133] width 548 height 19
click at [311, 136] on button "Tracks" at bounding box center [308, 133] width 37 height 18
click at [311, 133] on link "Tracks" at bounding box center [309, 132] width 24 height 10
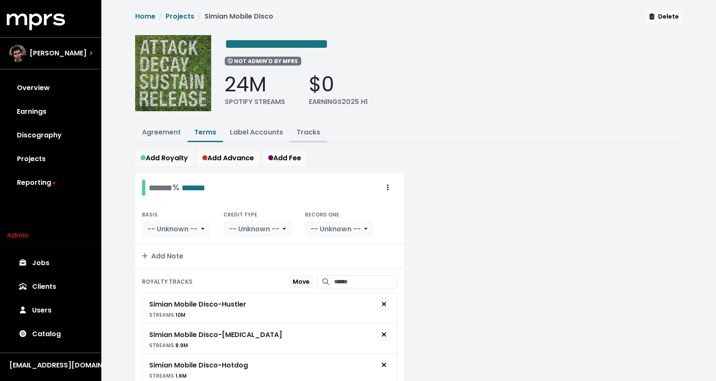
click at [311, 130] on link "Tracks" at bounding box center [309, 132] width 24 height 10
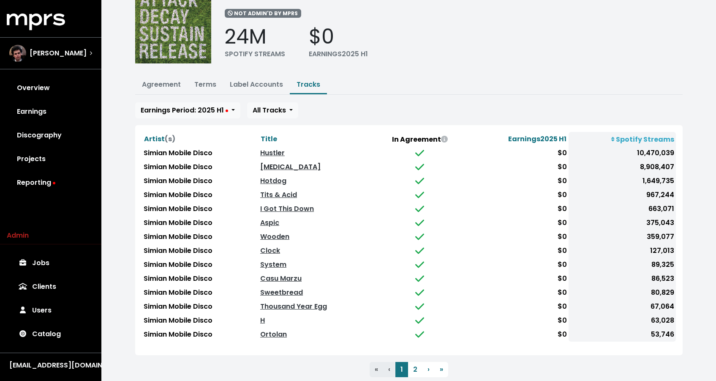
scroll to position [68, 0]
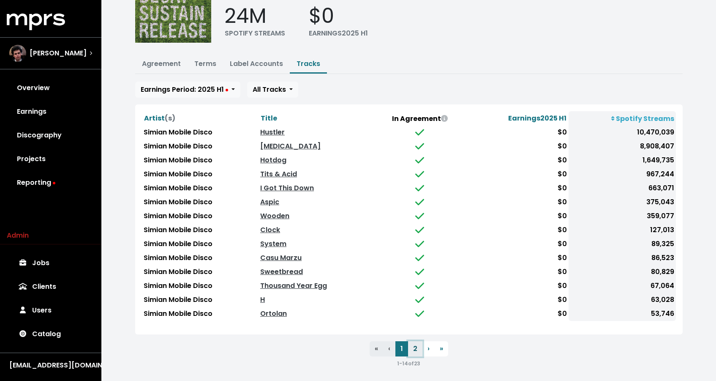
click at [413, 342] on button "2" at bounding box center [415, 348] width 14 height 15
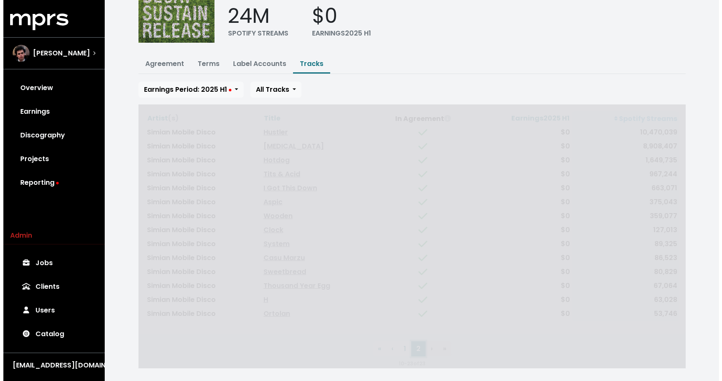
scroll to position [0, 0]
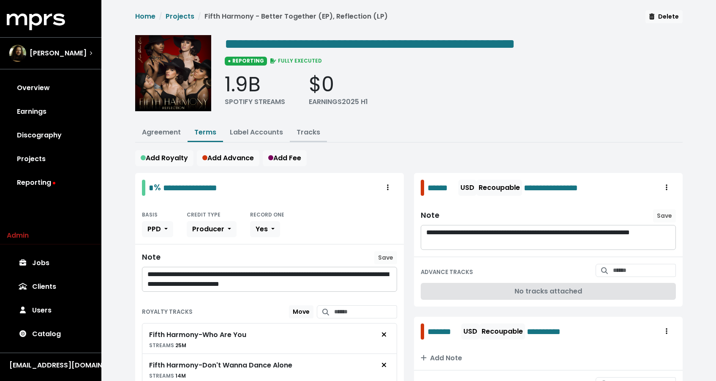
click at [303, 126] on button "Tracks" at bounding box center [308, 133] width 37 height 18
click at [303, 131] on link "Tracks" at bounding box center [309, 132] width 24 height 10
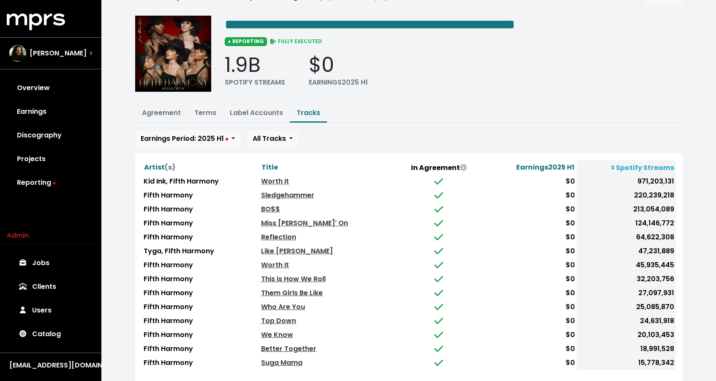
scroll to position [68, 0]
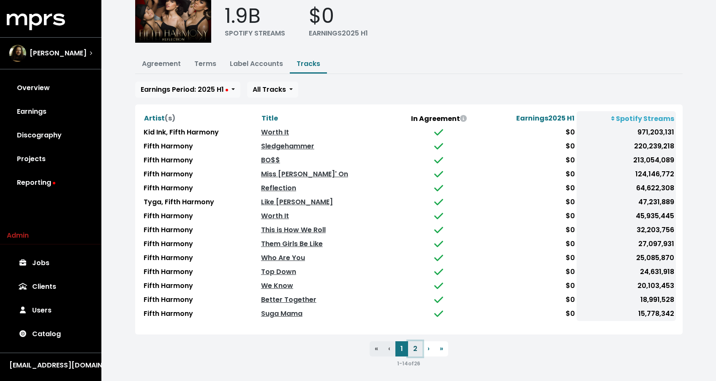
click at [412, 348] on button "2" at bounding box center [415, 348] width 14 height 15
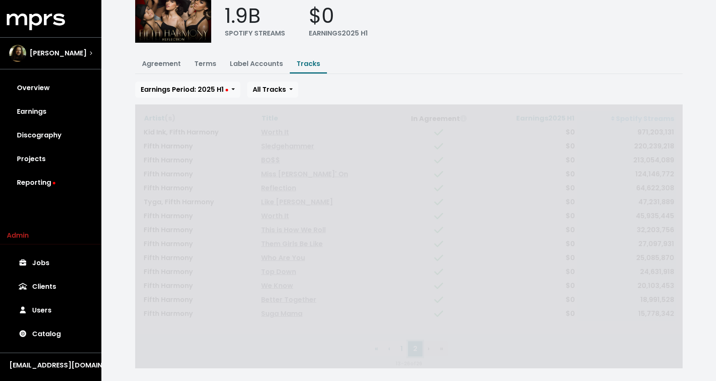
scroll to position [41, 0]
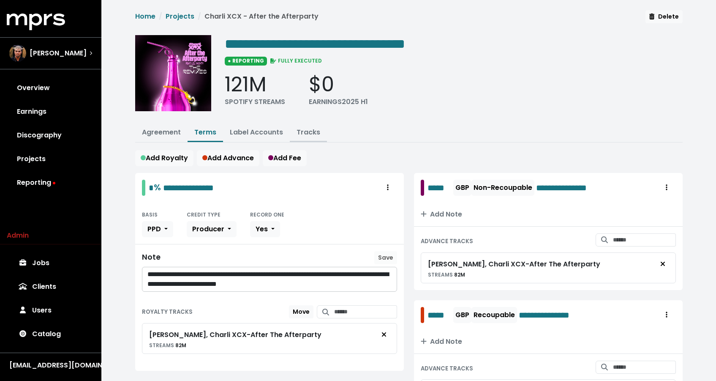
click at [311, 129] on link "Tracks" at bounding box center [309, 132] width 24 height 10
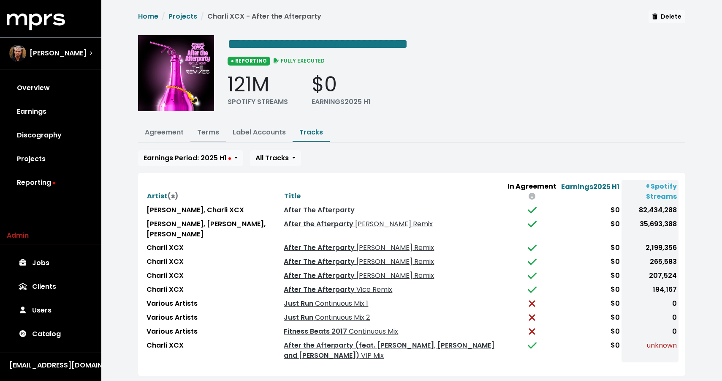
click at [209, 133] on link "Terms" at bounding box center [208, 132] width 22 height 10
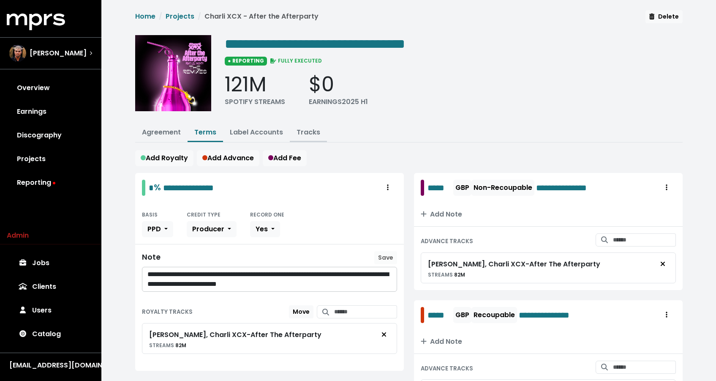
click at [304, 131] on link "Tracks" at bounding box center [309, 132] width 24 height 10
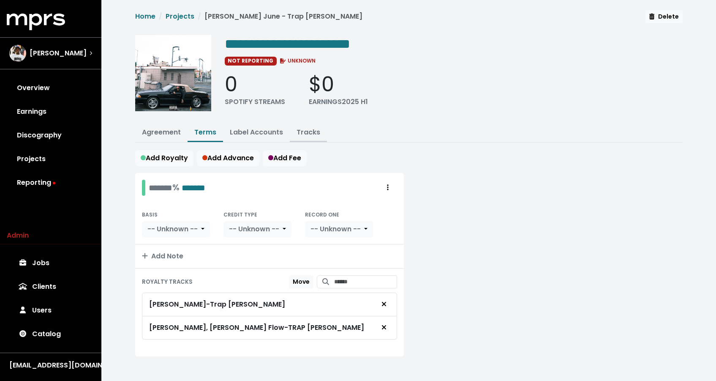
click at [316, 132] on link "Tracks" at bounding box center [309, 132] width 24 height 10
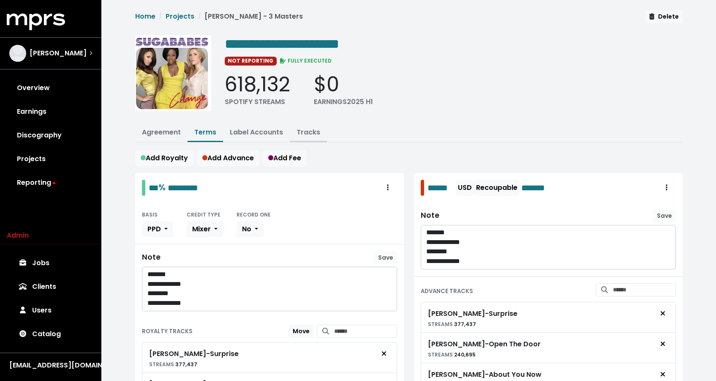
click at [304, 136] on button "Tracks" at bounding box center [308, 133] width 37 height 18
click at [305, 135] on link "Tracks" at bounding box center [309, 132] width 24 height 10
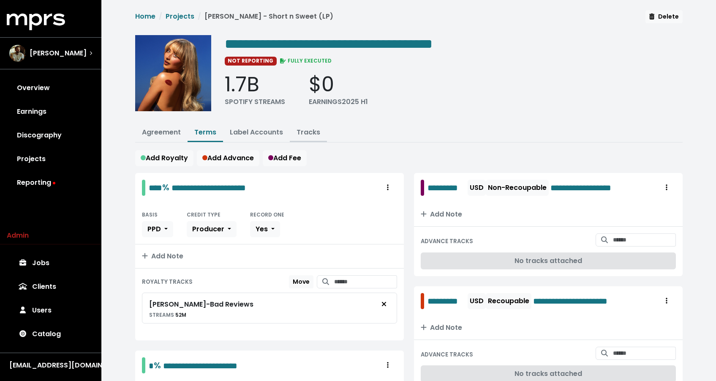
click at [307, 133] on link "Tracks" at bounding box center [309, 132] width 24 height 10
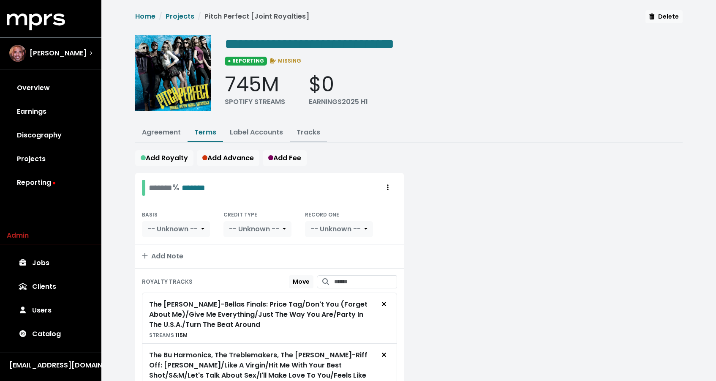
click at [312, 127] on link "Tracks" at bounding box center [309, 132] width 24 height 10
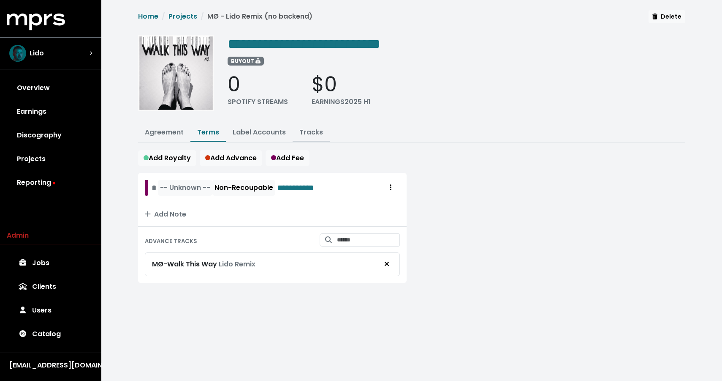
click at [307, 129] on link "Tracks" at bounding box center [312, 132] width 24 height 10
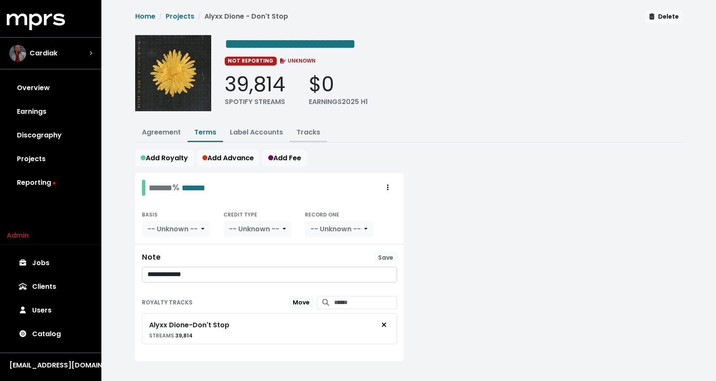
click at [319, 128] on button "Tracks" at bounding box center [308, 133] width 37 height 18
click at [302, 140] on button "Tracks" at bounding box center [308, 133] width 37 height 18
click at [311, 130] on link "Tracks" at bounding box center [309, 132] width 24 height 10
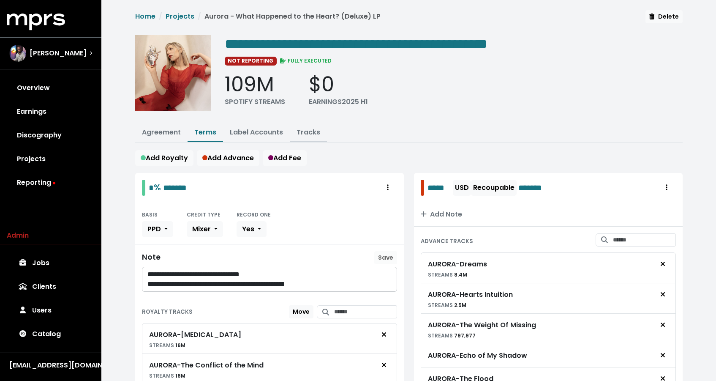
click at [304, 135] on link "Tracks" at bounding box center [309, 132] width 24 height 10
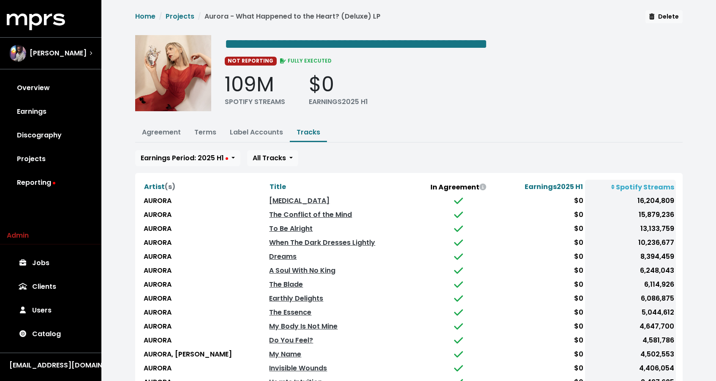
scroll to position [68, 0]
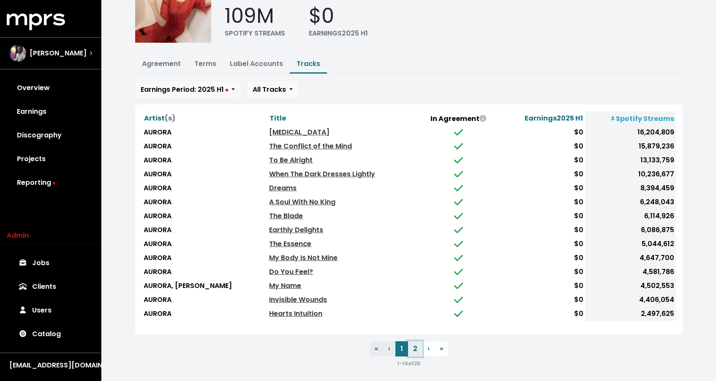
click at [418, 343] on button "2" at bounding box center [415, 348] width 14 height 15
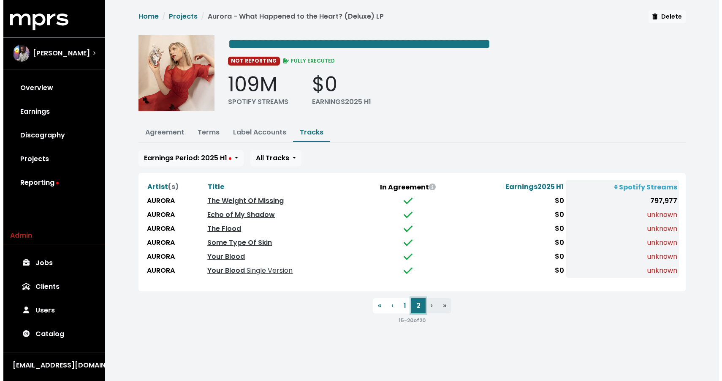
scroll to position [0, 0]
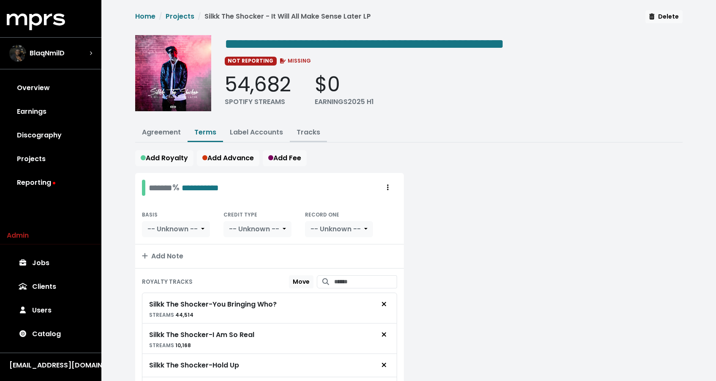
click at [315, 129] on link "Tracks" at bounding box center [309, 132] width 24 height 10
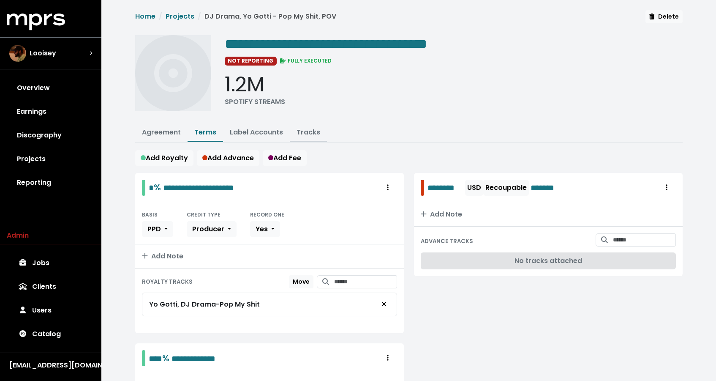
click at [309, 135] on link "Tracks" at bounding box center [309, 132] width 24 height 10
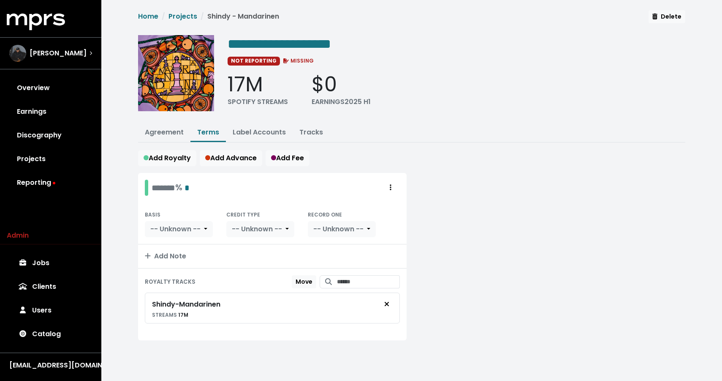
click at [314, 141] on ul "Agreement Terms Label Accounts Tracks" at bounding box center [412, 133] width 548 height 19
click at [313, 127] on link "Tracks" at bounding box center [312, 132] width 24 height 10
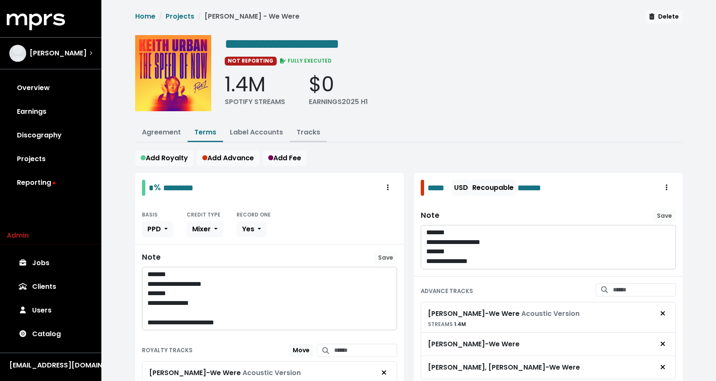
click at [312, 128] on link "Tracks" at bounding box center [309, 132] width 24 height 10
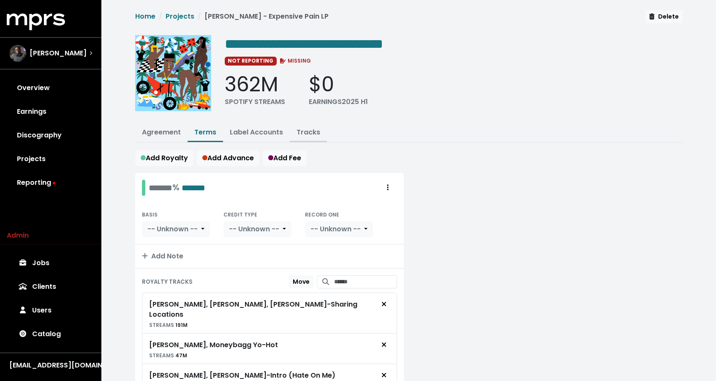
click at [306, 136] on button "Tracks" at bounding box center [308, 133] width 37 height 18
click at [304, 135] on link "Tracks" at bounding box center [309, 132] width 24 height 10
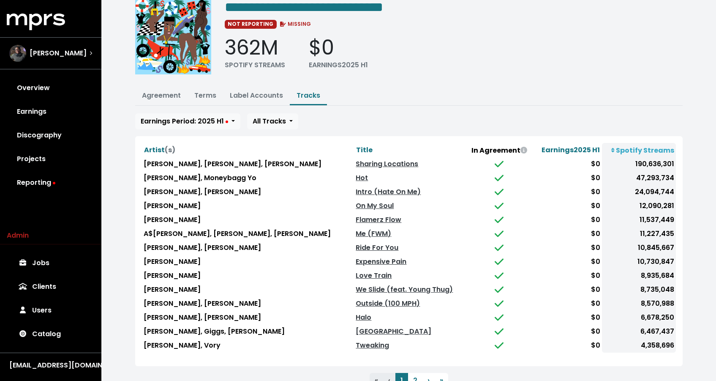
scroll to position [68, 0]
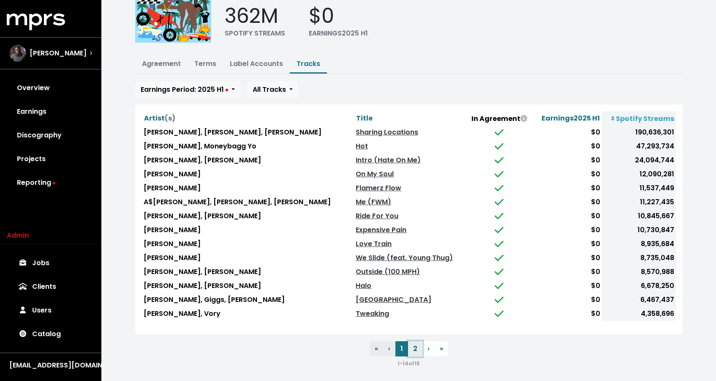
click at [415, 341] on button "2" at bounding box center [415, 348] width 14 height 15
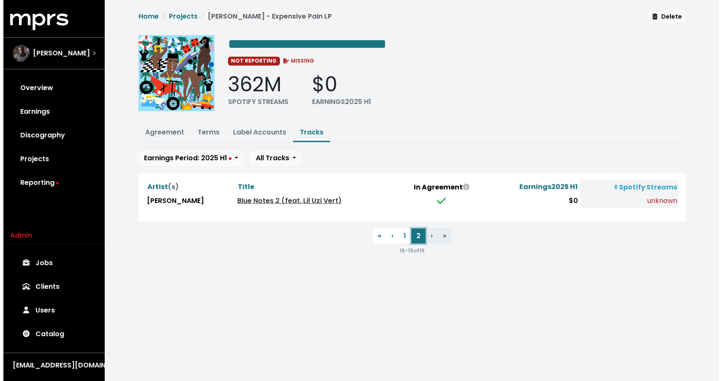
scroll to position [0, 0]
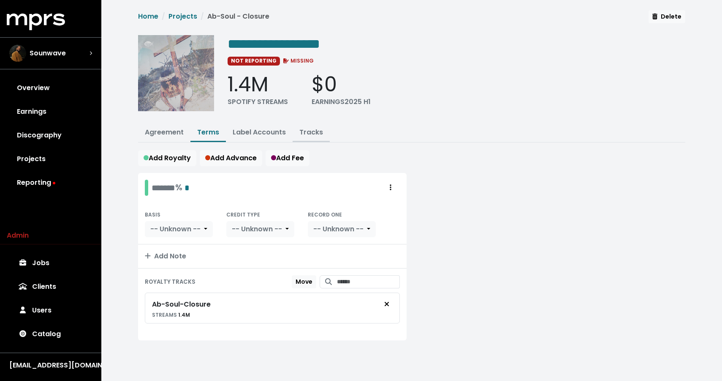
click at [322, 128] on button "Tracks" at bounding box center [311, 133] width 37 height 18
click at [316, 128] on link "Tracks" at bounding box center [312, 132] width 24 height 10
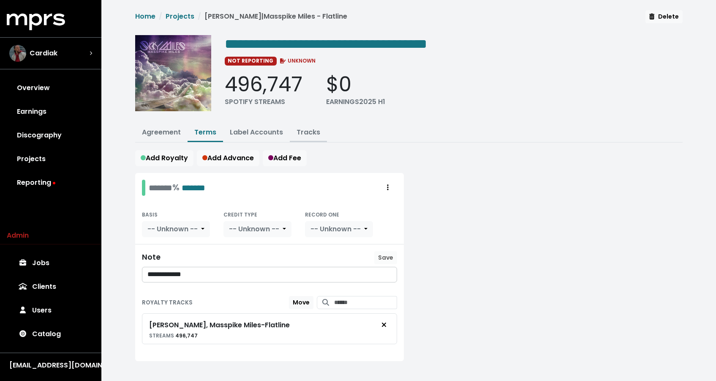
click at [303, 133] on link "Tracks" at bounding box center [309, 132] width 24 height 10
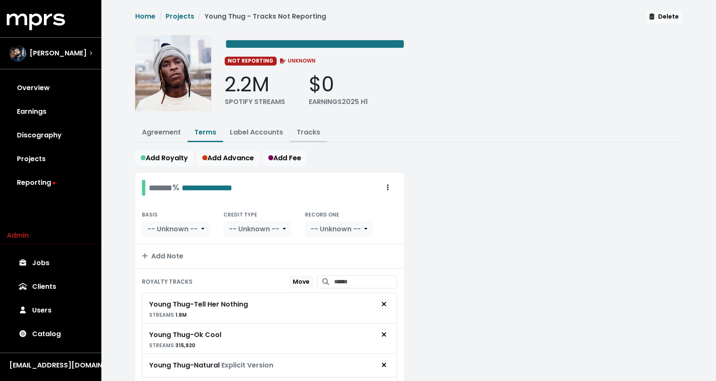
click at [313, 137] on button "Tracks" at bounding box center [308, 133] width 37 height 18
click at [307, 131] on link "Tracks" at bounding box center [309, 132] width 24 height 10
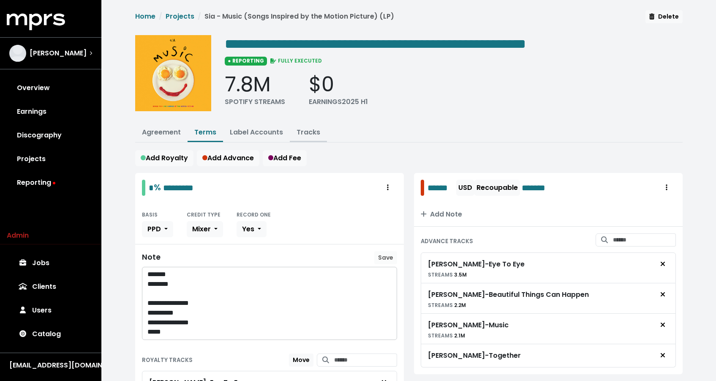
click at [311, 131] on link "Tracks" at bounding box center [309, 132] width 24 height 10
